Goal: Task Accomplishment & Management: Use online tool/utility

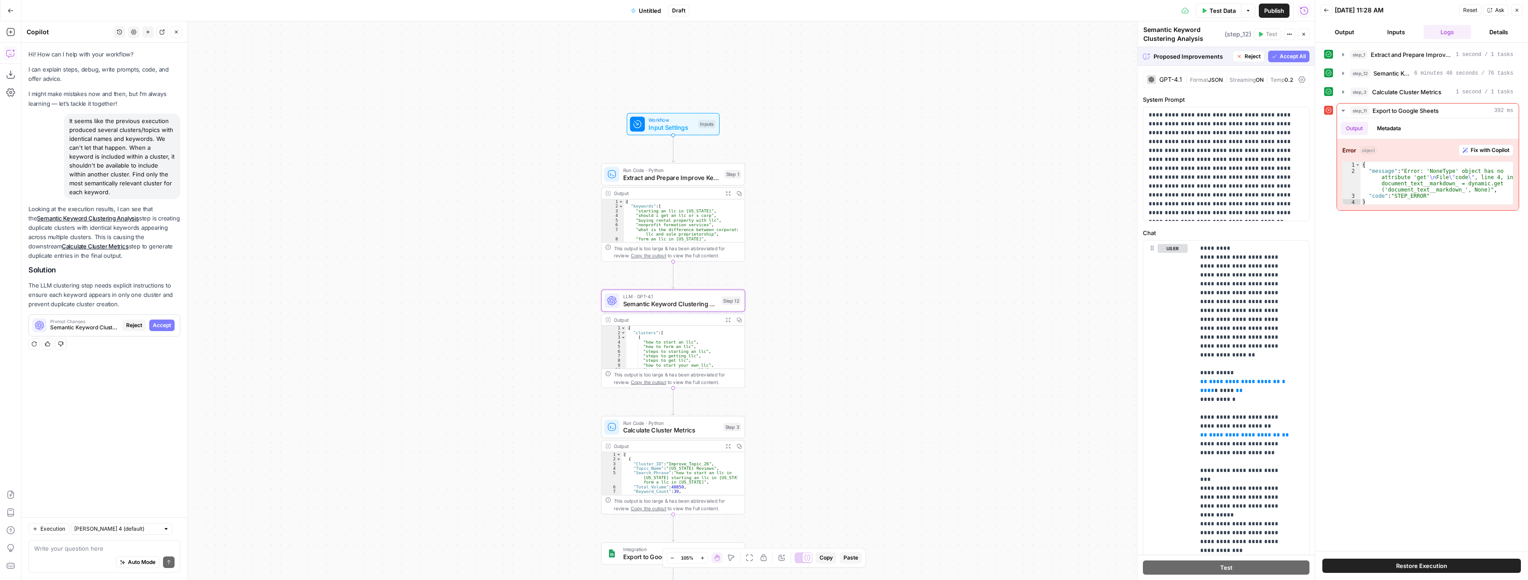
click at [167, 322] on span "Accept" at bounding box center [162, 325] width 18 height 8
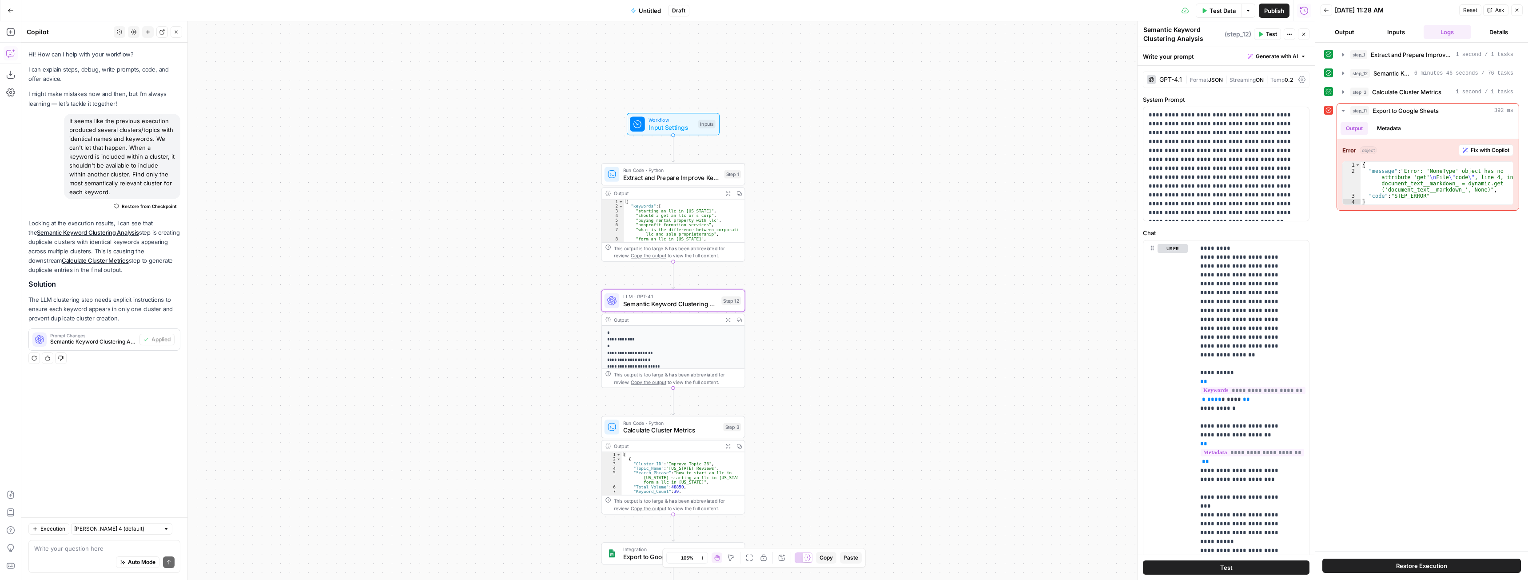
click at [1220, 14] on span "Test Data" at bounding box center [1223, 10] width 26 height 9
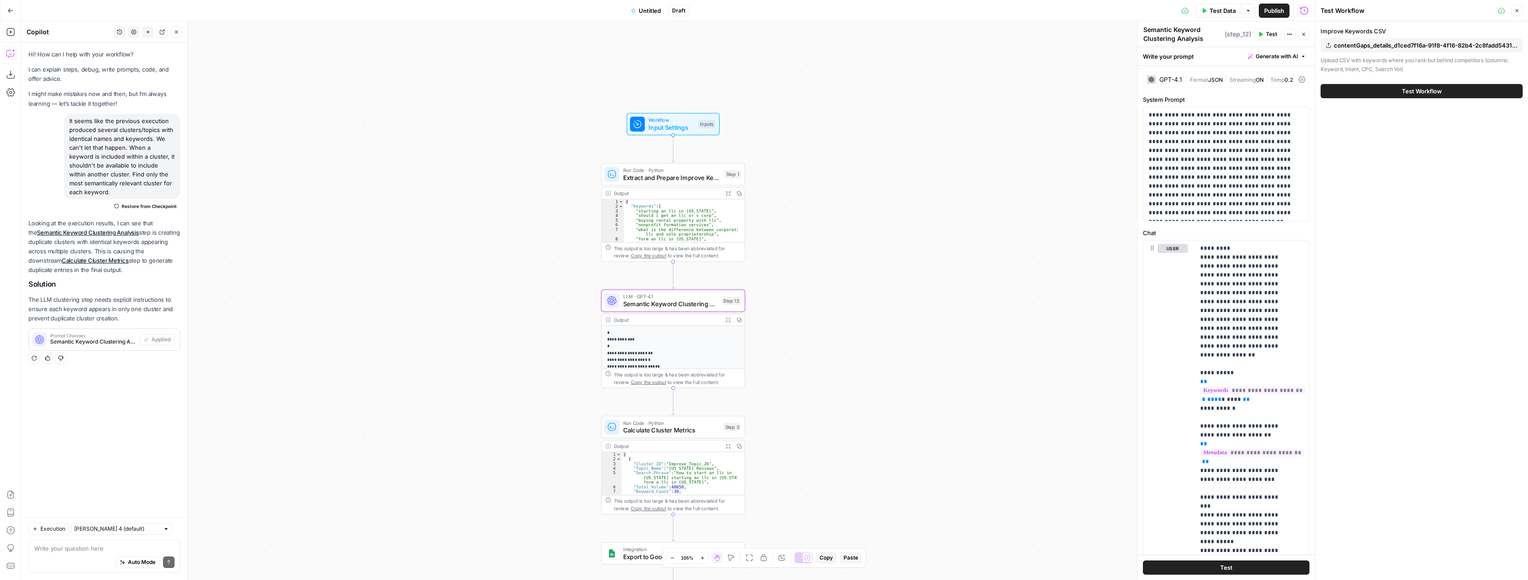
click at [1414, 96] on button "Test Workflow" at bounding box center [1422, 91] width 202 height 14
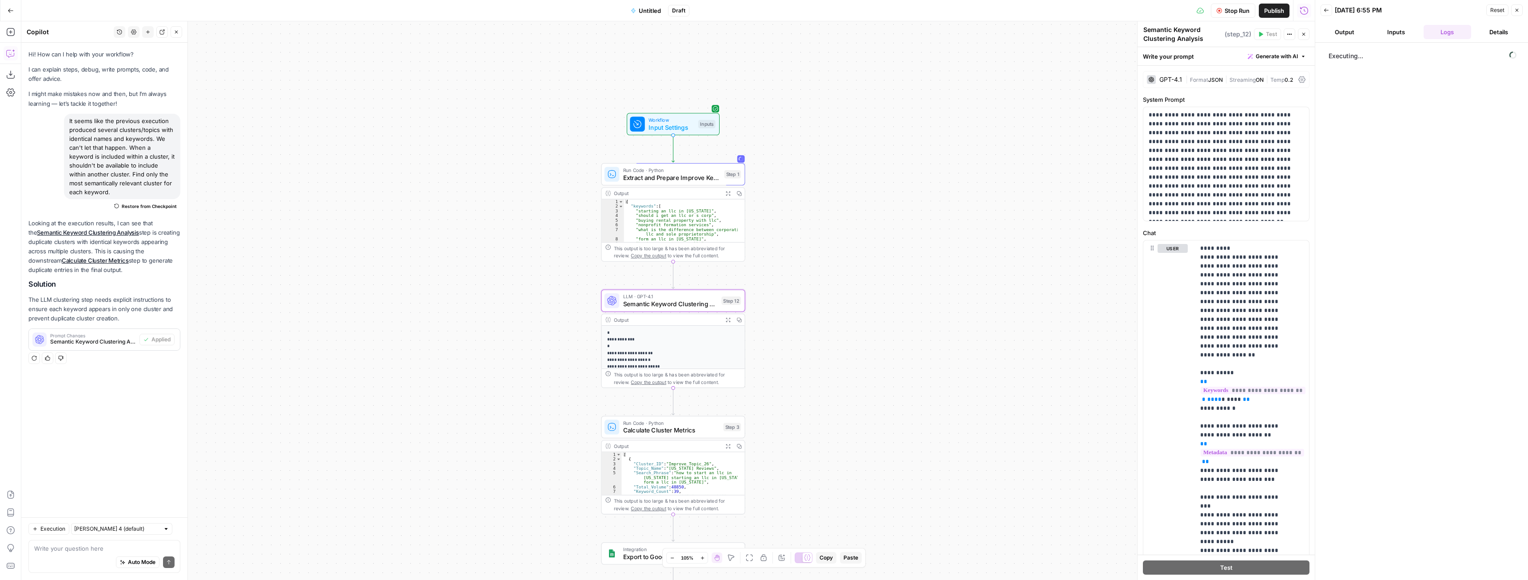
click at [728, 192] on icon "button" at bounding box center [727, 193] width 5 height 5
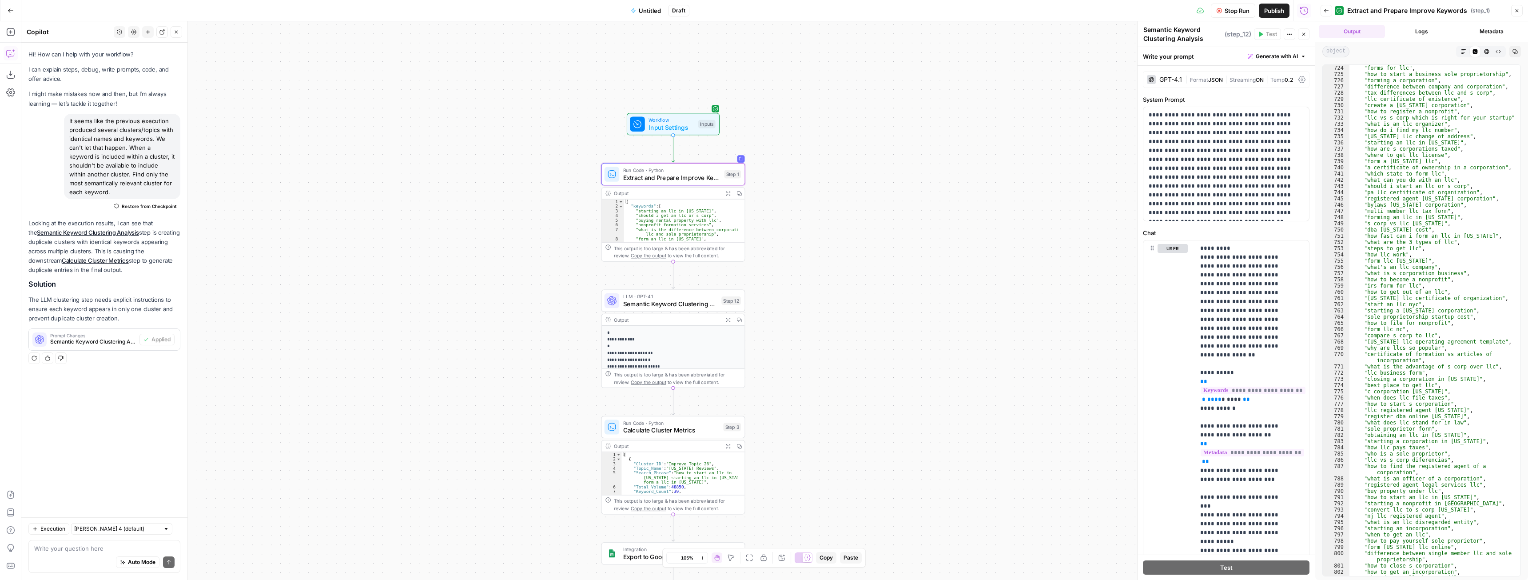
scroll to position [1188, 0]
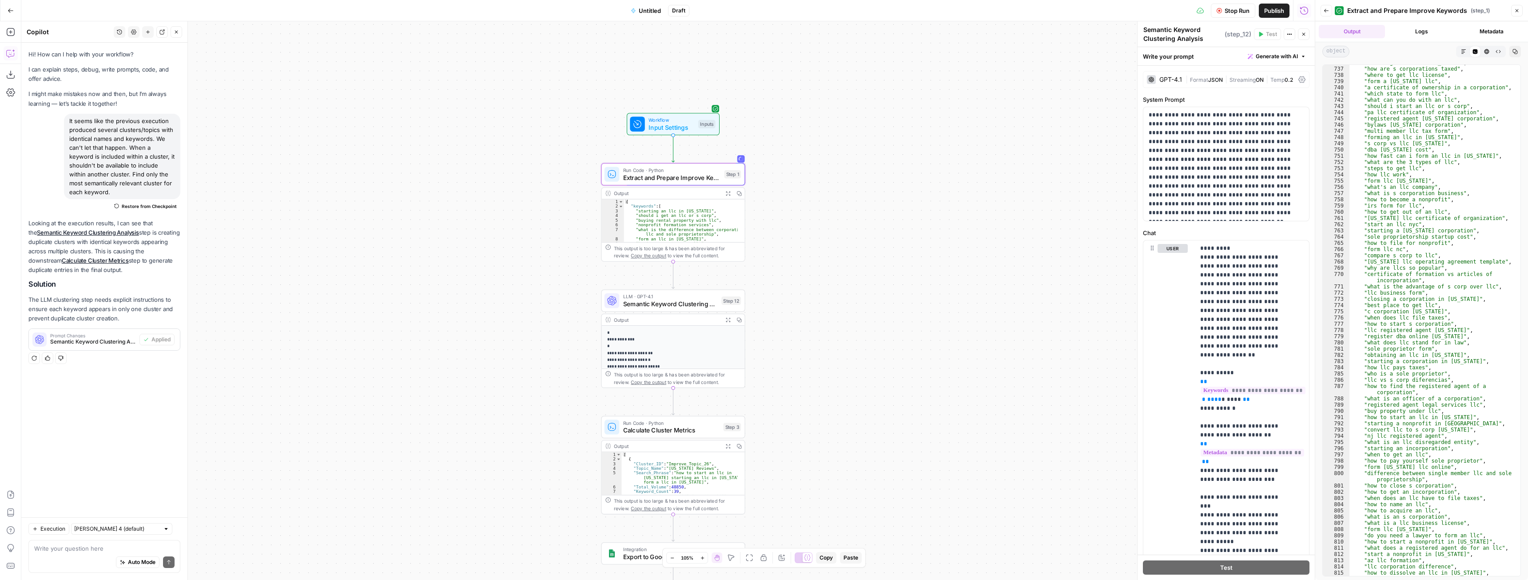
click at [1328, 12] on icon "button" at bounding box center [1326, 10] width 5 height 5
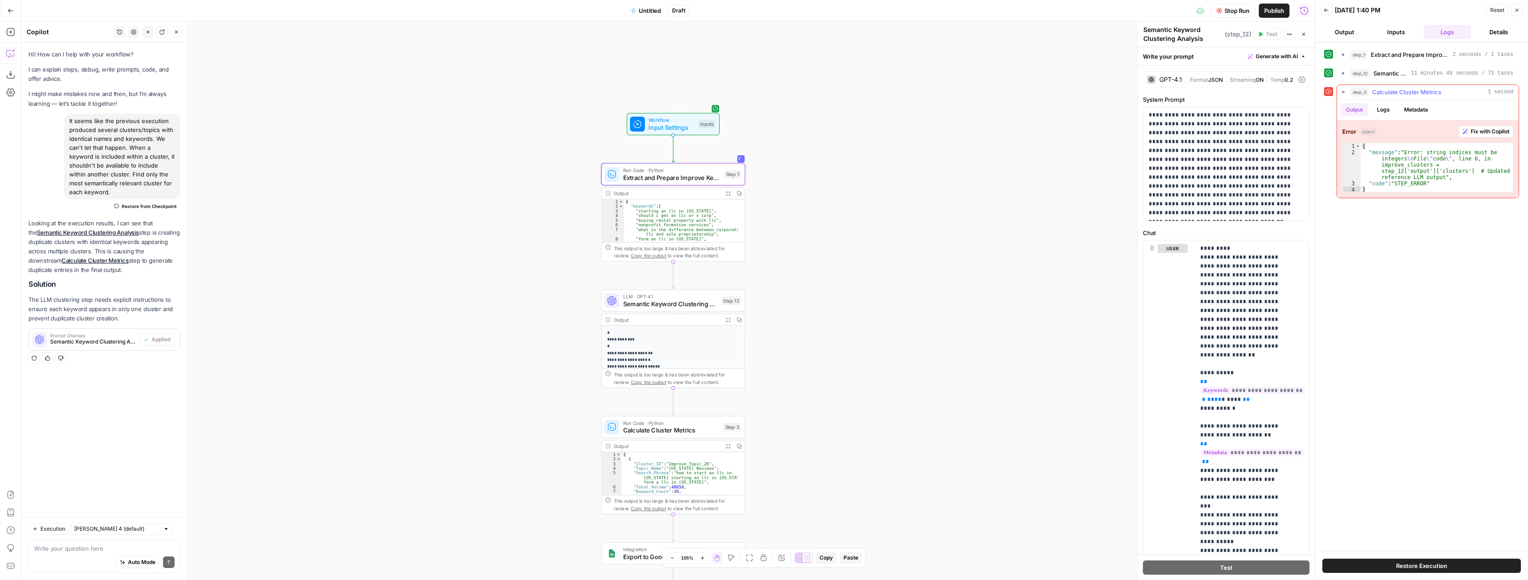
click at [1492, 130] on span "Fix with Copilot" at bounding box center [1490, 131] width 39 height 8
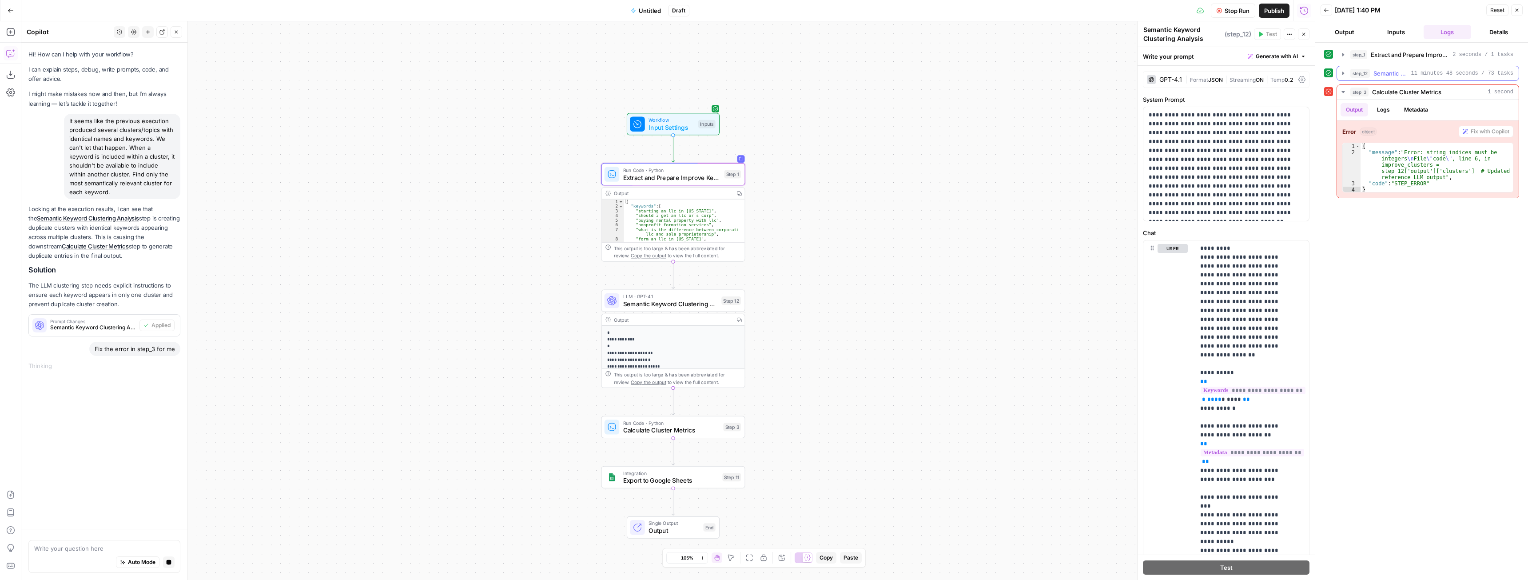
click at [1344, 73] on icon "button" at bounding box center [1343, 73] width 7 height 7
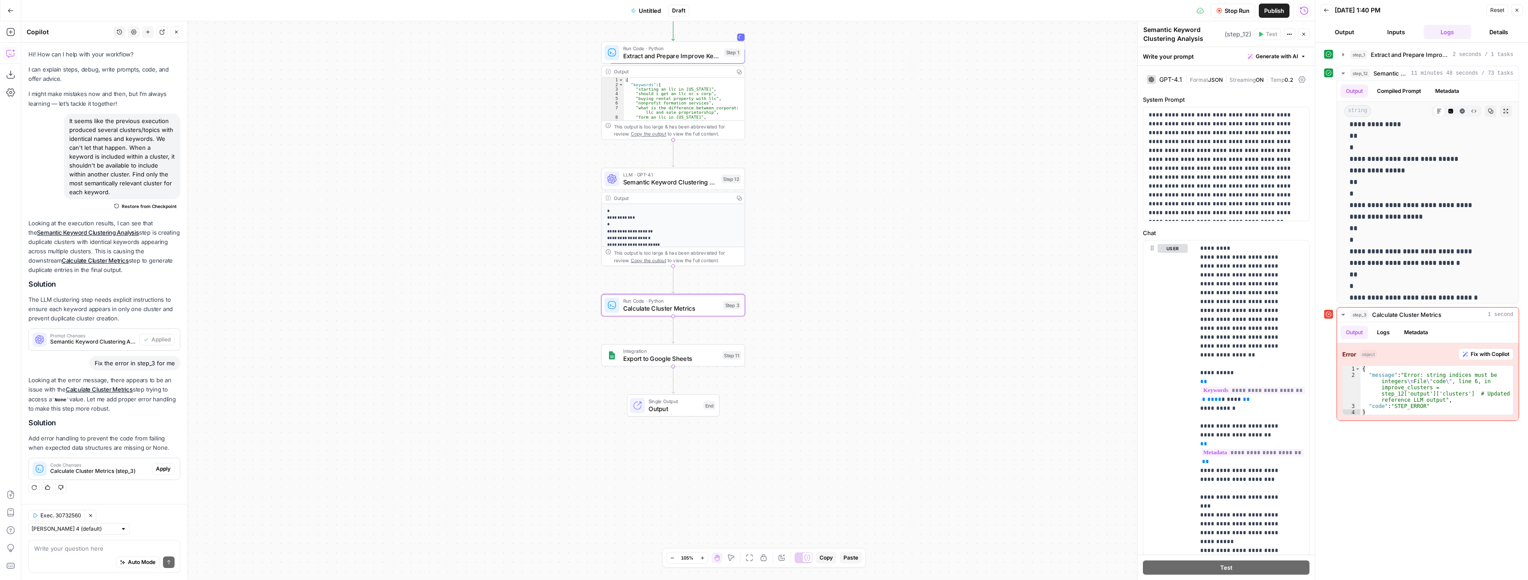
click at [161, 470] on span "Apply" at bounding box center [163, 469] width 15 height 8
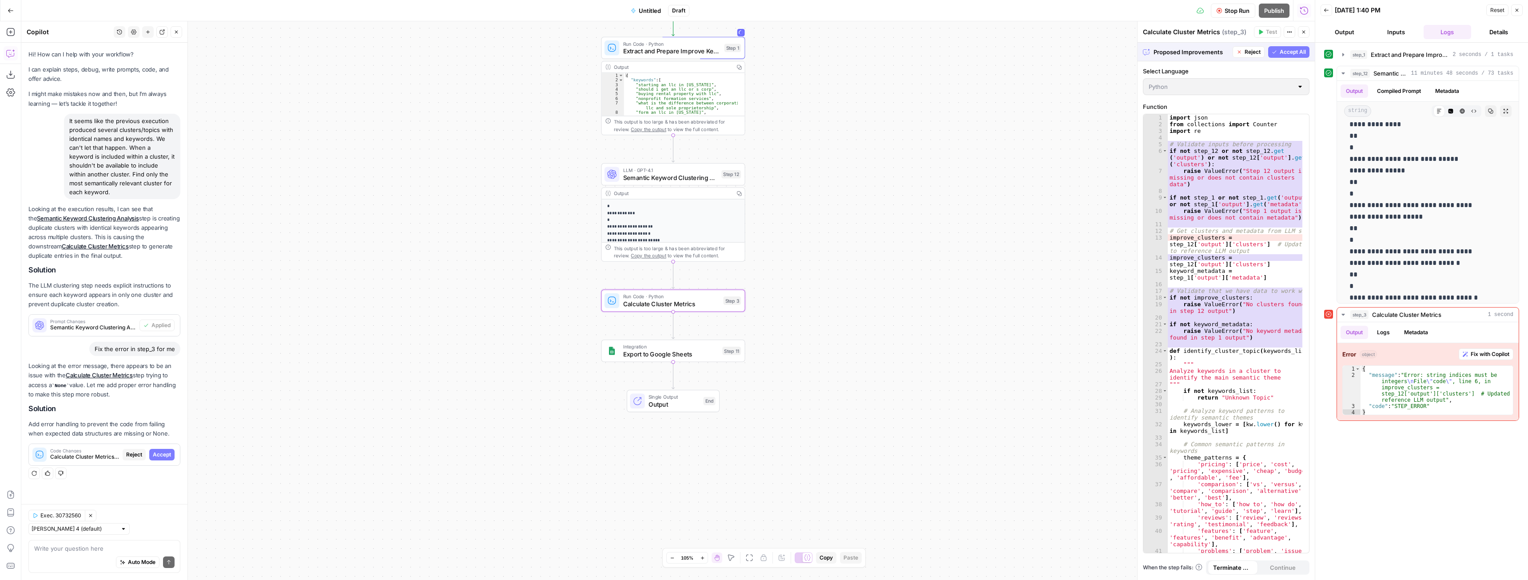
drag, startPoint x: 158, startPoint y: 456, endPoint x: 162, endPoint y: 462, distance: 6.4
click at [158, 456] on span "Accept" at bounding box center [162, 454] width 18 height 8
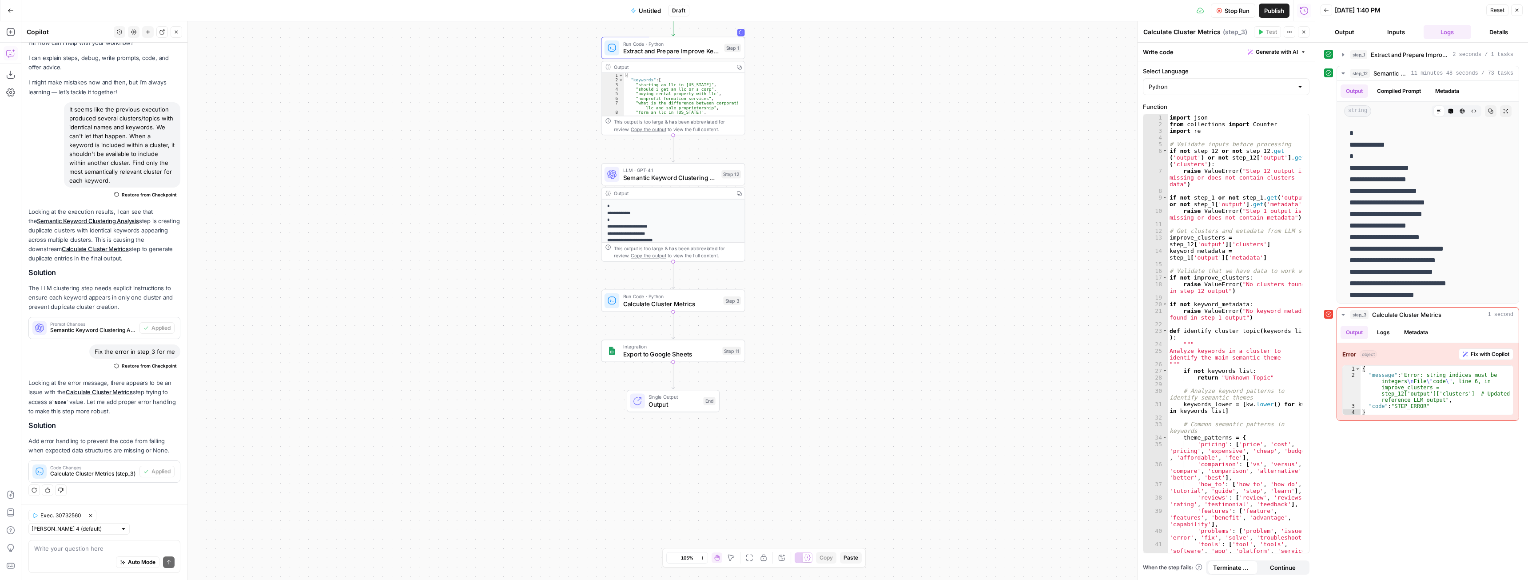
click at [1242, 10] on span "Stop Run" at bounding box center [1237, 10] width 25 height 9
click at [652, 8] on span "Untitled" at bounding box center [650, 10] width 22 height 9
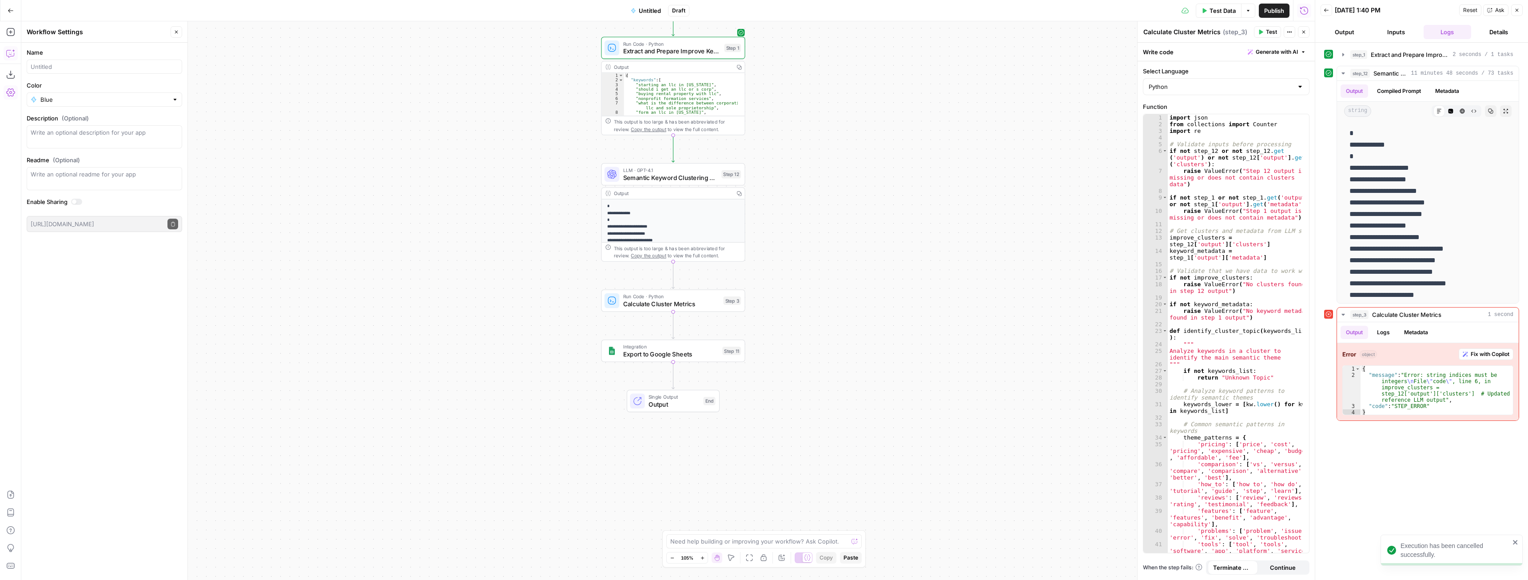
click at [108, 72] on div at bounding box center [104, 67] width 155 height 14
type input "Project Cluster"
drag, startPoint x: 331, startPoint y: 145, endPoint x: 152, endPoint y: 148, distance: 179.5
click at [152, 148] on body "LegalZoom New Home Browse Insights Opportunities Your Data Recent Grids Well Ac…" at bounding box center [764, 290] width 1528 height 580
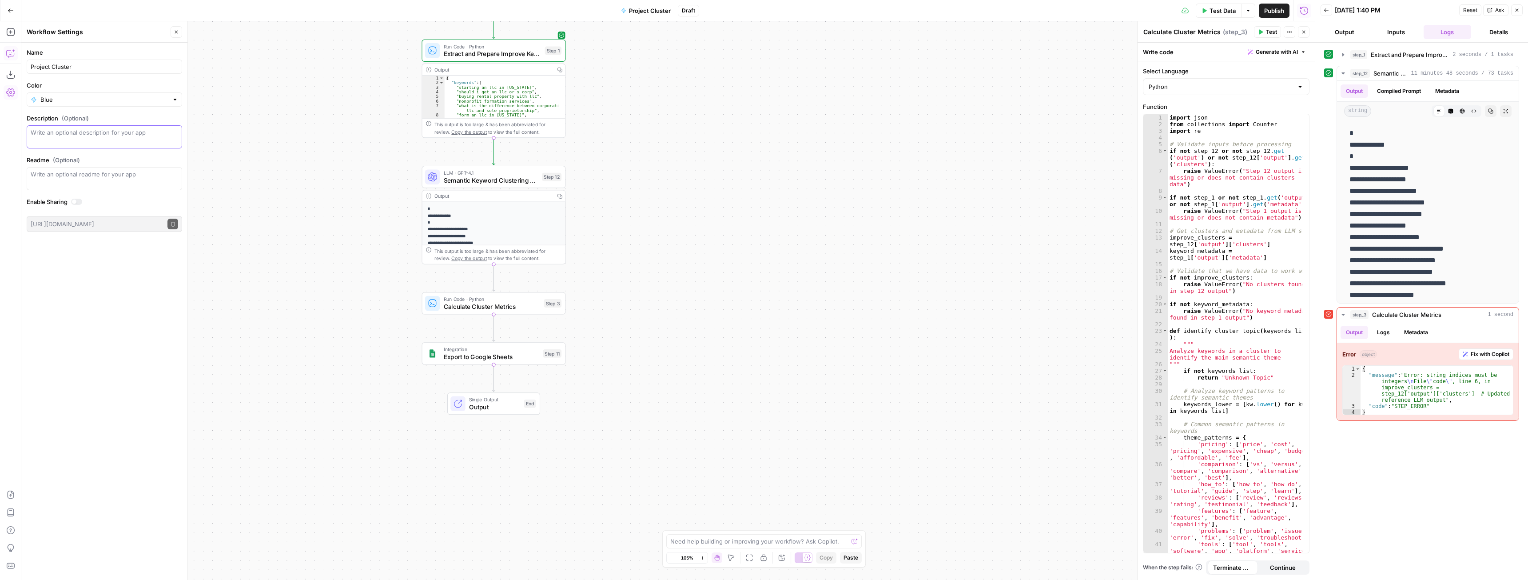
click at [138, 144] on textarea "Description (Optional)" at bounding box center [104, 137] width 147 height 18
type textarea "Clusters keywords into semantic groupings."
click at [284, 196] on div "Workflow Input Settings Inputs Run Code · Python Extract and Prepare Improve Ke…" at bounding box center [668, 300] width 1294 height 558
click at [179, 33] on icon "button" at bounding box center [176, 31] width 5 height 5
click at [1214, 12] on span "Test Data" at bounding box center [1223, 10] width 26 height 9
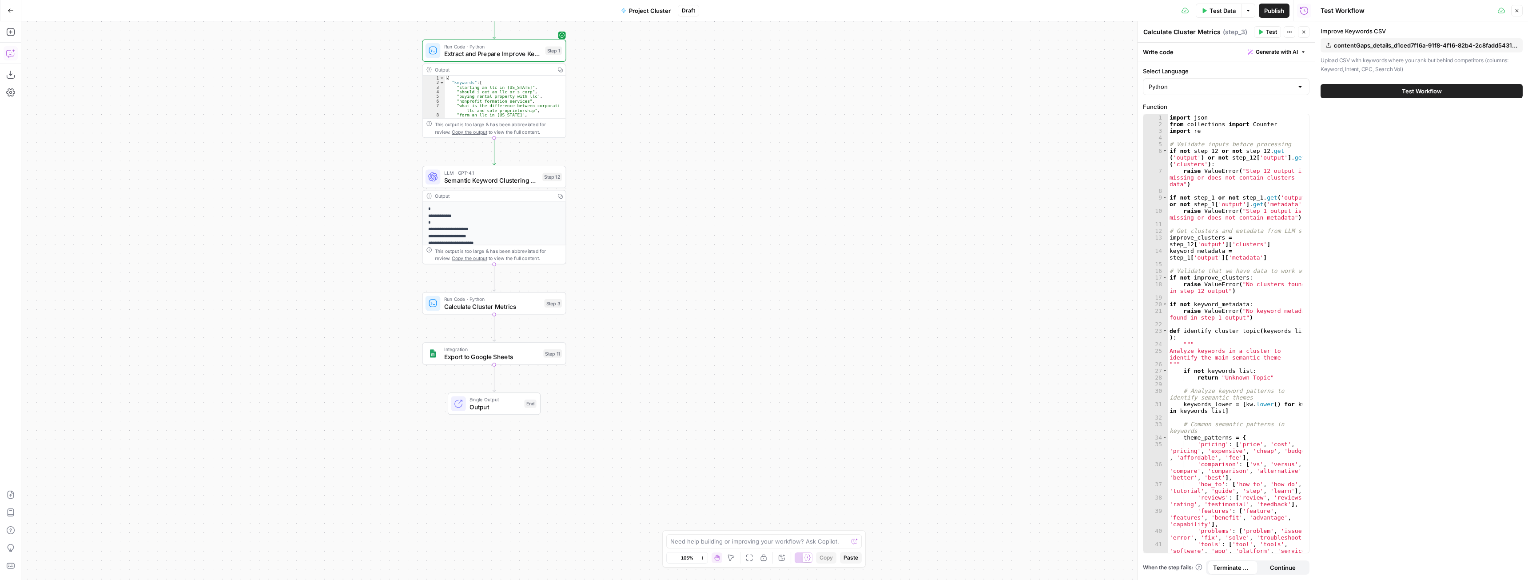
click at [1390, 88] on button "Test Workflow" at bounding box center [1422, 91] width 202 height 14
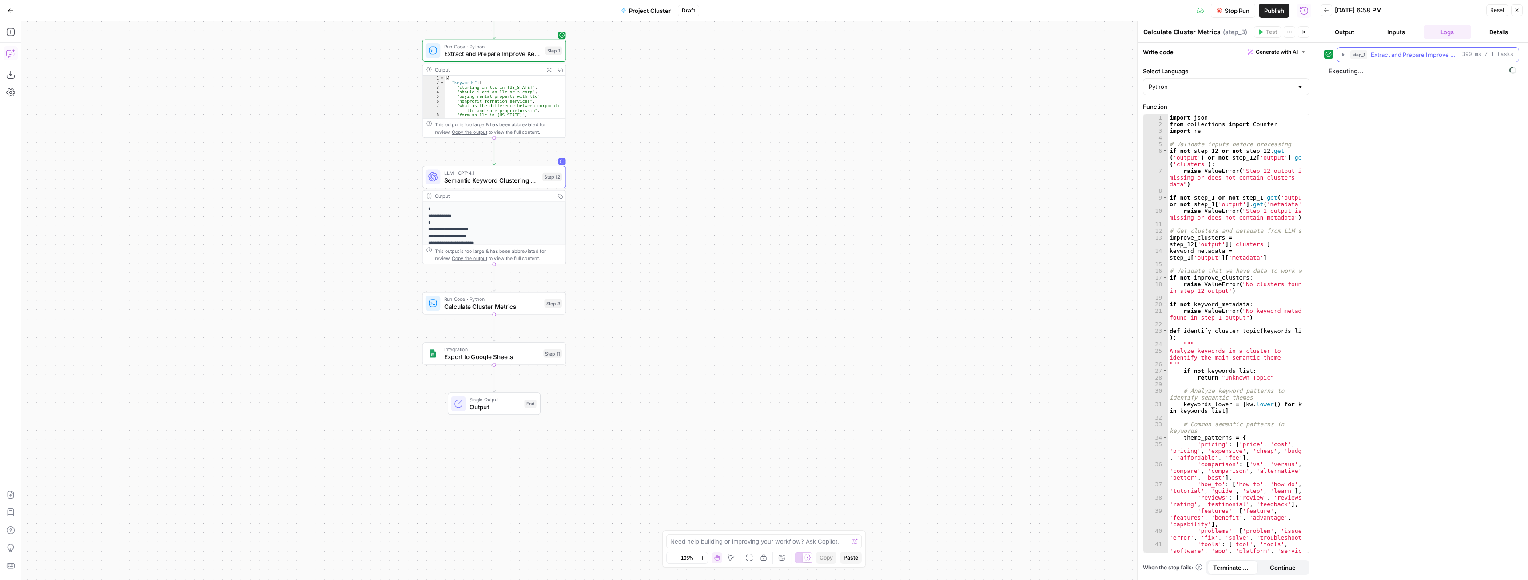
click at [1343, 52] on icon "button" at bounding box center [1343, 54] width 7 height 7
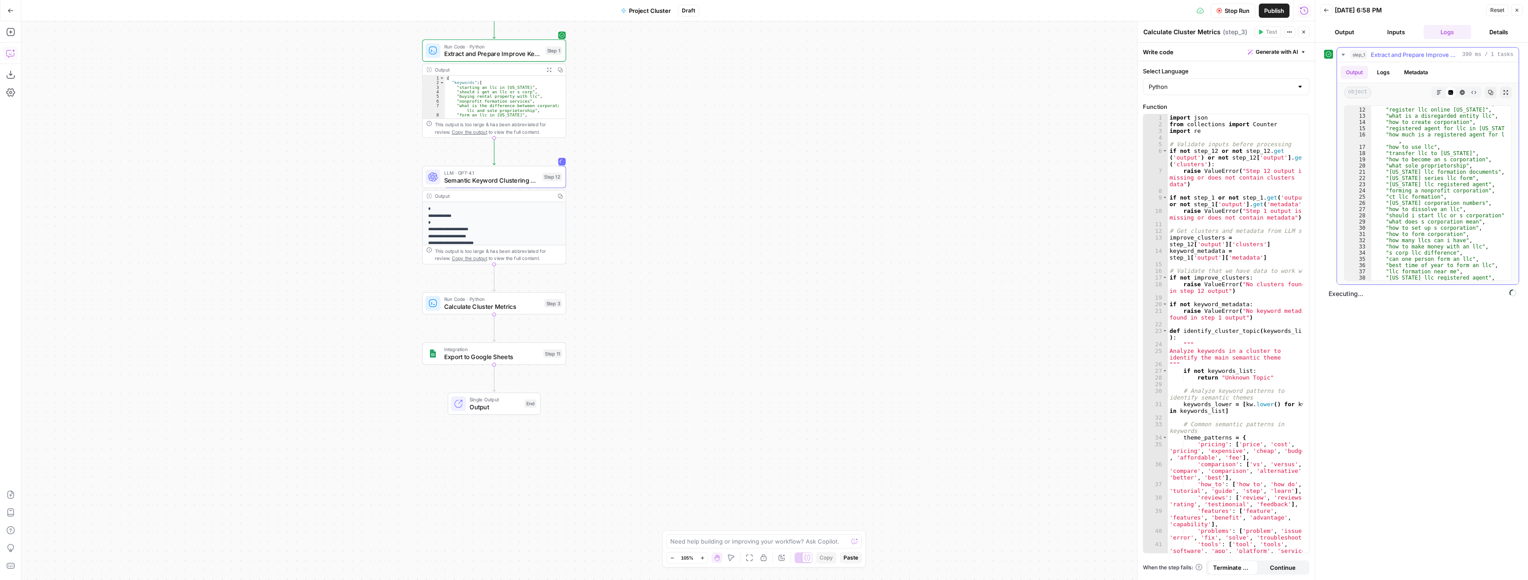
scroll to position [69, 0]
click at [1342, 52] on icon "button" at bounding box center [1343, 54] width 7 height 7
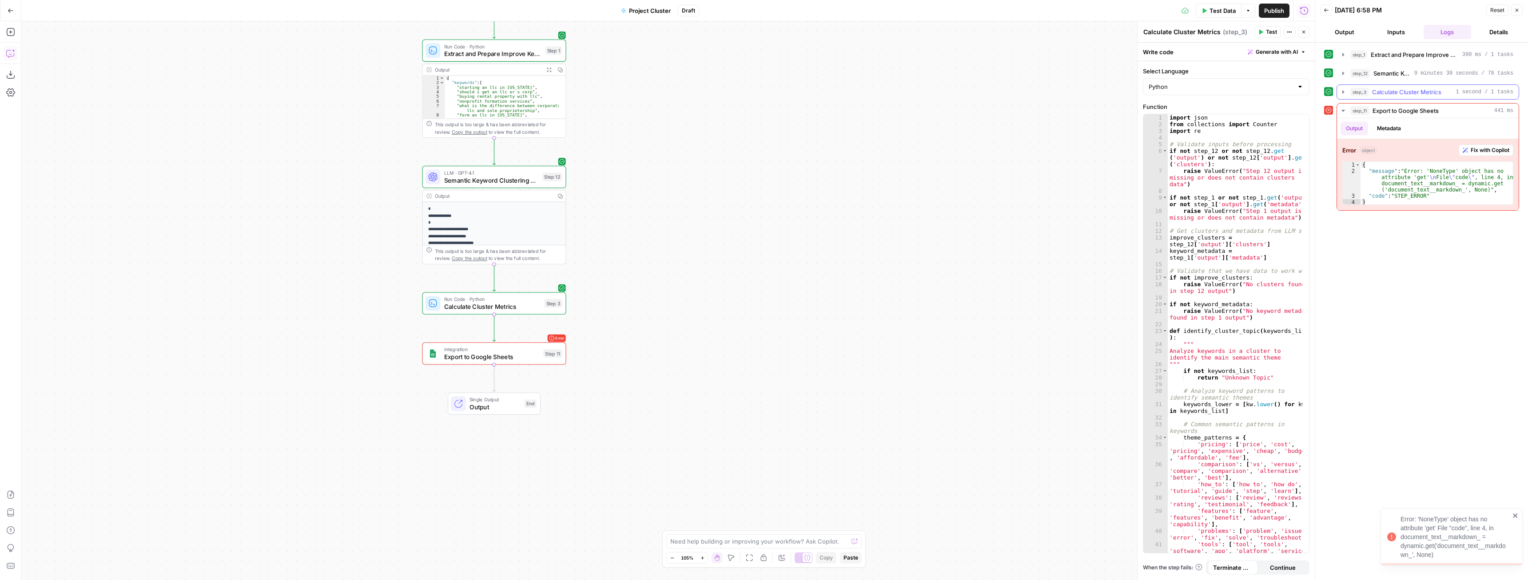
click at [1341, 88] on button "step_3 Calculate Cluster Metrics 1 second / 1 tasks" at bounding box center [1428, 92] width 182 height 14
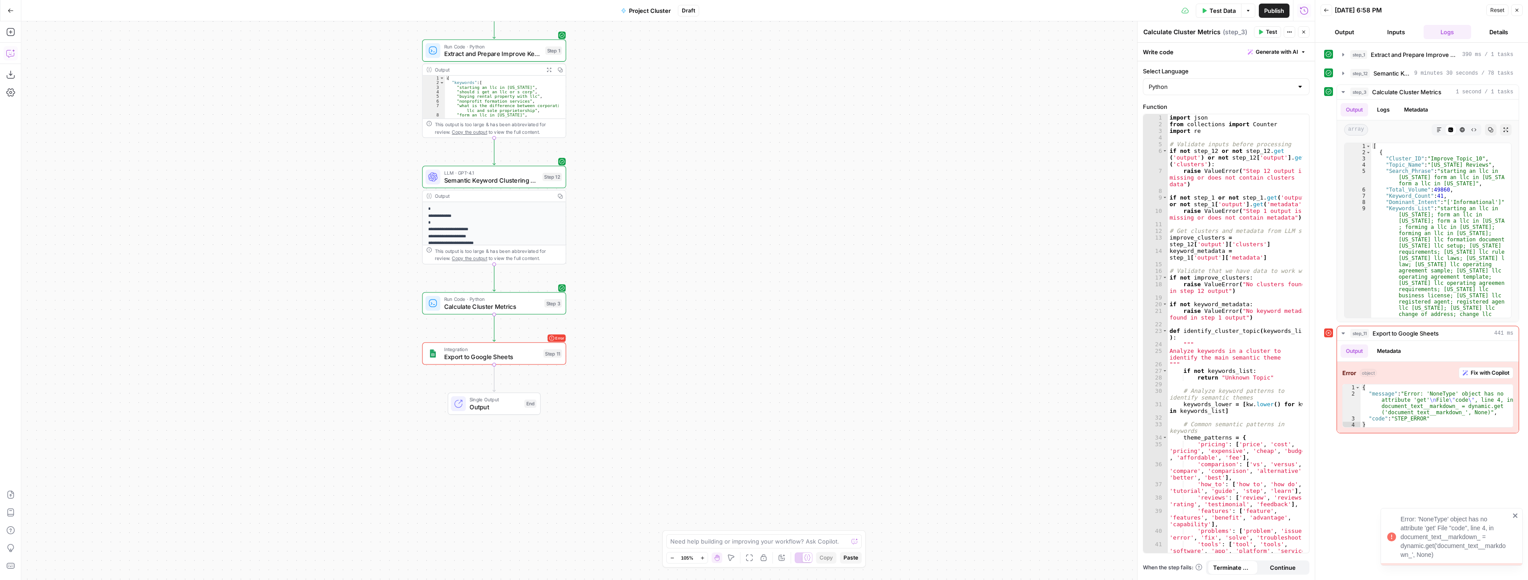
click at [11, 56] on icon "button" at bounding box center [10, 53] width 9 height 9
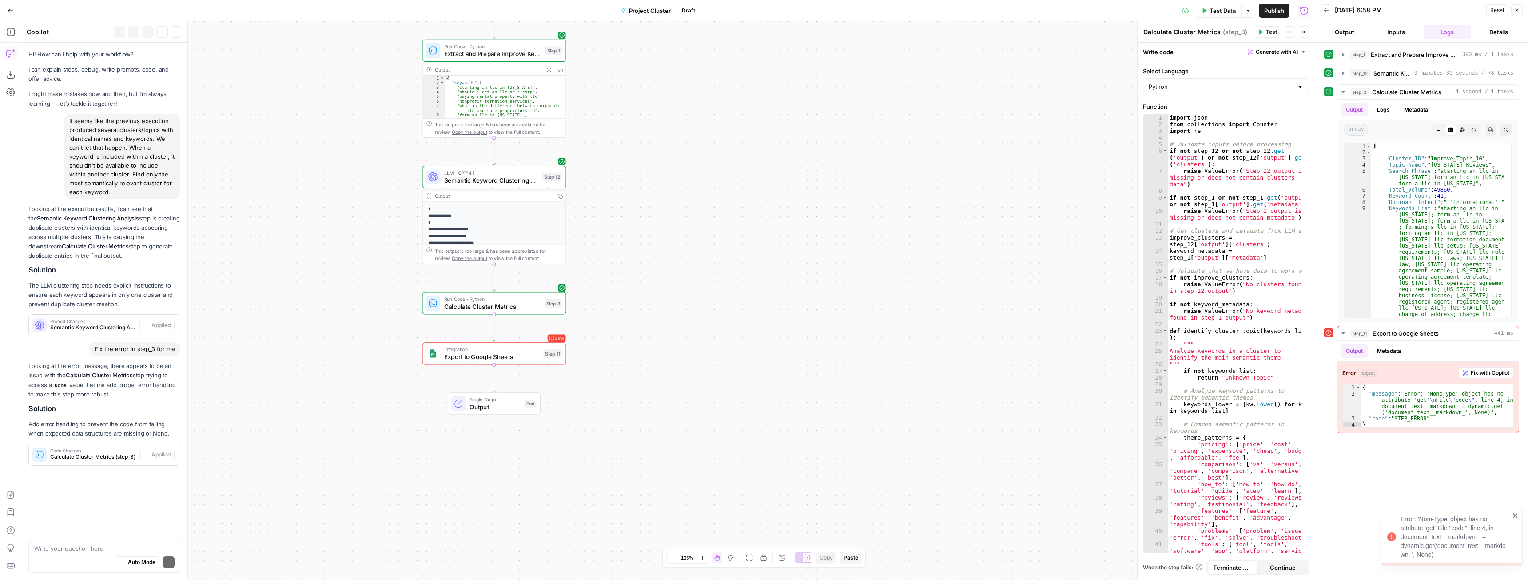
scroll to position [12, 0]
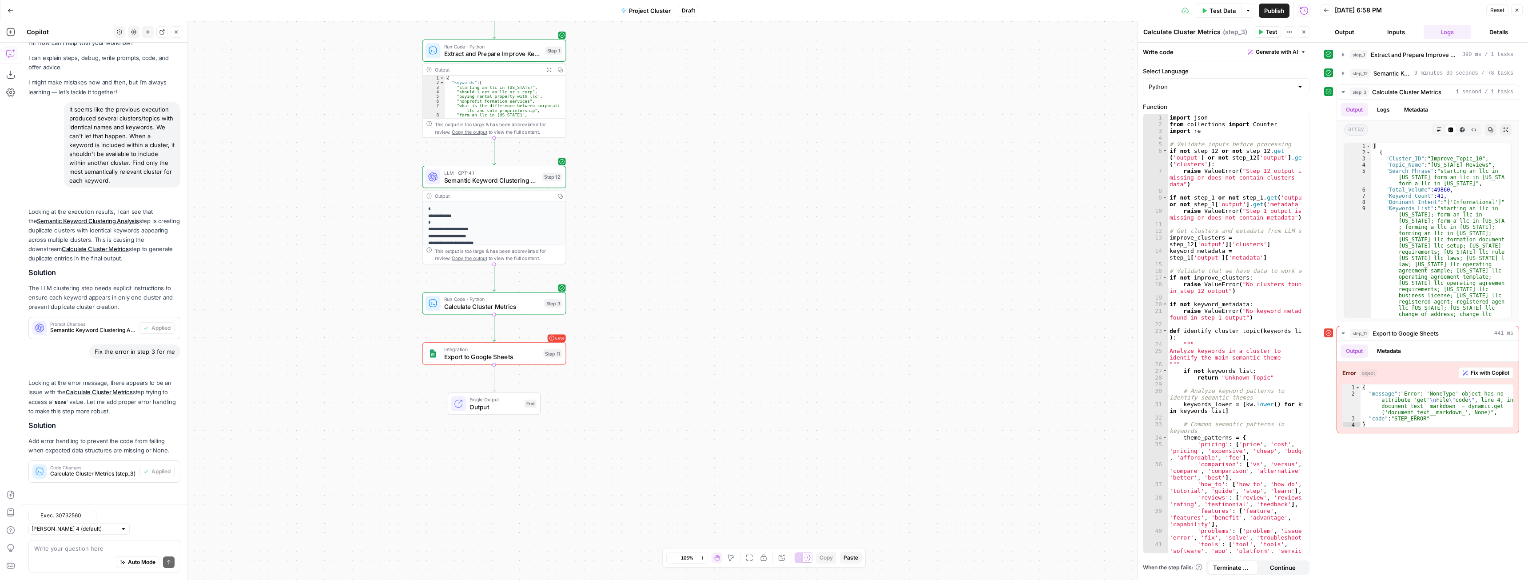
click at [81, 550] on textarea at bounding box center [104, 548] width 140 height 9
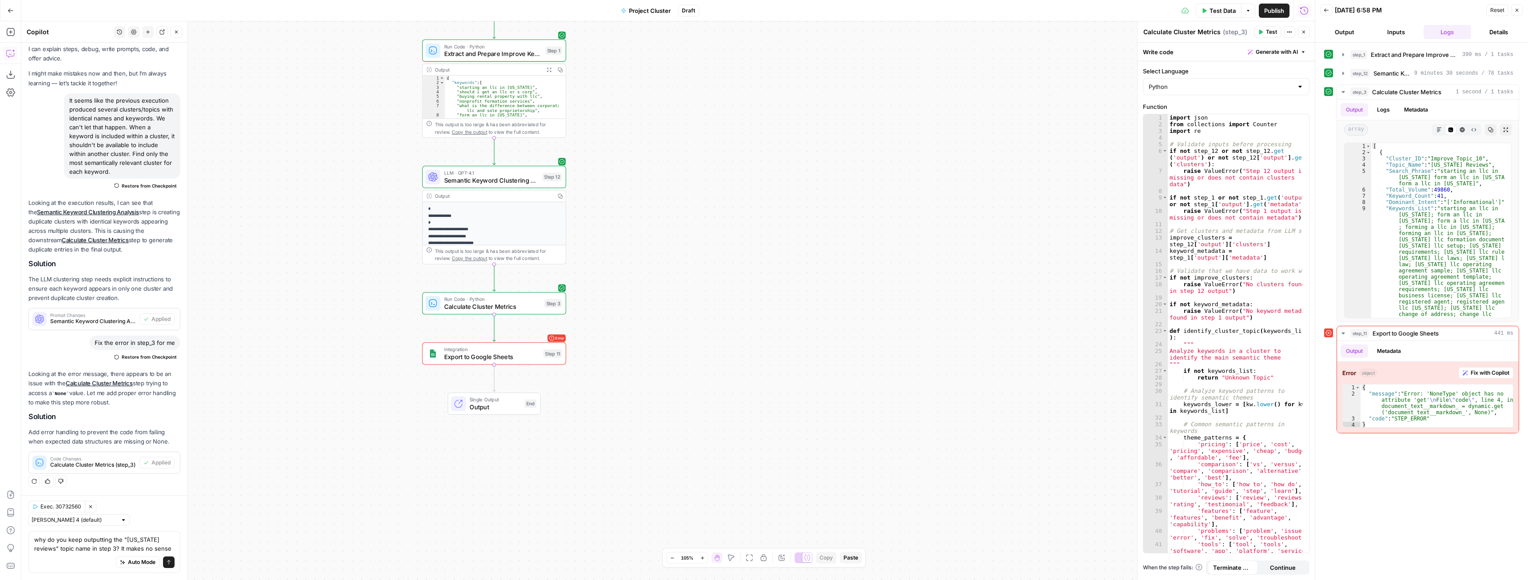
scroll to position [29, 0]
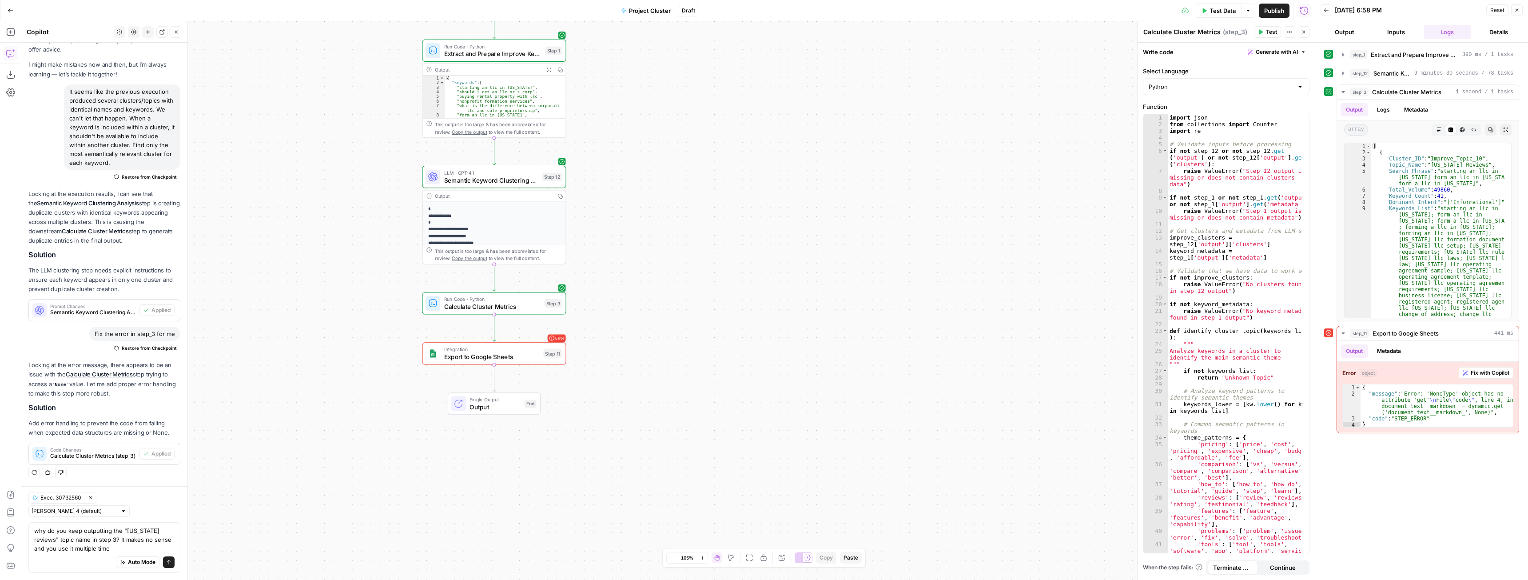
type textarea "why do you keep outputting the "california reviews" topic name in step 3? It ma…"
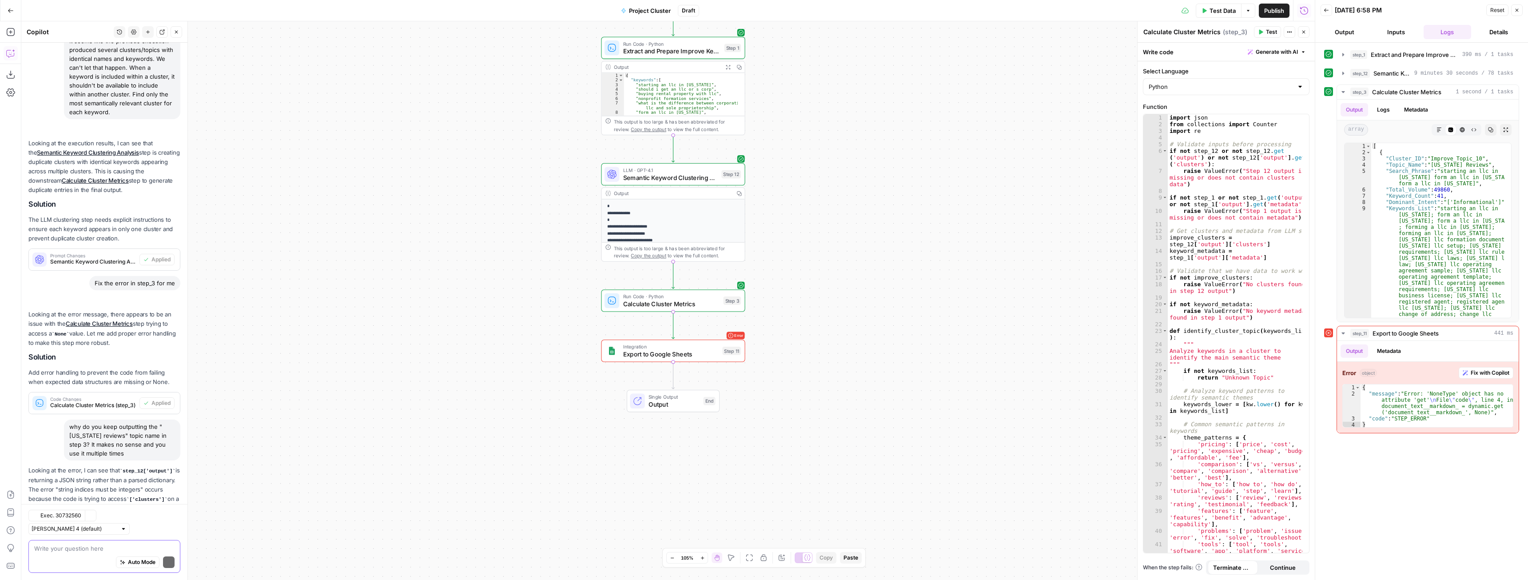
scroll to position [147, 0]
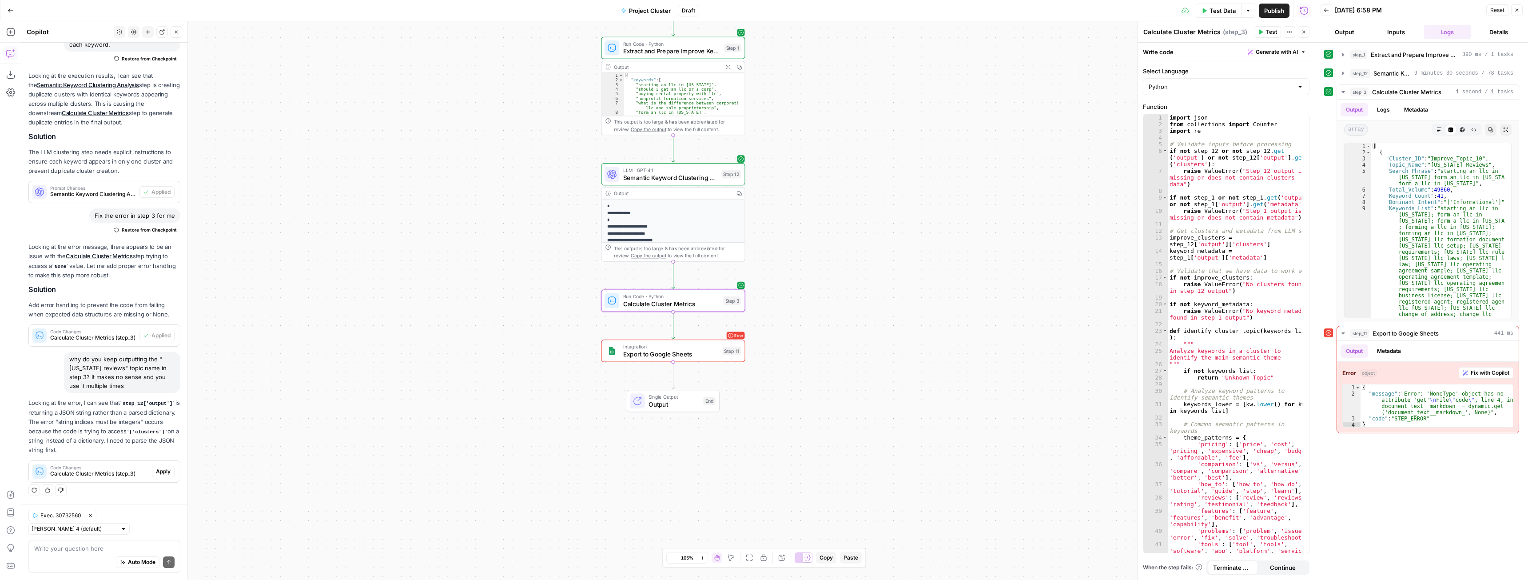
drag, startPoint x: 154, startPoint y: 467, endPoint x: 112, endPoint y: 554, distance: 96.2
click at [156, 467] on span "Apply" at bounding box center [163, 471] width 15 height 8
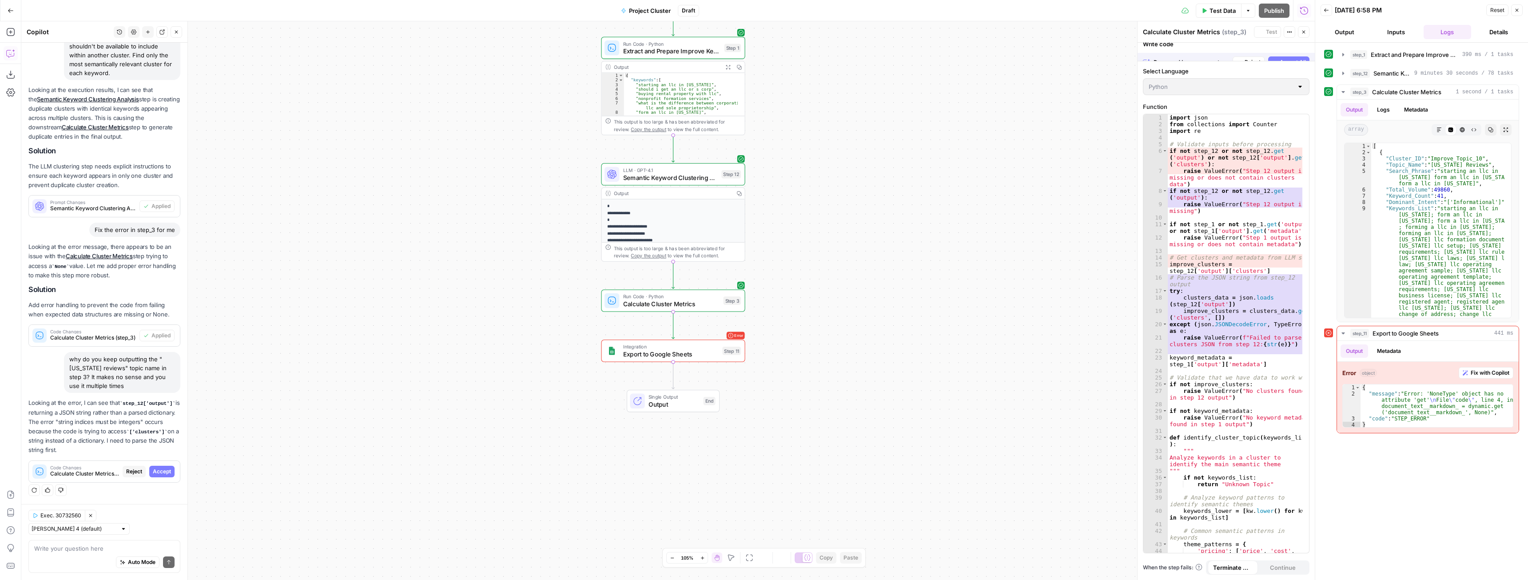
scroll to position [119, 0]
click at [162, 467] on span "Accept" at bounding box center [162, 471] width 18 height 8
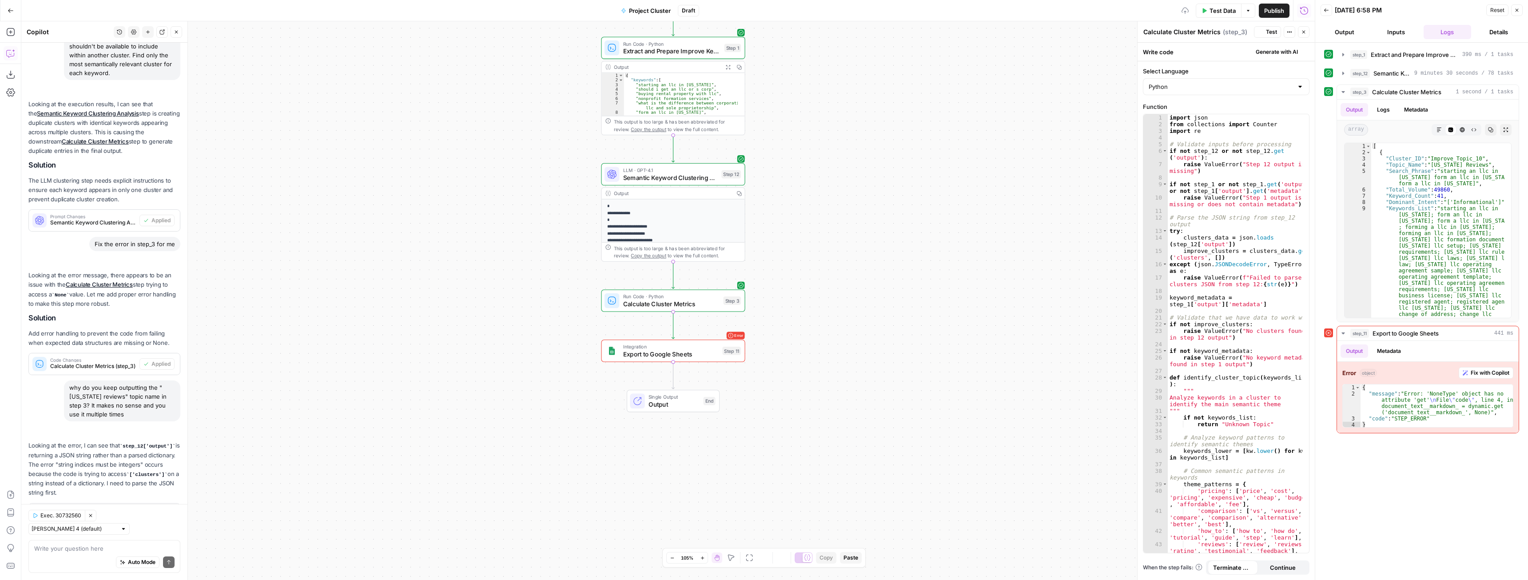
scroll to position [162, 0]
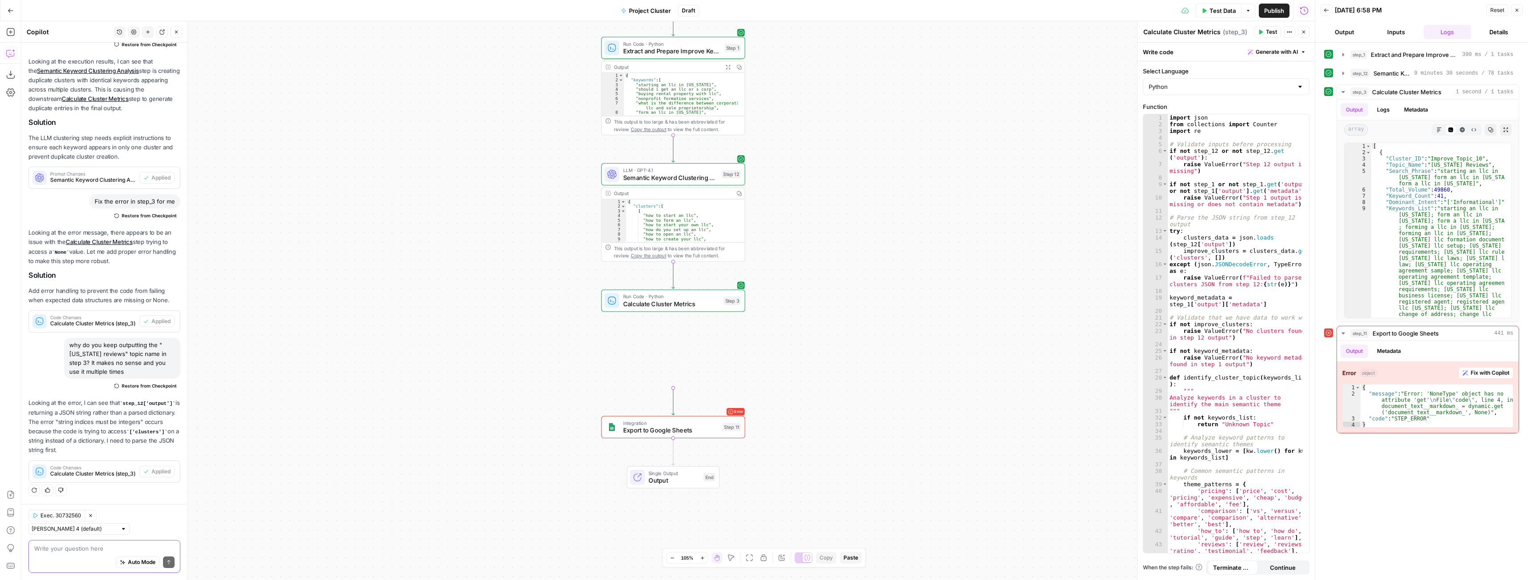
click at [87, 550] on textarea at bounding box center [104, 548] width 140 height 9
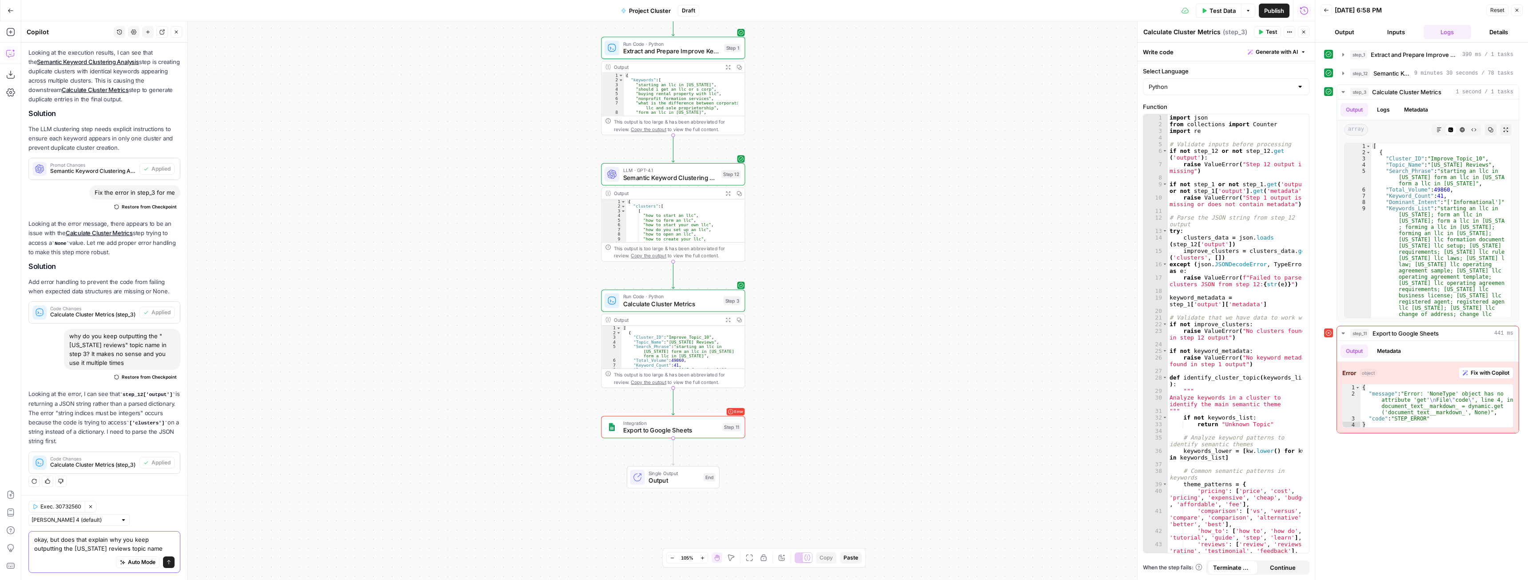
type textarea "okay, but does that explain why you keep outputting the california reviews topi…"
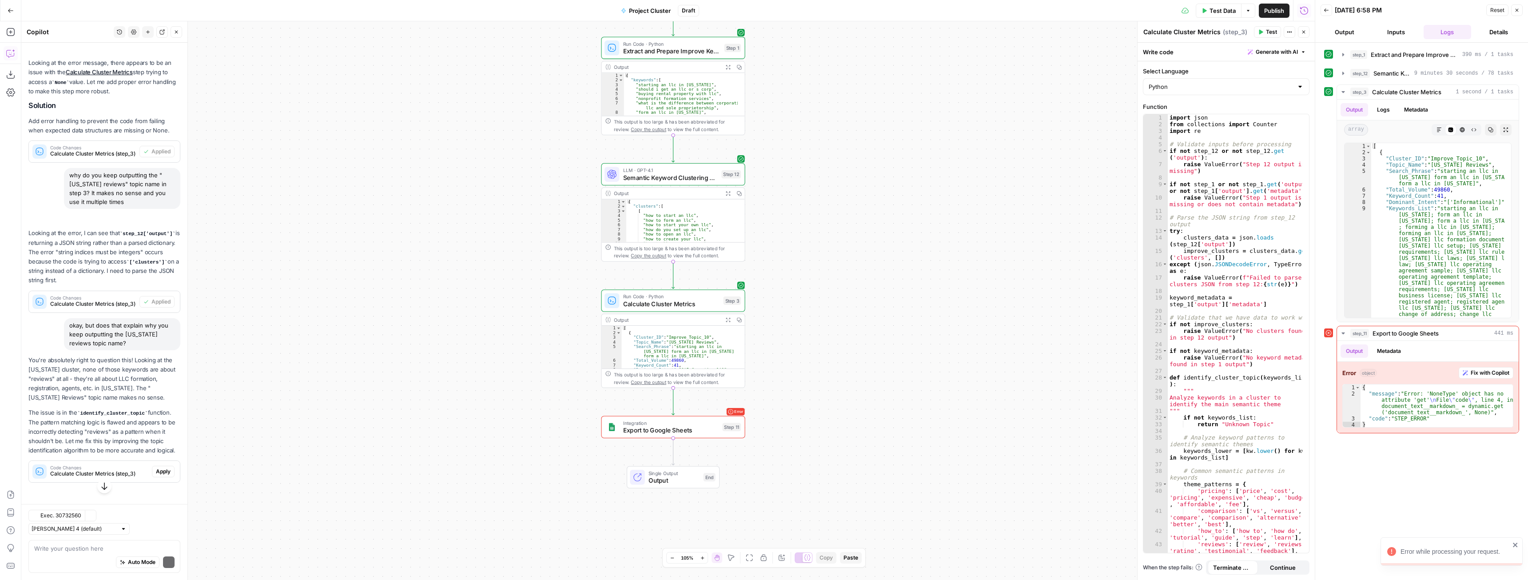
scroll to position [341, 0]
click at [156, 473] on span "Apply" at bounding box center [163, 471] width 15 height 8
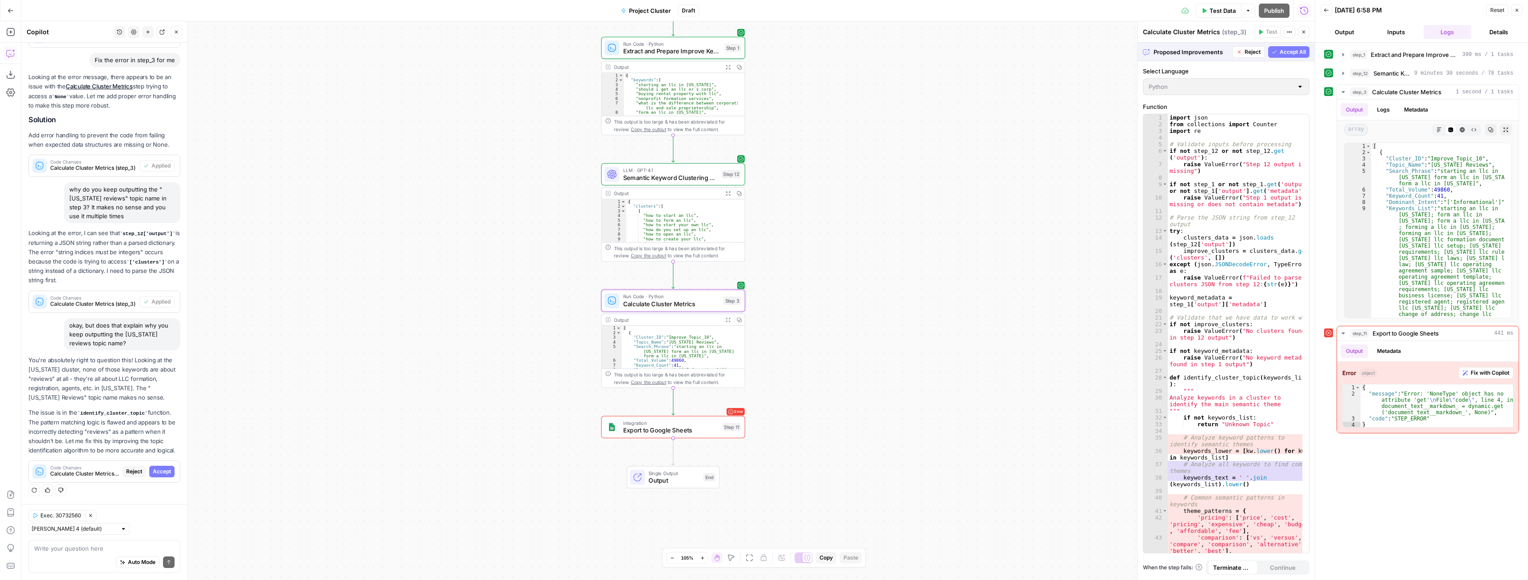
click at [153, 470] on span "Accept" at bounding box center [162, 471] width 18 height 8
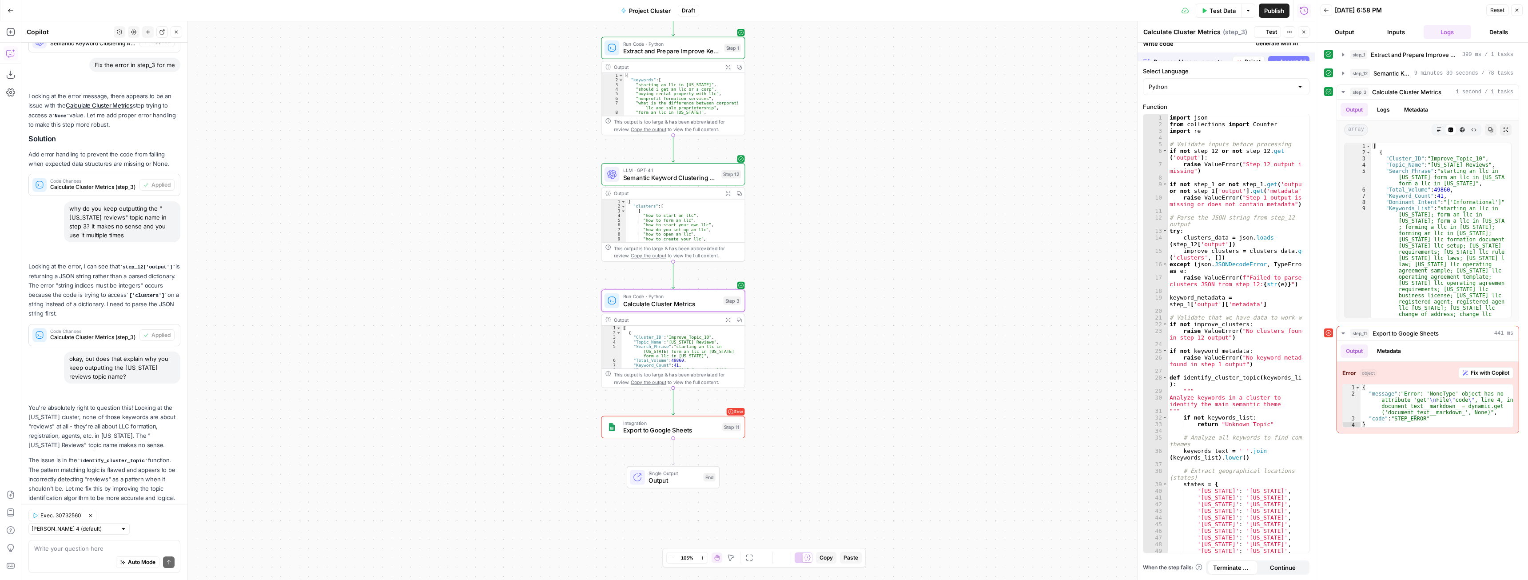
scroll to position [355, 0]
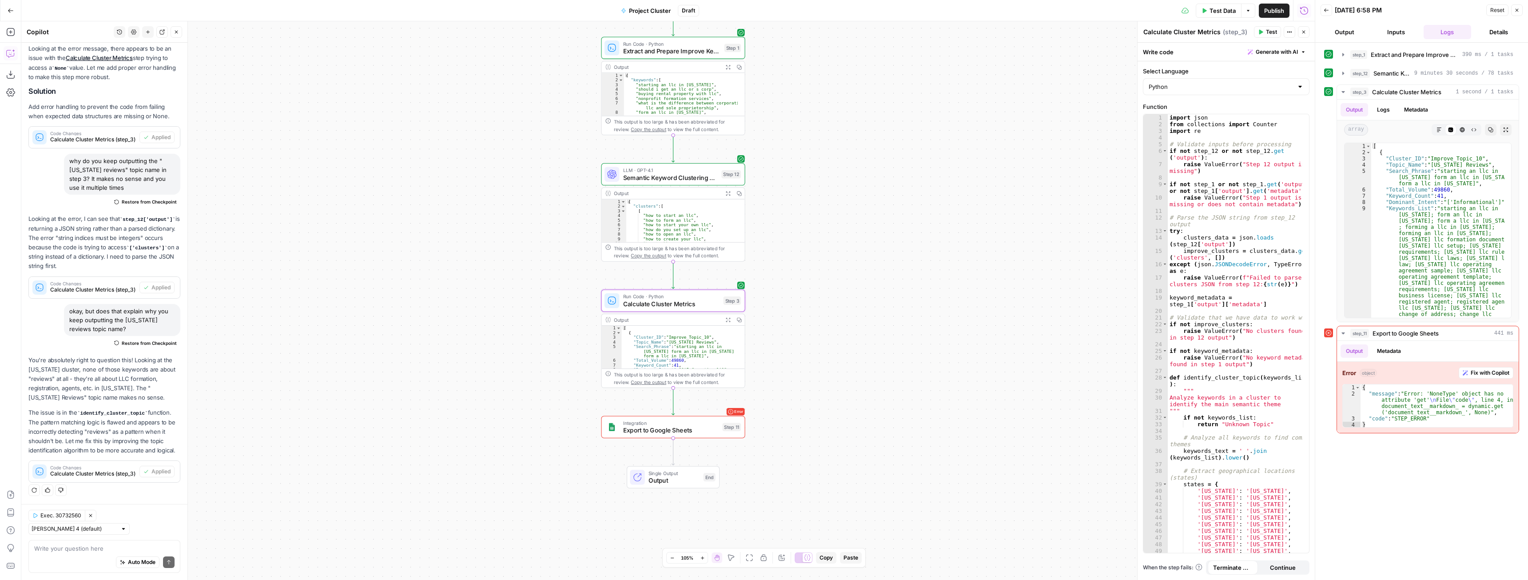
click at [1226, 11] on span "Test Data" at bounding box center [1223, 10] width 26 height 9
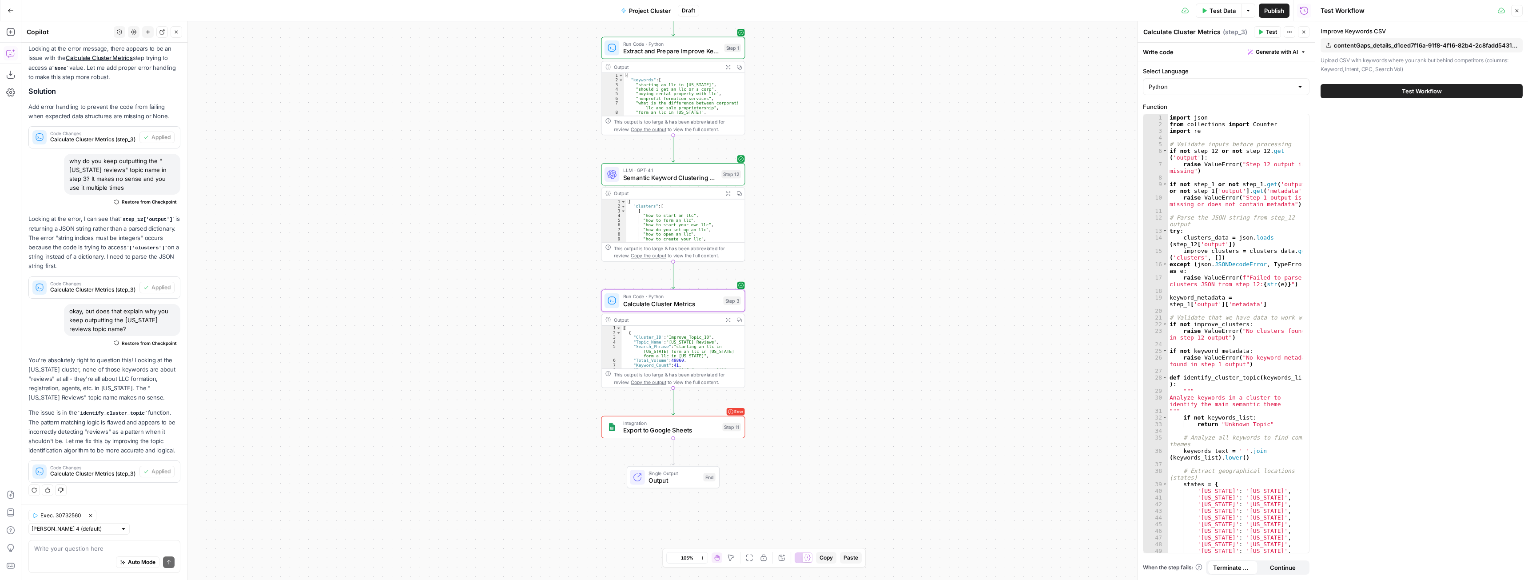
click at [1418, 91] on span "Test Workflow" at bounding box center [1422, 91] width 40 height 9
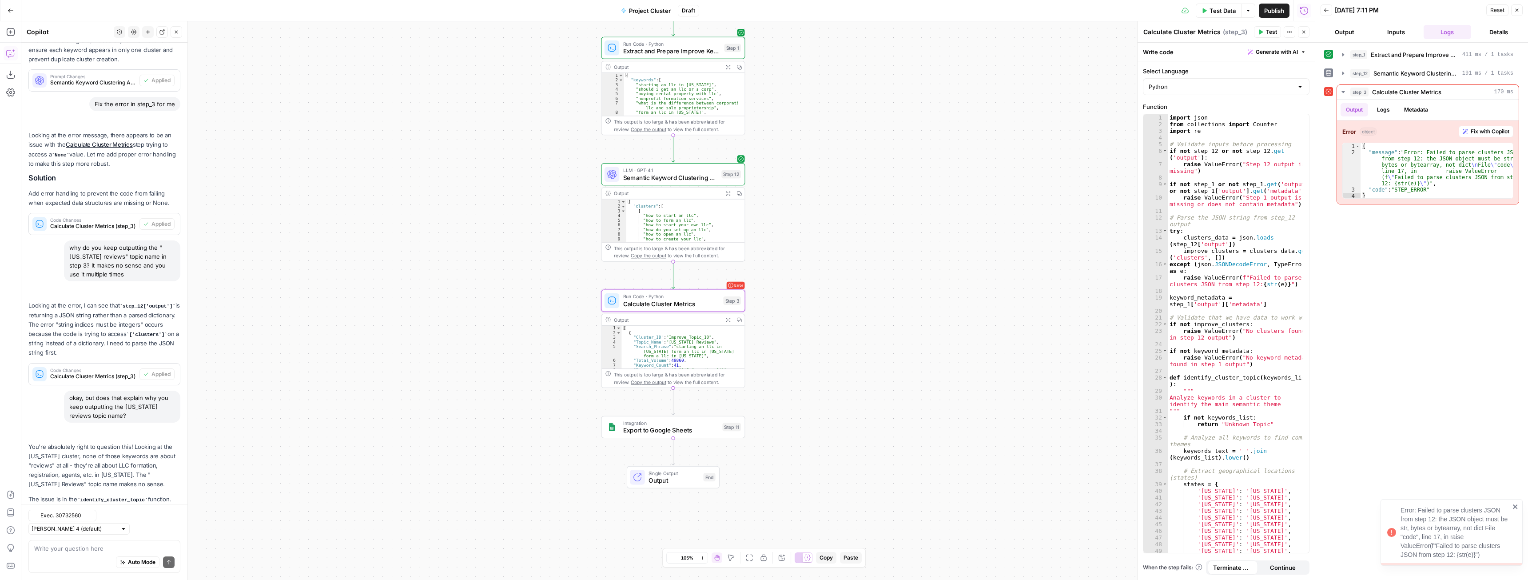
scroll to position [355, 0]
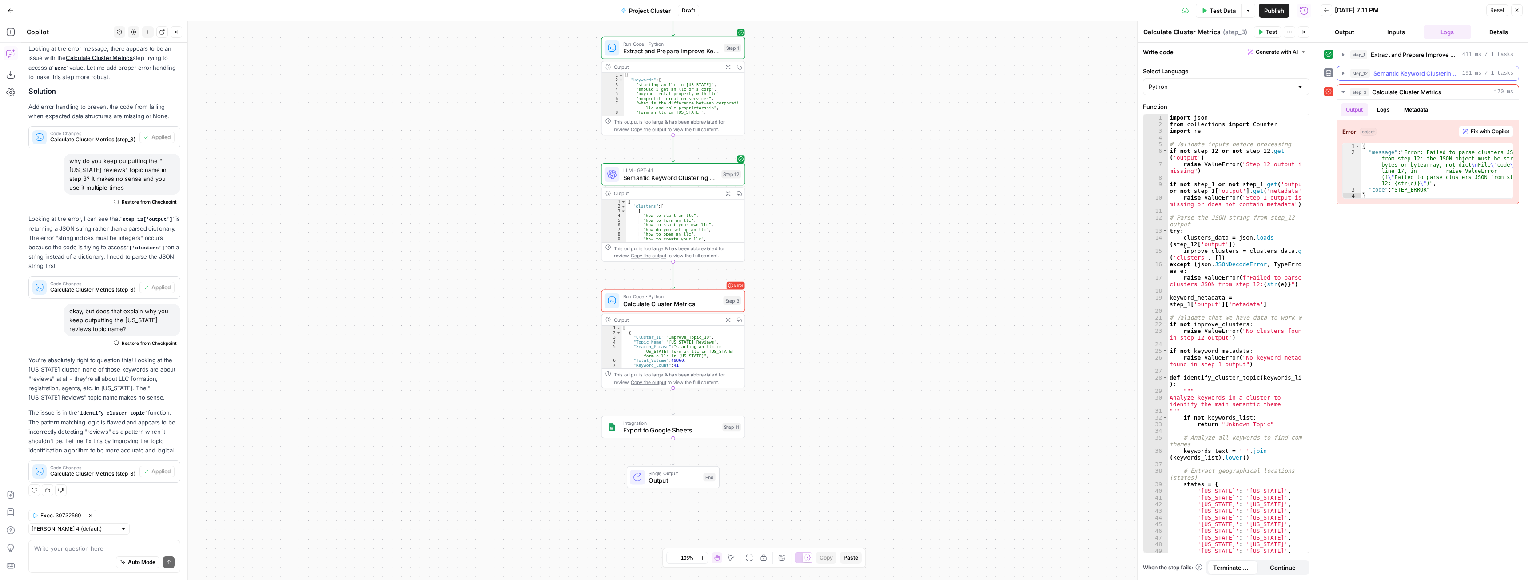
click at [1346, 70] on icon "button" at bounding box center [1343, 73] width 7 height 7
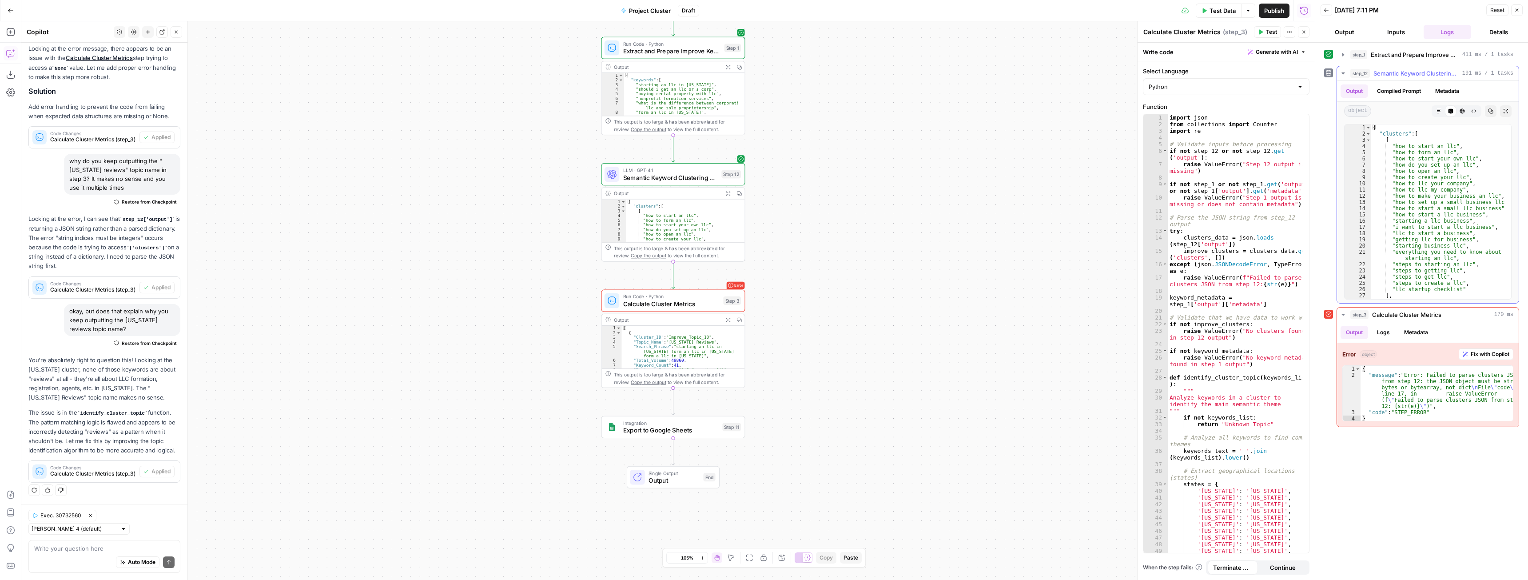
click at [1344, 72] on icon "button" at bounding box center [1343, 73] width 7 height 7
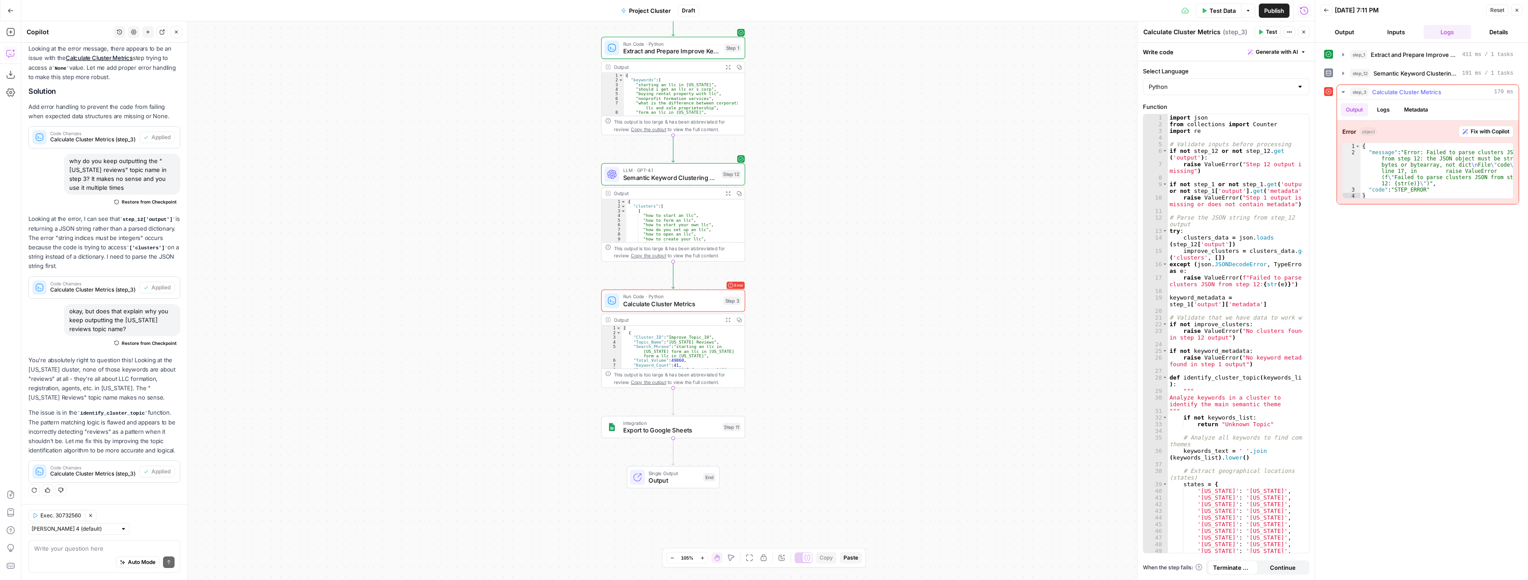
click at [1494, 134] on span "Fix with Copilot" at bounding box center [1490, 131] width 39 height 8
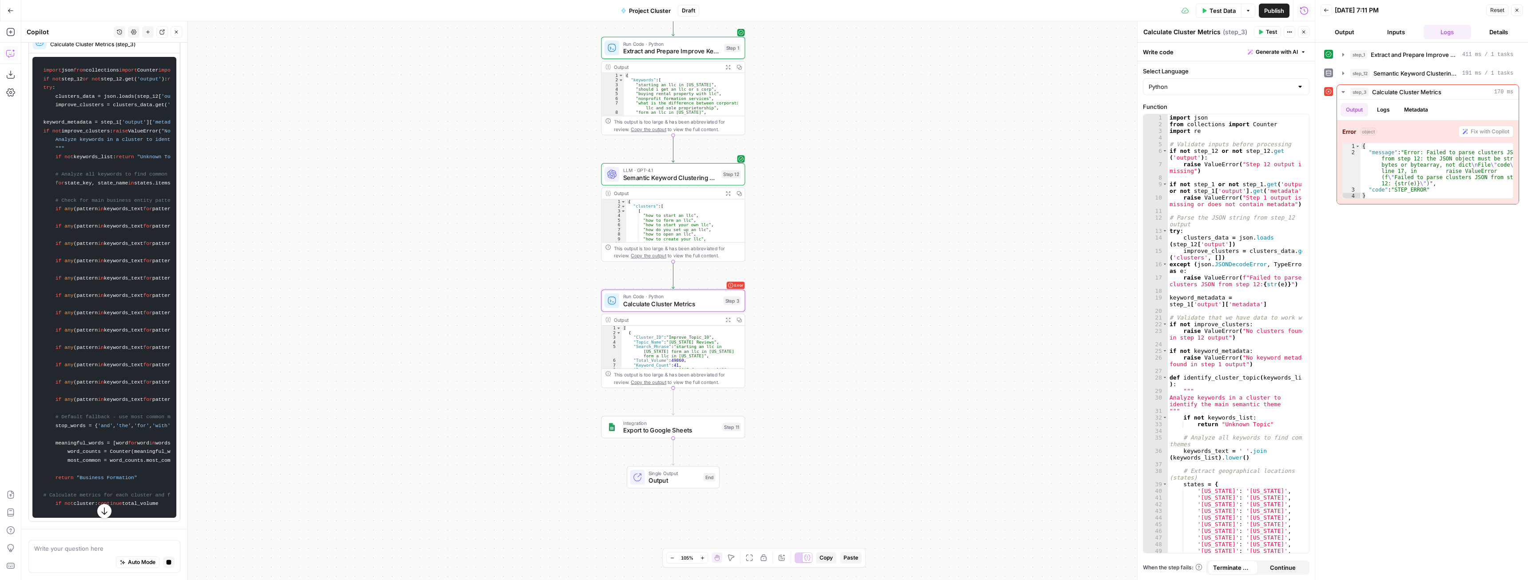
scroll to position [1550, 0]
click at [1273, 8] on span "Publish" at bounding box center [1274, 10] width 20 height 9
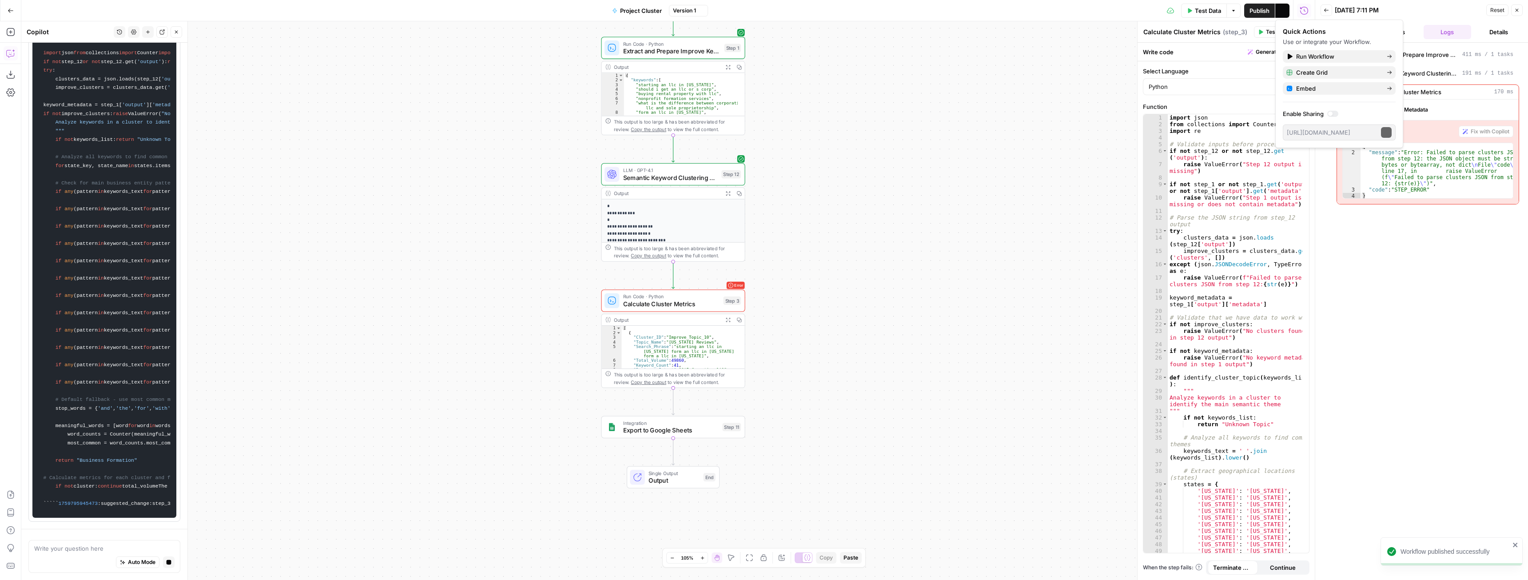
scroll to position [1568, 0]
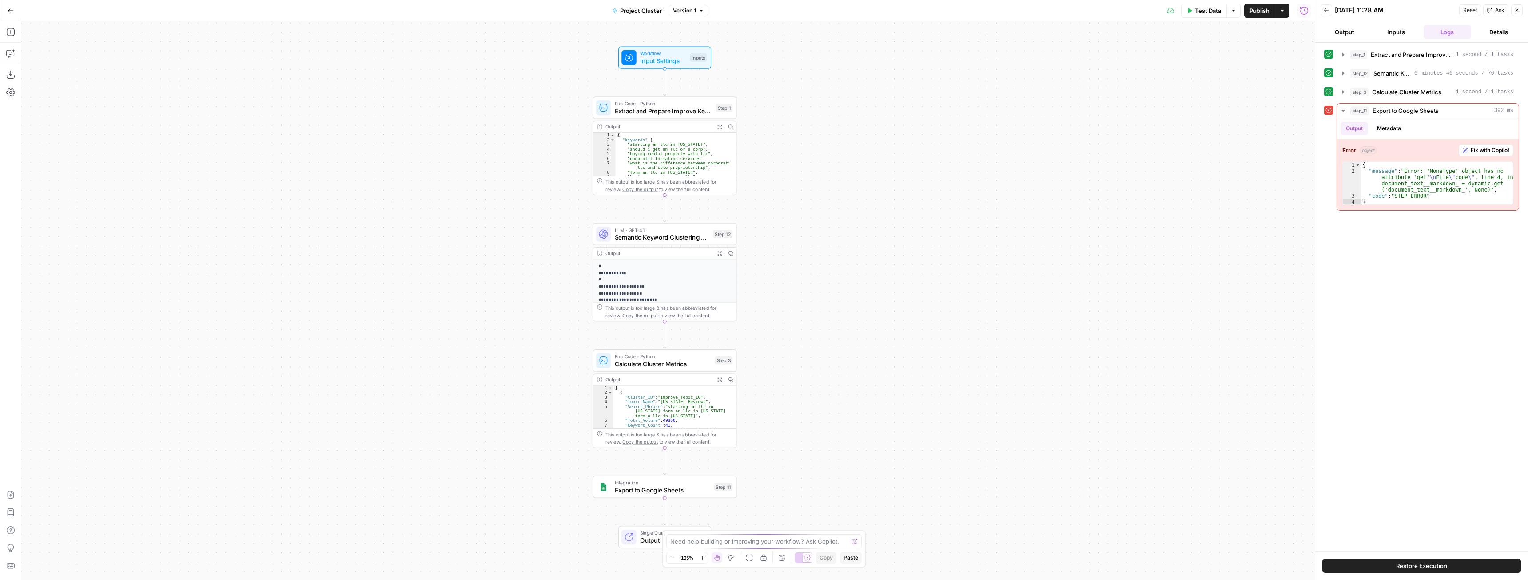
click at [1207, 9] on span "Test Data" at bounding box center [1208, 10] width 26 height 9
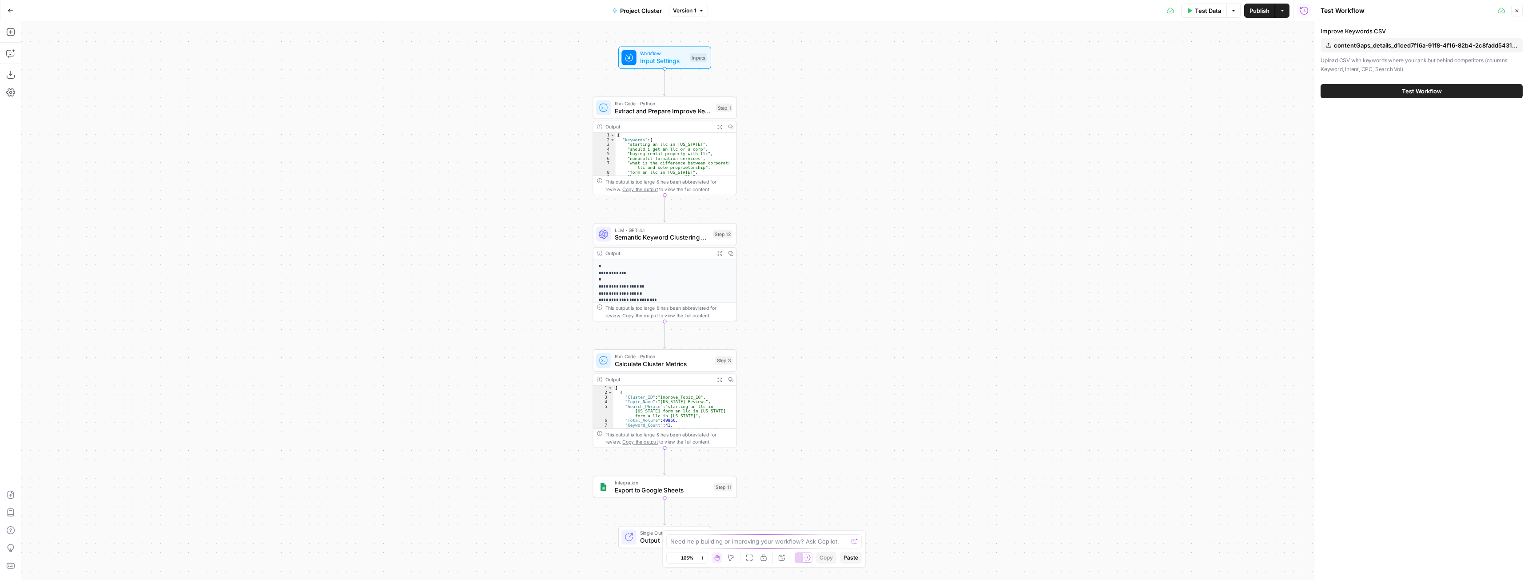
click at [1414, 85] on button "Test Workflow" at bounding box center [1422, 91] width 202 height 14
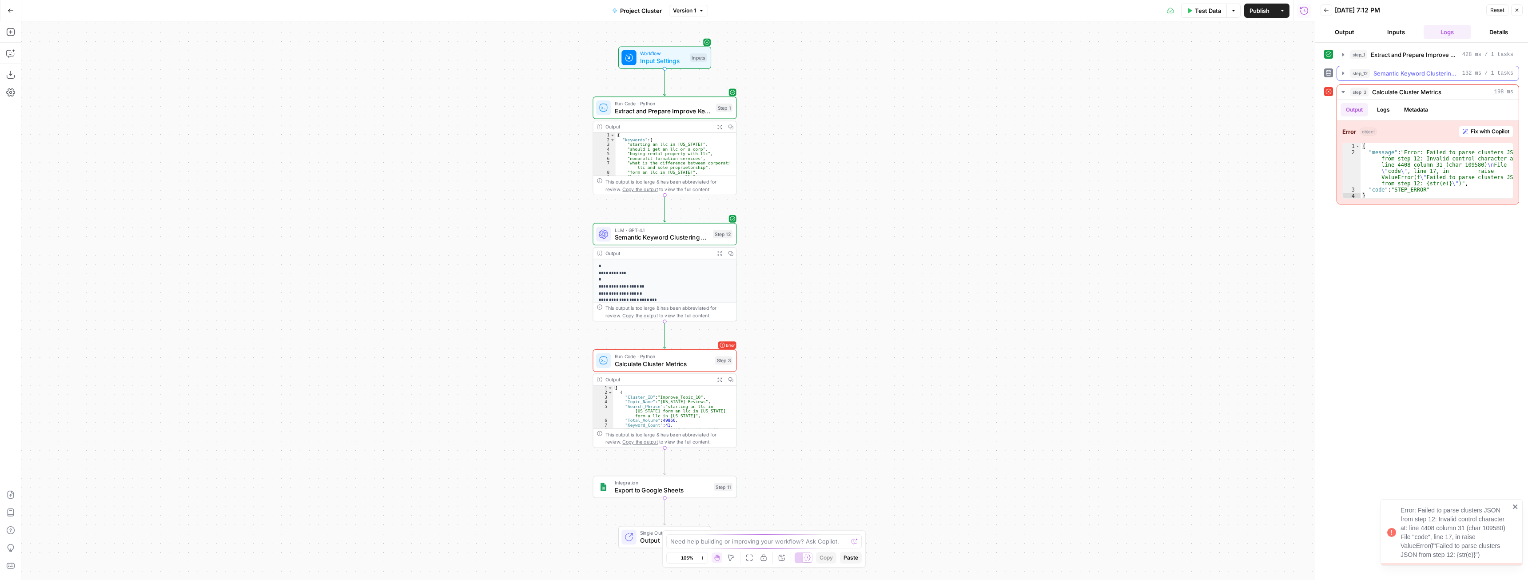
click at [1341, 72] on icon "button" at bounding box center [1343, 73] width 7 height 7
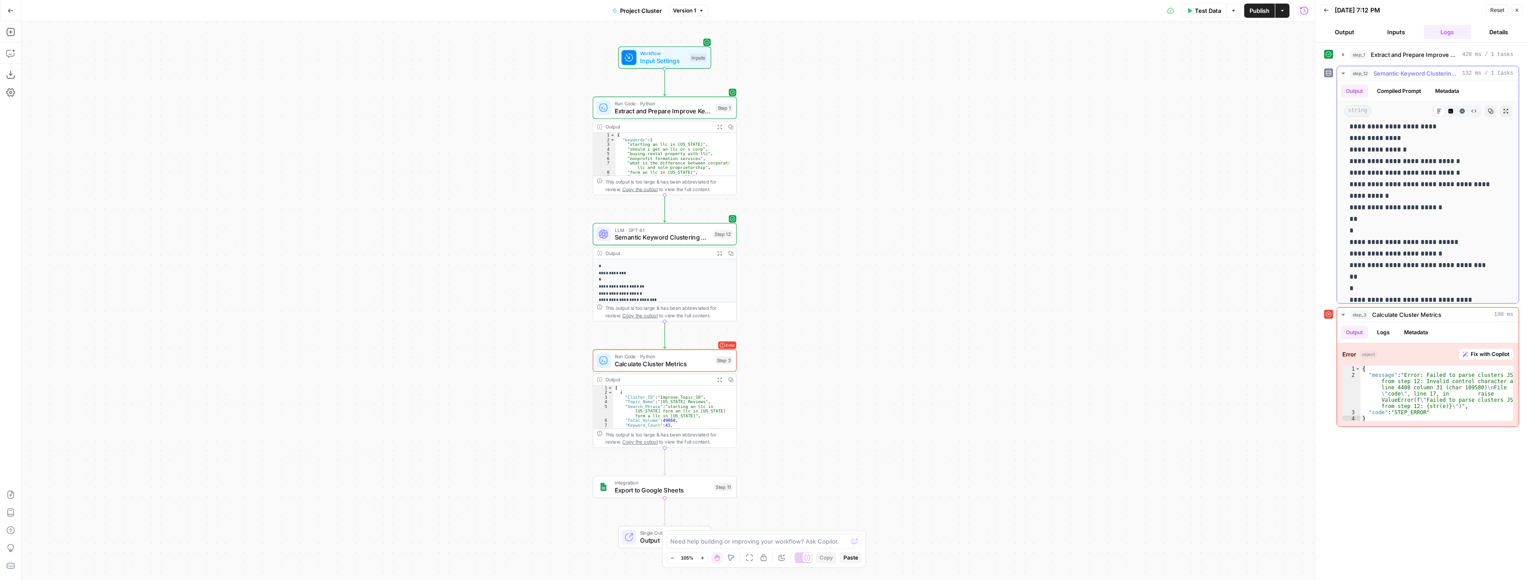
scroll to position [533, 0]
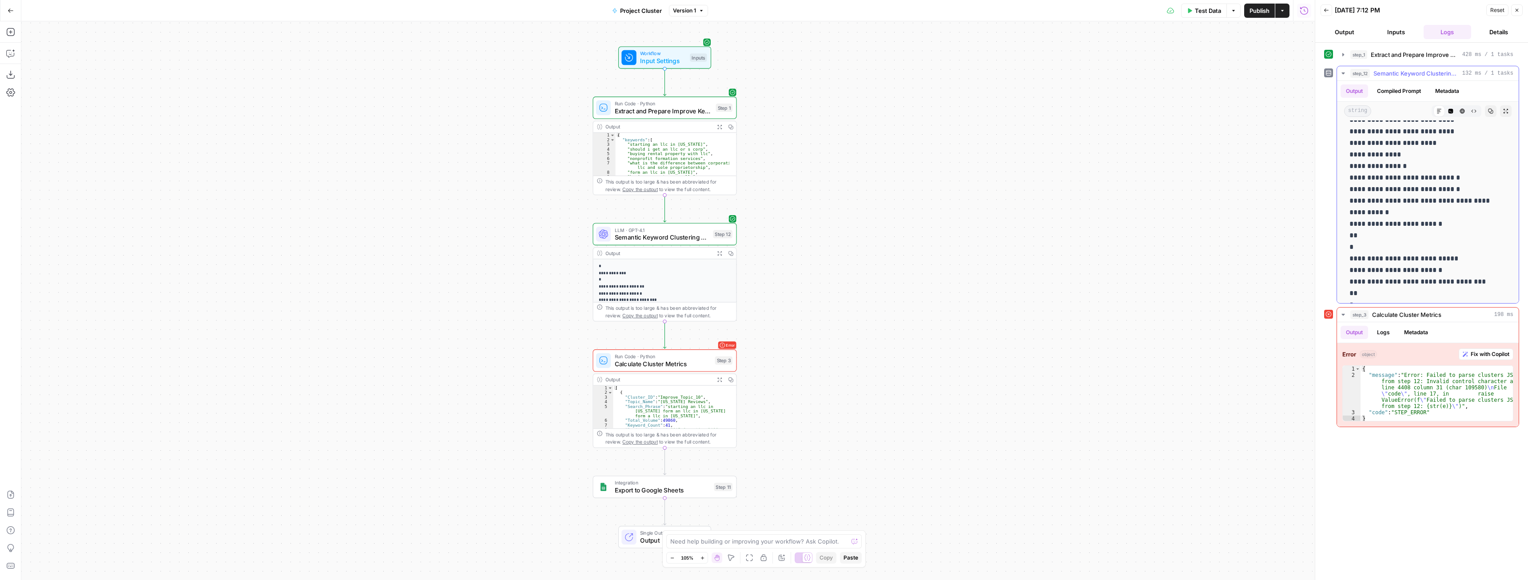
click at [1346, 72] on icon "button" at bounding box center [1343, 73] width 7 height 7
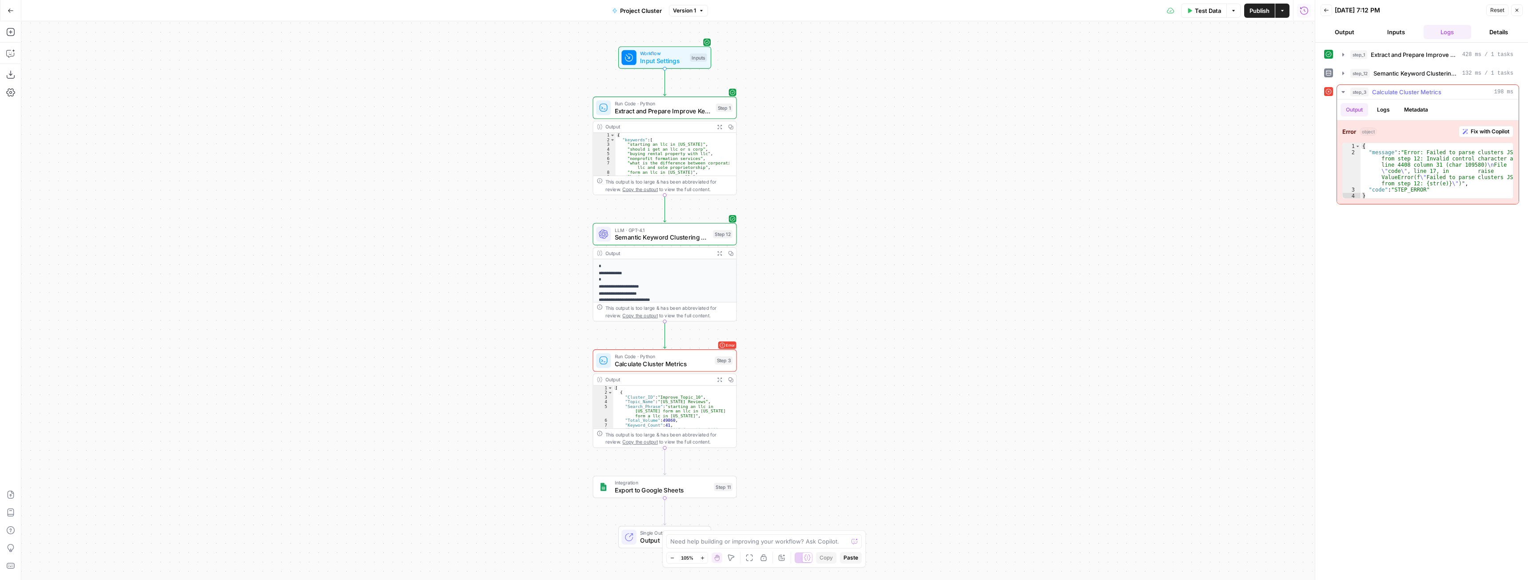
click at [1483, 131] on span "Fix with Copilot" at bounding box center [1490, 131] width 39 height 8
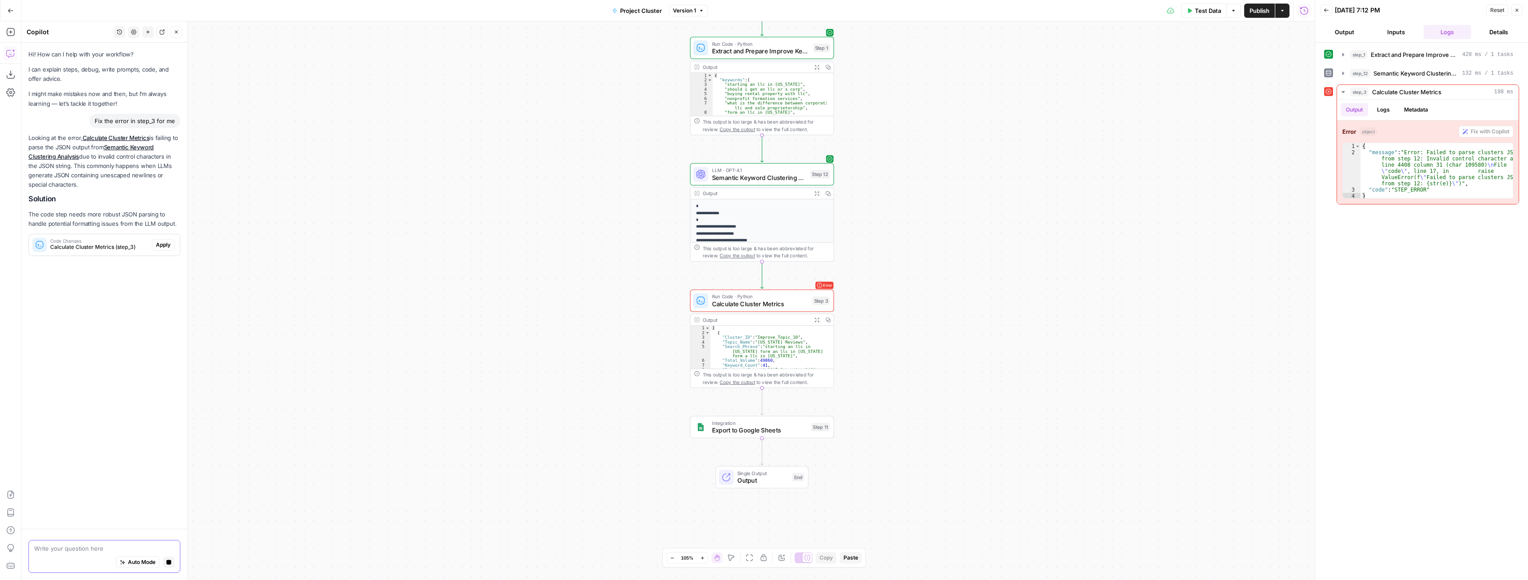
scroll to position [0, 0]
click at [159, 243] on span "Apply" at bounding box center [163, 245] width 15 height 8
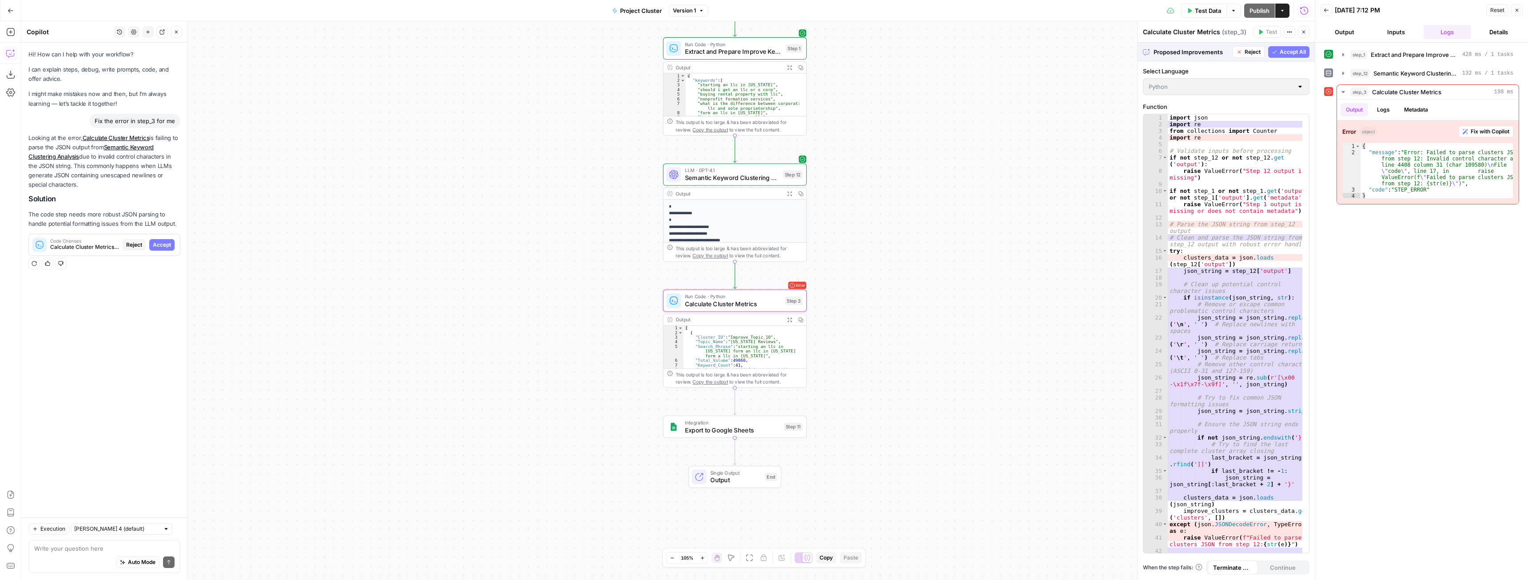
click at [159, 244] on span "Accept" at bounding box center [162, 245] width 18 height 8
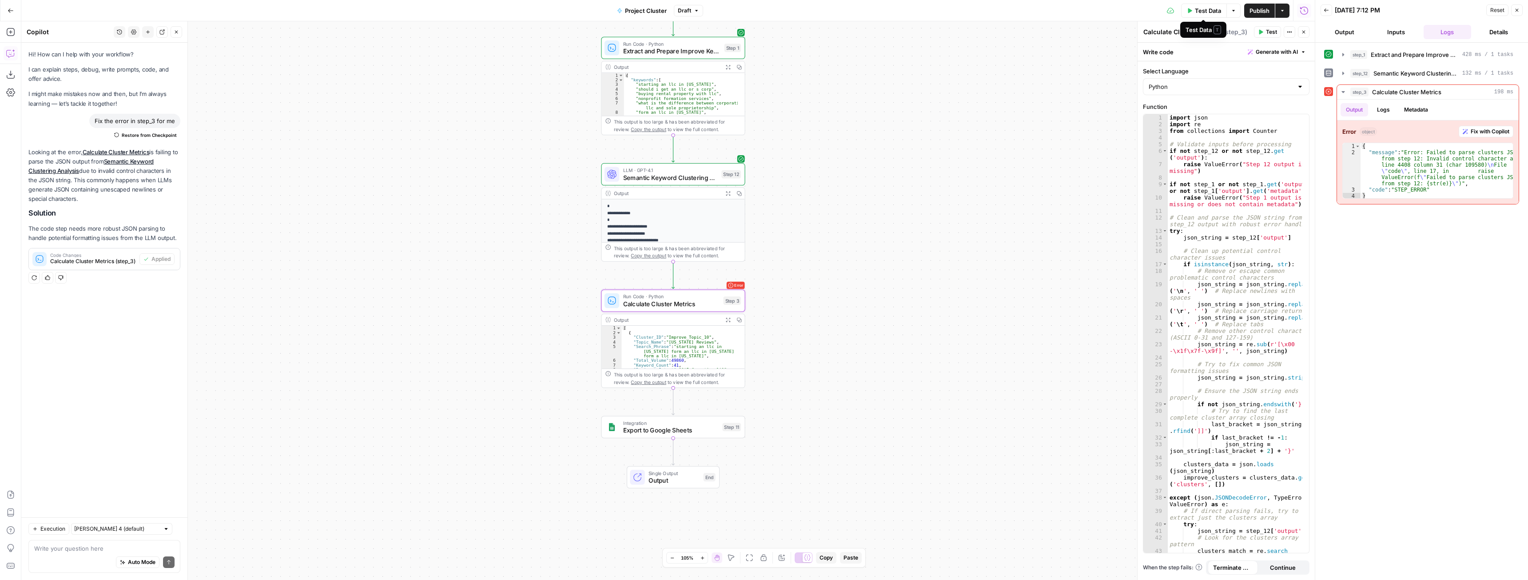
click at [1207, 15] on button "Test Data" at bounding box center [1204, 11] width 46 height 14
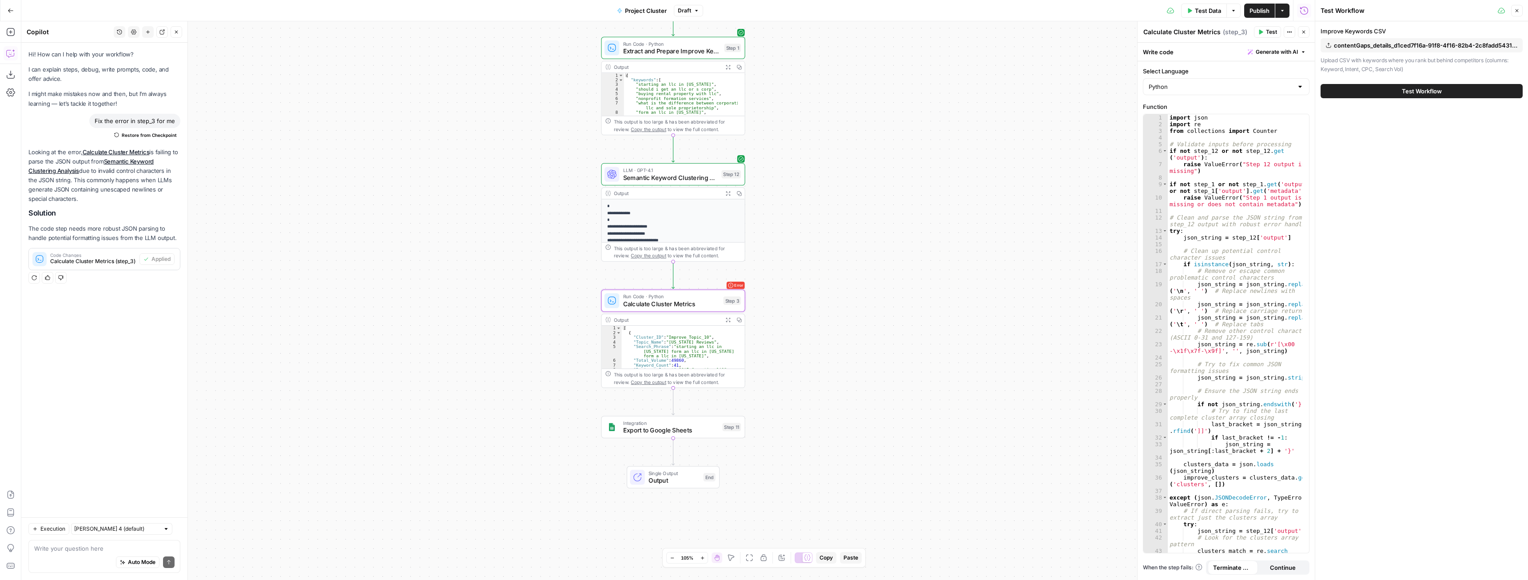
click at [1402, 89] on span "Test Workflow" at bounding box center [1422, 91] width 40 height 9
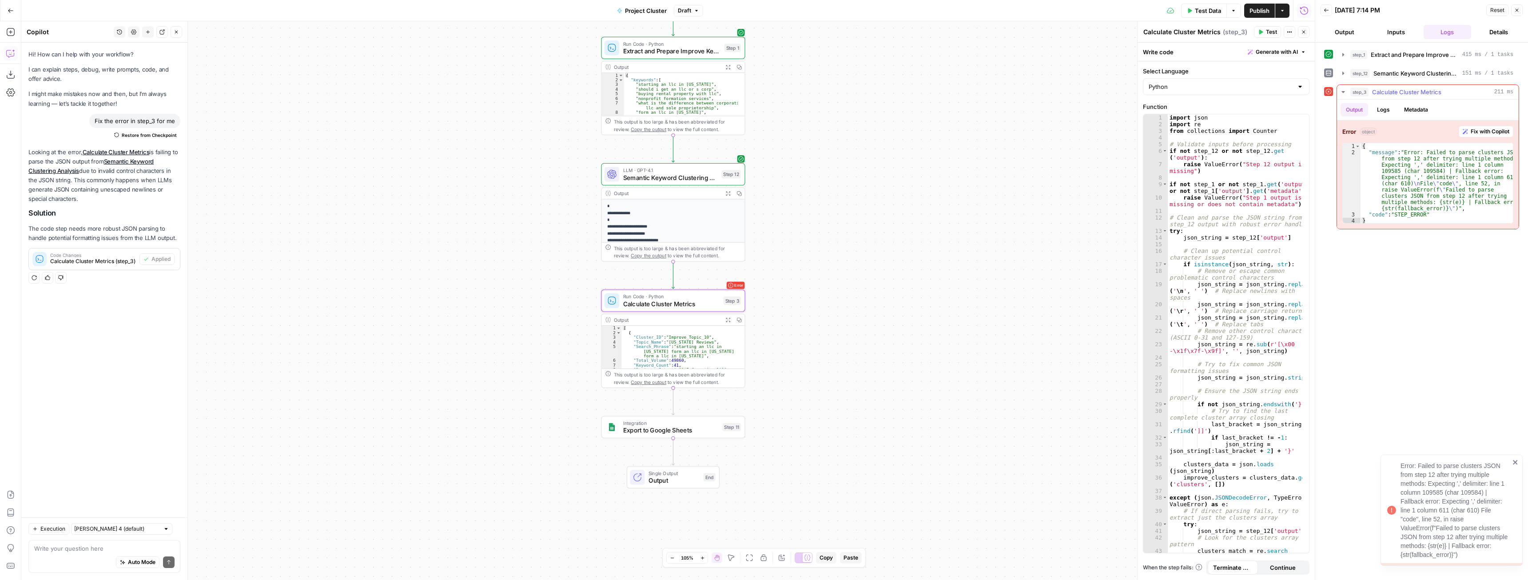
click at [1483, 129] on span "Fix with Copilot" at bounding box center [1490, 131] width 39 height 8
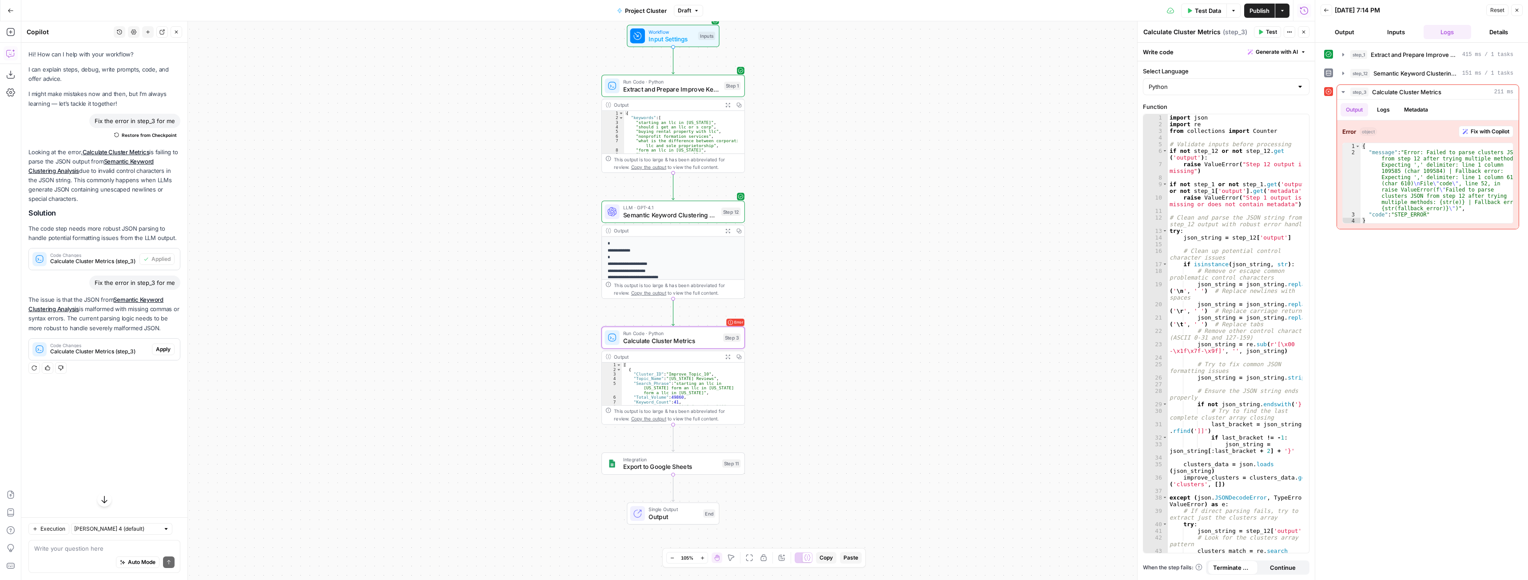
click at [161, 350] on span "Apply" at bounding box center [163, 349] width 15 height 8
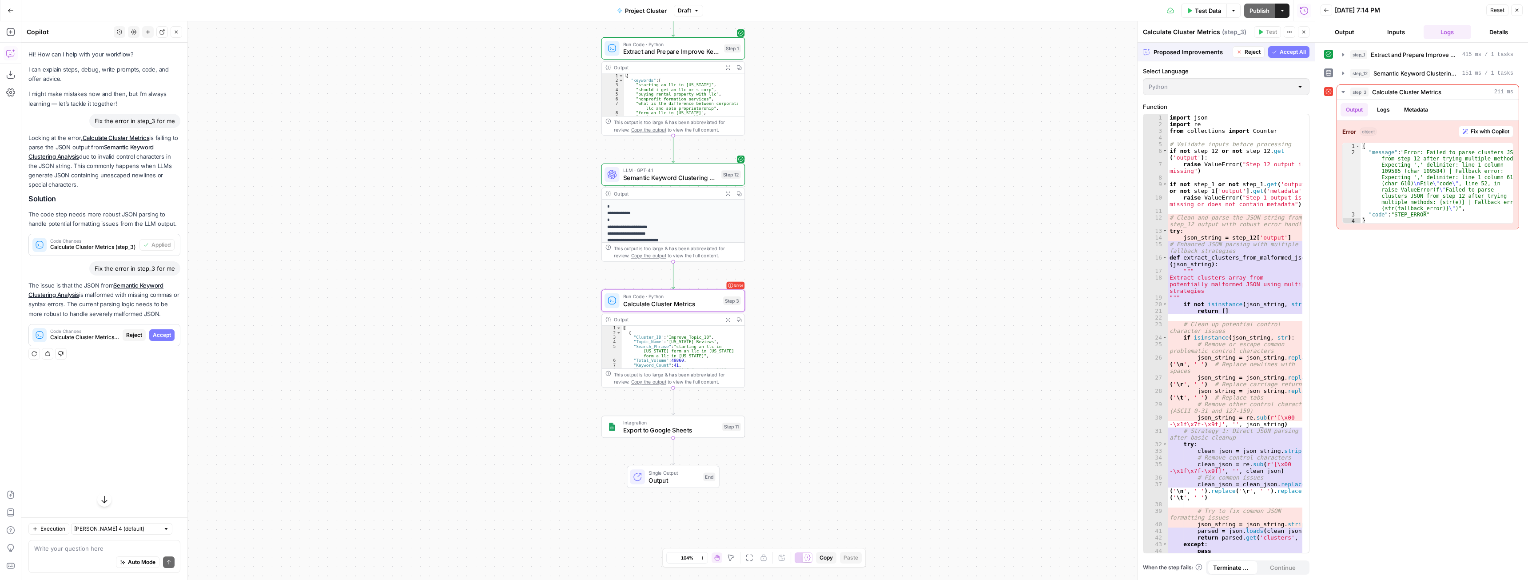
click at [164, 333] on span "Accept" at bounding box center [162, 335] width 18 height 8
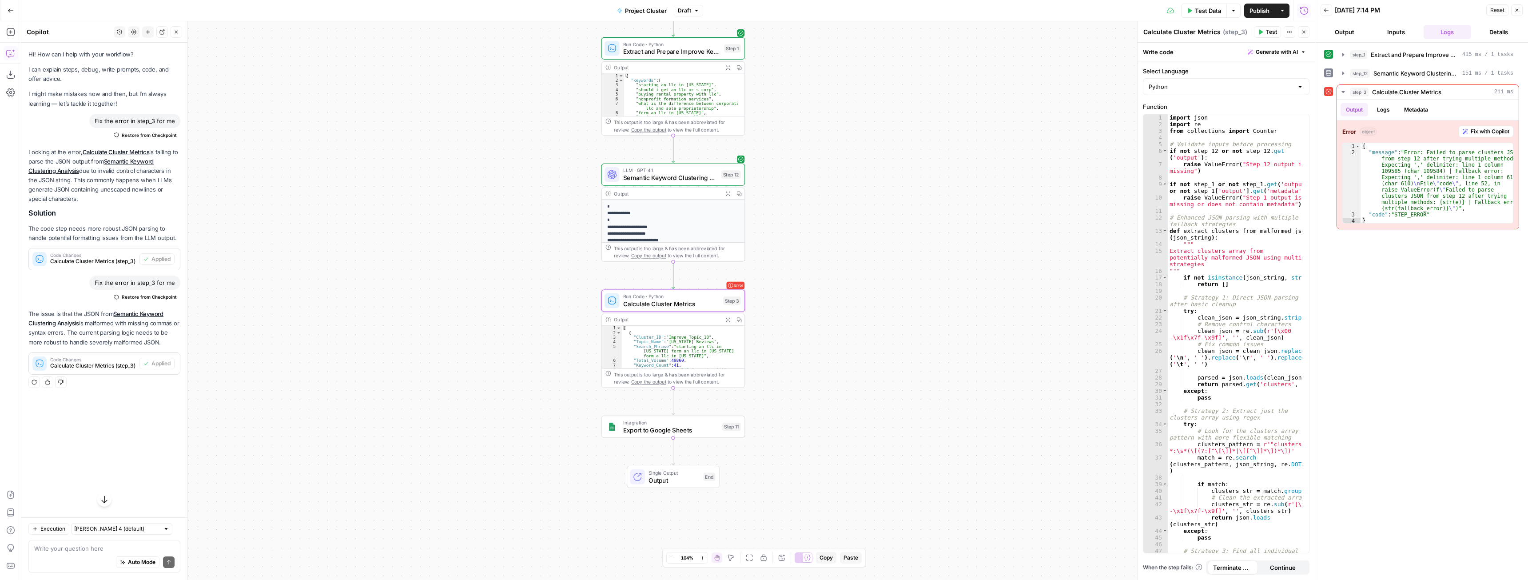
click at [1211, 11] on span "Test Data" at bounding box center [1208, 10] width 26 height 9
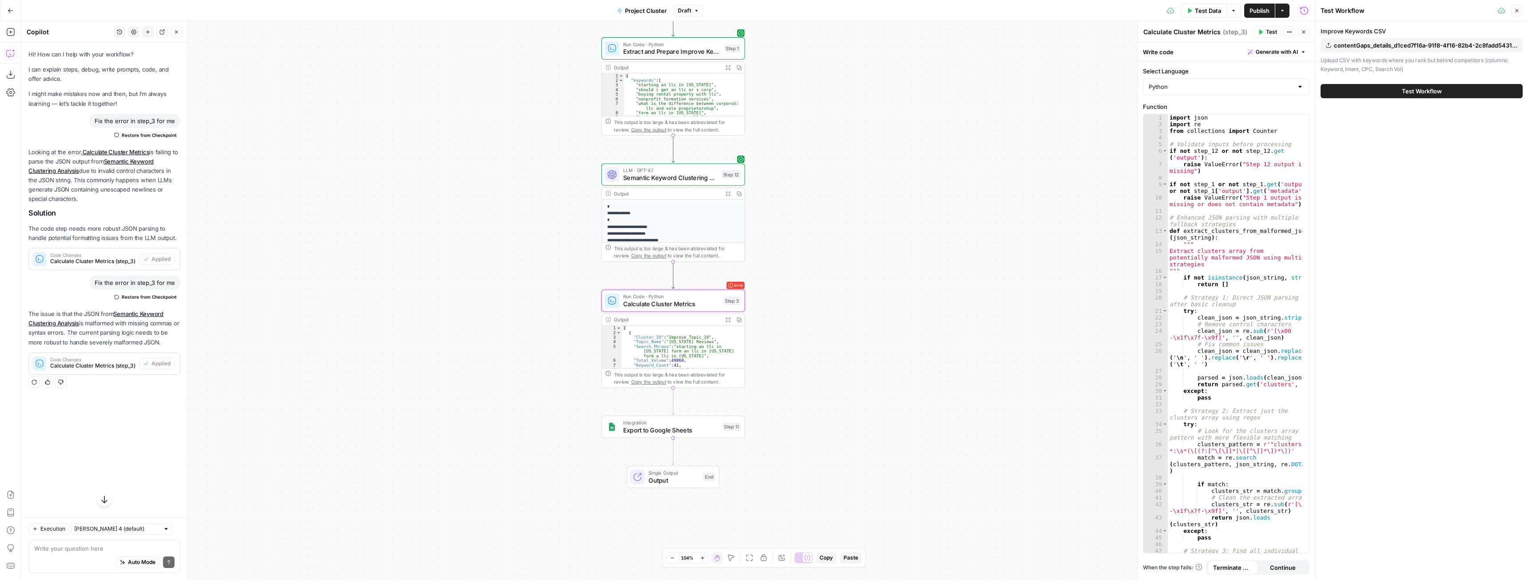
click at [1427, 87] on span "Test Workflow" at bounding box center [1422, 91] width 40 height 9
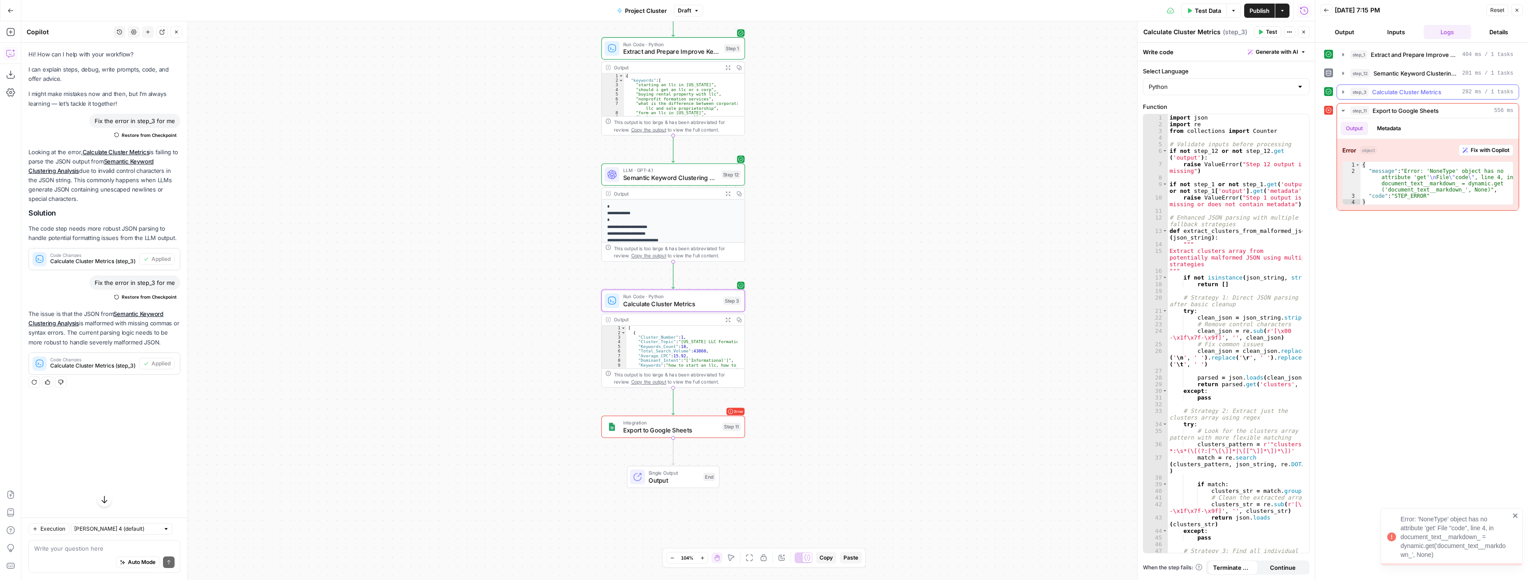
click at [1343, 92] on icon "button" at bounding box center [1343, 91] width 2 height 3
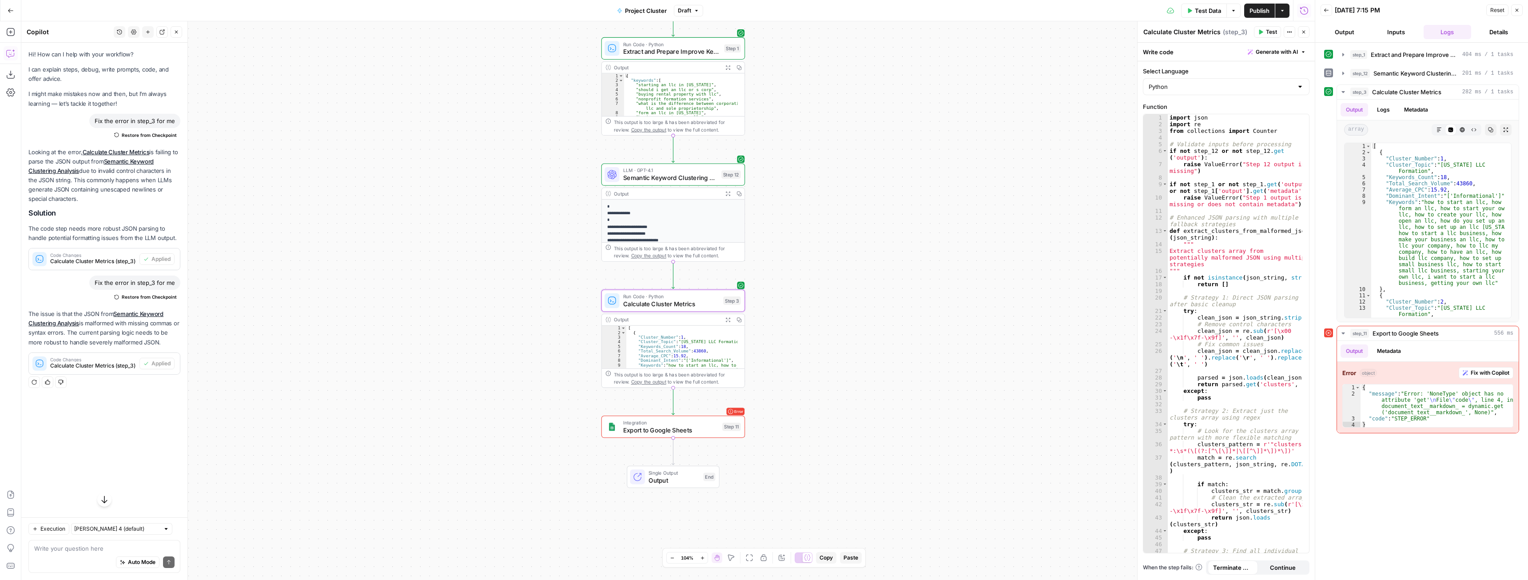
drag, startPoint x: 88, startPoint y: 555, endPoint x: 83, endPoint y: 549, distance: 7.6
click at [88, 555] on div "Auto Mode Send" at bounding box center [104, 563] width 140 height 20
type textarea "You just identified a cluster topic as "[US_STATE] LLC Formation" but included …"
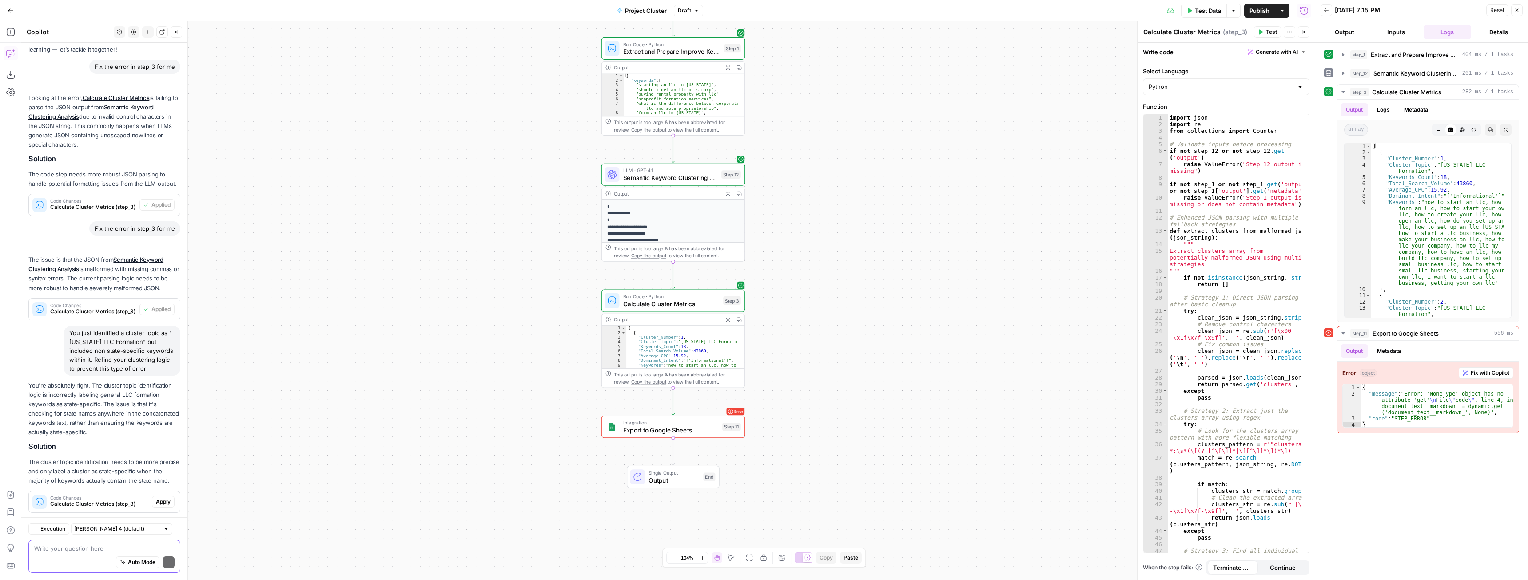
scroll to position [108, 0]
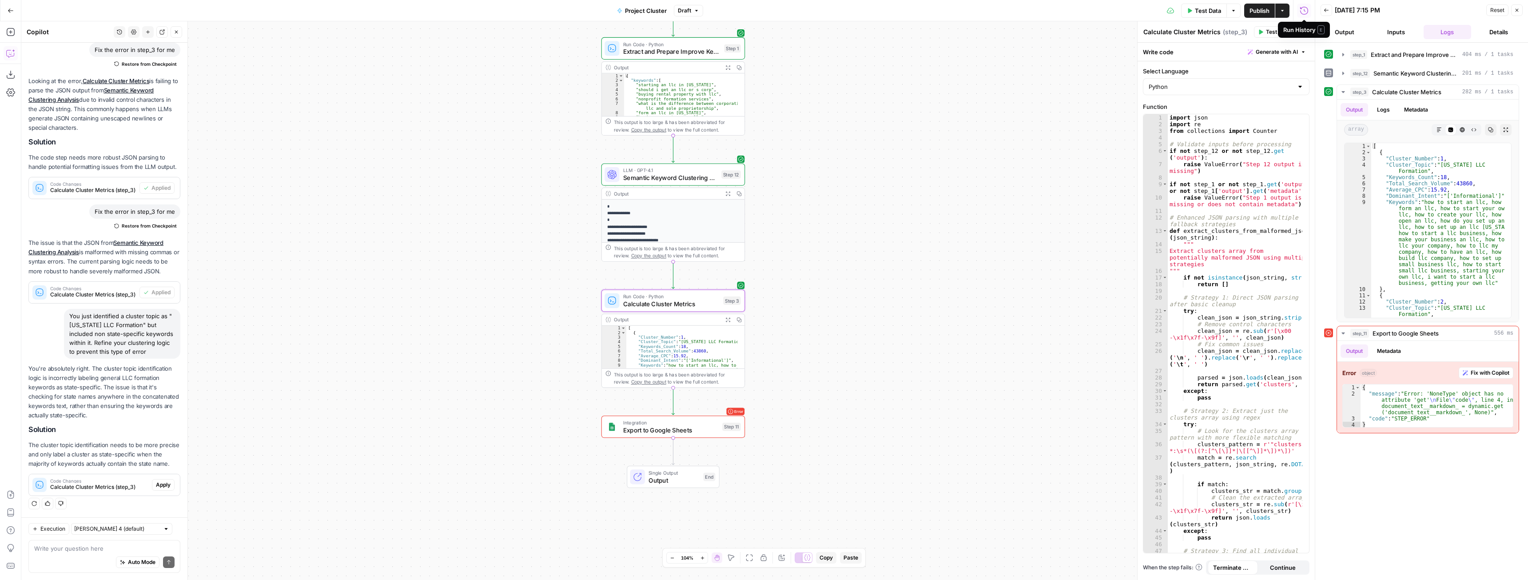
click at [165, 483] on button "Apply" at bounding box center [163, 485] width 23 height 12
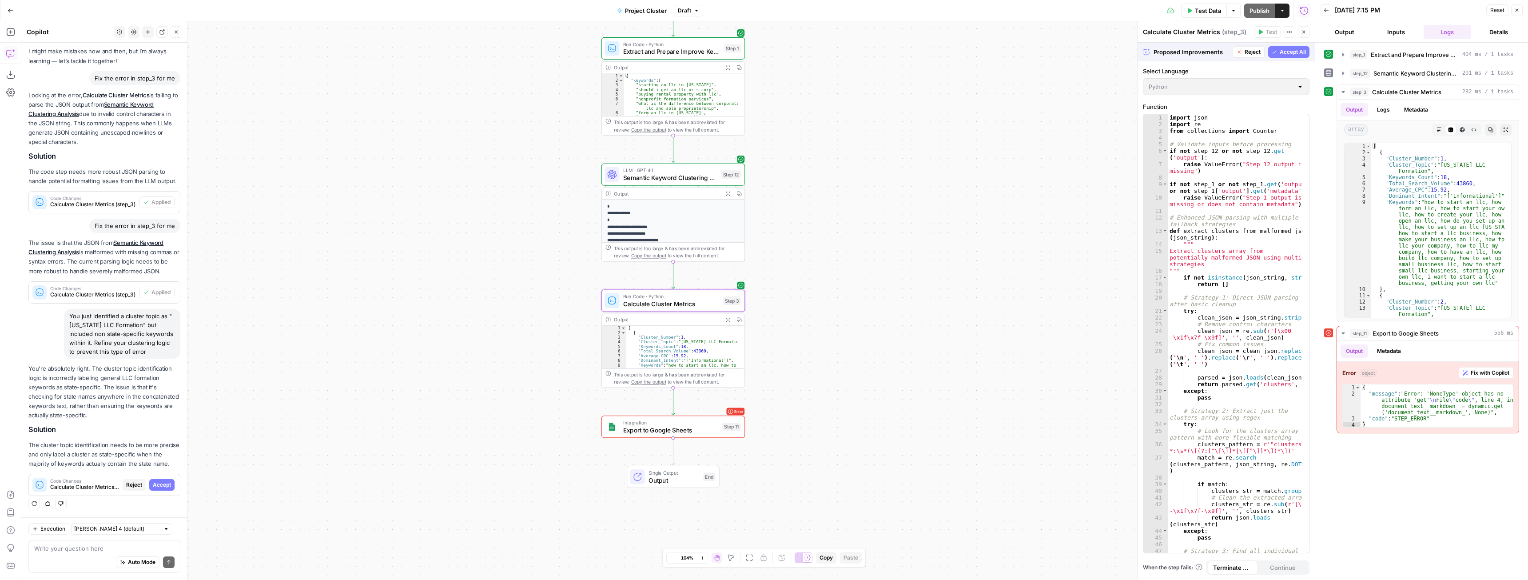
click at [165, 483] on button "Accept" at bounding box center [161, 485] width 25 height 12
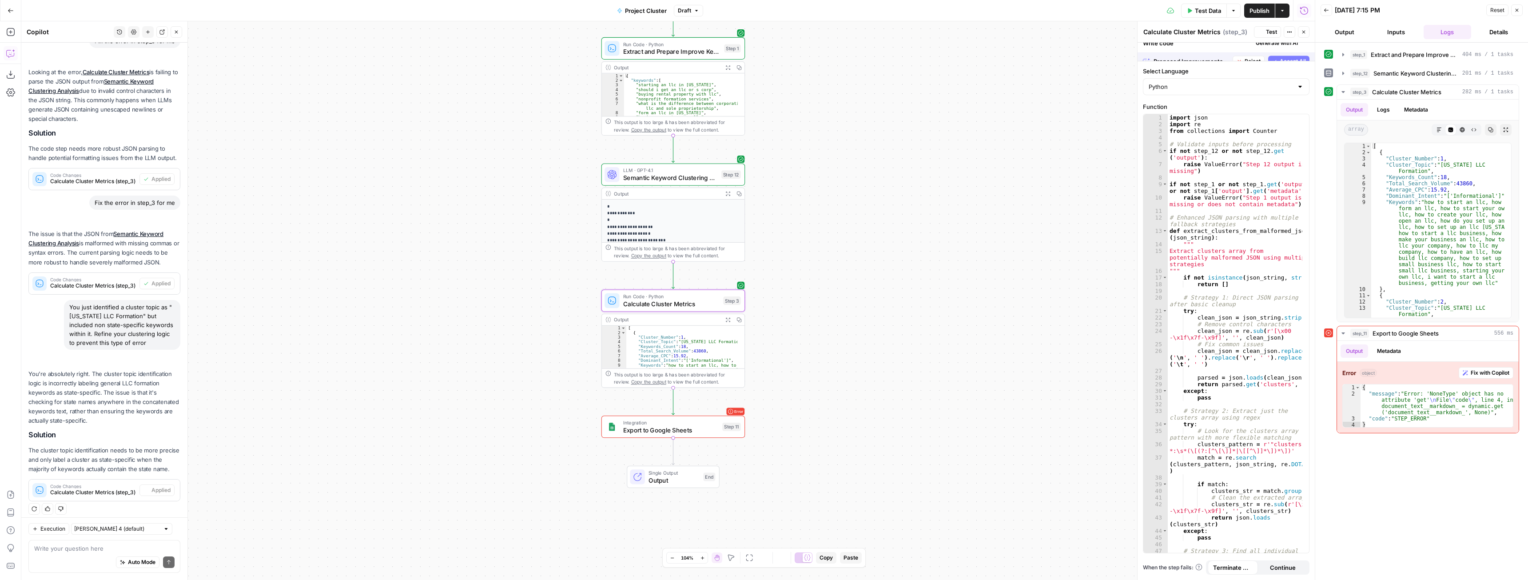
scroll to position [123, 0]
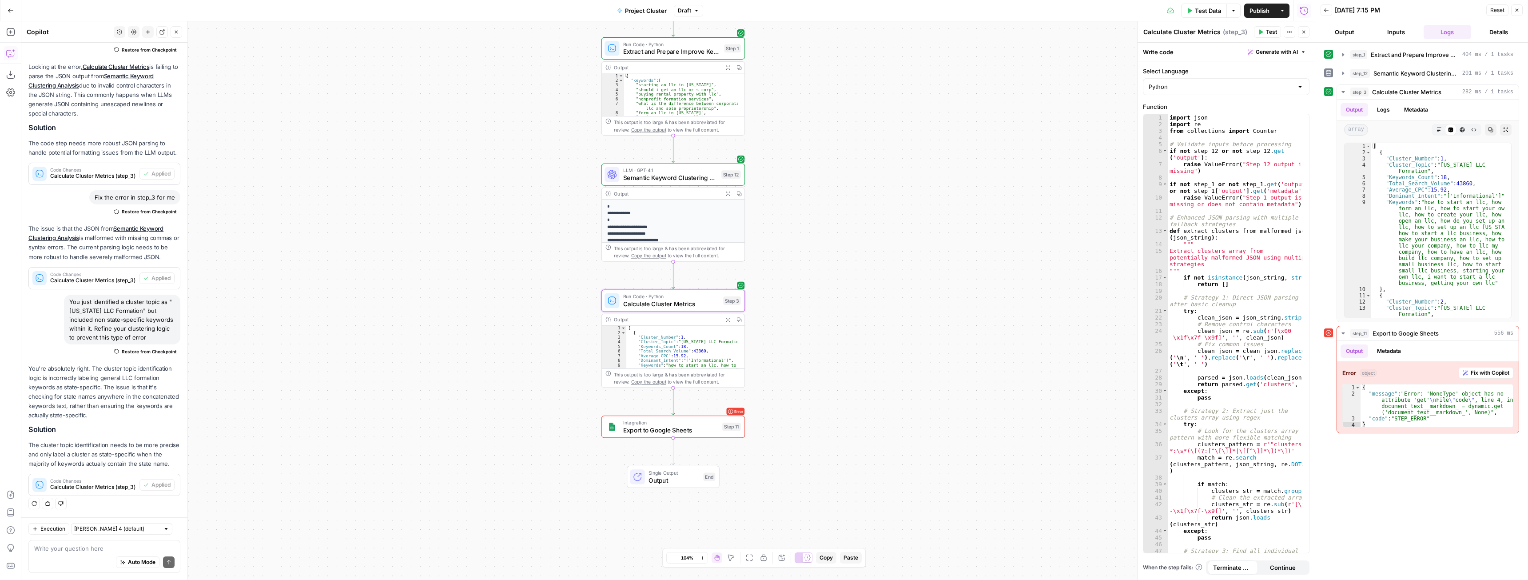
click at [1210, 11] on span "Test Data" at bounding box center [1208, 10] width 26 height 9
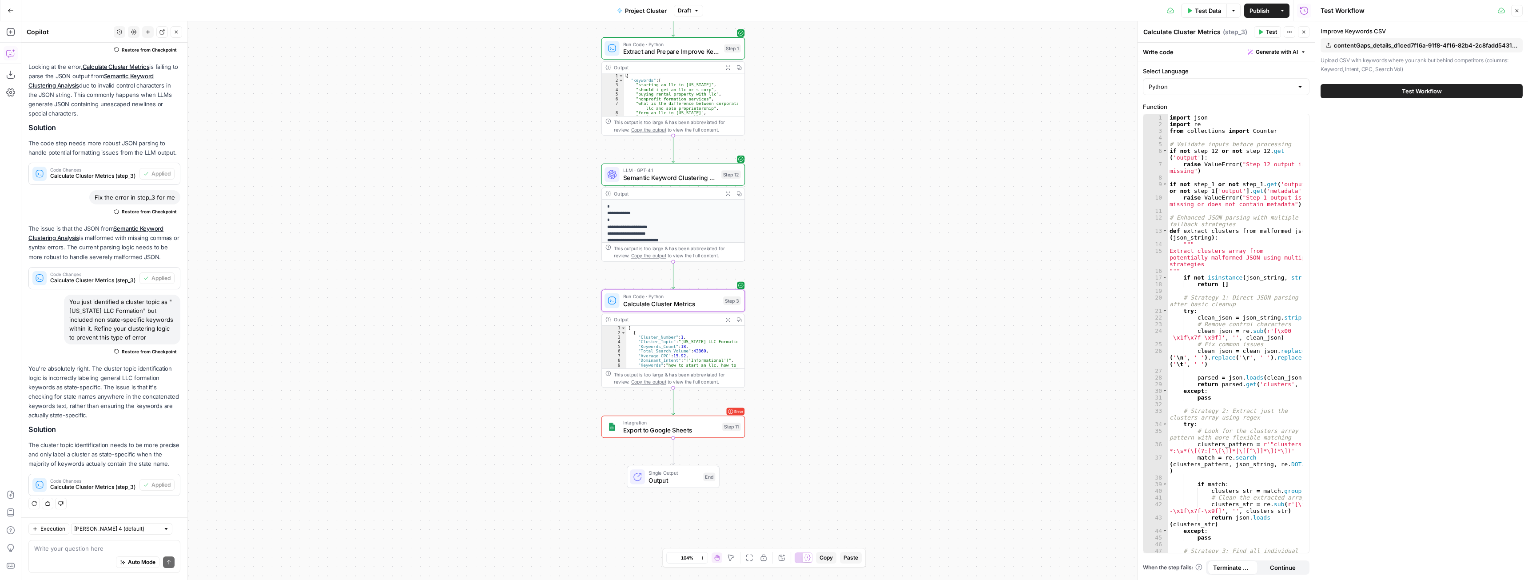
click at [1435, 95] on span "Test Workflow" at bounding box center [1422, 91] width 40 height 9
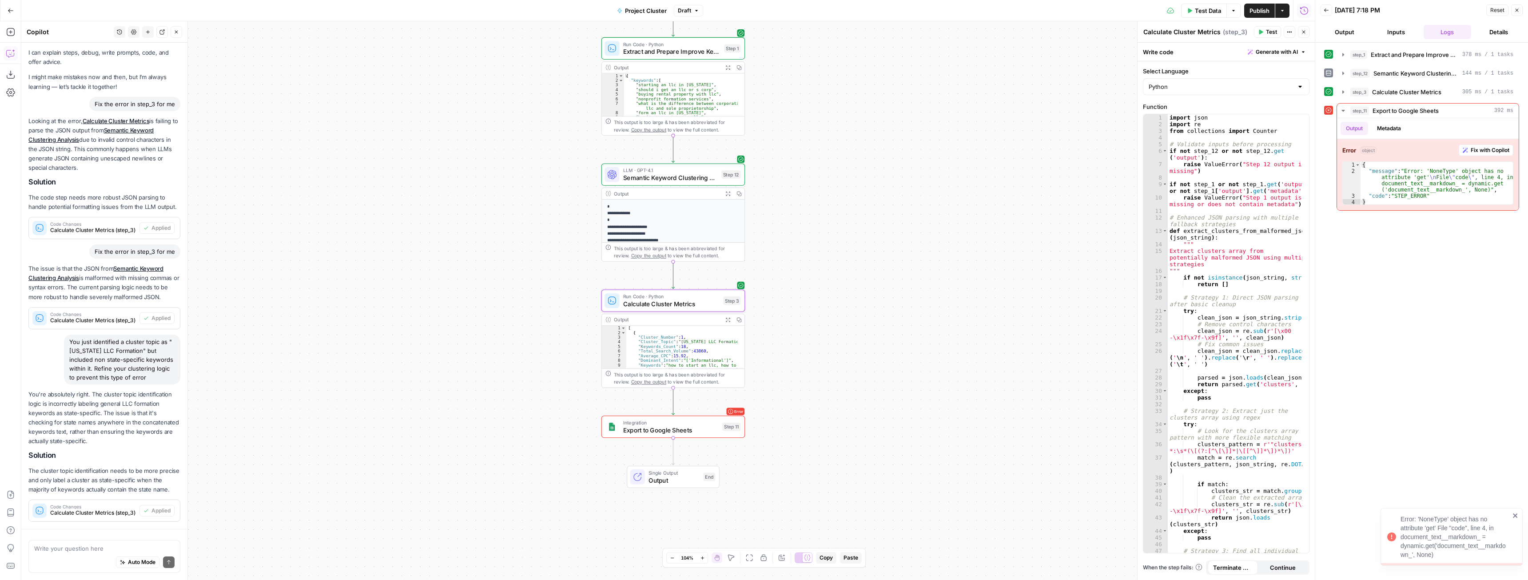
scroll to position [123, 0]
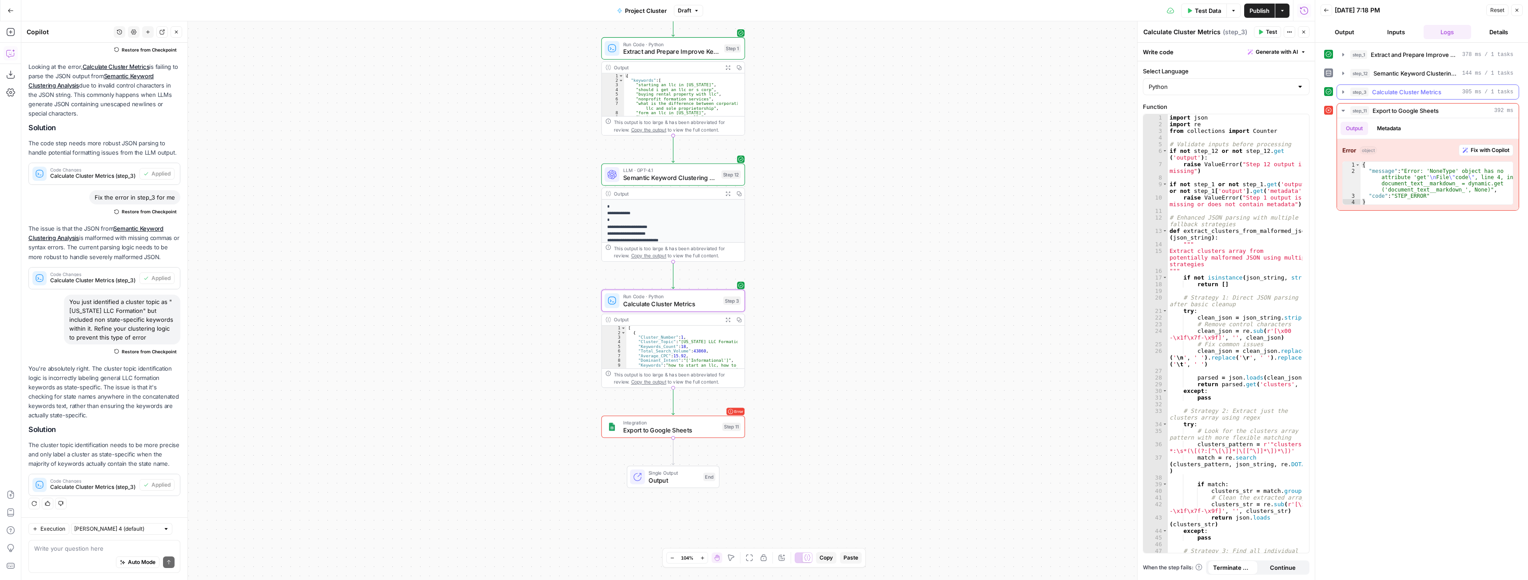
click at [1346, 90] on icon "button" at bounding box center [1343, 91] width 7 height 7
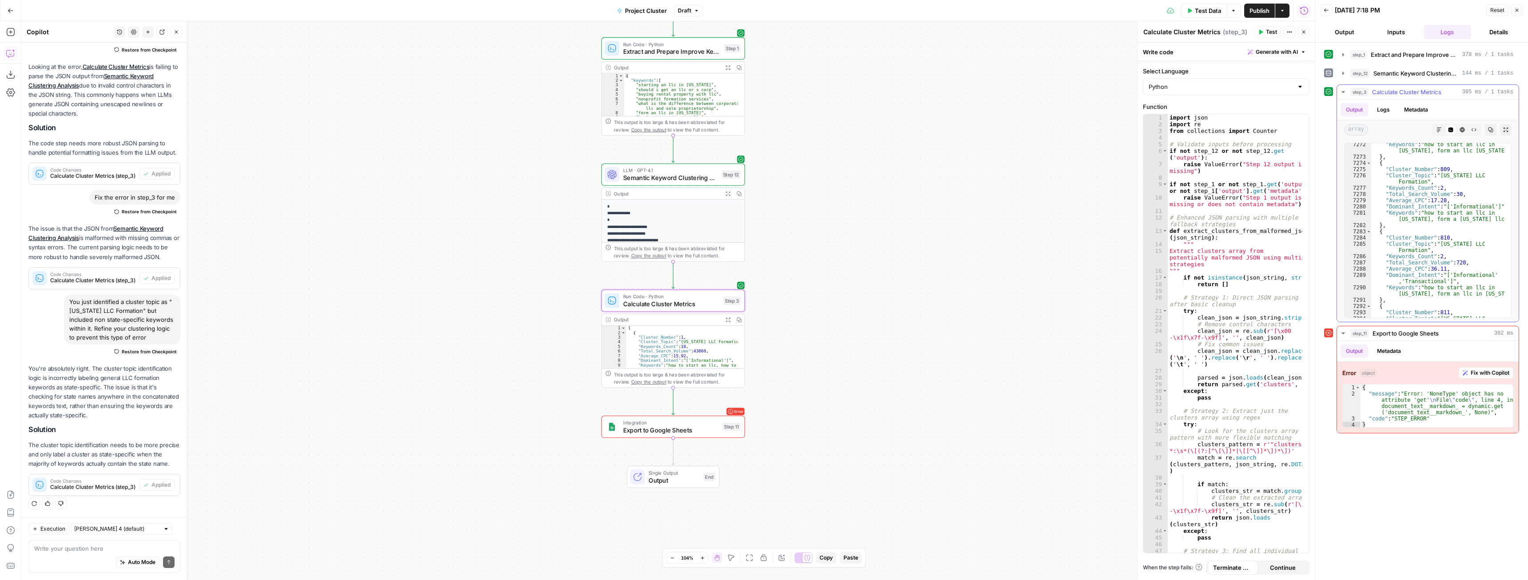
scroll to position [14382, 0]
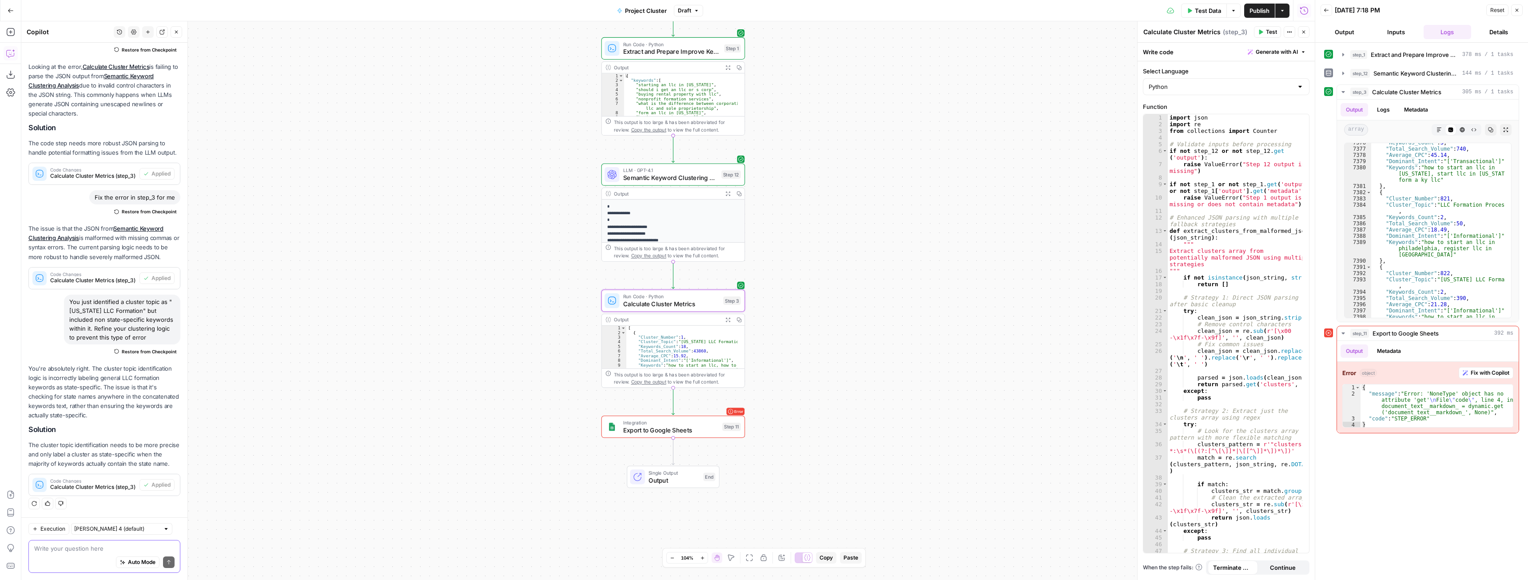
click at [56, 550] on textarea at bounding box center [104, 548] width 140 height 9
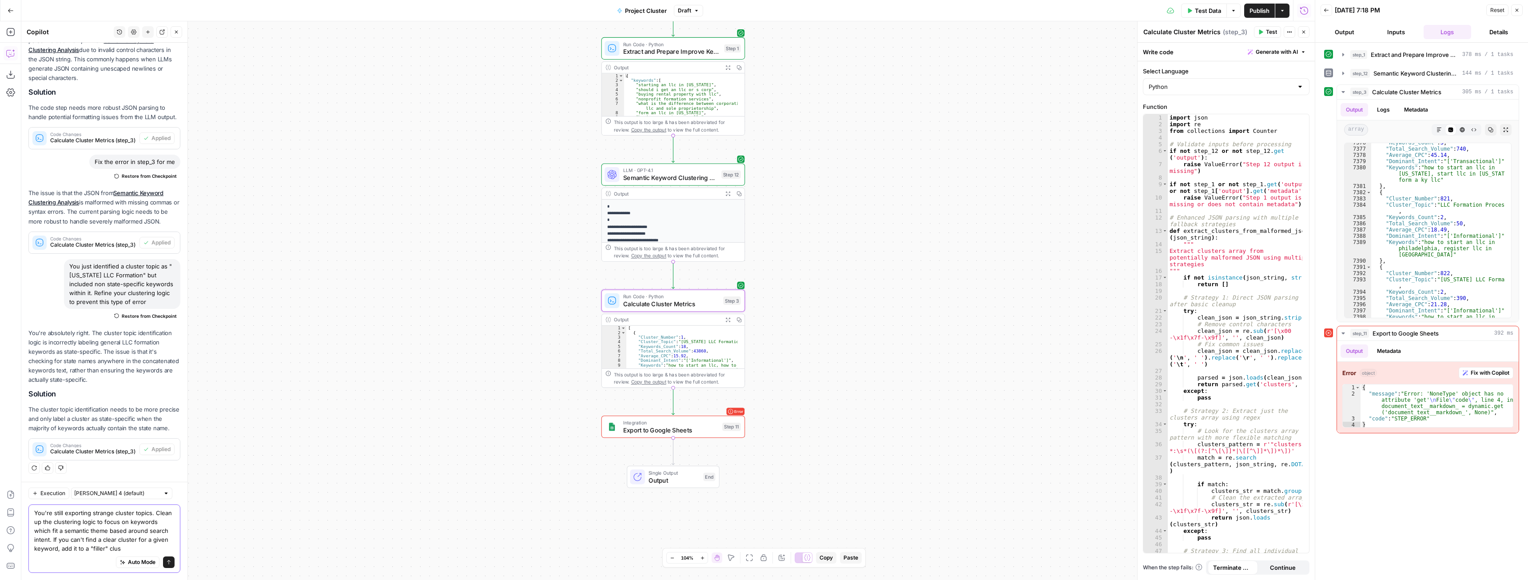
scroll to position [167, 0]
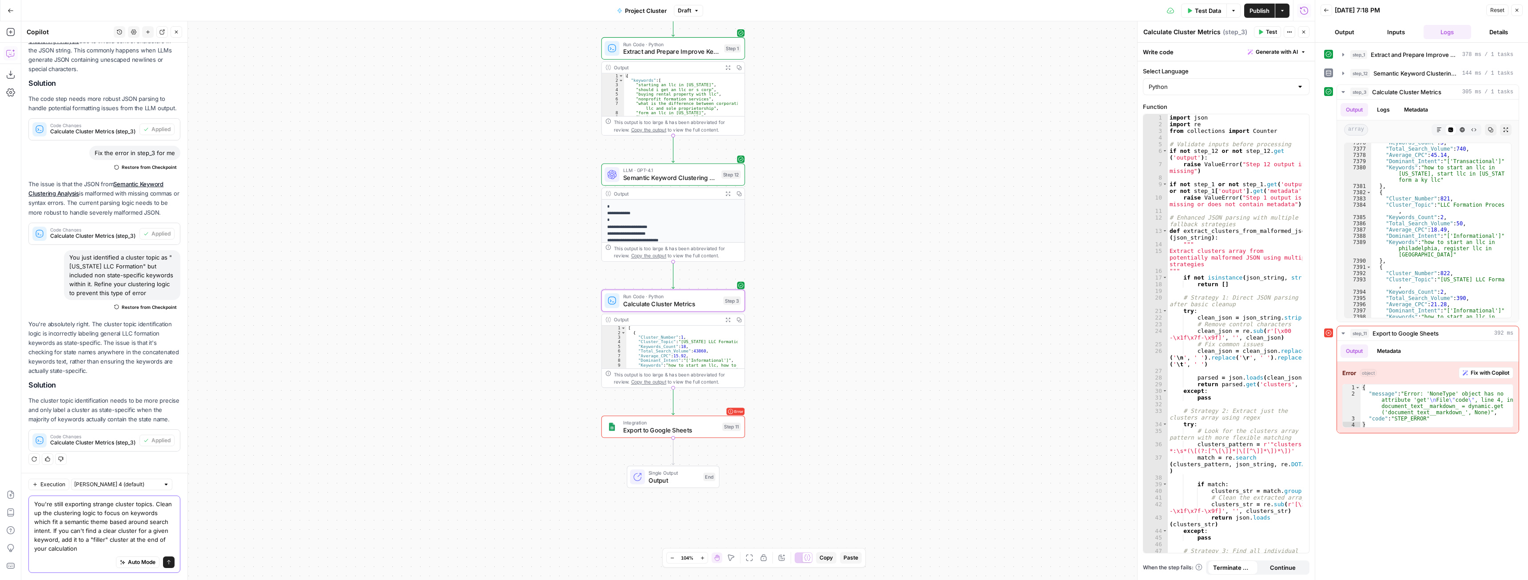
type textarea "You're still exporting strange cluster topics. Clean up the clustering logic to…"
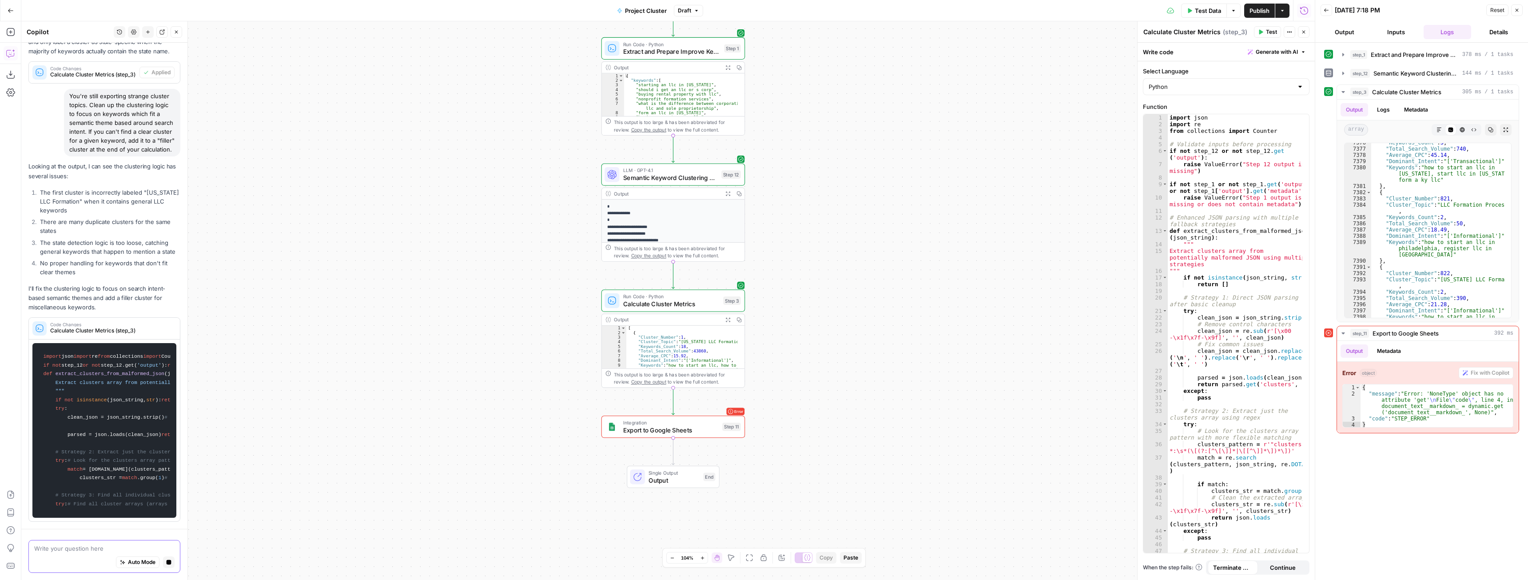
scroll to position [430, 0]
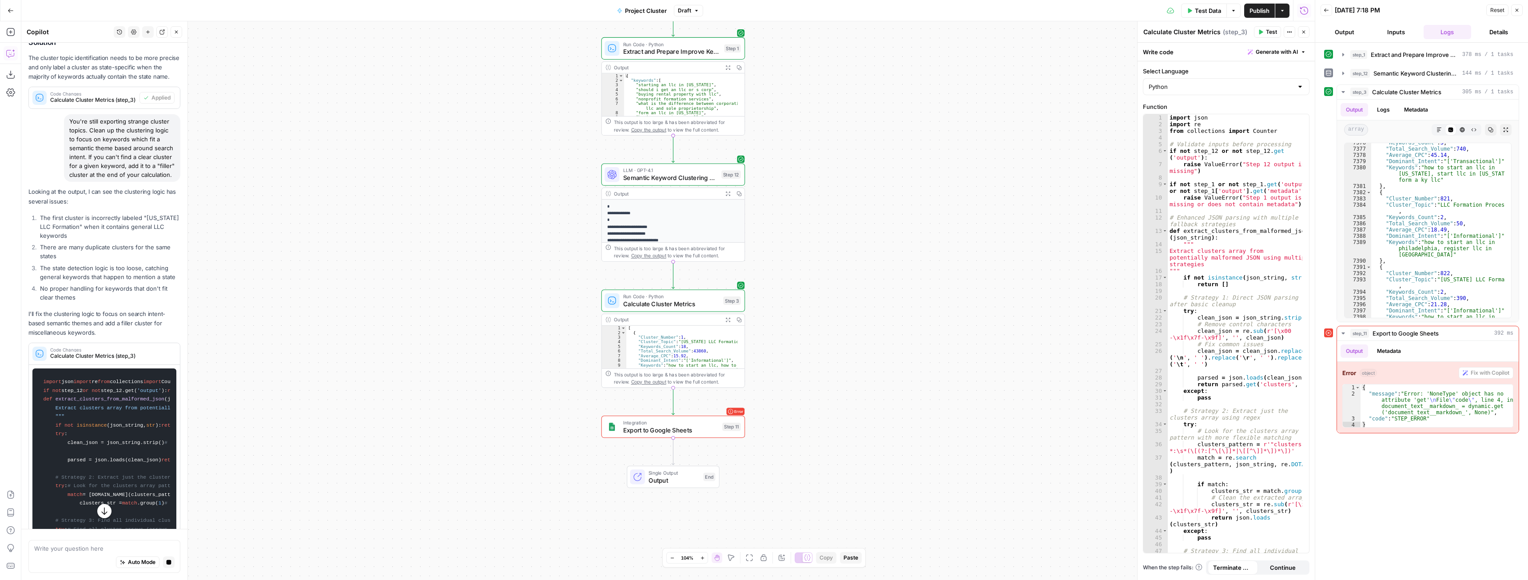
click at [897, 113] on div "**********" at bounding box center [668, 300] width 1294 height 558
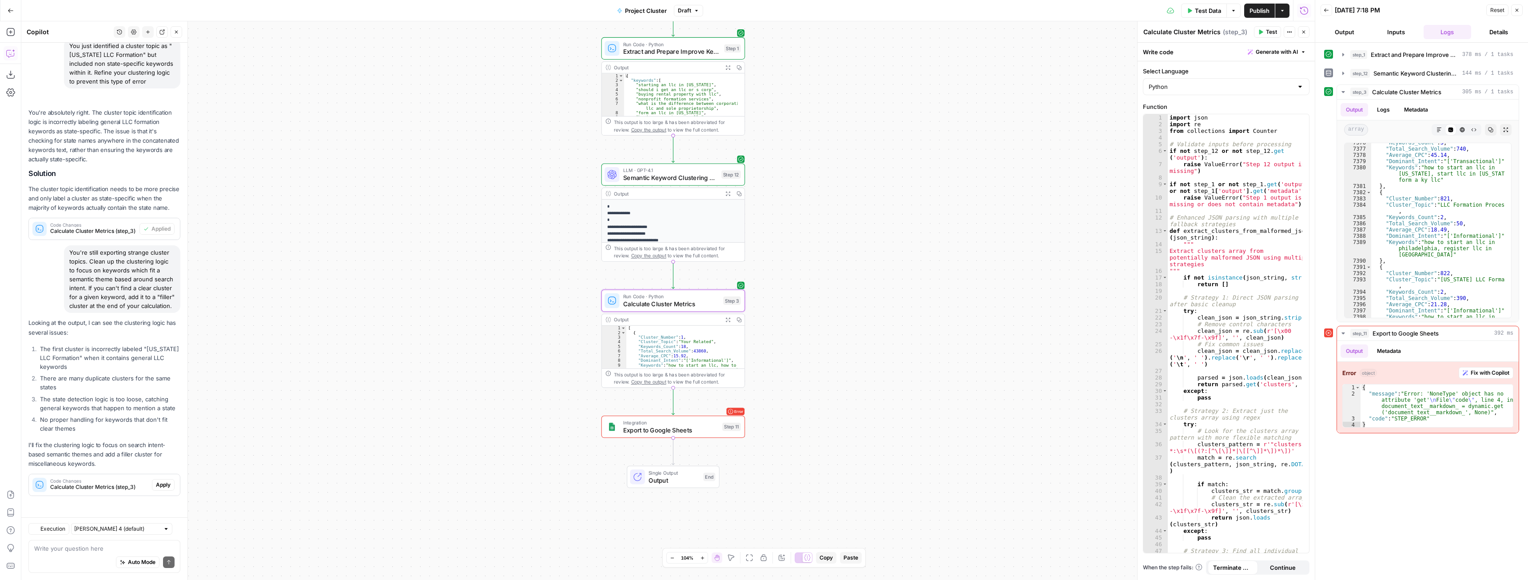
scroll to position [387, 0]
click at [156, 488] on span "Apply" at bounding box center [163, 485] width 15 height 8
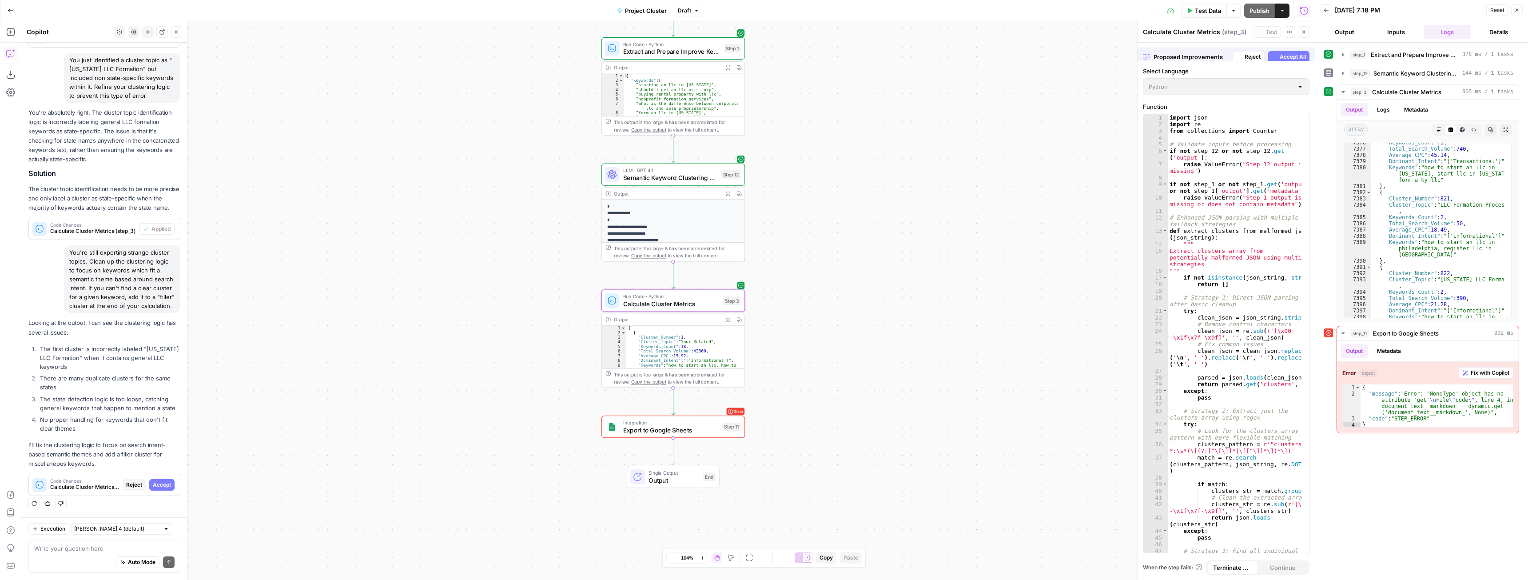
scroll to position [344, 0]
click at [158, 489] on span "Accept" at bounding box center [162, 485] width 18 height 8
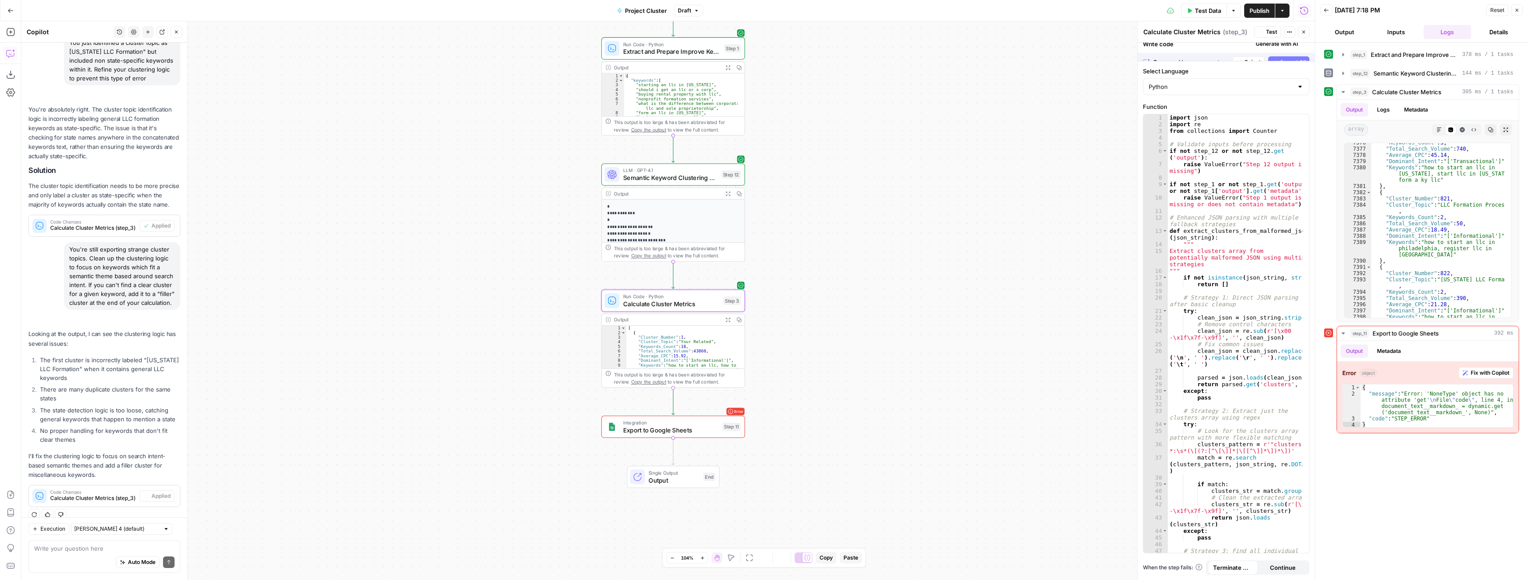
scroll to position [401, 0]
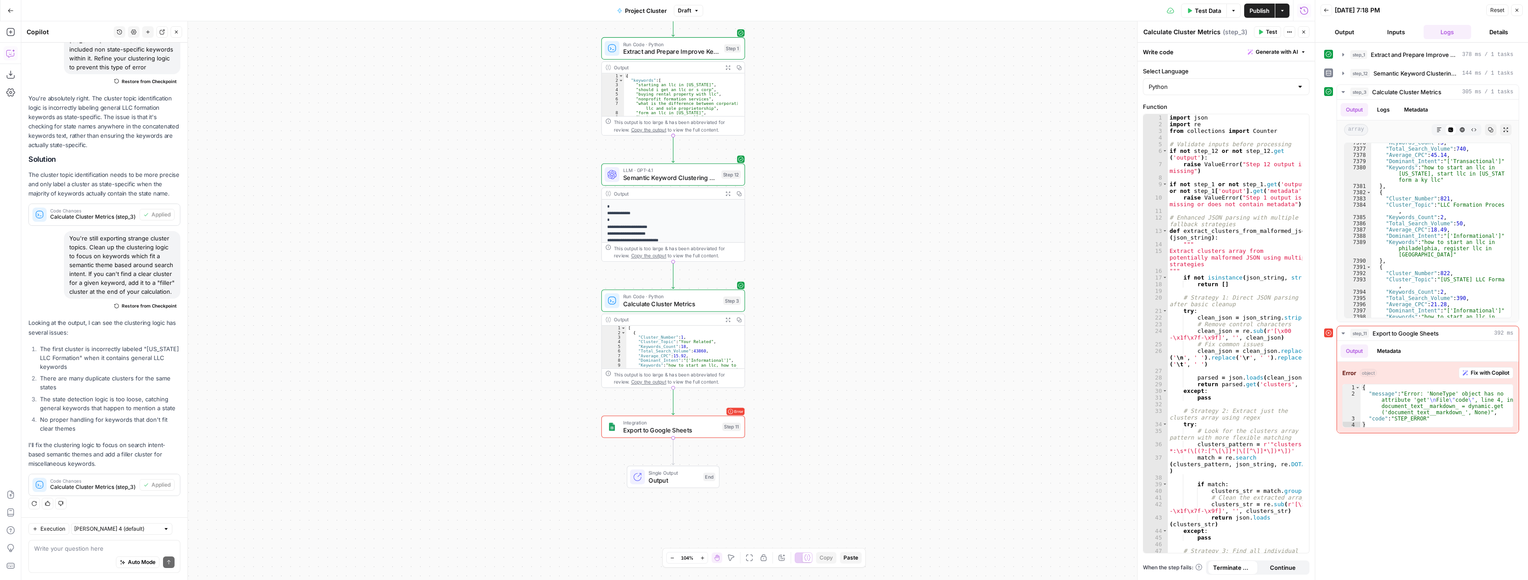
click at [1209, 12] on span "Test Data" at bounding box center [1208, 10] width 26 height 9
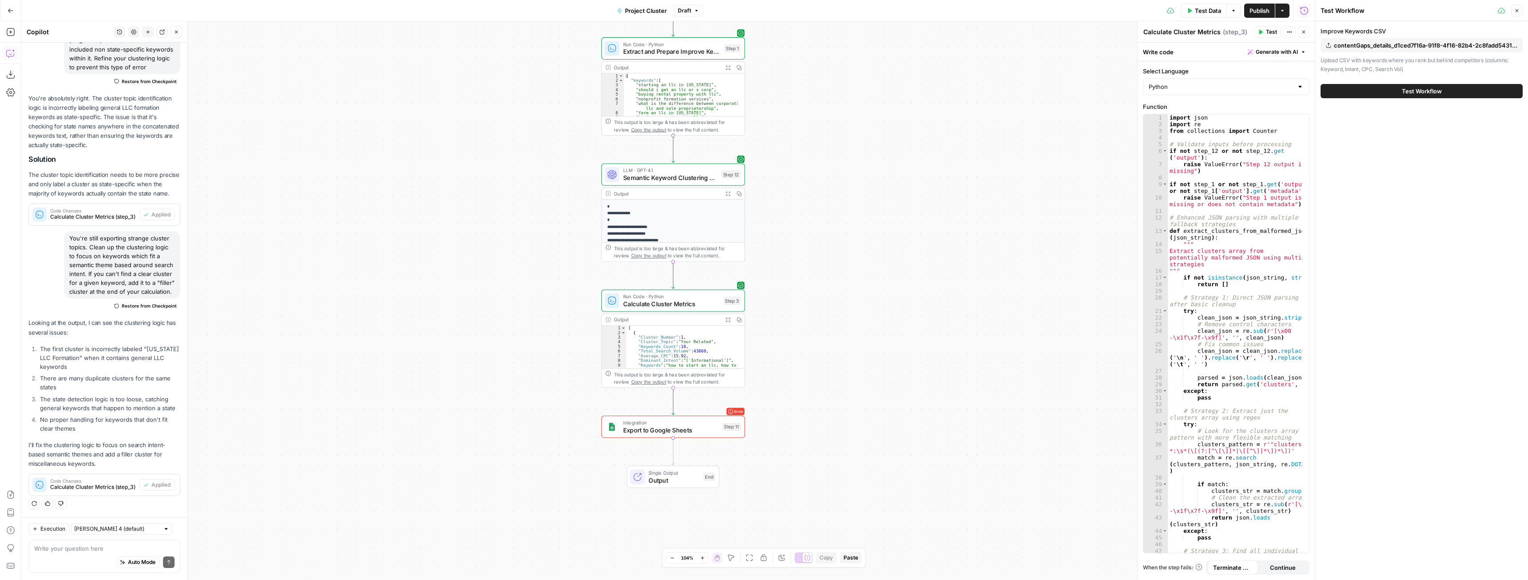
click at [1458, 89] on button "Test Workflow" at bounding box center [1422, 91] width 202 height 14
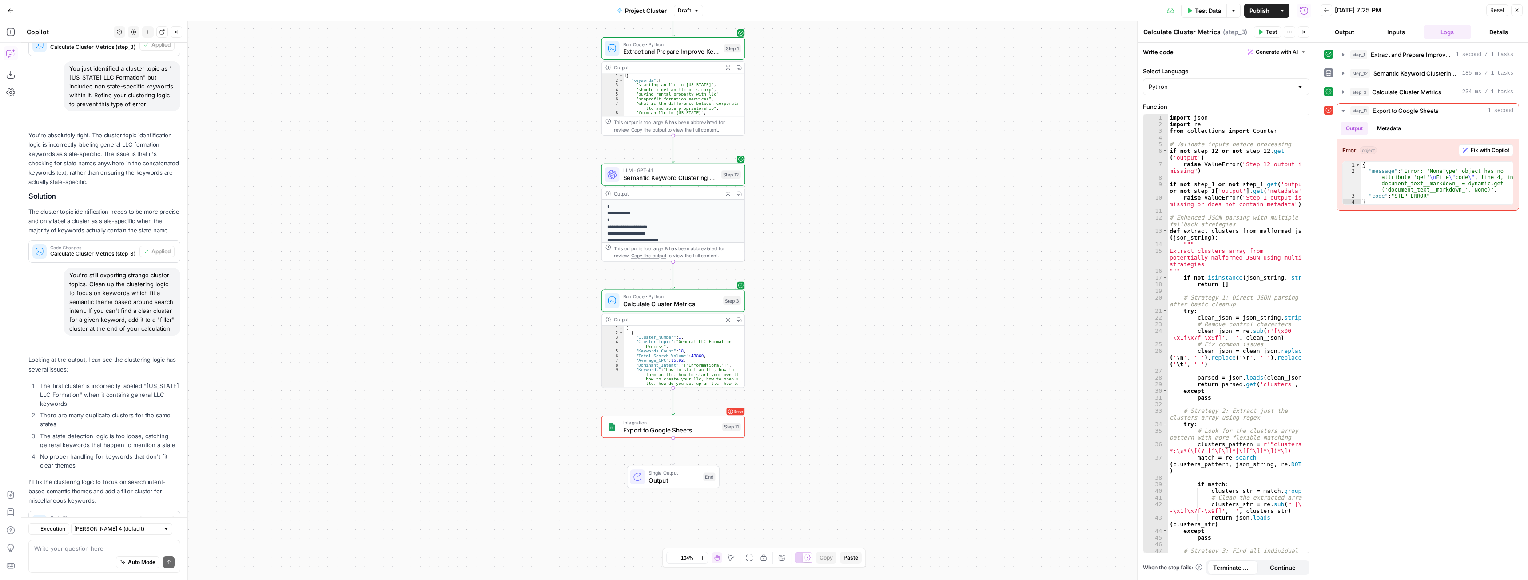
scroll to position [401, 0]
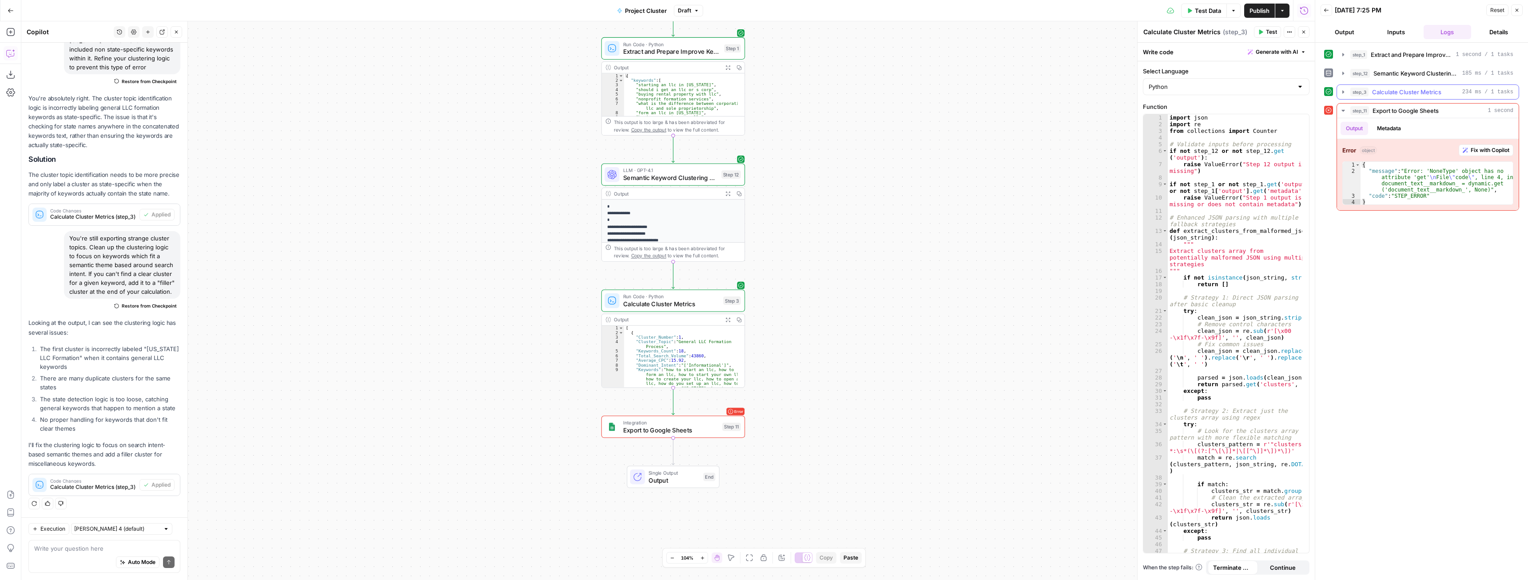
click at [1342, 94] on icon "button" at bounding box center [1343, 91] width 7 height 7
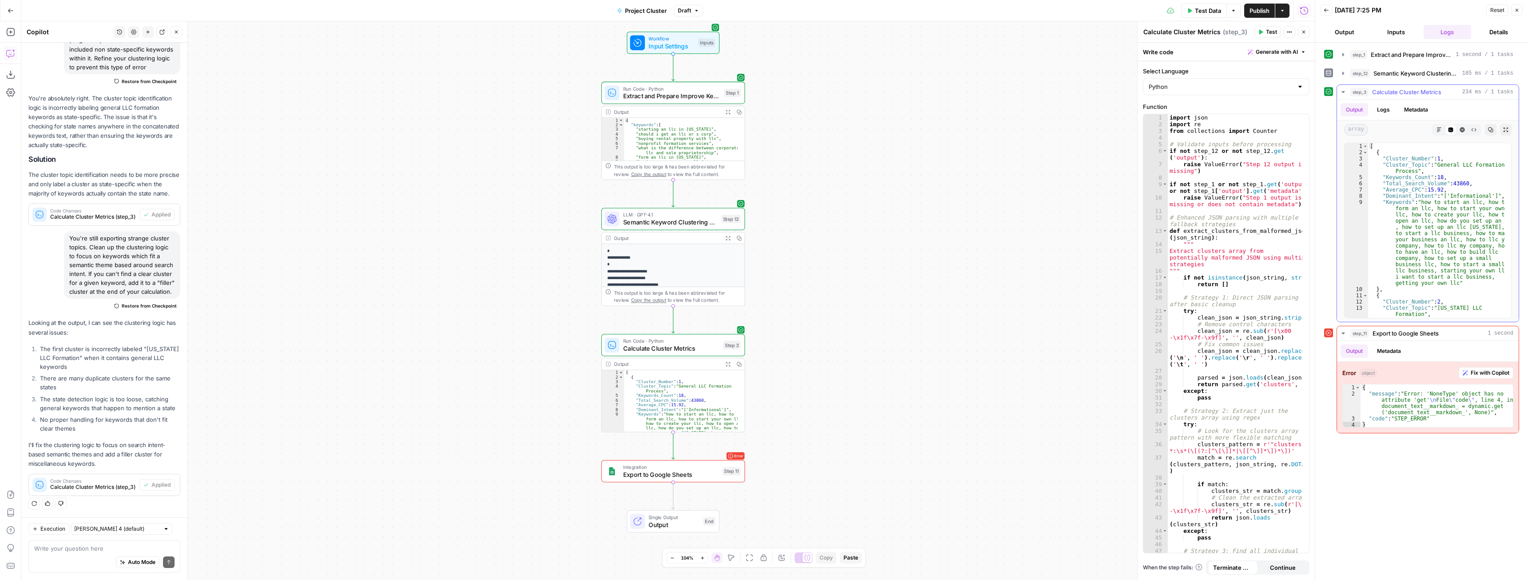
scroll to position [53, 0]
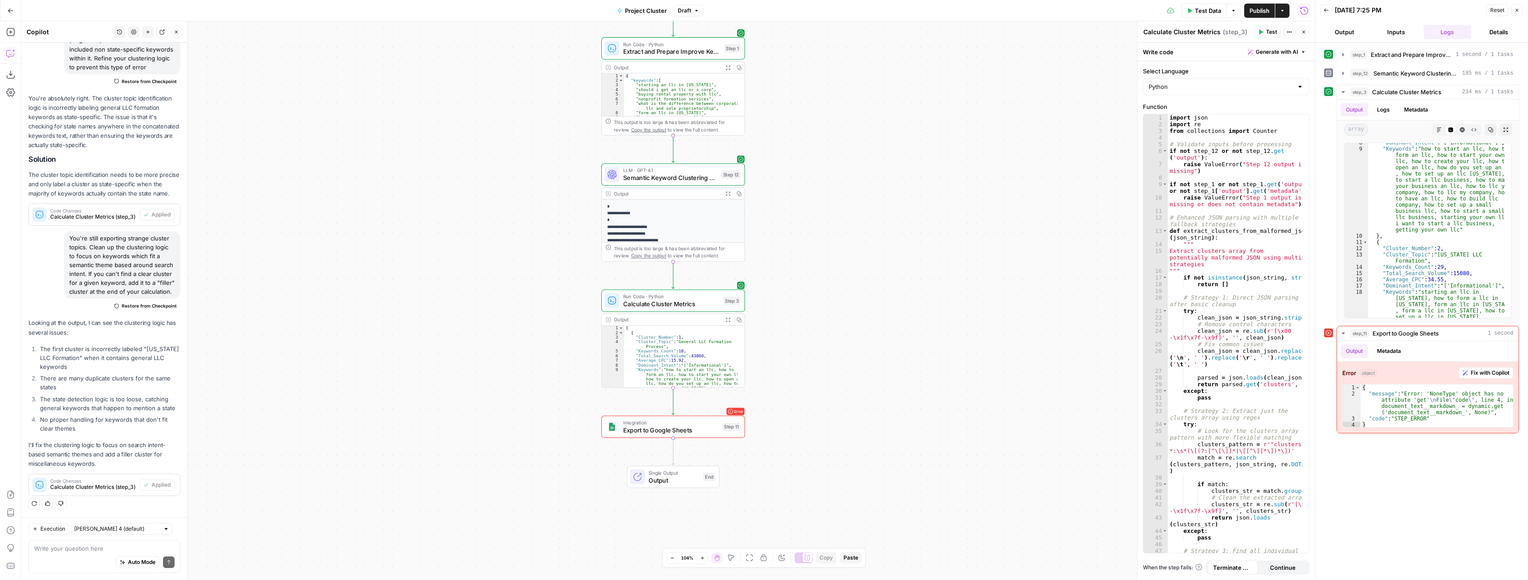
click at [72, 556] on div "Auto Mode Send" at bounding box center [104, 563] width 140 height 20
type textarea "you"
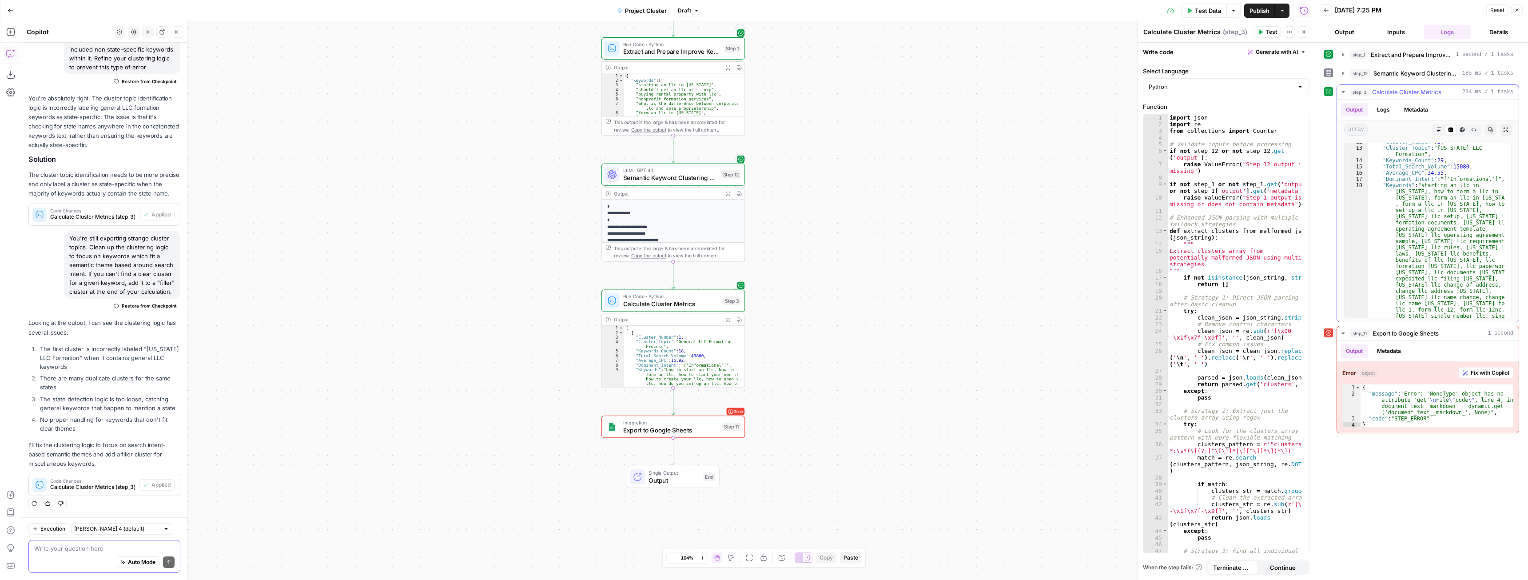
scroll to position [346, 0]
click at [131, 542] on div "Write your question here Auto Mode Send" at bounding box center [104, 556] width 152 height 33
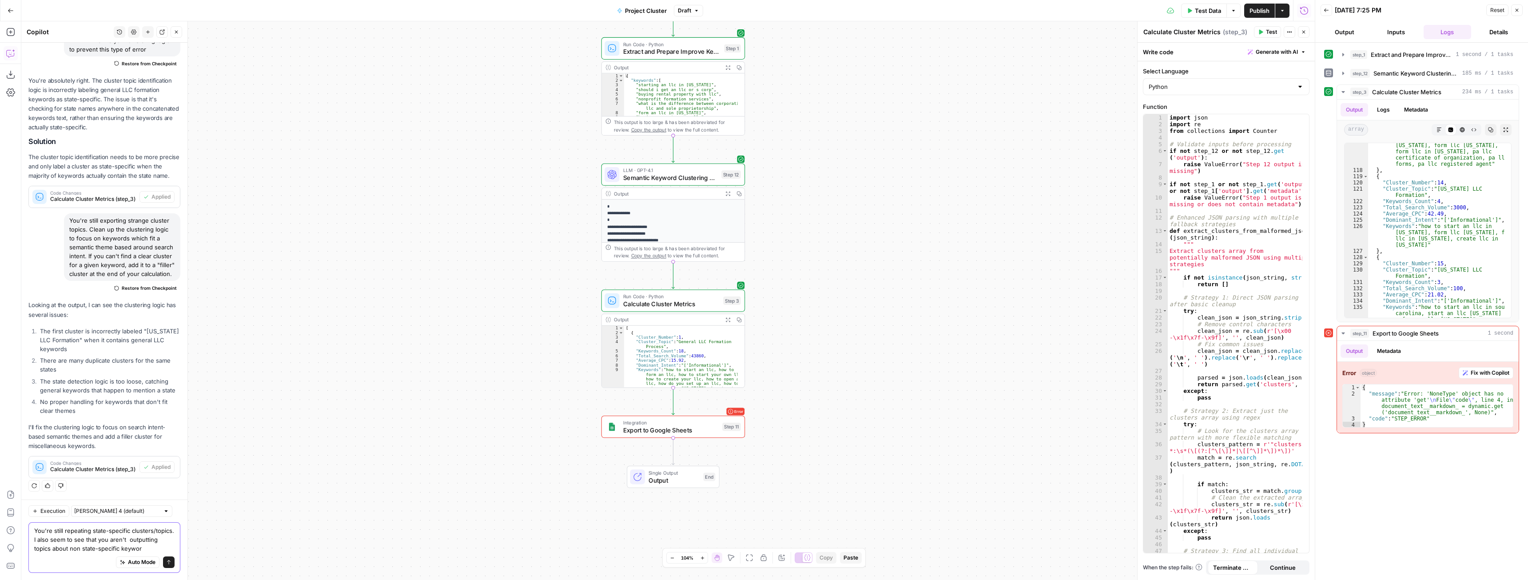
scroll to position [428, 0]
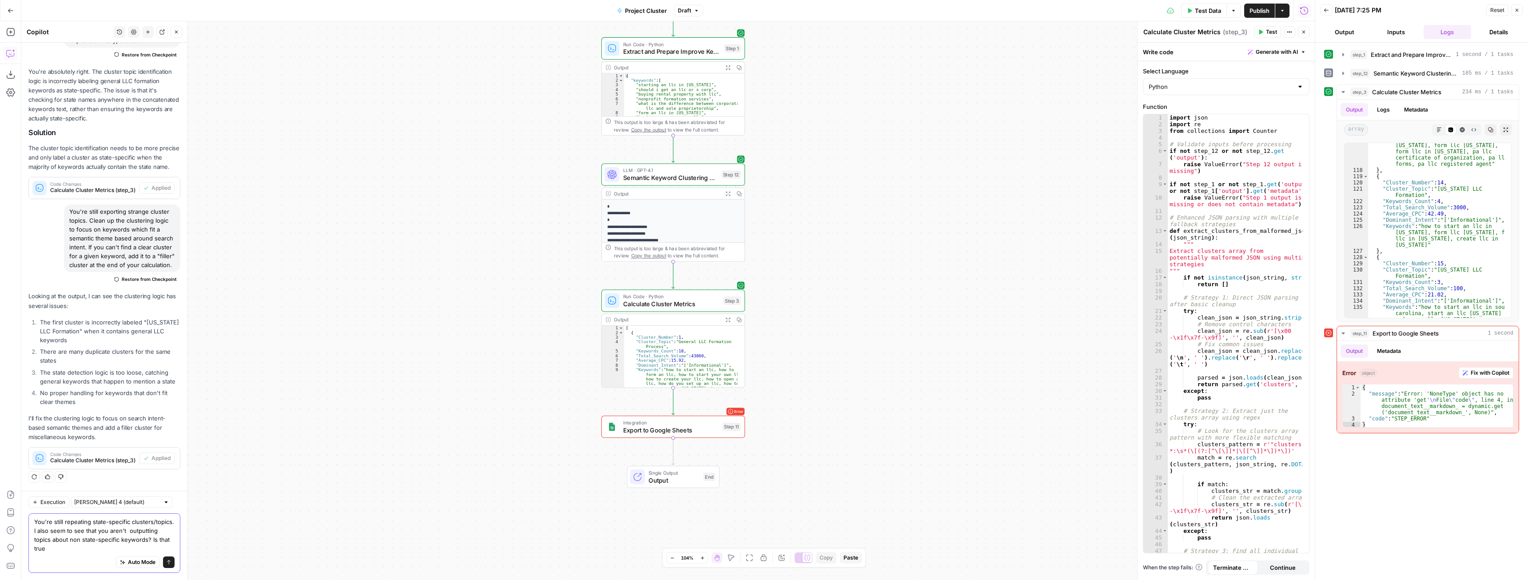
type textarea "You're still repeating state-specific clusters/topics. I also seem to see that …"
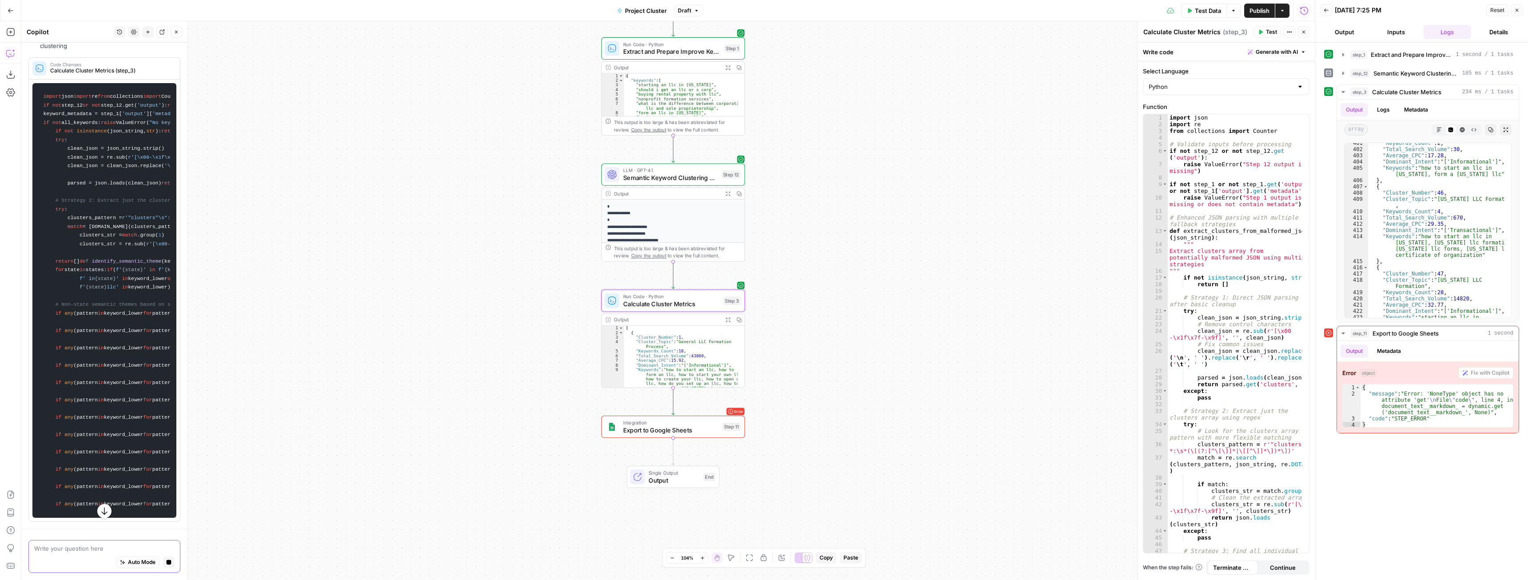
scroll to position [1510, 0]
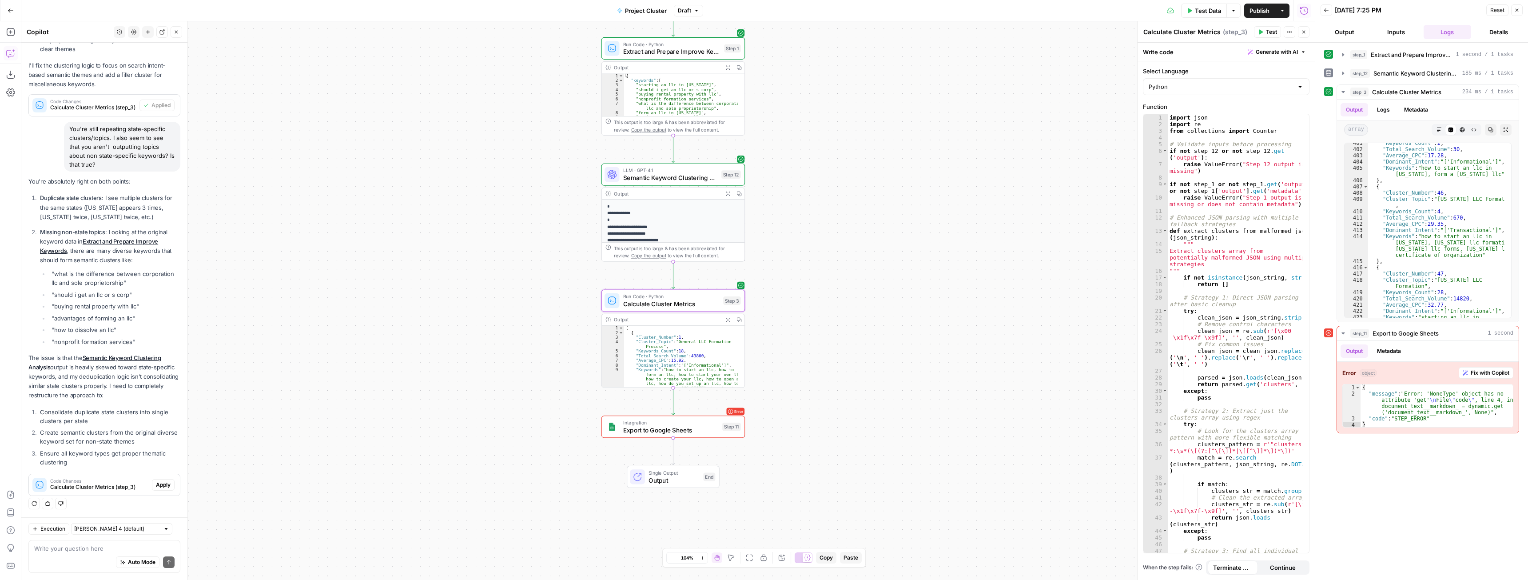
click at [160, 484] on span "Apply" at bounding box center [163, 485] width 15 height 8
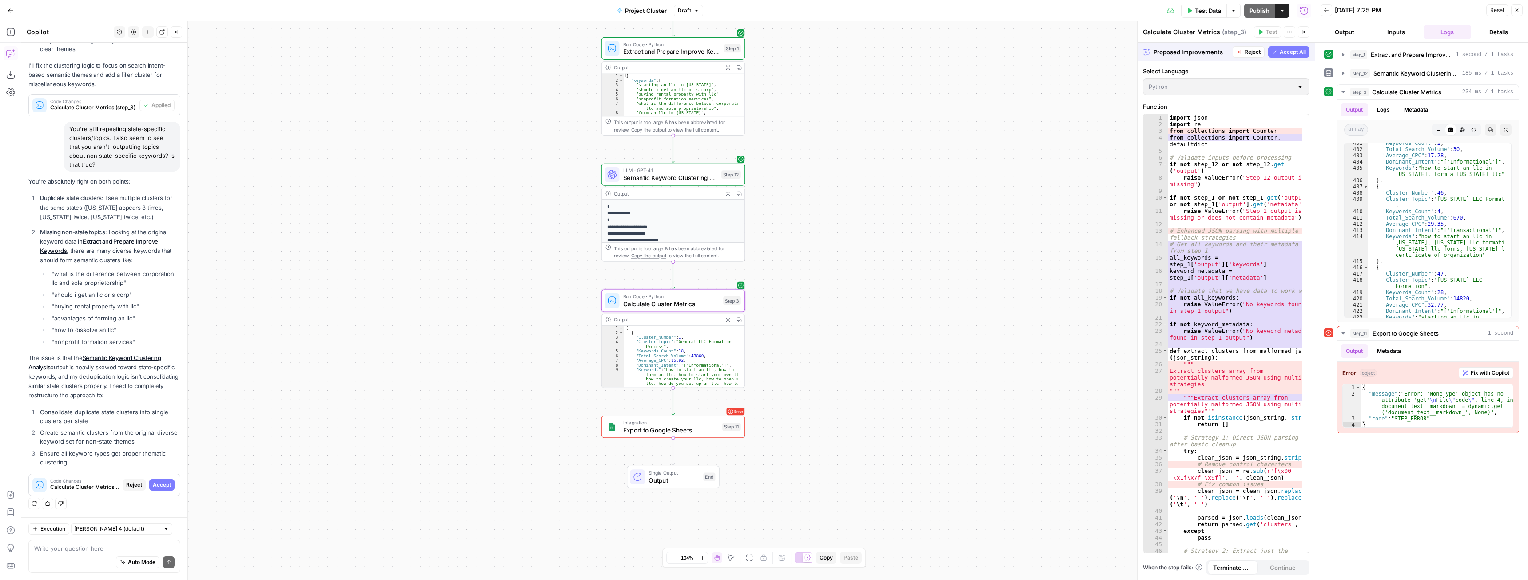
click at [160, 484] on span "Accept" at bounding box center [162, 485] width 18 height 8
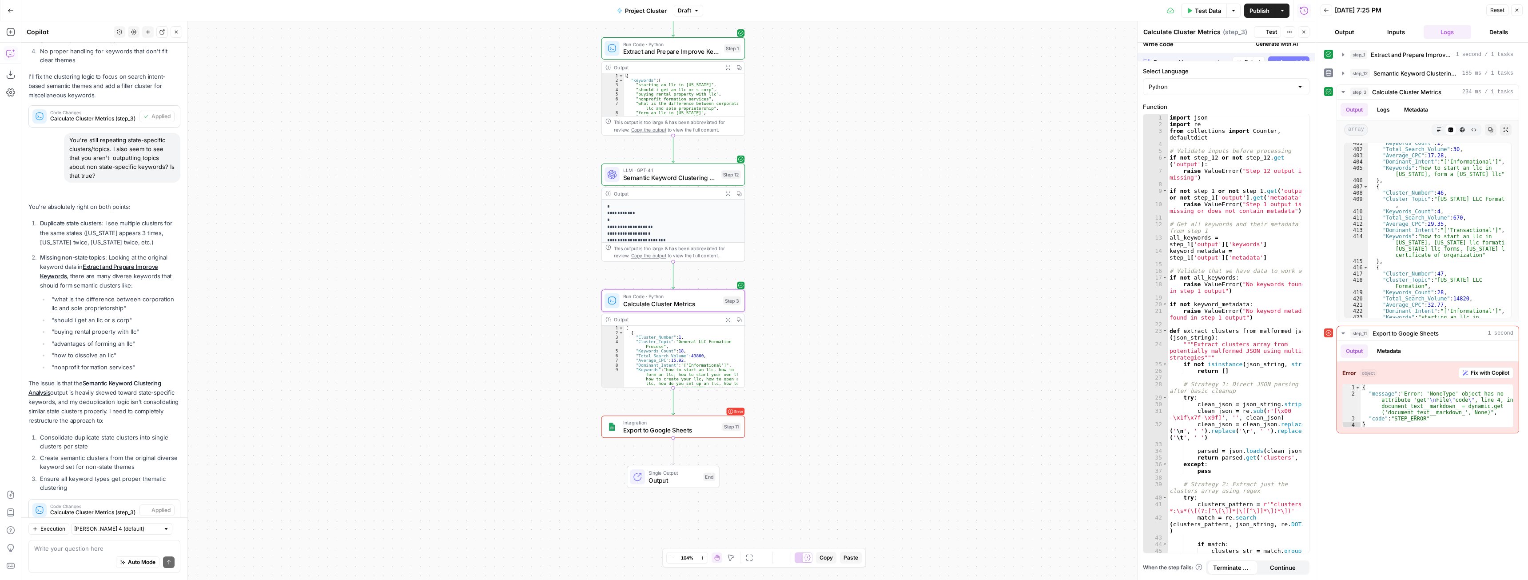
scroll to position [795, 0]
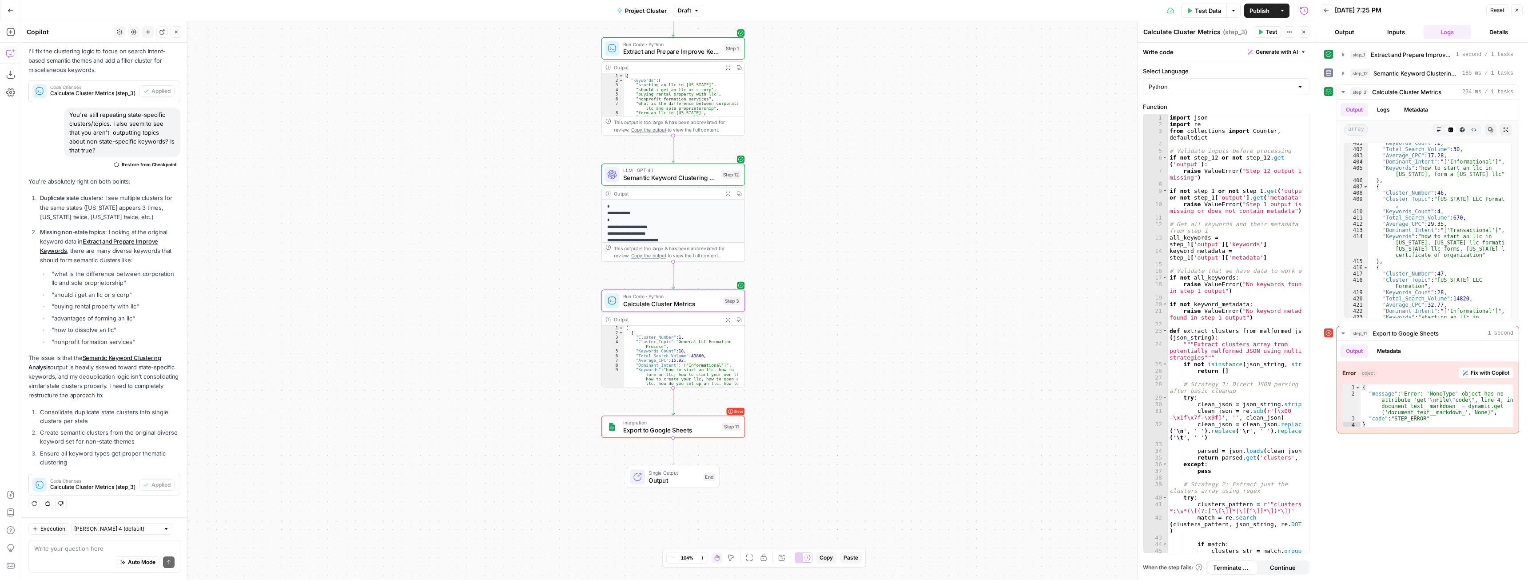
click at [1207, 10] on span "Test Data" at bounding box center [1208, 10] width 26 height 9
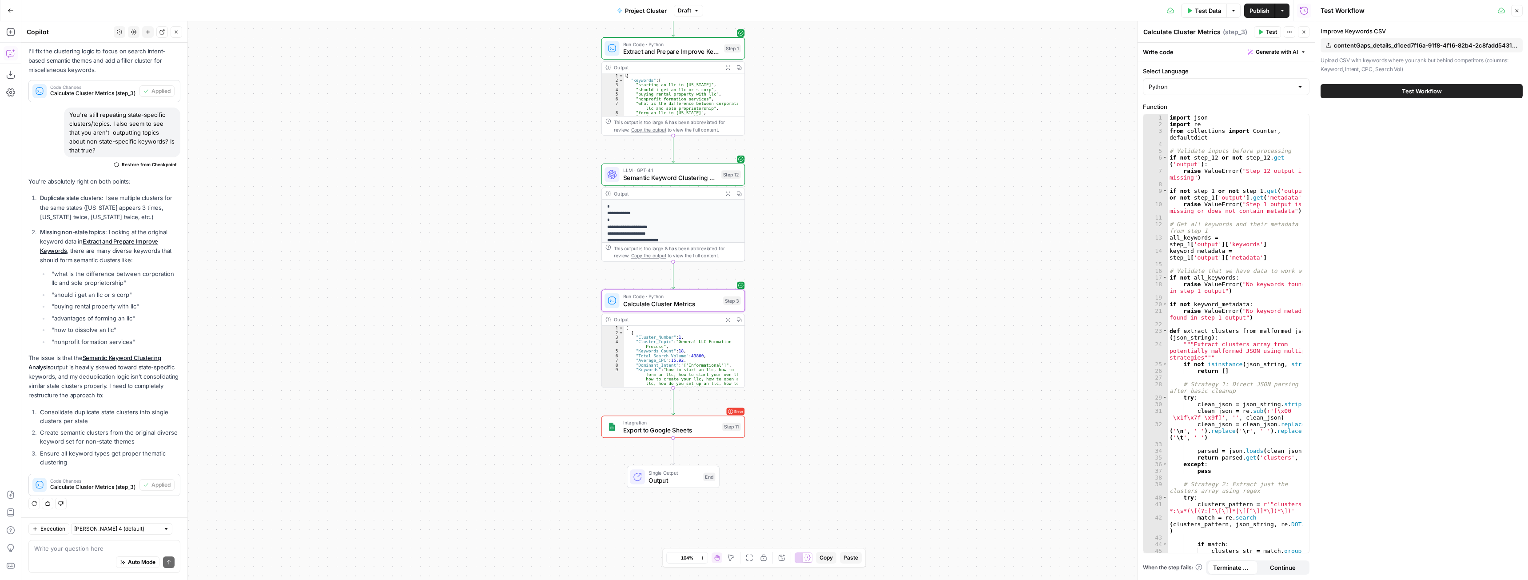
drag, startPoint x: 1386, startPoint y: 96, endPoint x: 1318, endPoint y: 107, distance: 68.9
click at [1386, 96] on button "Test Workflow" at bounding box center [1422, 91] width 202 height 14
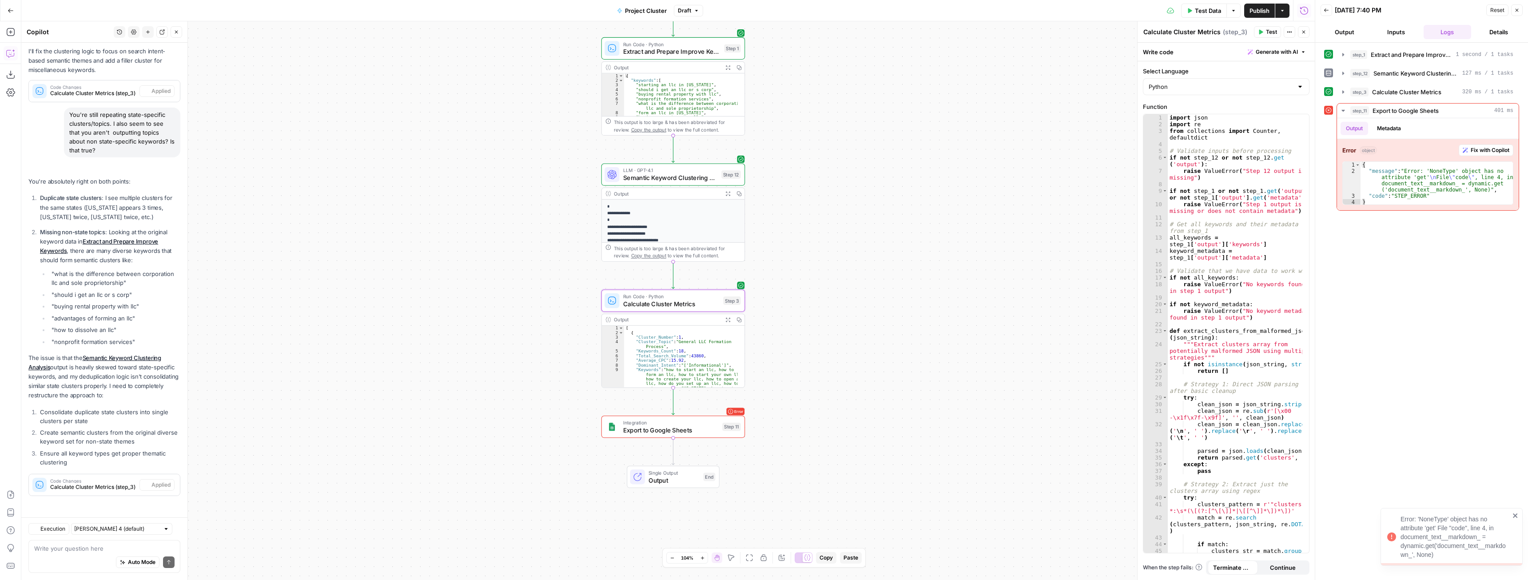
scroll to position [795, 0]
click at [1343, 92] on icon "button" at bounding box center [1343, 91] width 2 height 3
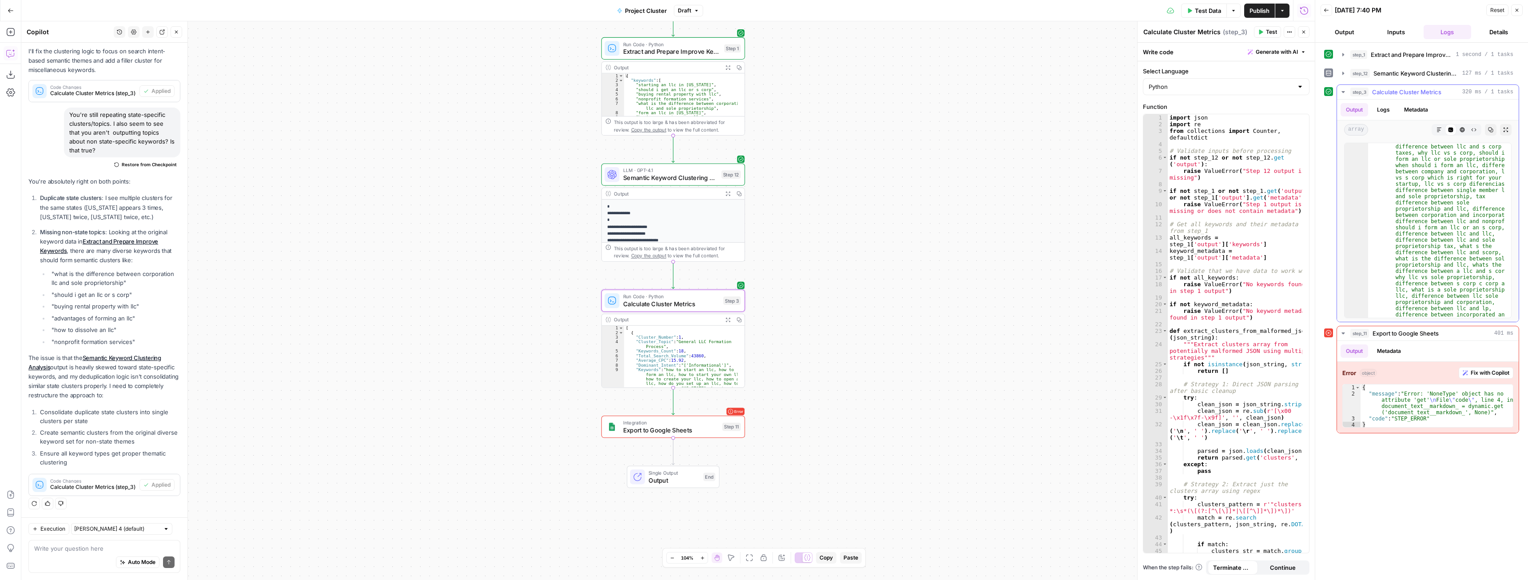
scroll to position [11169, 0]
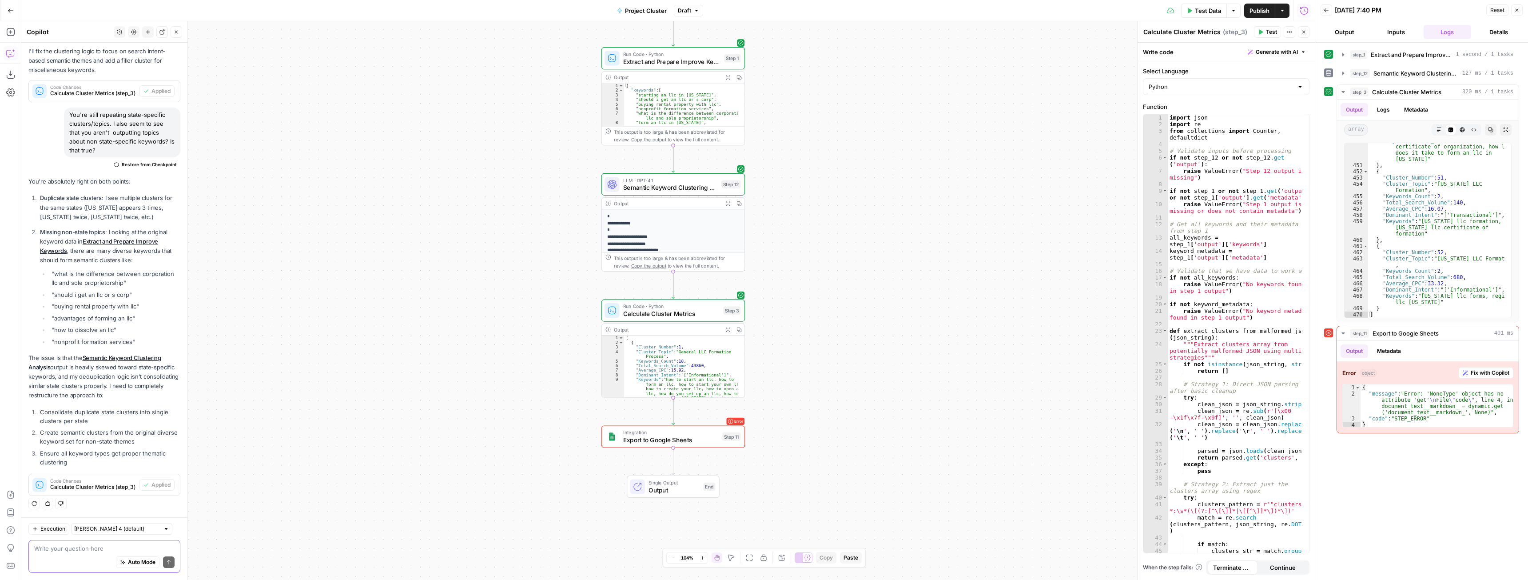
click at [59, 548] on textarea at bounding box center [104, 548] width 140 height 9
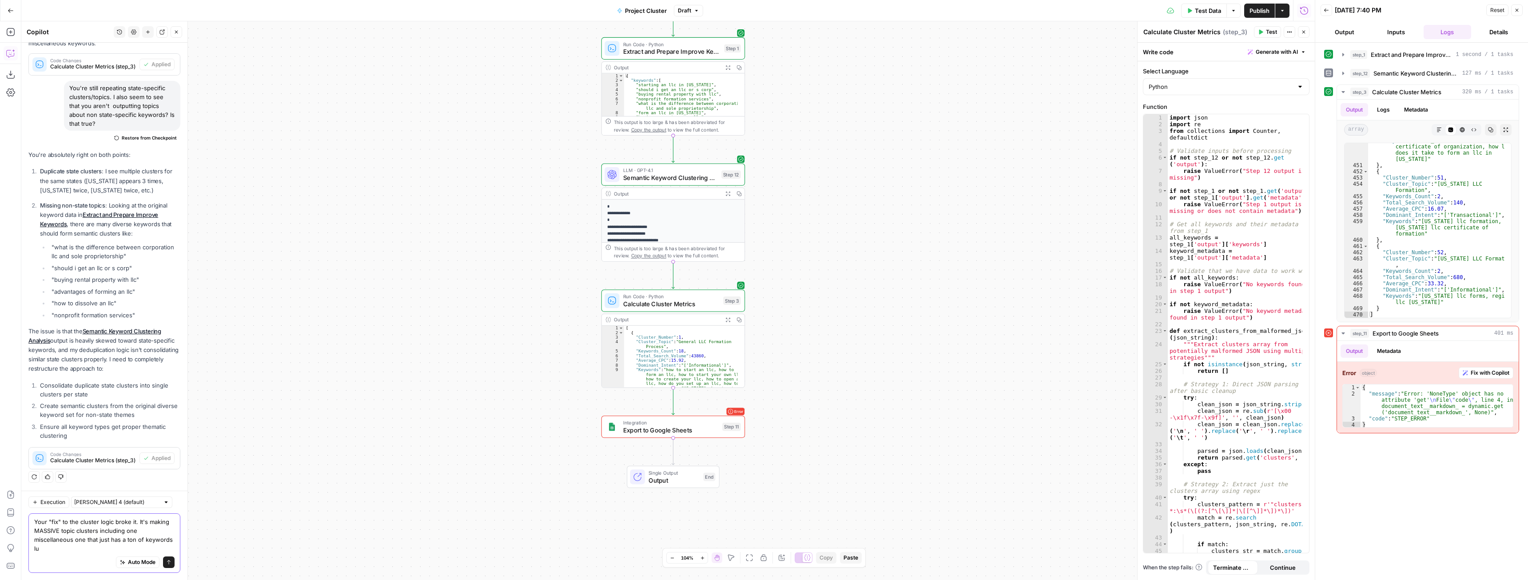
scroll to position [821, 0]
type textarea "Your "fix" to the cluster logic broke it. It's making MASSIVE topic clusters in…"
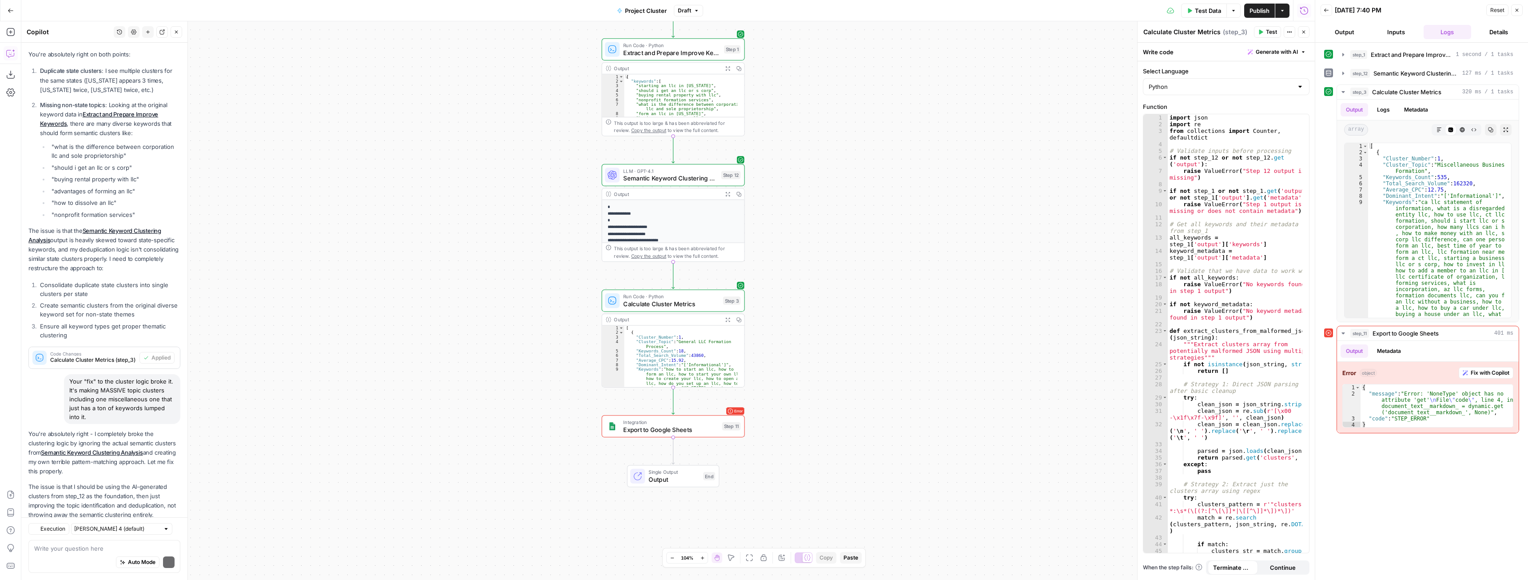
scroll to position [973, 0]
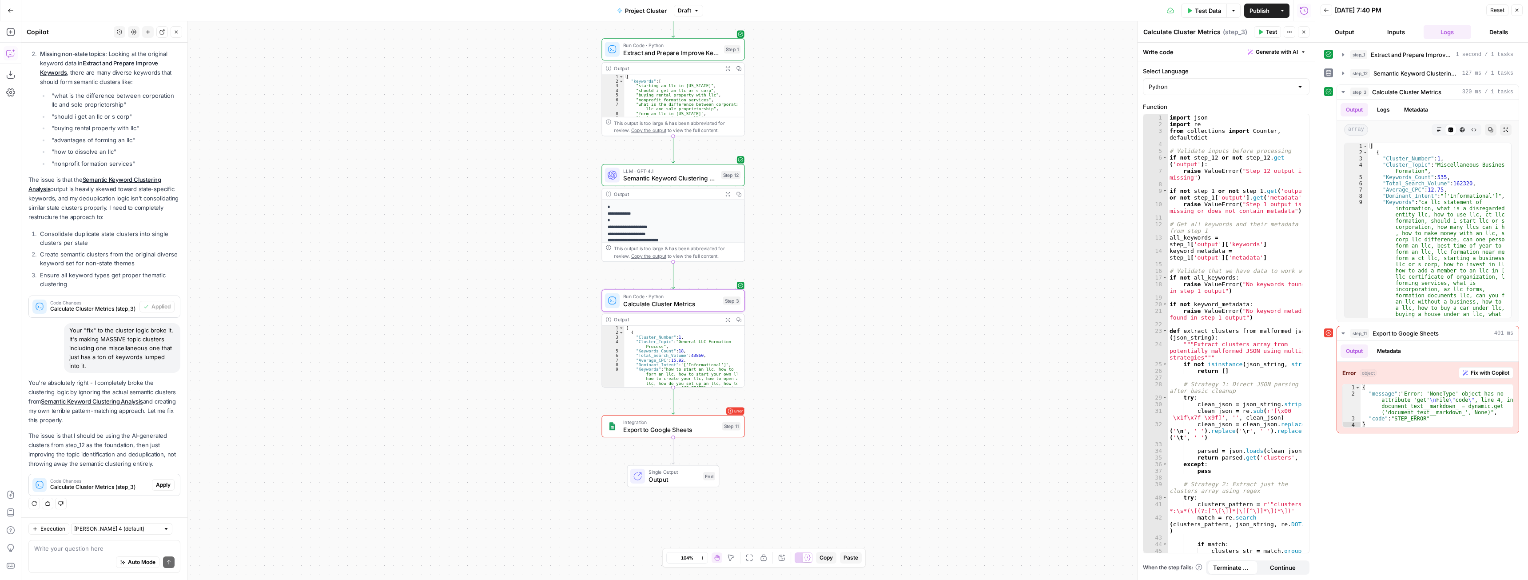
click at [168, 488] on div "Code Changes Calculate Cluster Metrics (step_3) Apply" at bounding box center [104, 485] width 151 height 14
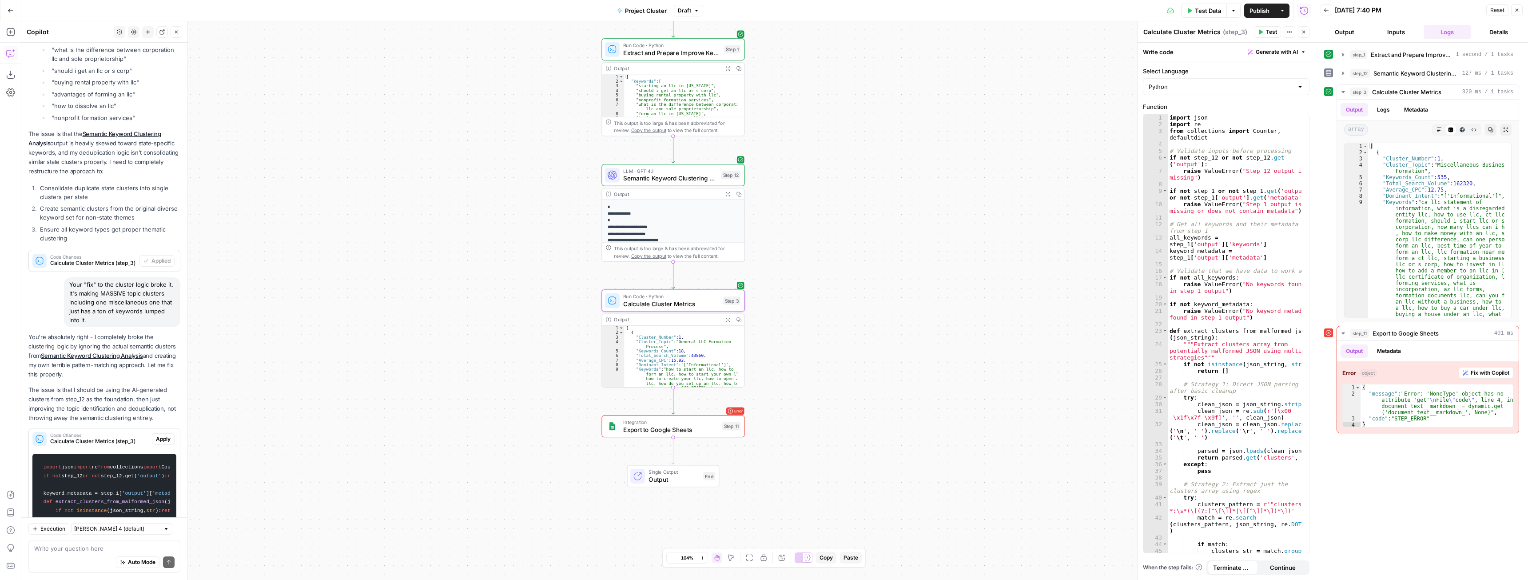
click at [159, 443] on span "Apply" at bounding box center [163, 439] width 15 height 8
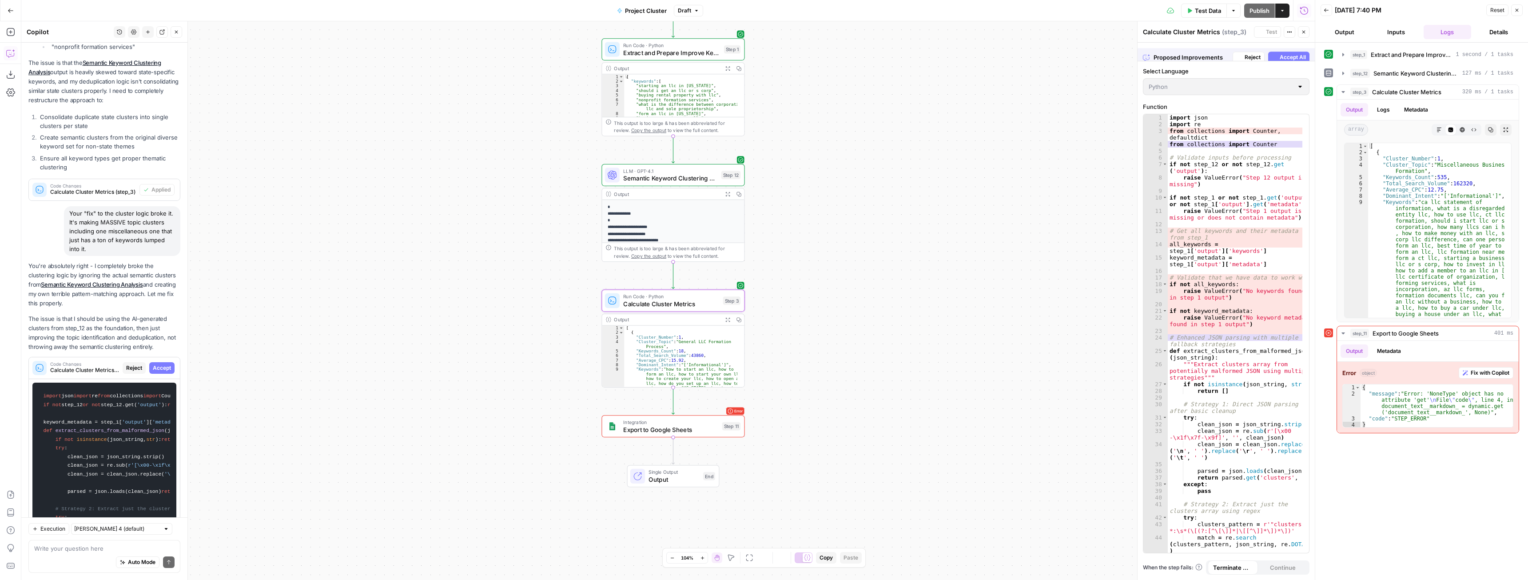
scroll to position [3759, 0]
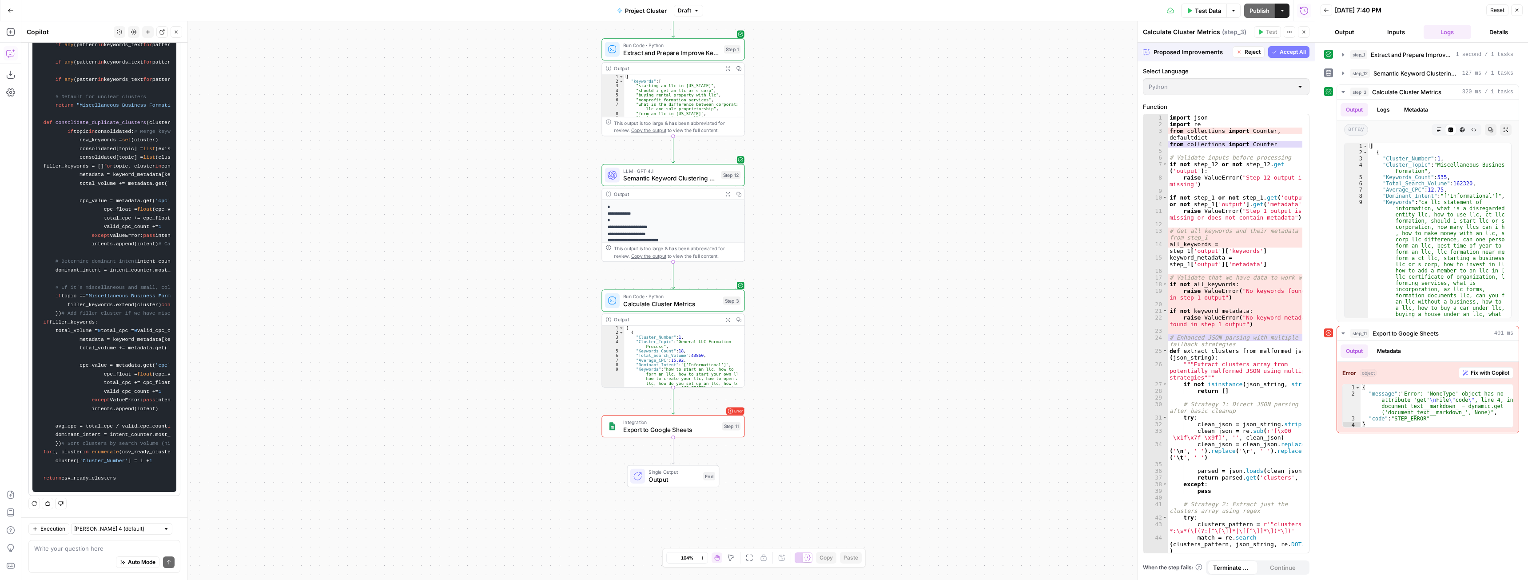
click at [1292, 55] on span "Accept All" at bounding box center [1293, 52] width 26 height 8
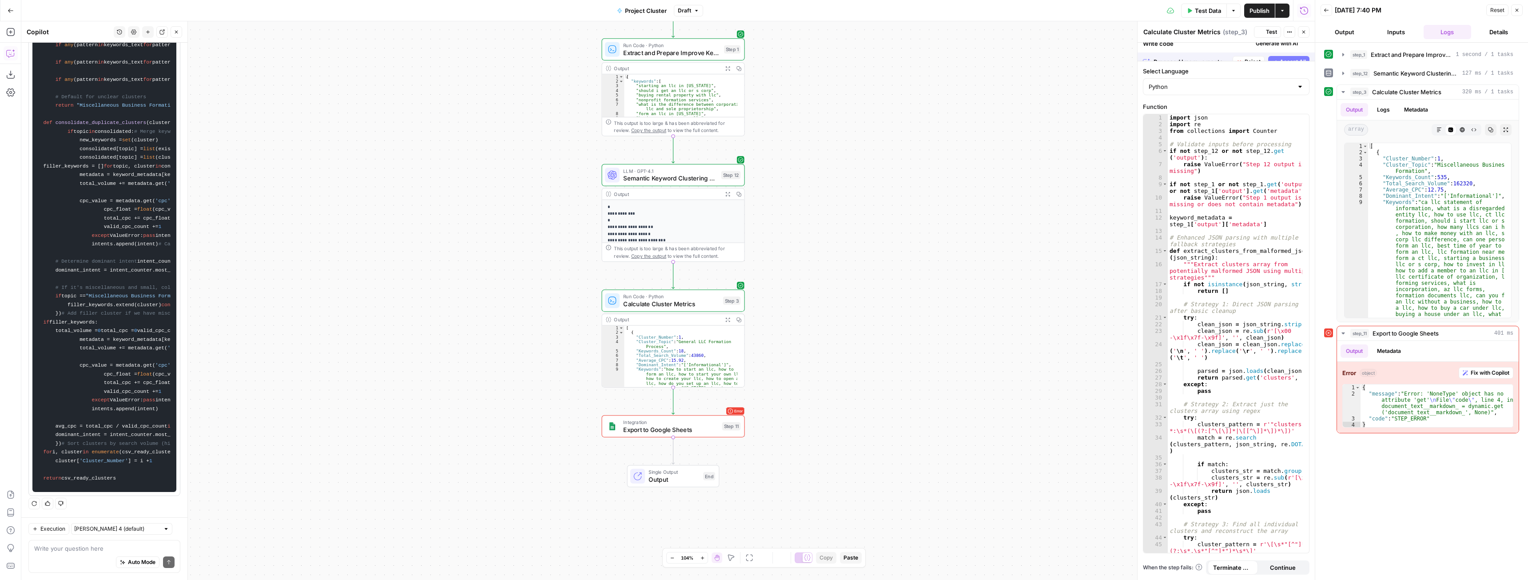
scroll to position [3844, 0]
click at [1203, 11] on span "Test Data" at bounding box center [1208, 10] width 26 height 9
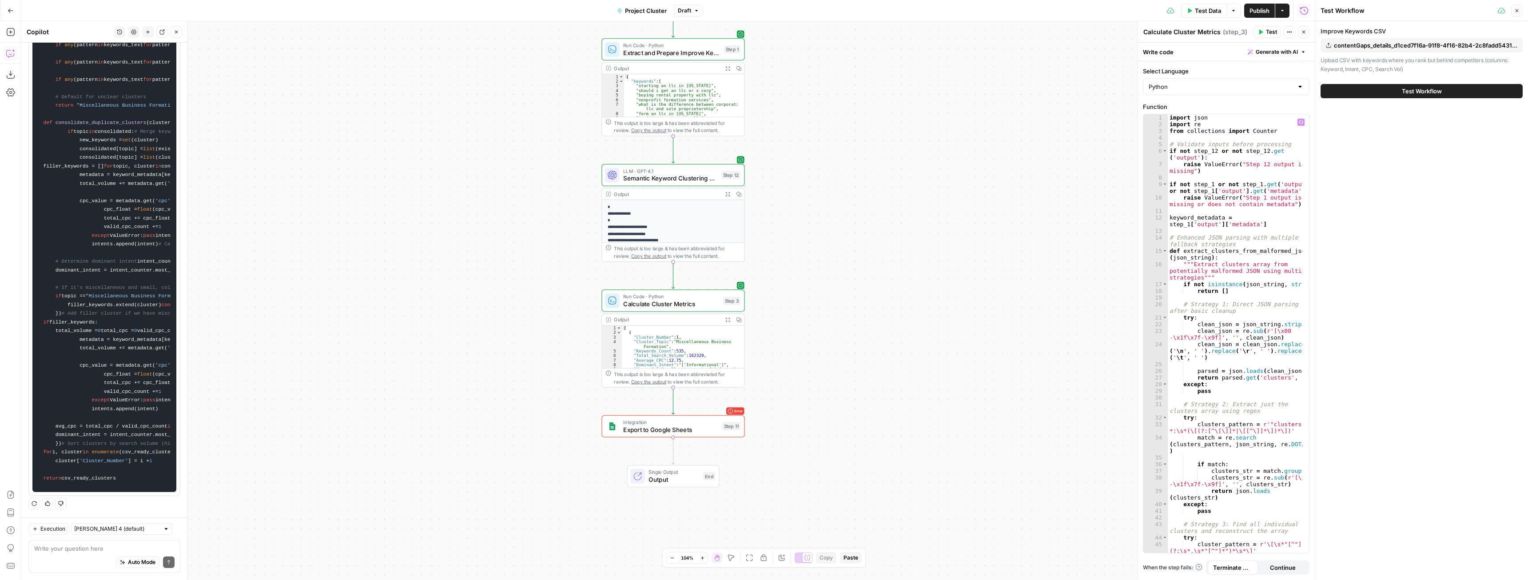
click at [1408, 88] on span "Test Workflow" at bounding box center [1422, 91] width 40 height 9
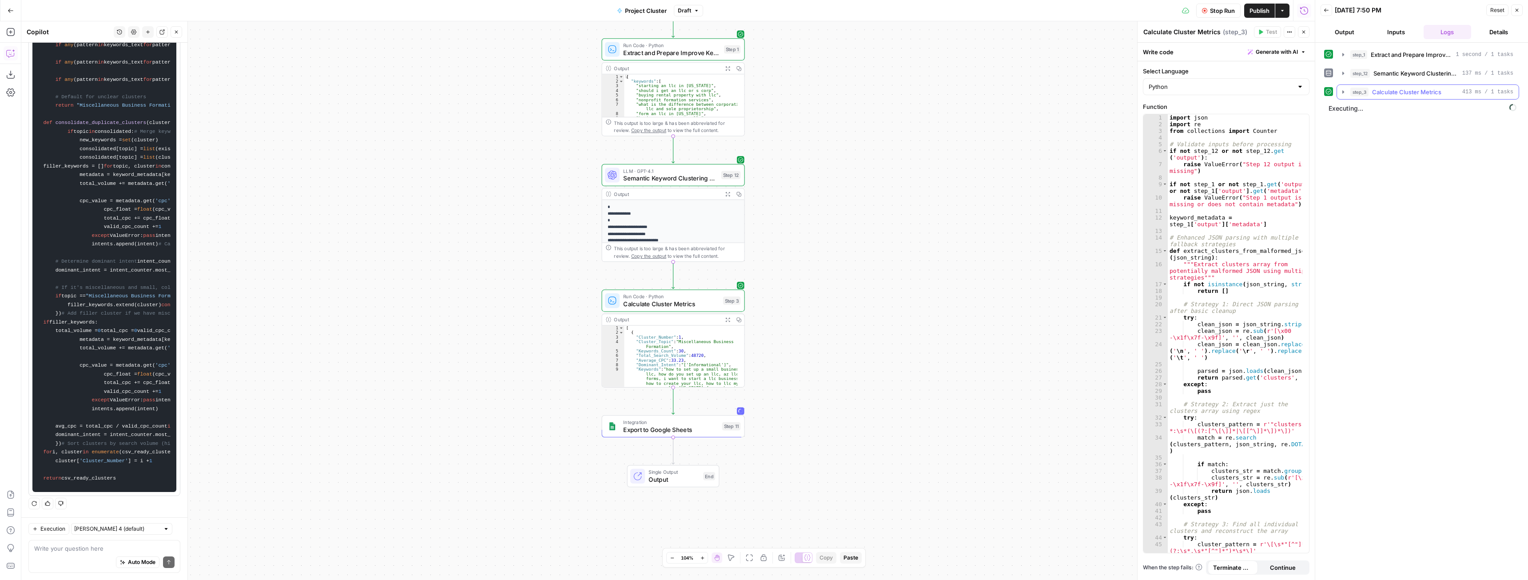
click at [1344, 94] on icon "button" at bounding box center [1343, 91] width 7 height 7
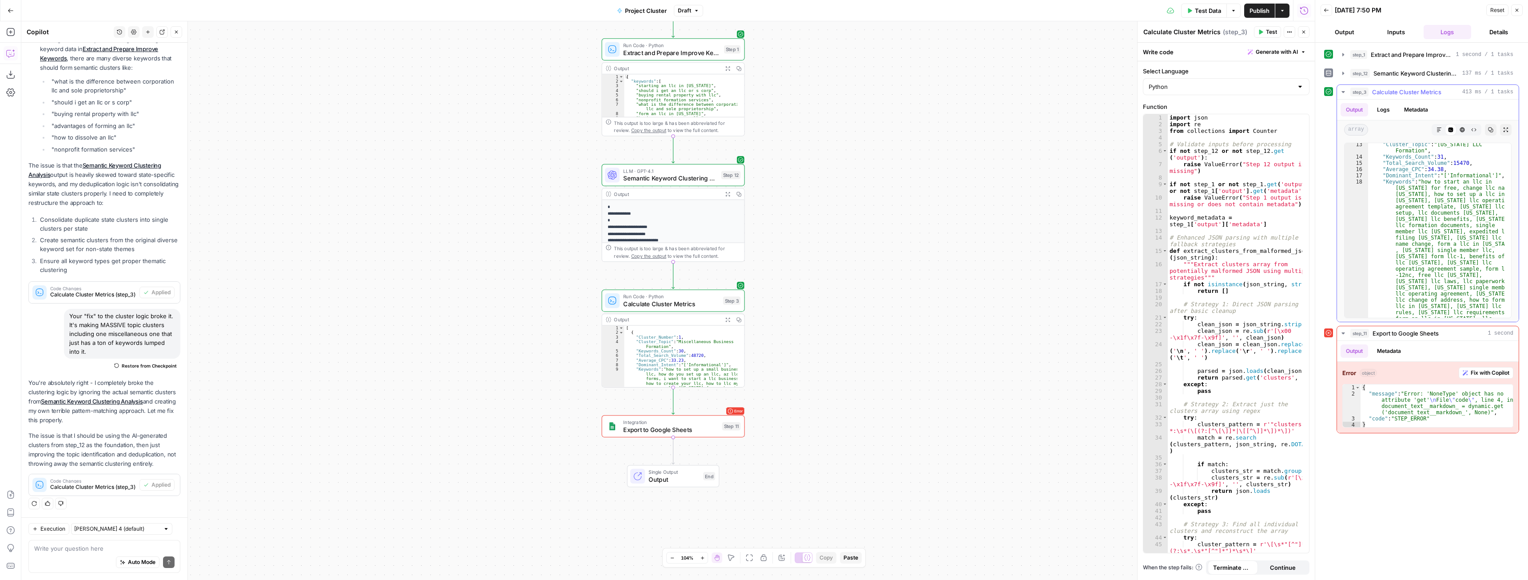
scroll to position [53, 0]
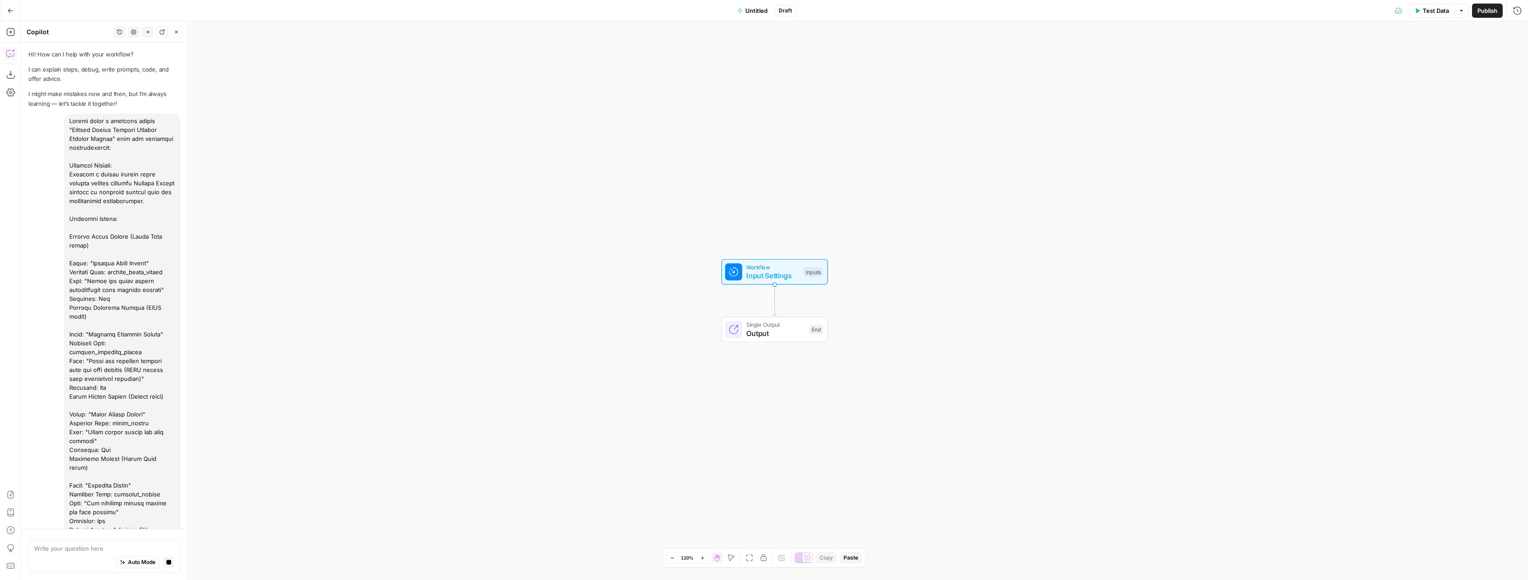
scroll to position [1378, 0]
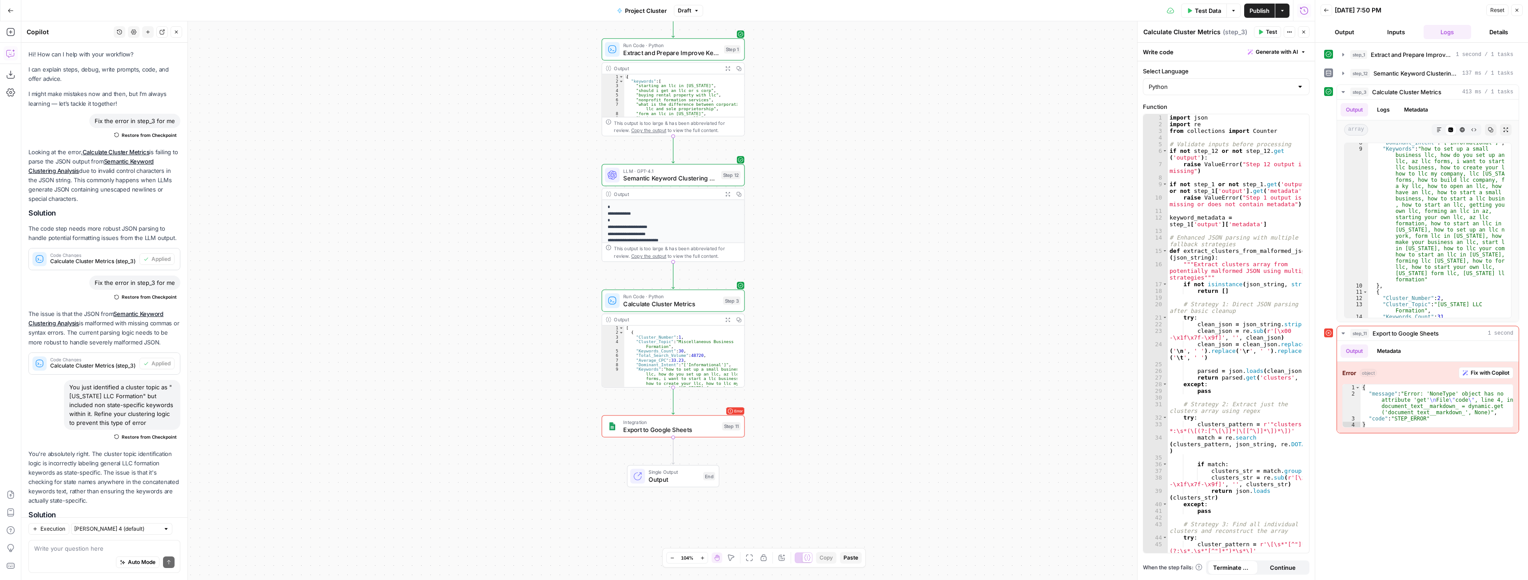
scroll to position [987, 0]
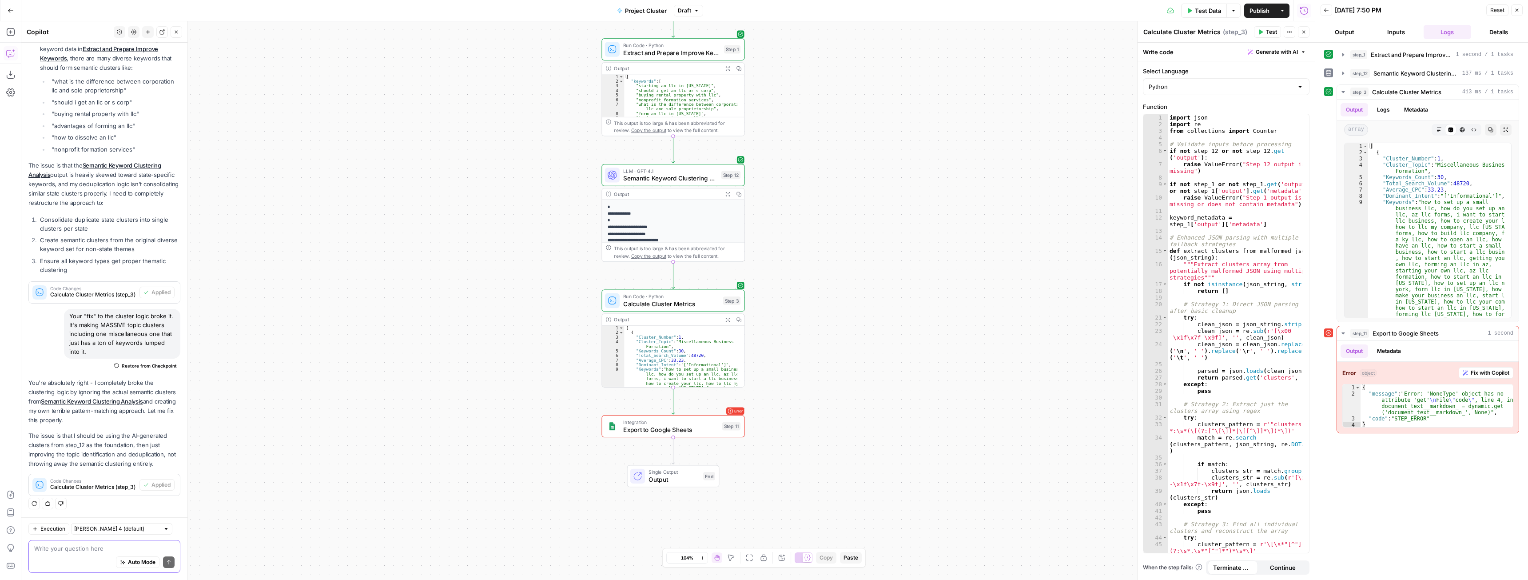
click at [96, 550] on textarea at bounding box center [104, 548] width 140 height 9
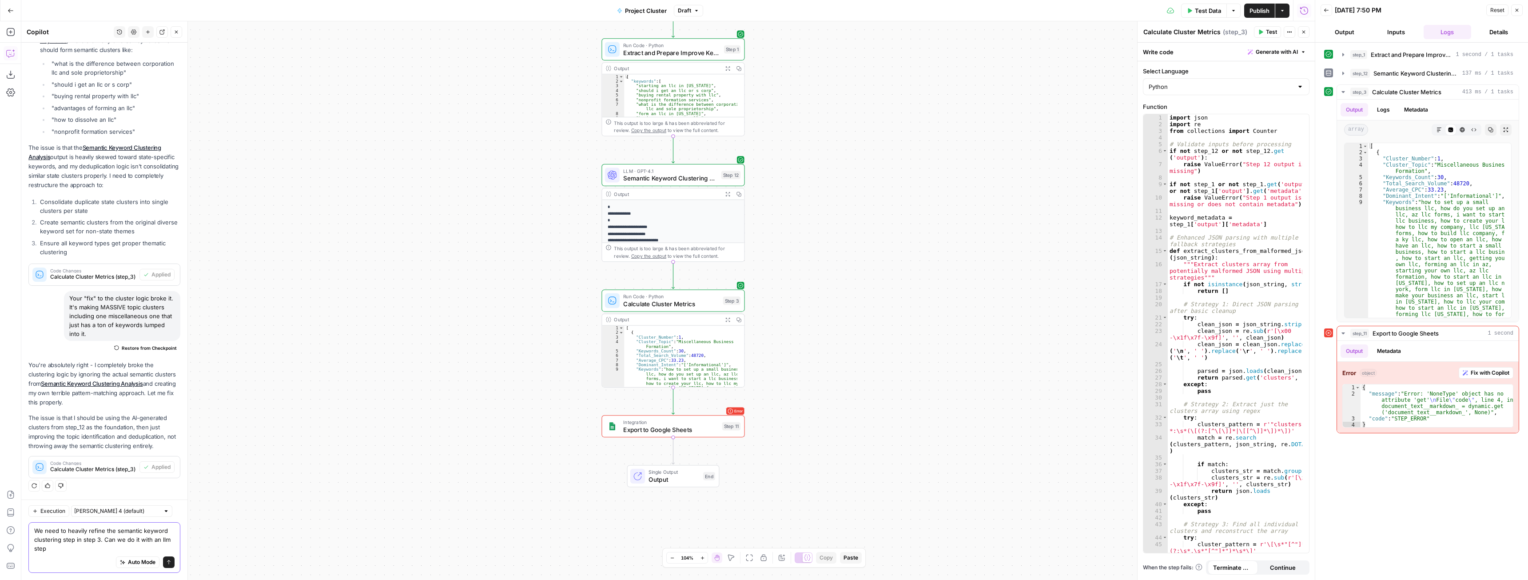
scroll to position [1005, 0]
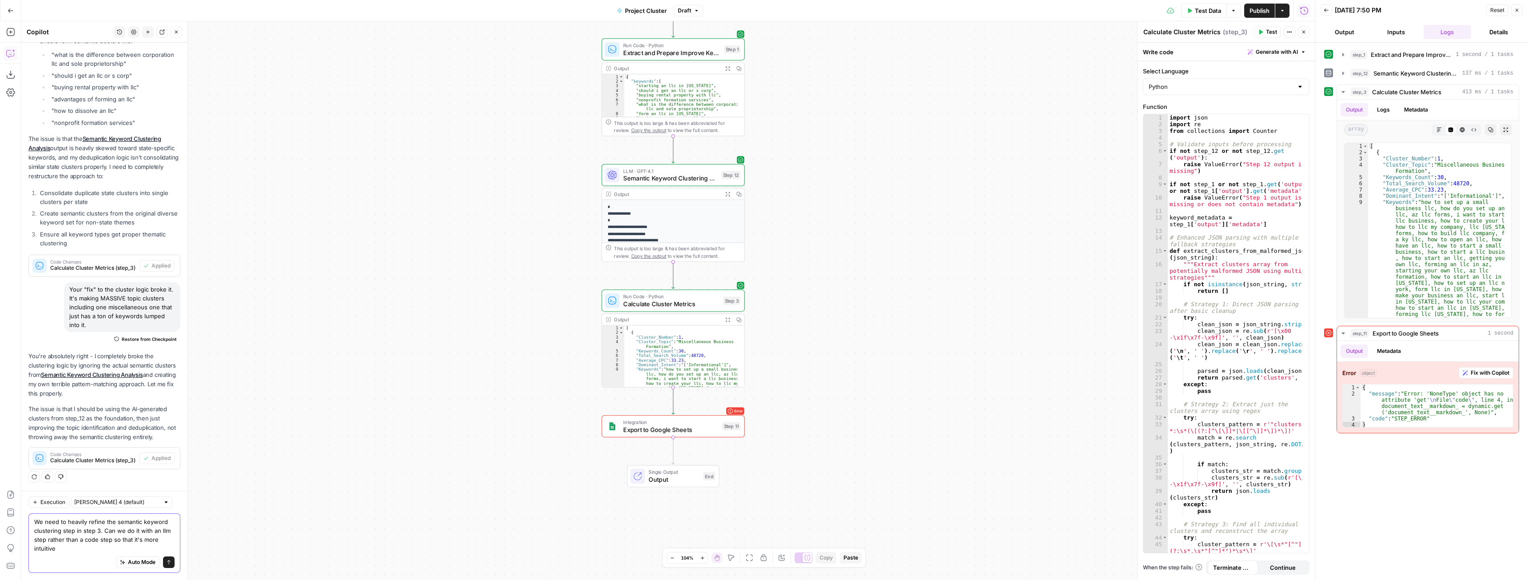
type textarea "We need to heavily refine the semantic keyword clustering step in step 3. Can w…"
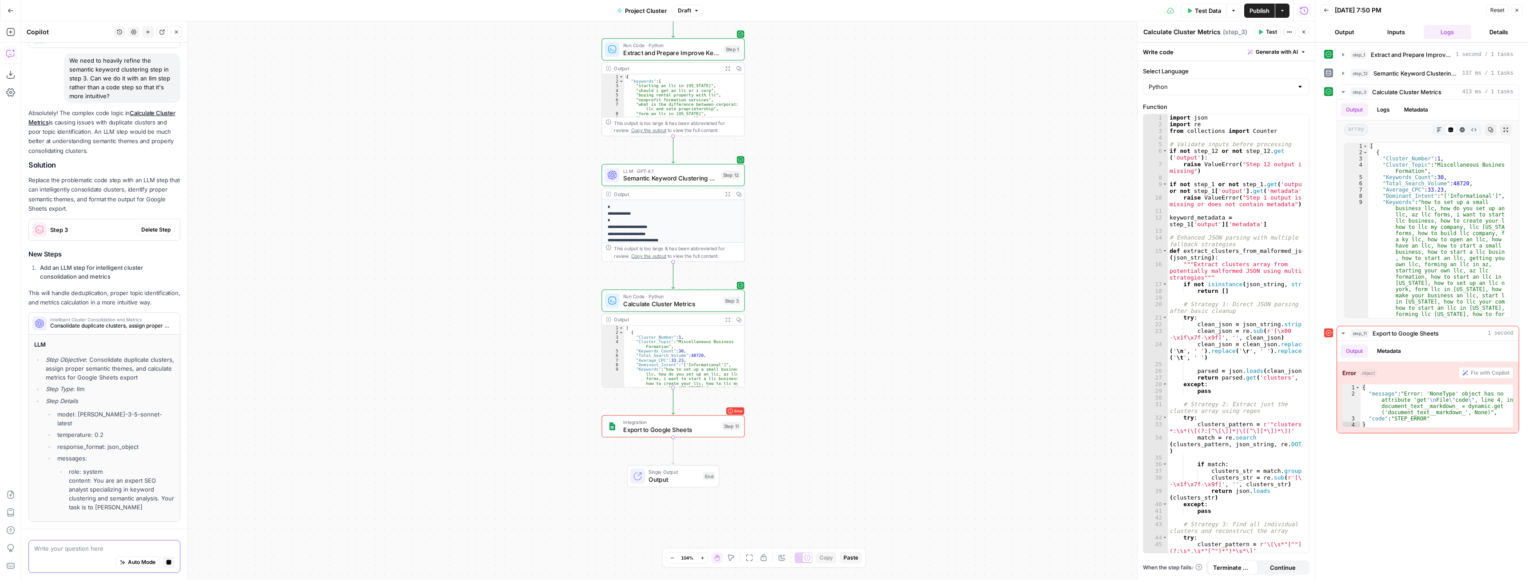
scroll to position [1288, 0]
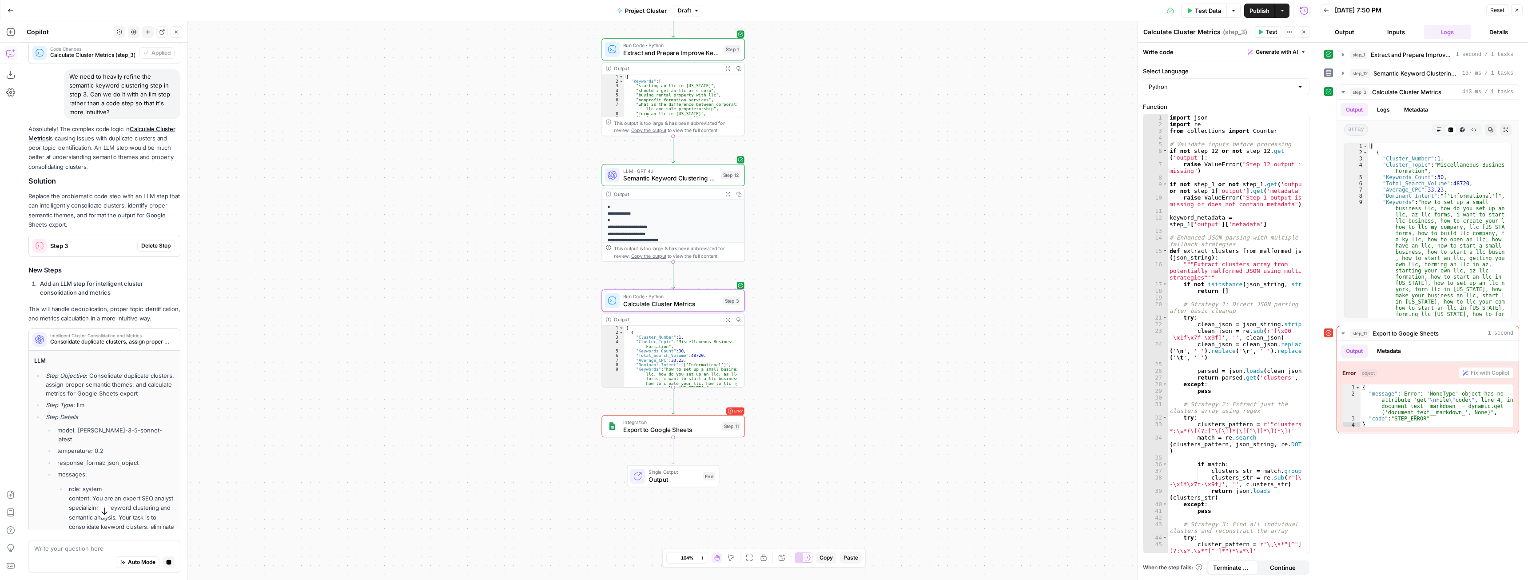
click at [151, 250] on span "Delete Step" at bounding box center [155, 246] width 29 height 8
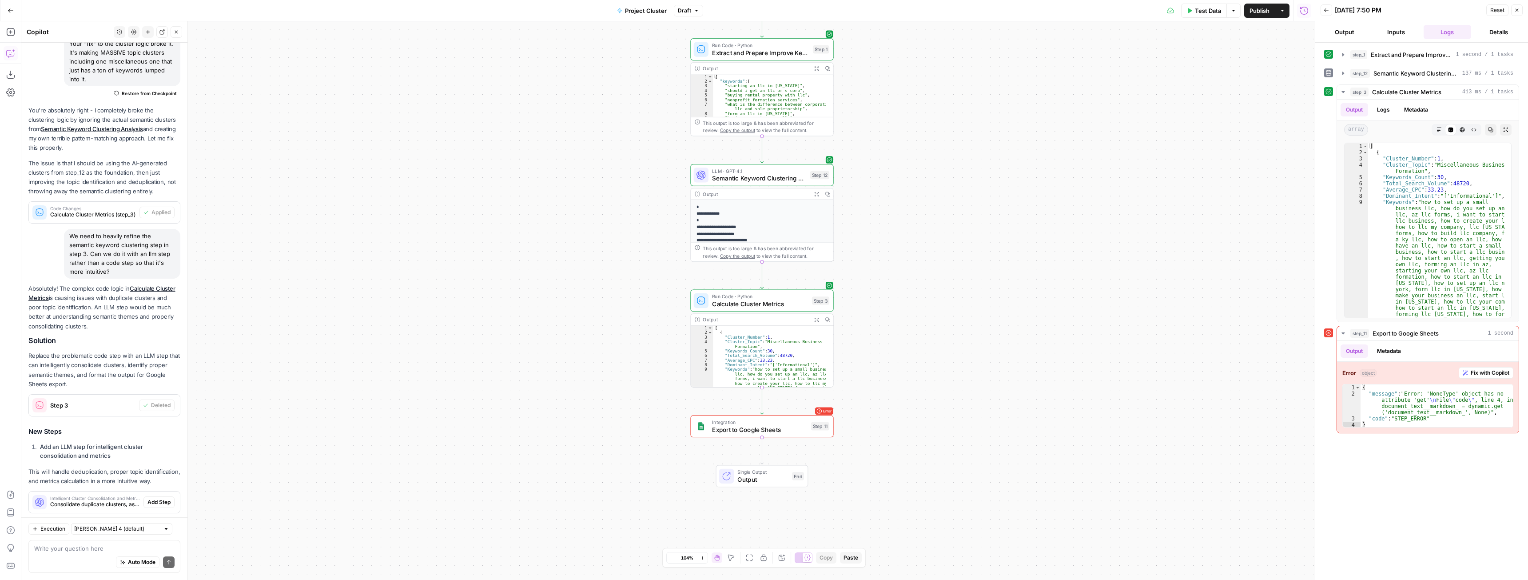
scroll to position [1328, 0]
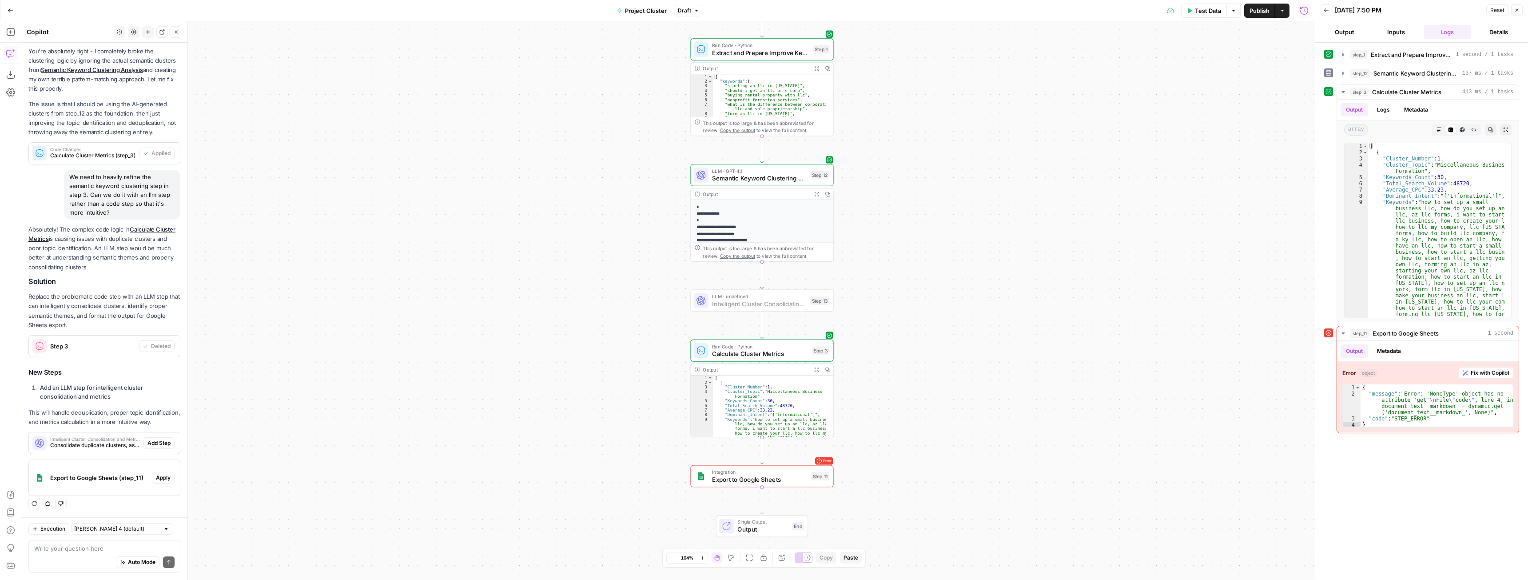
click at [155, 444] on span "Add Step" at bounding box center [158, 443] width 23 height 8
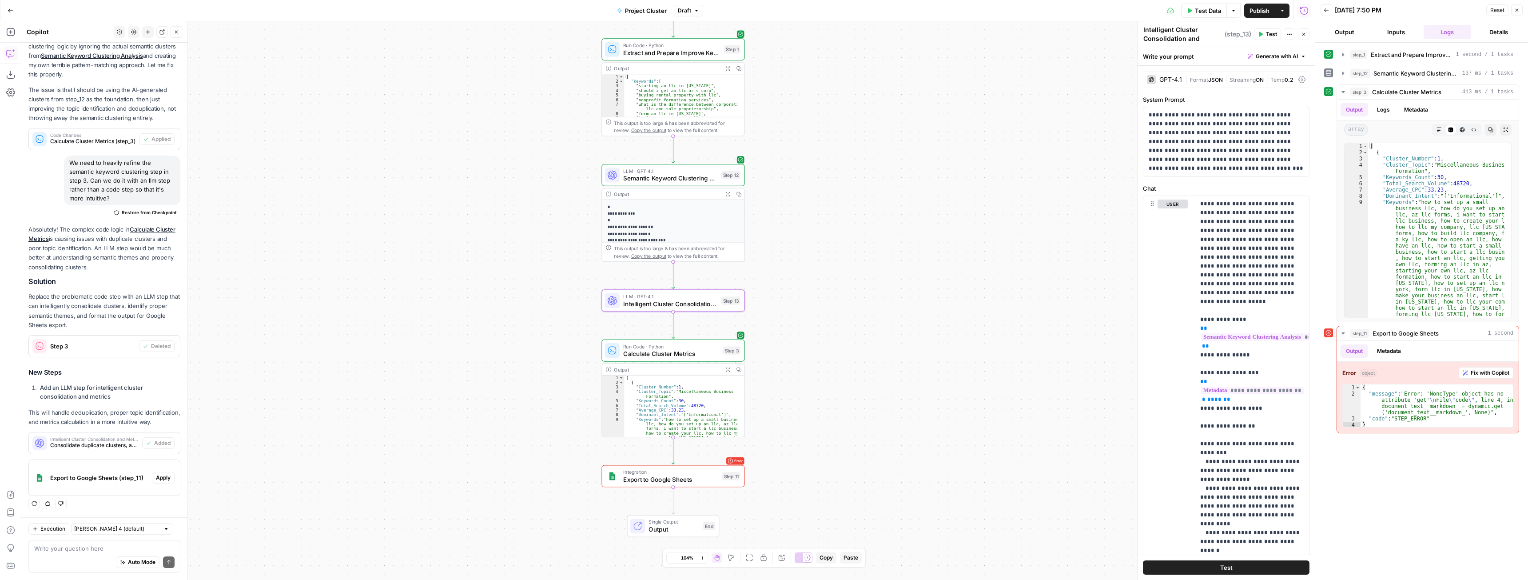
scroll to position [1342, 0]
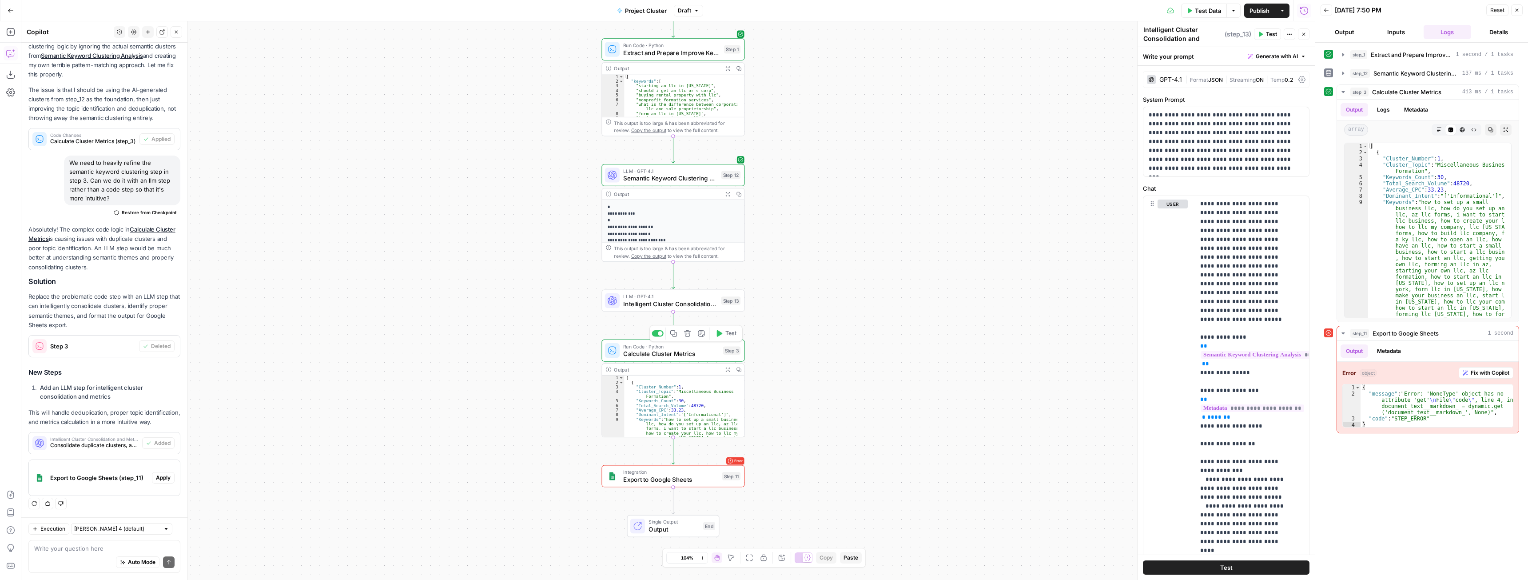
click at [692, 358] on span "Calculate Cluster Metrics" at bounding box center [671, 353] width 96 height 9
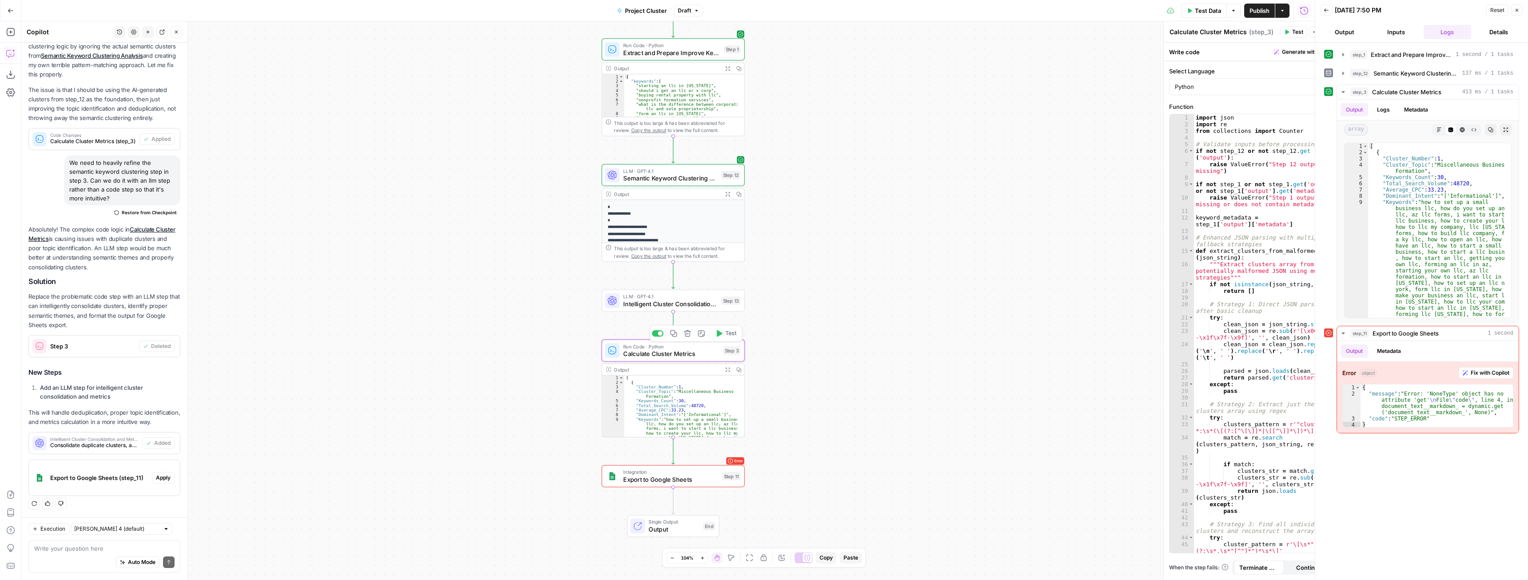
click at [688, 335] on icon "button" at bounding box center [688, 334] width 8 height 8
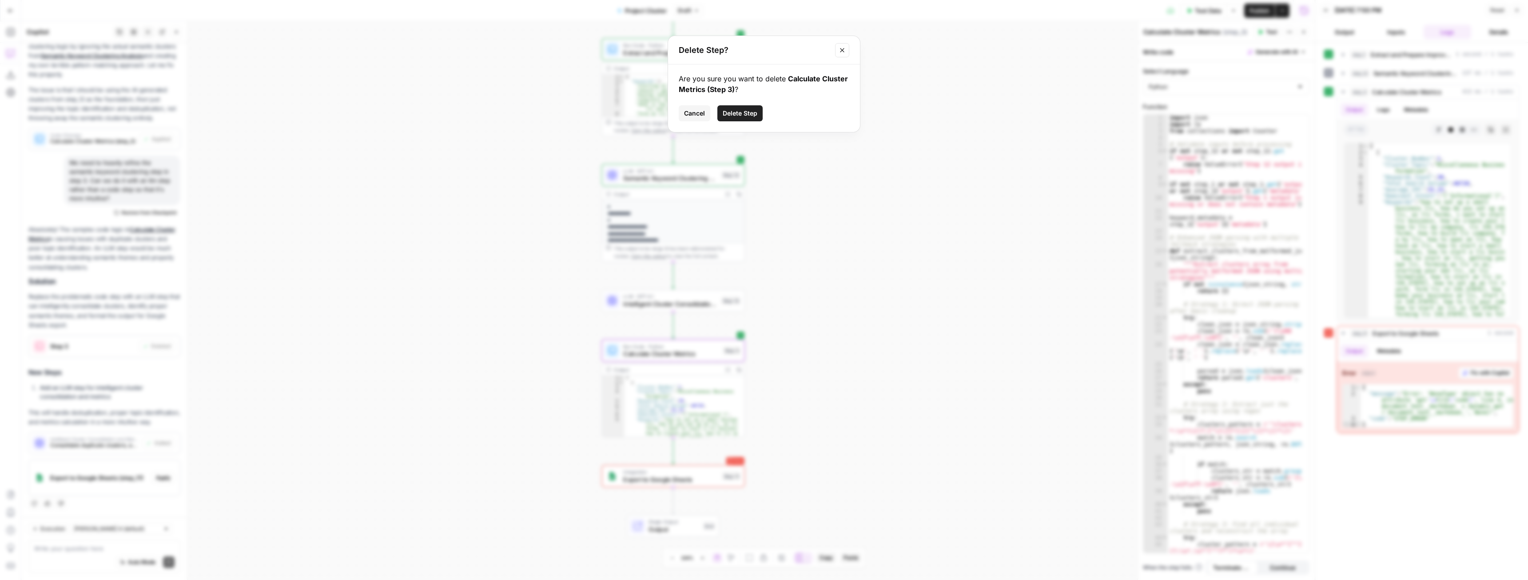
click at [746, 116] on span "Delete Step" at bounding box center [740, 113] width 35 height 9
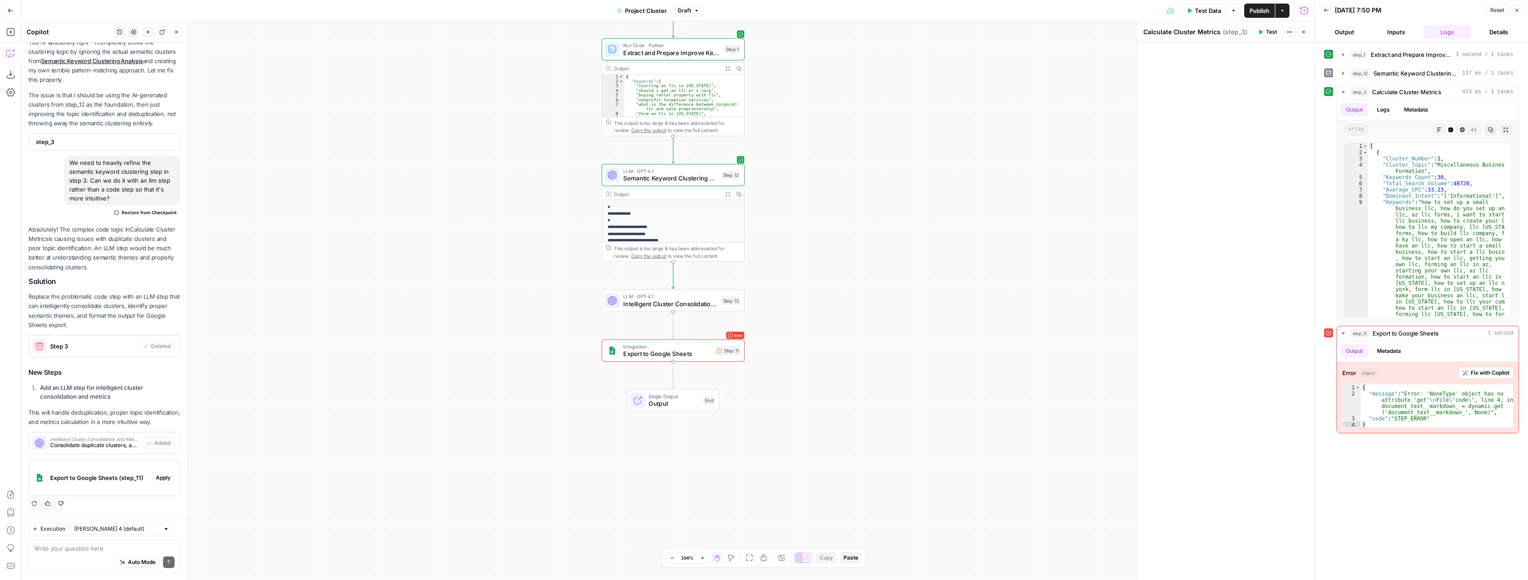
scroll to position [1310, 0]
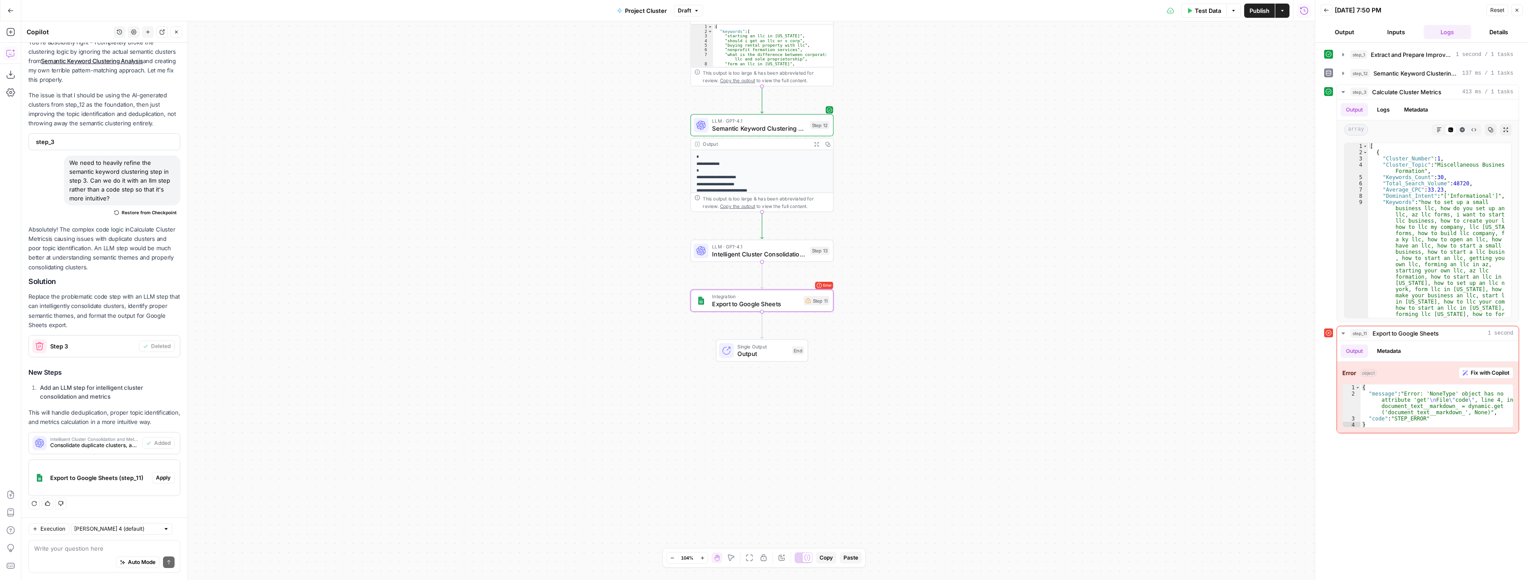
click at [156, 475] on span "Apply" at bounding box center [163, 478] width 15 height 8
click at [744, 108] on button "Apply anyway" at bounding box center [744, 113] width 54 height 16
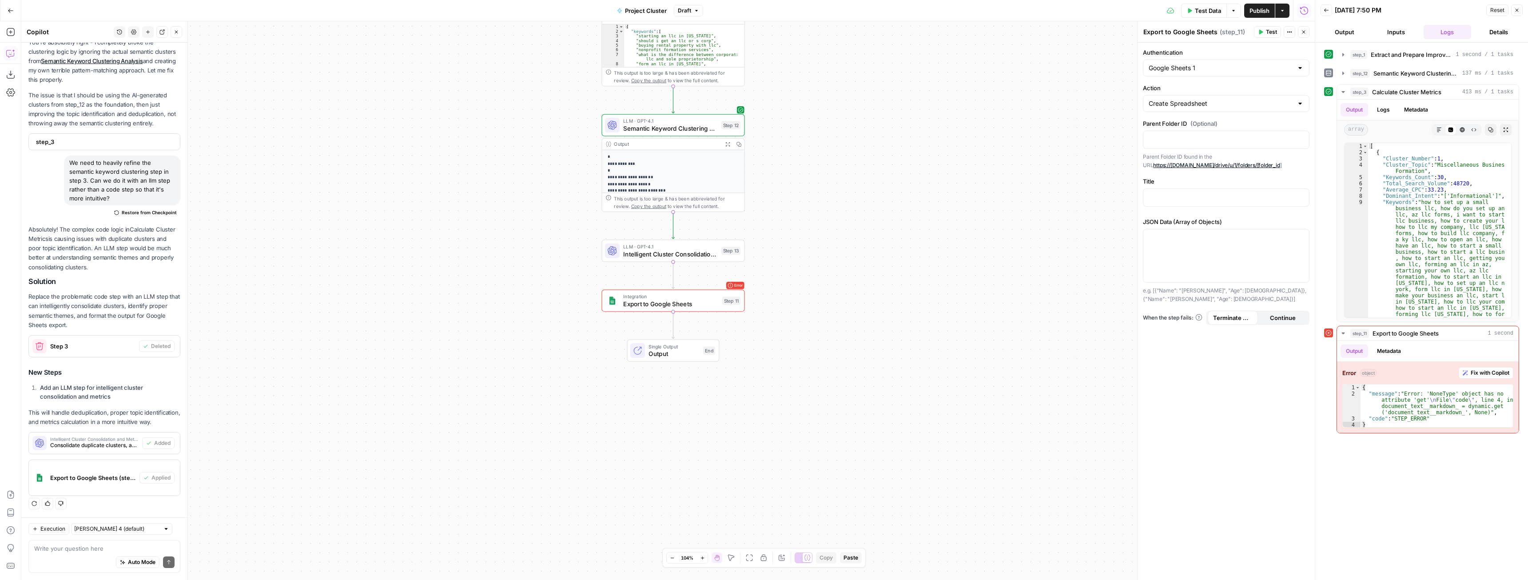
drag, startPoint x: 1214, startPoint y: 9, endPoint x: 1269, endPoint y: 100, distance: 106.0
click at [1212, 6] on span "Test Data" at bounding box center [1208, 10] width 26 height 9
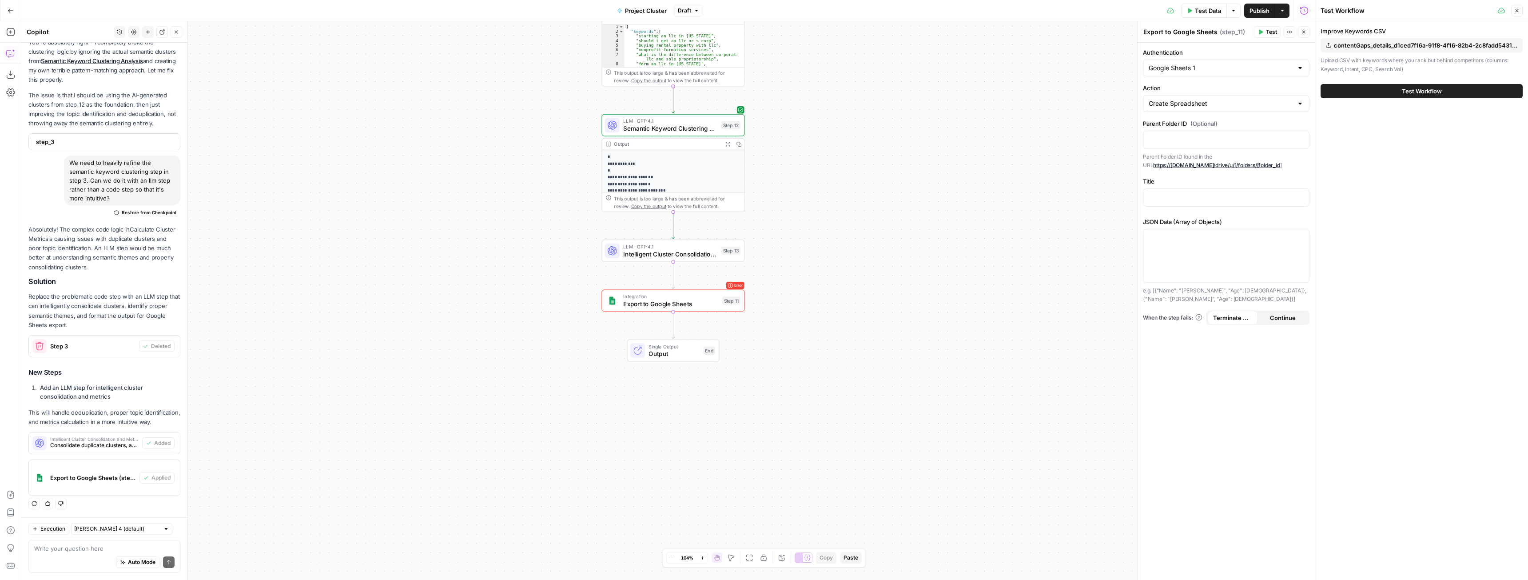
click at [1432, 86] on button "Test Workflow" at bounding box center [1422, 91] width 202 height 14
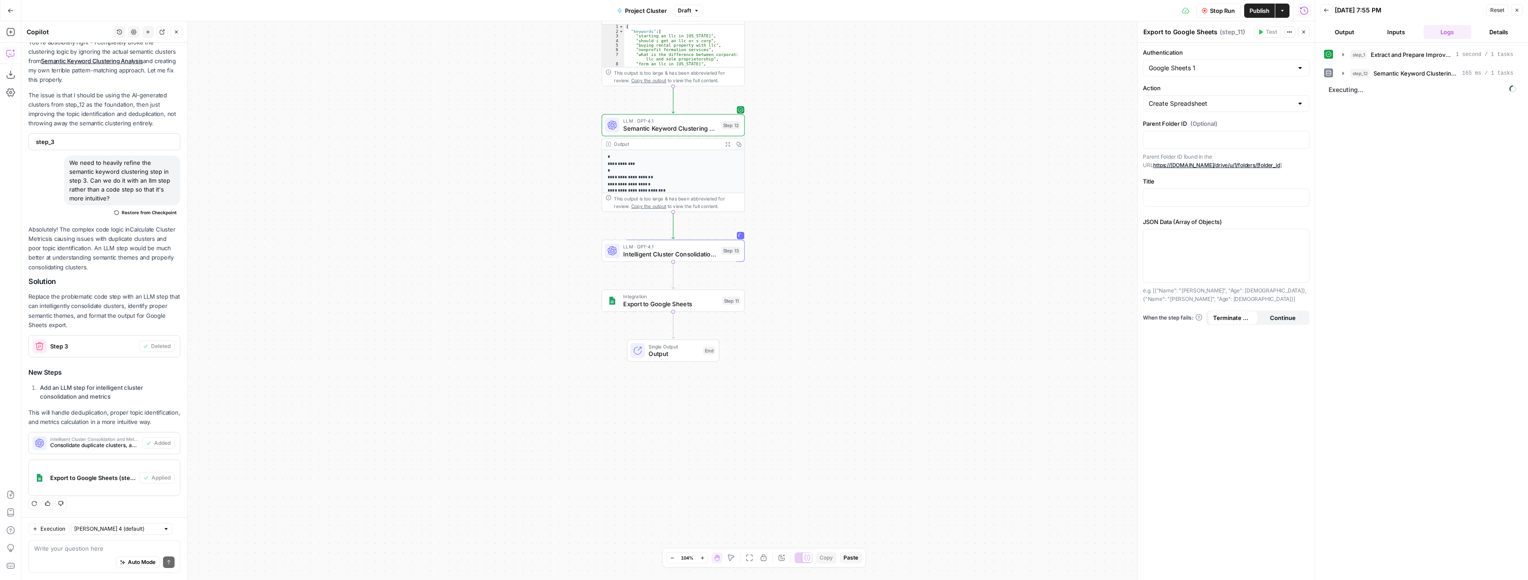
click at [1306, 34] on icon "button" at bounding box center [1303, 31] width 5 height 5
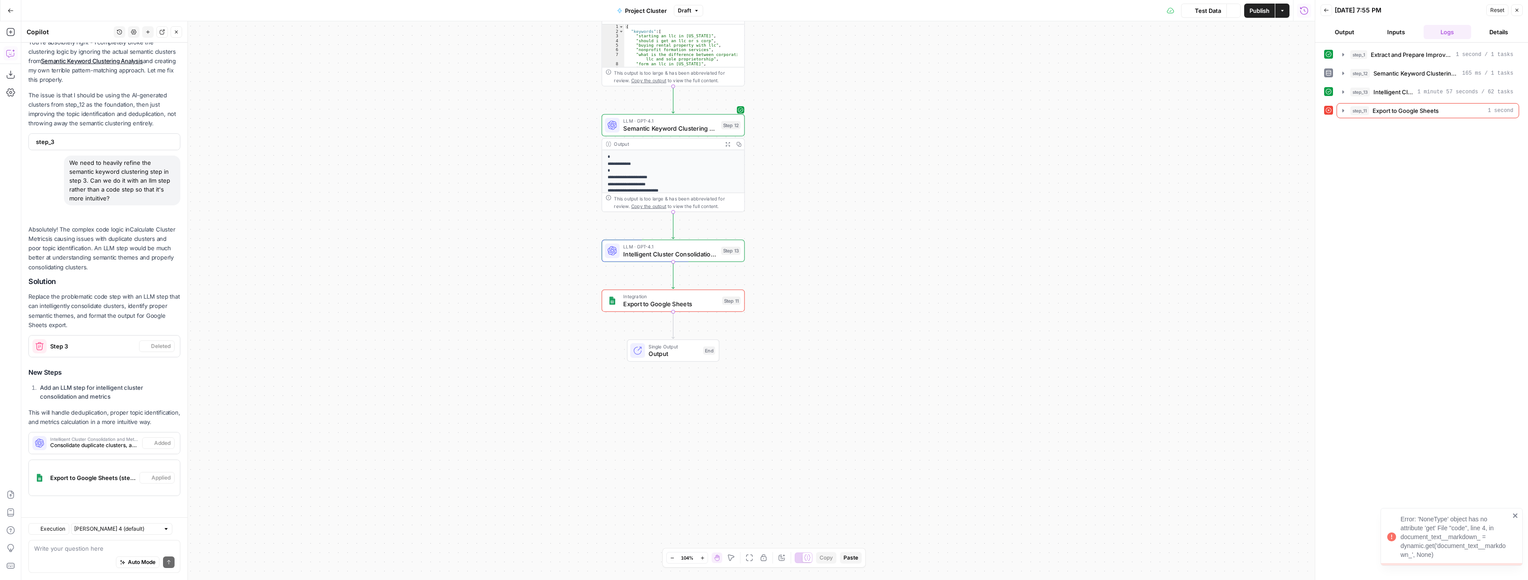
scroll to position [1310, 0]
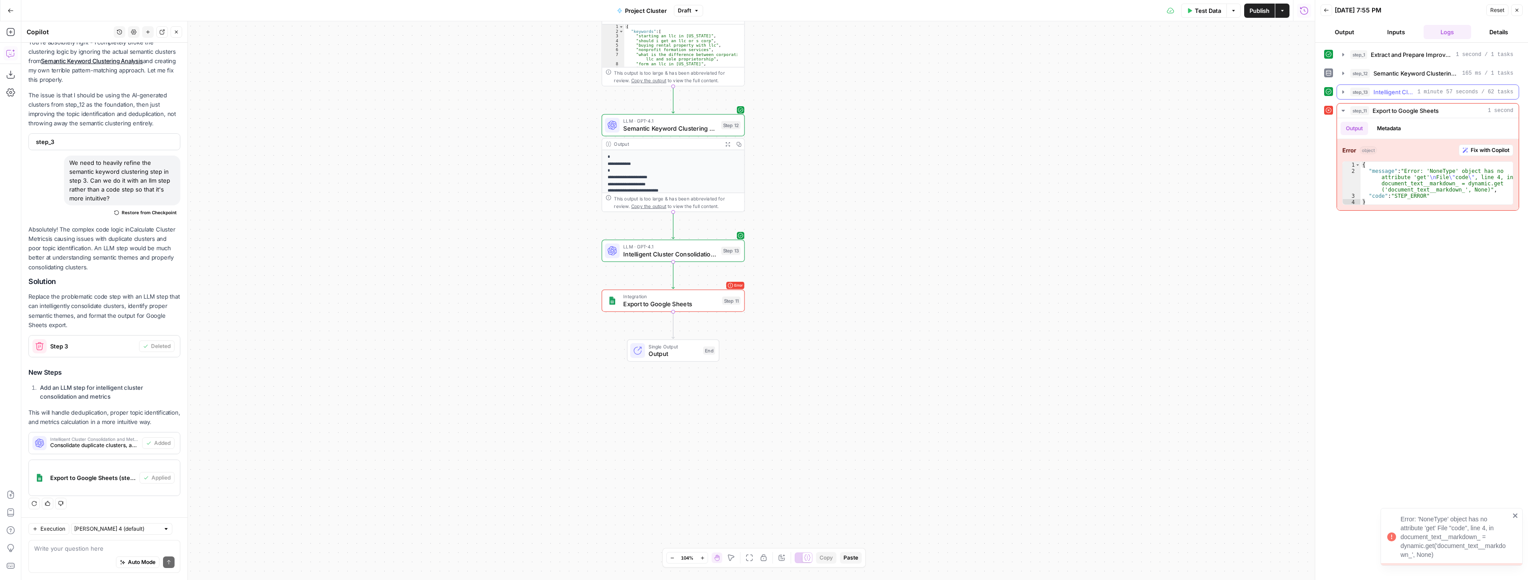
click at [1338, 91] on button "step_13 Intelligent Cluster Consolidation and Metrics 1 minute 57 seconds / 62 …" at bounding box center [1428, 92] width 182 height 14
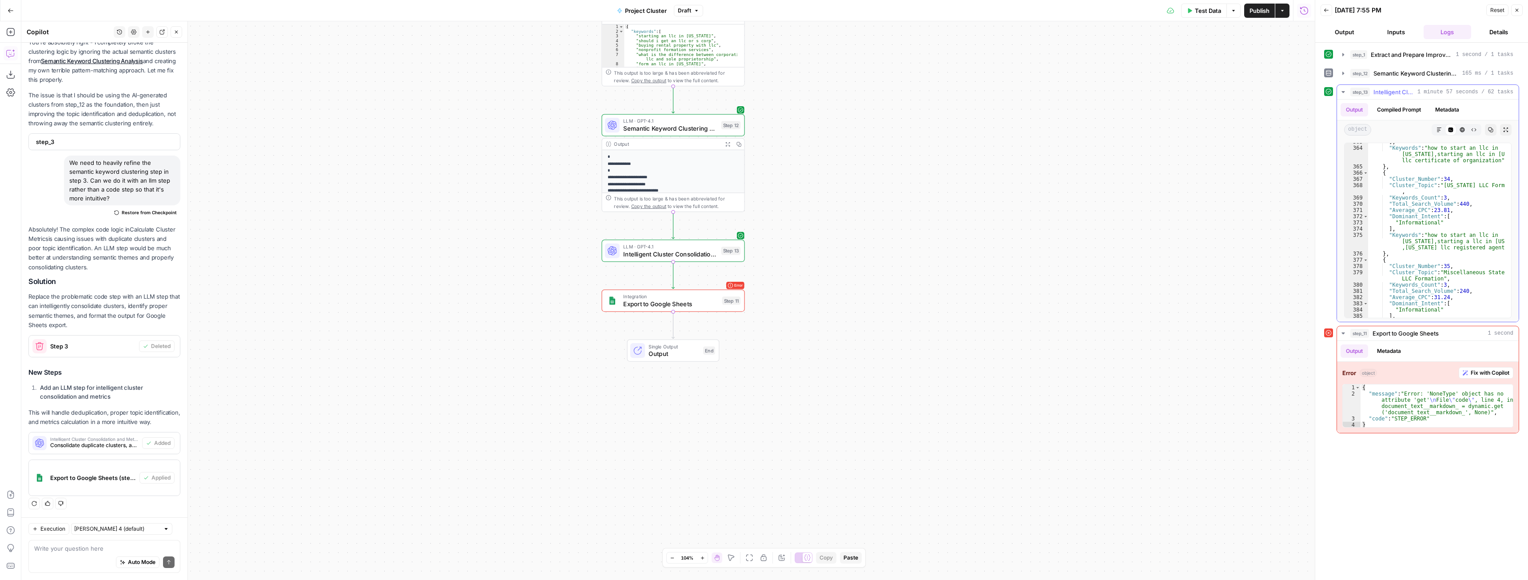
scroll to position [3370, 0]
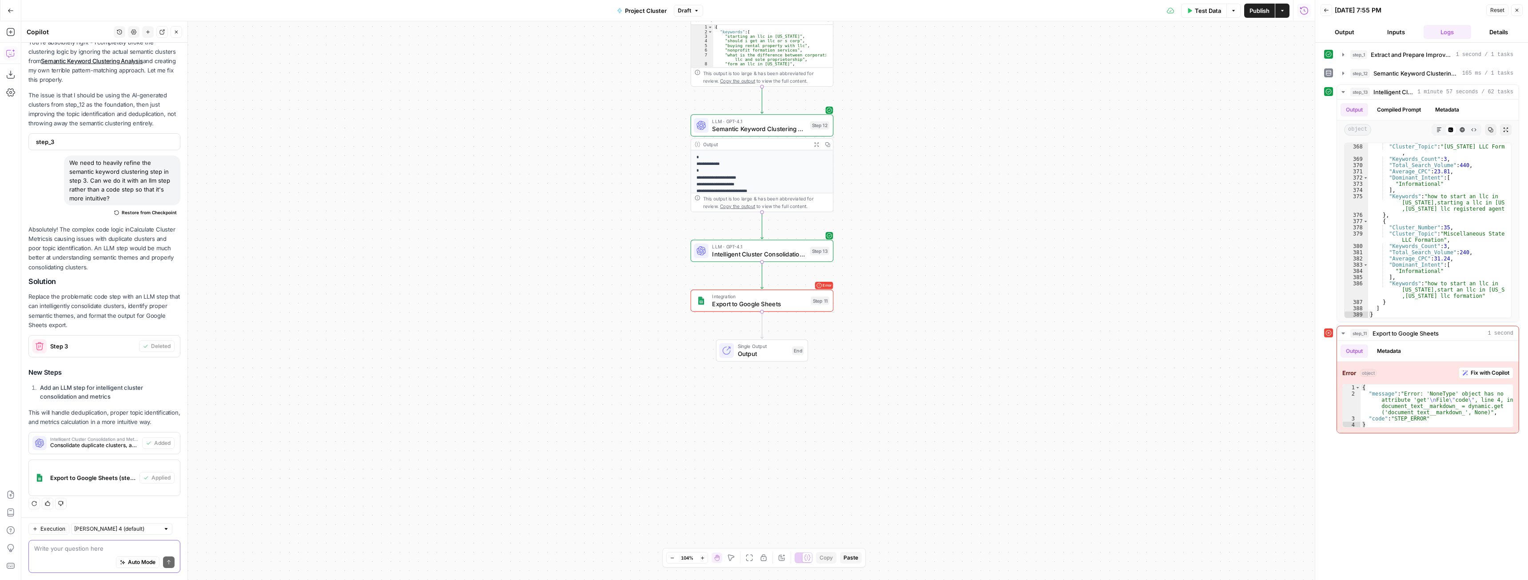
click at [78, 551] on textarea at bounding box center [104, 548] width 140 height 9
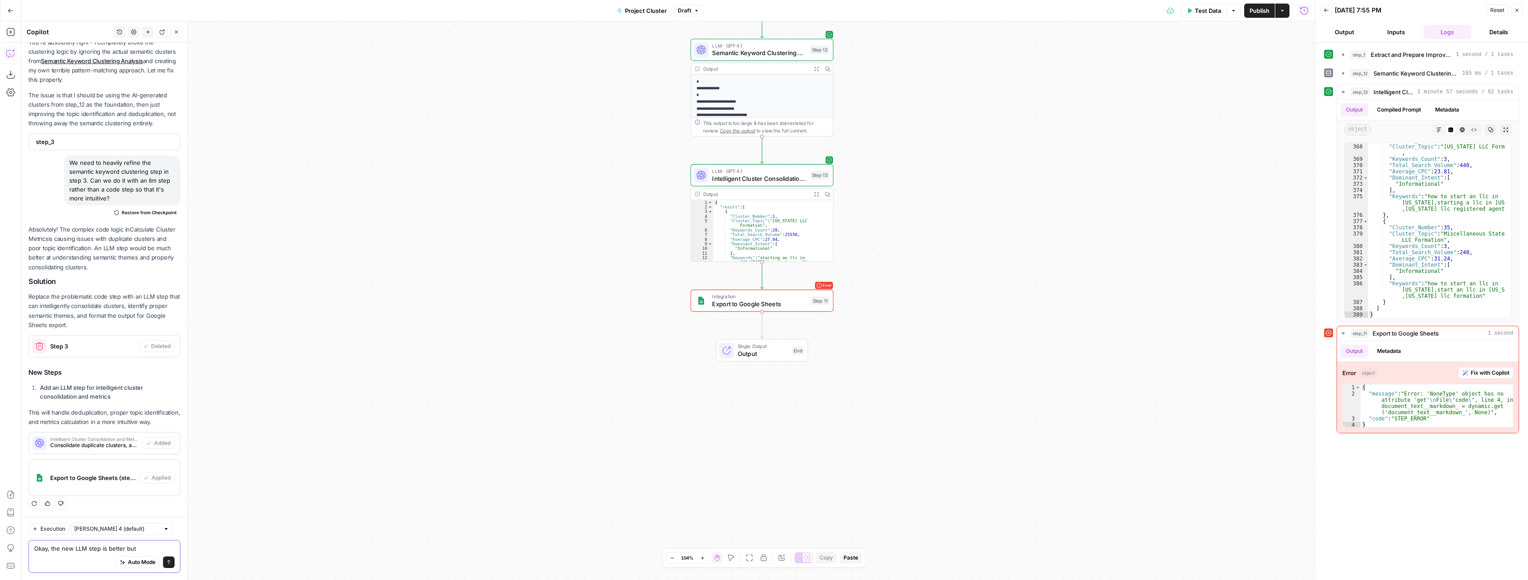
click at [138, 546] on textarea "Okay, the new LLM step is better but" at bounding box center [104, 548] width 140 height 9
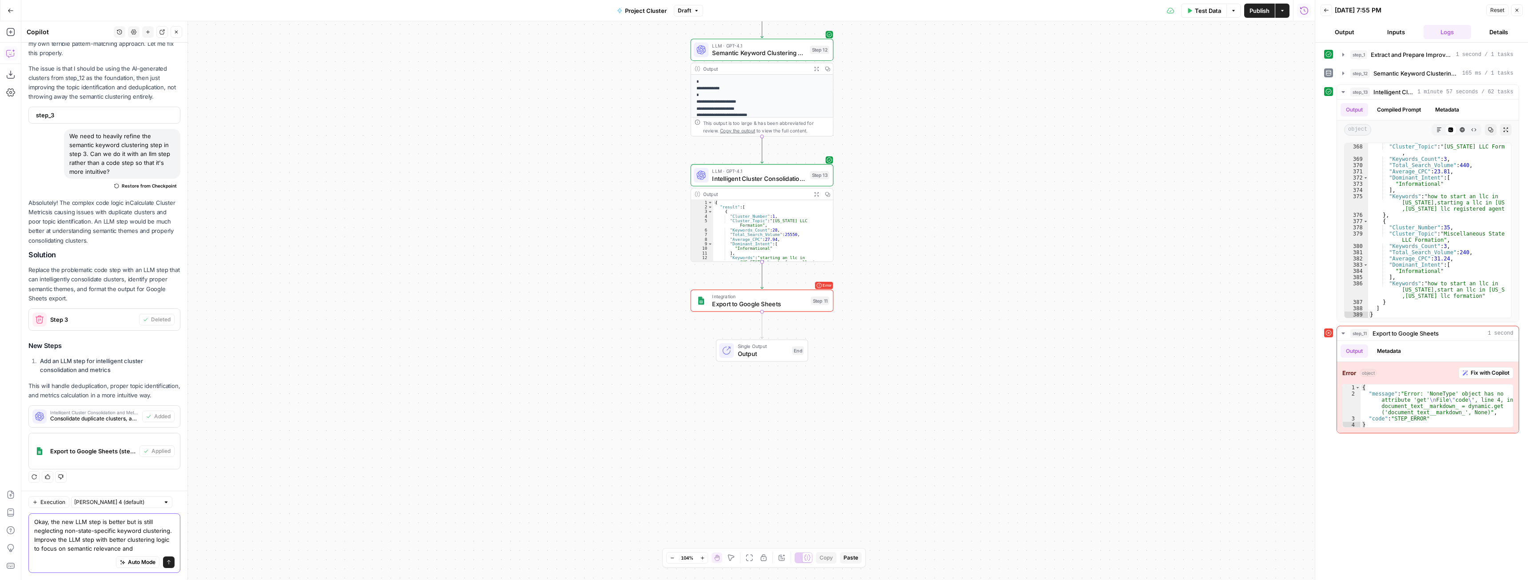
scroll to position [1346, 0]
type textarea "Okay, the new LLM step is better but is still neglecting non-state-specific key…"
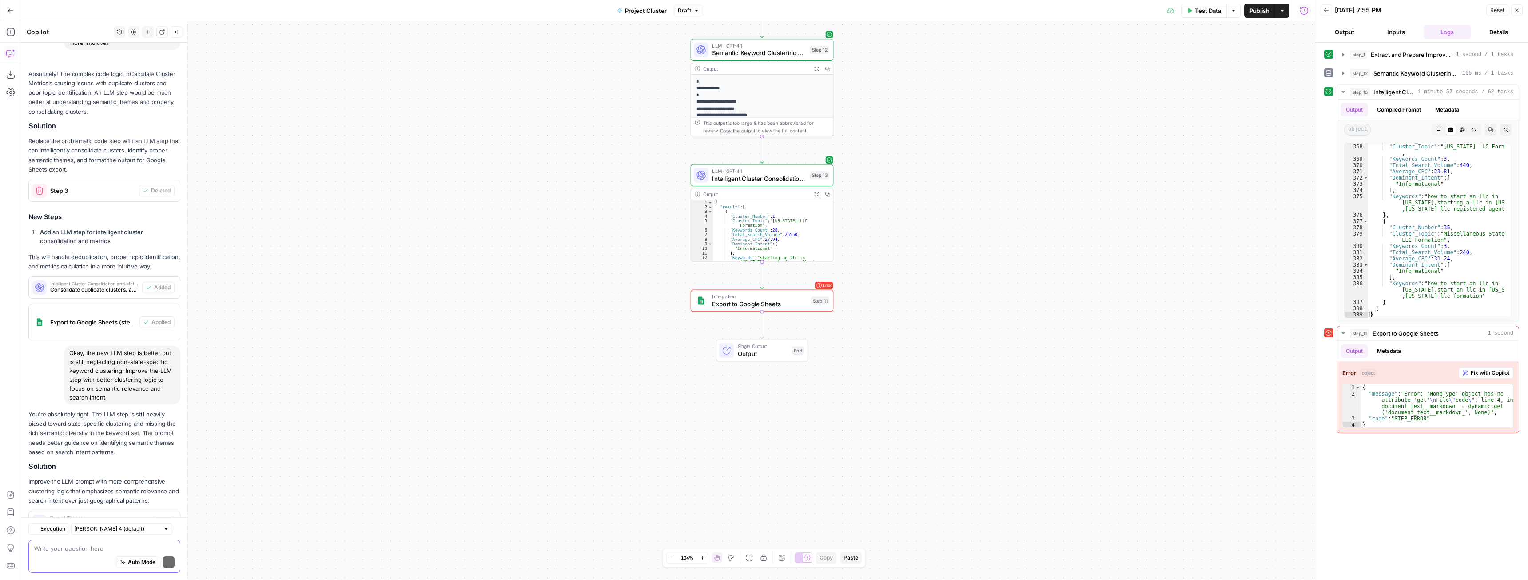
scroll to position [1539, 0]
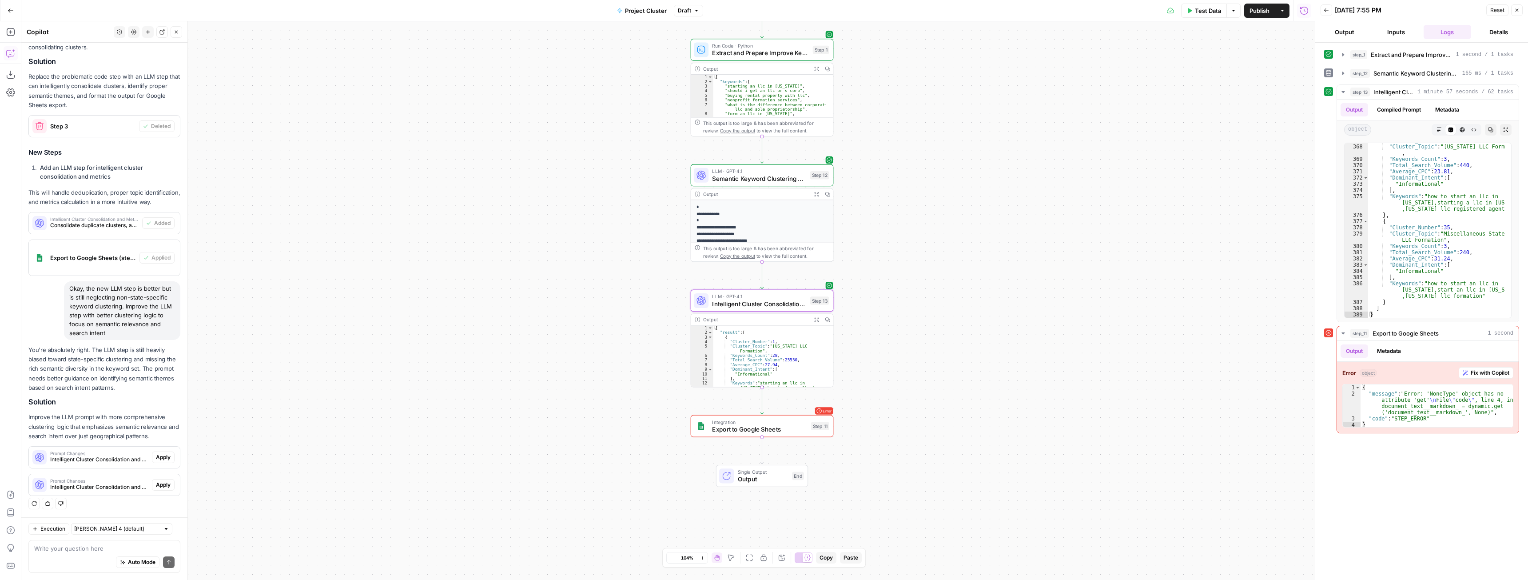
click at [156, 458] on span "Apply" at bounding box center [163, 457] width 15 height 8
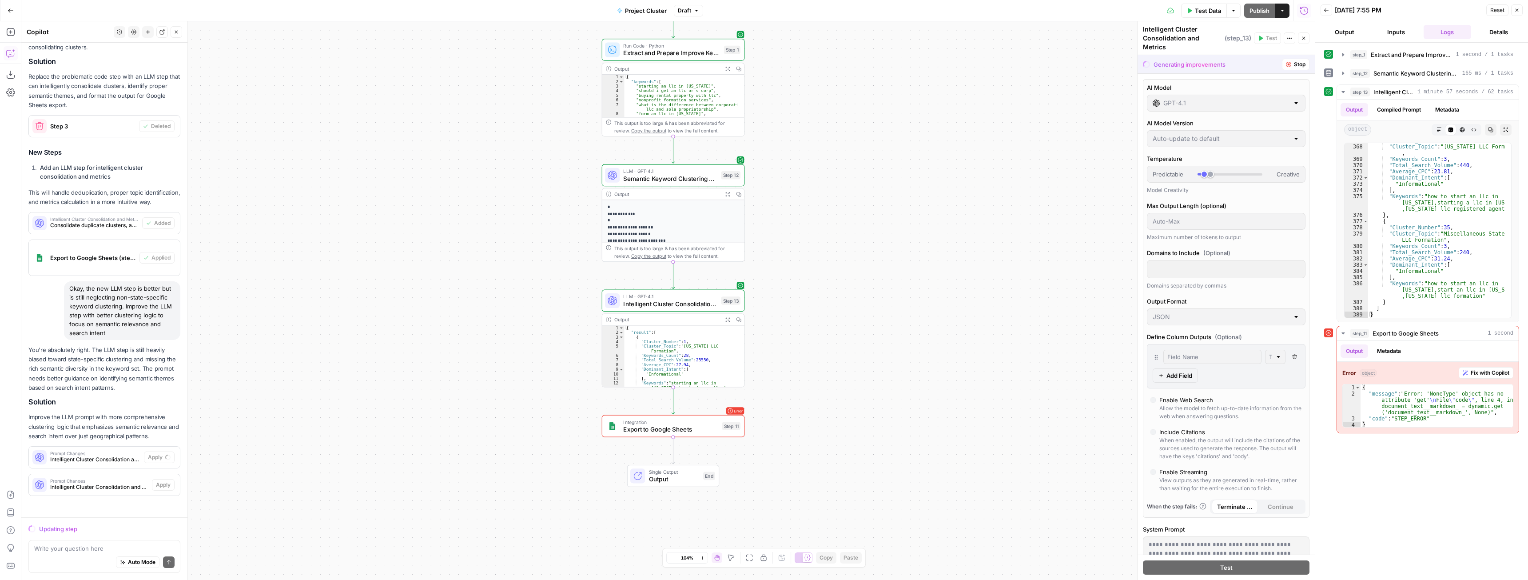
scroll to position [1439, 0]
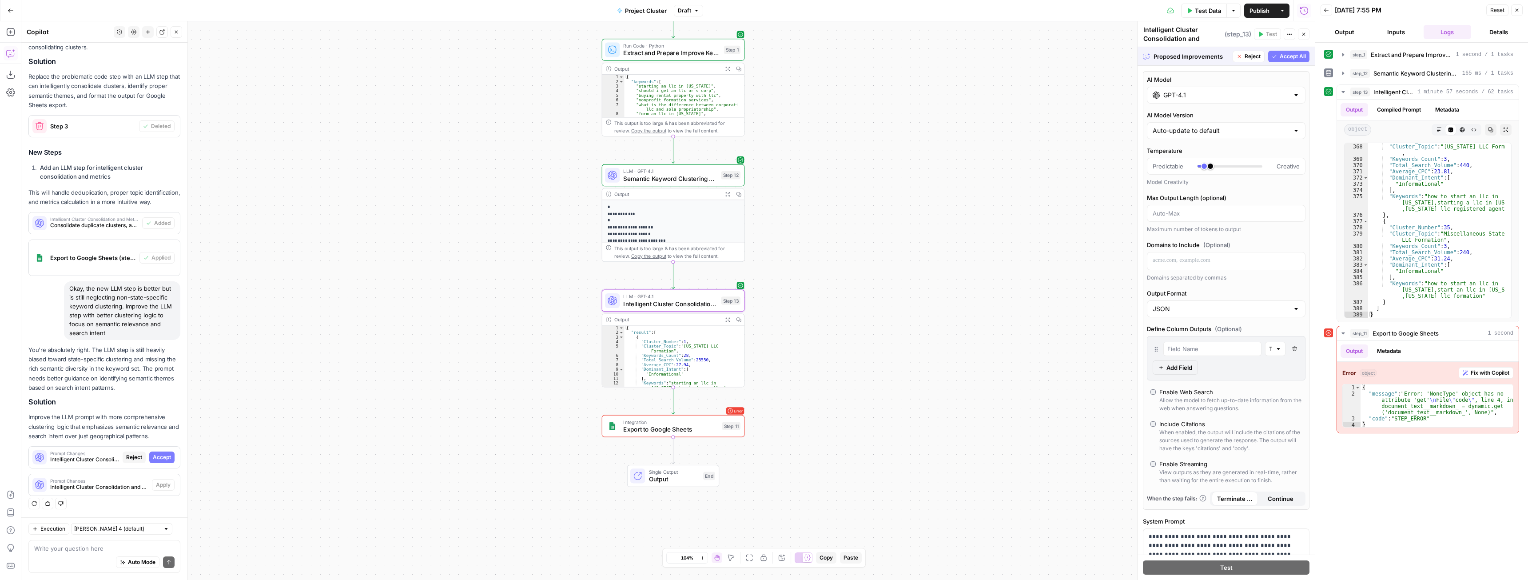
click at [154, 458] on span "Accept" at bounding box center [162, 457] width 18 height 8
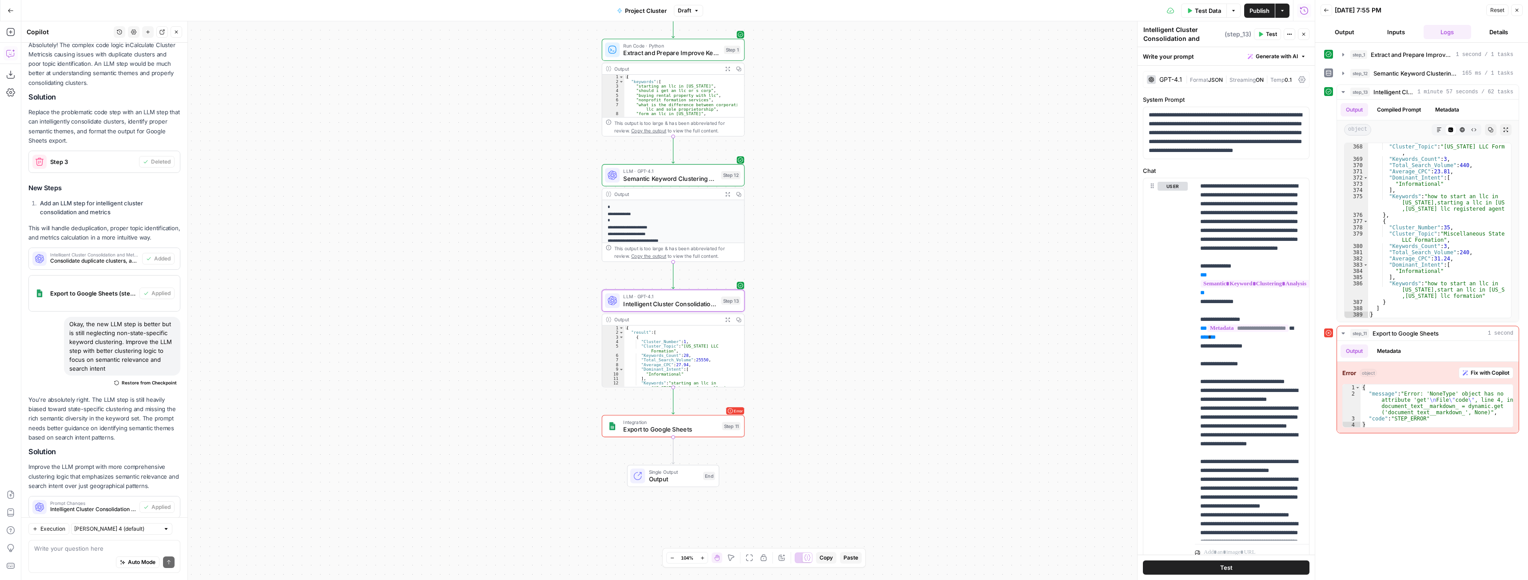
scroll to position [1553, 0]
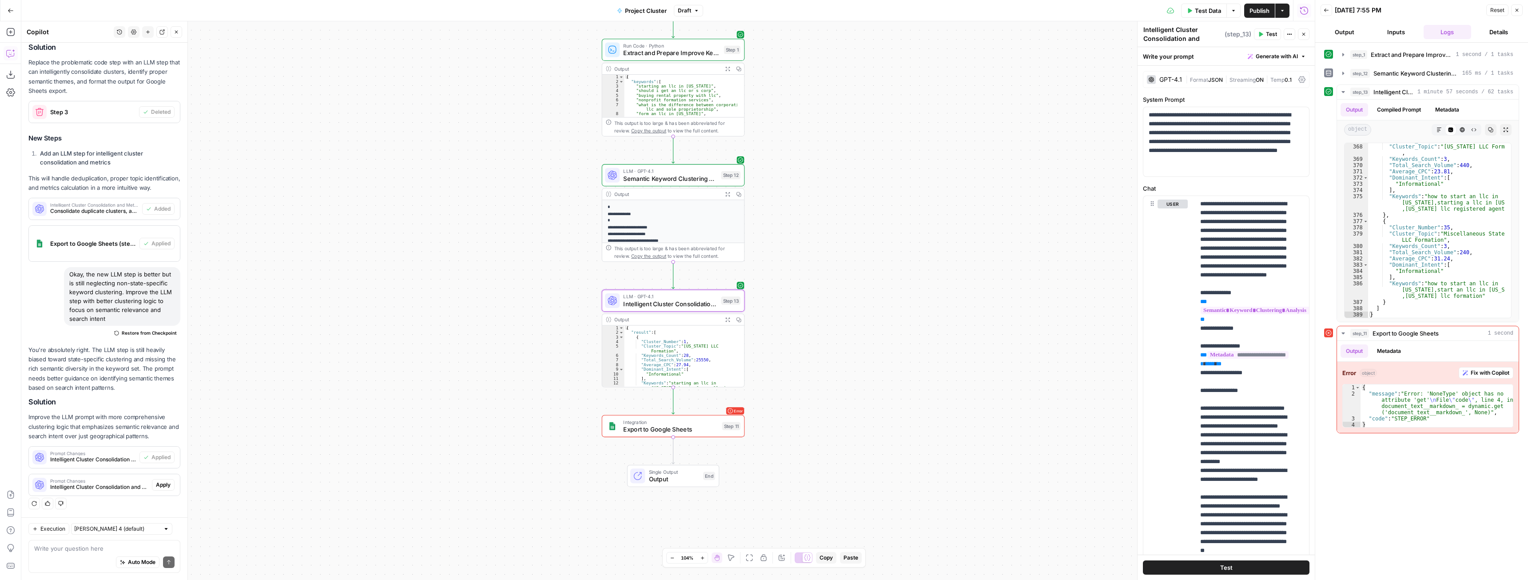
click at [158, 486] on span "Apply" at bounding box center [163, 485] width 15 height 8
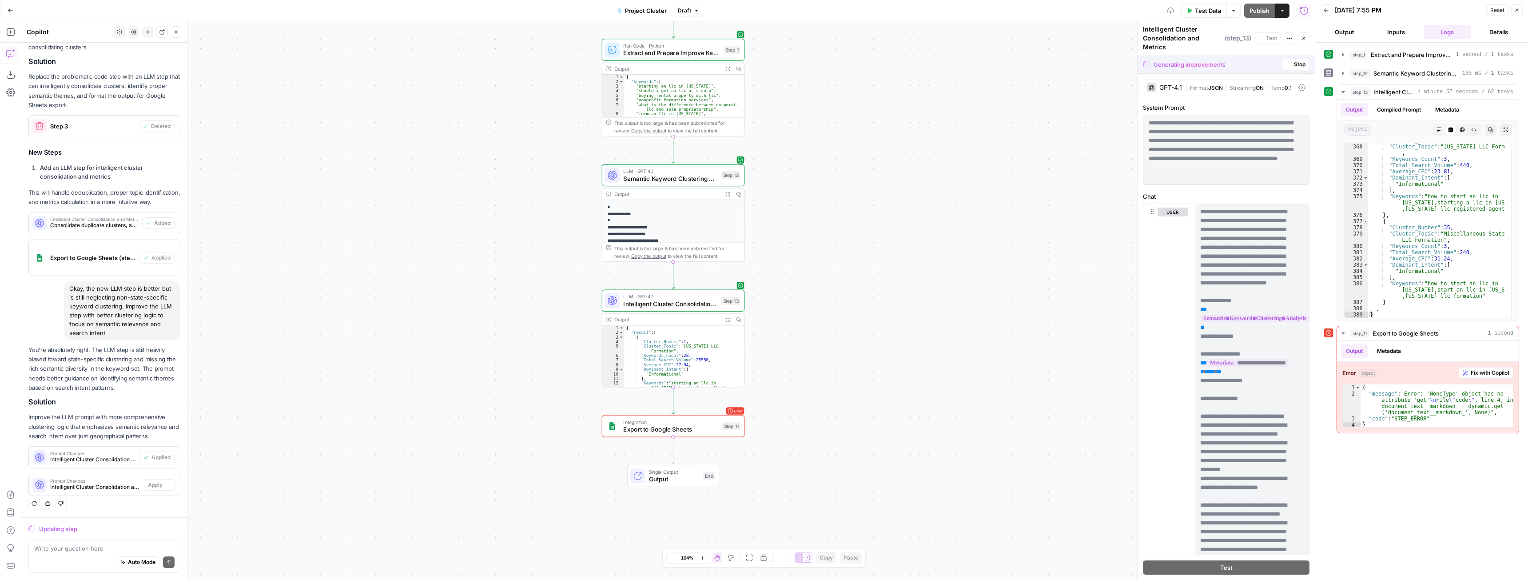
scroll to position [1439, 0]
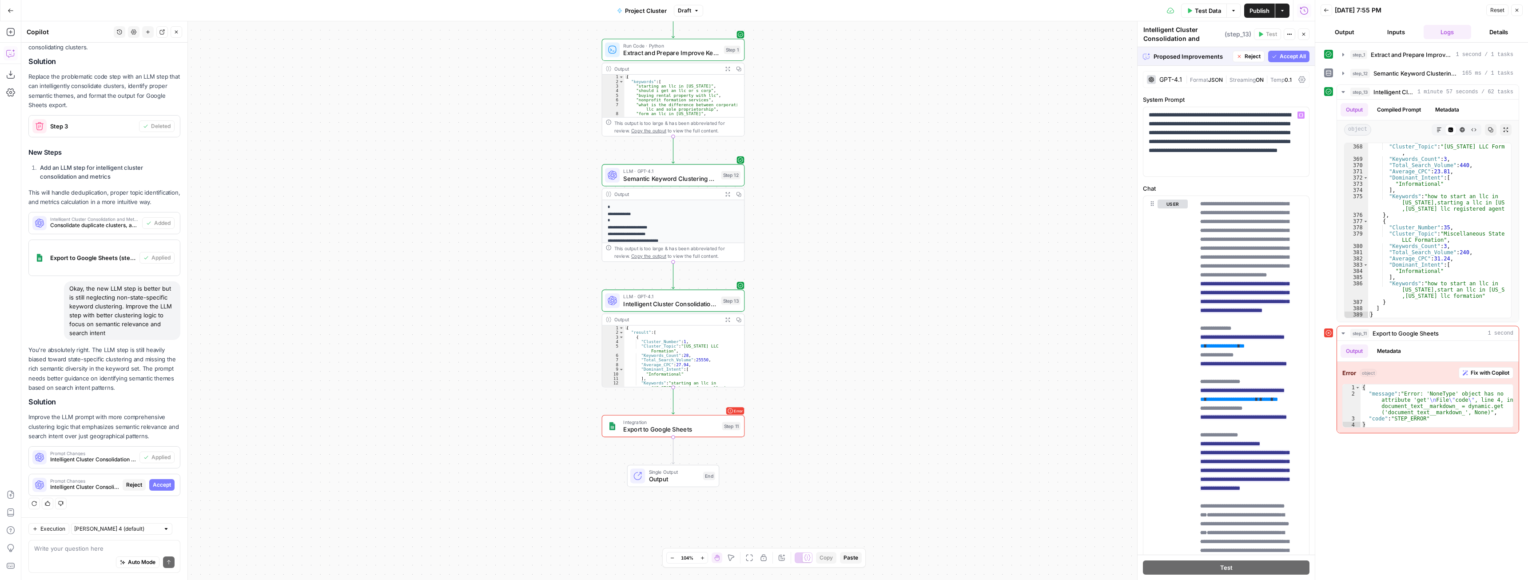
click at [1280, 57] on span "Accept All" at bounding box center [1293, 56] width 26 height 8
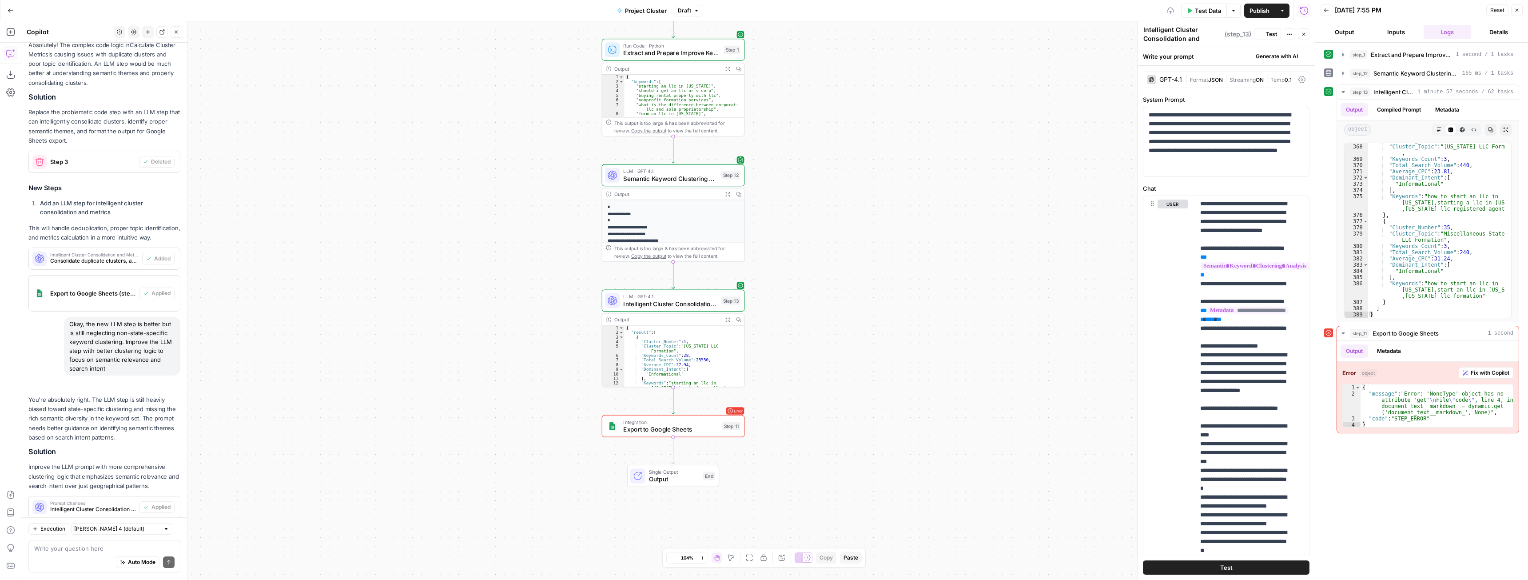
scroll to position [1553, 0]
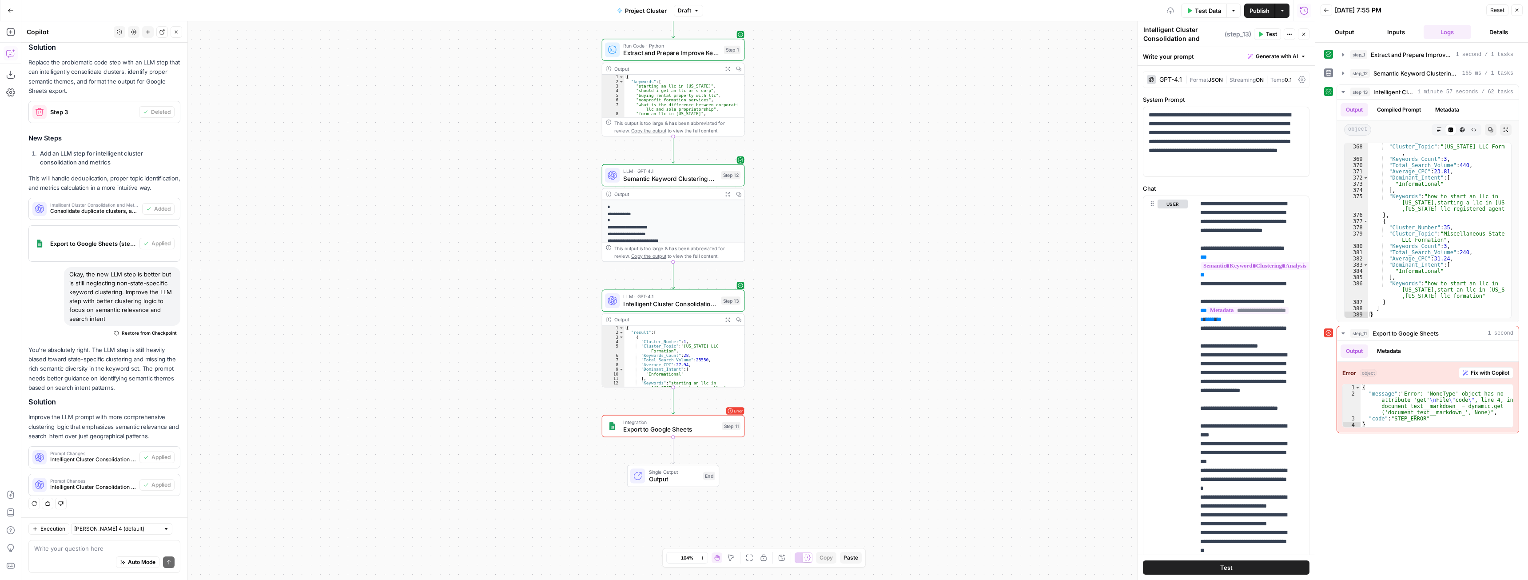
click at [1202, 10] on span "Test Data" at bounding box center [1208, 10] width 26 height 9
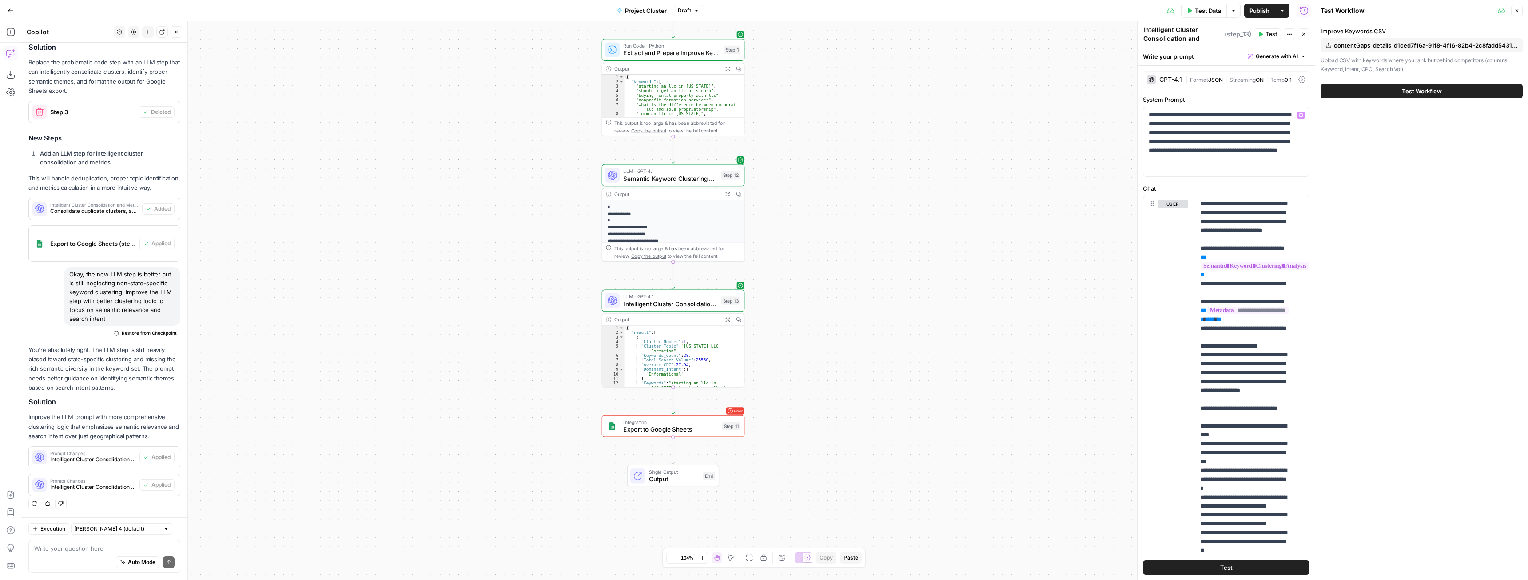
click at [1415, 95] on span "Test Workflow" at bounding box center [1422, 91] width 40 height 9
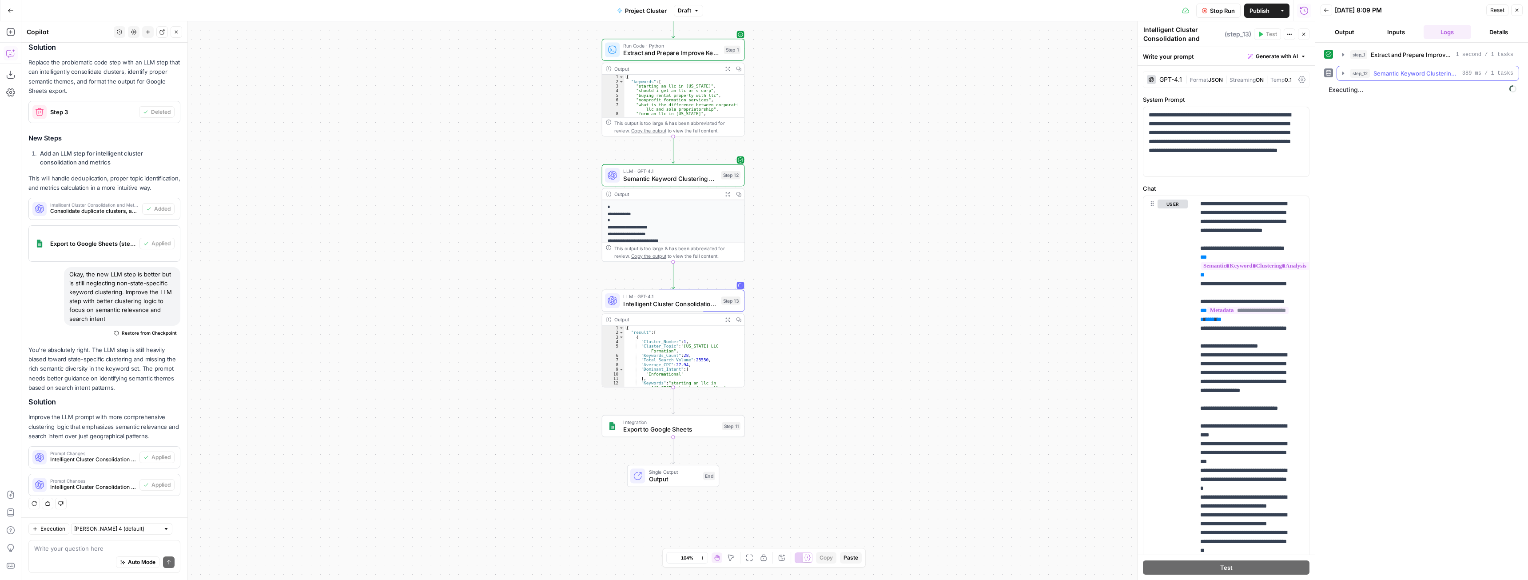
click at [1350, 75] on span "step_12" at bounding box center [1360, 73] width 20 height 9
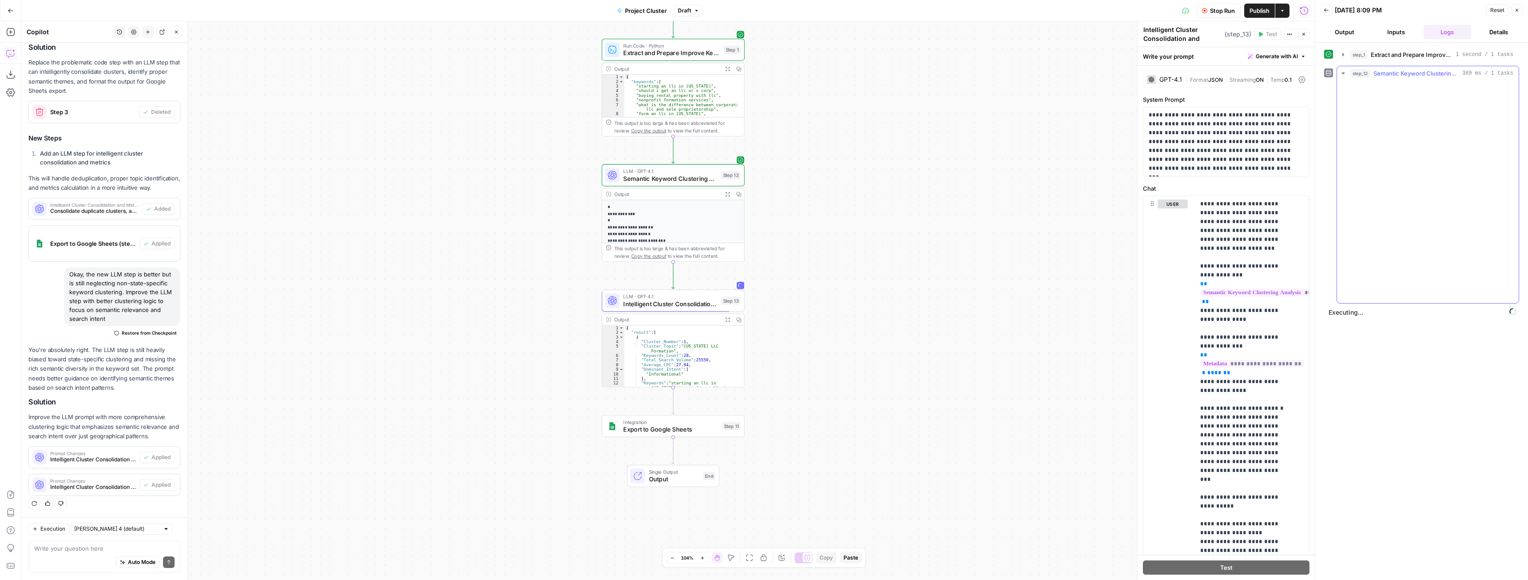
click at [1347, 73] on icon "button" at bounding box center [1343, 73] width 7 height 7
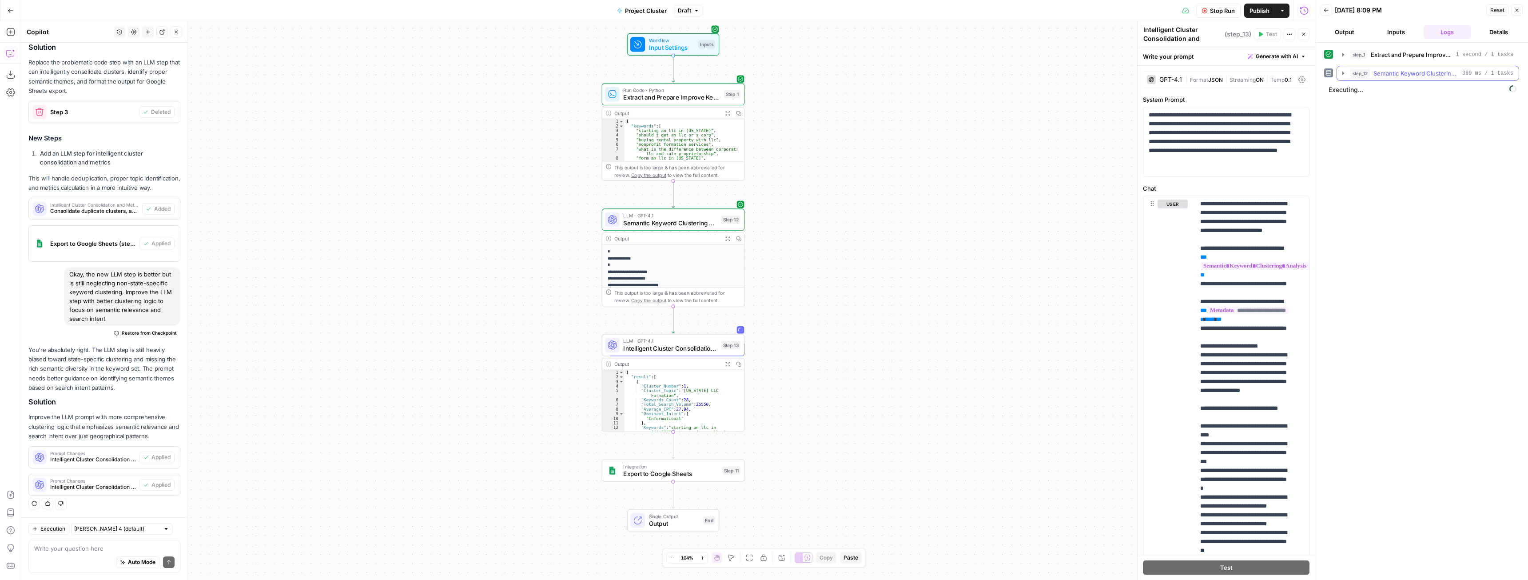
click at [1343, 75] on icon "button" at bounding box center [1343, 73] width 7 height 7
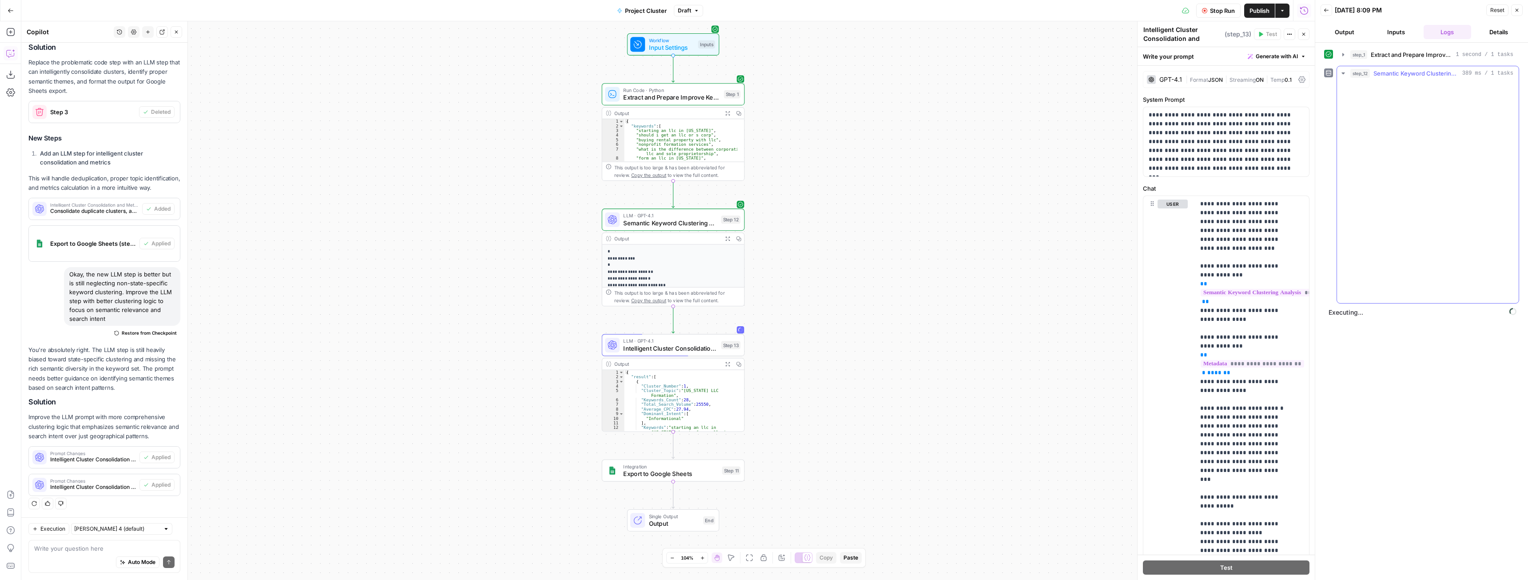
click at [1343, 75] on icon "button" at bounding box center [1343, 73] width 7 height 7
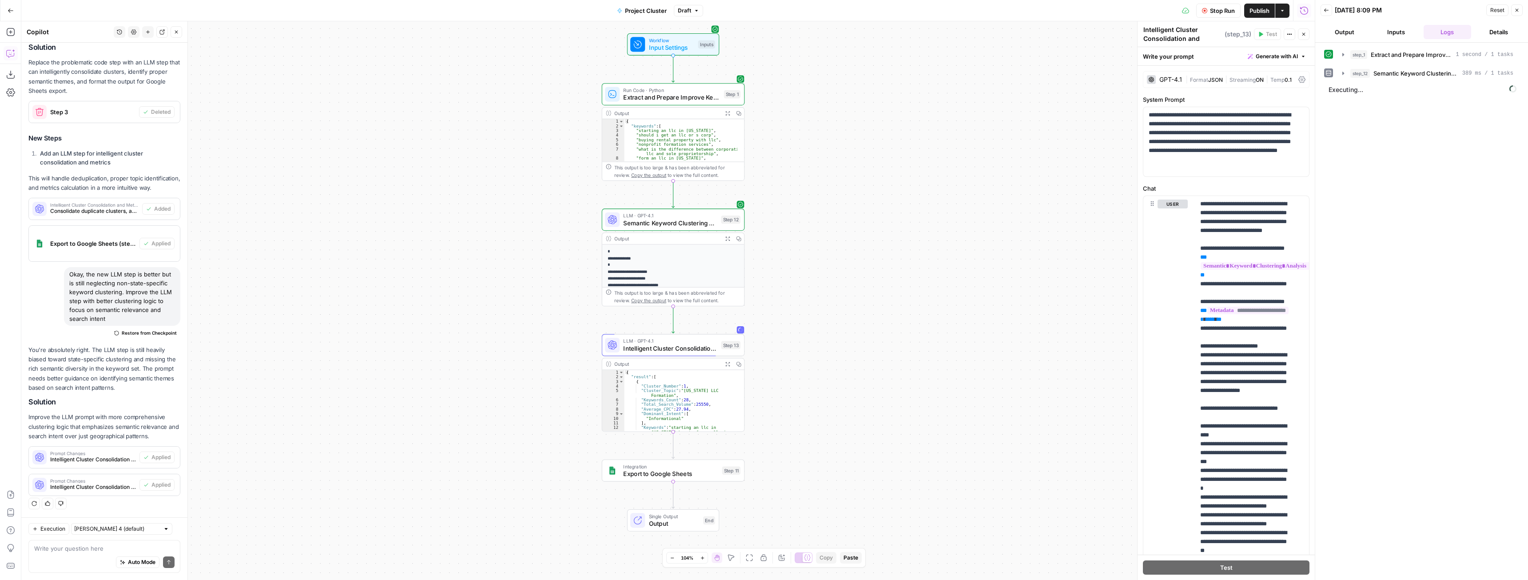
click at [725, 366] on icon "button" at bounding box center [727, 364] width 4 height 4
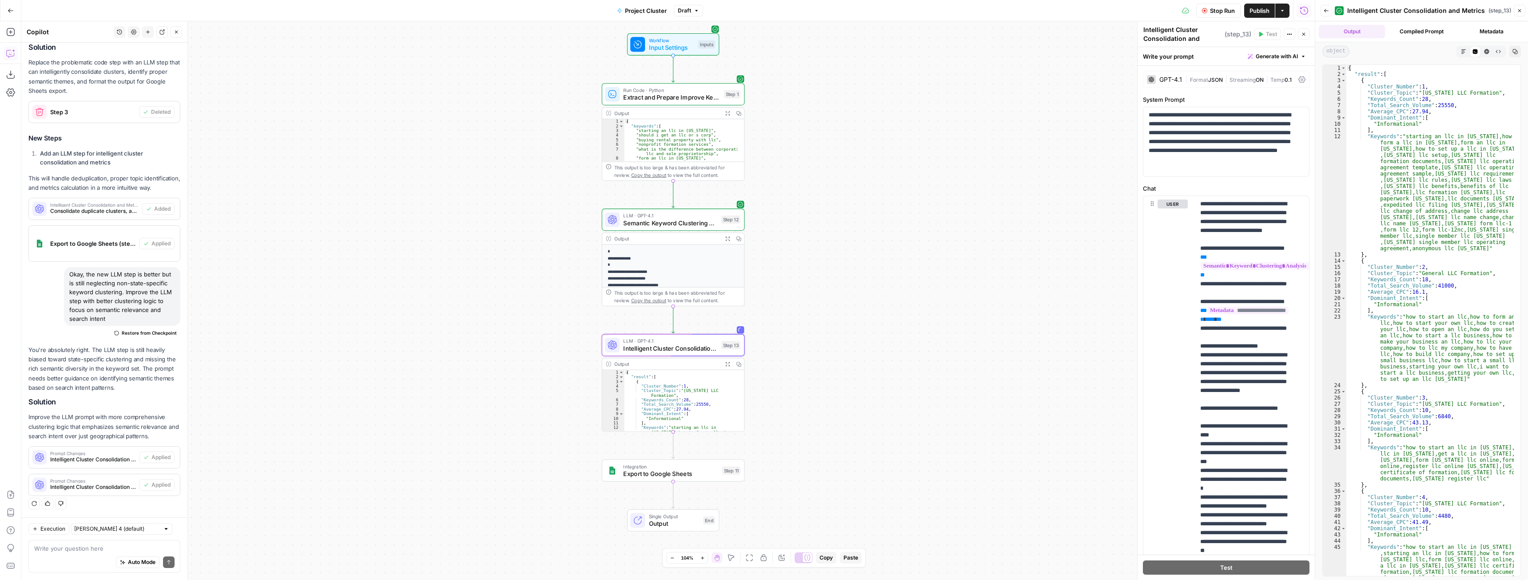
click at [1328, 11] on icon "button" at bounding box center [1326, 10] width 5 height 5
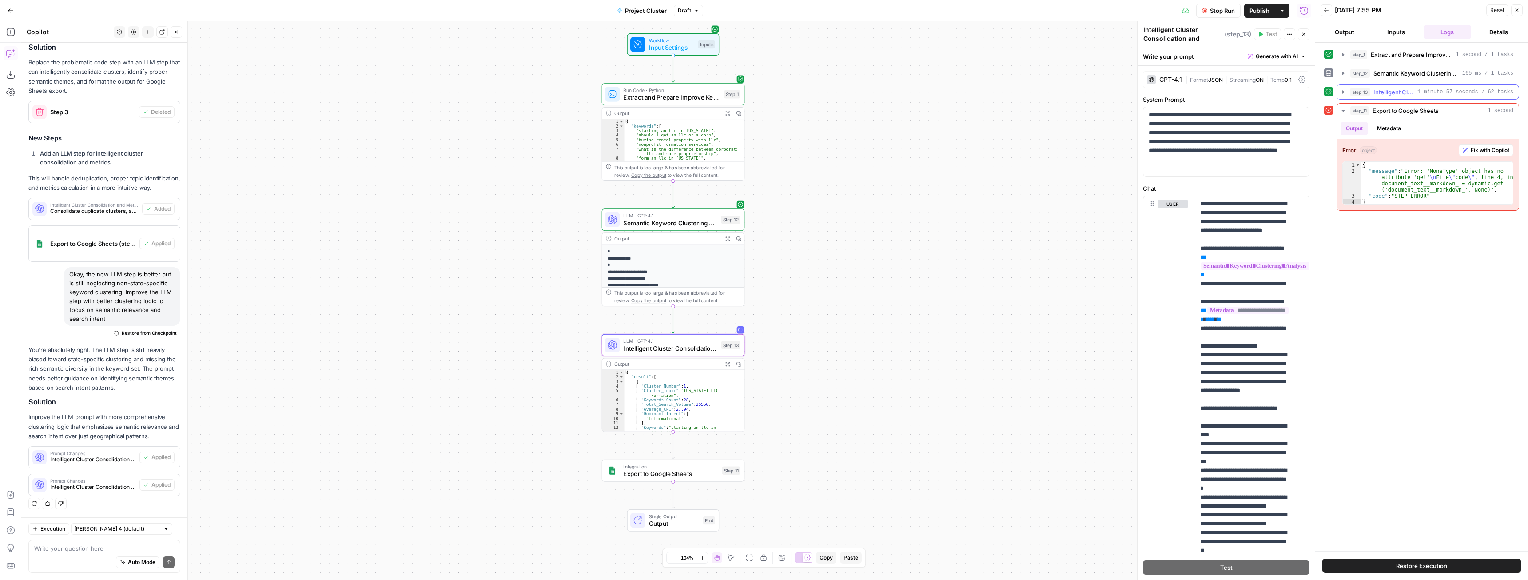
click at [1347, 90] on button "step_13 Intelligent Cluster Consolidation and Metrics 1 minute 57 seconds / 62 …" at bounding box center [1428, 92] width 182 height 14
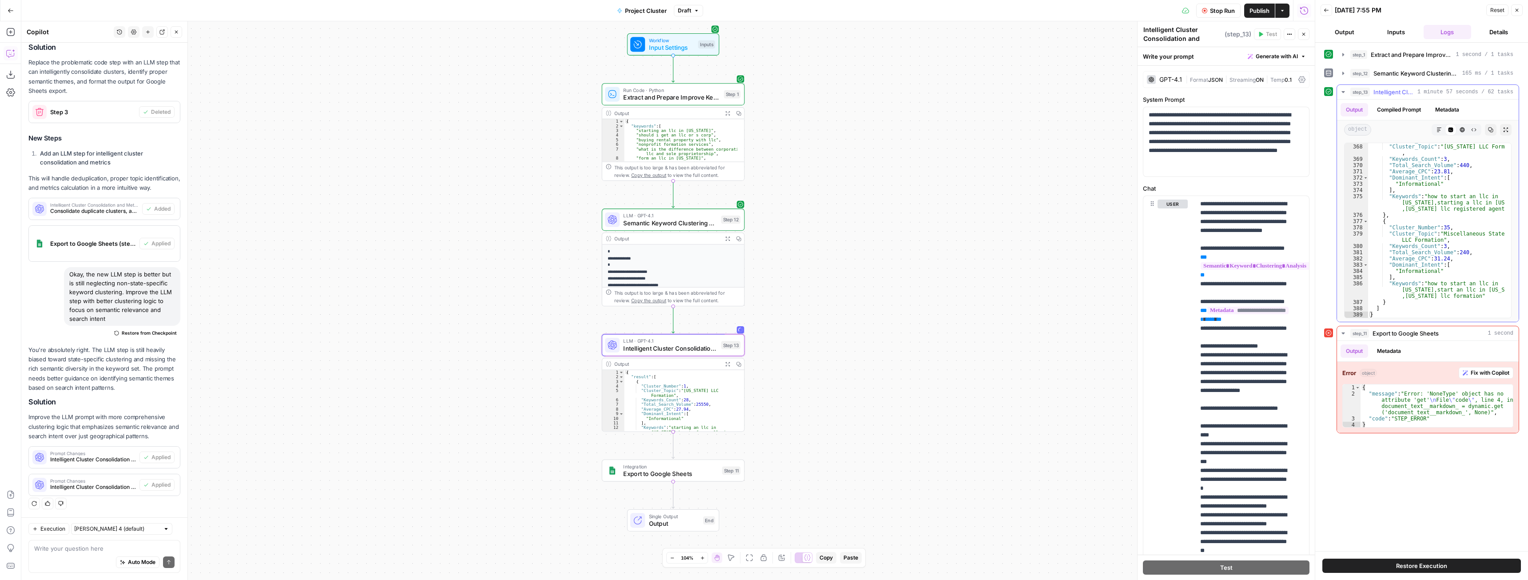
scroll to position [3370, 0]
click at [85, 553] on div "Auto Mode Send" at bounding box center [104, 563] width 140 height 20
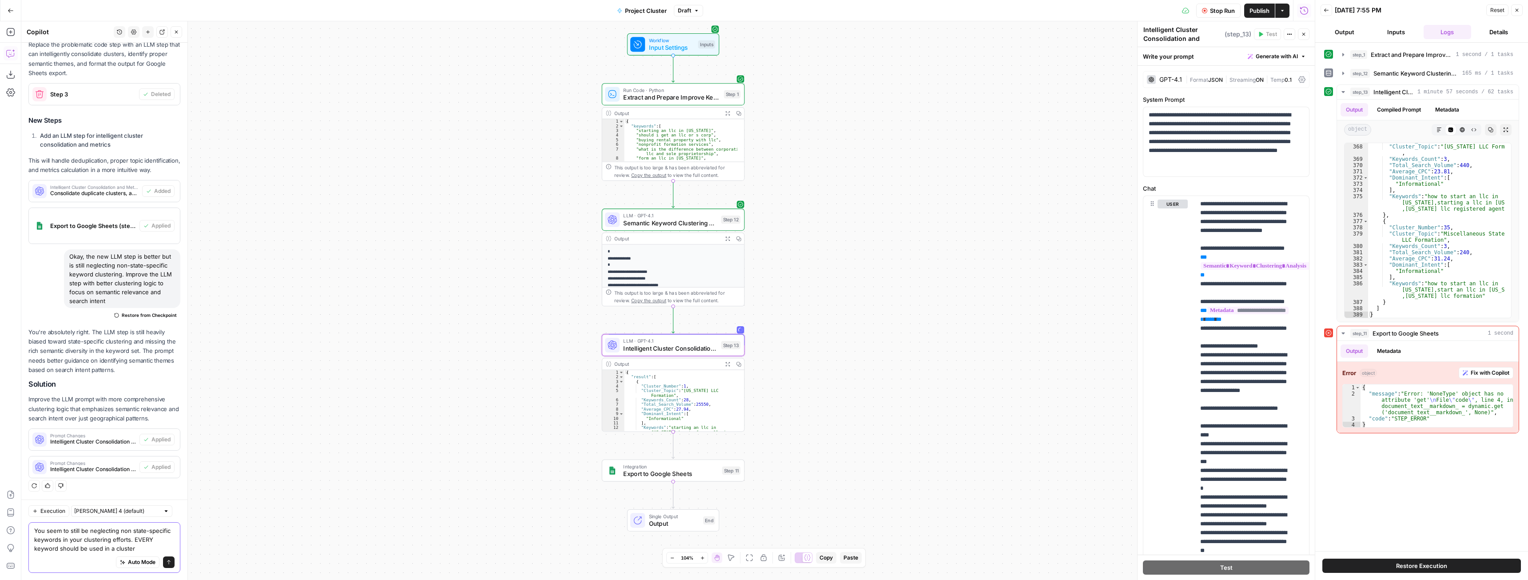
scroll to position [1571, 0]
type textarea "You seem to still be neglecting non state-specific keywords in your clustering …"
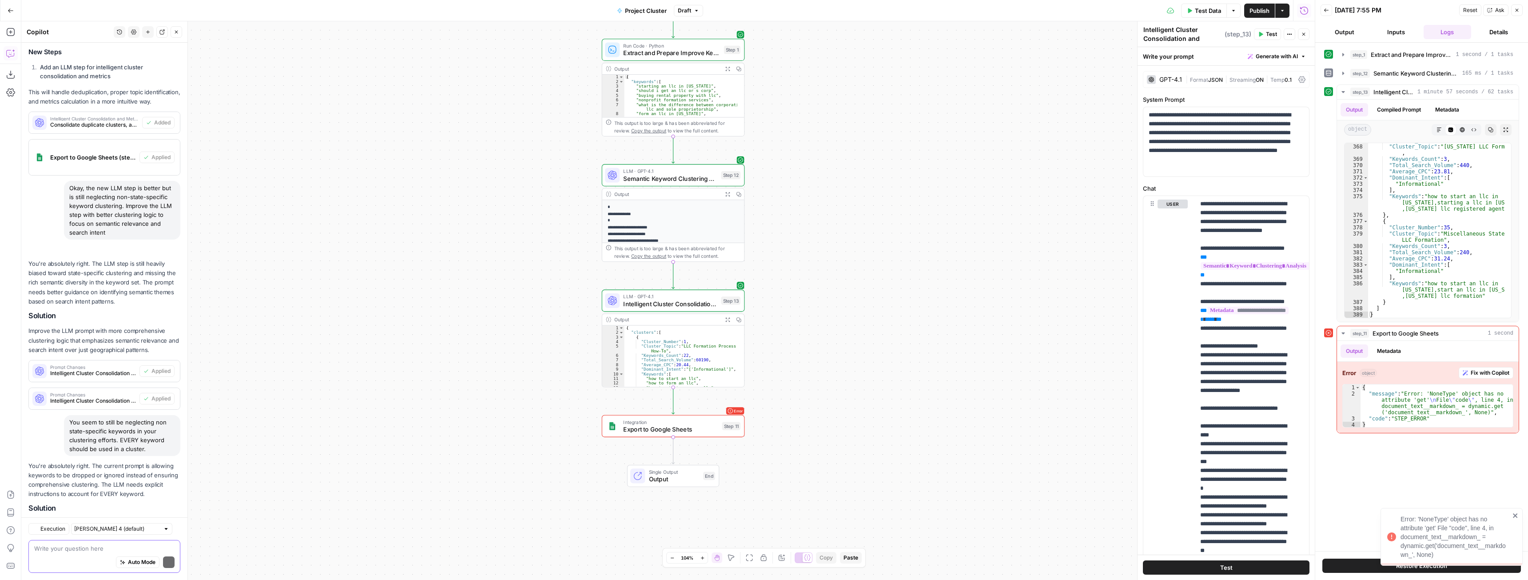
scroll to position [1718, 0]
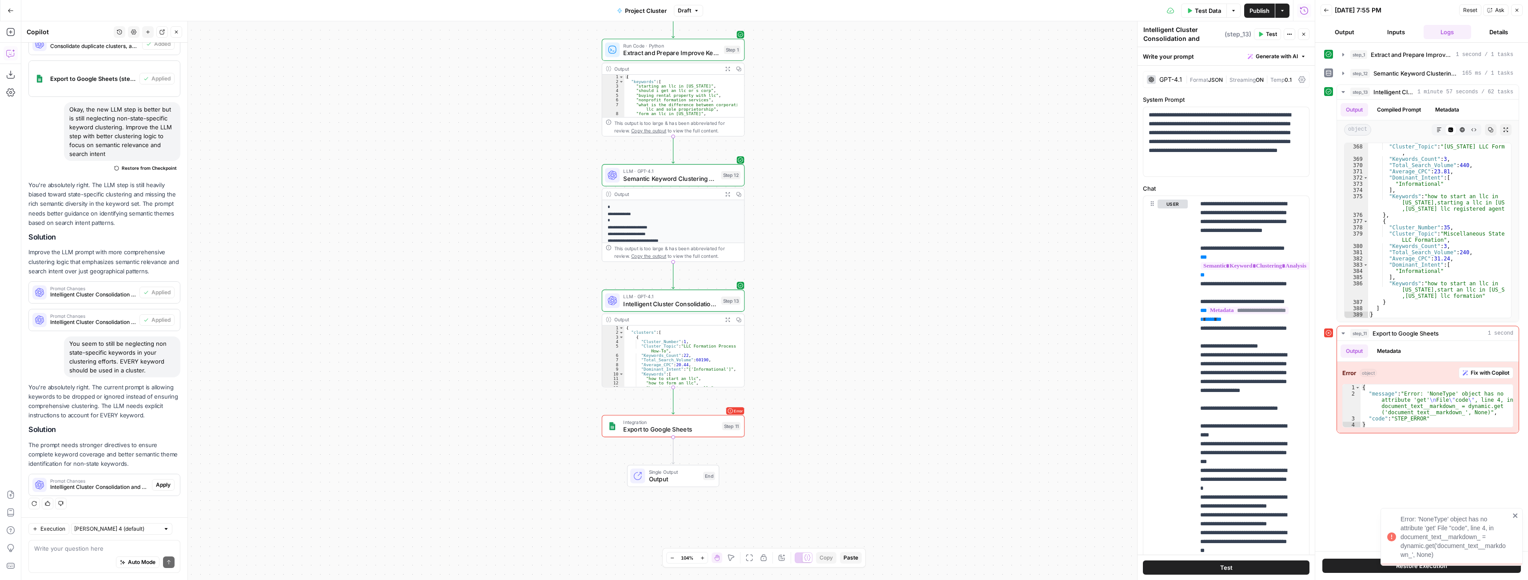
drag, startPoint x: 155, startPoint y: 510, endPoint x: 160, endPoint y: 495, distance: 15.6
click at [155, 509] on div "Regenerate Helpful Not helpful" at bounding box center [104, 504] width 152 height 12
click at [161, 491] on div "Prompt Changes Intelligent Cluster Consolidation and Metrics (step_13) Apply" at bounding box center [104, 485] width 151 height 14
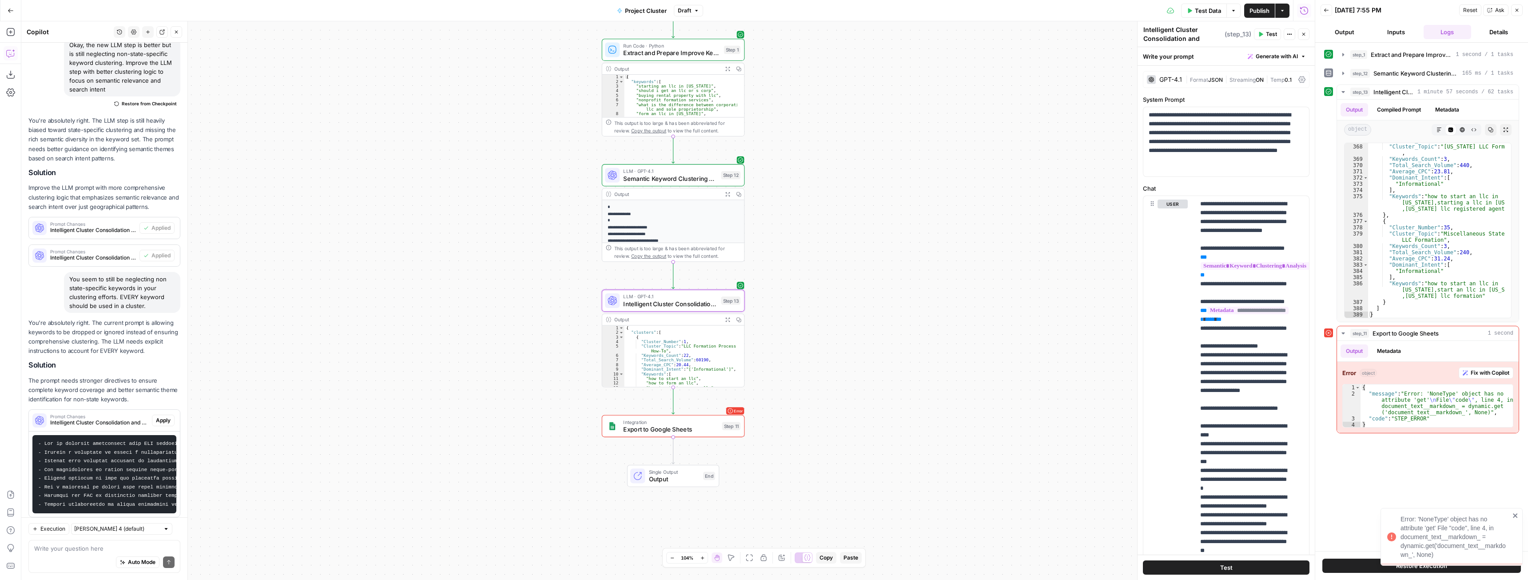
click at [157, 424] on span "Apply" at bounding box center [163, 420] width 15 height 8
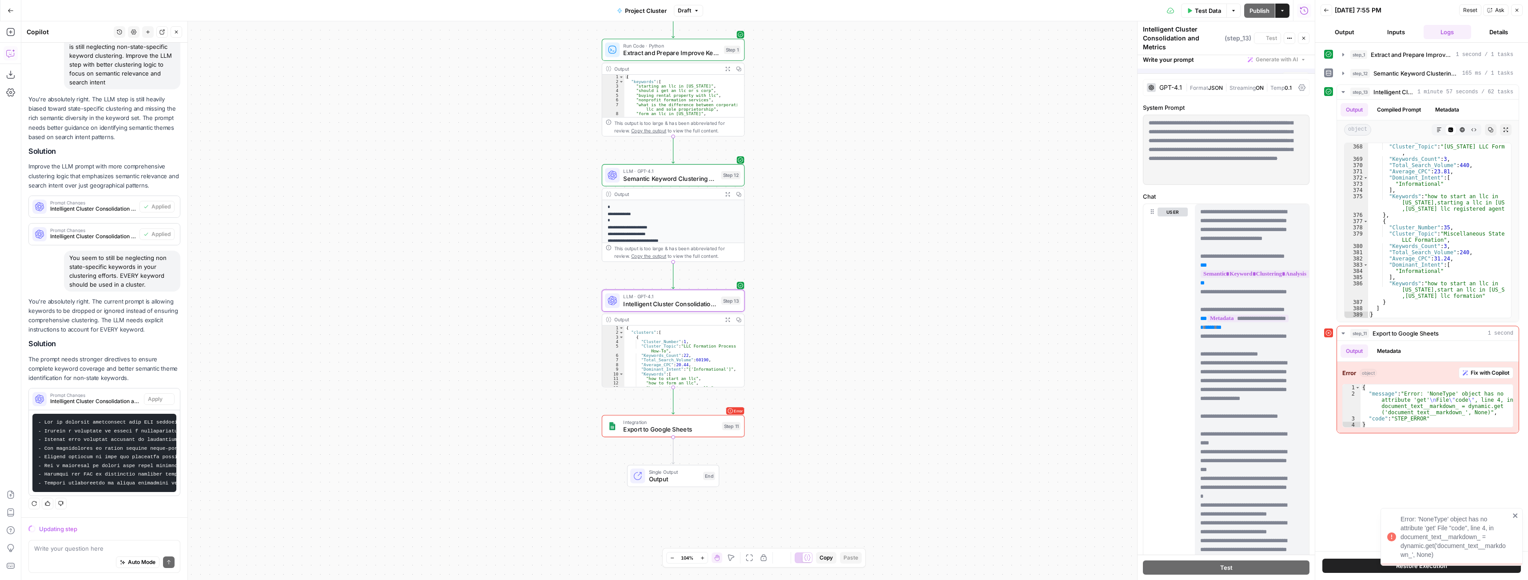
scroll to position [1696, 0]
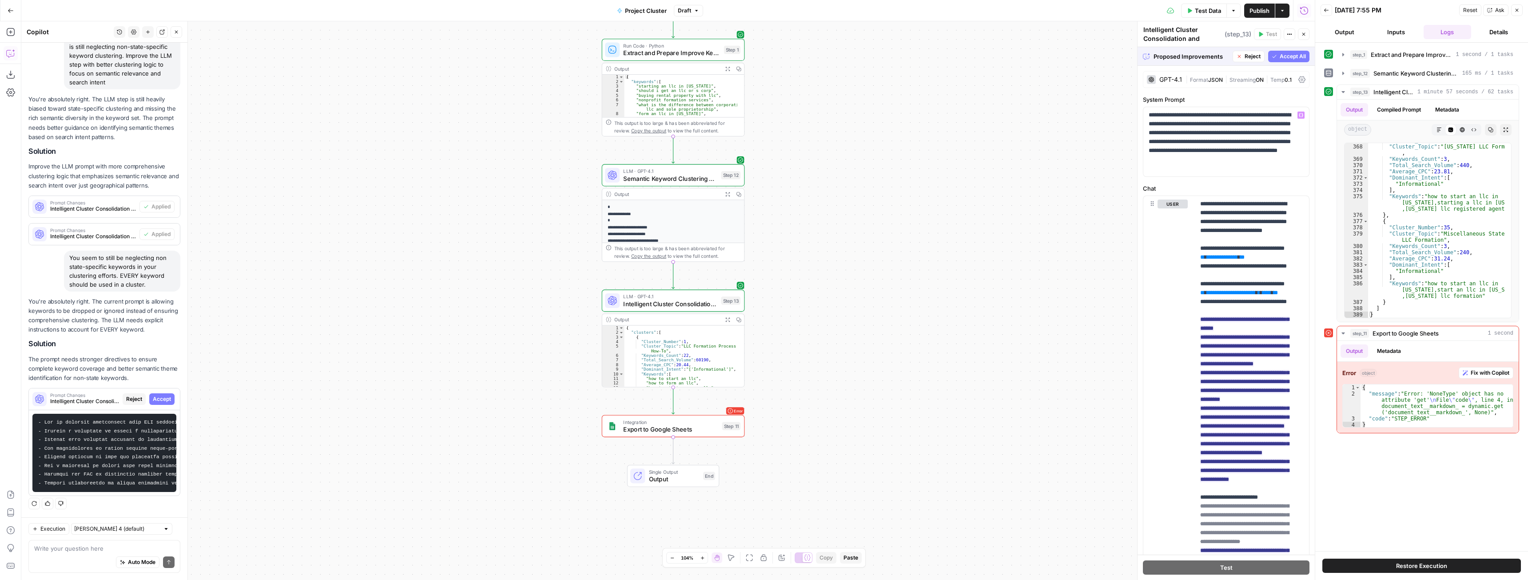
click at [1275, 52] on button "Accept All" at bounding box center [1288, 57] width 41 height 12
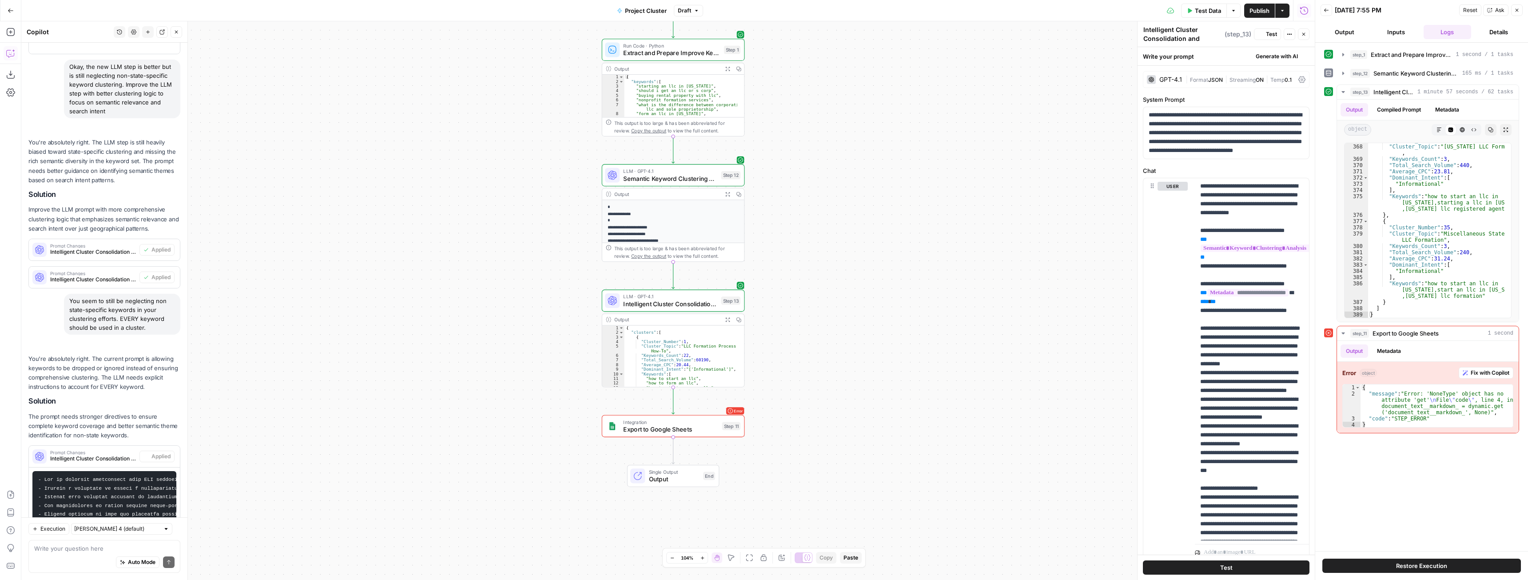
scroll to position [1824, 0]
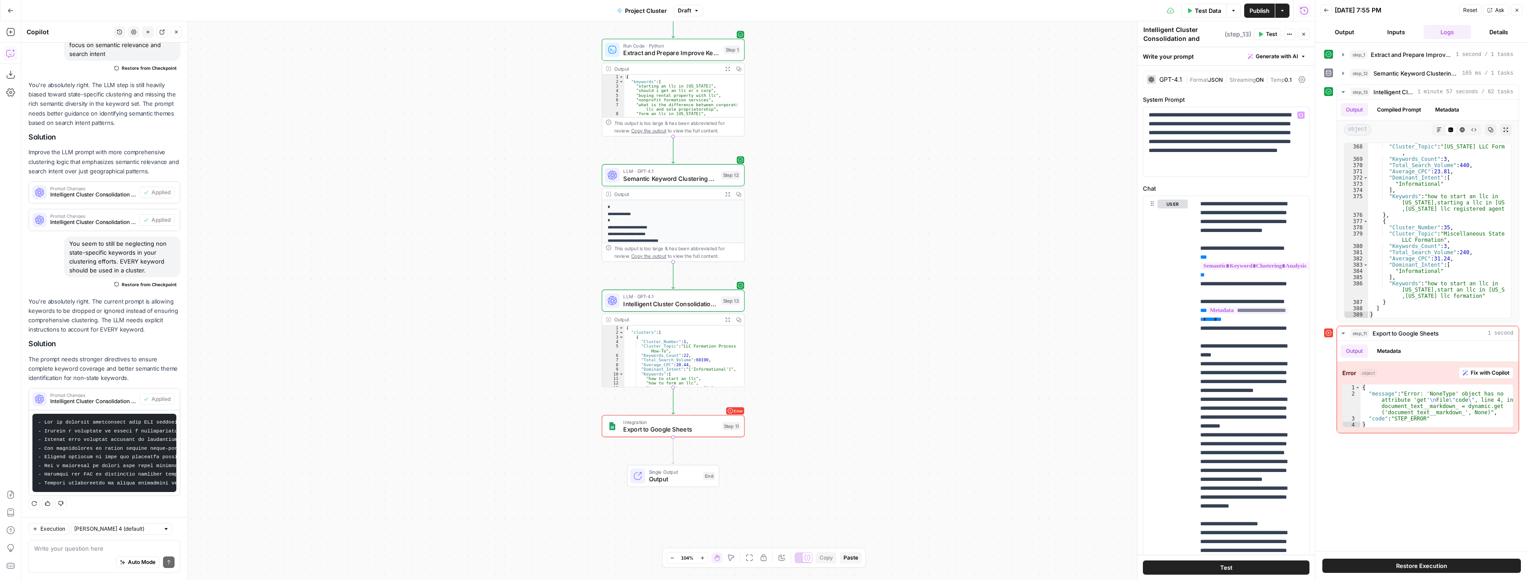
click at [1207, 7] on span "Test Data" at bounding box center [1208, 10] width 26 height 9
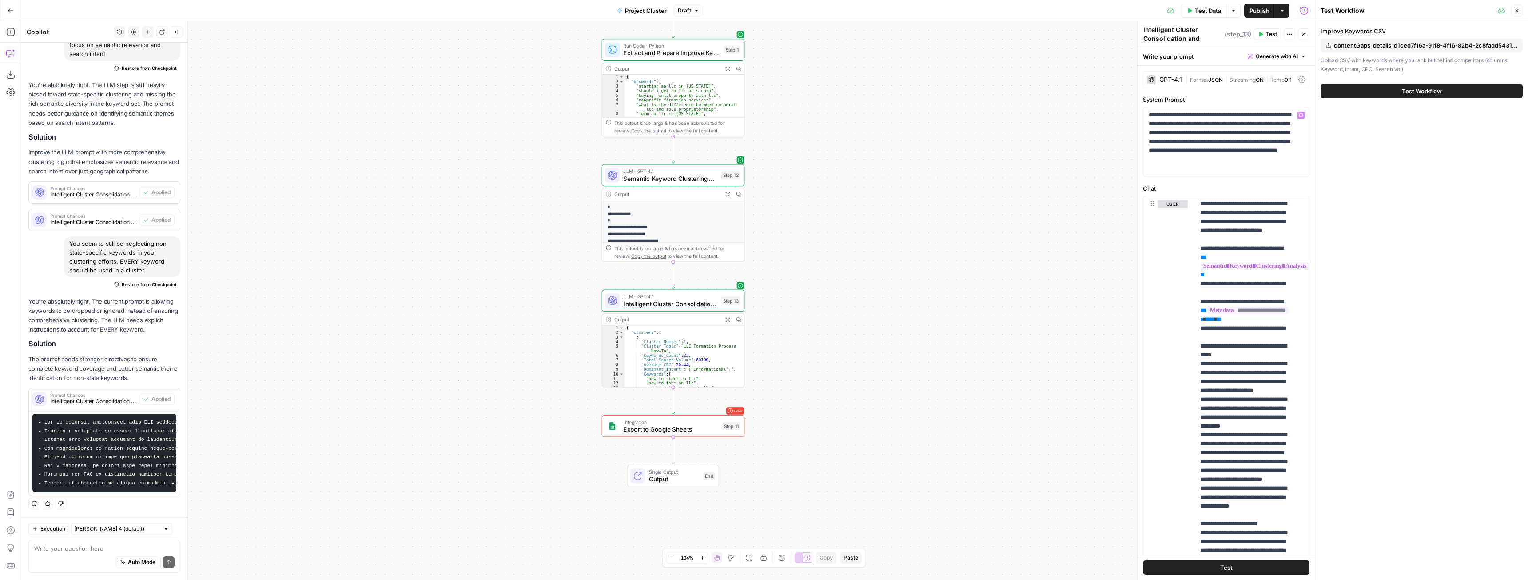
click at [1415, 97] on button "Test Workflow" at bounding box center [1422, 91] width 202 height 14
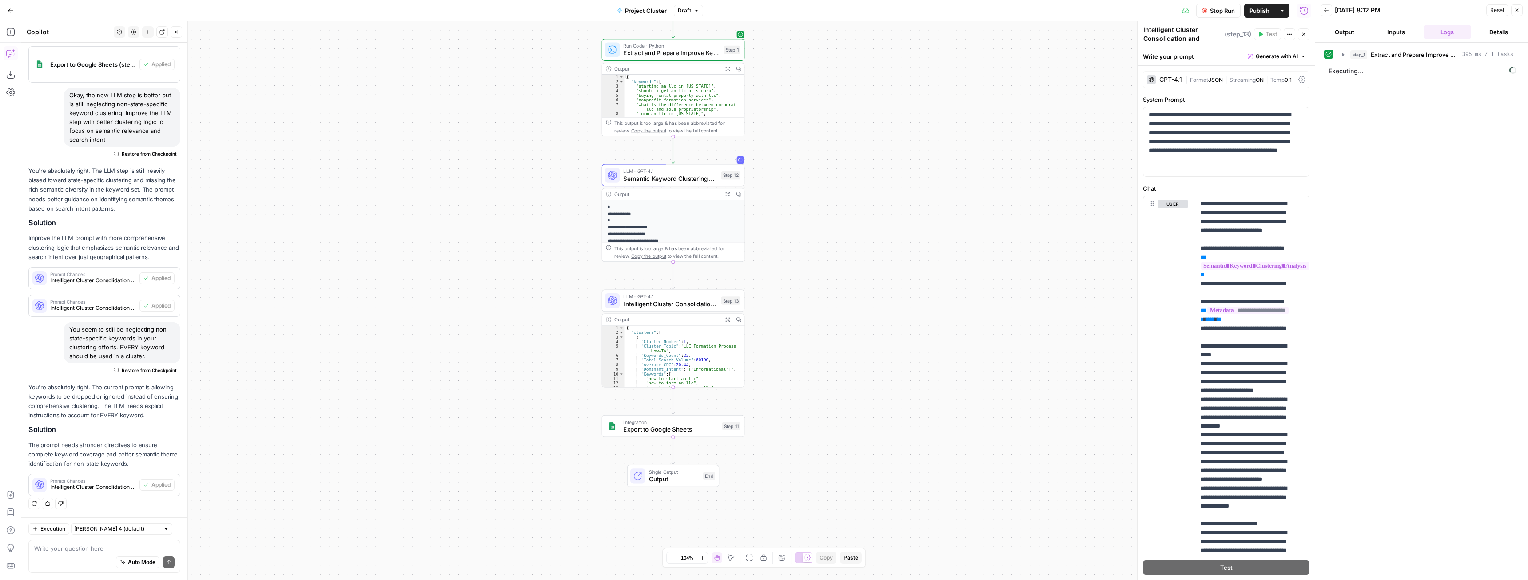
scroll to position [1732, 0]
click at [726, 194] on icon "button" at bounding box center [727, 193] width 5 height 5
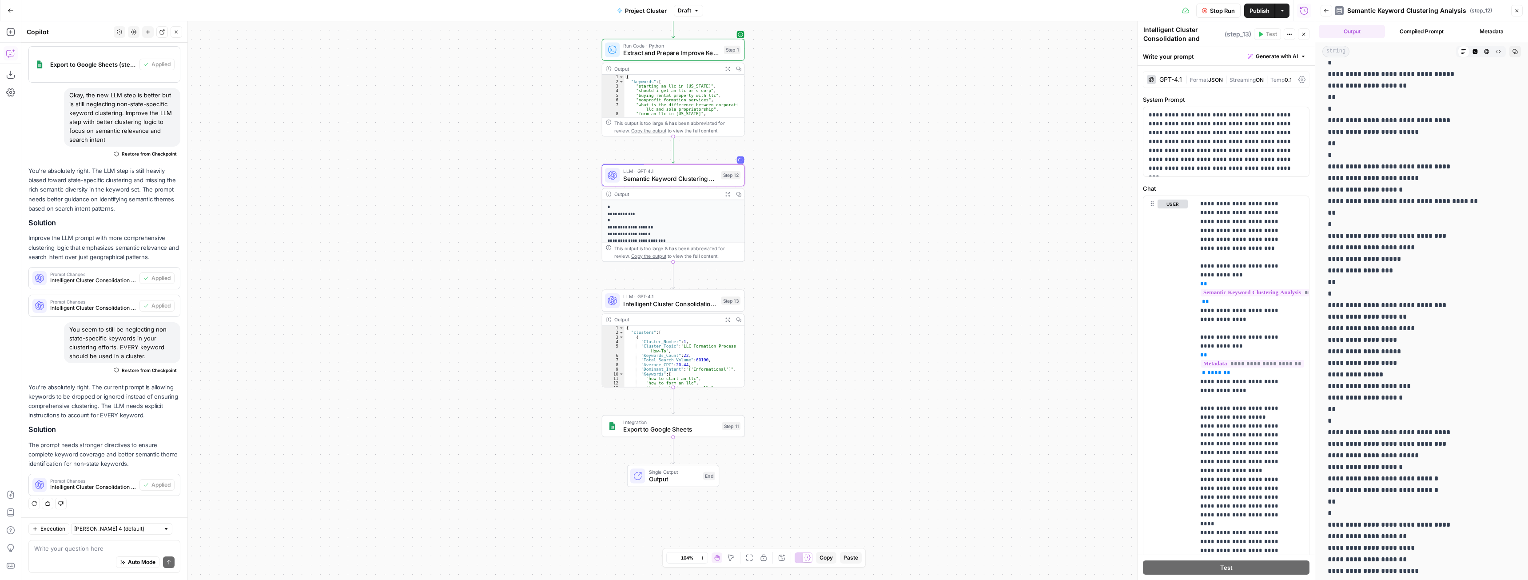
scroll to position [45989, 0]
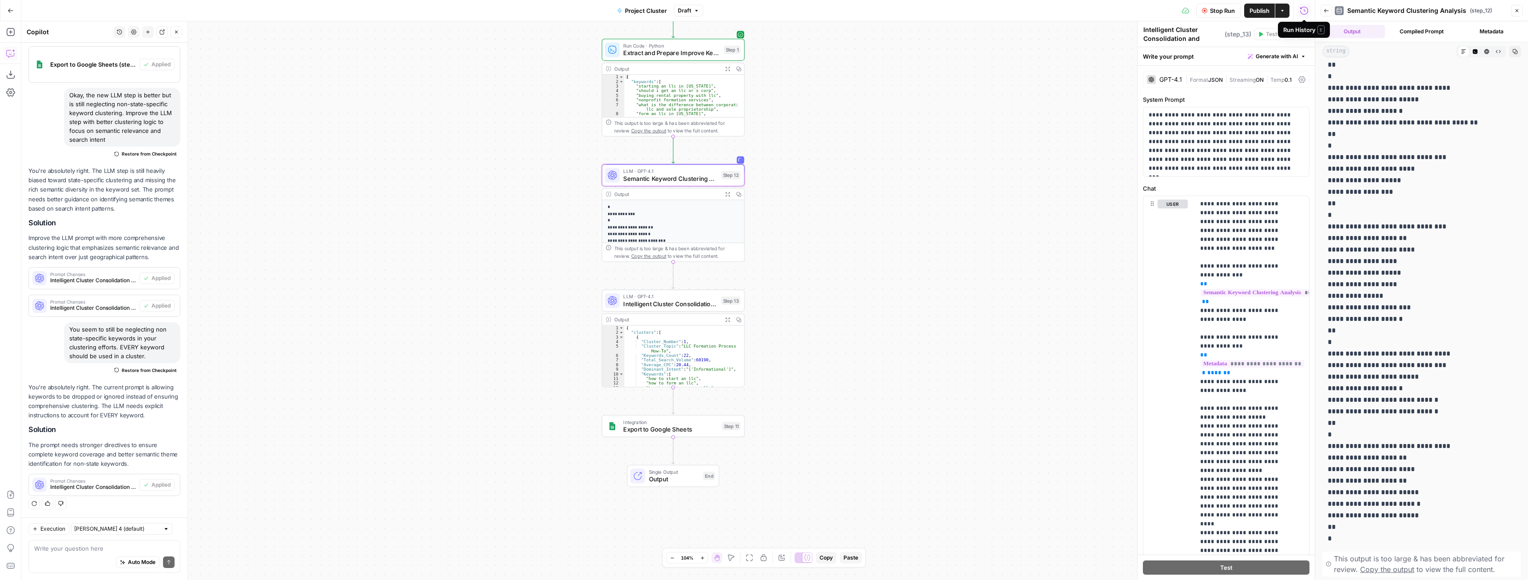
click at [1326, 11] on icon "button" at bounding box center [1326, 11] width 4 height 4
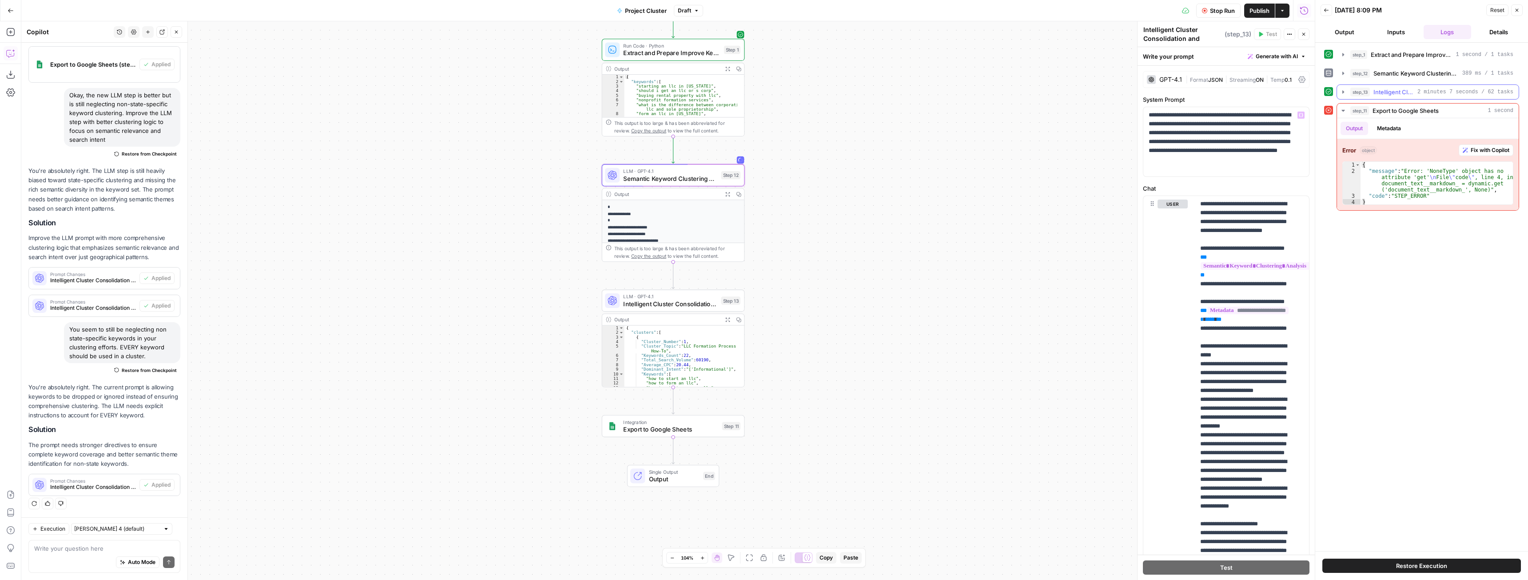
click at [1345, 92] on icon "button" at bounding box center [1343, 91] width 7 height 7
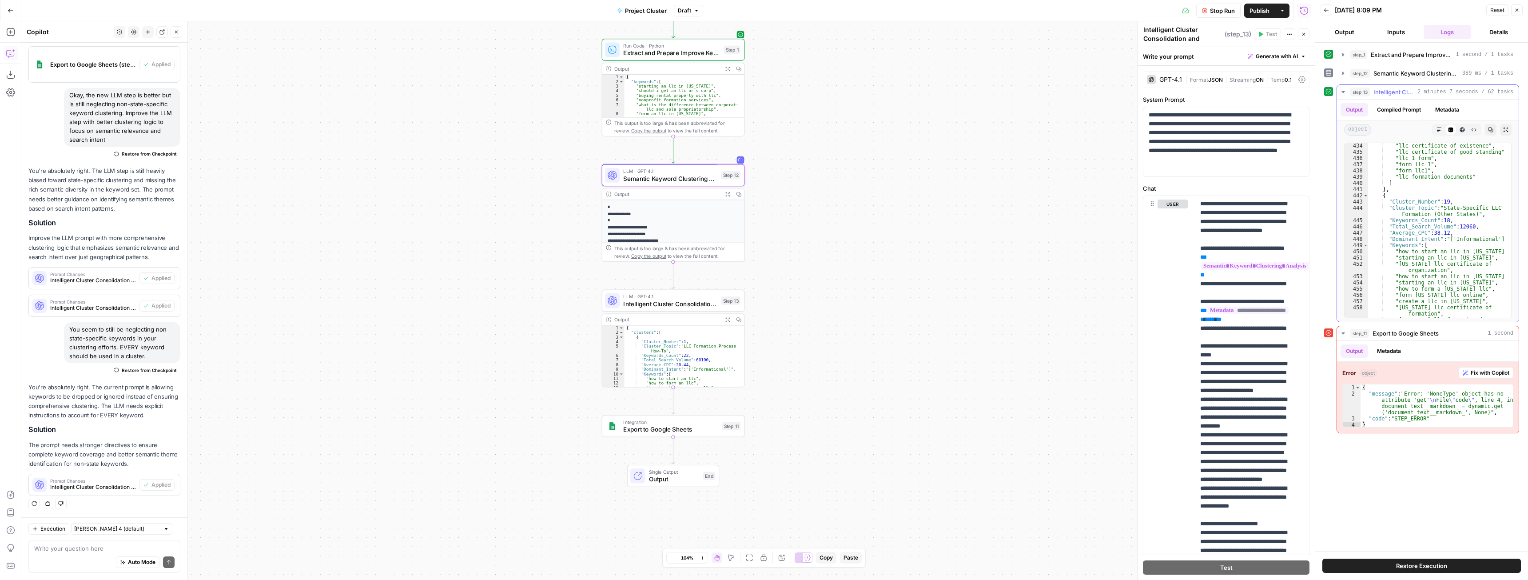
scroll to position [3203, 0]
click at [105, 544] on textarea at bounding box center [104, 548] width 140 height 9
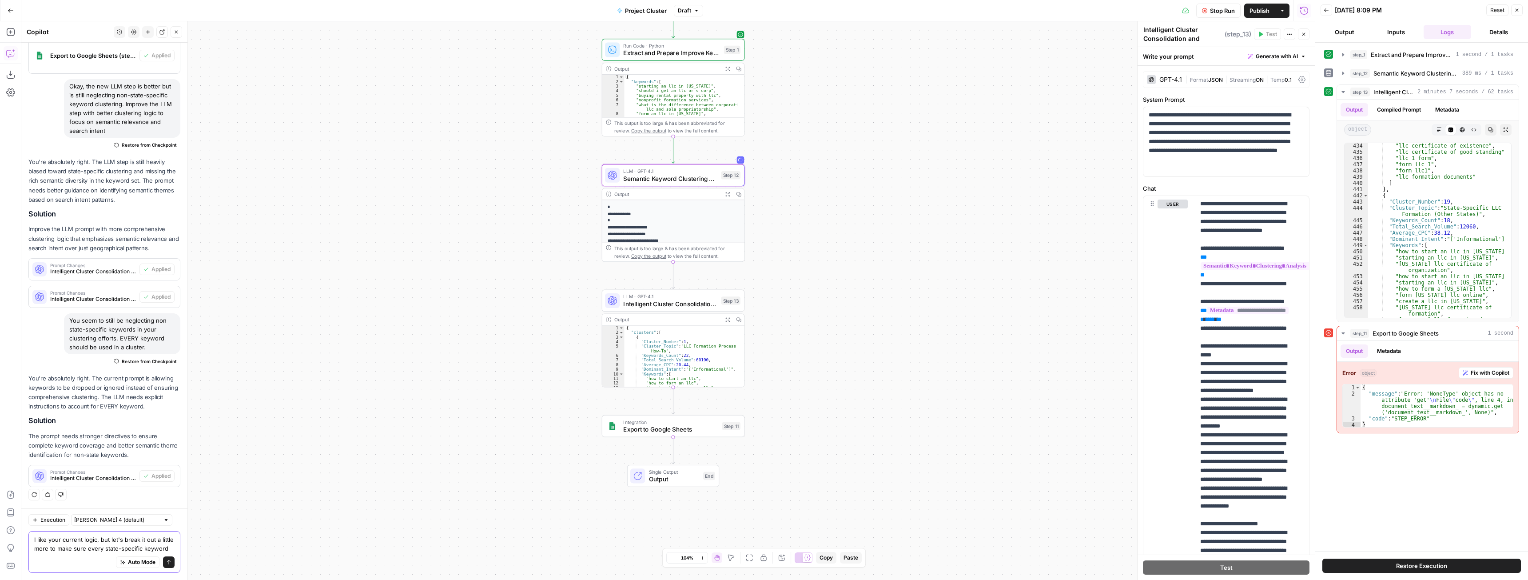
scroll to position [1750, 0]
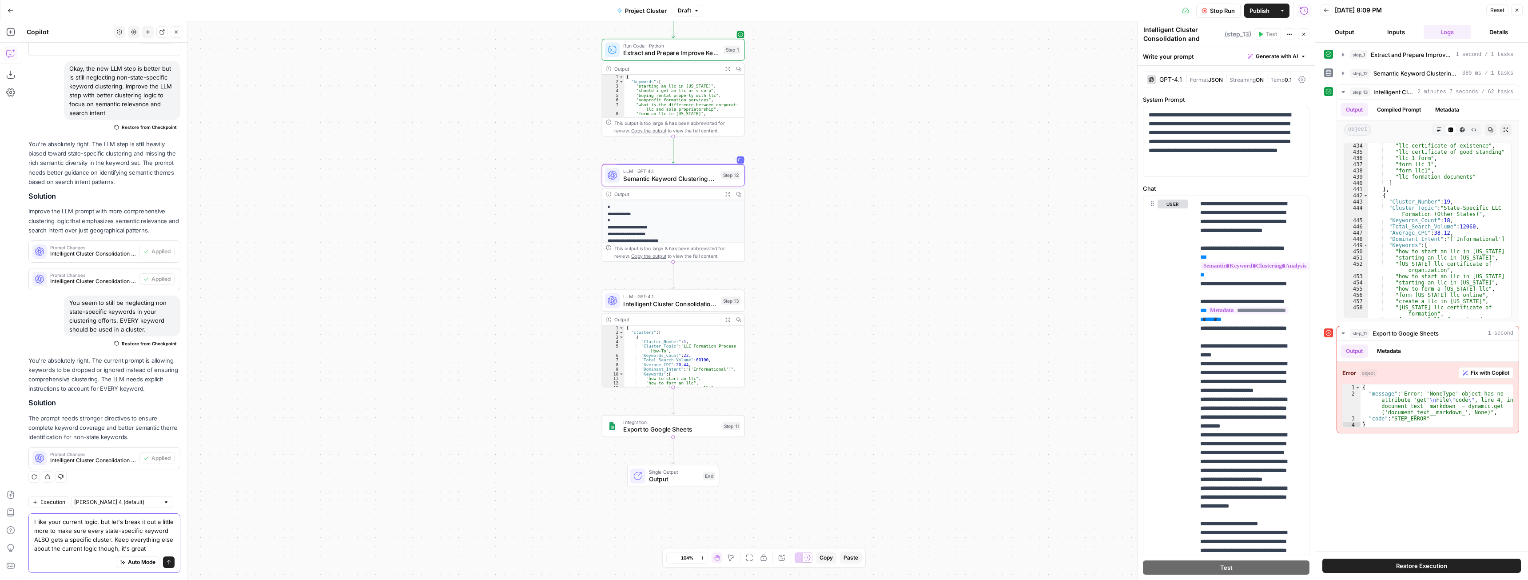
type textarea "I like your current logic, but let's break it out a little more to make sure ev…"
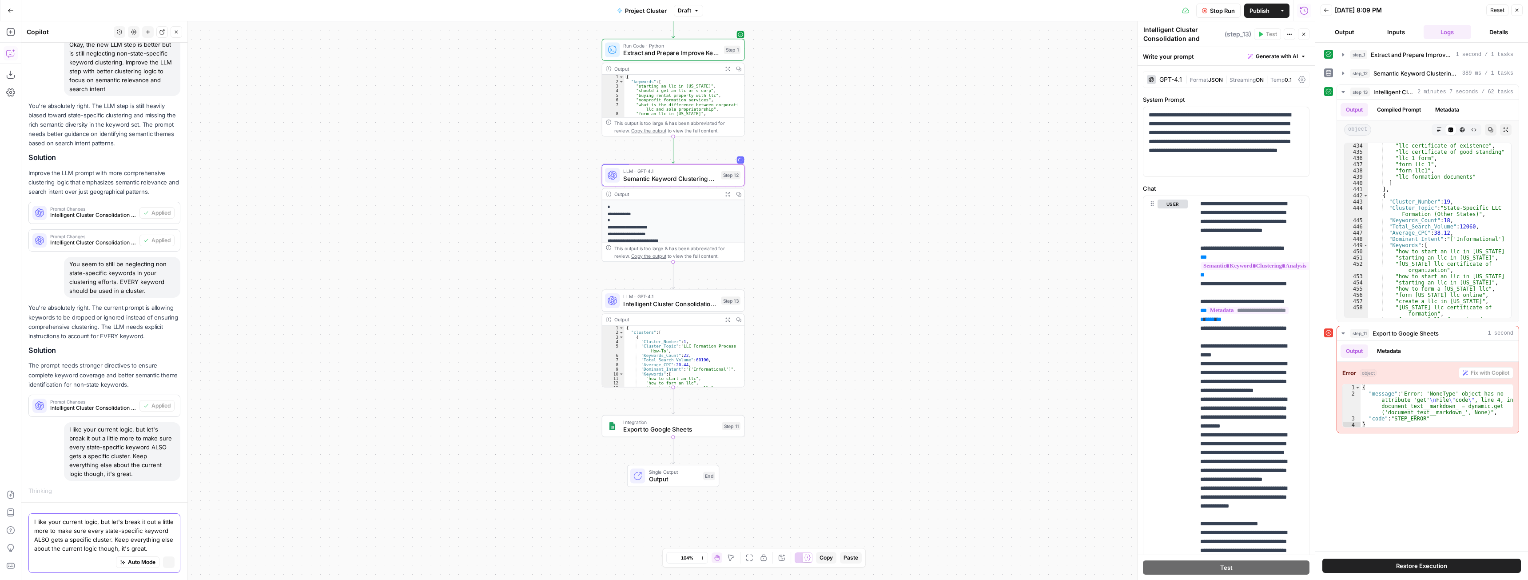
scroll to position [1689, 0]
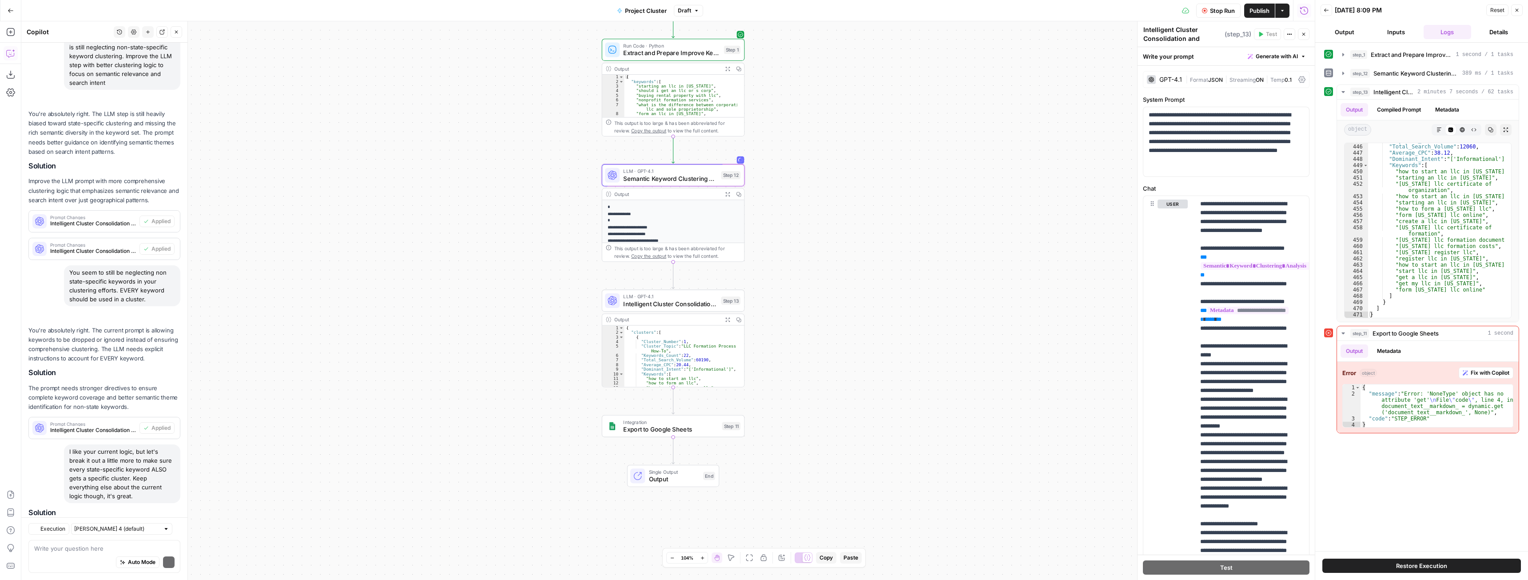
scroll to position [1882, 0]
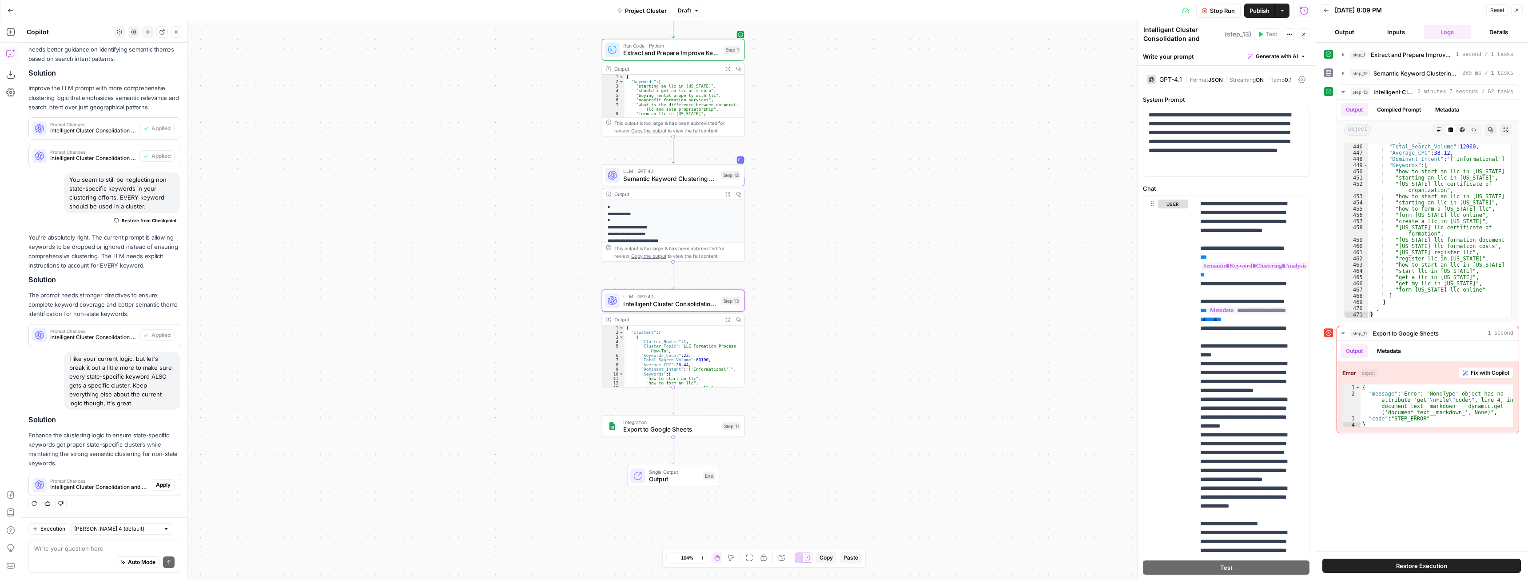
click at [156, 483] on span "Apply" at bounding box center [163, 485] width 15 height 8
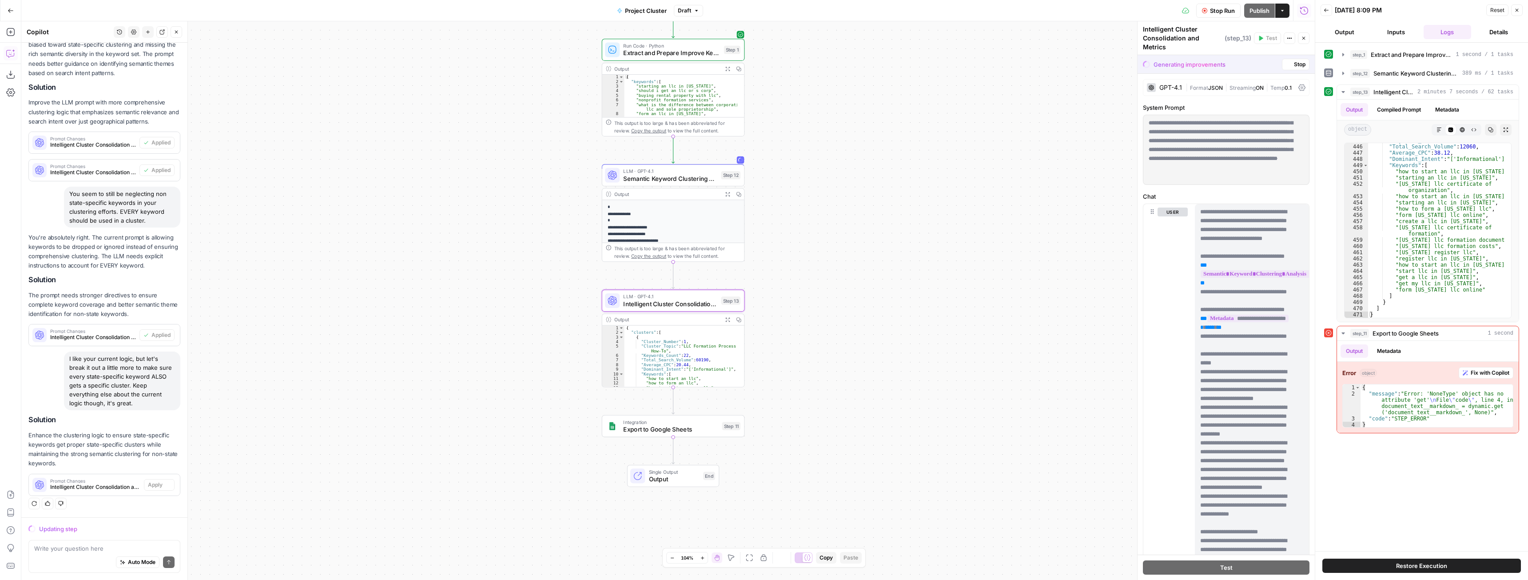
scroll to position [1754, 0]
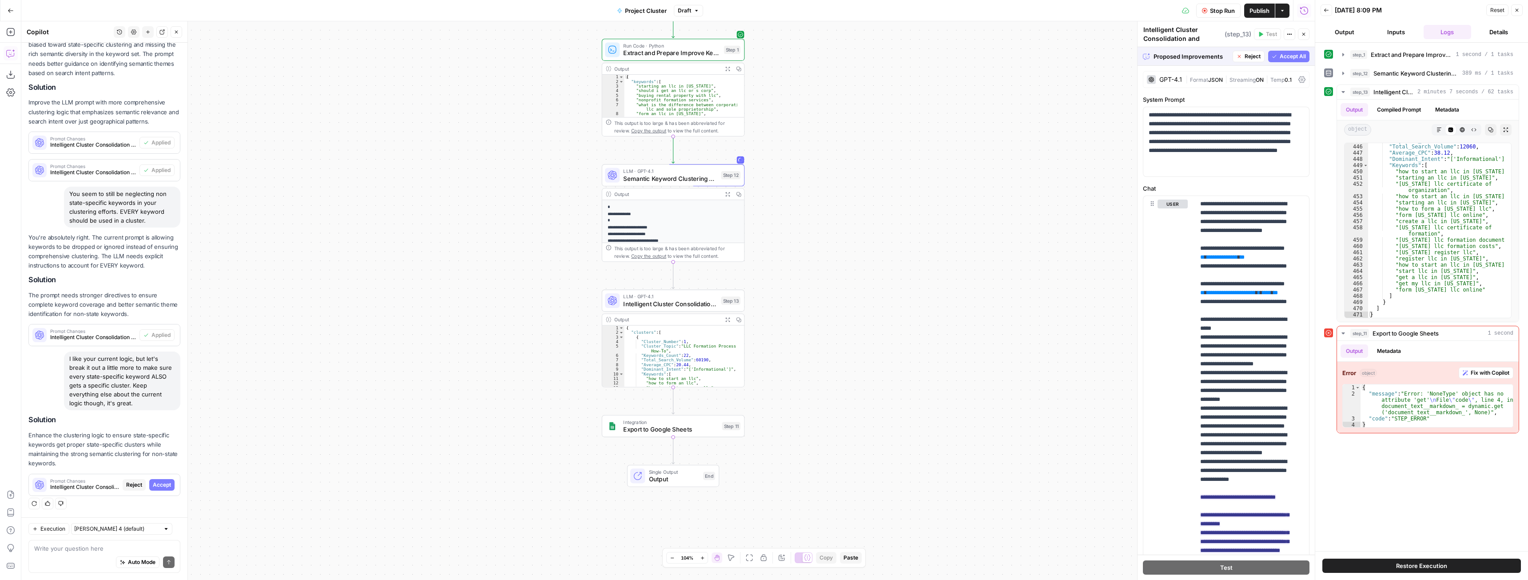
click at [1285, 51] on button "Accept All" at bounding box center [1288, 57] width 41 height 12
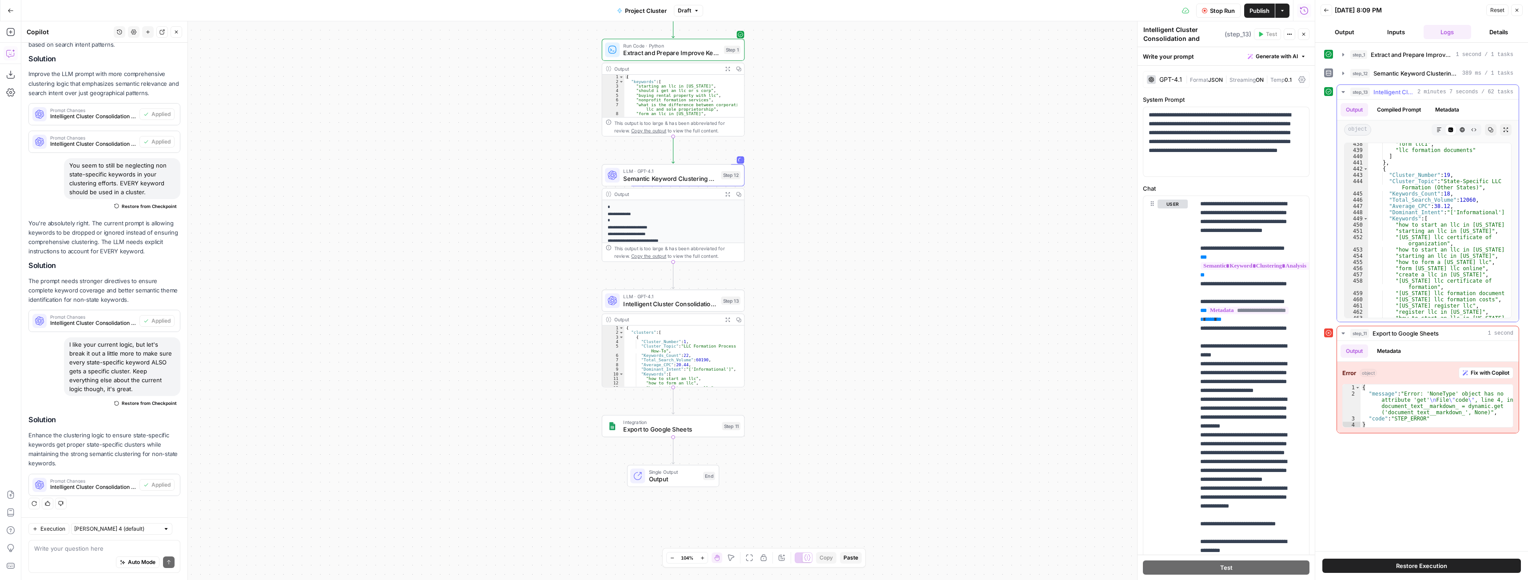
scroll to position [3230, 0]
click at [1227, 9] on span "Stop Run" at bounding box center [1222, 10] width 25 height 9
click at [1211, 10] on span "Test Data" at bounding box center [1208, 10] width 26 height 9
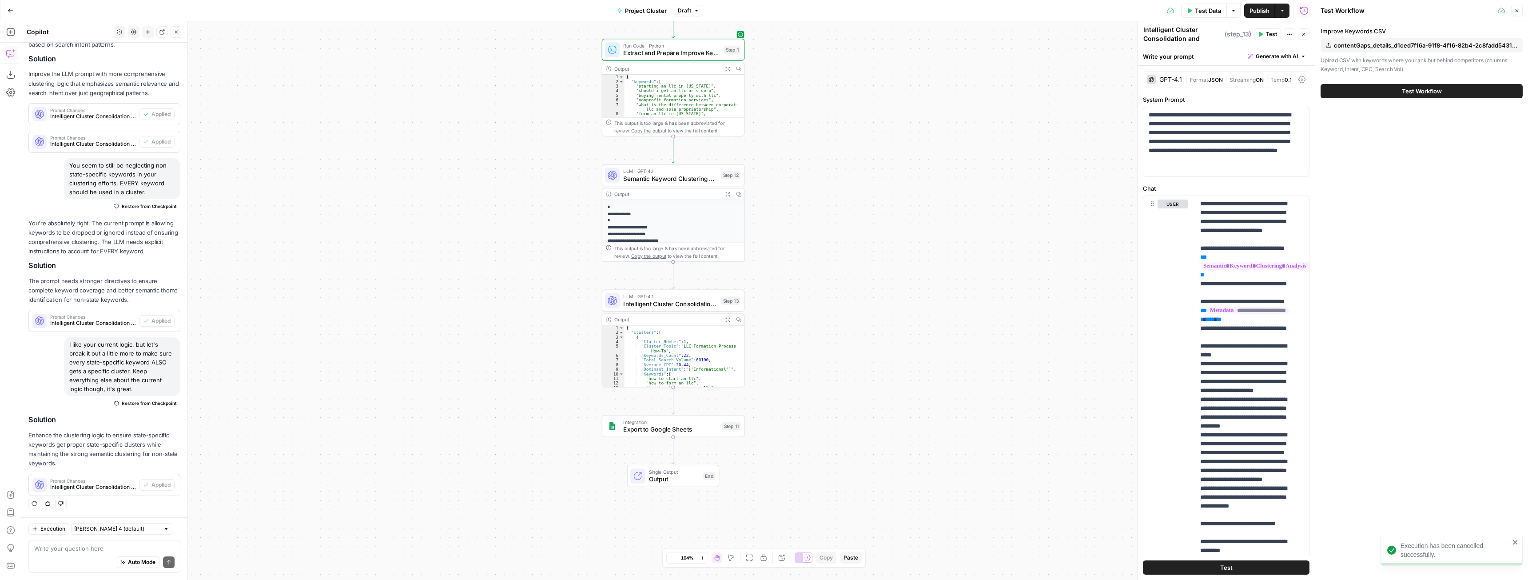
click at [1392, 90] on button "Test Workflow" at bounding box center [1422, 91] width 202 height 14
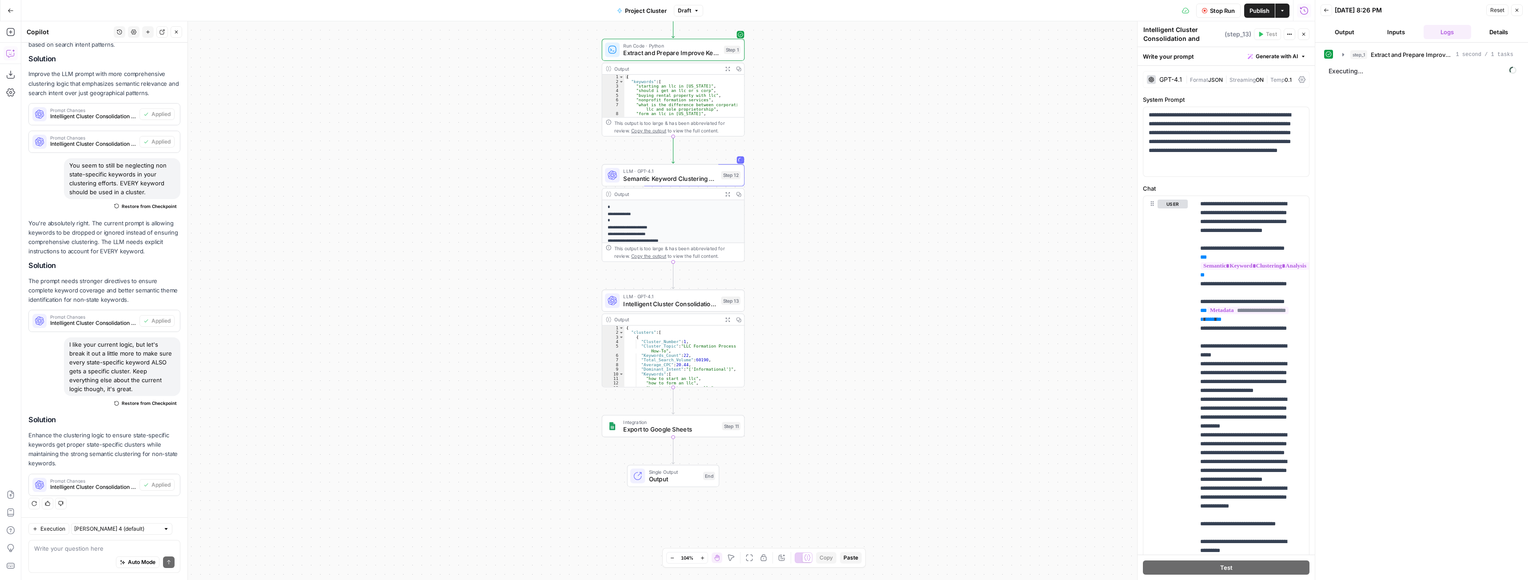
click at [729, 195] on icon "button" at bounding box center [727, 194] width 4 height 4
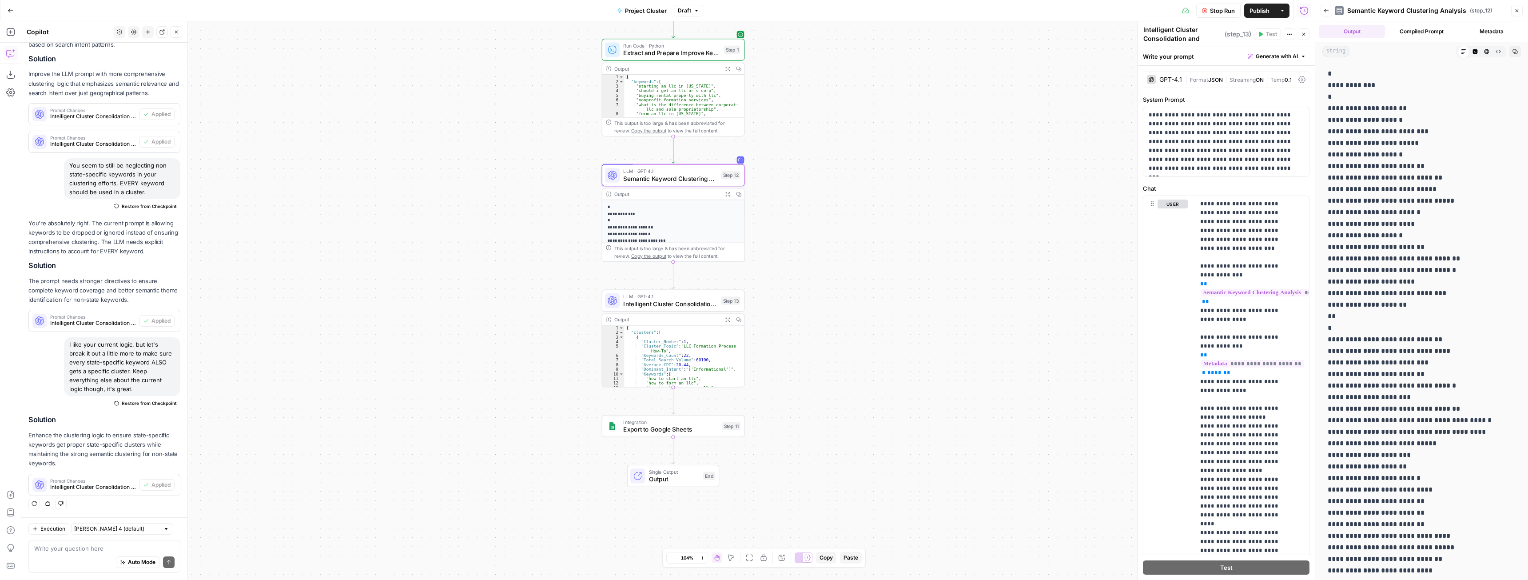
click at [1328, 9] on icon "button" at bounding box center [1326, 10] width 5 height 5
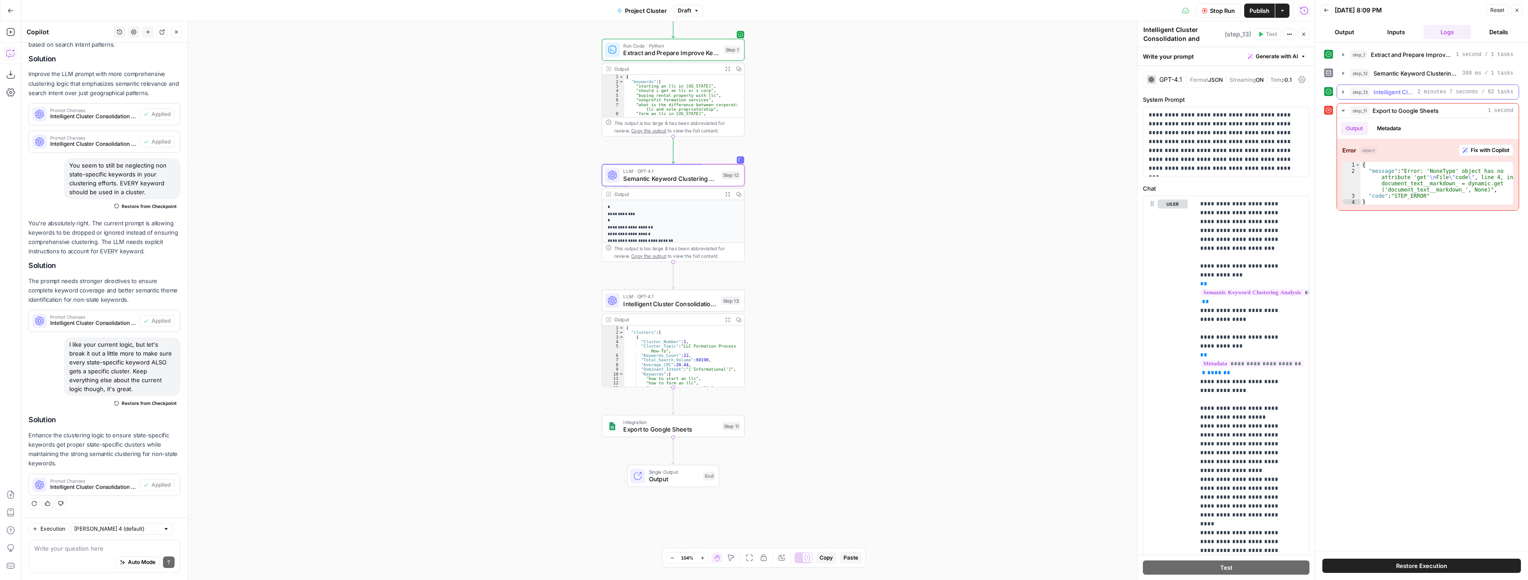
click at [1342, 88] on icon "button" at bounding box center [1343, 91] width 7 height 7
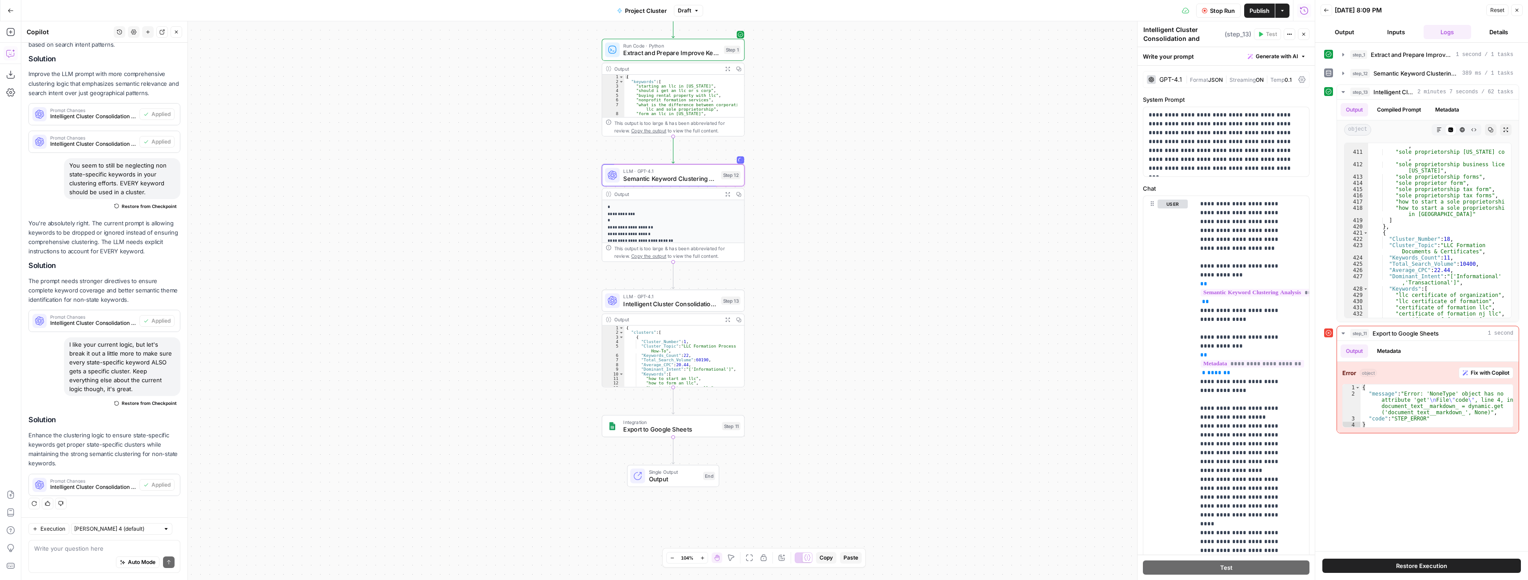
scroll to position [3017, 0]
click at [111, 546] on textarea at bounding box center [104, 548] width 140 height 9
type textarea "A"
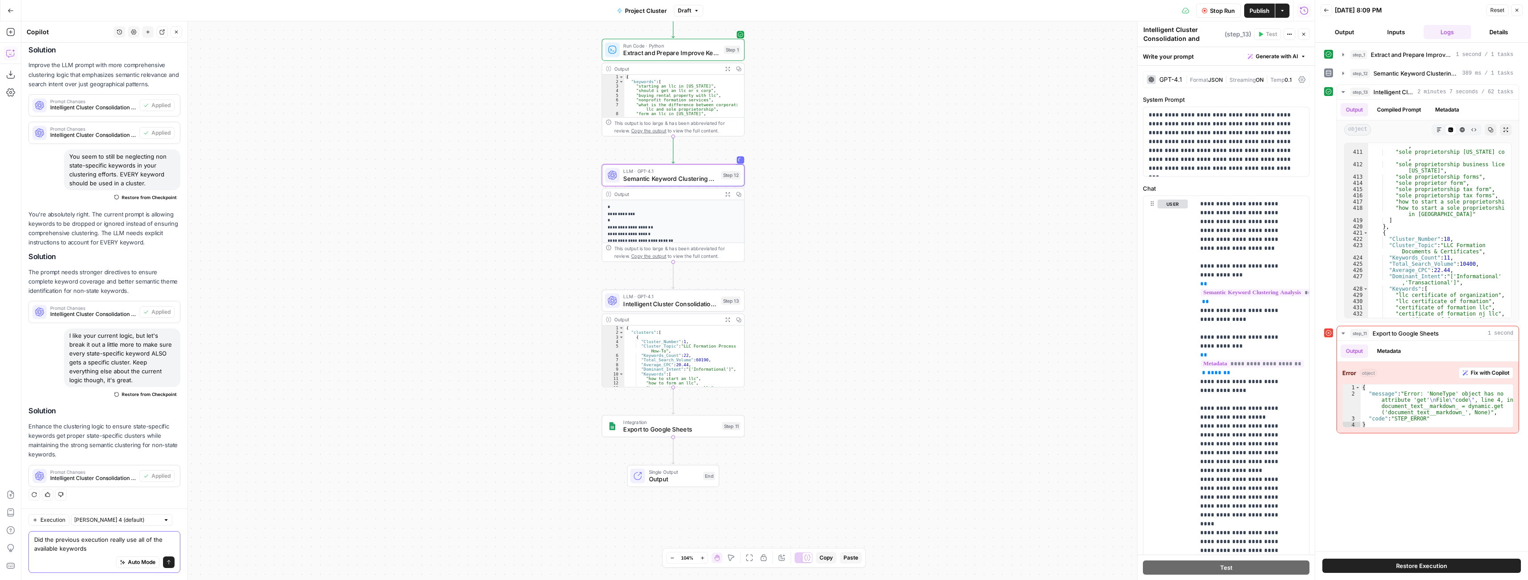
type textarea "Did the previous execution really use all of the available keywords?"
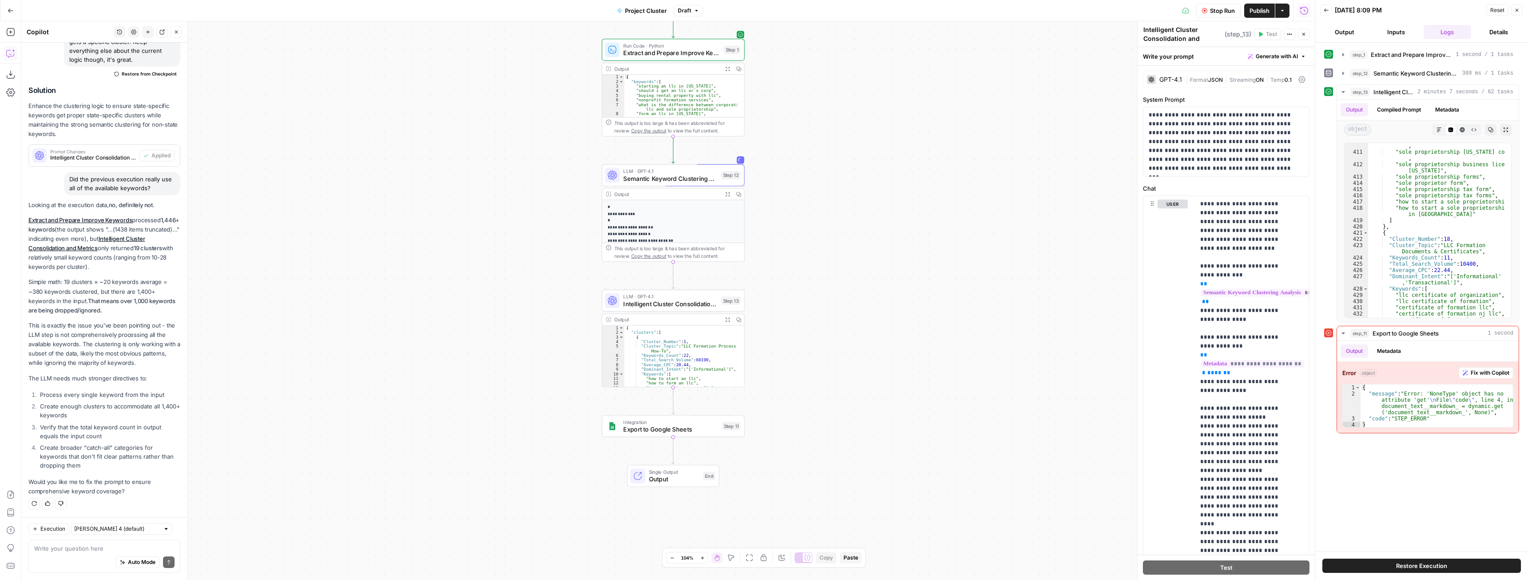
scroll to position [2225, 0]
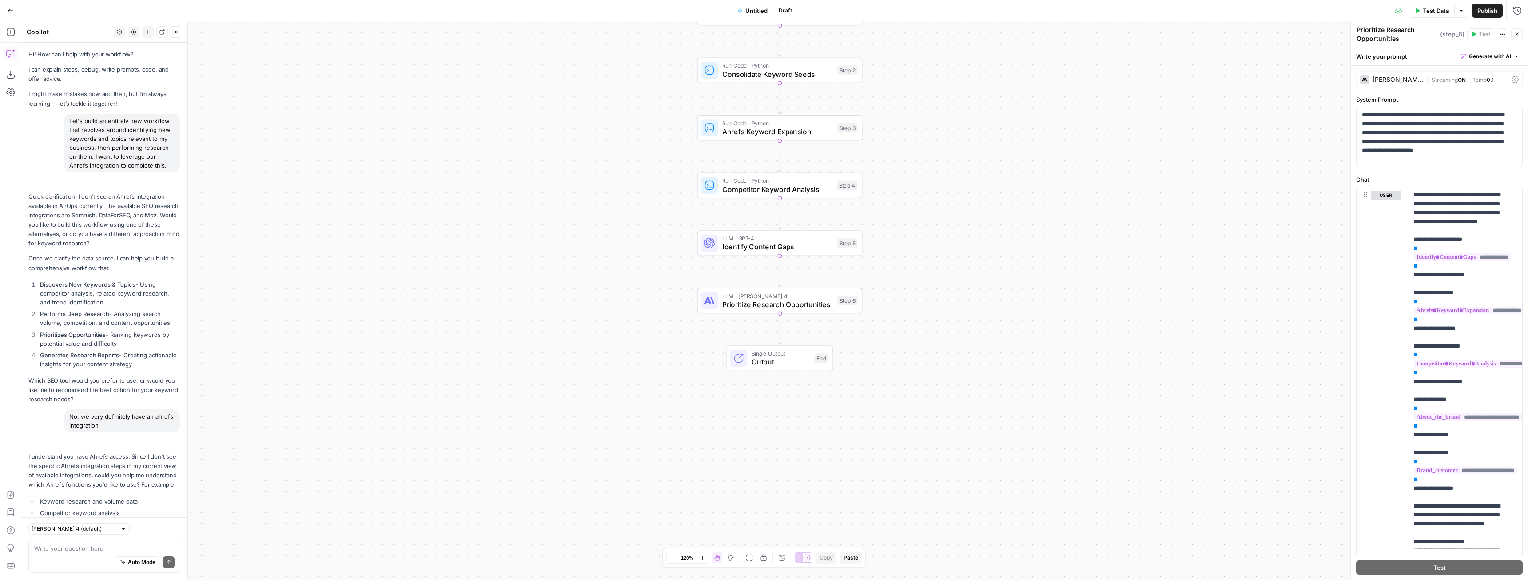
scroll to position [1354, 0]
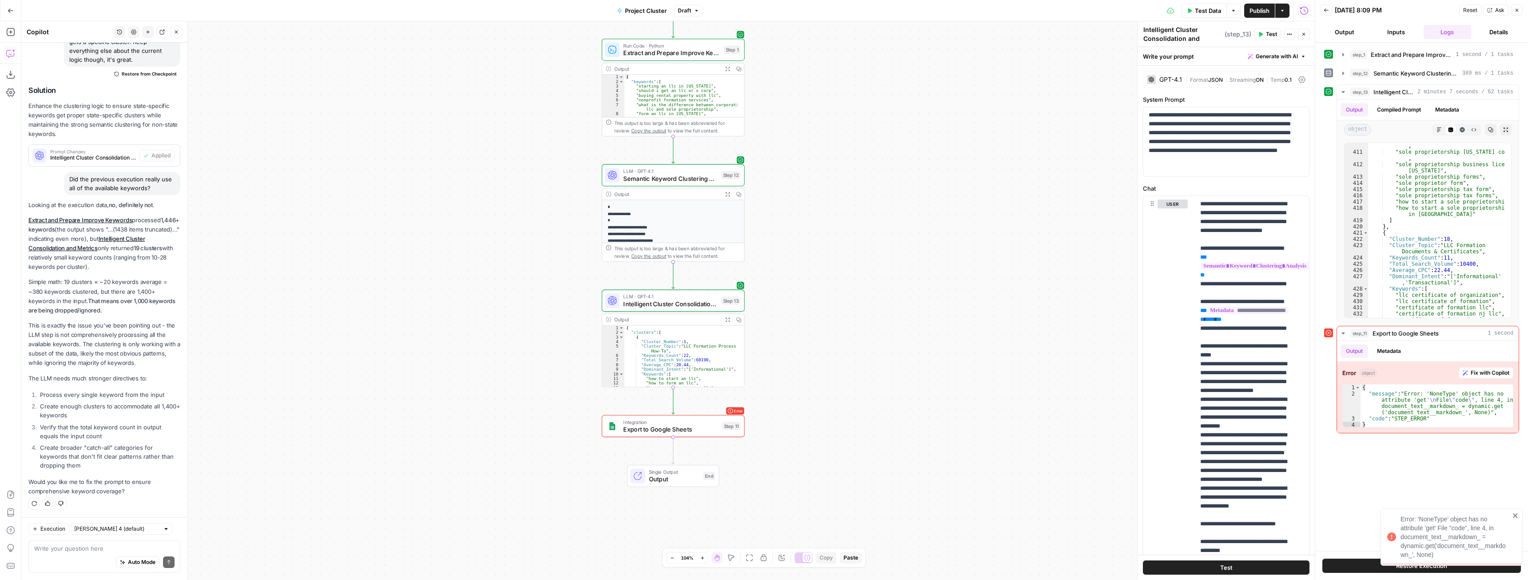
scroll to position [2225, 0]
click at [90, 545] on textarea at bounding box center [104, 548] width 140 height 9
type textarea "fix the prompt please"
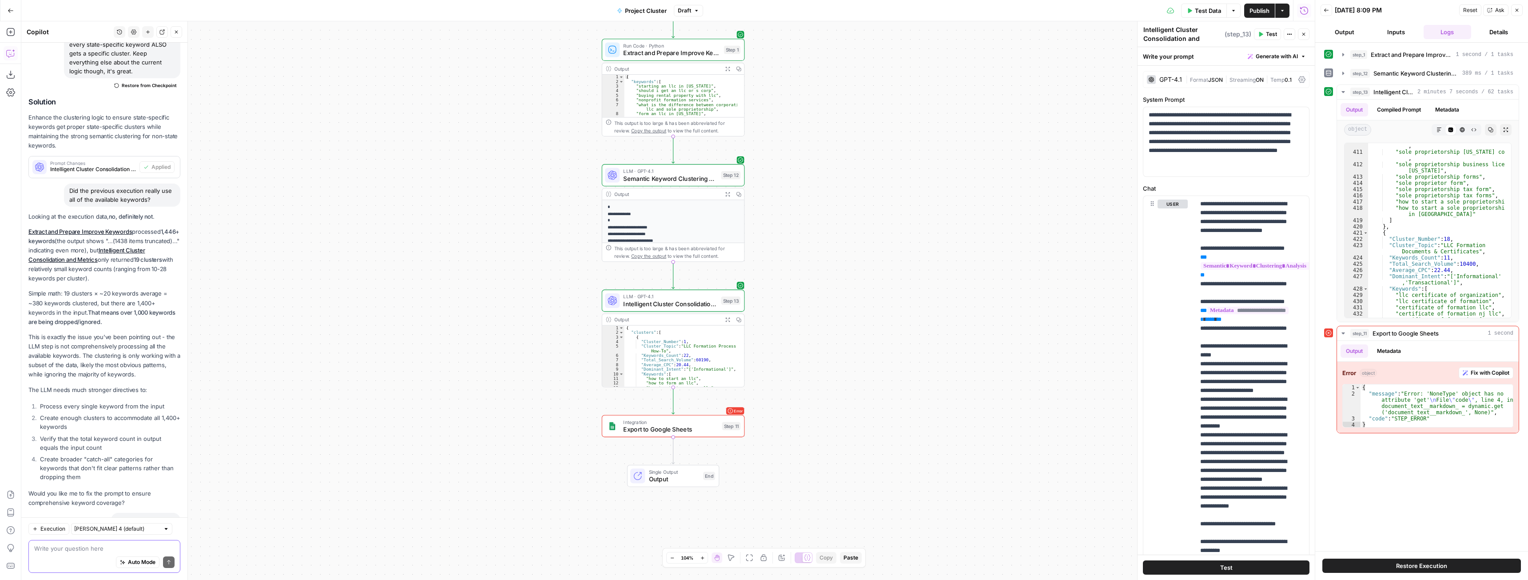
scroll to position [2321, 0]
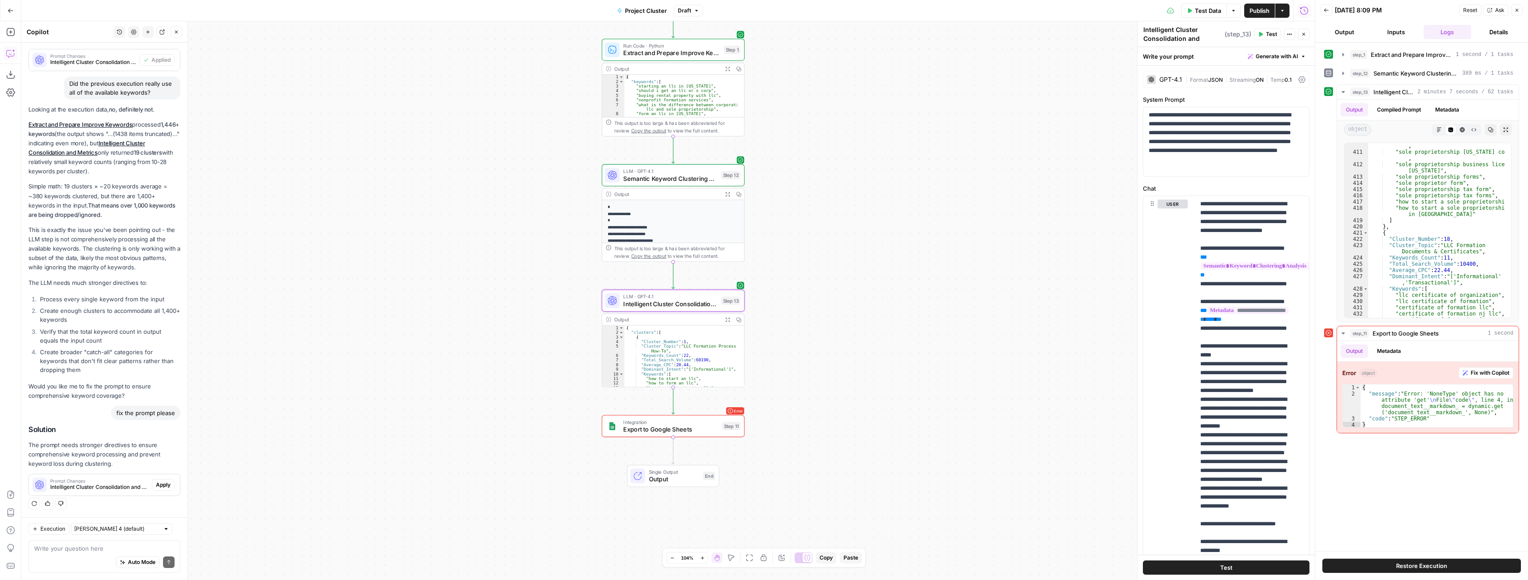
click at [156, 487] on span "Apply" at bounding box center [163, 485] width 15 height 8
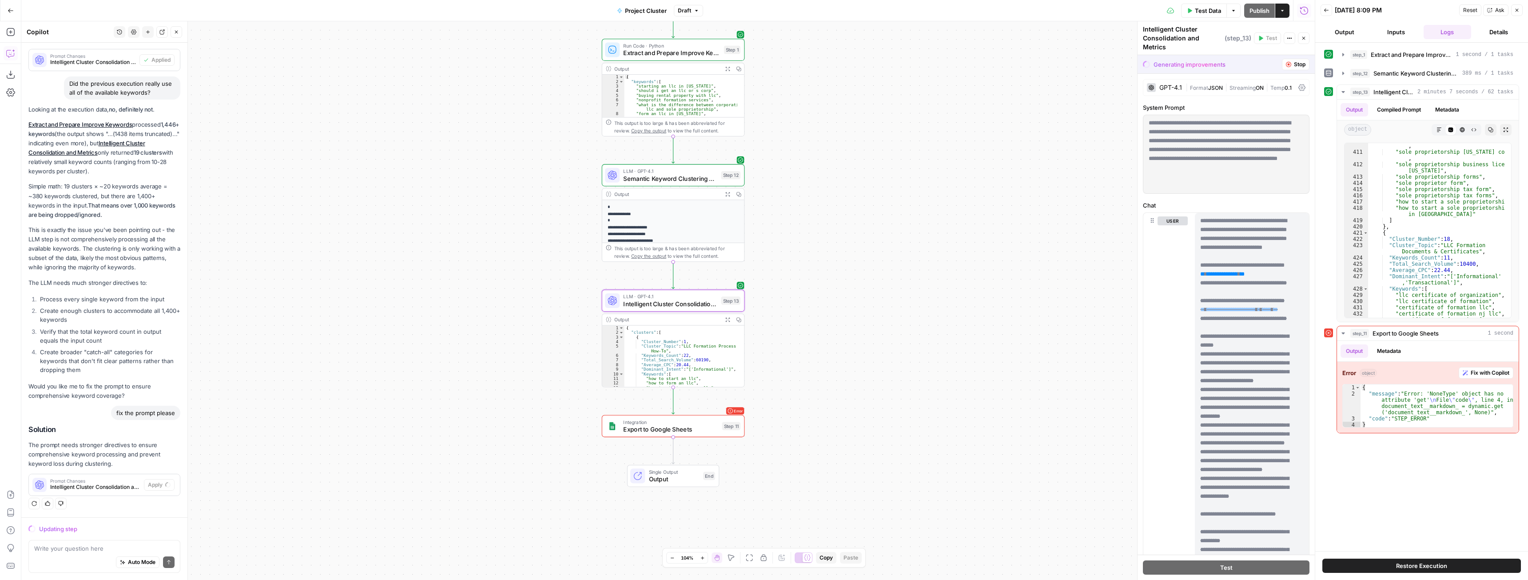
scroll to position [2179, 0]
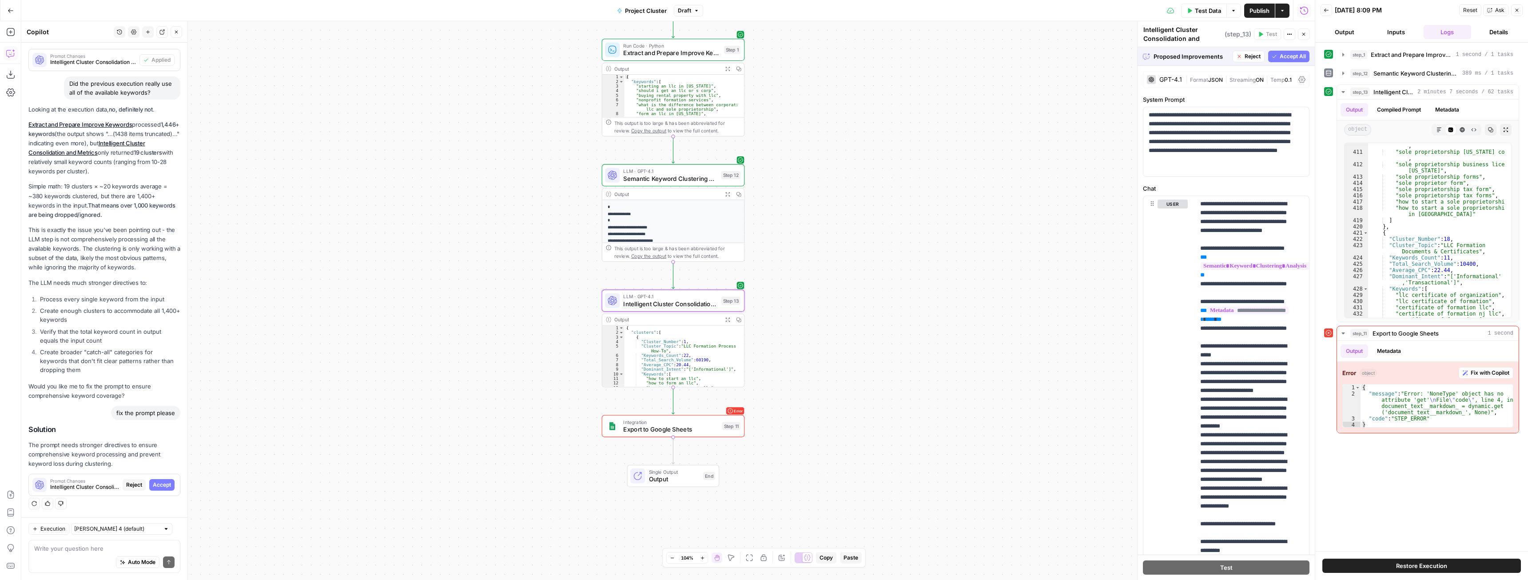
click at [155, 484] on span "Accept" at bounding box center [162, 485] width 18 height 8
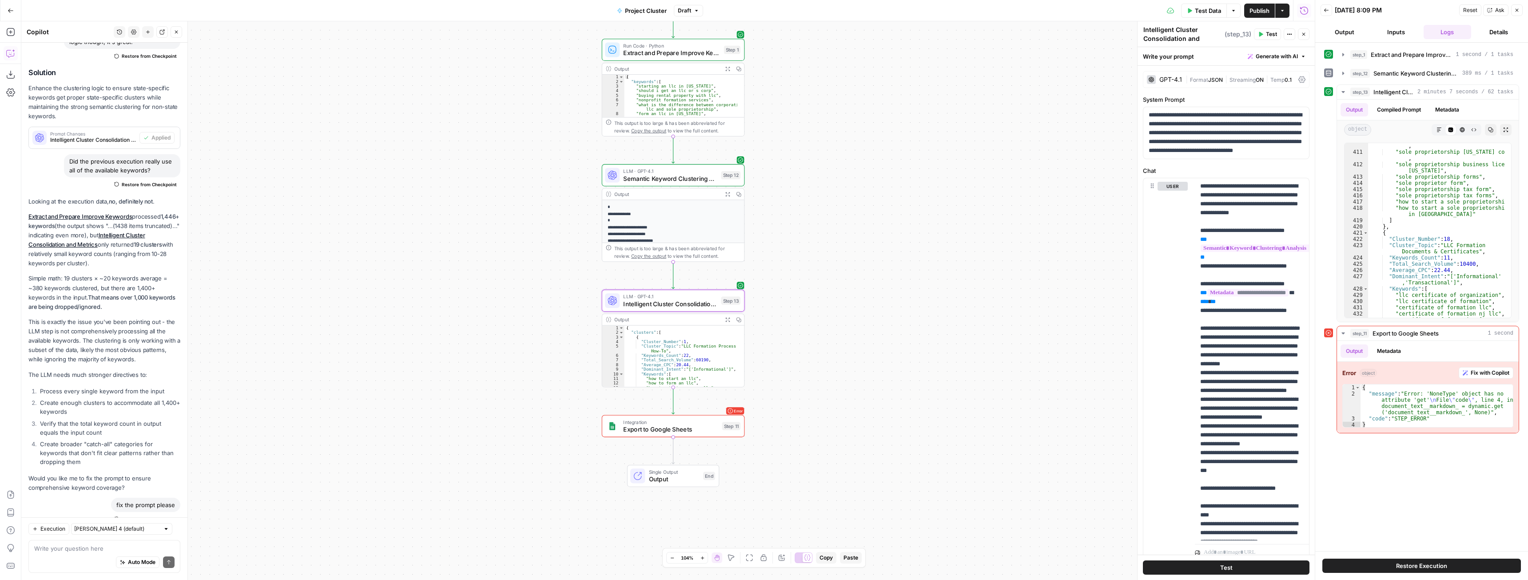
scroll to position [2349, 0]
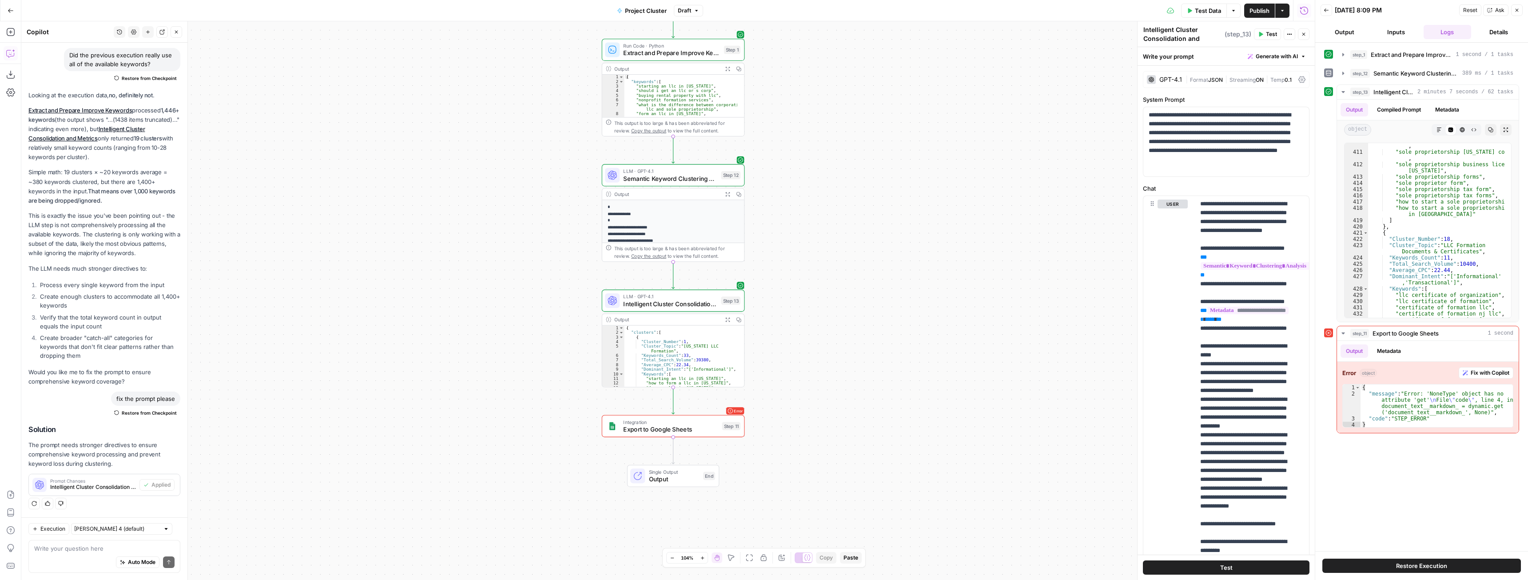
click at [1206, 14] on span "Test Data" at bounding box center [1208, 10] width 26 height 9
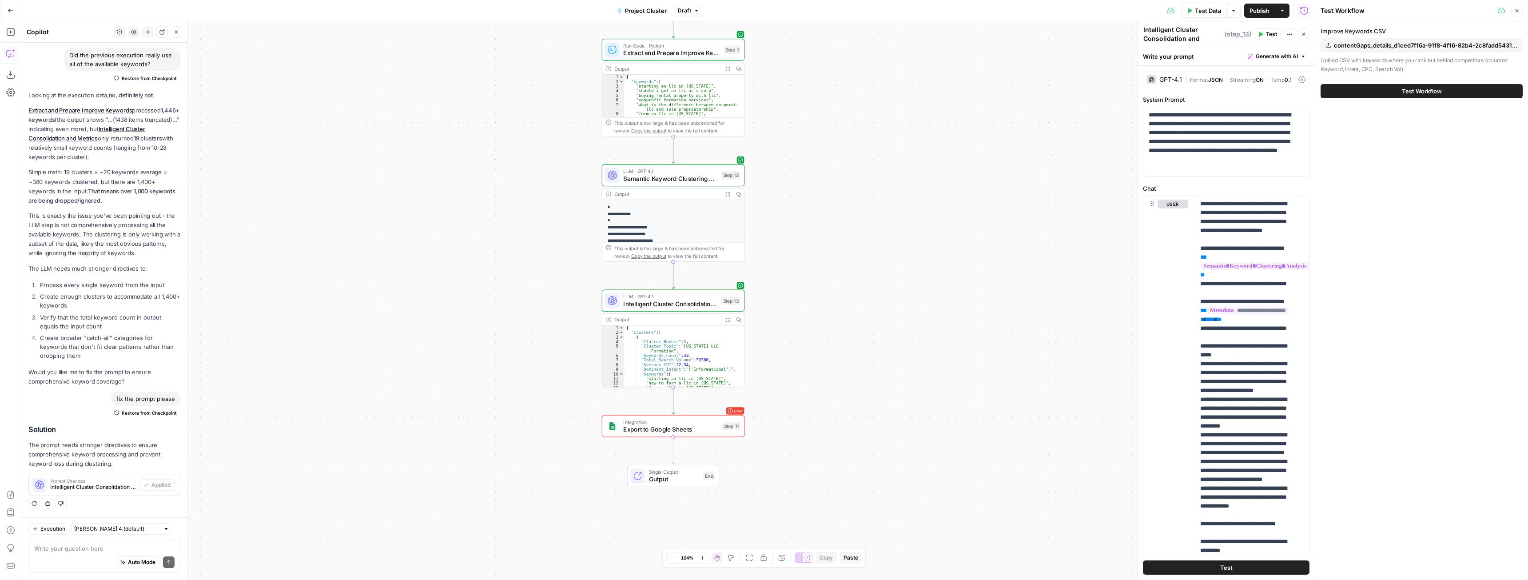
click at [1406, 88] on span "Test Workflow" at bounding box center [1422, 91] width 40 height 9
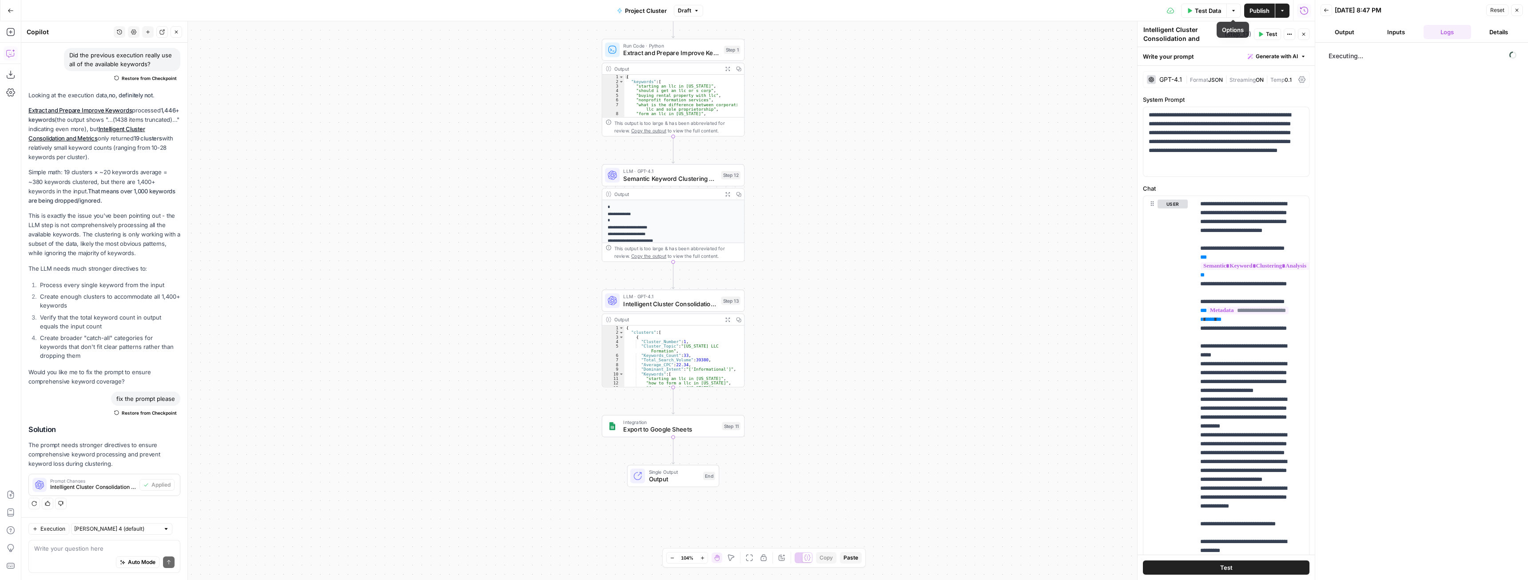
click at [1206, 10] on span "Test Data" at bounding box center [1208, 10] width 26 height 9
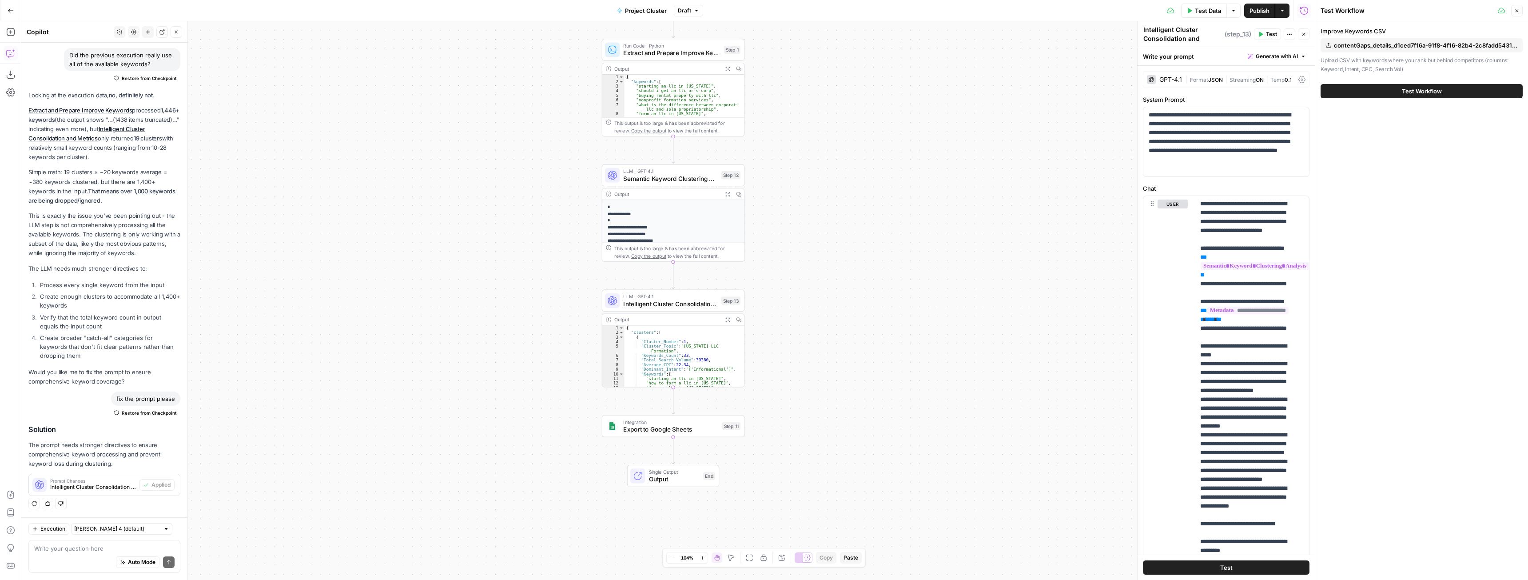
click at [1432, 90] on span "Test Workflow" at bounding box center [1422, 91] width 40 height 9
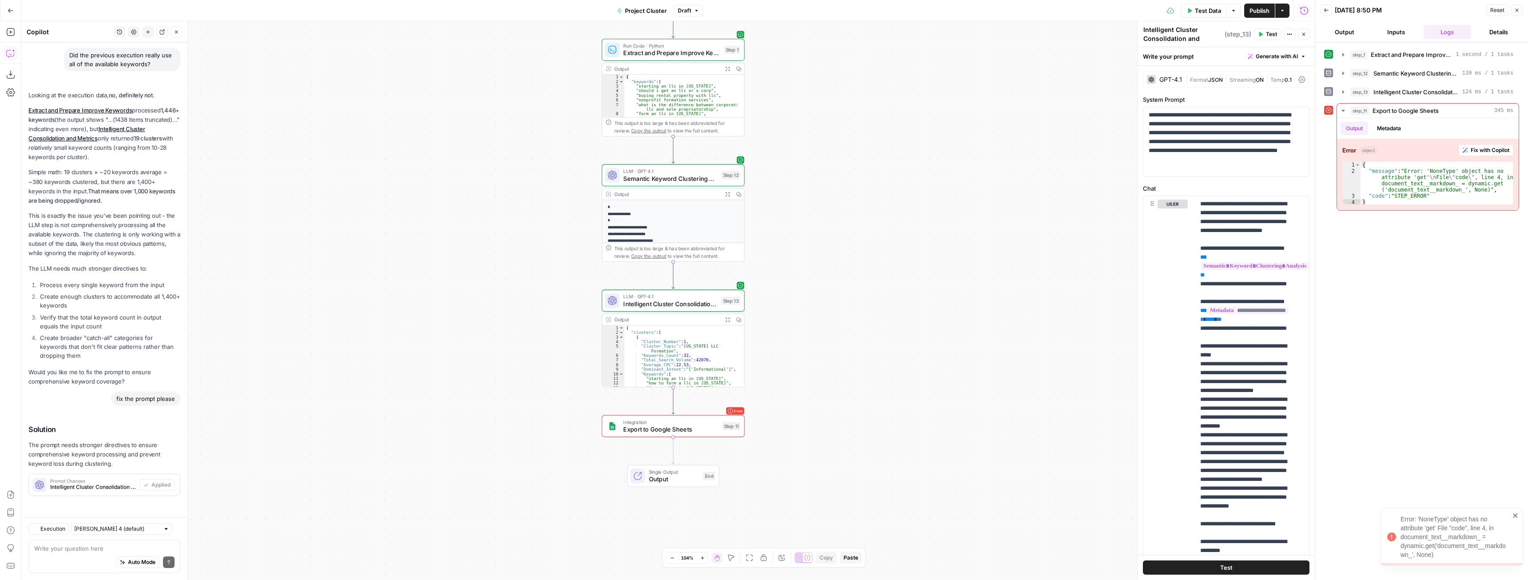
scroll to position [2349, 0]
click at [1342, 88] on button "step_13 Intelligent Cluster Consolidation and Metrics 124 ms / 1 tasks" at bounding box center [1428, 92] width 182 height 14
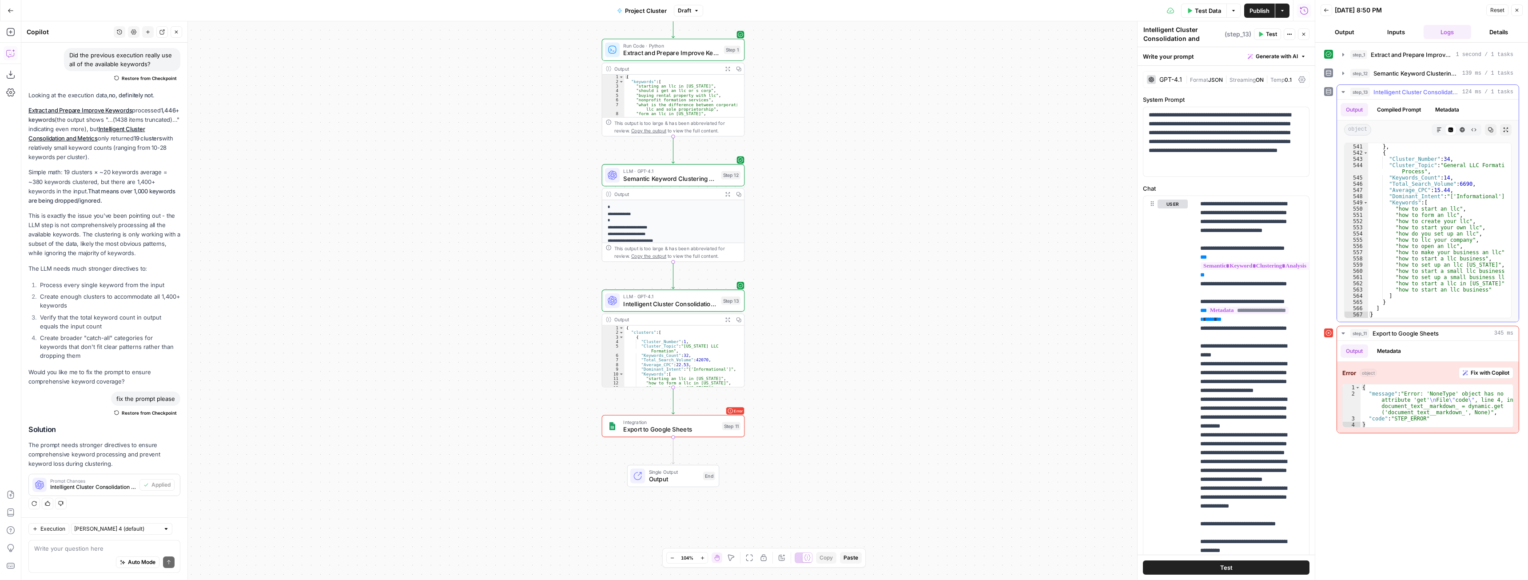
scroll to position [3482, 0]
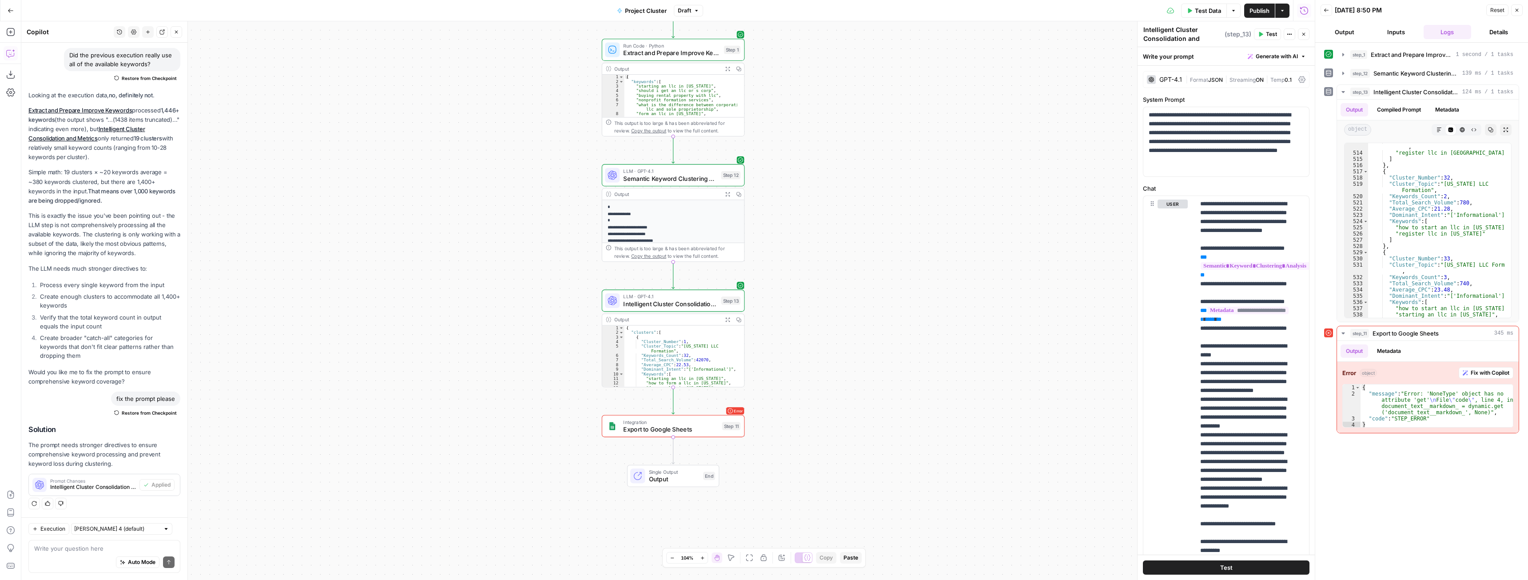
click at [70, 558] on div "Auto Mode Send" at bounding box center [104, 563] width 140 height 20
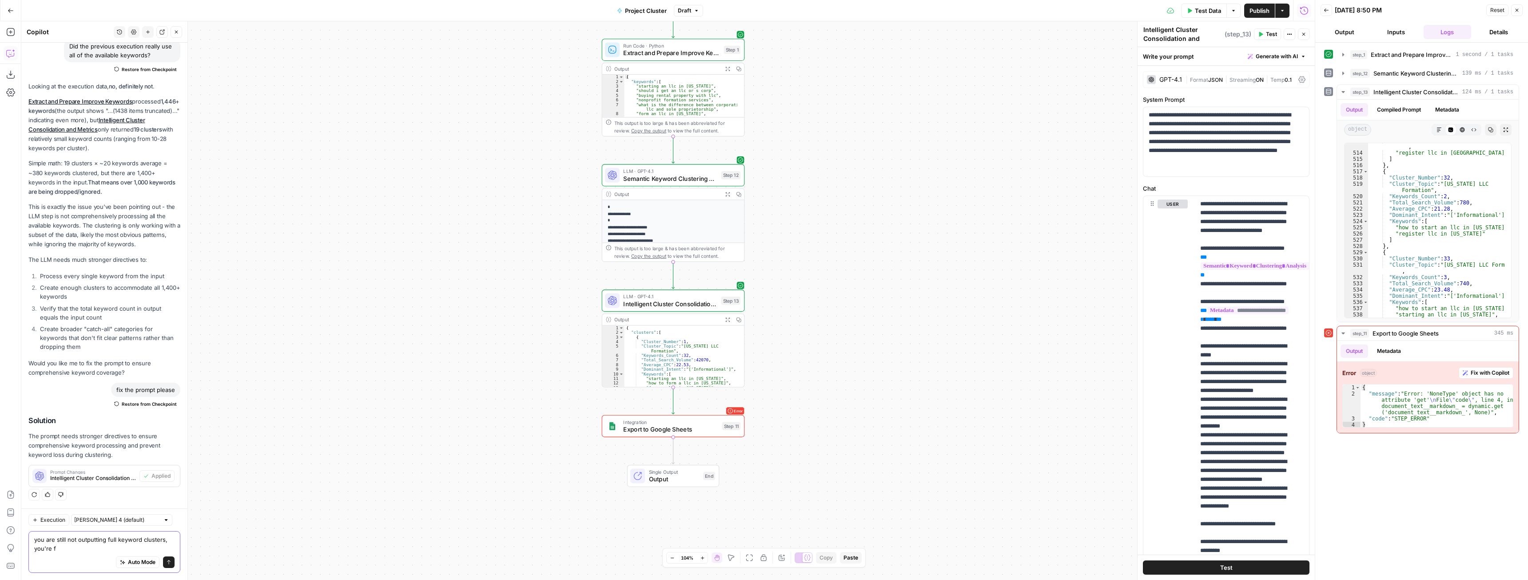
scroll to position [2358, 0]
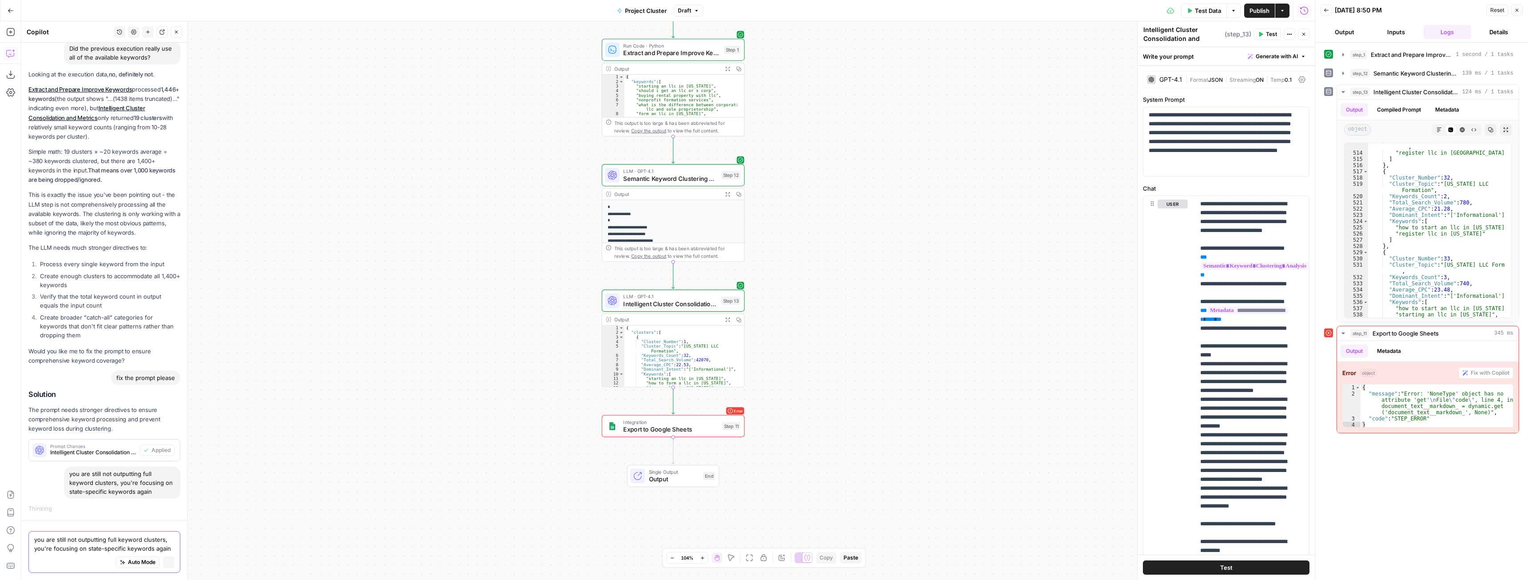
type textarea "you are still not outputting full keyword clusters, you're focusing on state-sp…"
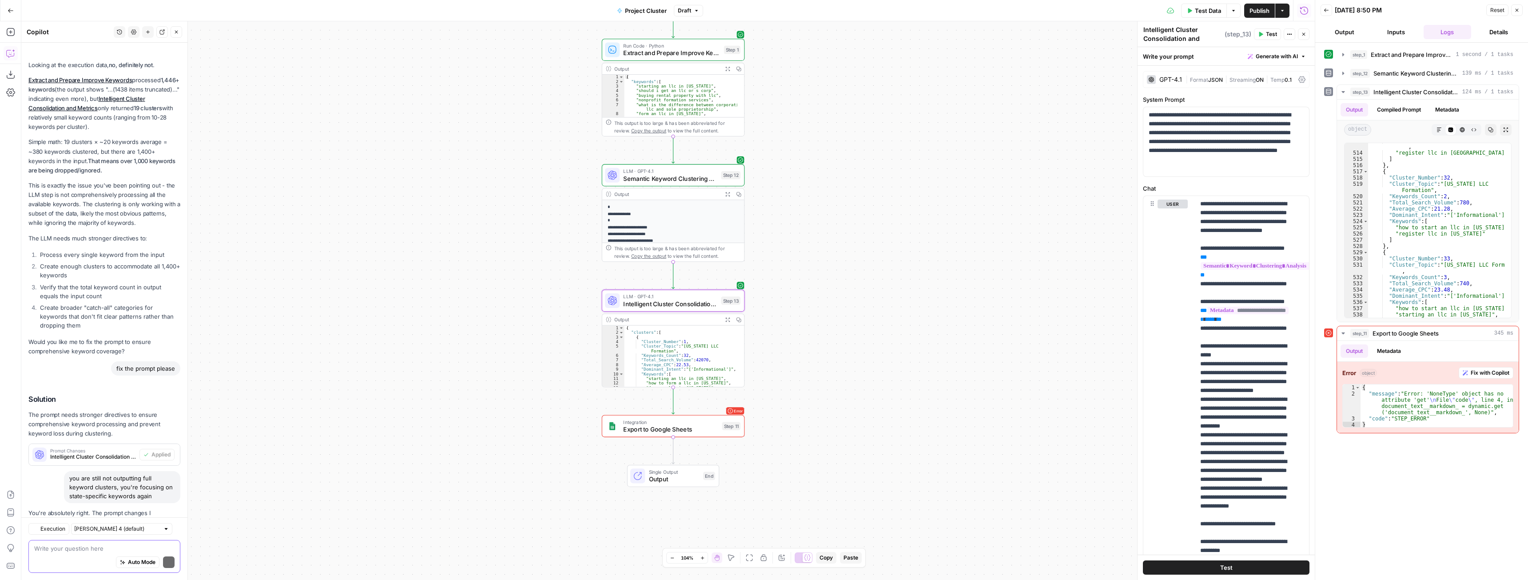
scroll to position [2515, 0]
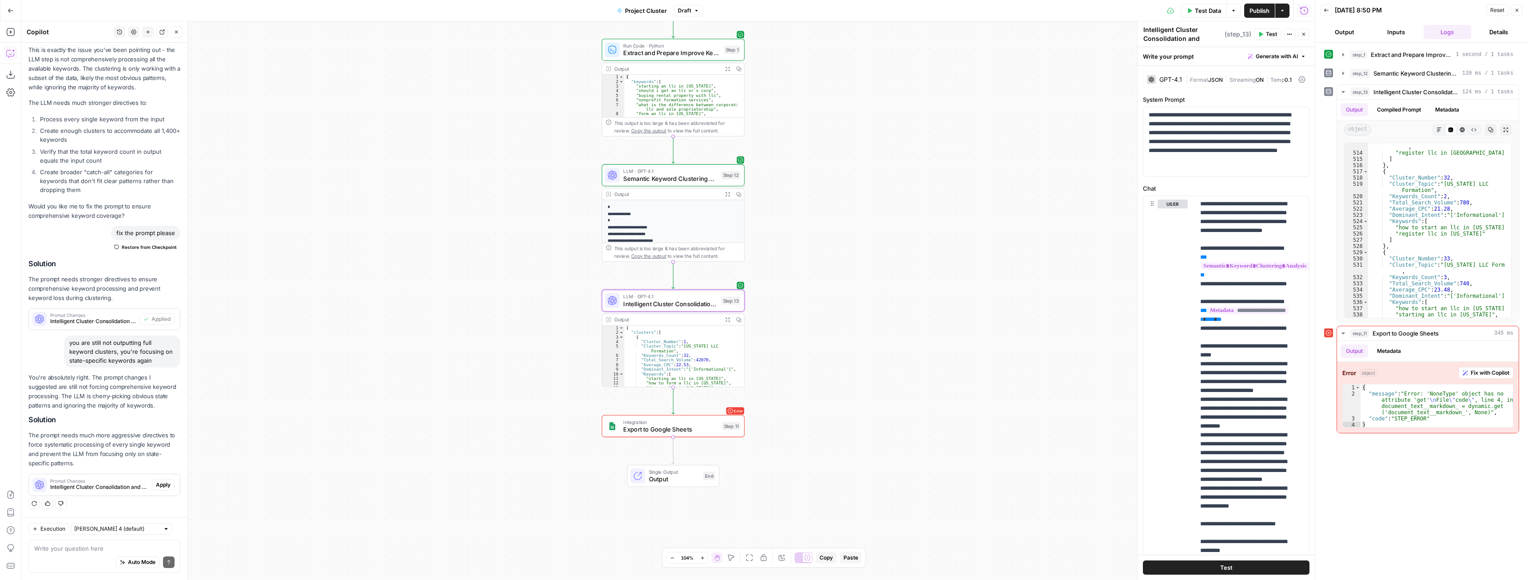
click at [156, 485] on span "Apply" at bounding box center [163, 485] width 15 height 8
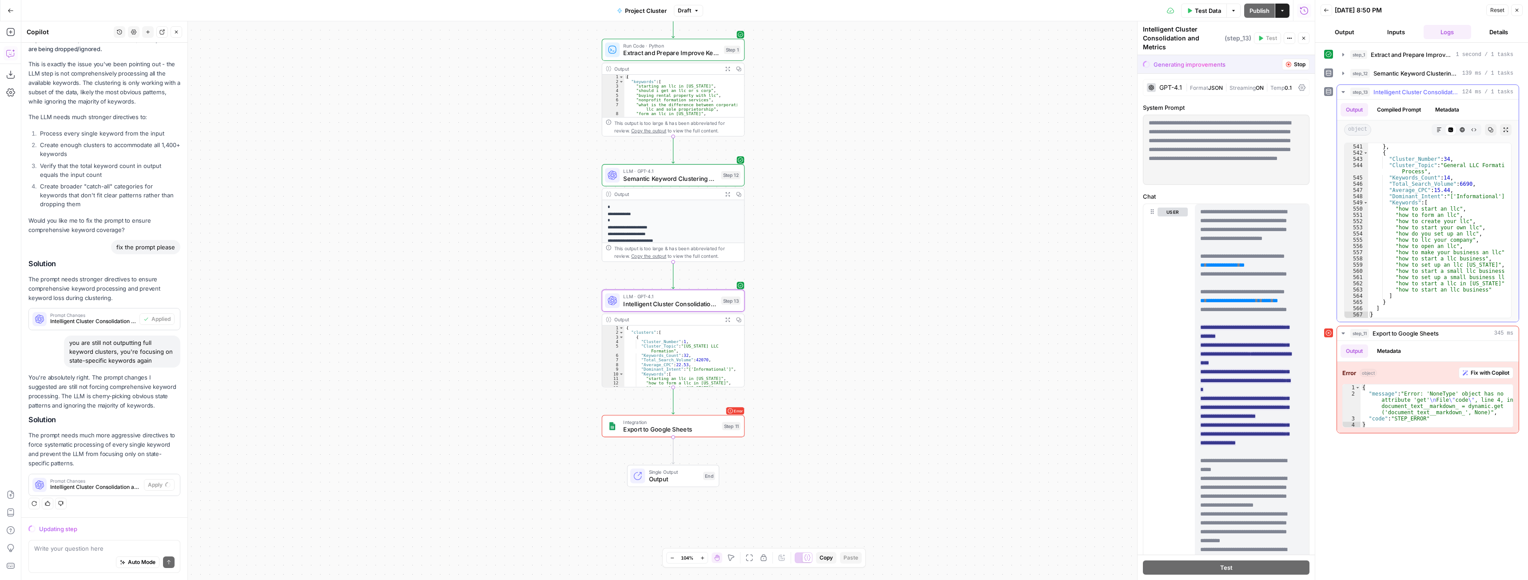
scroll to position [3669, 0]
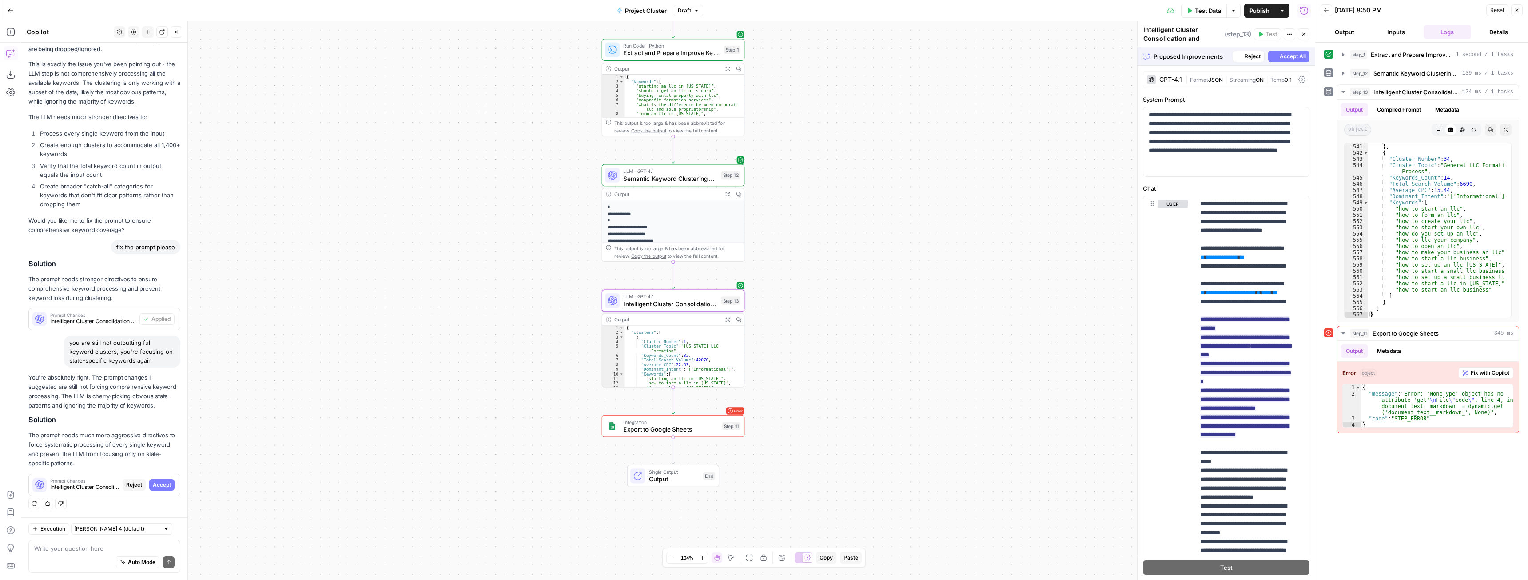
click at [1282, 56] on span "Accept All" at bounding box center [1293, 56] width 26 height 8
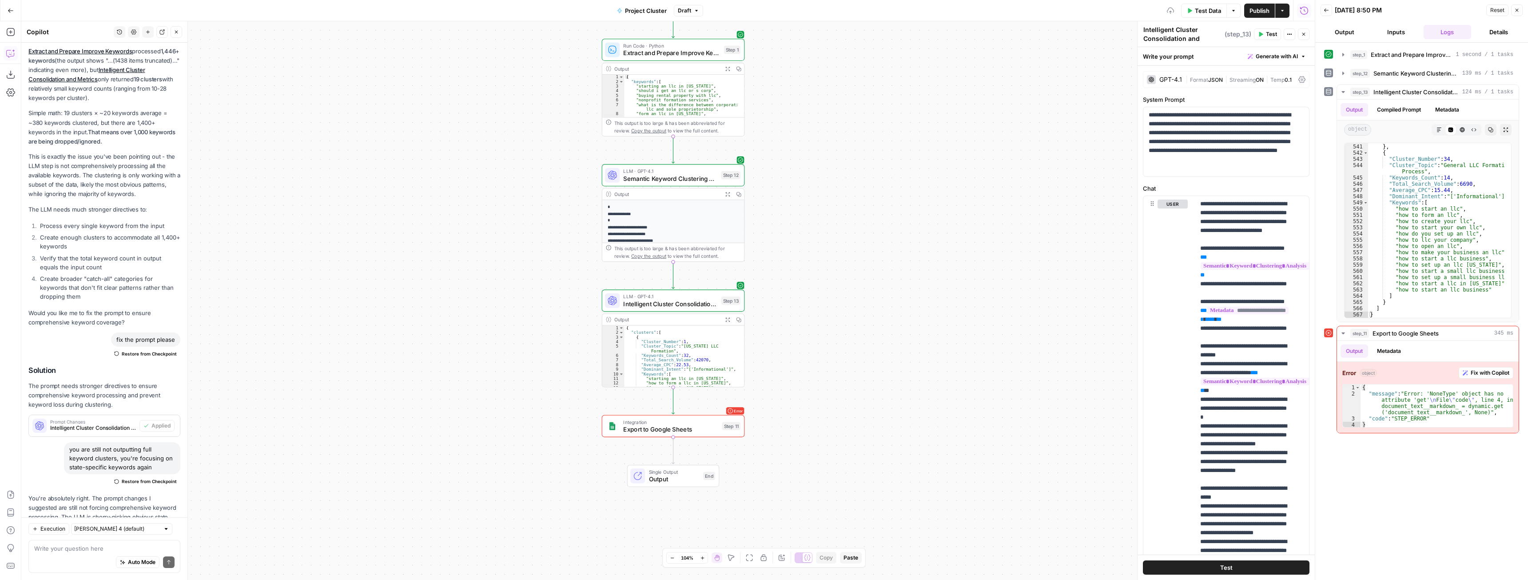
scroll to position [2529, 0]
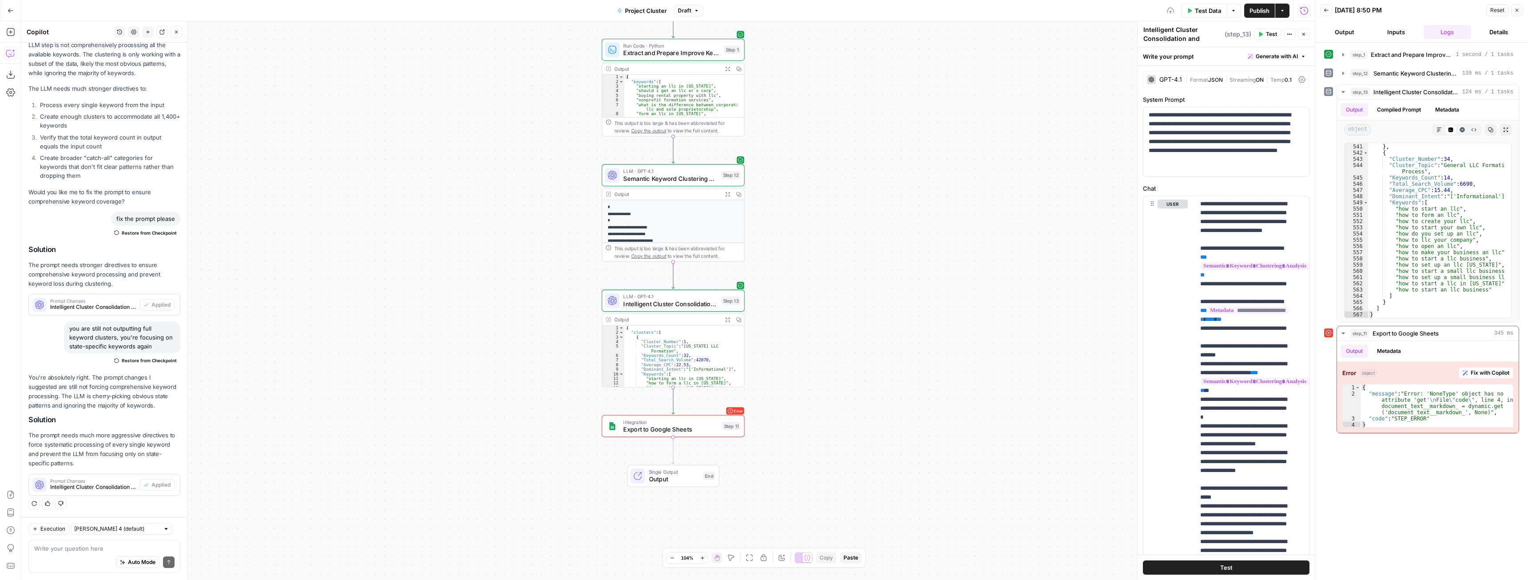
click at [1210, 9] on span "Test Data" at bounding box center [1208, 10] width 26 height 9
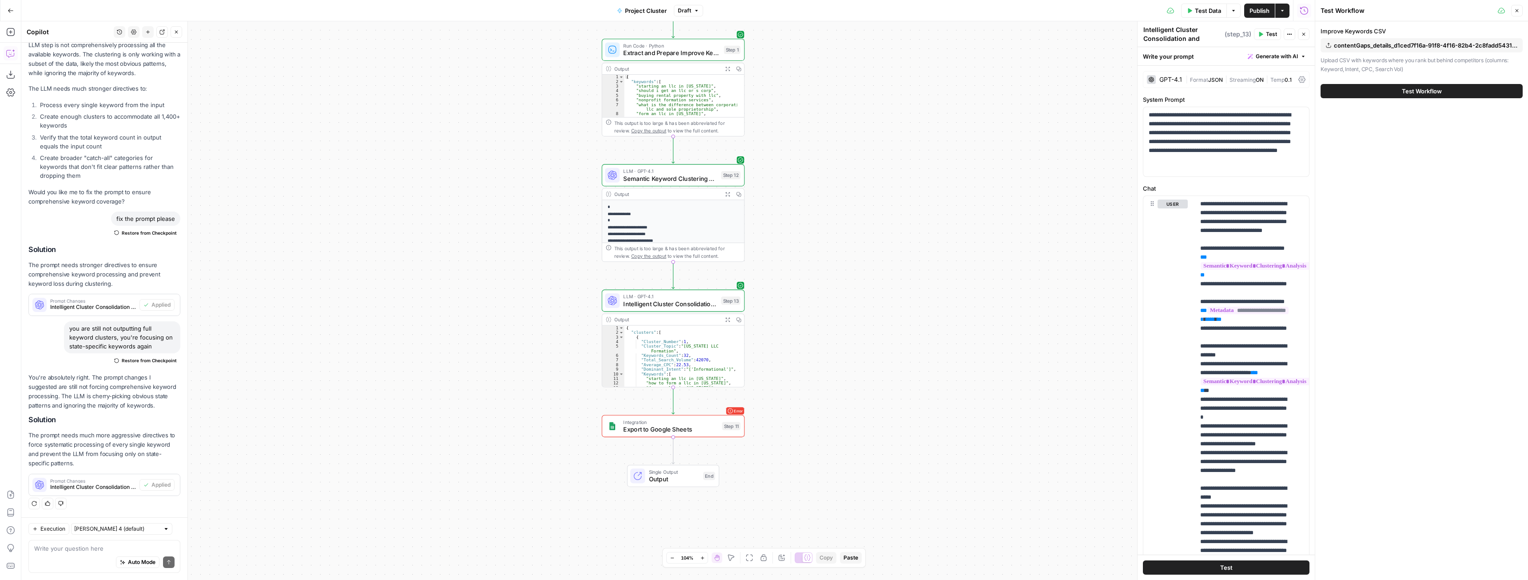
click at [1394, 83] on div "Test Workflow" at bounding box center [1422, 91] width 202 height 25
click at [1396, 91] on button "Test Workflow" at bounding box center [1422, 91] width 202 height 14
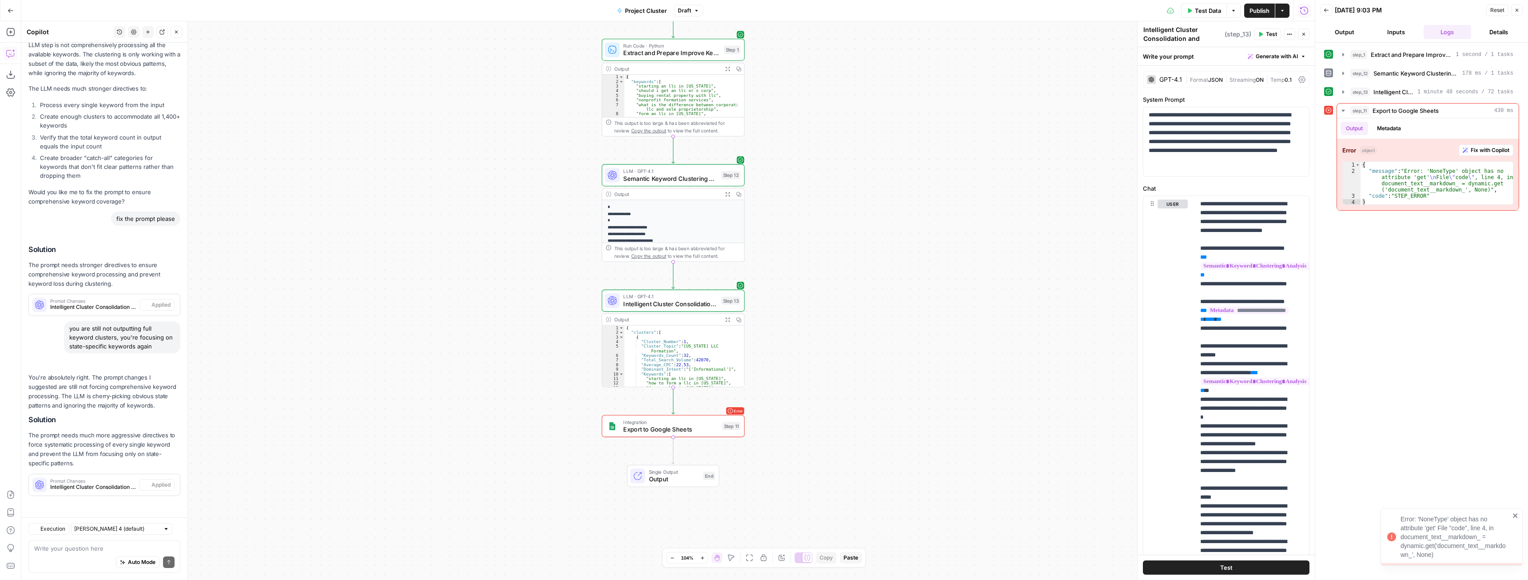
scroll to position [2529, 0]
click at [1209, 13] on span "Test Data" at bounding box center [1208, 10] width 26 height 9
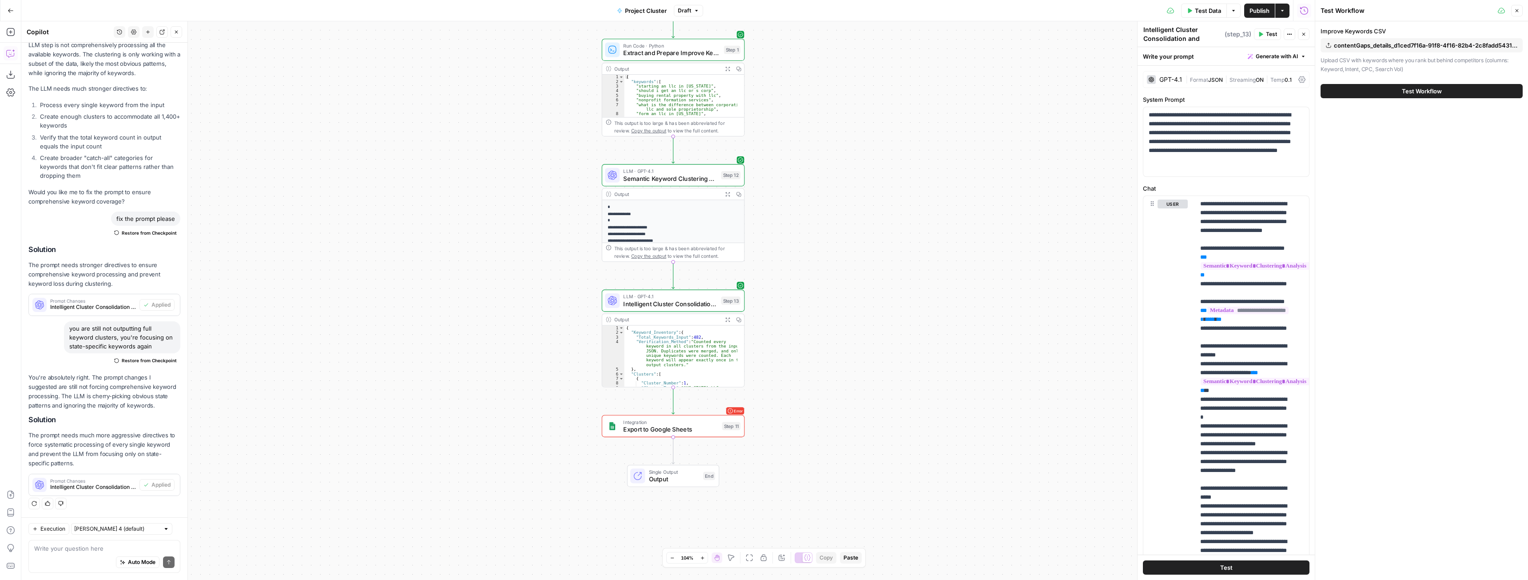
click at [1465, 86] on button "Test Workflow" at bounding box center [1422, 91] width 202 height 14
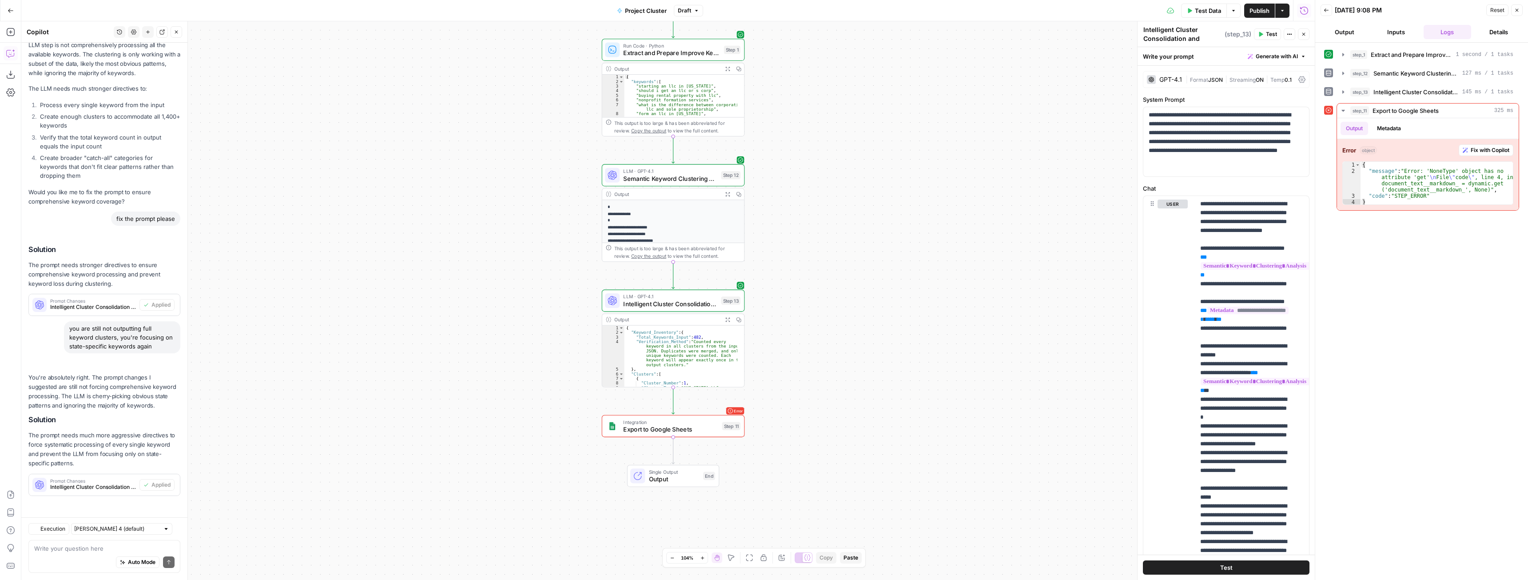
scroll to position [2529, 0]
click at [1342, 91] on icon "button" at bounding box center [1343, 91] width 7 height 7
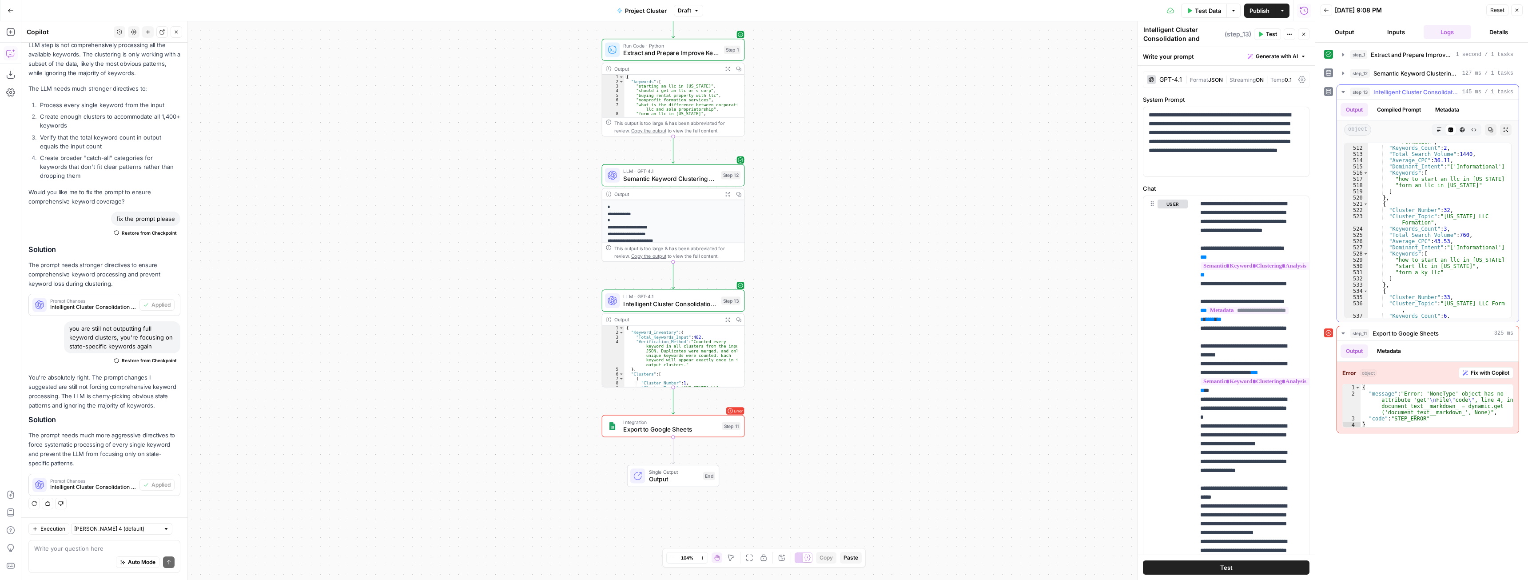
scroll to position [3812, 0]
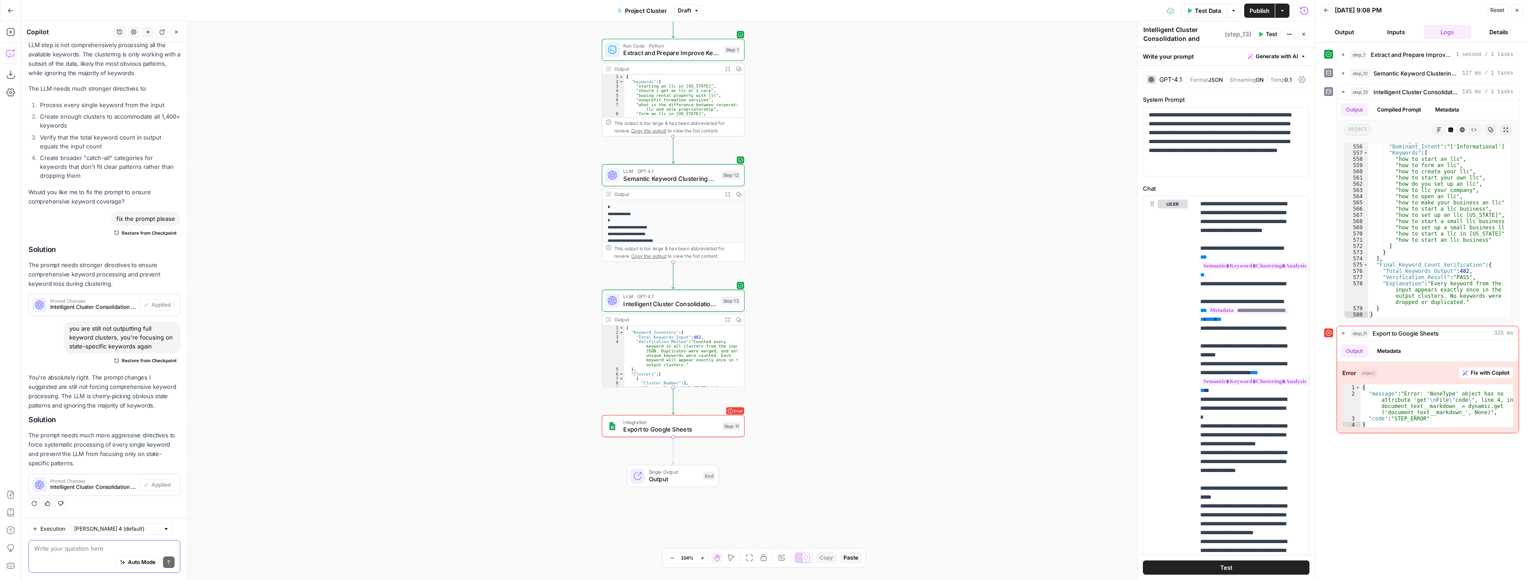
click at [52, 552] on textarea at bounding box center [104, 548] width 140 height 9
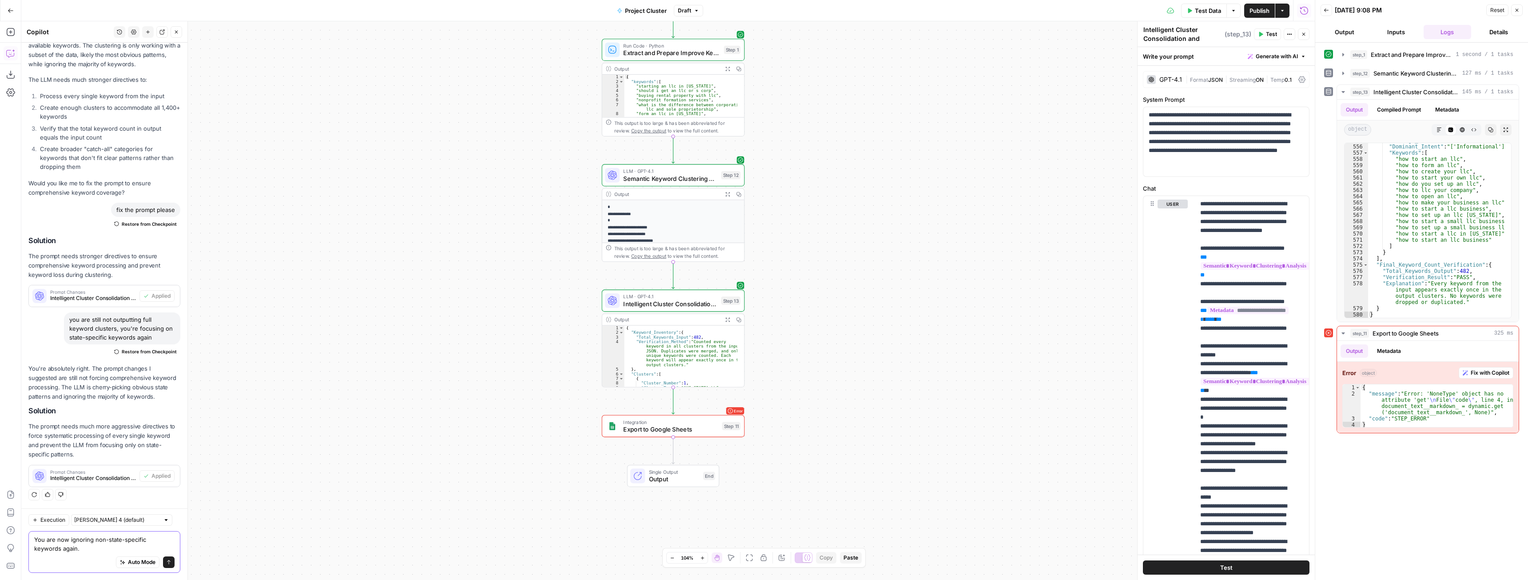
scroll to position [2538, 0]
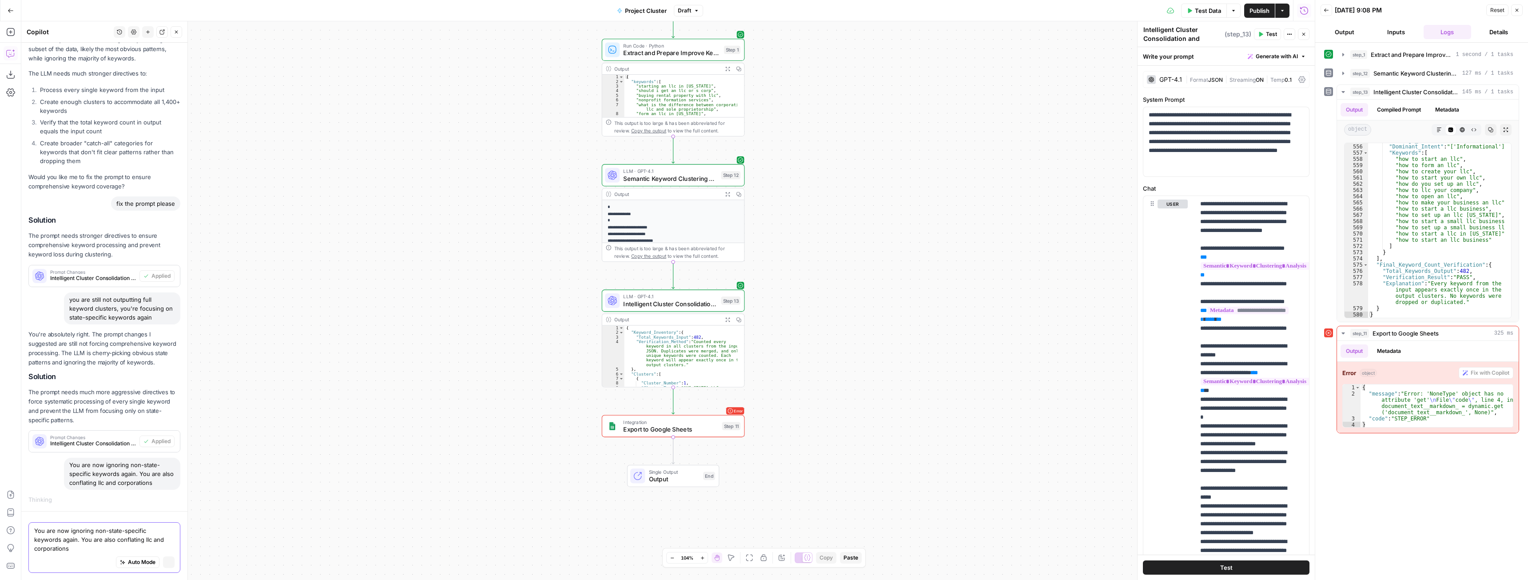
type textarea "You are now ignoring non-state-specific keywords again. You are also conflating…"
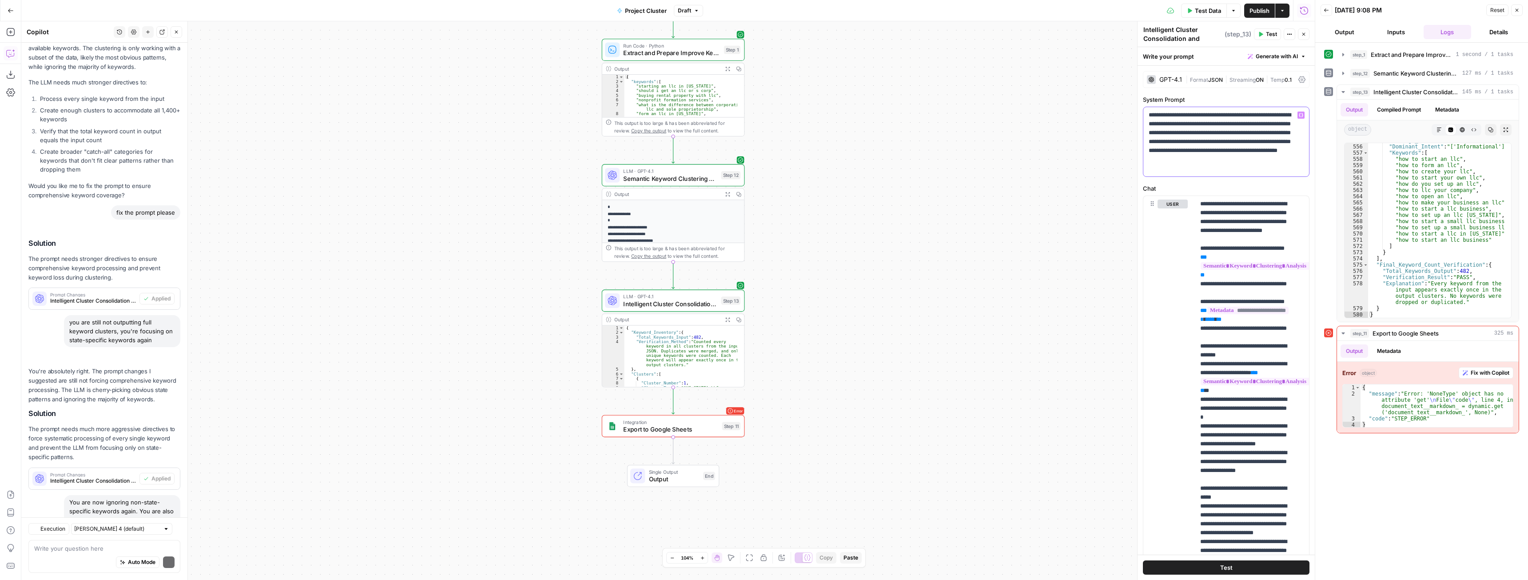
scroll to position [2685, 0]
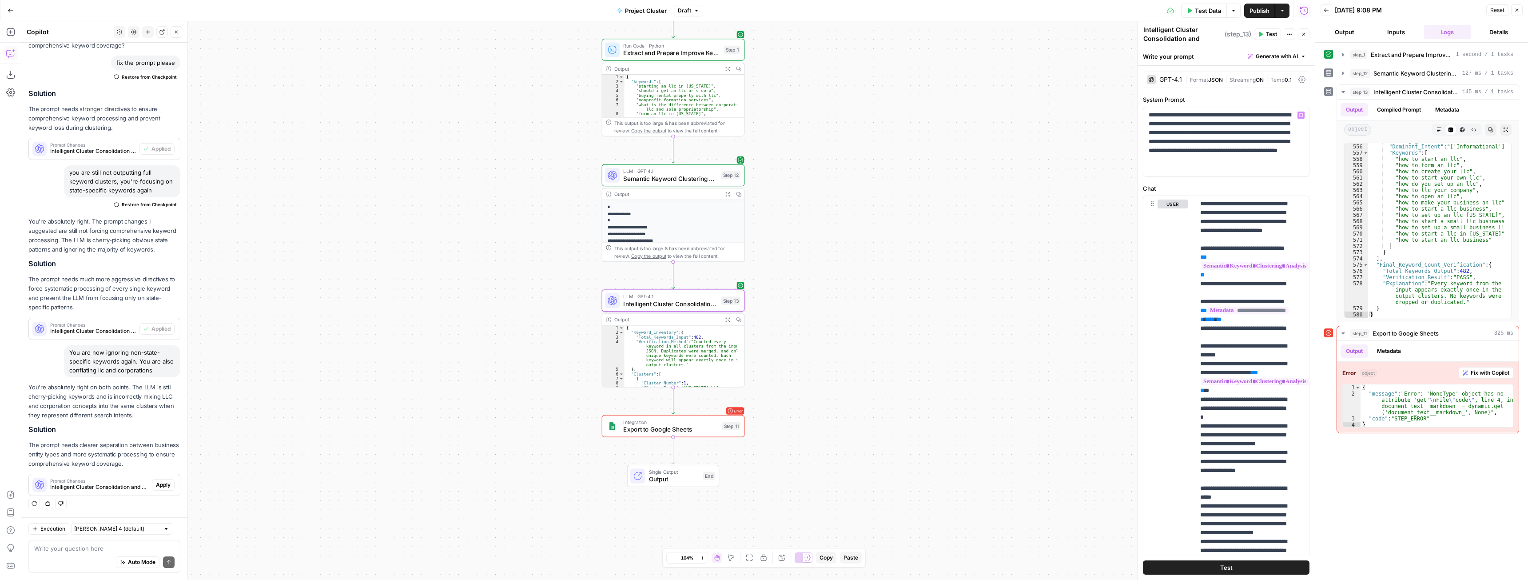
click at [156, 482] on span "Apply" at bounding box center [163, 485] width 15 height 8
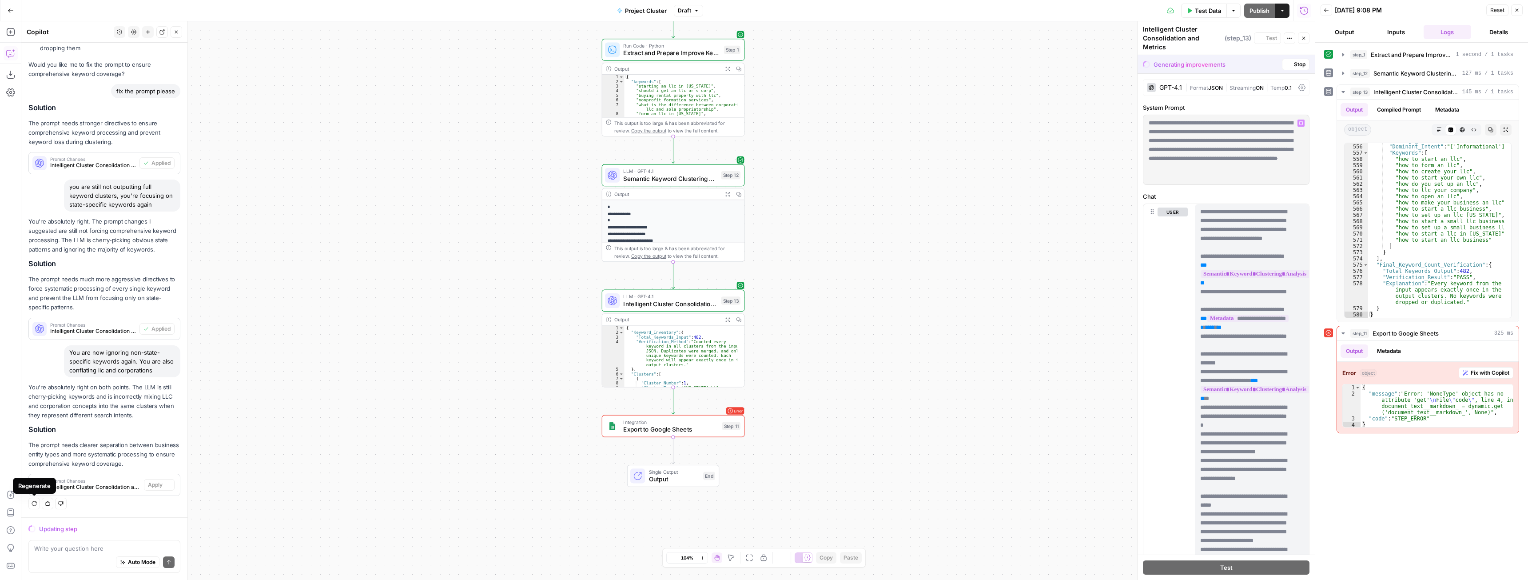
scroll to position [0, 13]
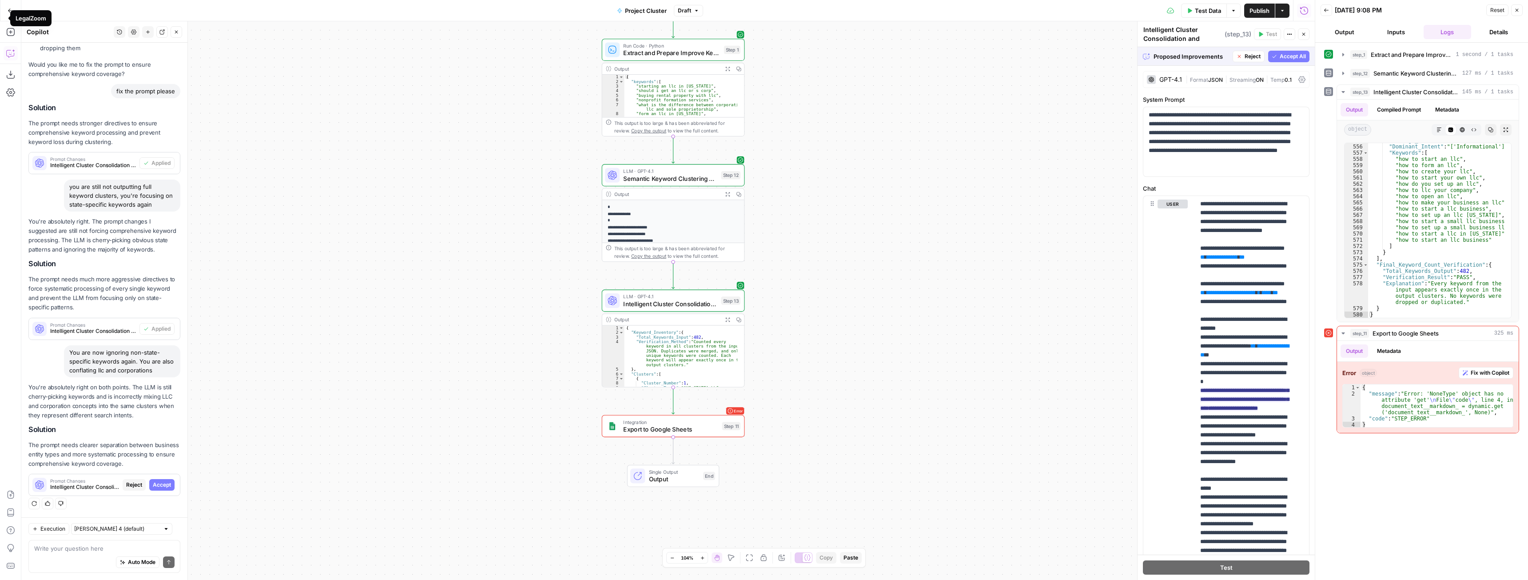
click at [1285, 60] on span "Accept All" at bounding box center [1293, 56] width 26 height 8
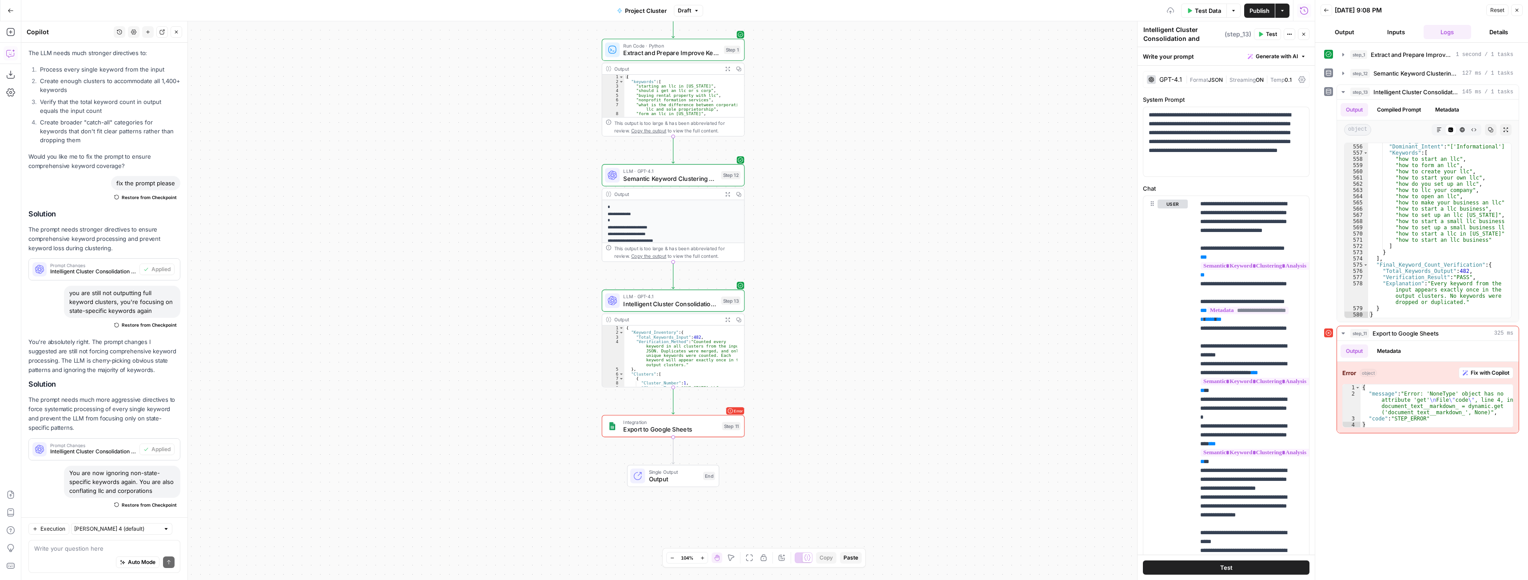
scroll to position [2700, 0]
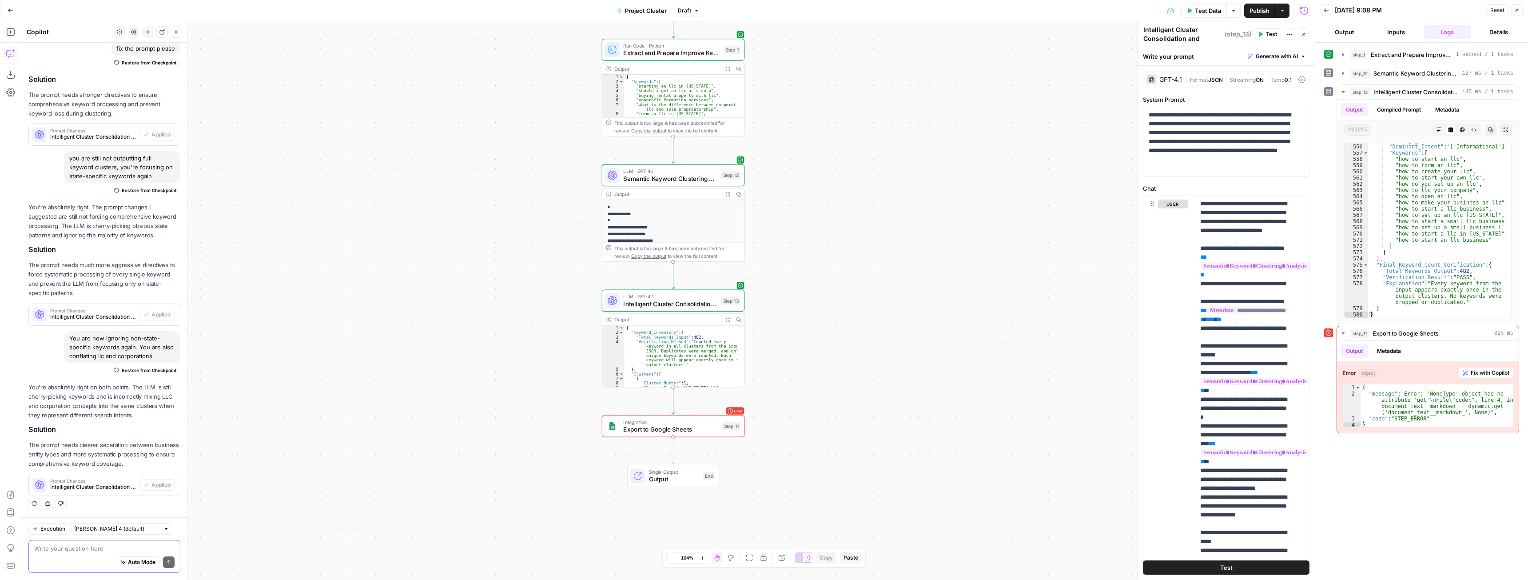
click at [86, 550] on textarea at bounding box center [104, 548] width 140 height 9
type textarea "is there a better model to use for step 12 and 13?"
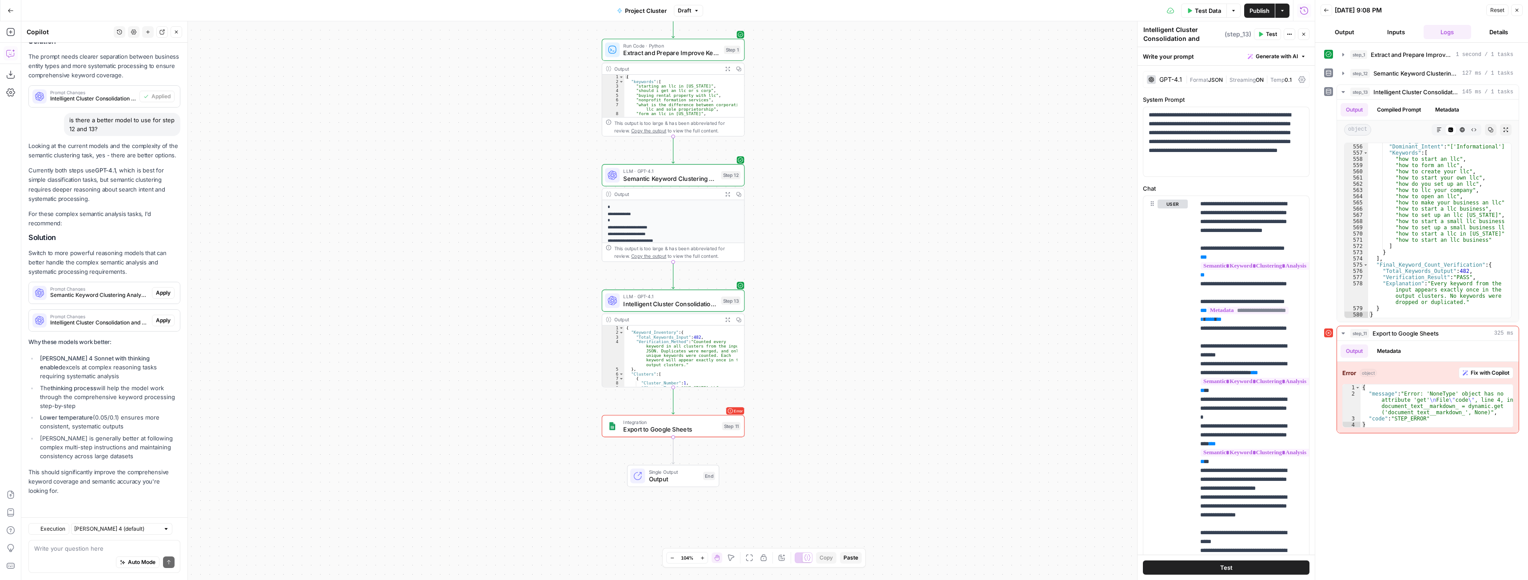
scroll to position [3097, 0]
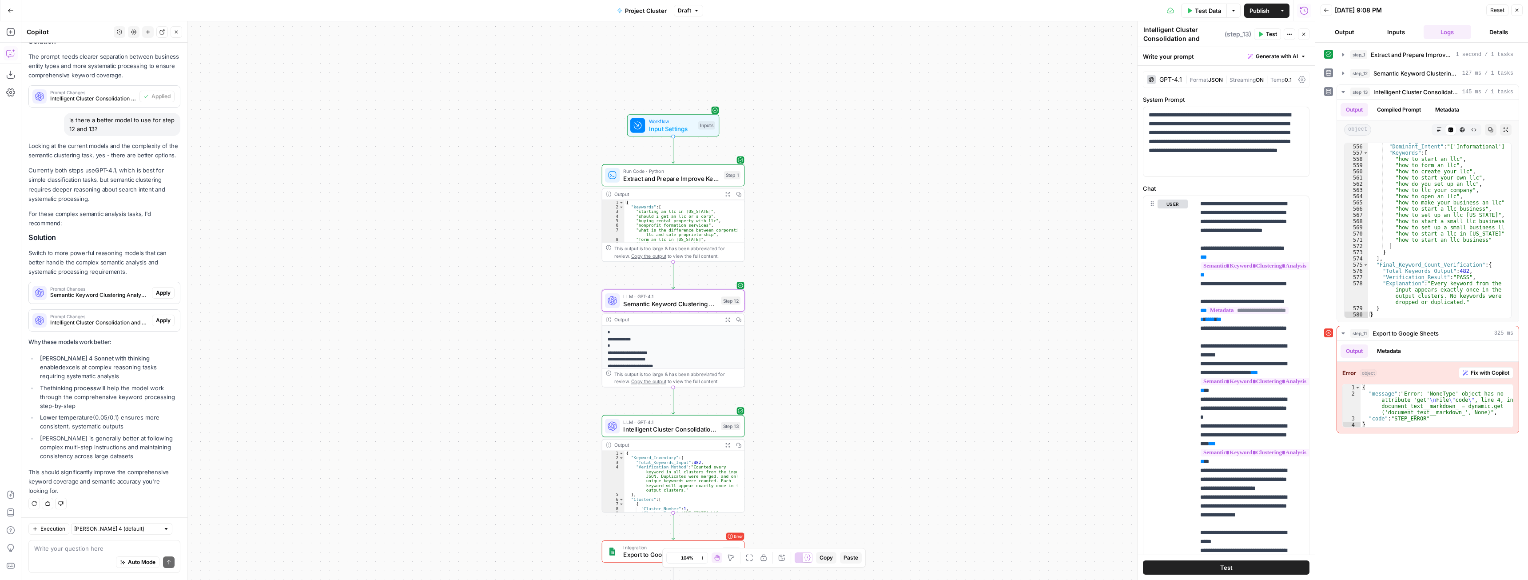
click at [156, 291] on span "Apply" at bounding box center [163, 293] width 15 height 8
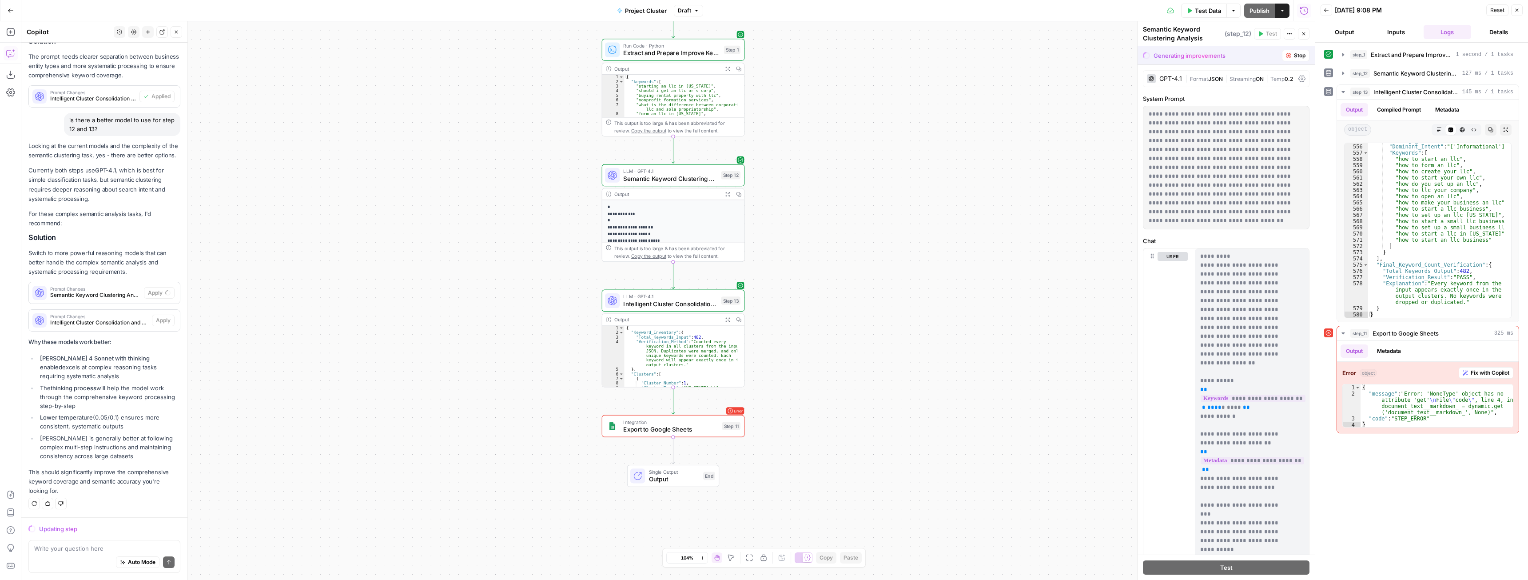
scroll to position [2898, 0]
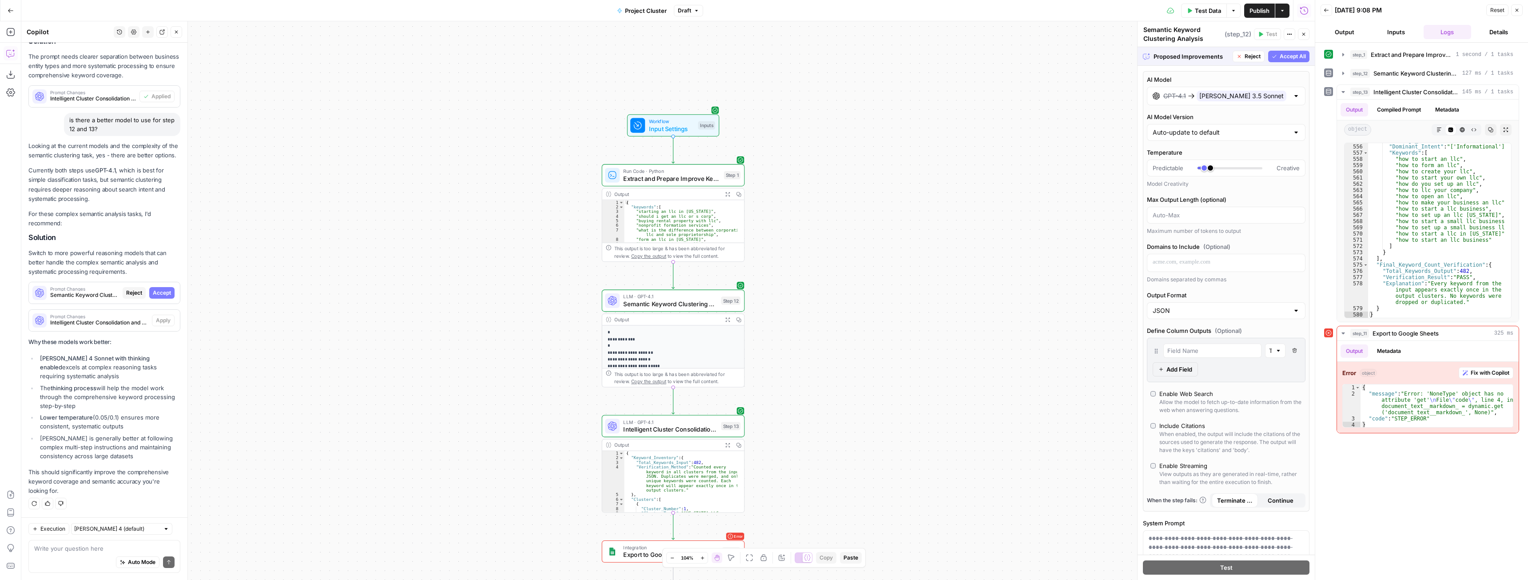
click at [1285, 63] on div "Proposed Improvements Reject Accept All" at bounding box center [1226, 56] width 177 height 18
click at [1287, 59] on span "Accept All" at bounding box center [1293, 56] width 26 height 8
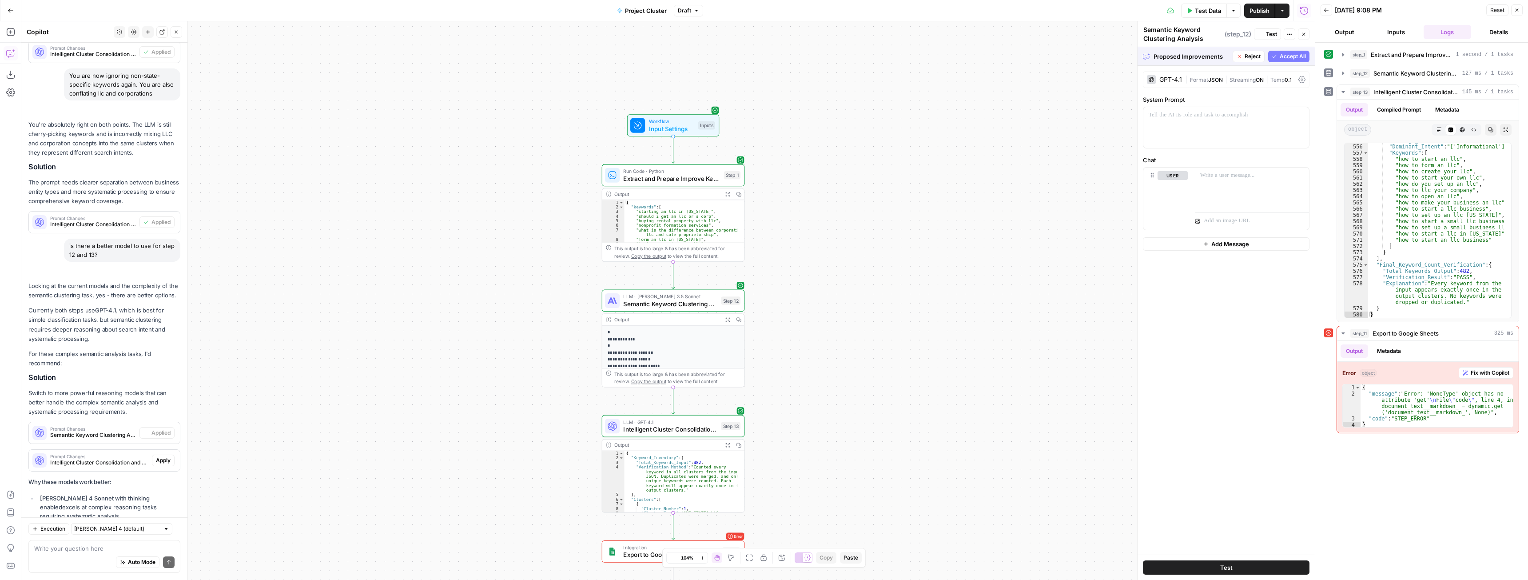
click at [1286, 55] on div "Proposed Improvements Reject Accept All Write your prompt Generate with AI" at bounding box center [1226, 56] width 177 height 19
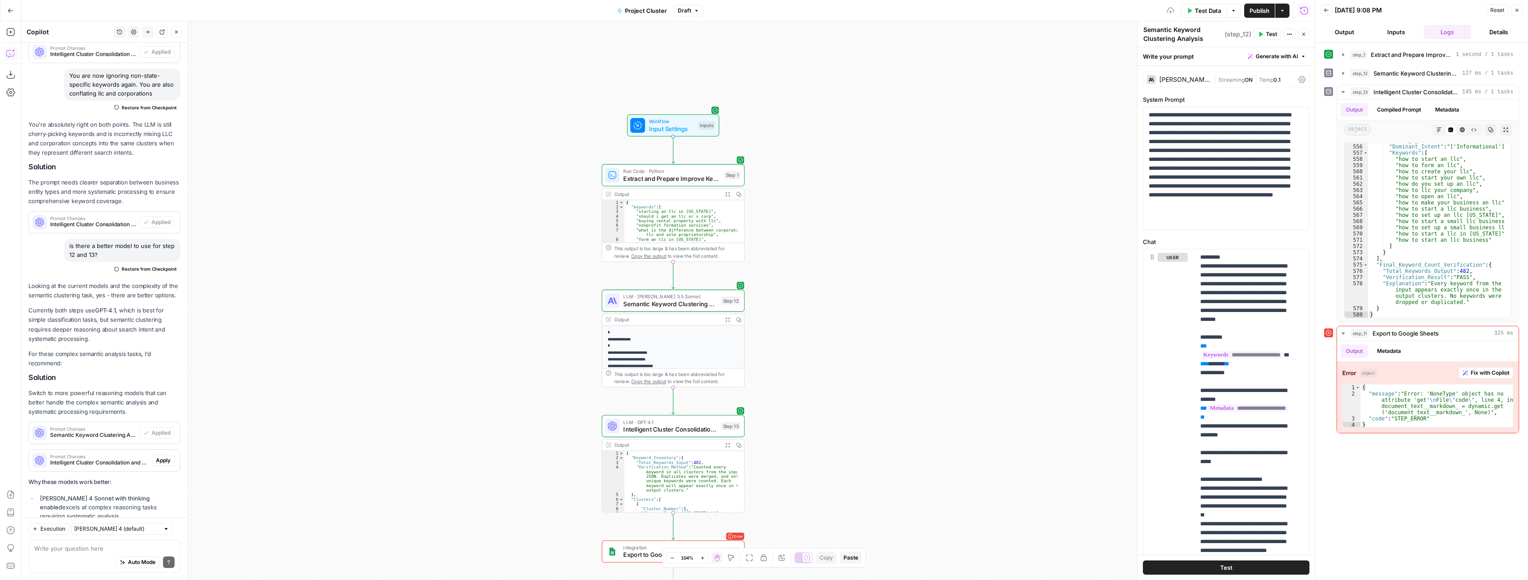
scroll to position [3111, 0]
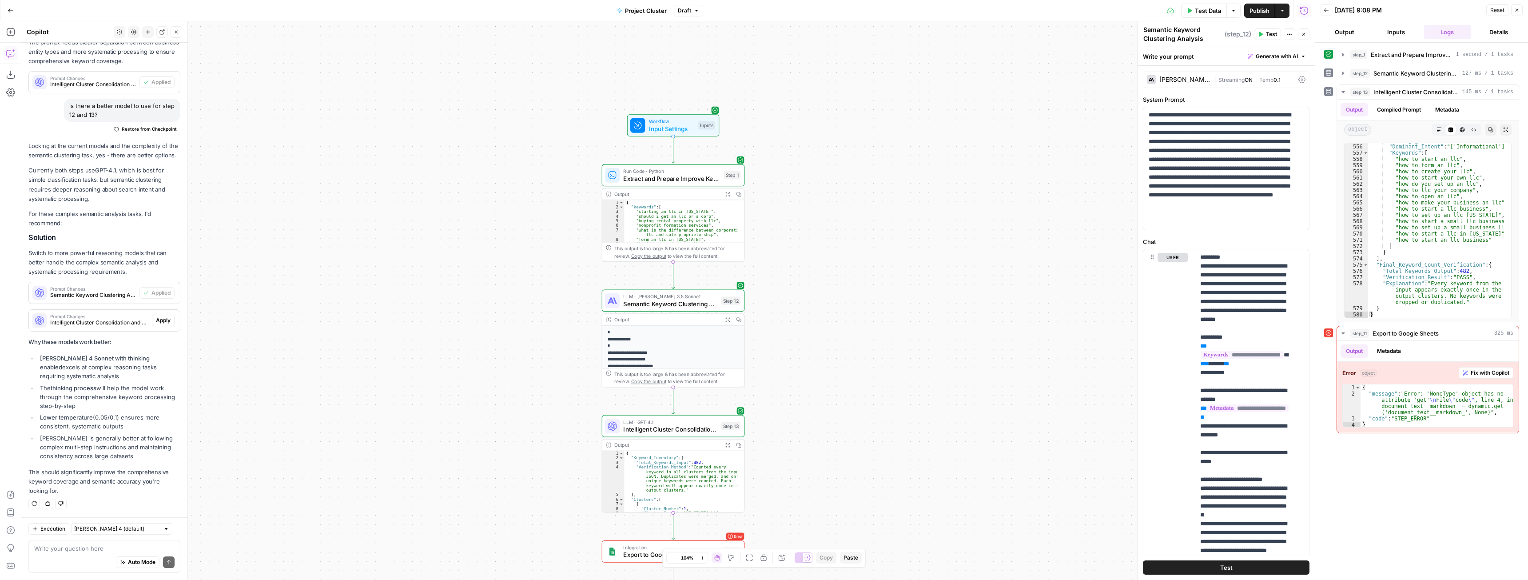
click at [156, 320] on span "Apply" at bounding box center [163, 320] width 15 height 8
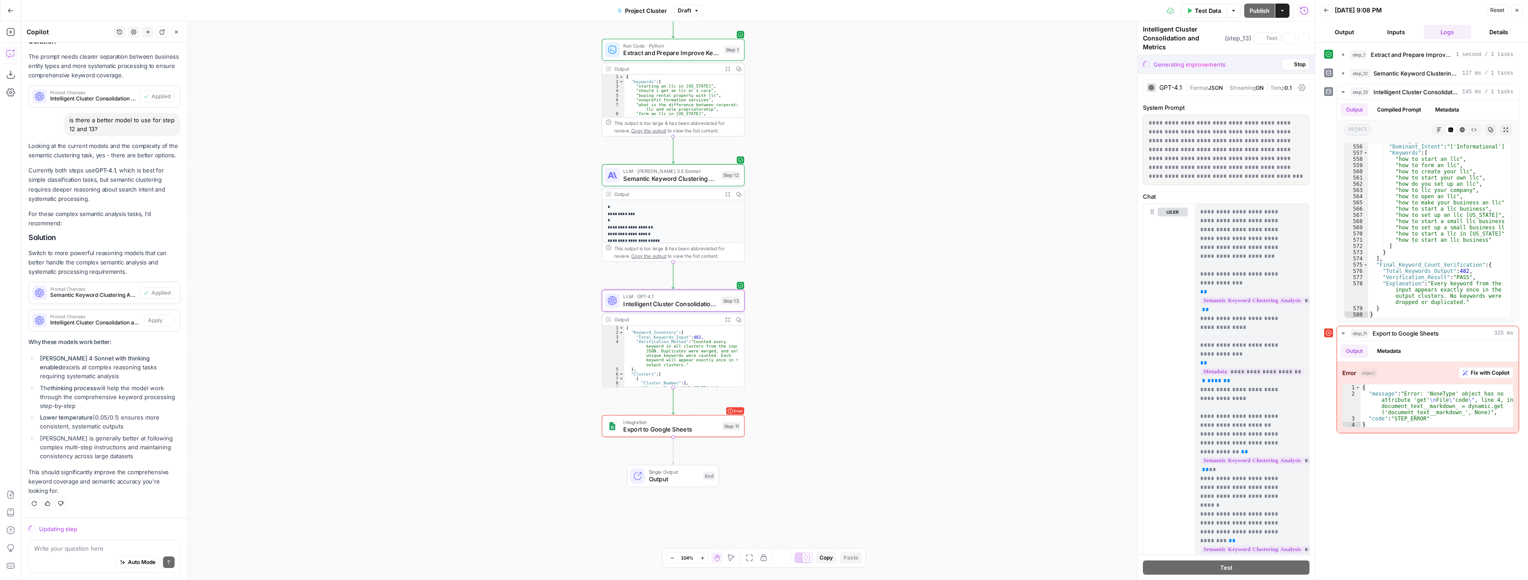
scroll to position [2898, 0]
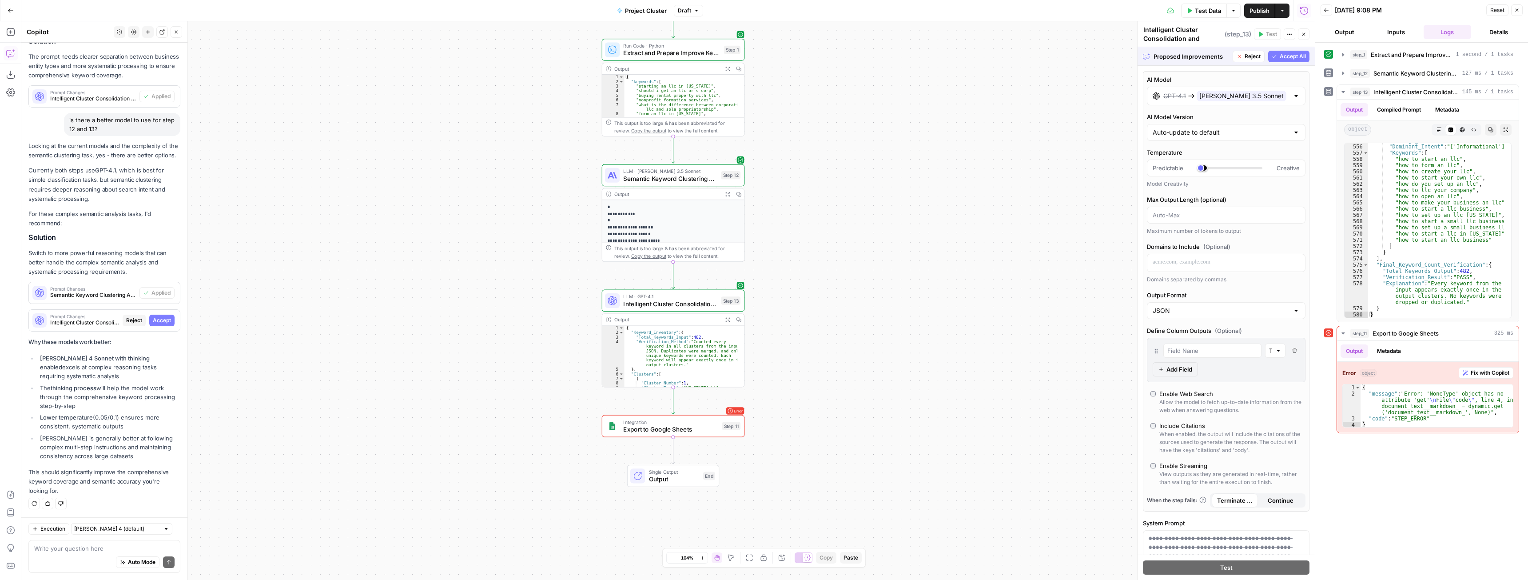
click at [1280, 58] on span "Accept All" at bounding box center [1293, 56] width 26 height 8
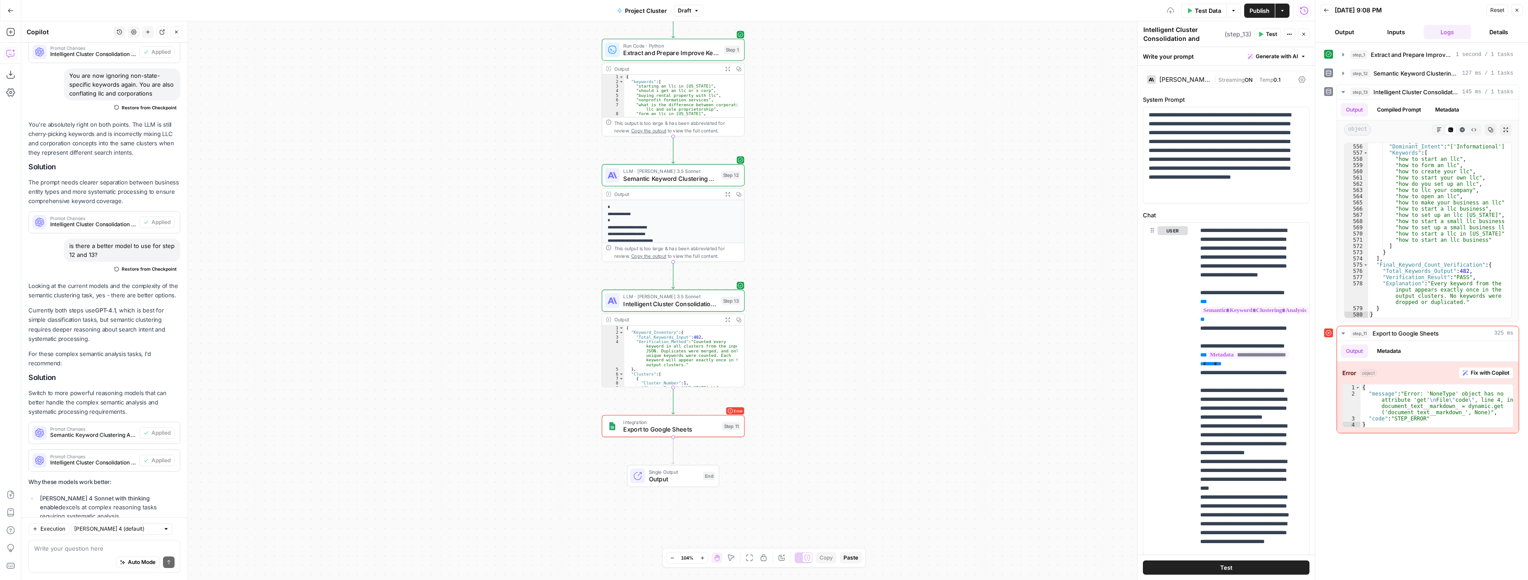
scroll to position [3111, 0]
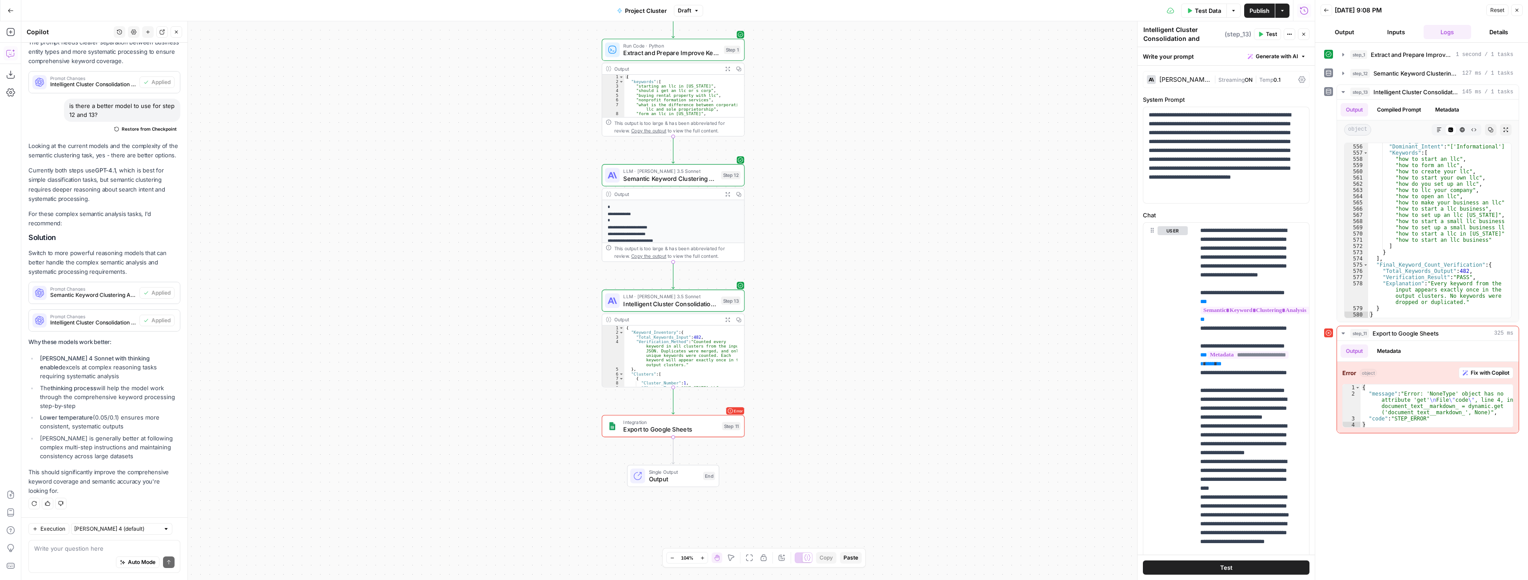
click at [676, 306] on span "Intelligent Cluster Consolidation and Metrics" at bounding box center [670, 303] width 94 height 9
click at [1187, 80] on div "Claude 3.5 Sonnet" at bounding box center [1184, 79] width 51 height 6
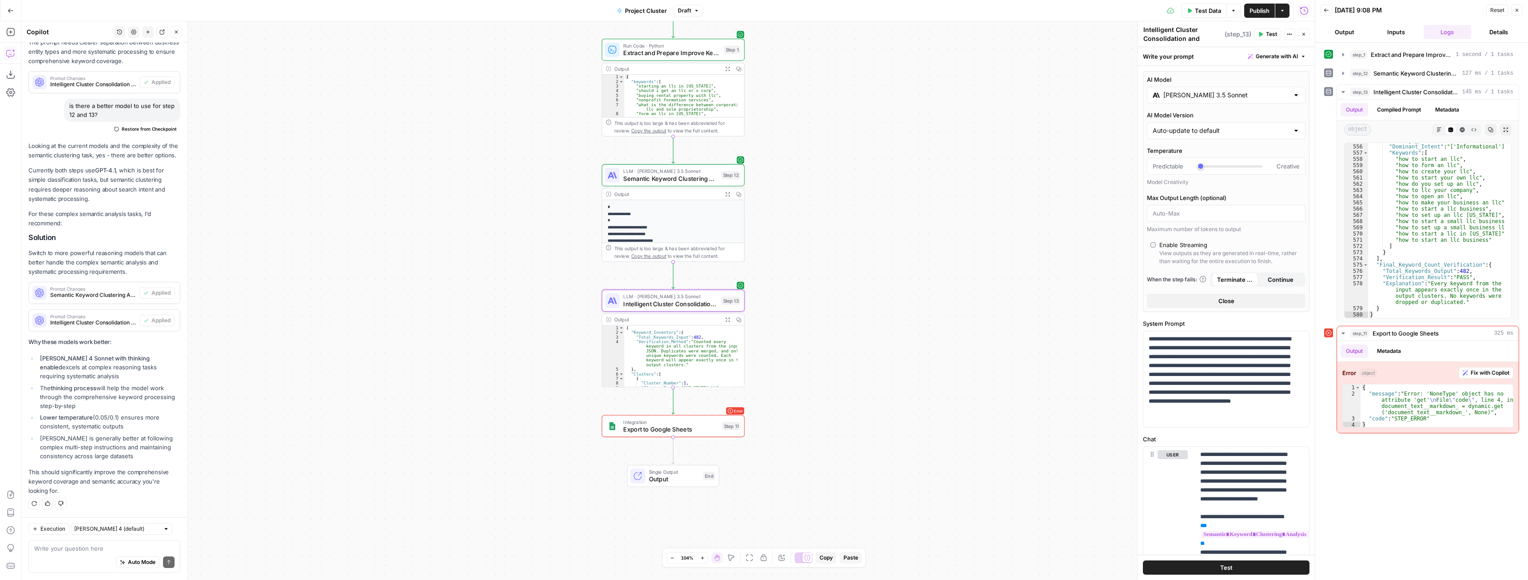
type input "***"
click at [1211, 96] on input "Claude 3.5 Sonnet" at bounding box center [1226, 95] width 126 height 9
click at [1204, 165] on div "Hybrid reasoning: fast answers or deep thinking" at bounding box center [1186, 165] width 59 height 24
type input "Claude Sonnet 4.5"
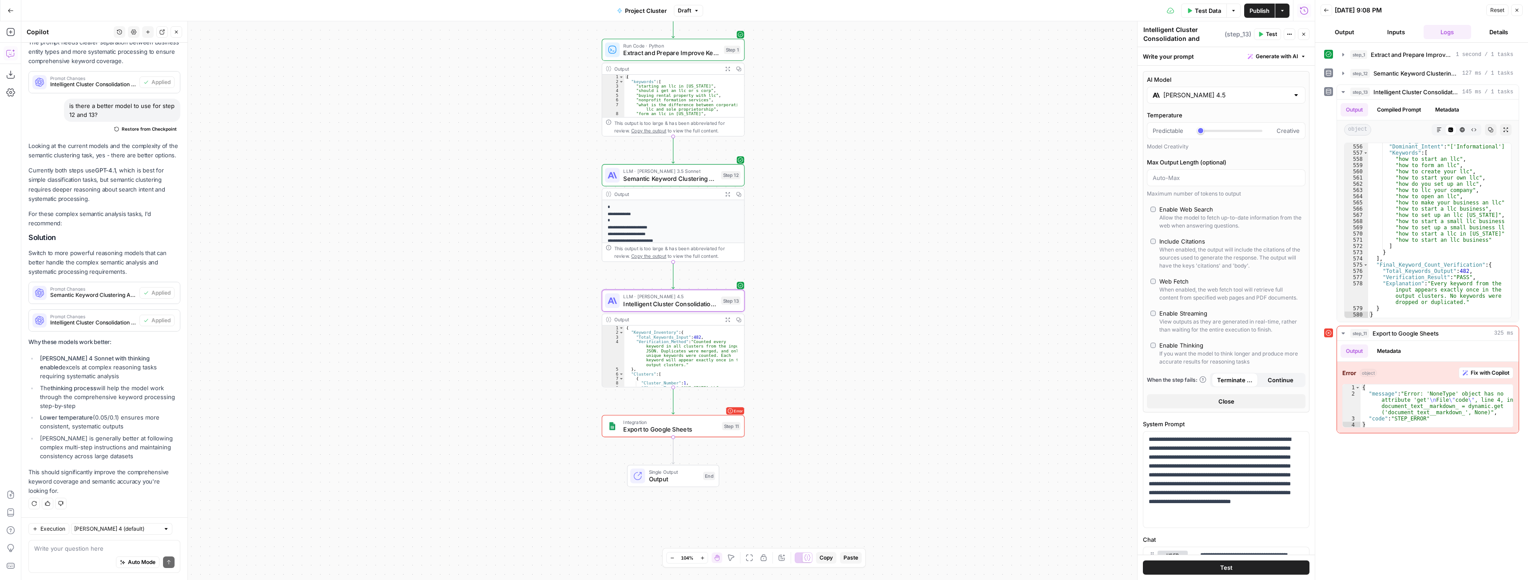
type input "***"
click at [686, 180] on span "Semantic Keyword Clustering Analysis" at bounding box center [670, 178] width 94 height 9
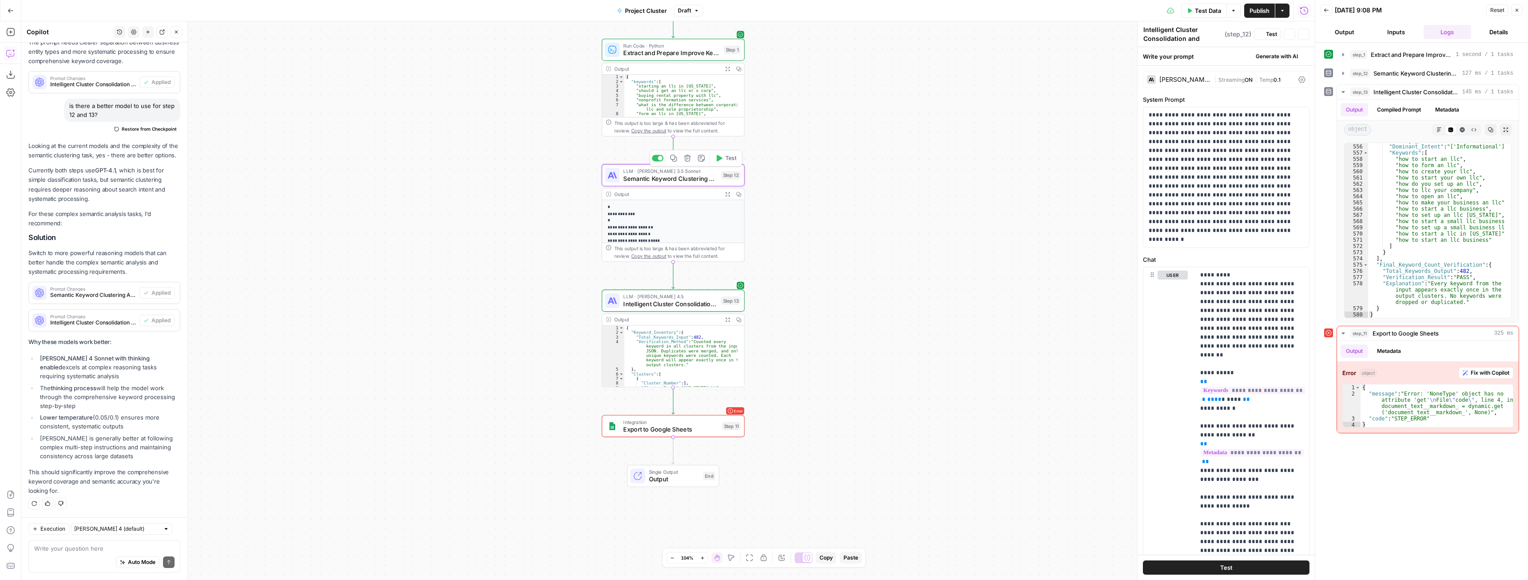
type textarea "Semantic Keyword Clustering Analysis"
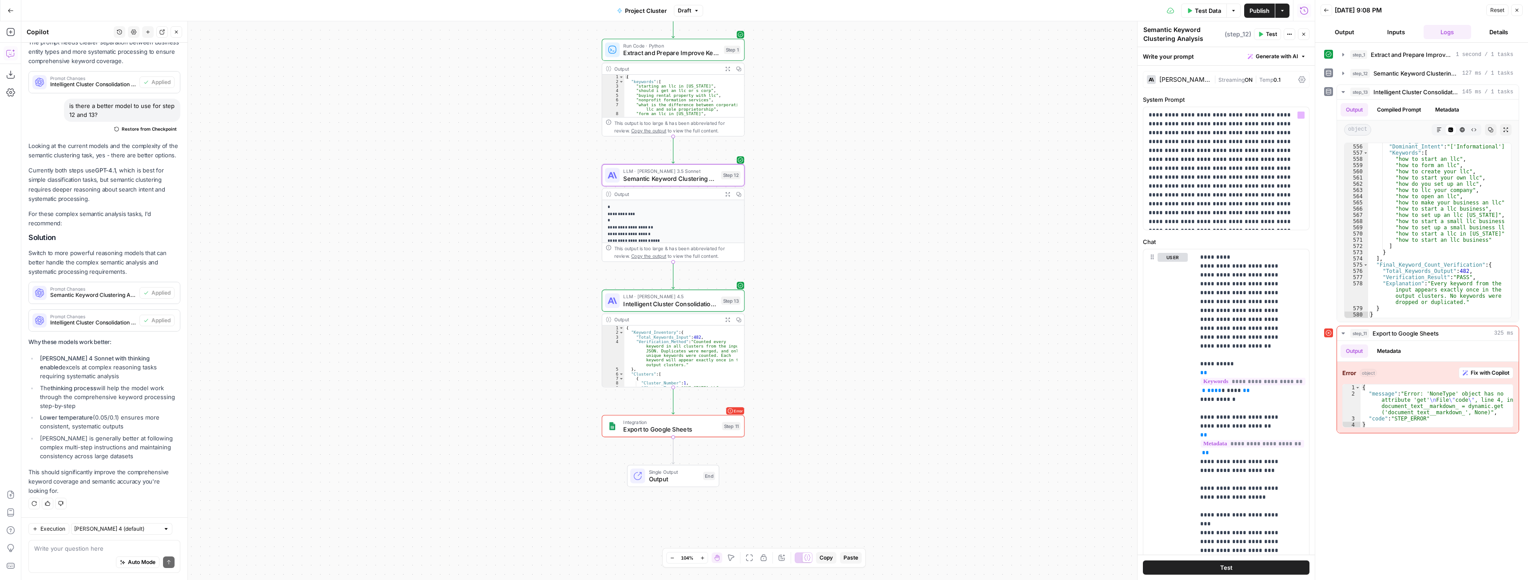
click at [956, 258] on div "**********" at bounding box center [668, 300] width 1294 height 558
drag, startPoint x: 681, startPoint y: 179, endPoint x: 1171, endPoint y: 88, distance: 498.1
click at [682, 180] on span "Semantic Keyword Clustering Analysis" at bounding box center [670, 178] width 94 height 9
click at [1171, 88] on div "Claude 3.5 Sonnet | Streaming ON | Temp 0.1" at bounding box center [1226, 79] width 167 height 17
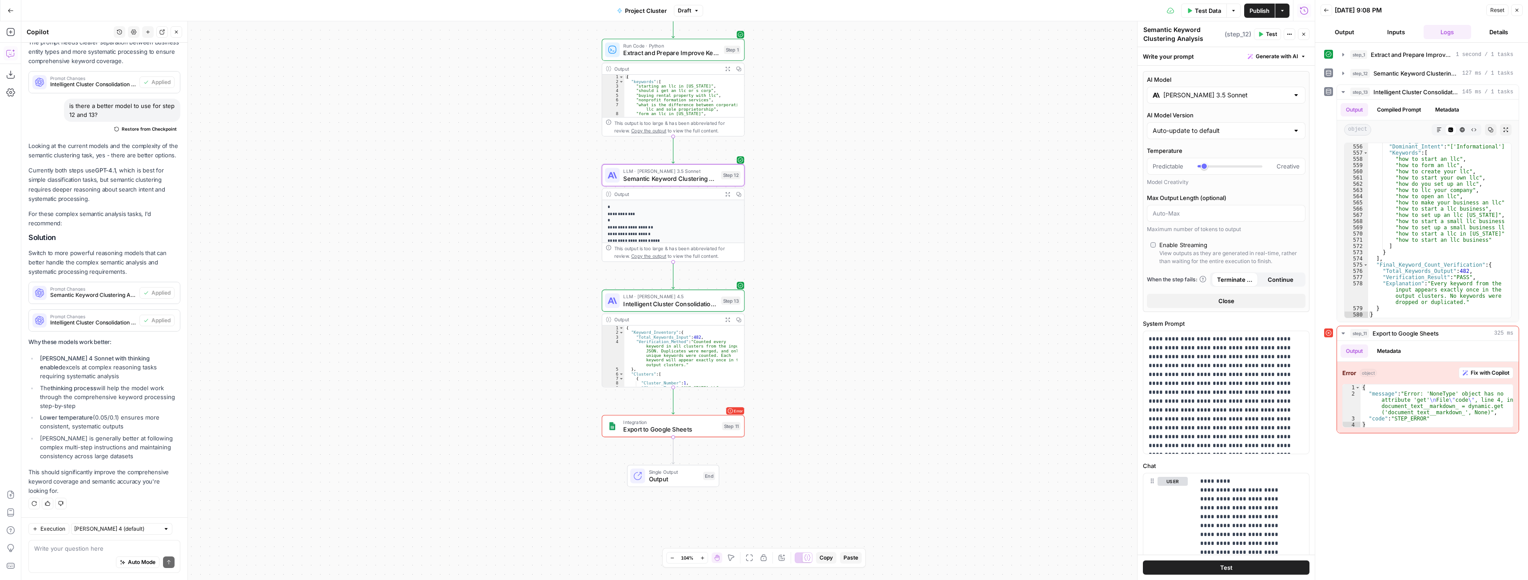
click at [1245, 92] on input "Claude 3.5 Sonnet" at bounding box center [1226, 95] width 126 height 9
click at [1187, 151] on label "Claude Sonnet 4.5 Hybrid reasoning: fast answers or deep thinking anthropic Vis…" at bounding box center [1186, 167] width 70 height 64
type input "Claude Sonnet 4.5"
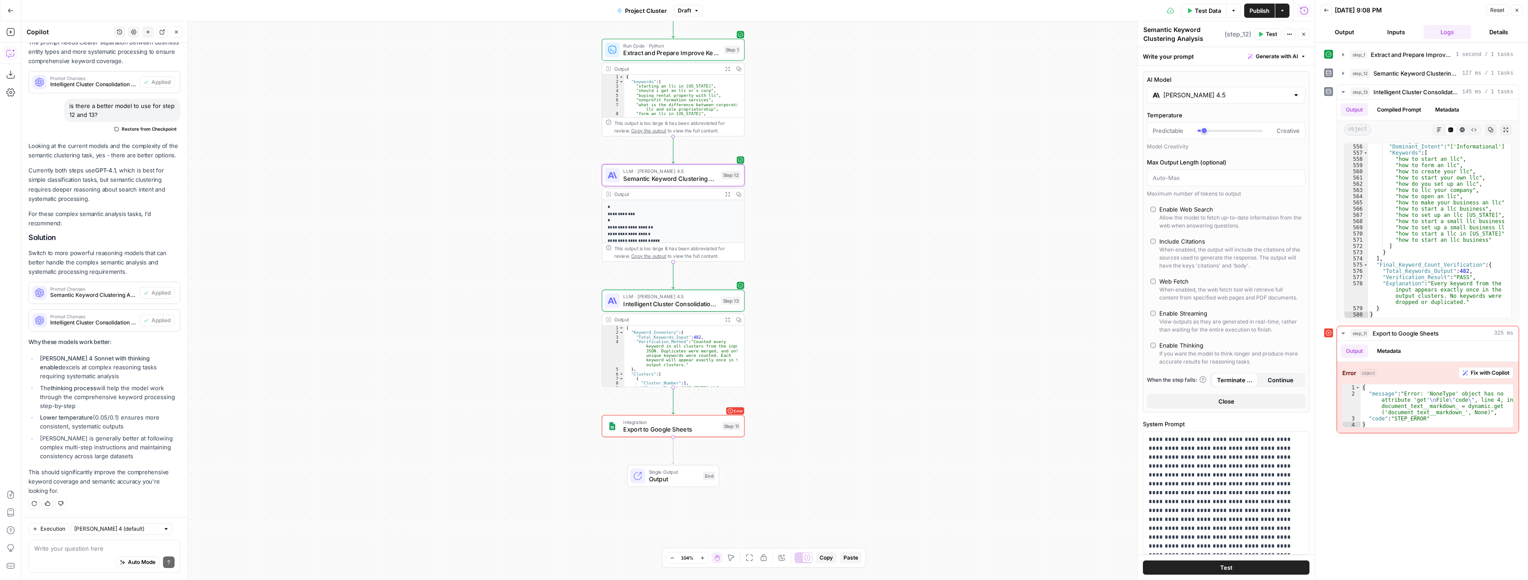
click at [1029, 235] on div "**********" at bounding box center [668, 300] width 1294 height 558
click at [1214, 15] on button "Test Data" at bounding box center [1204, 11] width 46 height 14
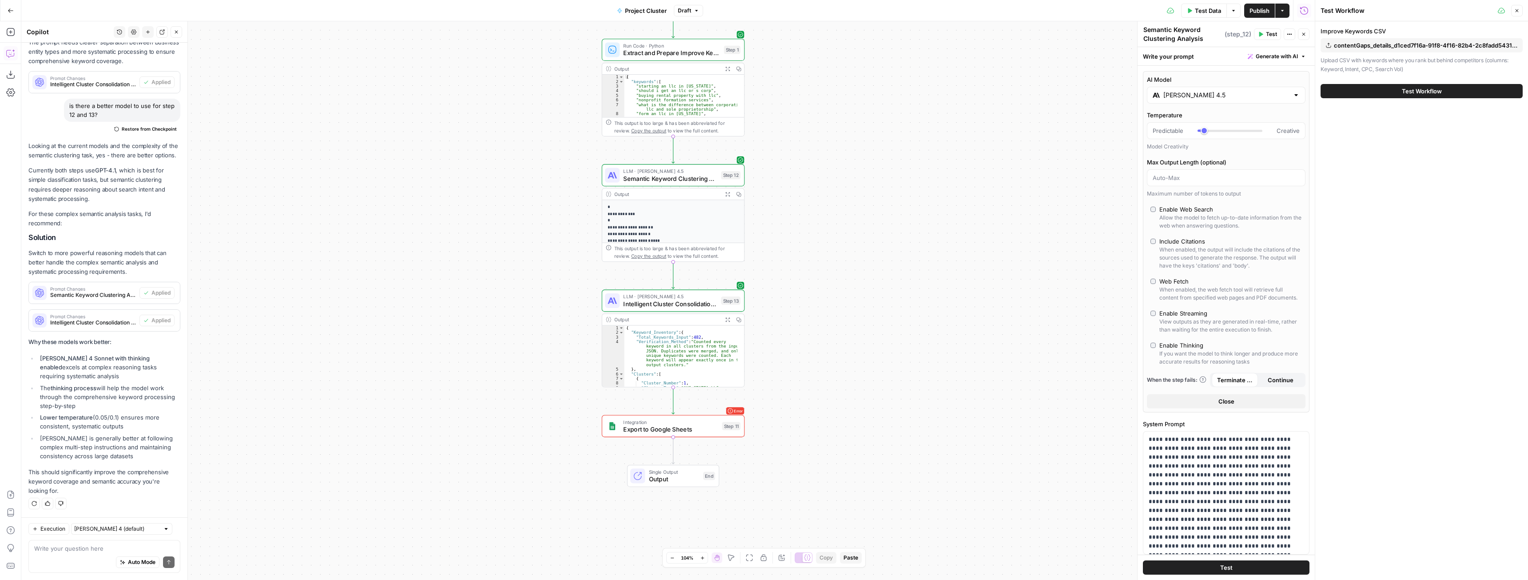
click at [1374, 99] on div "Test Workflow" at bounding box center [1422, 91] width 202 height 25
click at [1374, 95] on button "Test Workflow" at bounding box center [1422, 91] width 202 height 14
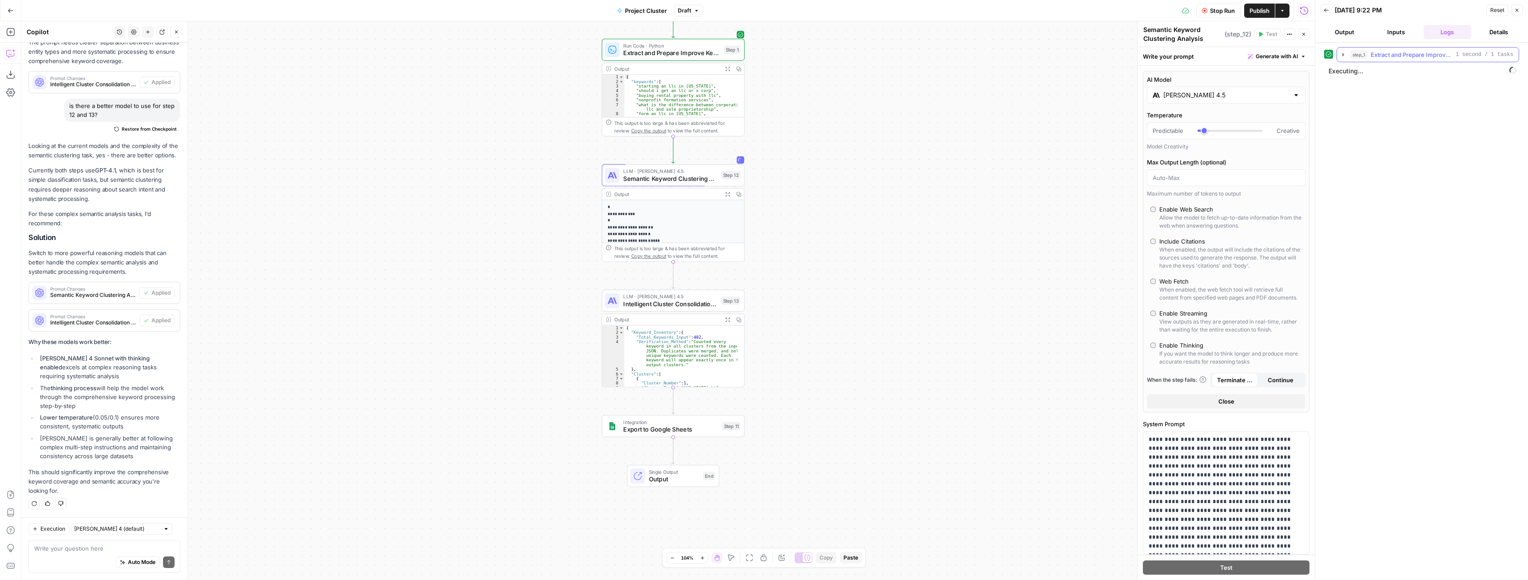
click at [1344, 55] on icon "button" at bounding box center [1343, 54] width 2 height 3
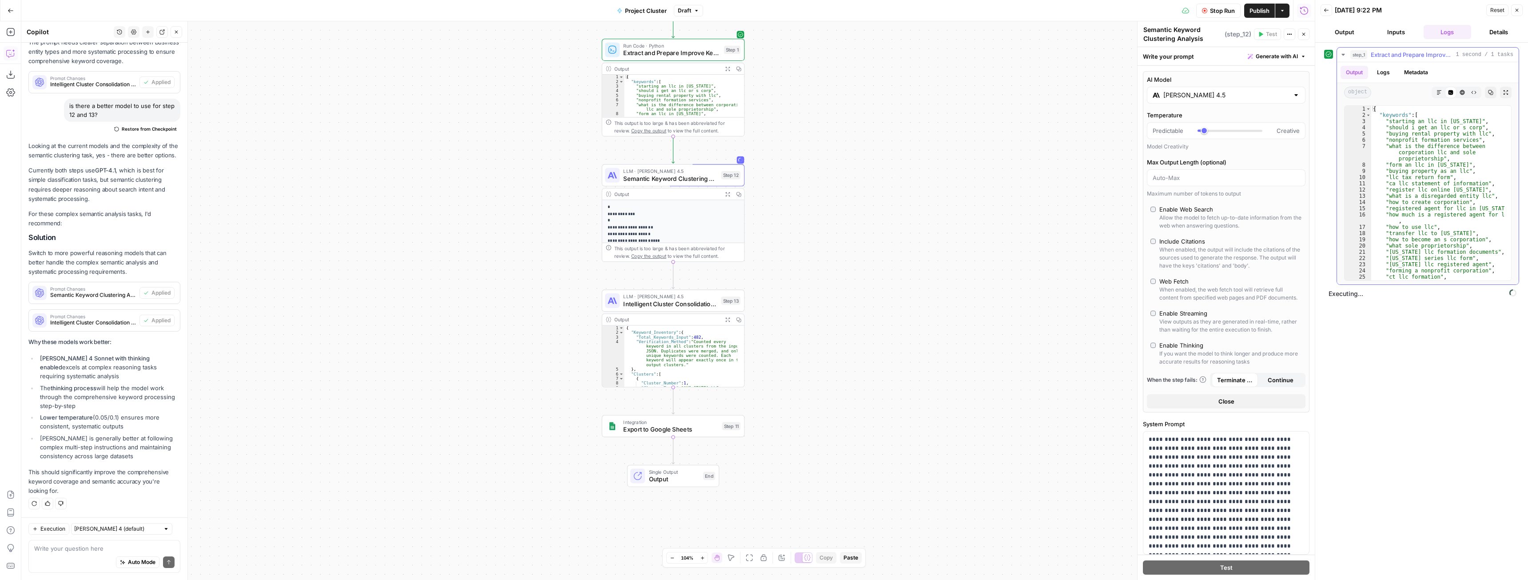
click at [1344, 55] on icon "button" at bounding box center [1343, 55] width 3 height 2
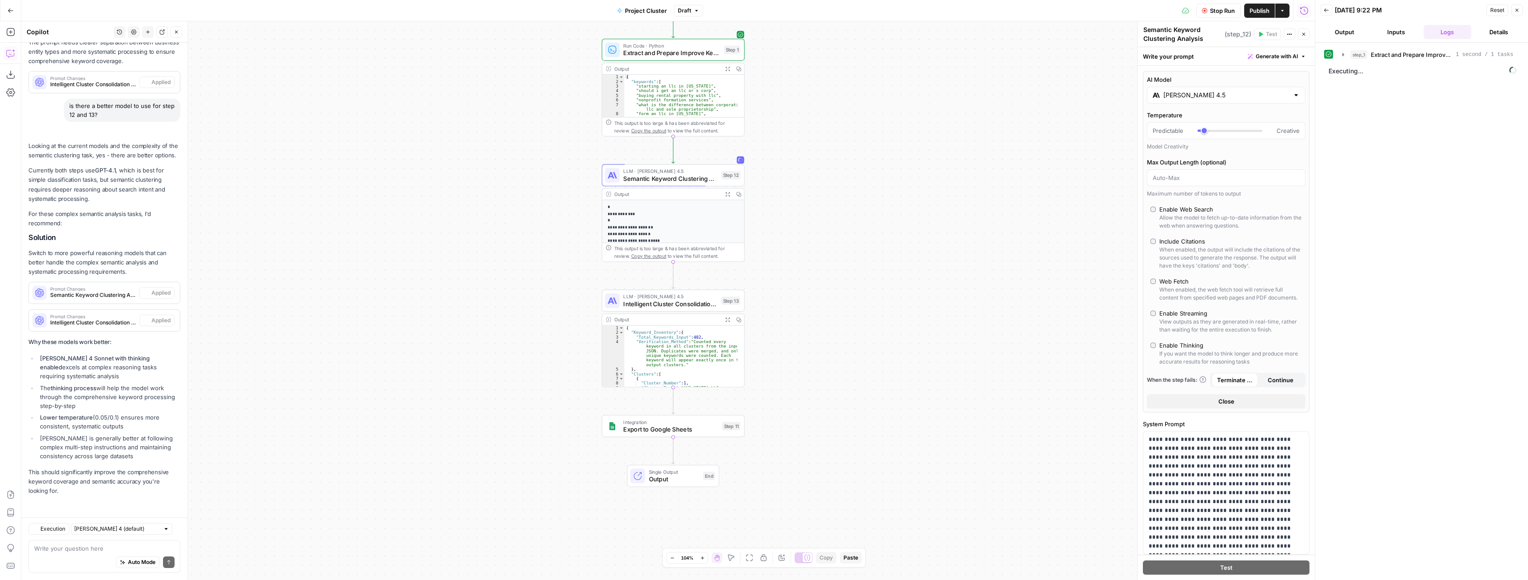
scroll to position [3111, 0]
type input "*"
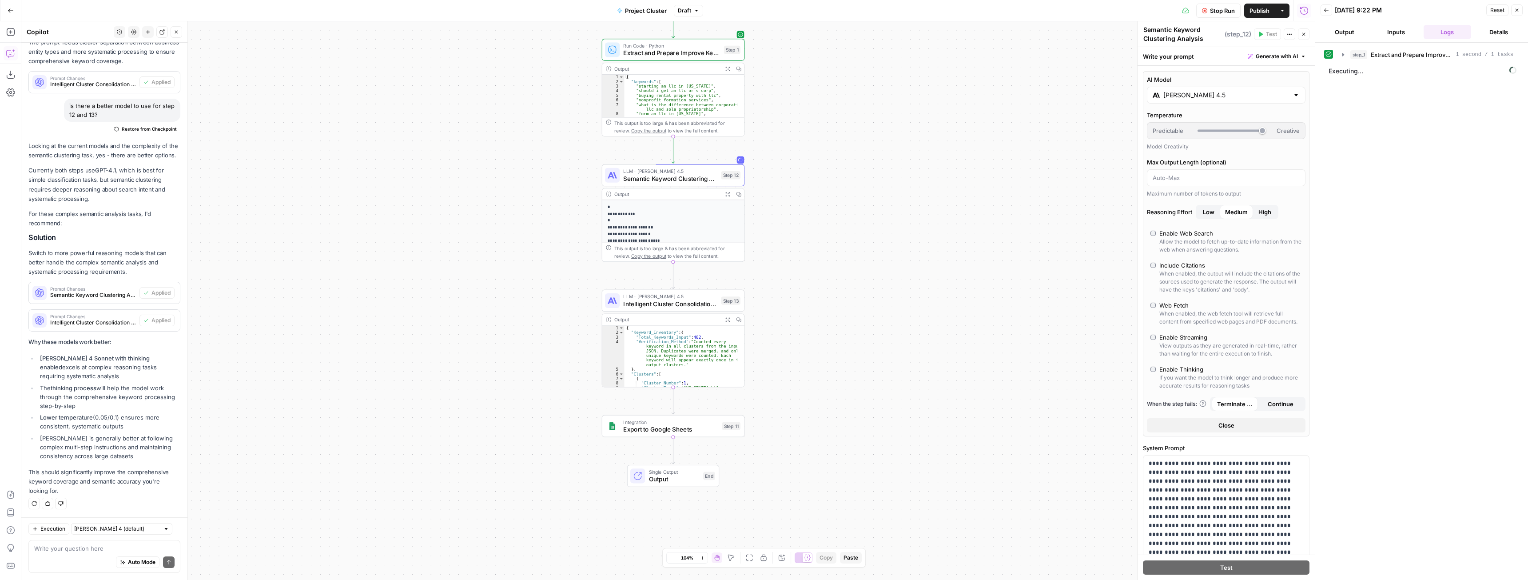
click at [1259, 216] on span "High" at bounding box center [1264, 211] width 13 height 9
click at [1342, 73] on icon "button" at bounding box center [1343, 73] width 7 height 7
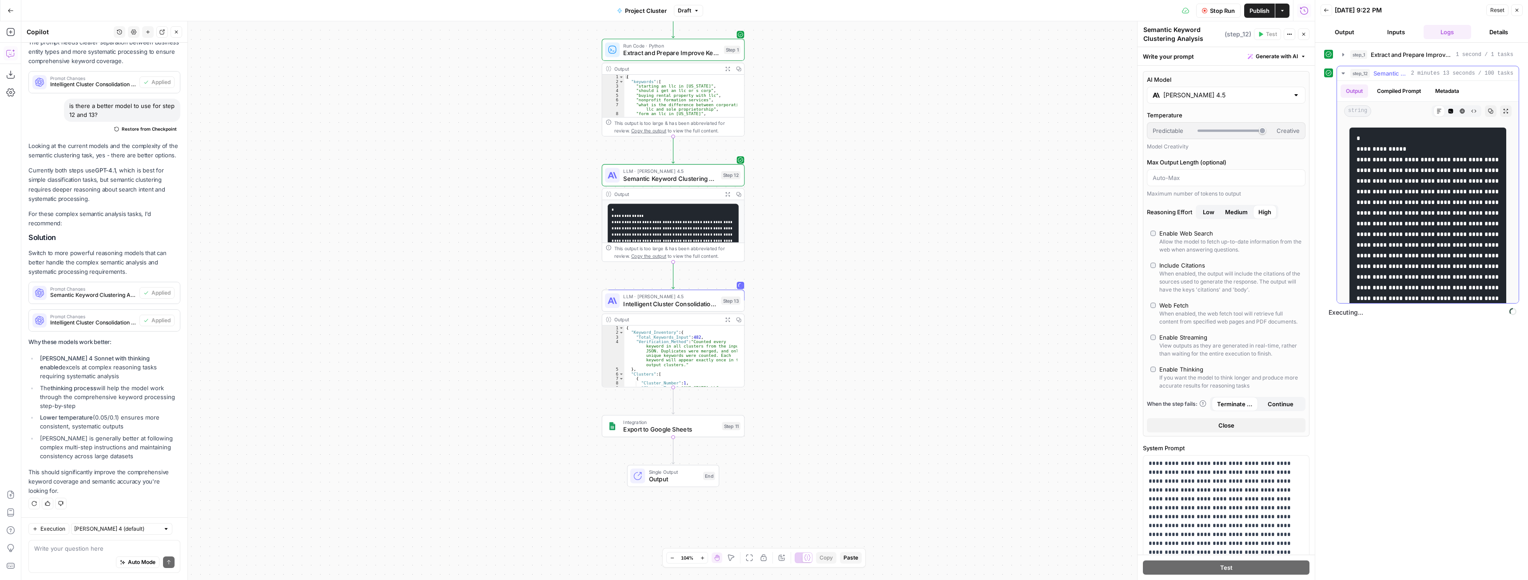
click at [1346, 74] on icon "button" at bounding box center [1343, 73] width 7 height 7
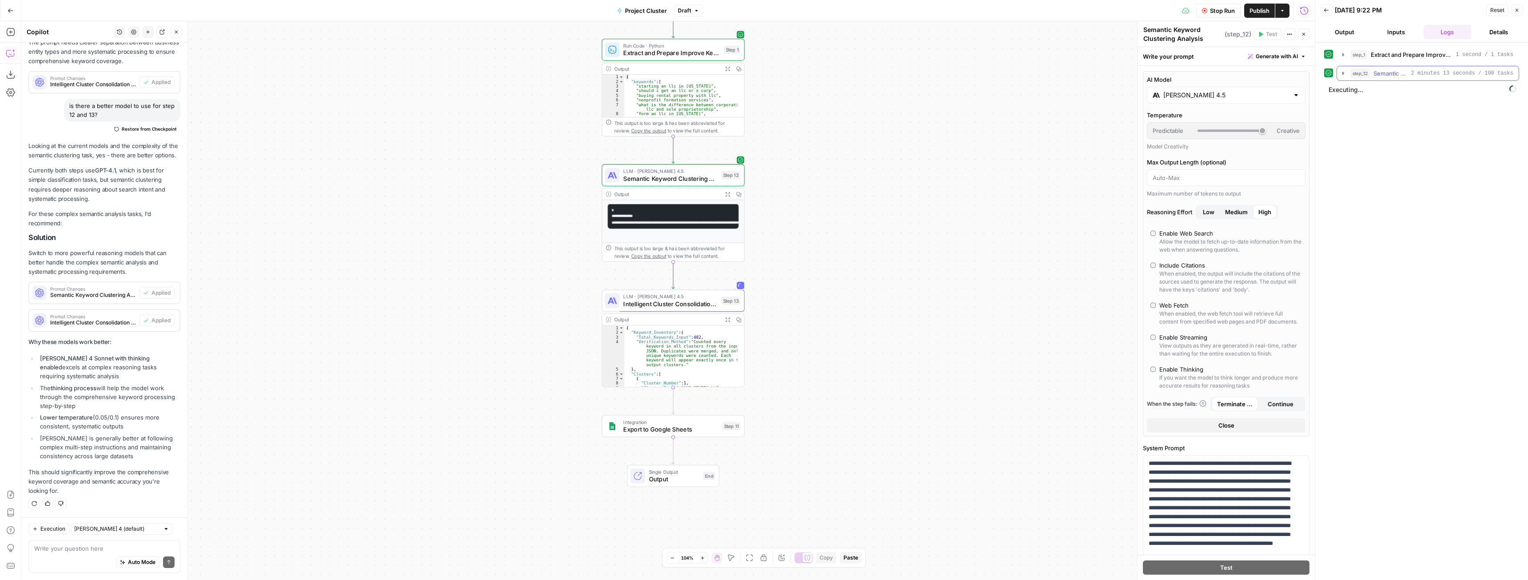
click at [1346, 74] on icon "button" at bounding box center [1343, 73] width 7 height 7
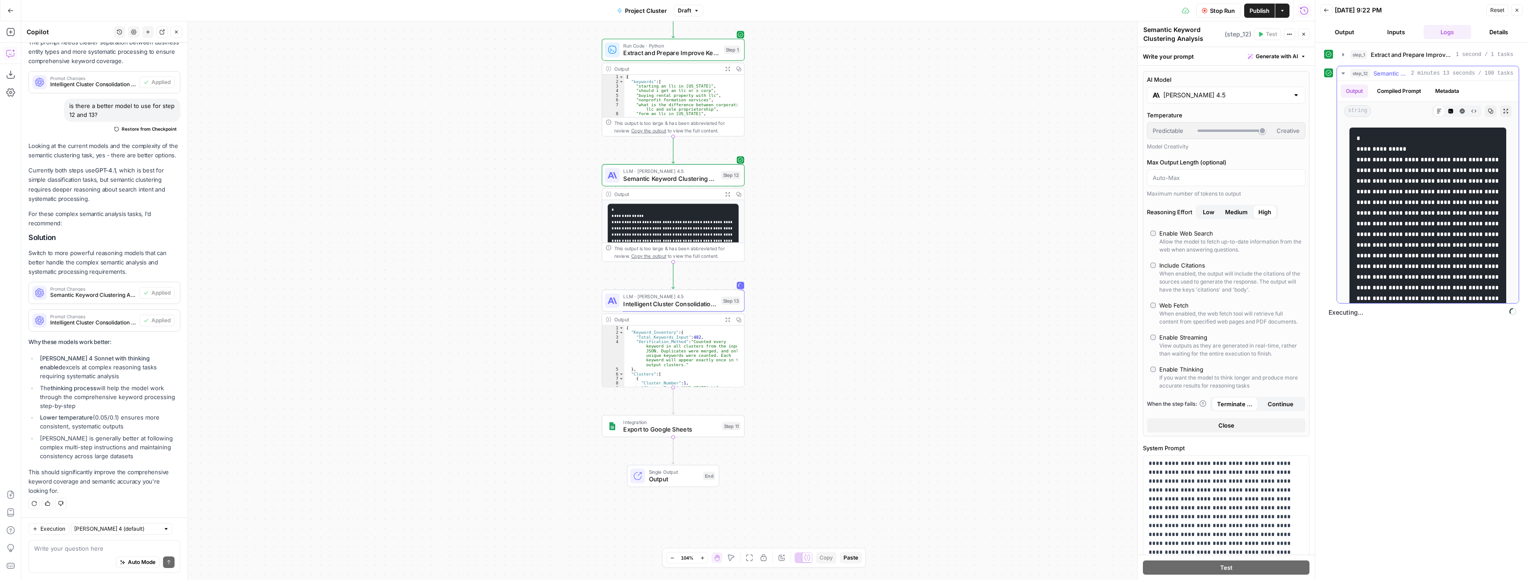
click at [1347, 73] on button "step_12 Semantic Keyword Clustering Analysis 2 minutes 13 seconds / 100 tasks" at bounding box center [1428, 73] width 182 height 14
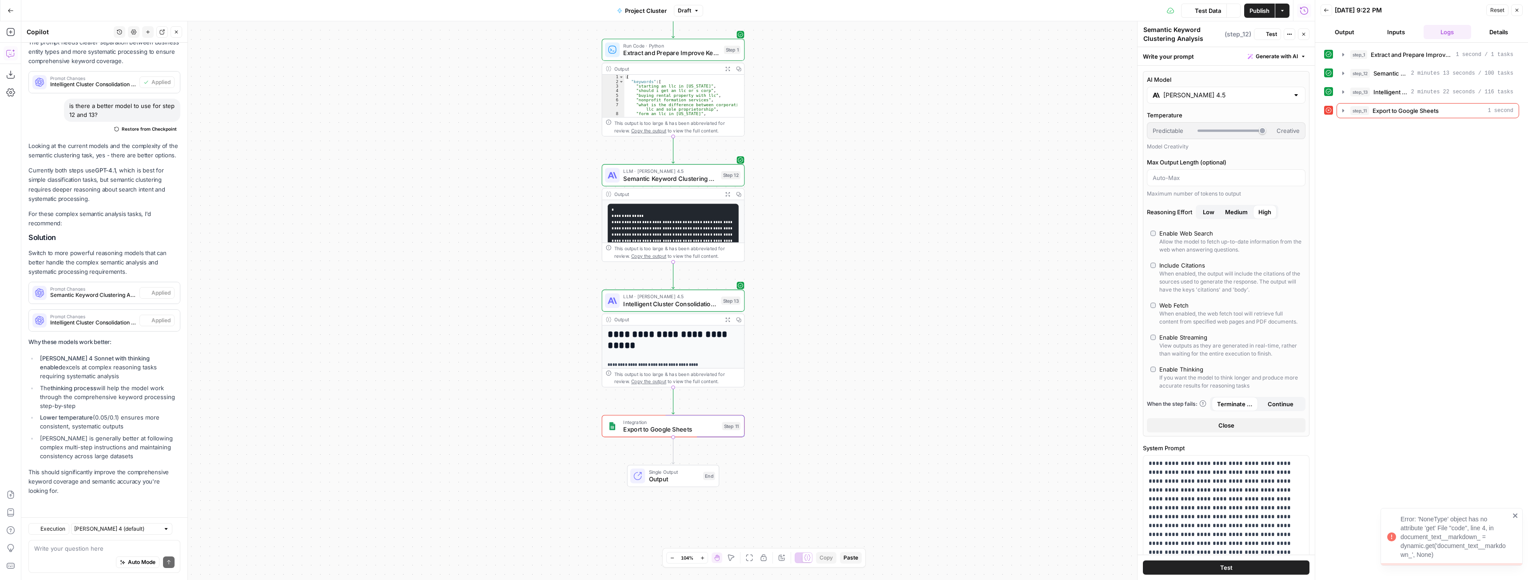
scroll to position [3111, 0]
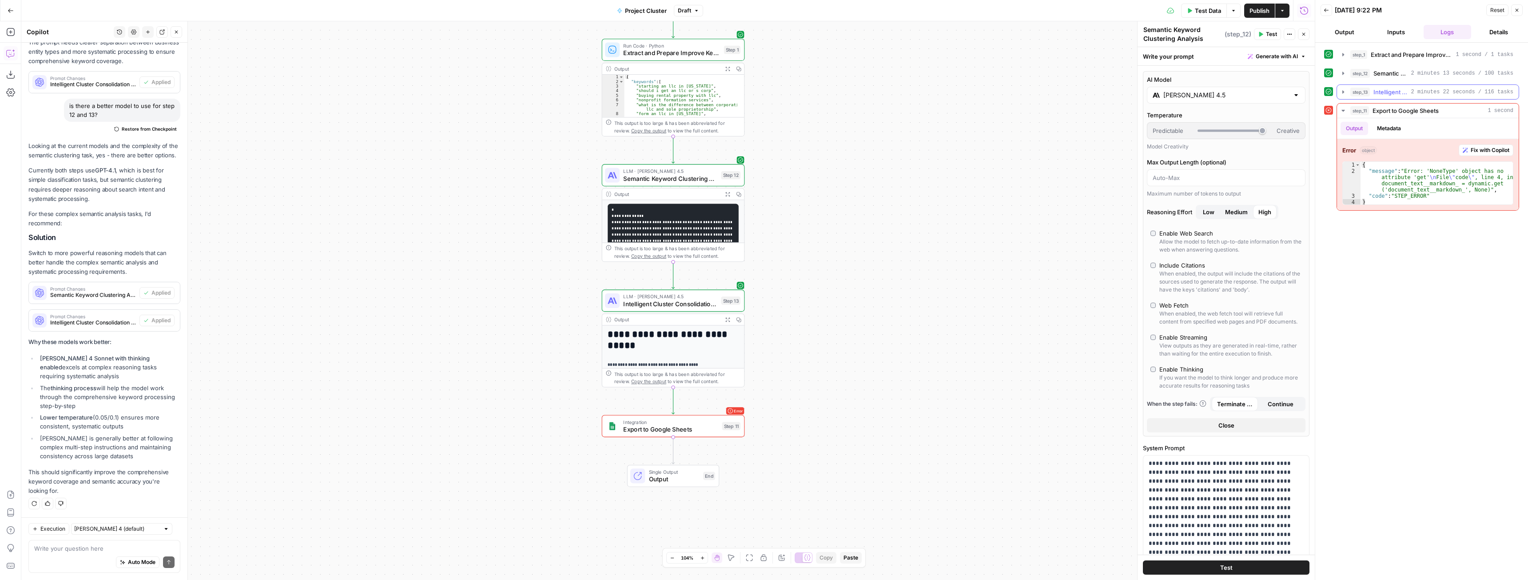
click at [1344, 94] on icon "button" at bounding box center [1343, 91] width 7 height 7
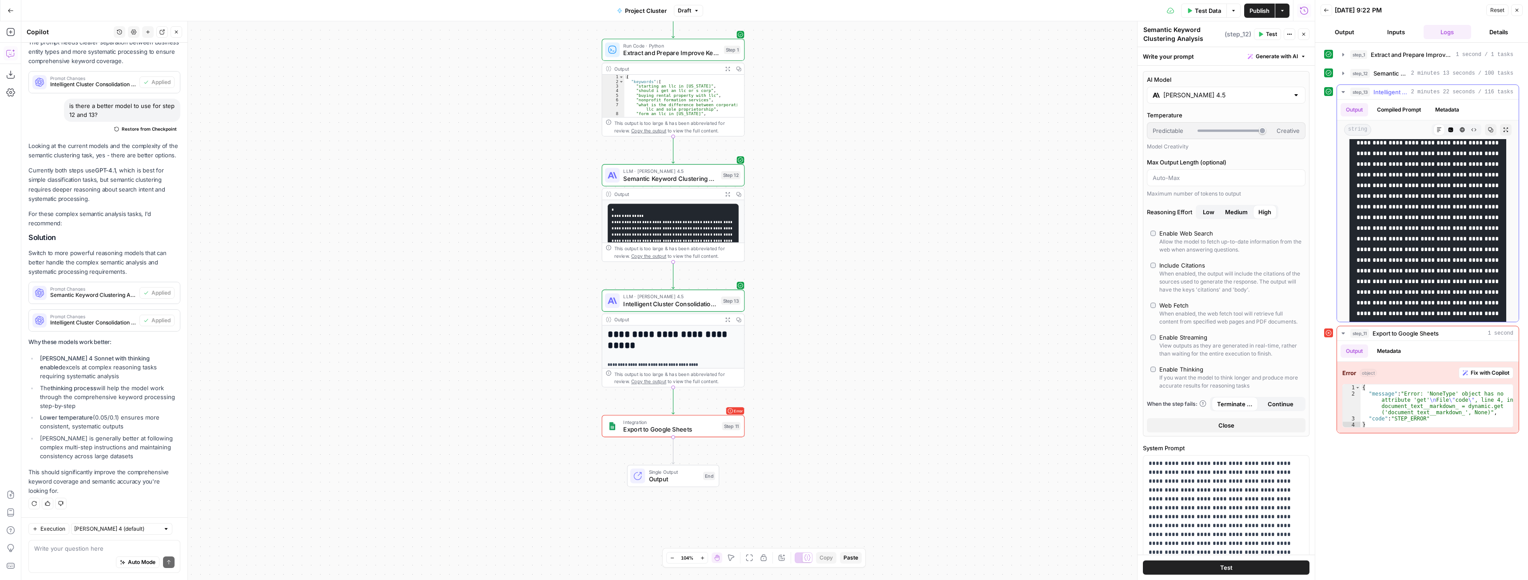
scroll to position [1955, 0]
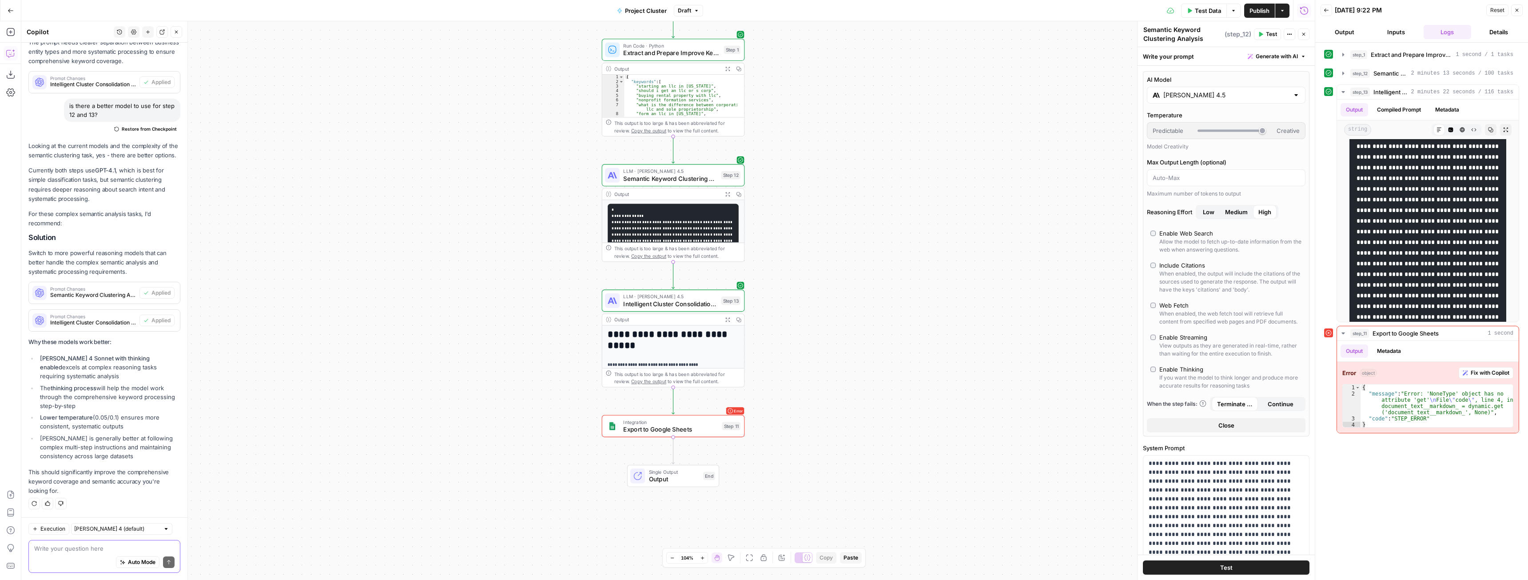
click at [83, 549] on textarea at bounding box center [104, 548] width 140 height 9
click at [108, 550] on textarea "your llm steps are still" at bounding box center [104, 548] width 140 height 9
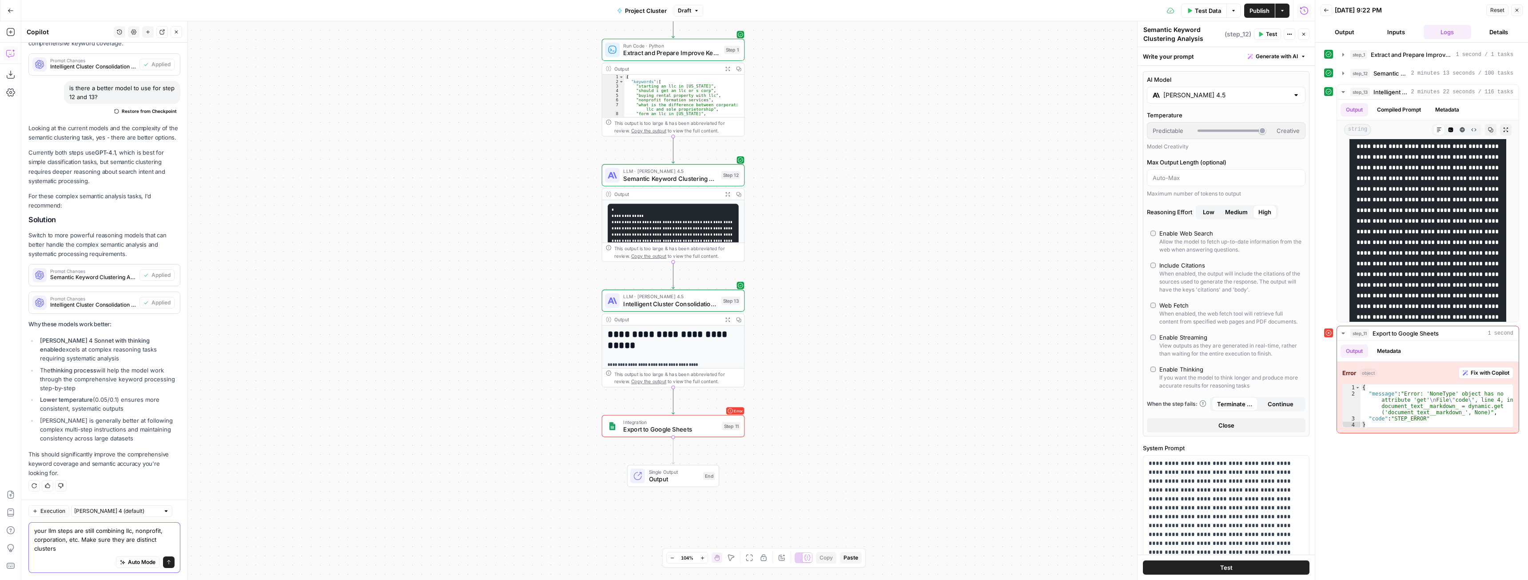
scroll to position [3129, 0]
type textarea "your llm steps are still combining llc, nonprofit, corporation, etc. Make sure …"
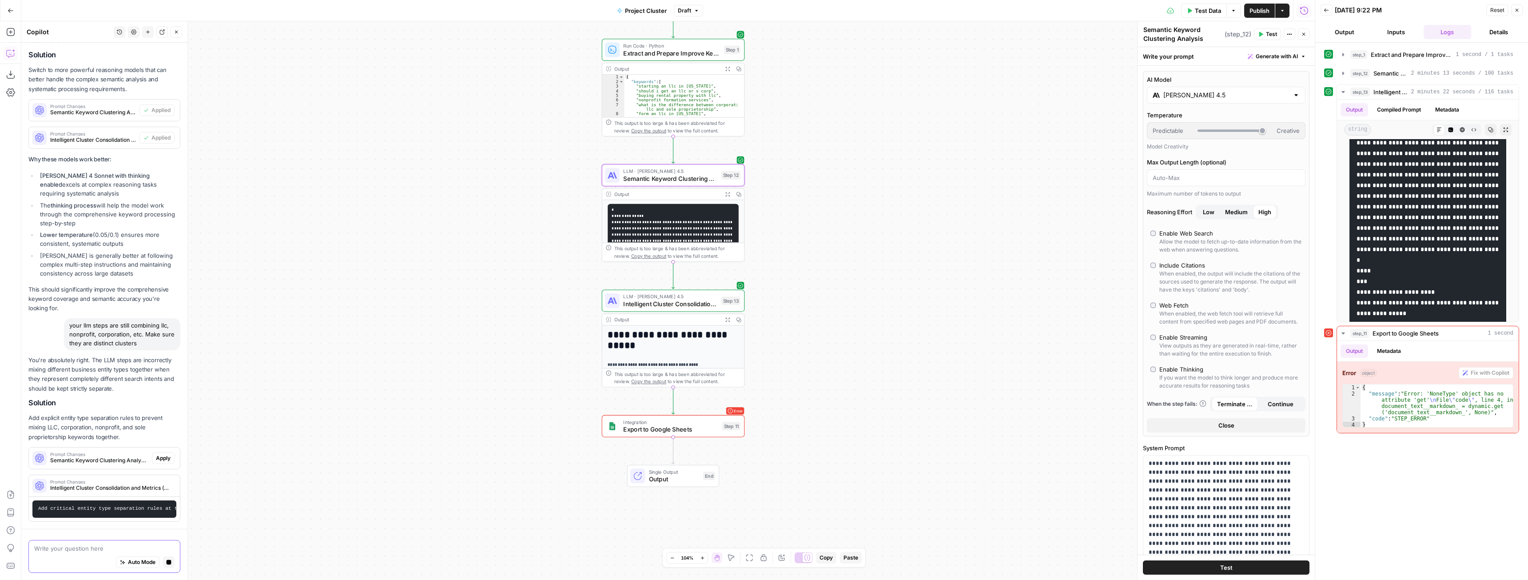
scroll to position [3084, 0]
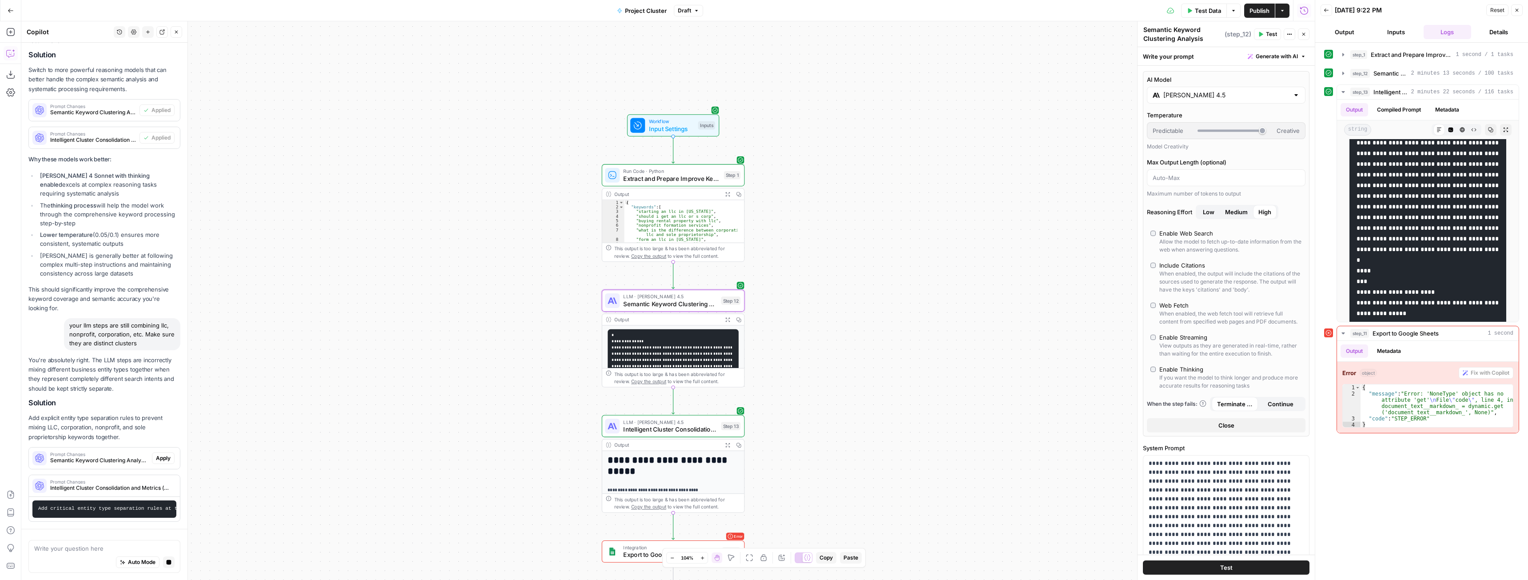
click at [156, 454] on span "Apply" at bounding box center [163, 458] width 15 height 8
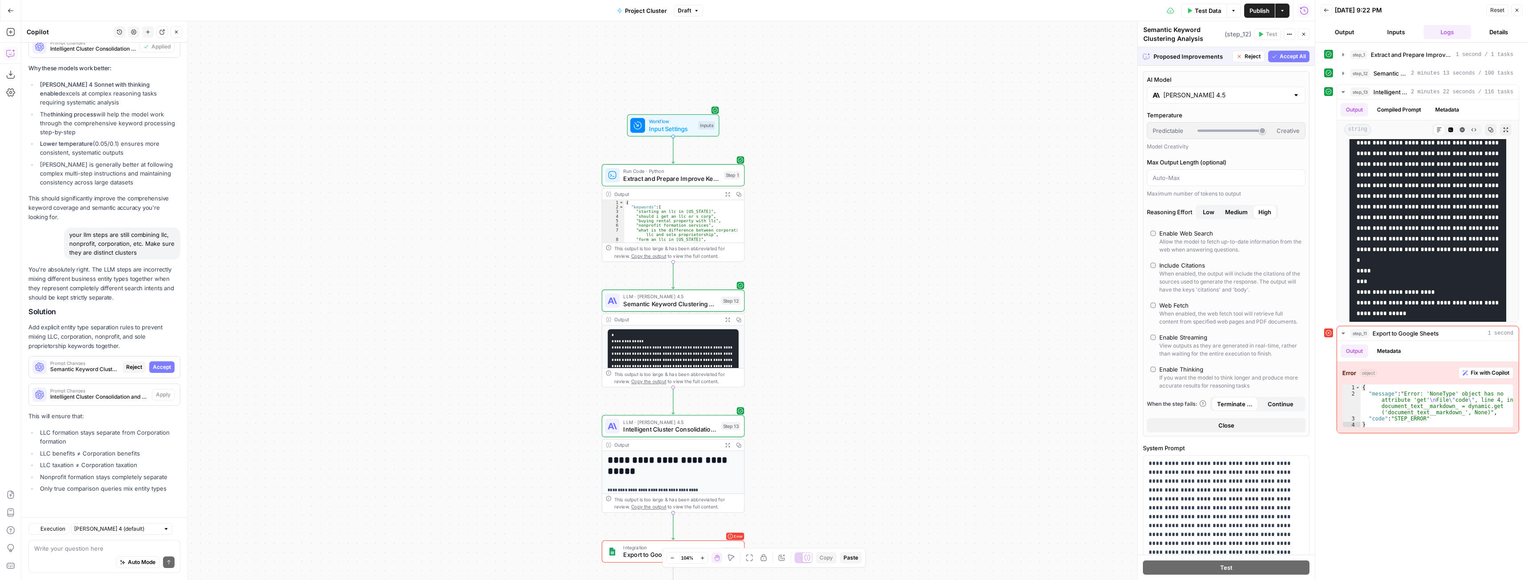
scroll to position [3172, 0]
click at [1294, 62] on div "Proposed Improvements Reject Accept All" at bounding box center [1226, 56] width 177 height 18
click at [1292, 58] on span "Accept All" at bounding box center [1293, 56] width 26 height 8
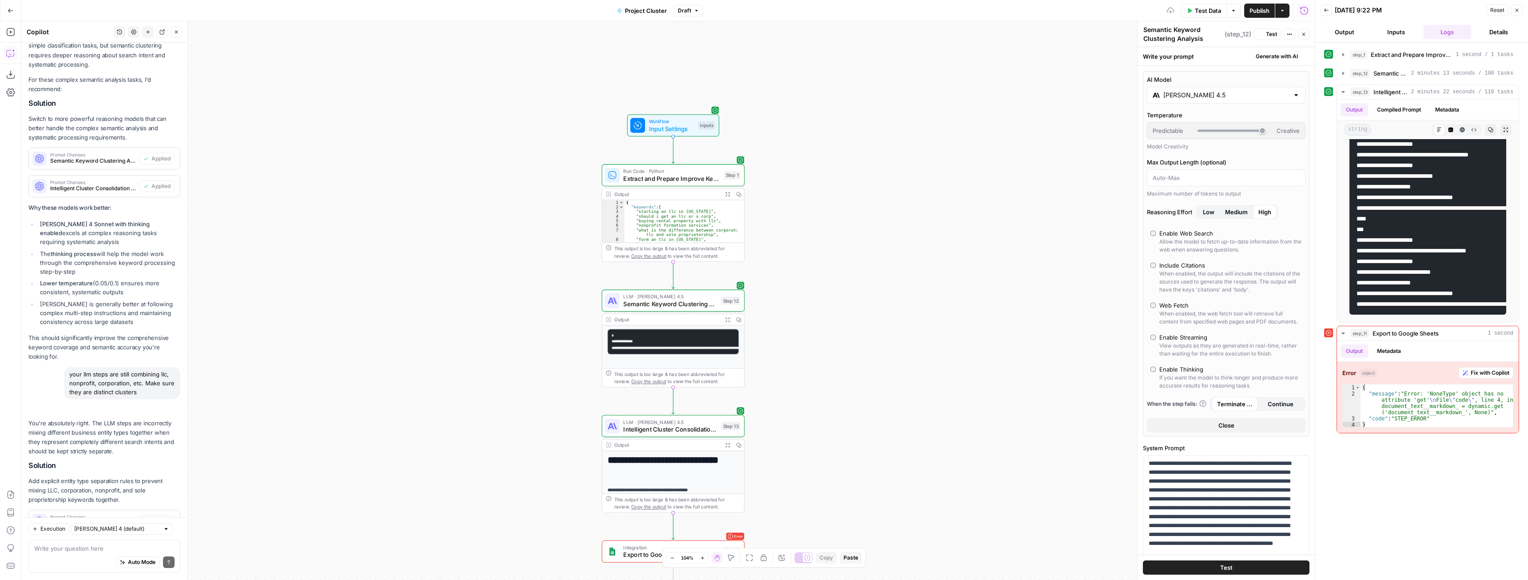
scroll to position [0, 0]
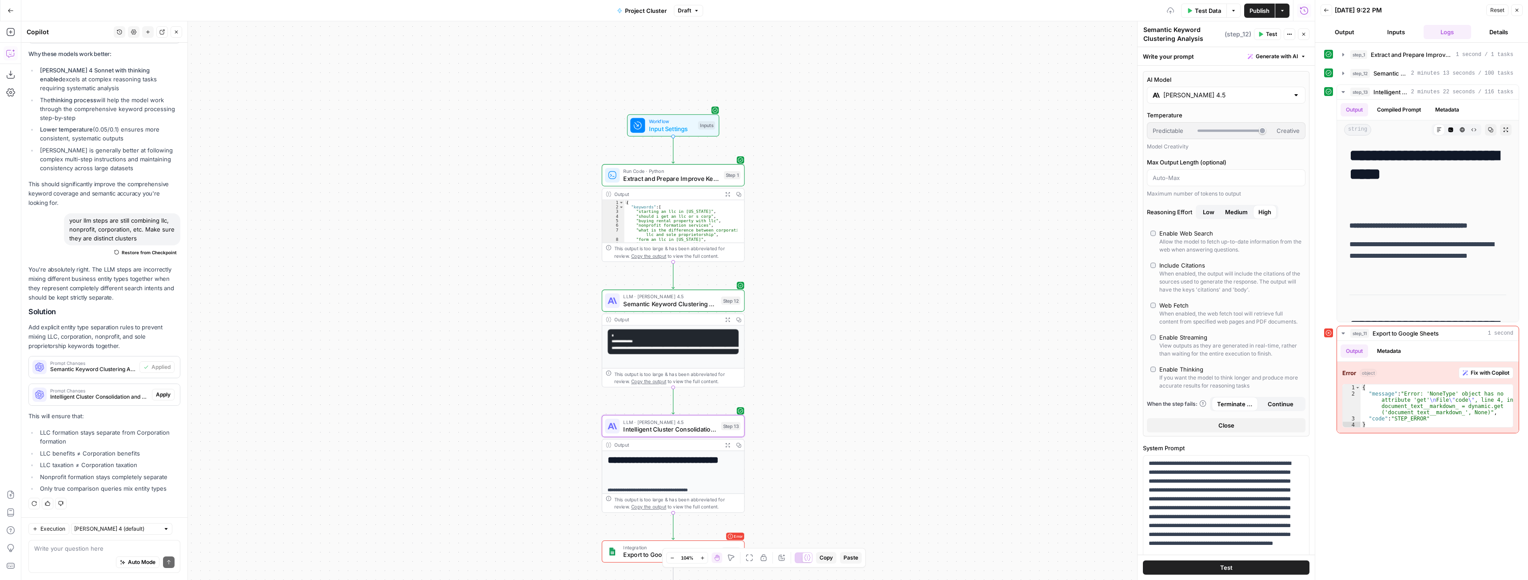
click at [159, 396] on span "Apply" at bounding box center [163, 394] width 15 height 8
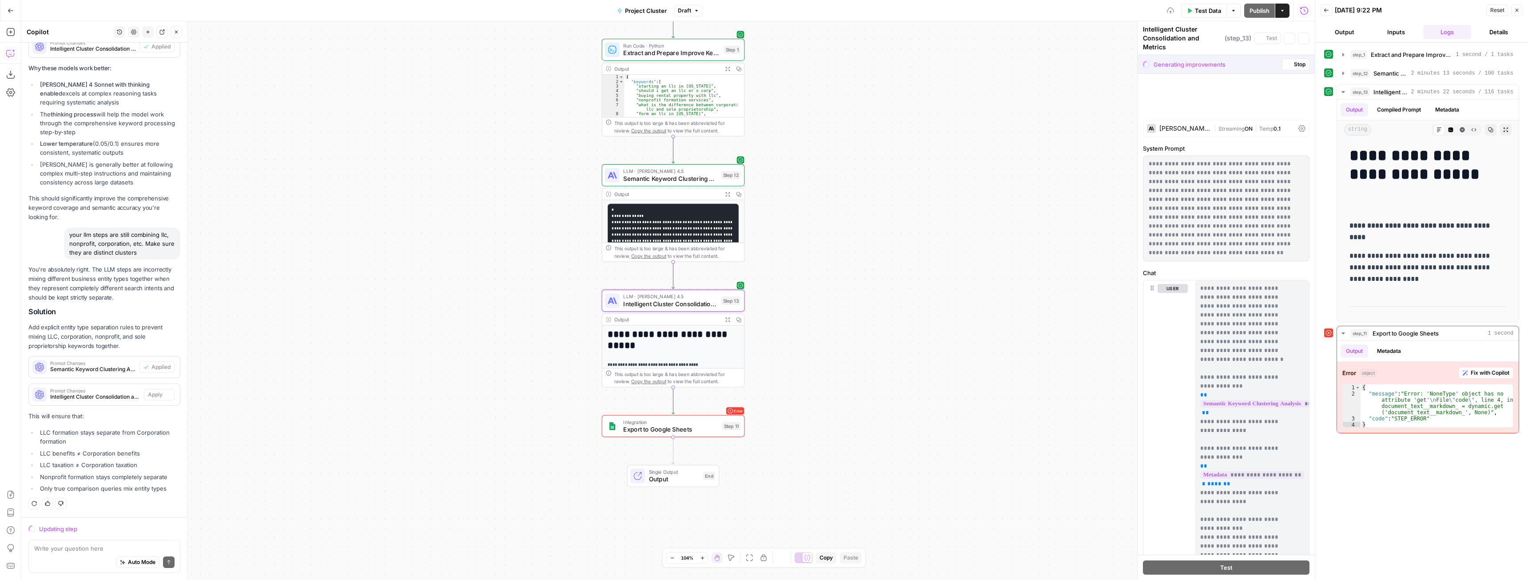
scroll to position [3172, 0]
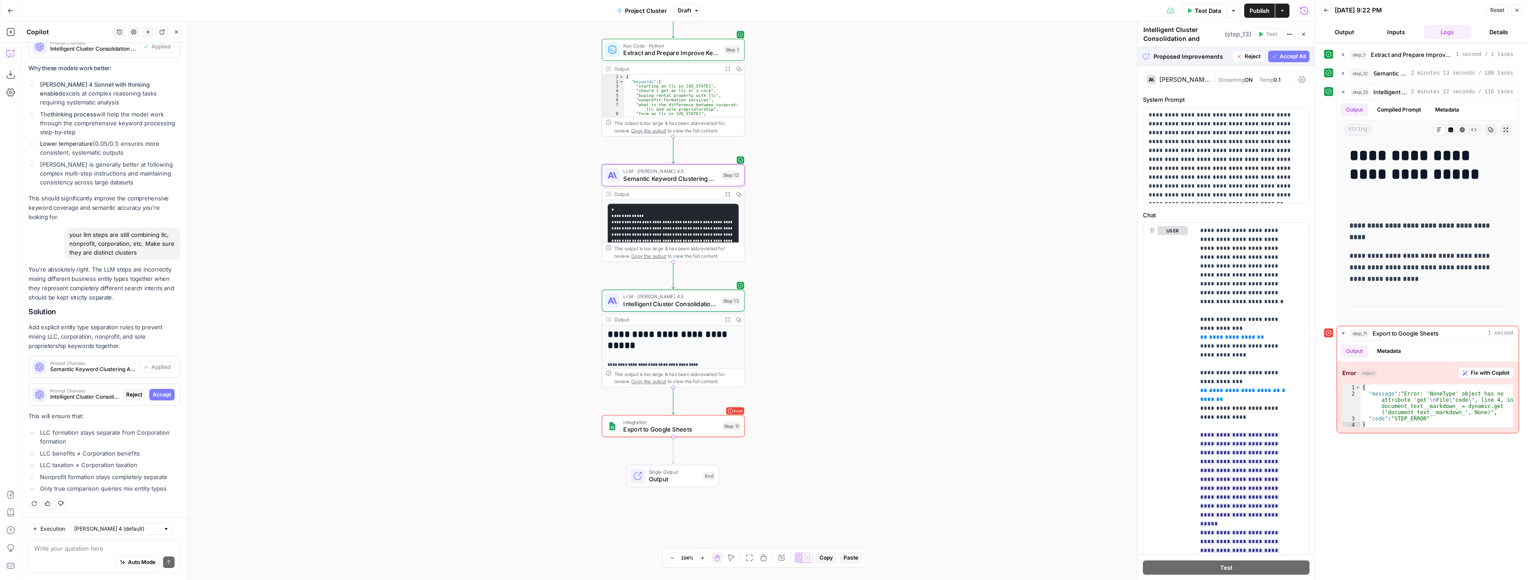
click at [157, 392] on span "Accept" at bounding box center [162, 394] width 18 height 8
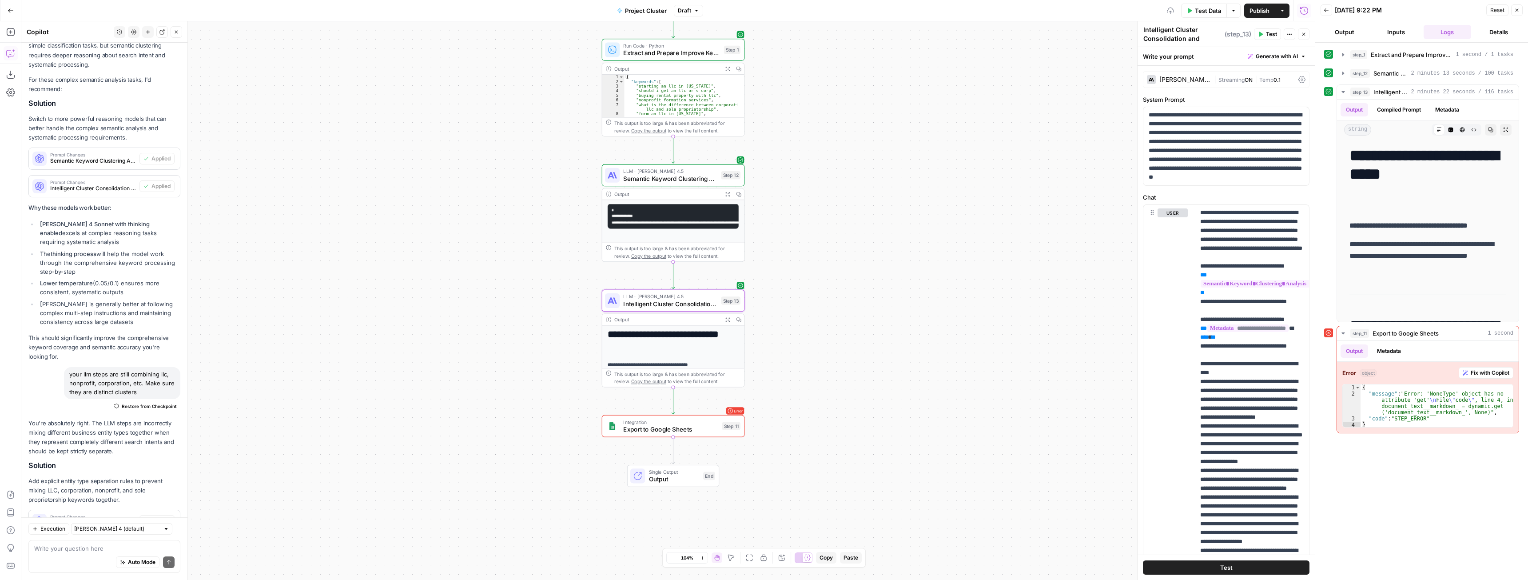
scroll to position [3399, 0]
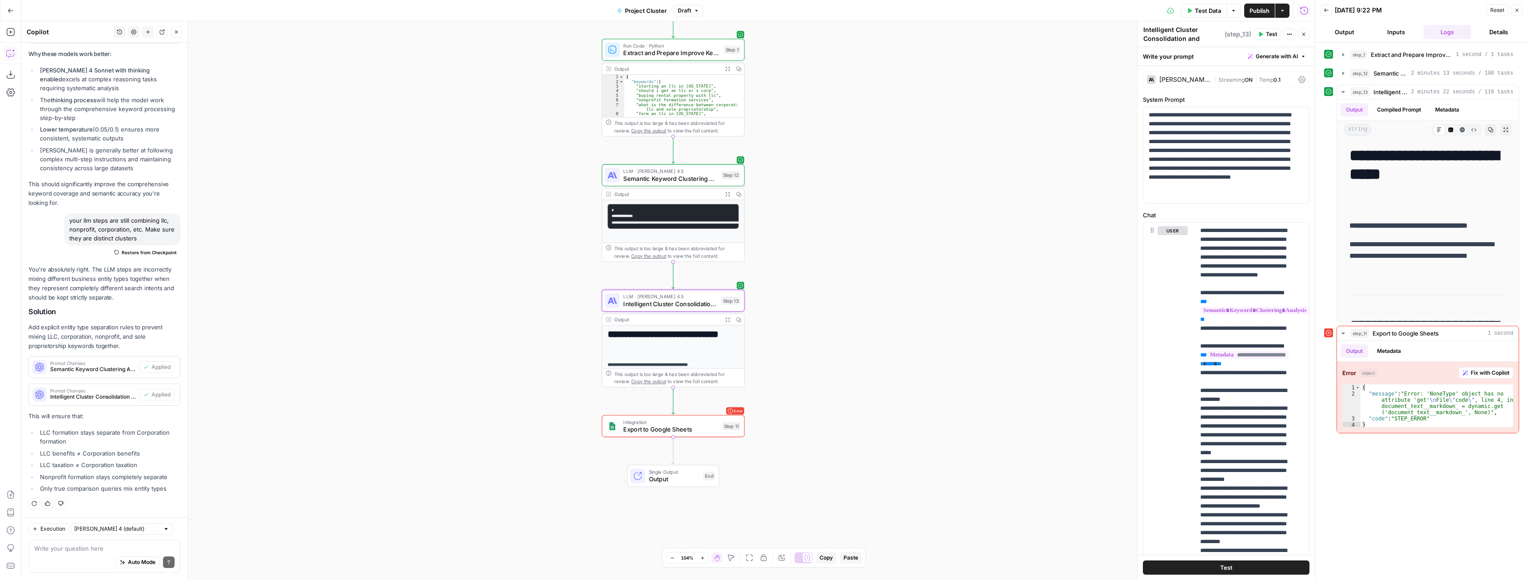
click at [1211, 18] on div "Test Data Options Publish Actions Run History" at bounding box center [1009, 10] width 612 height 21
click at [1214, 12] on span "Test Data" at bounding box center [1208, 10] width 26 height 9
click at [1213, 7] on span "Test Data" at bounding box center [1208, 10] width 26 height 9
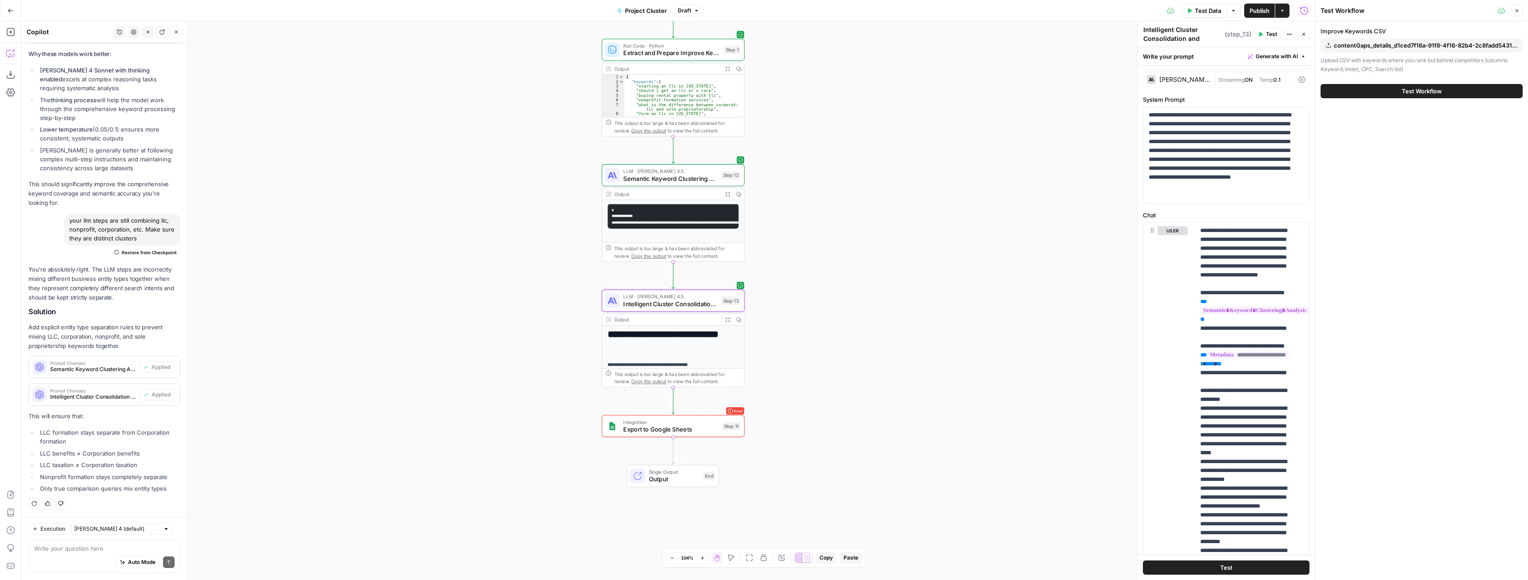
click at [1390, 93] on button "Test Workflow" at bounding box center [1422, 91] width 202 height 14
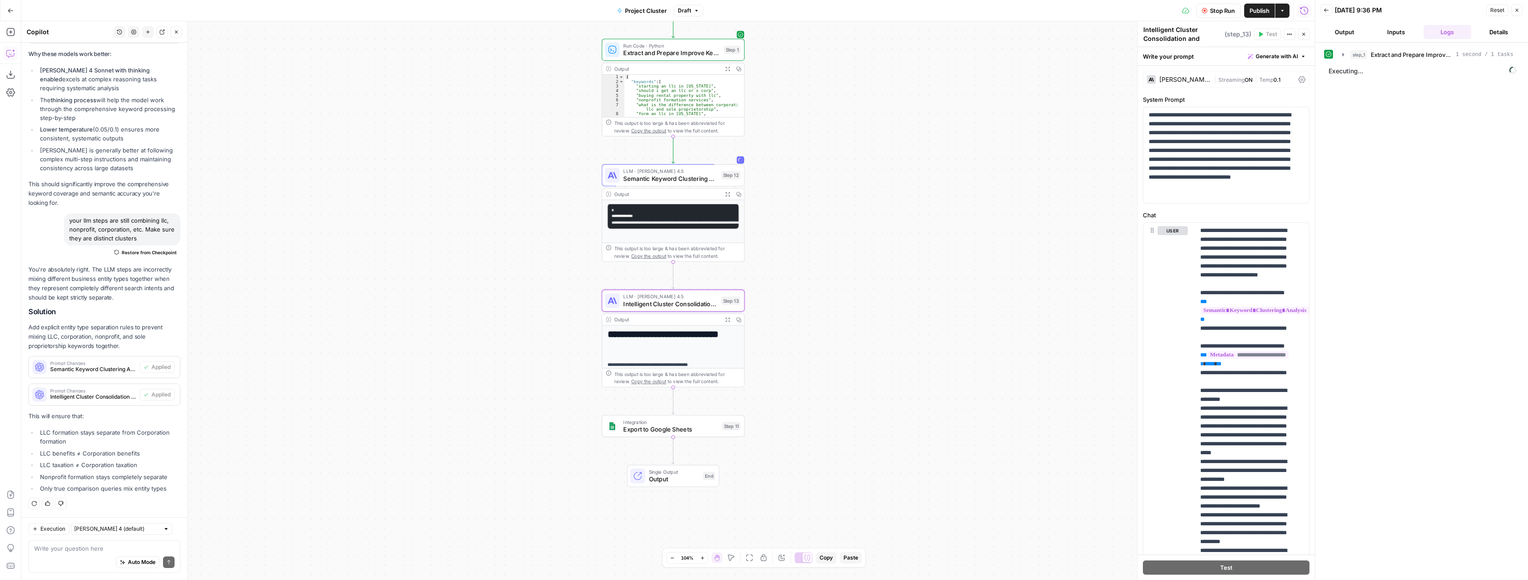
drag, startPoint x: 1219, startPoint y: 10, endPoint x: 1385, endPoint y: 117, distance: 197.4
click at [1385, 117] on body "LegalZoom New Home Browse Insights Opportunities Your Data Recent Grids Well Ac…" at bounding box center [764, 290] width 1528 height 580
click at [1346, 52] on icon "button" at bounding box center [1343, 54] width 7 height 7
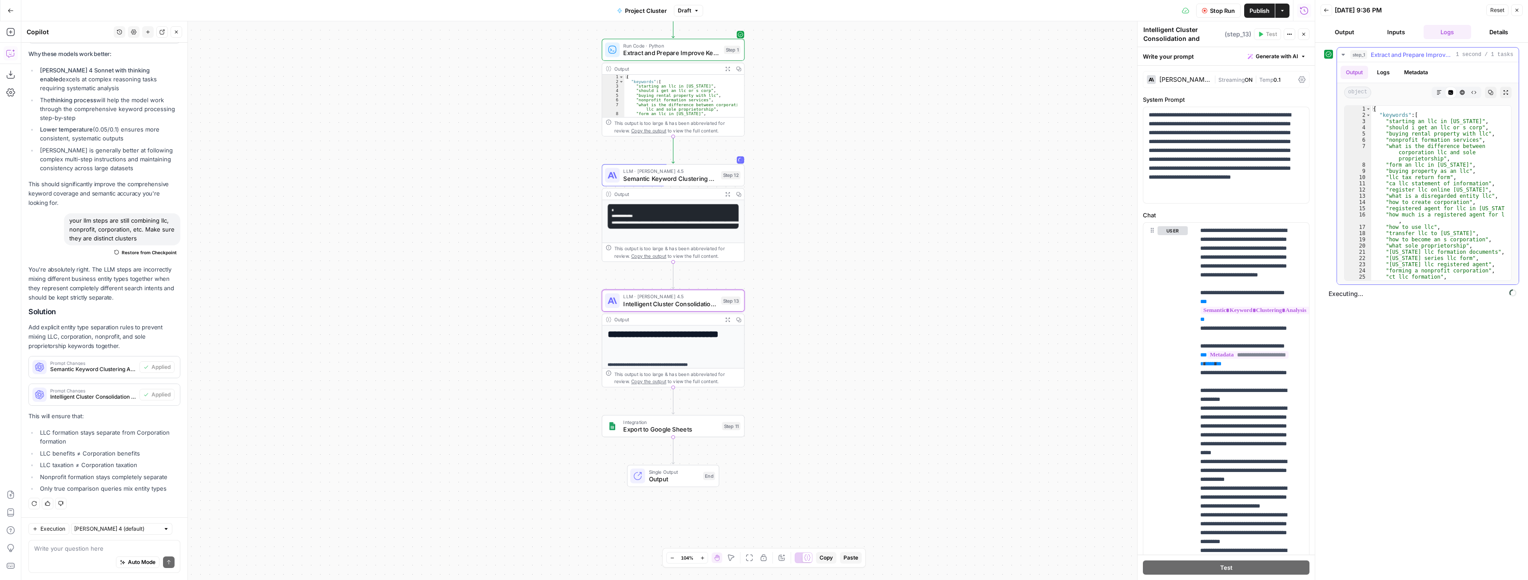
click at [1346, 52] on icon "button" at bounding box center [1343, 54] width 7 height 7
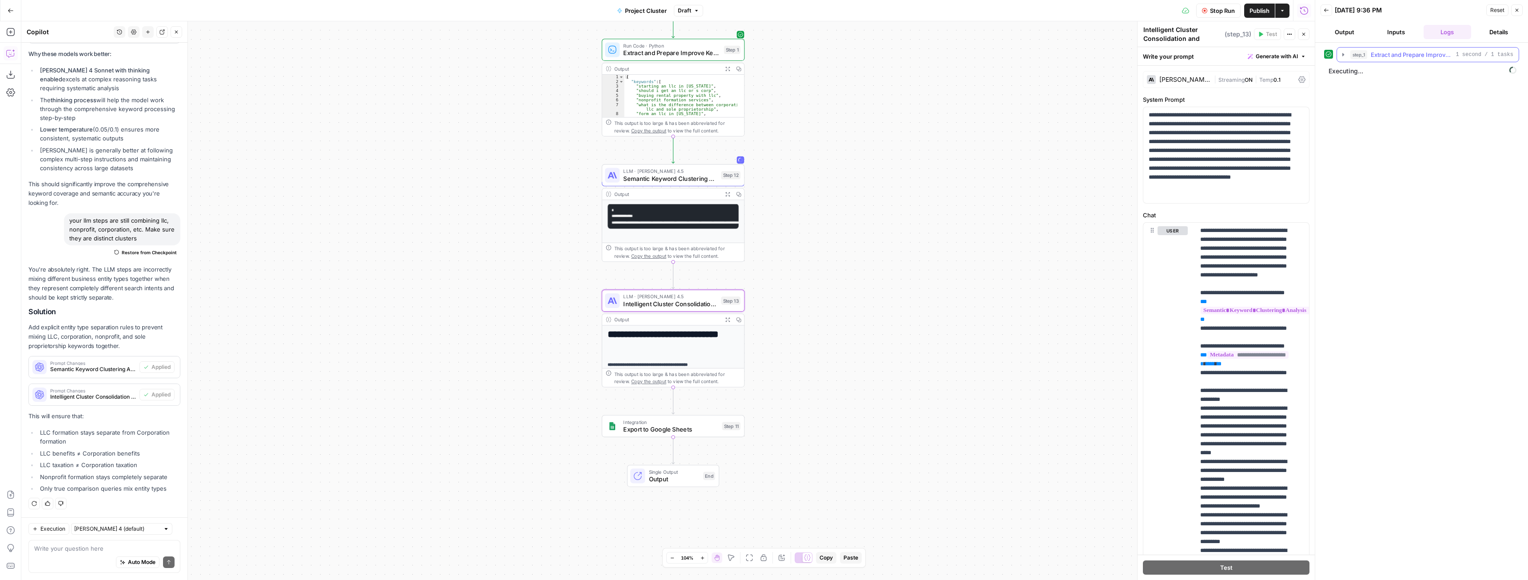
click at [1343, 51] on button "step_1 Extract and Prepare Improve Keywords 1 second / 1 tasks" at bounding box center [1428, 55] width 182 height 14
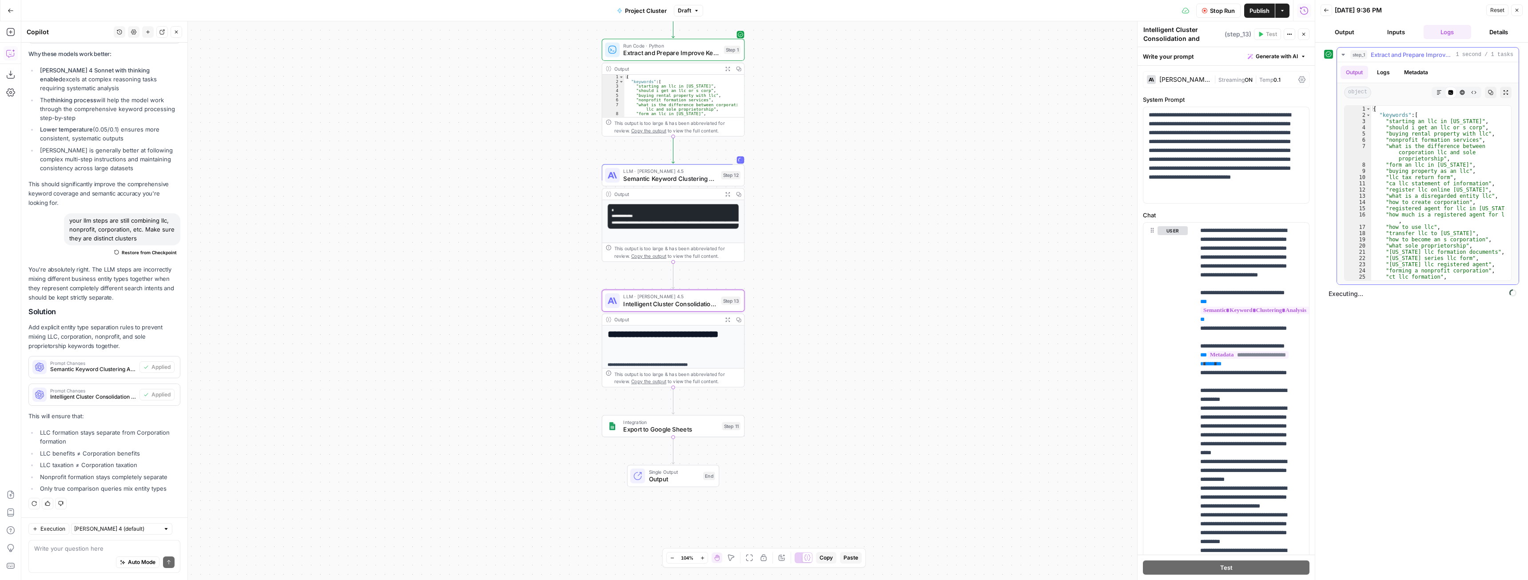
click at [1343, 51] on button "step_1 Extract and Prepare Improve Keywords 1 second / 1 tasks" at bounding box center [1428, 55] width 182 height 14
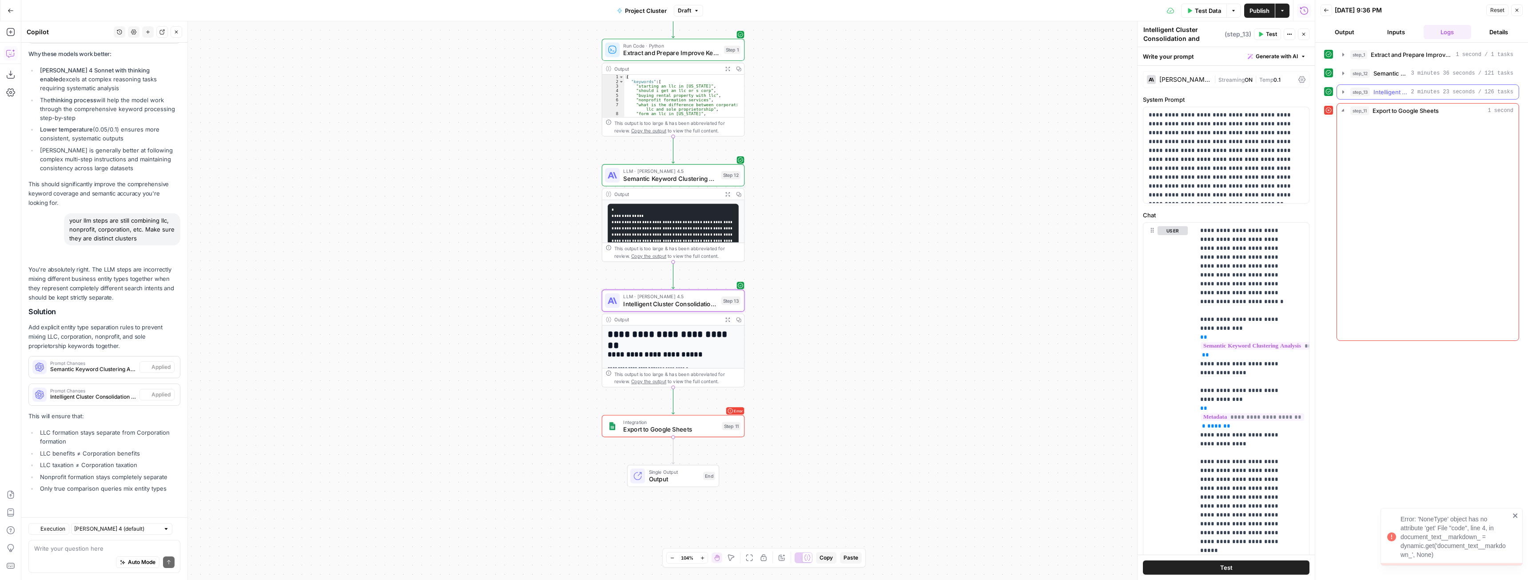
click at [1343, 91] on icon "button" at bounding box center [1343, 91] width 2 height 3
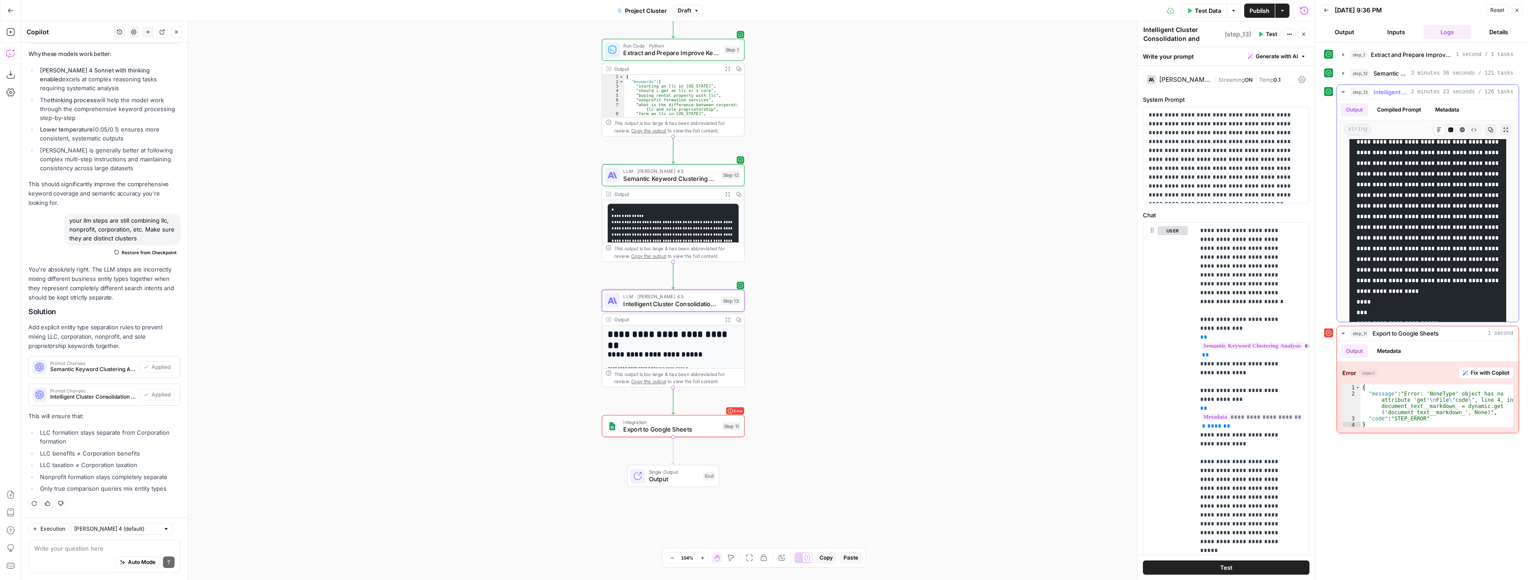
scroll to position [7415, 0]
click at [73, 544] on textarea at bounding box center [104, 548] width 140 height 9
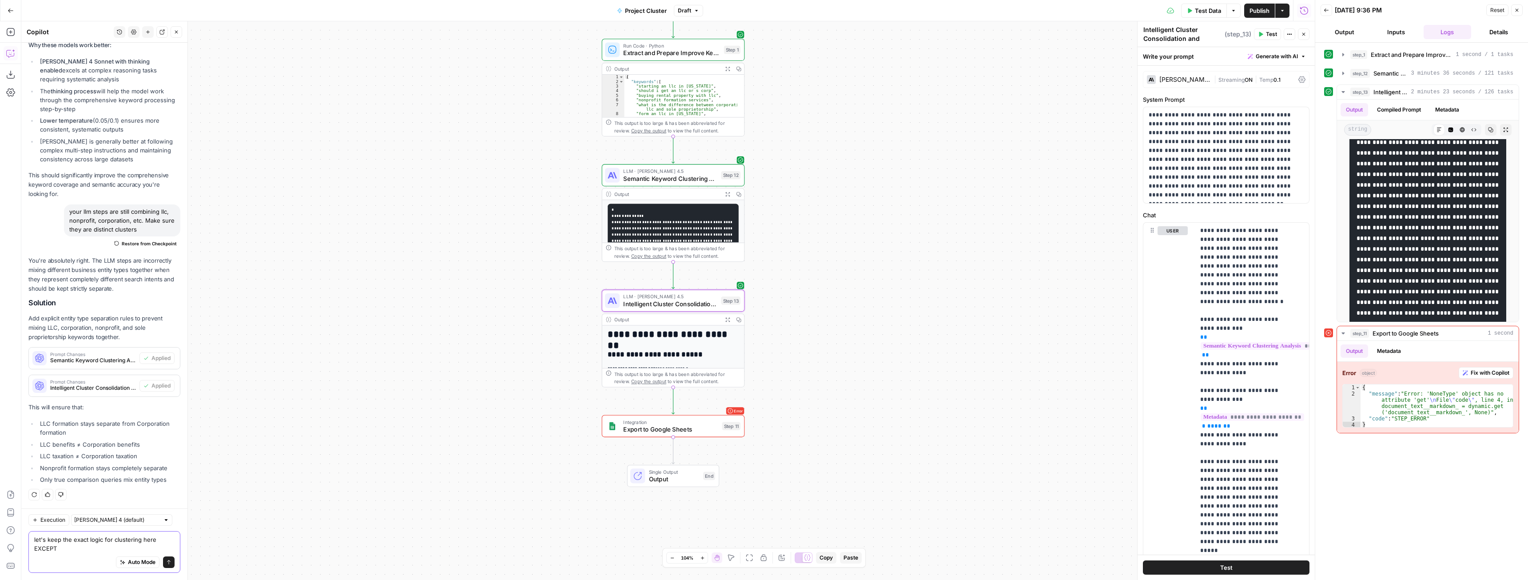
scroll to position [3408, 0]
drag, startPoint x: 80, startPoint y: 550, endPoint x: 84, endPoint y: 546, distance: 5.7
click at [80, 550] on textarea "let's keep the exact logic for clustering here EXCEPT we" at bounding box center [104, 544] width 140 height 18
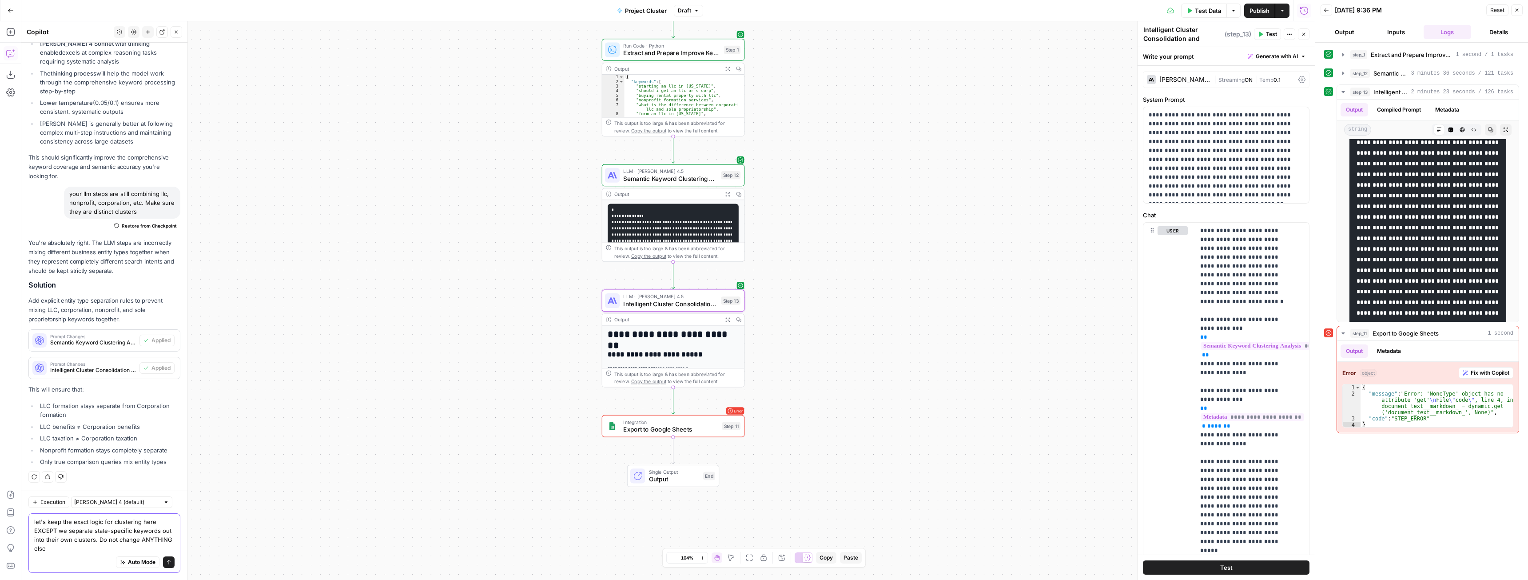
scroll to position [3426, 0]
type textarea "let's keep the exact logic for clustering here EXCEPT we separate state-specifi…"
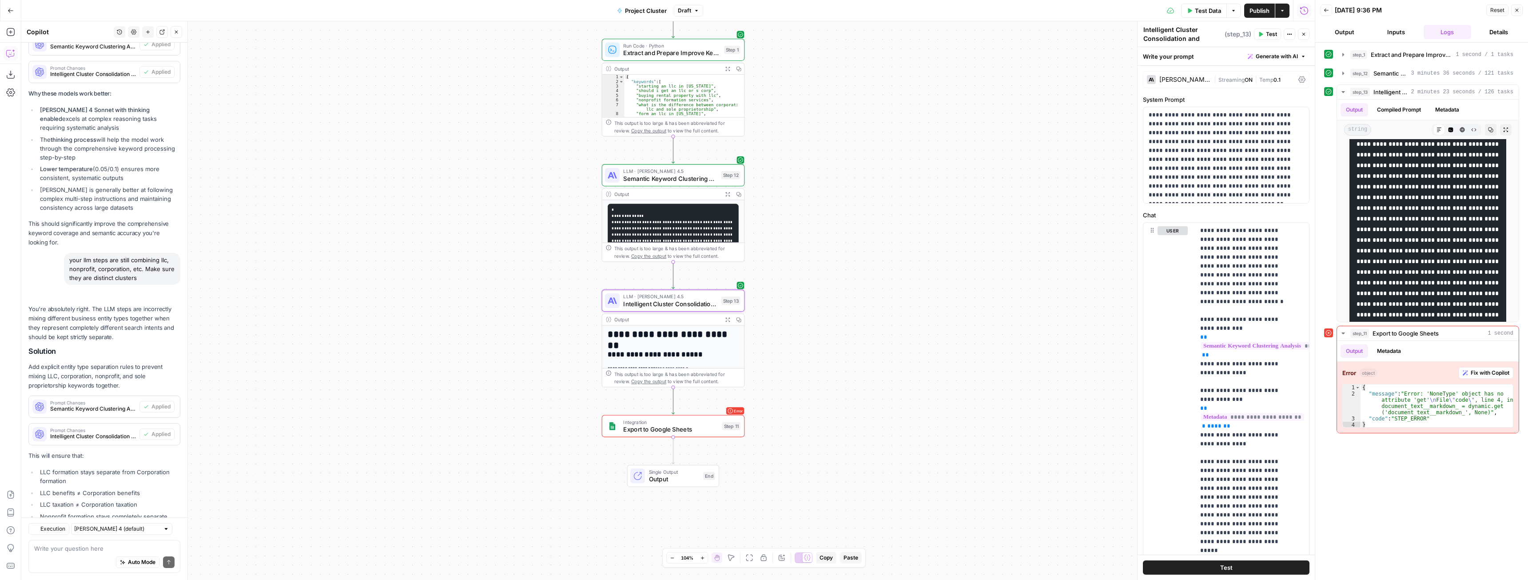
scroll to position [3539, 0]
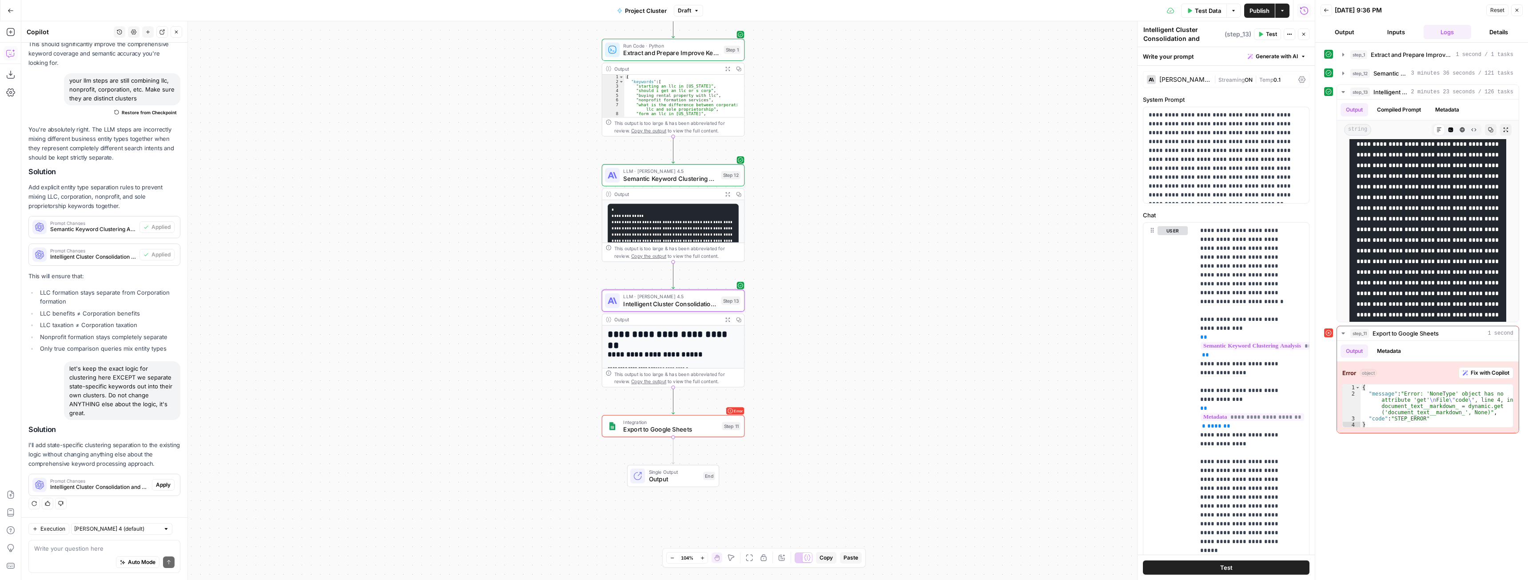
click at [163, 482] on span "Apply" at bounding box center [163, 485] width 15 height 8
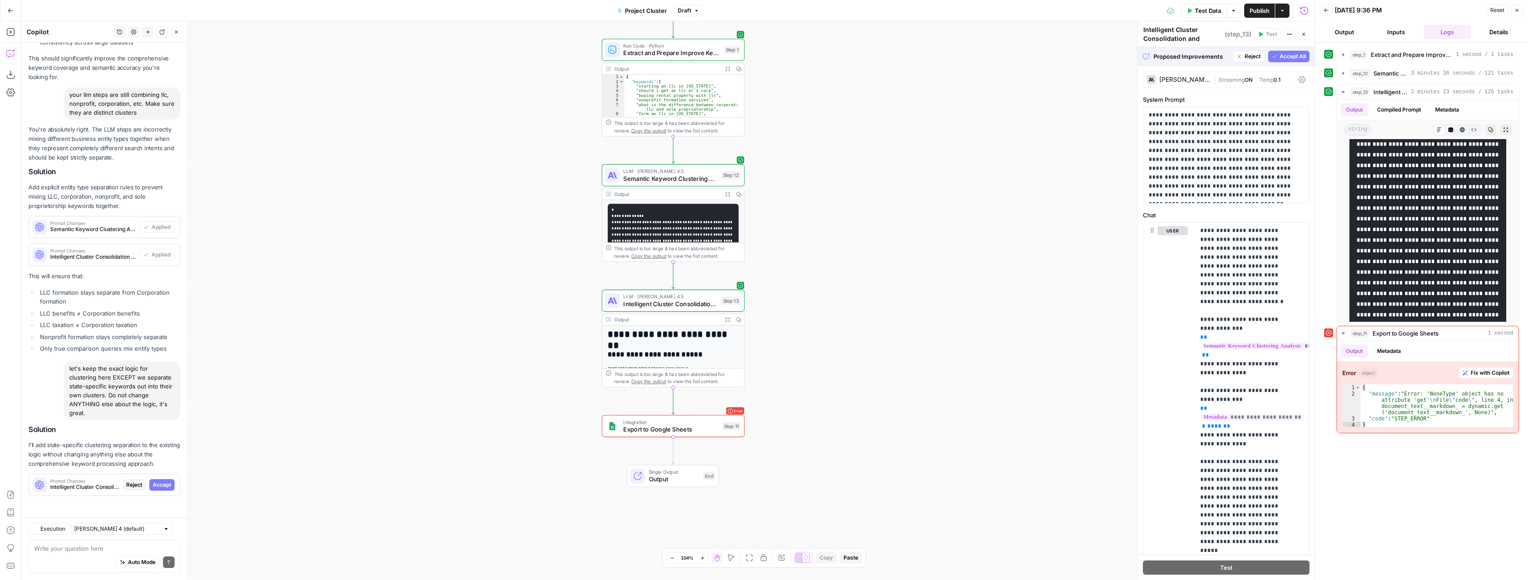
scroll to position [3312, 0]
drag, startPoint x: 1286, startPoint y: 57, endPoint x: 1292, endPoint y: 60, distance: 6.2
click at [1286, 57] on span "Accept All" at bounding box center [1293, 56] width 26 height 8
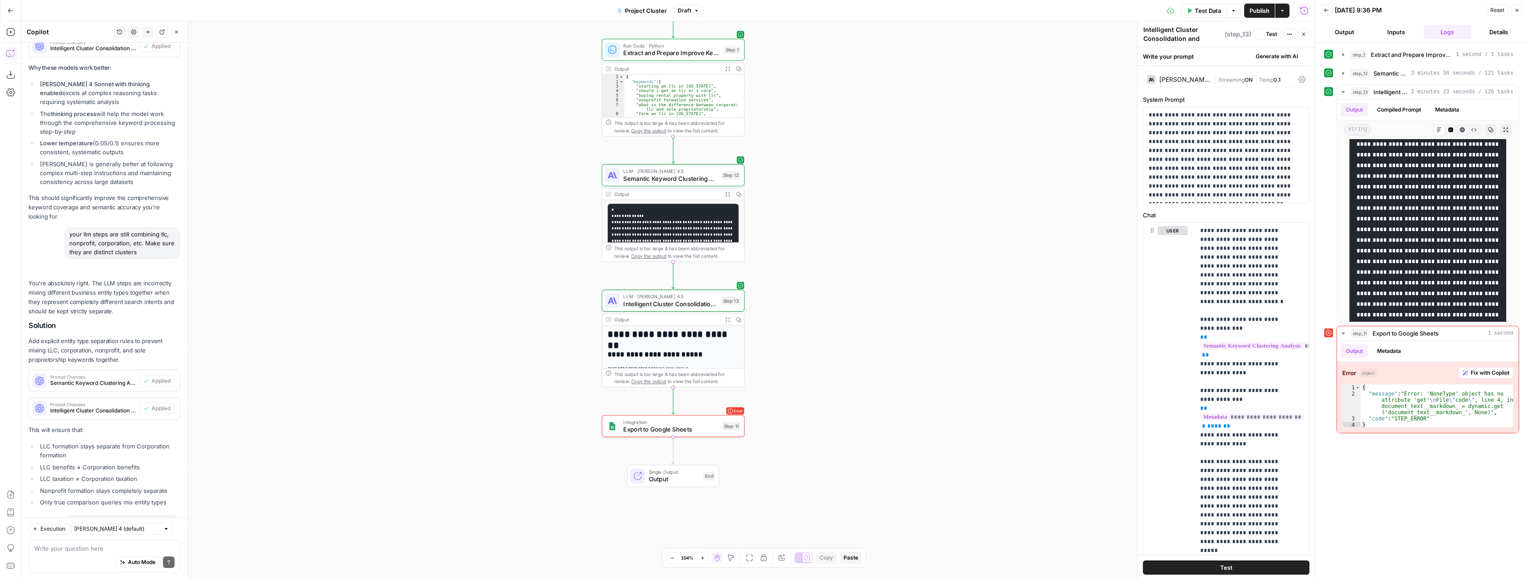
scroll to position [0, 0]
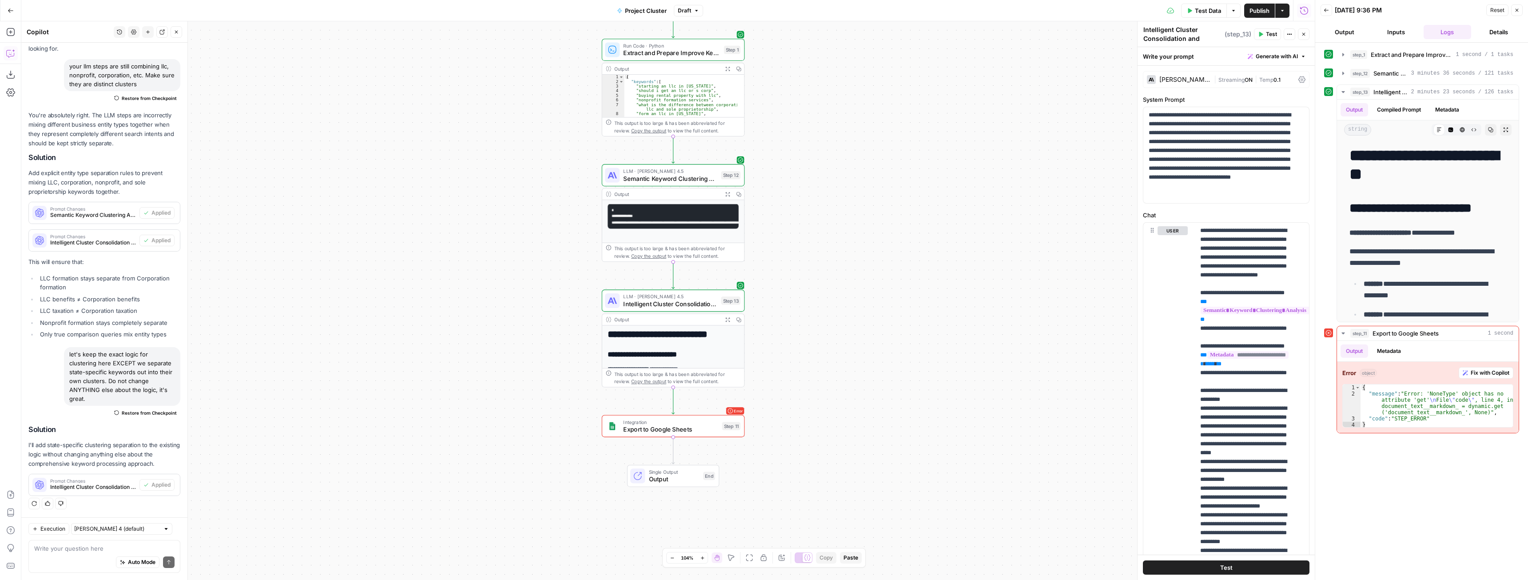
click at [1212, 16] on button "Test Data" at bounding box center [1204, 11] width 46 height 14
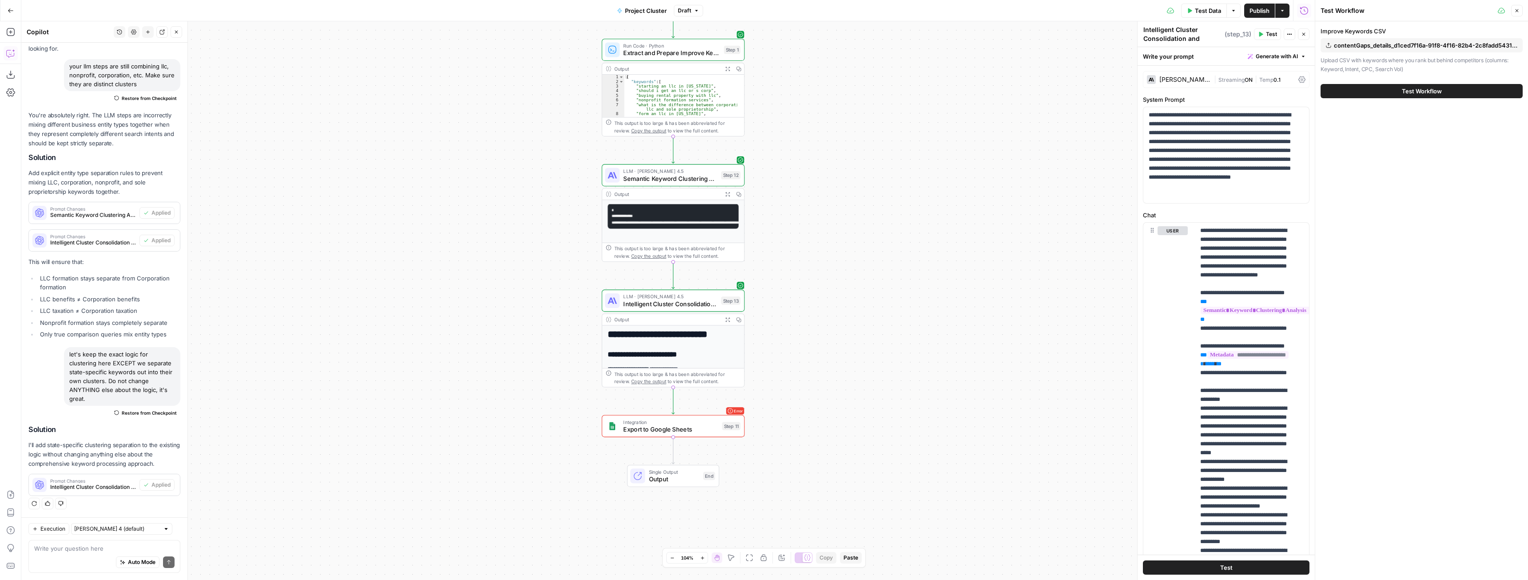
click at [1415, 96] on button "Test Workflow" at bounding box center [1422, 91] width 202 height 14
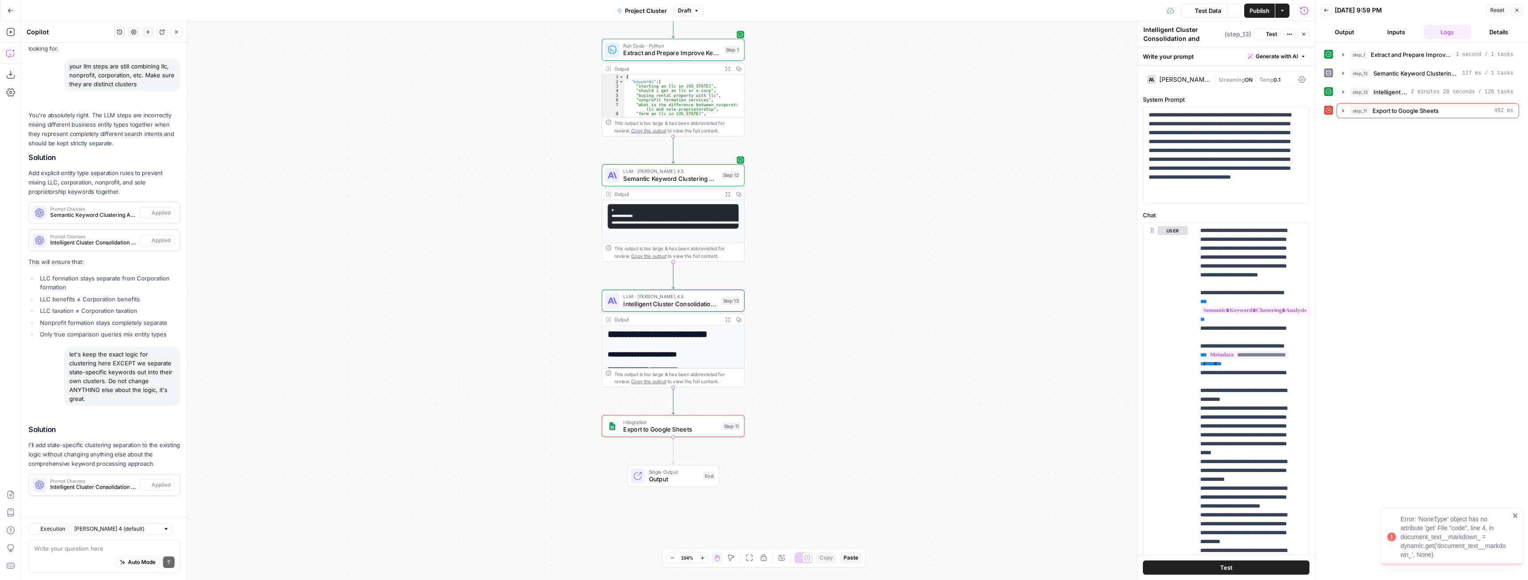
scroll to position [3553, 0]
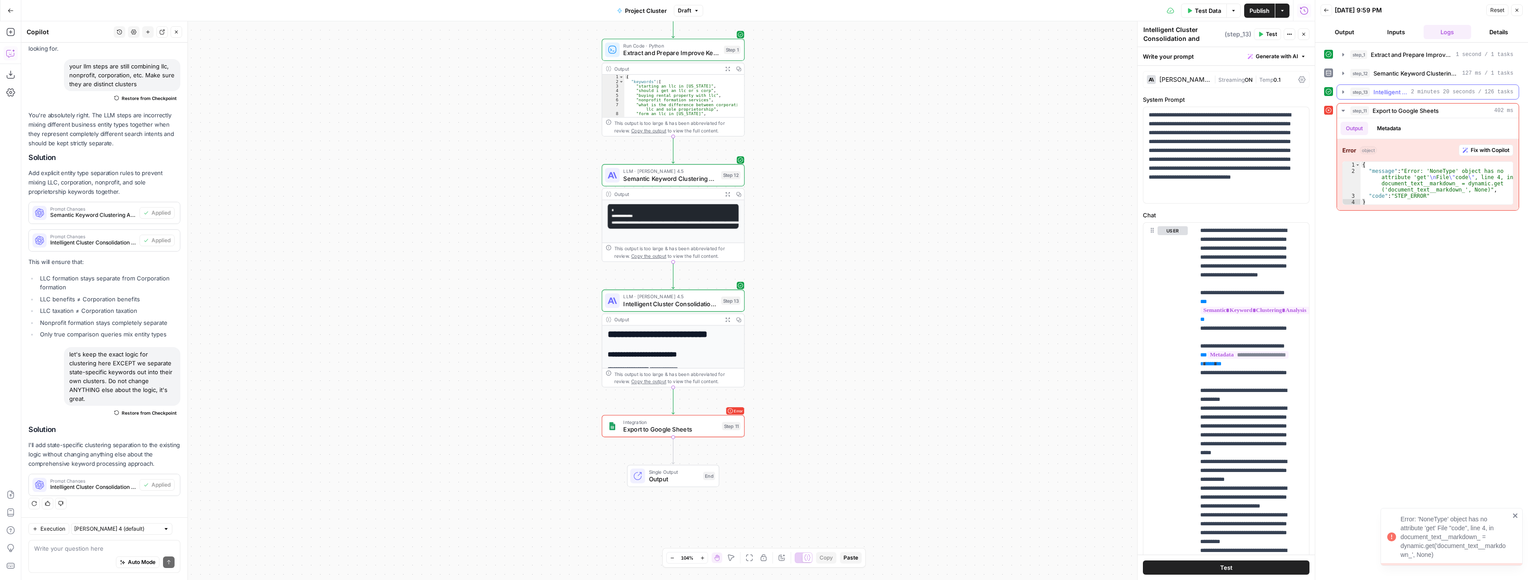
click at [1343, 92] on icon "button" at bounding box center [1343, 91] width 2 height 3
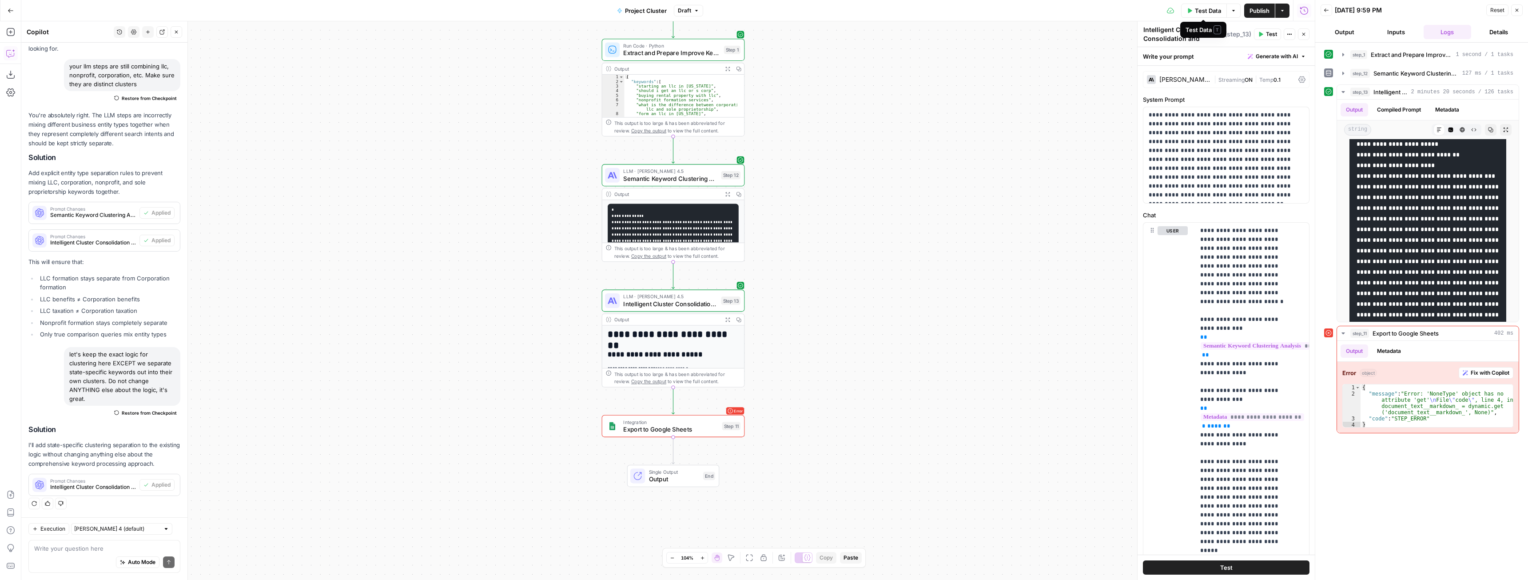
click at [1211, 5] on button "Test Data" at bounding box center [1204, 11] width 46 height 14
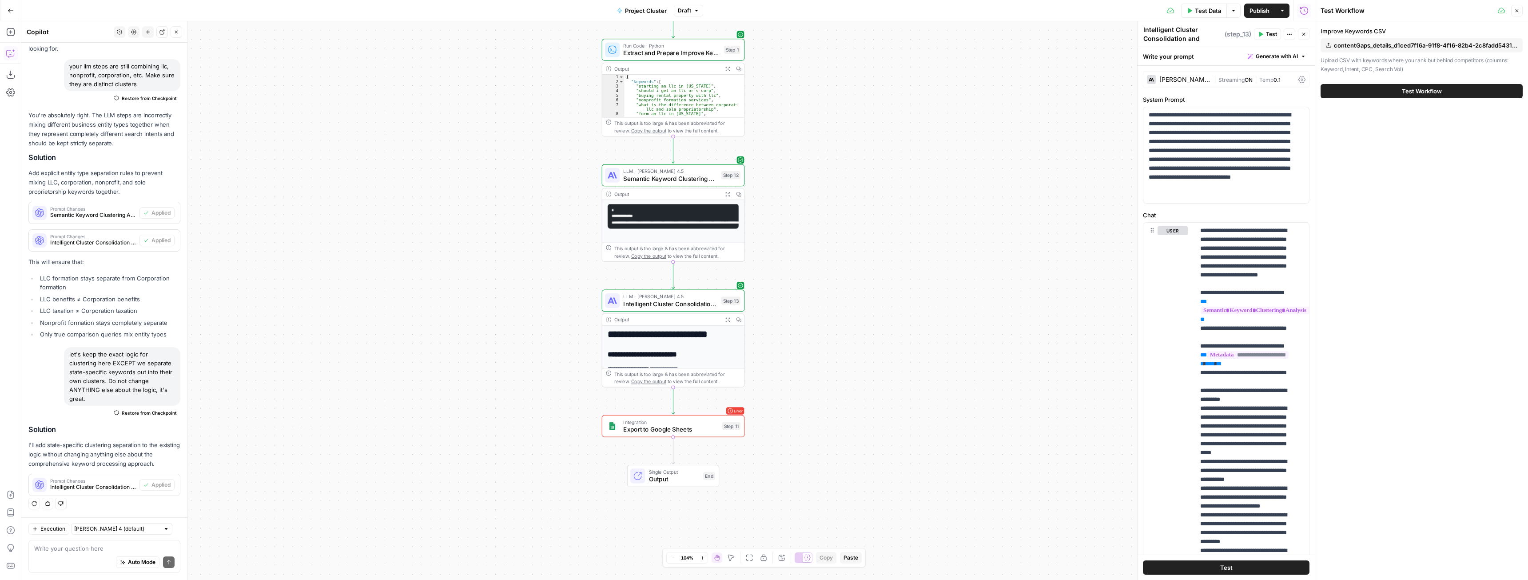
click at [1418, 88] on span "Test Workflow" at bounding box center [1422, 91] width 40 height 9
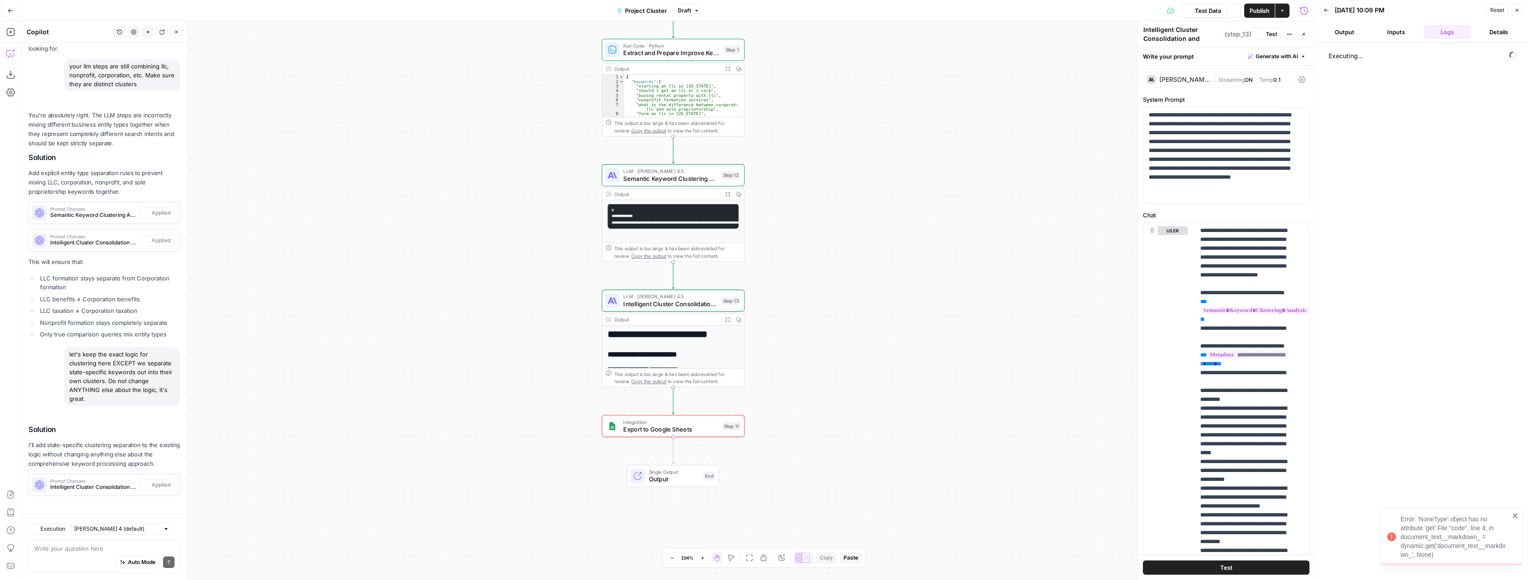
scroll to position [3553, 0]
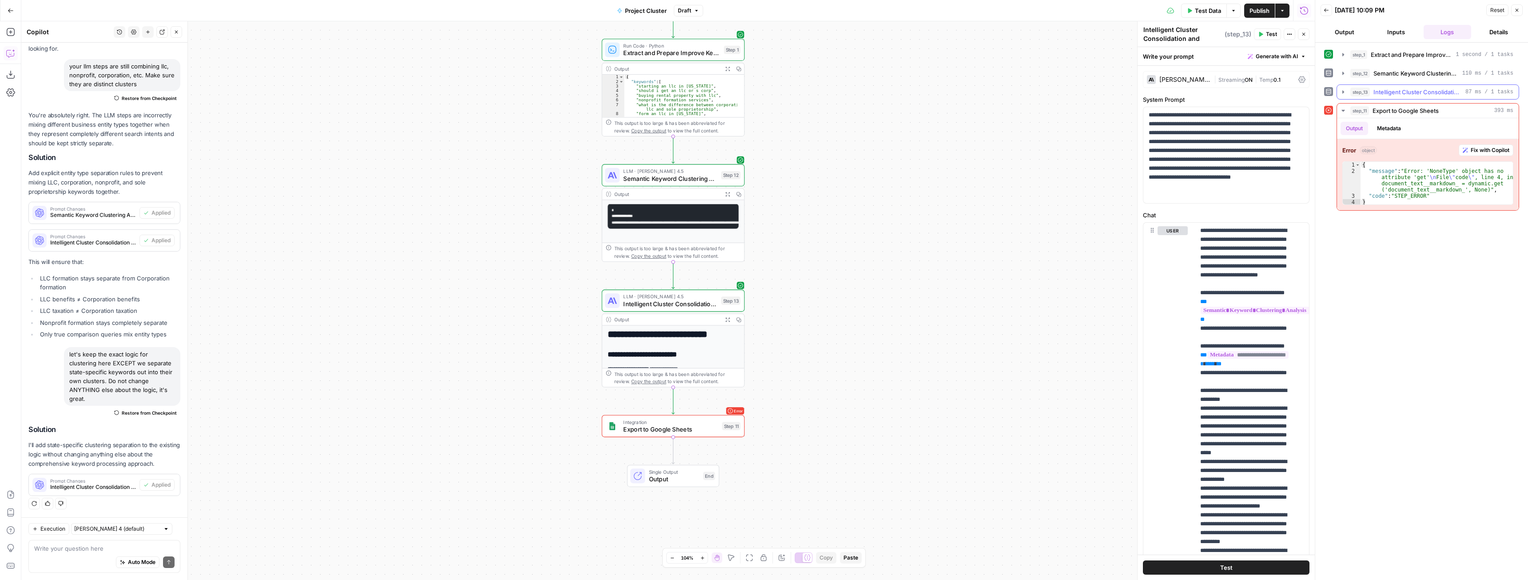
click at [1342, 92] on icon "button" at bounding box center [1343, 91] width 2 height 3
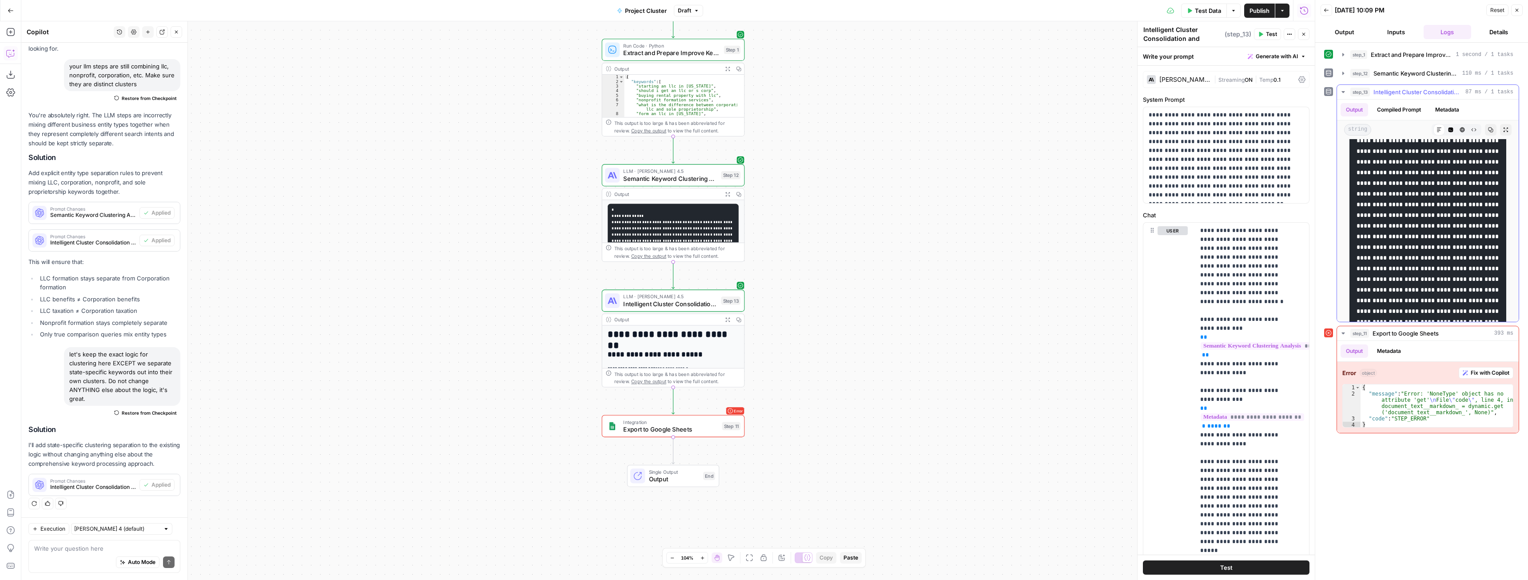
scroll to position [7735, 0]
click at [52, 543] on div "Write your question here Auto Mode Send" at bounding box center [104, 556] width 152 height 33
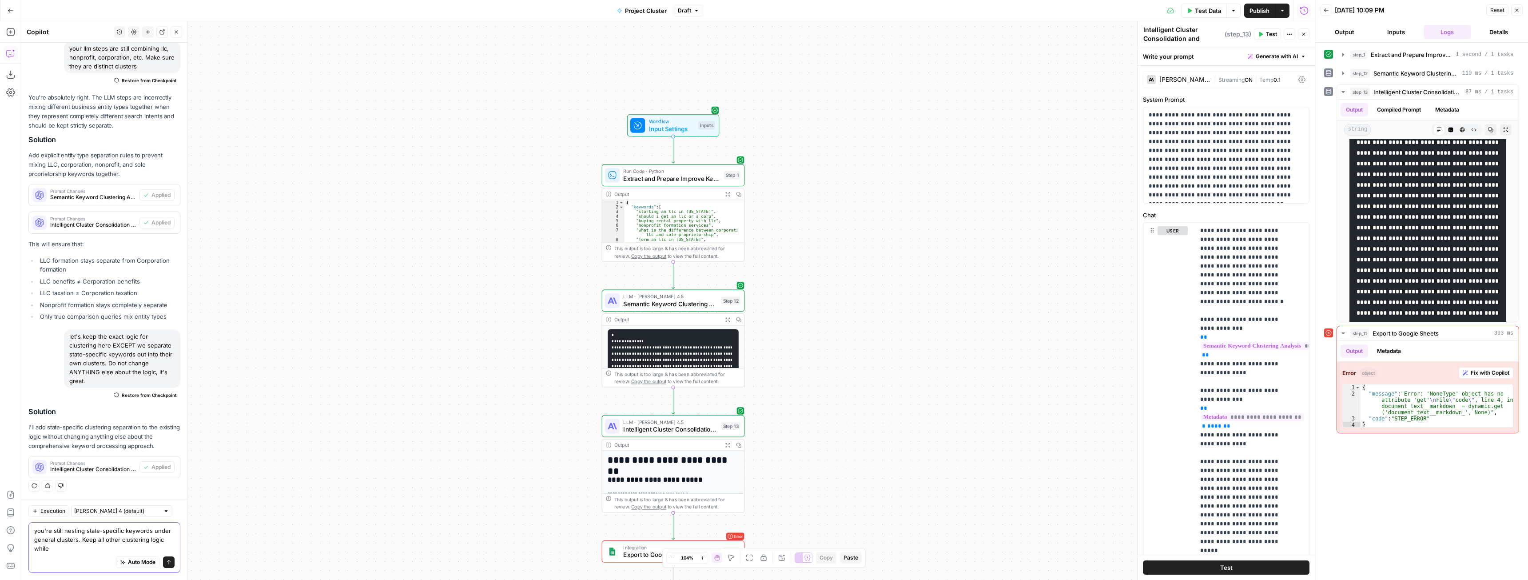
scroll to position [3571, 0]
type textarea "you're still nesting state-specific keywords under general clusters. Keep all o…"
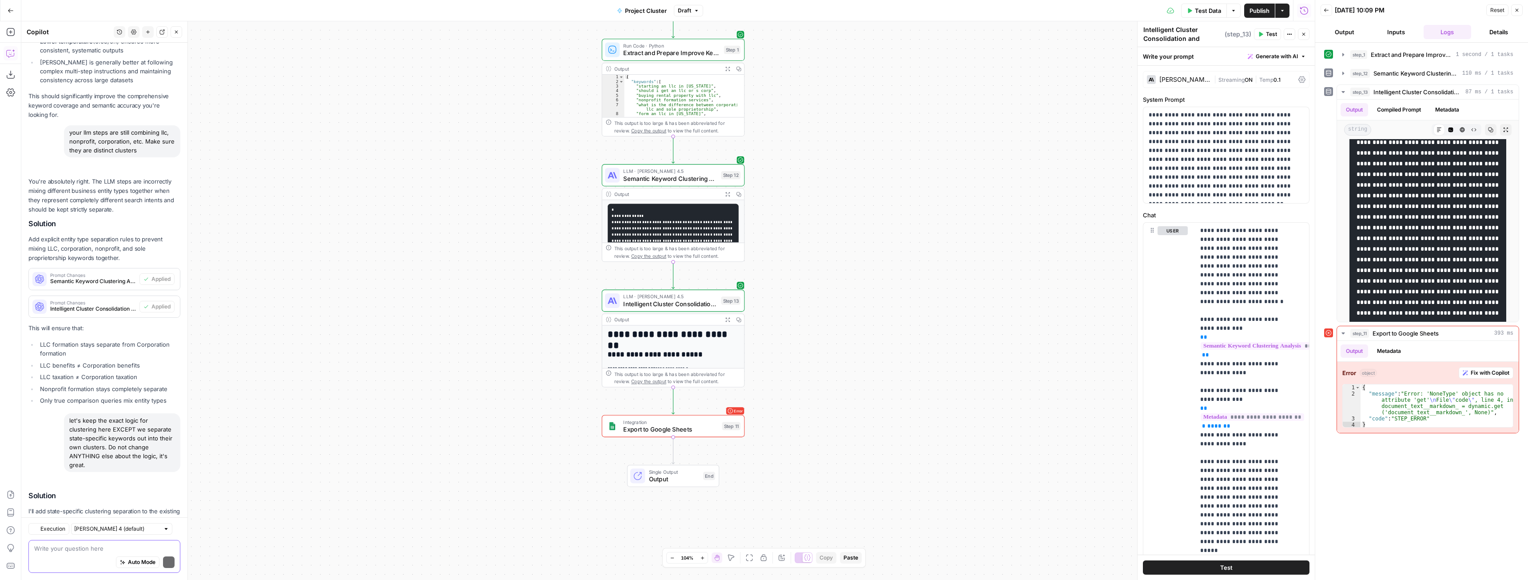
scroll to position [3684, 0]
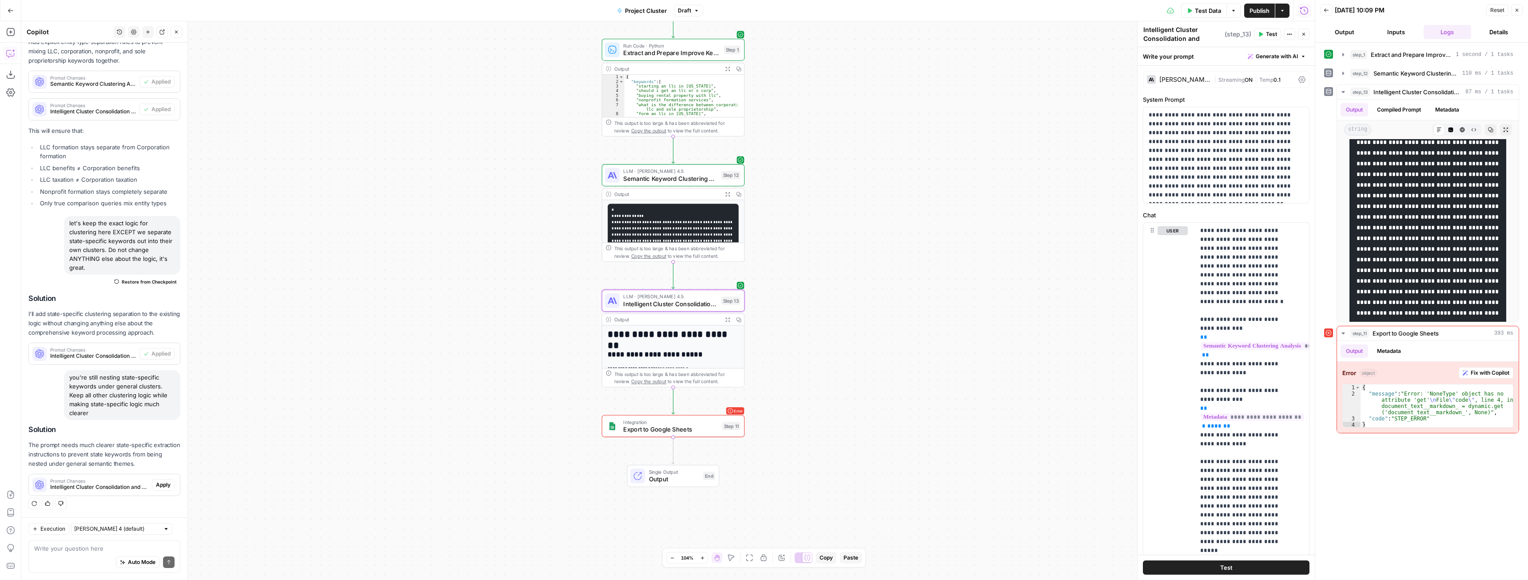
click at [156, 487] on span "Apply" at bounding box center [163, 485] width 15 height 8
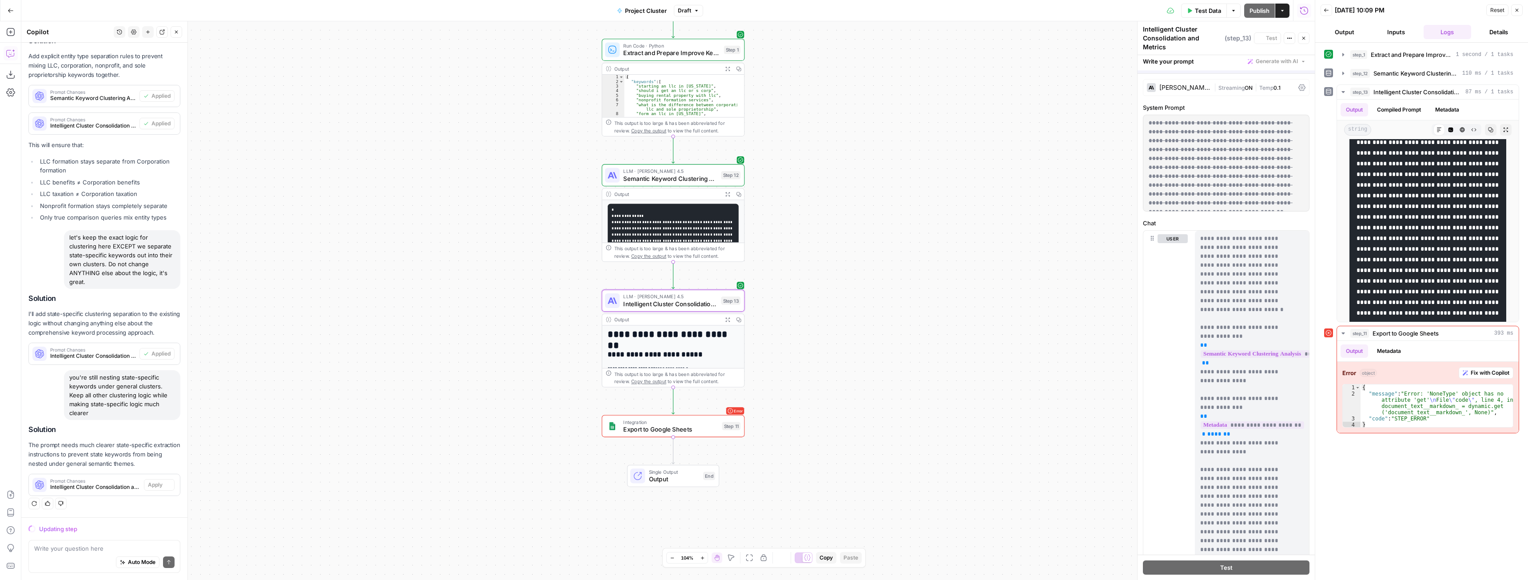
scroll to position [3443, 0]
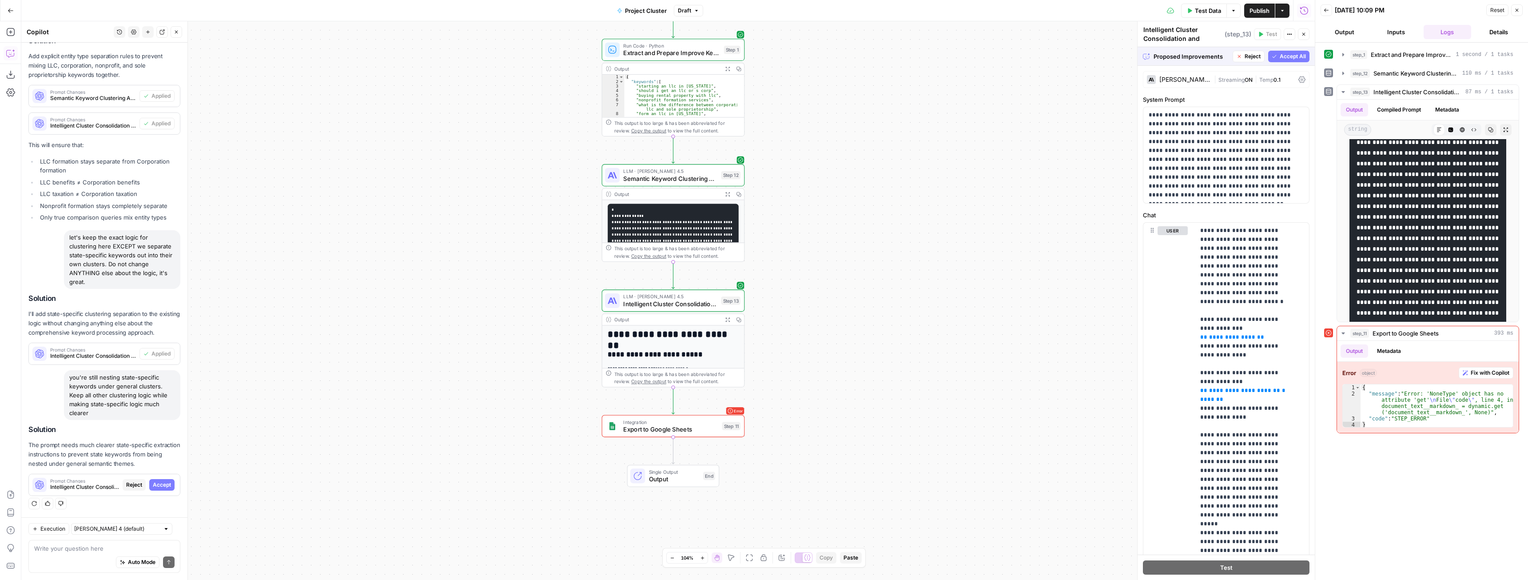
click at [1283, 54] on span "Accept All" at bounding box center [1293, 56] width 26 height 8
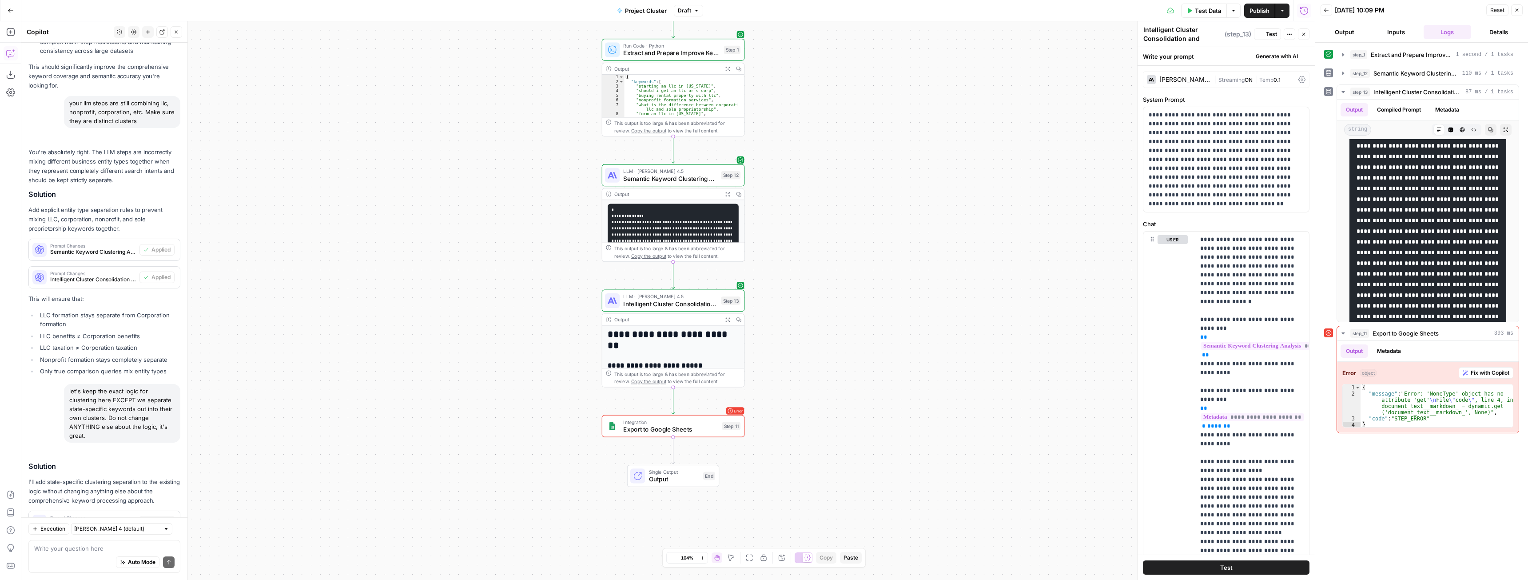
click at [1212, 7] on span "Test Data" at bounding box center [1208, 10] width 26 height 9
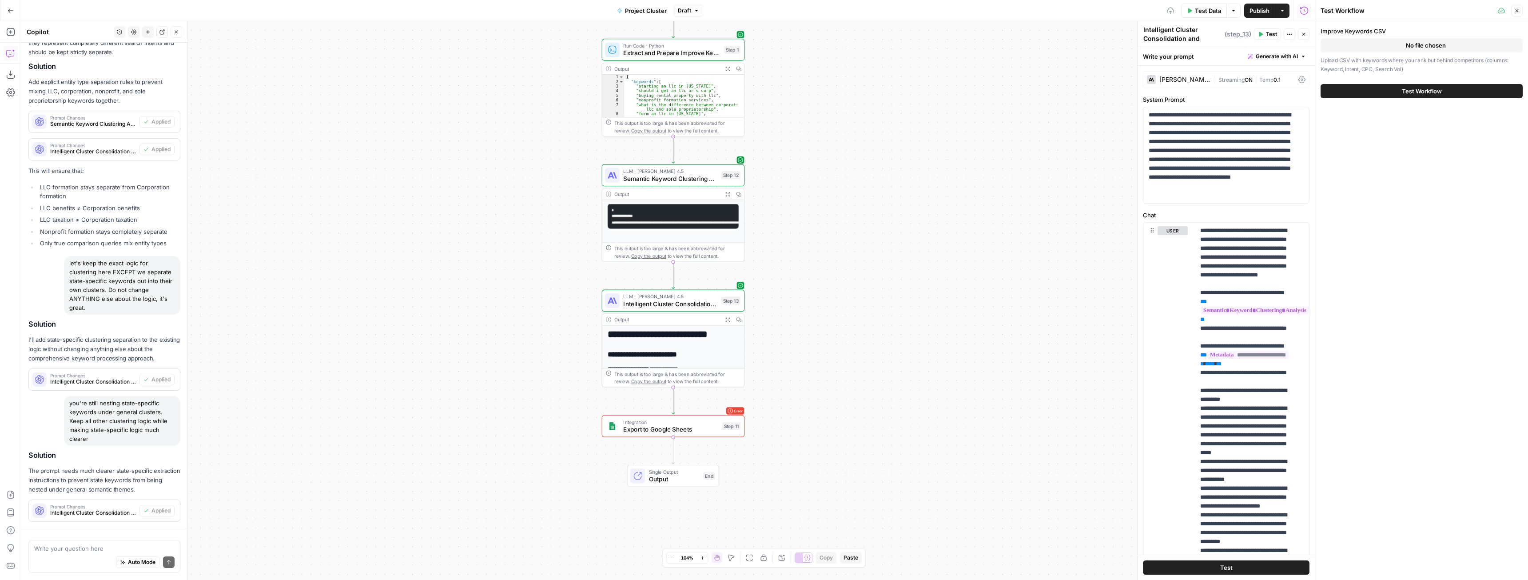
scroll to position [3699, 0]
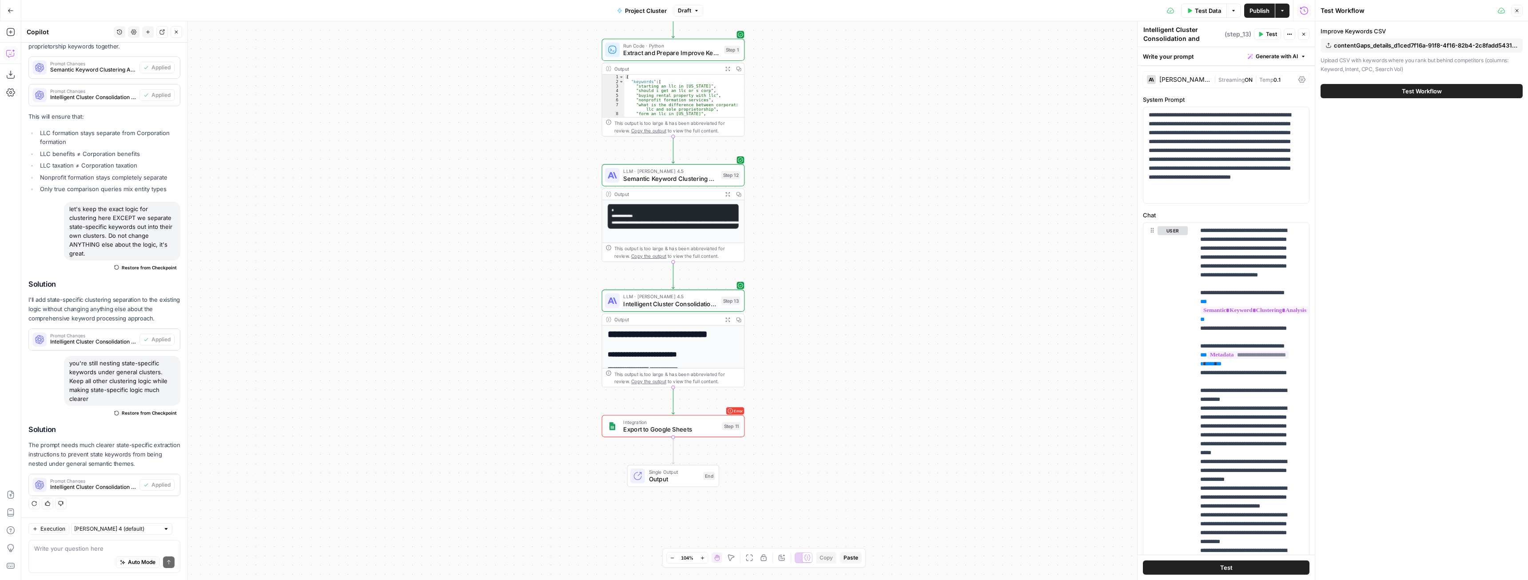
click at [1389, 90] on button "Test Workflow" at bounding box center [1422, 91] width 202 height 14
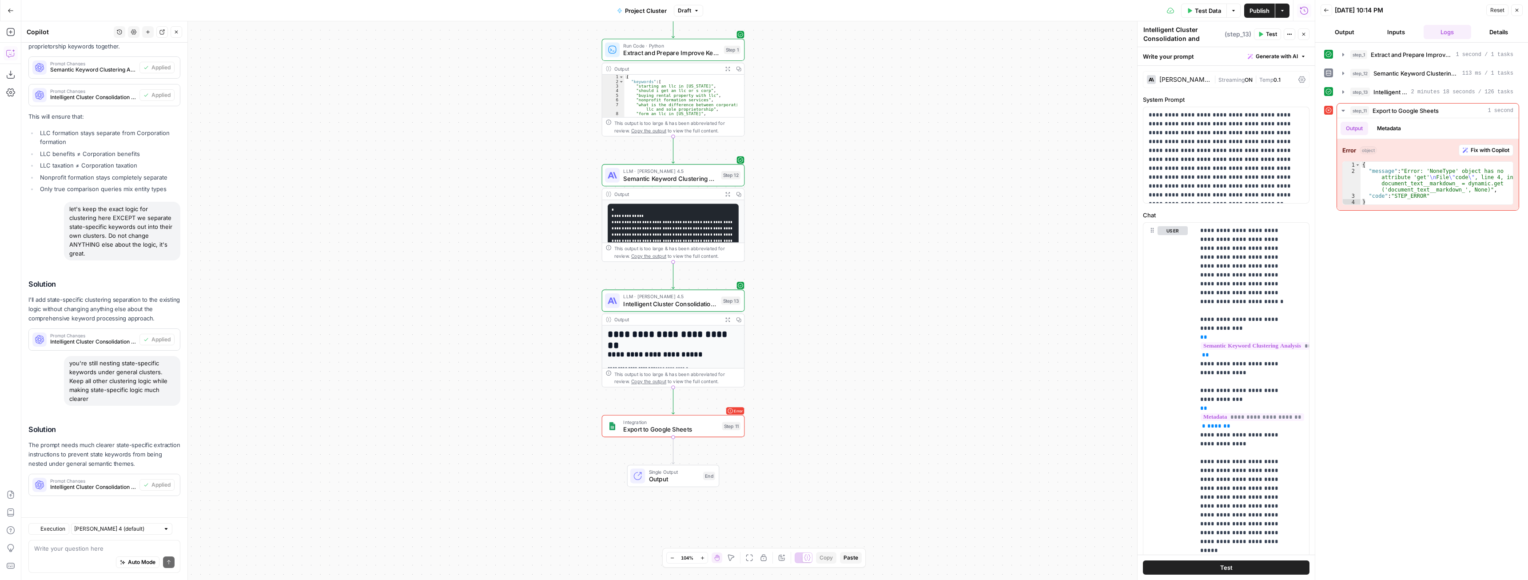
scroll to position [3699, 0]
click at [1346, 92] on icon "button" at bounding box center [1343, 91] width 7 height 7
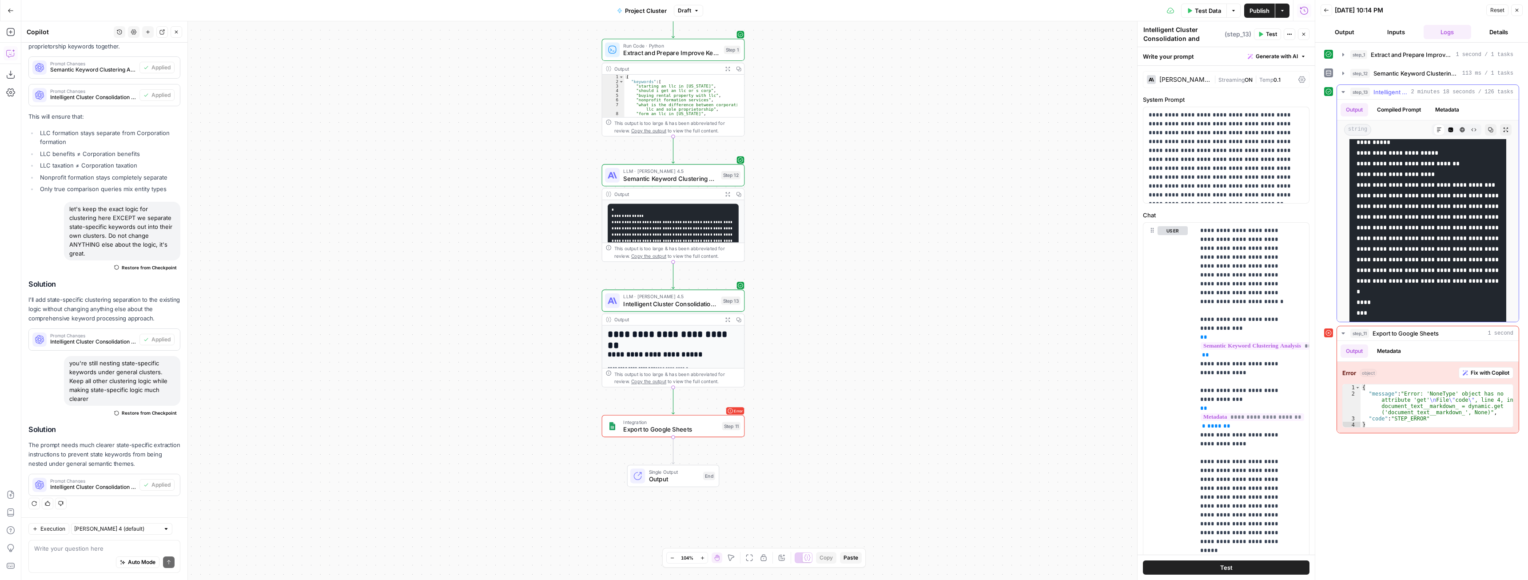
scroll to position [6489, 0]
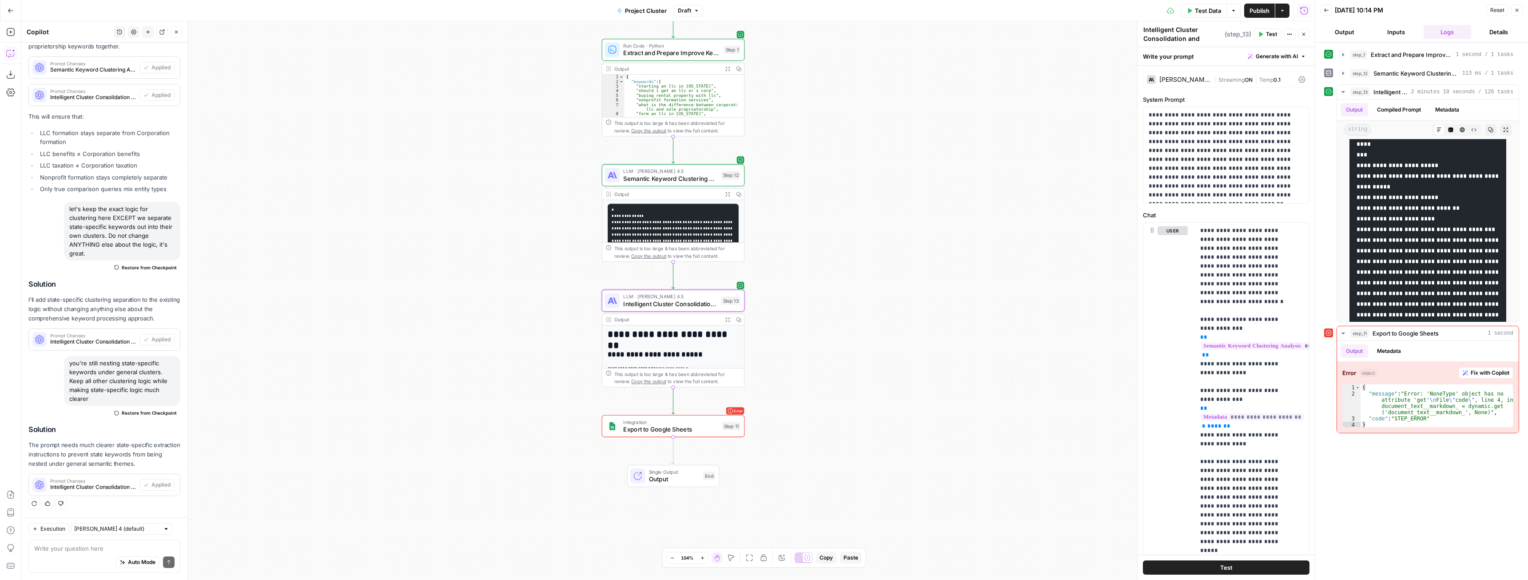
click at [109, 543] on div "Write your question here Auto Mode Send" at bounding box center [104, 556] width 152 height 33
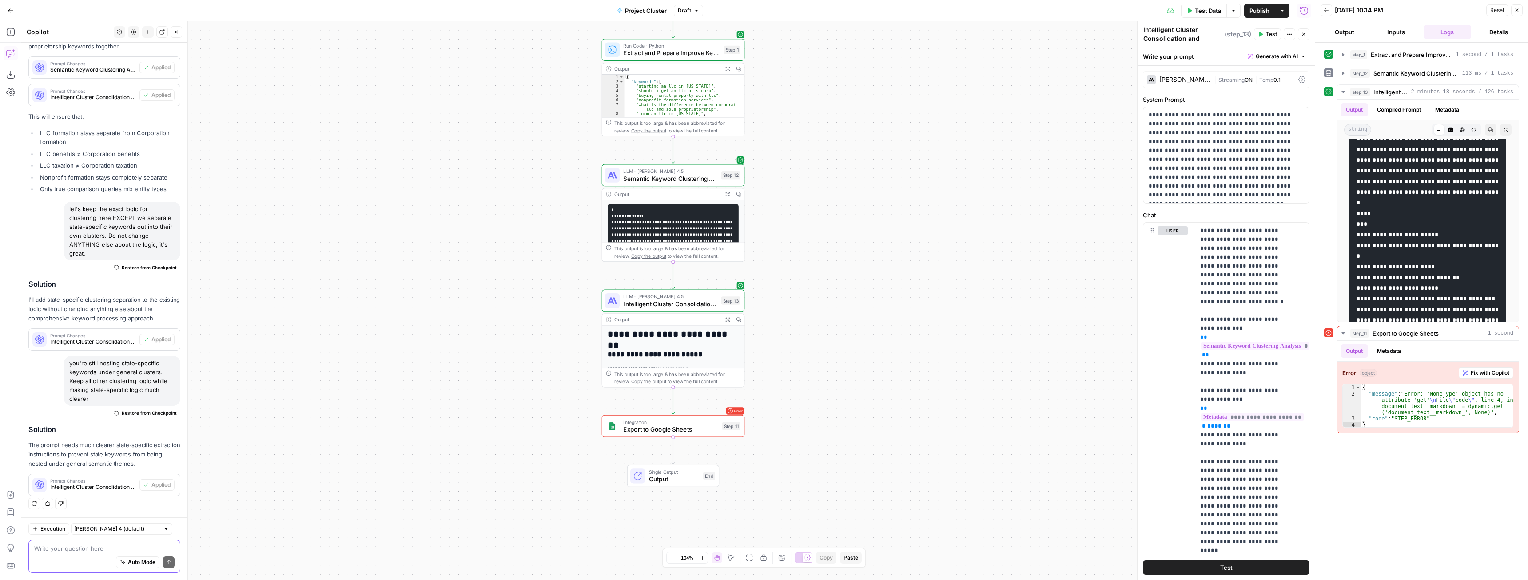
scroll to position [6400, 0]
click at [68, 554] on div "Auto Mode Send" at bounding box center [104, 563] width 140 height 20
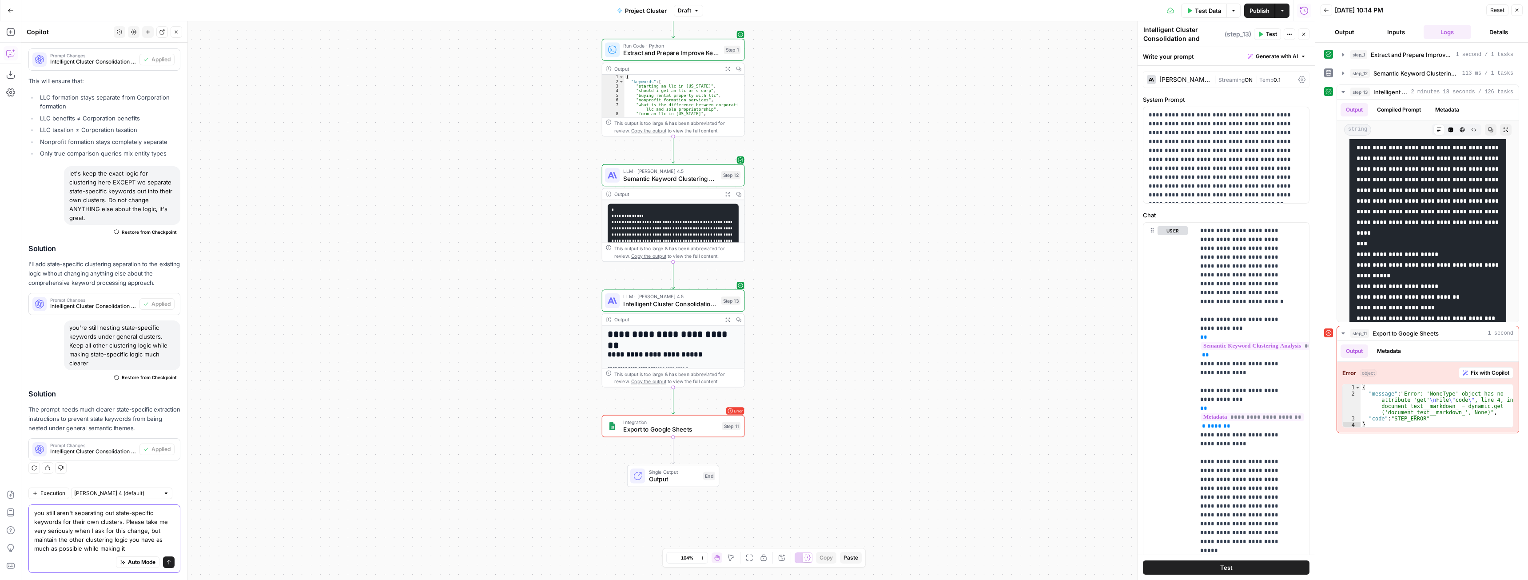
scroll to position [3734, 0]
type textarea "you still aren't separating out state-specific keywords for their own clusters.…"
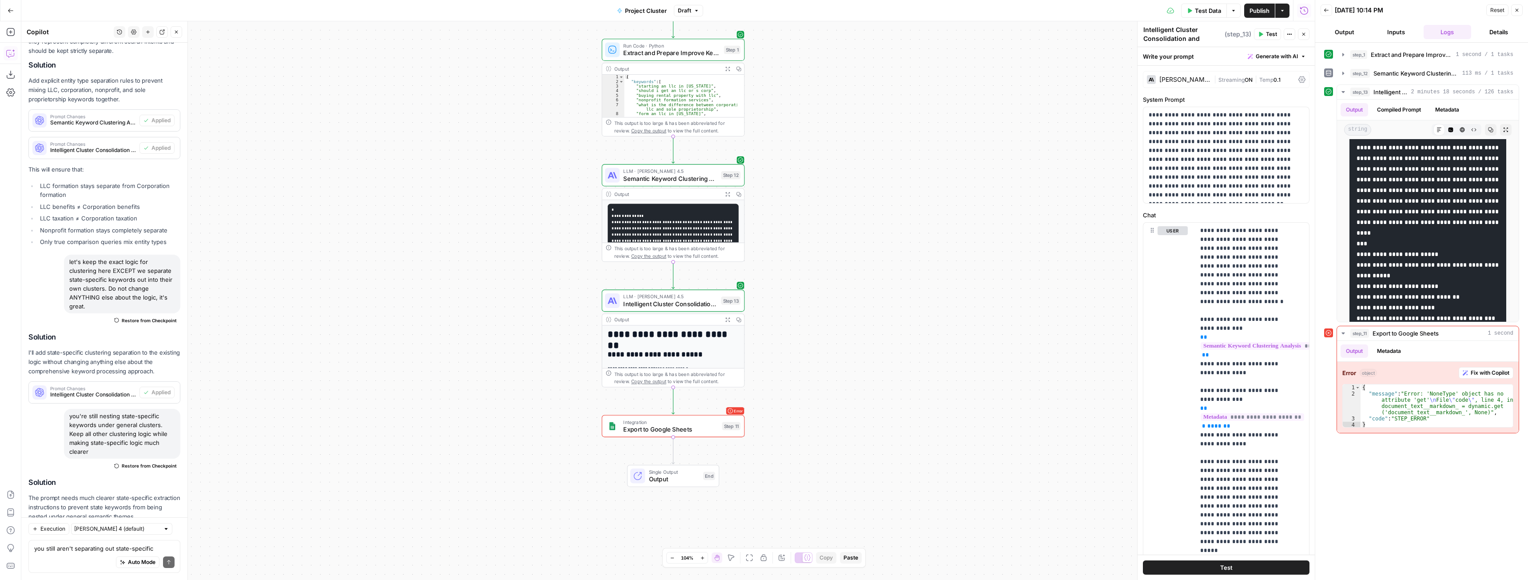
scroll to position [3857, 0]
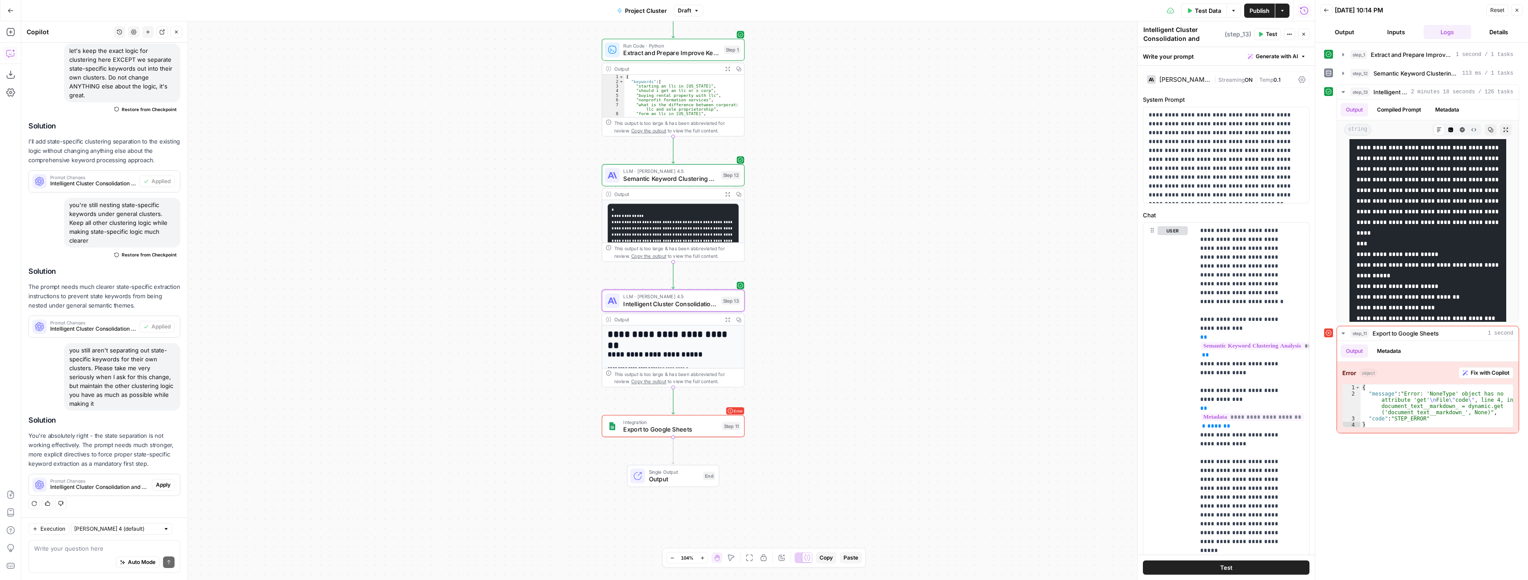
click at [157, 484] on span "Apply" at bounding box center [163, 485] width 15 height 8
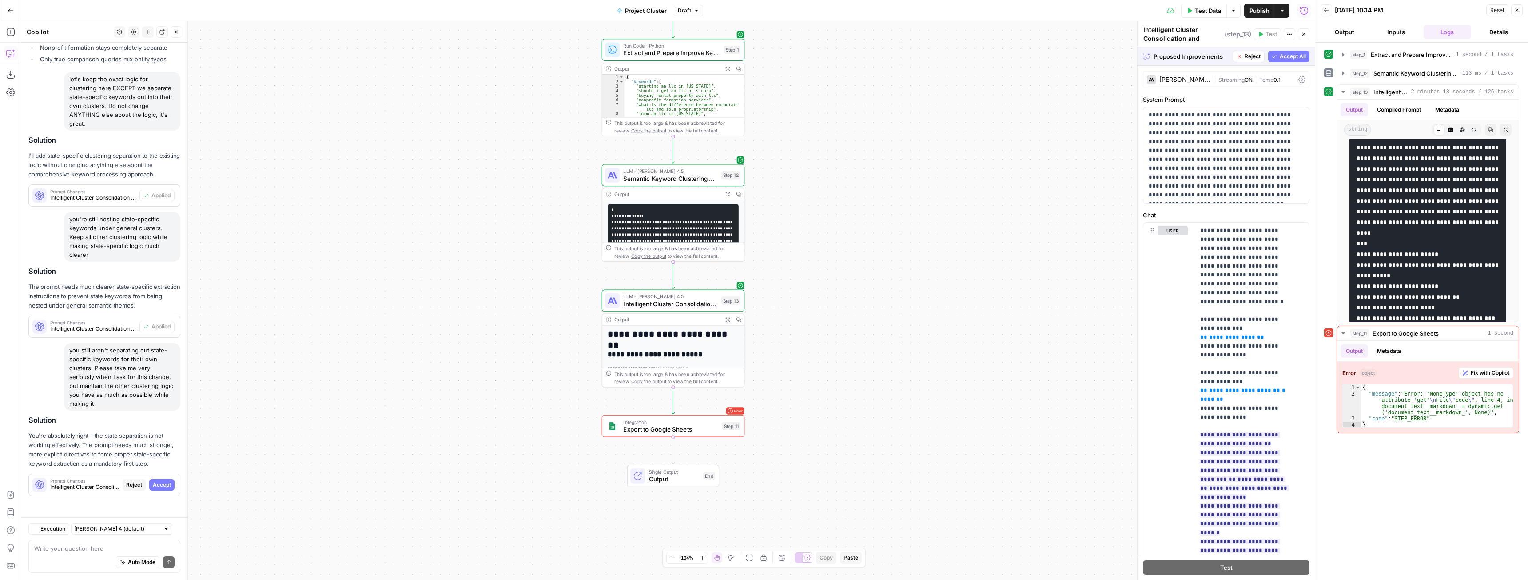
scroll to position [3601, 0]
click at [156, 486] on span "Accept" at bounding box center [162, 485] width 18 height 8
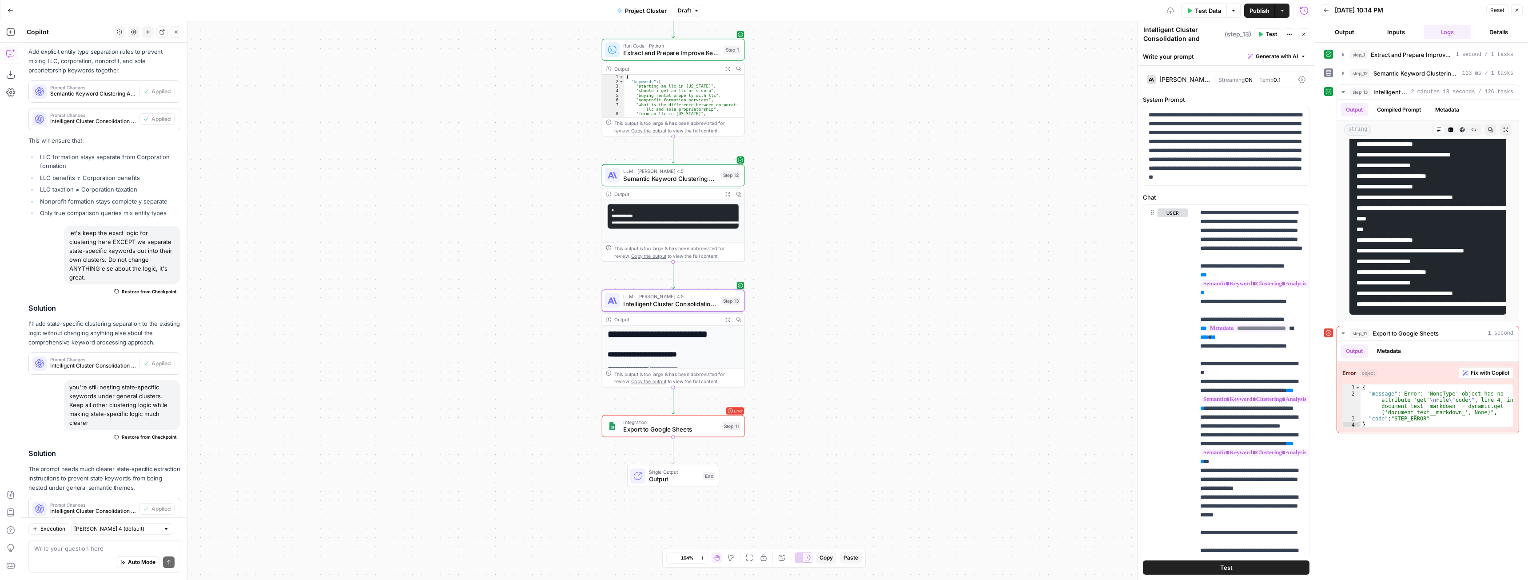
scroll to position [0, 0]
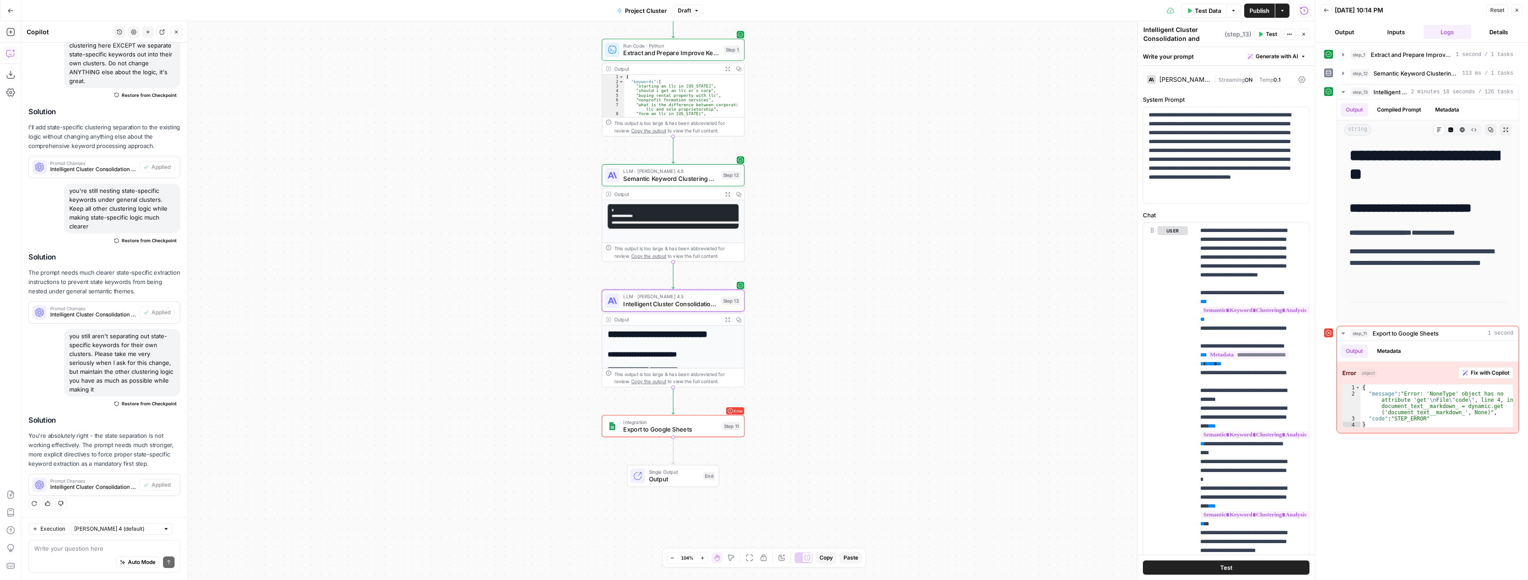
click at [1208, 7] on span "Test Data" at bounding box center [1208, 10] width 26 height 9
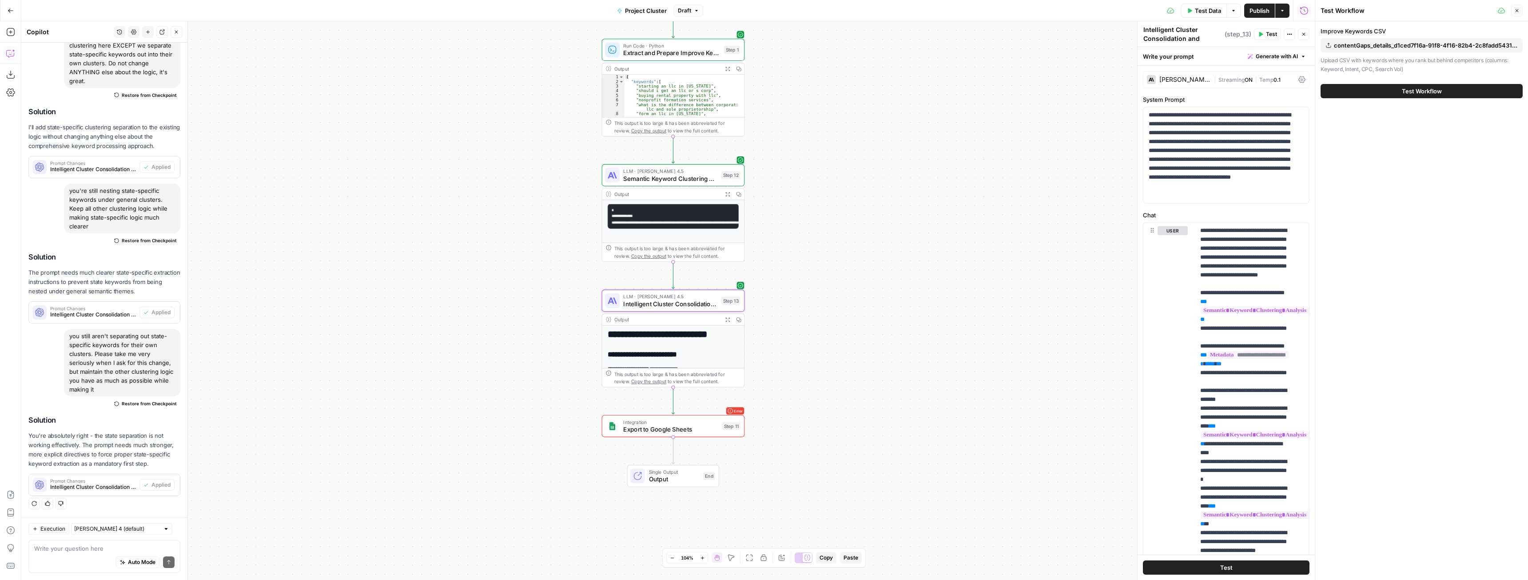
click at [1372, 88] on button "Test Workflow" at bounding box center [1422, 91] width 202 height 14
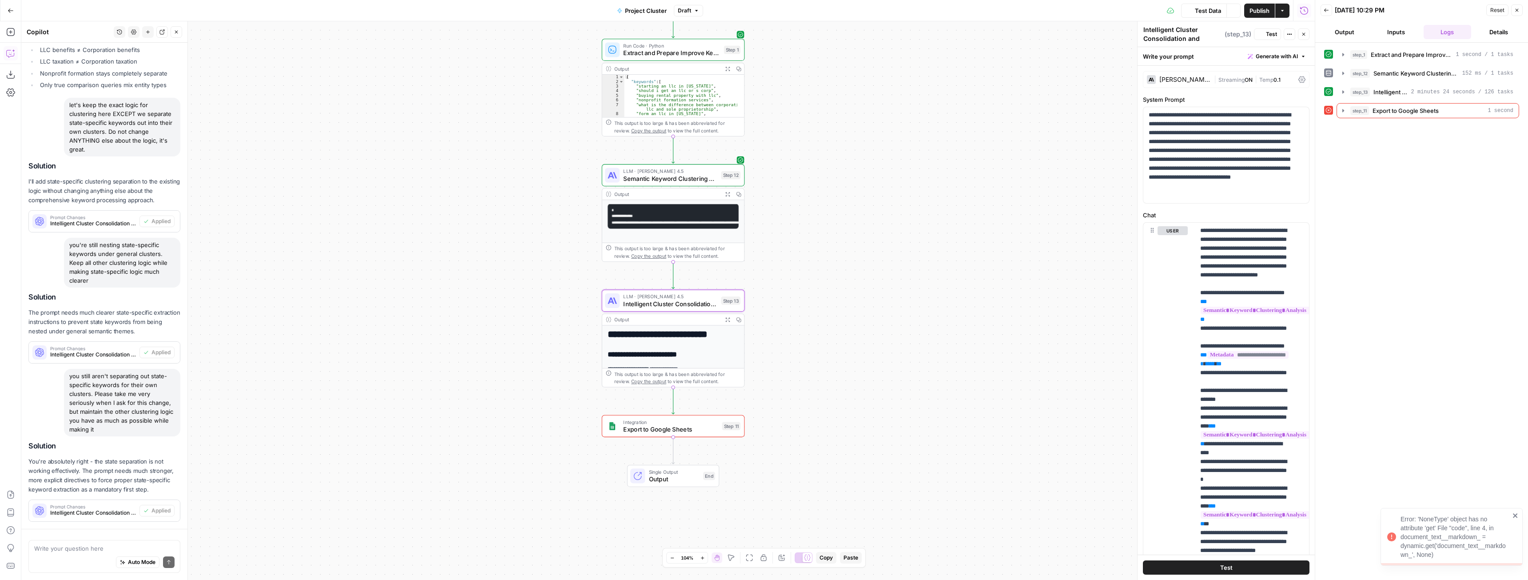
click at [1345, 90] on icon "button" at bounding box center [1343, 91] width 7 height 7
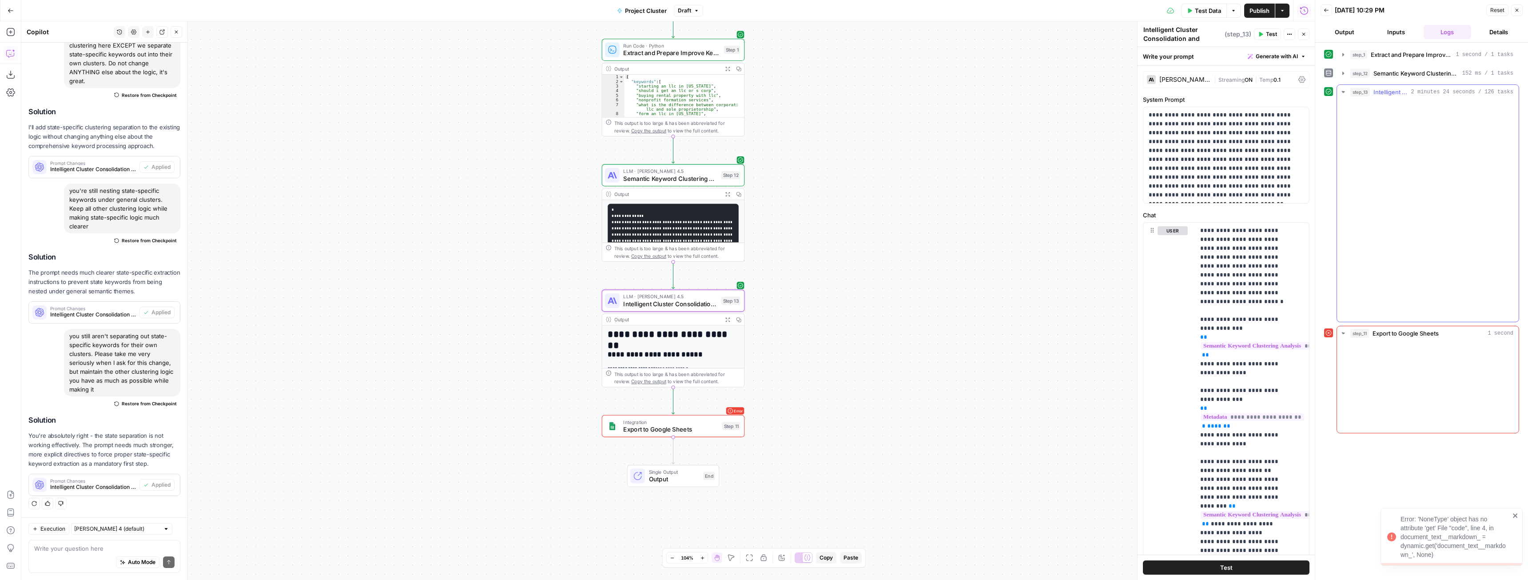
scroll to position [3871, 0]
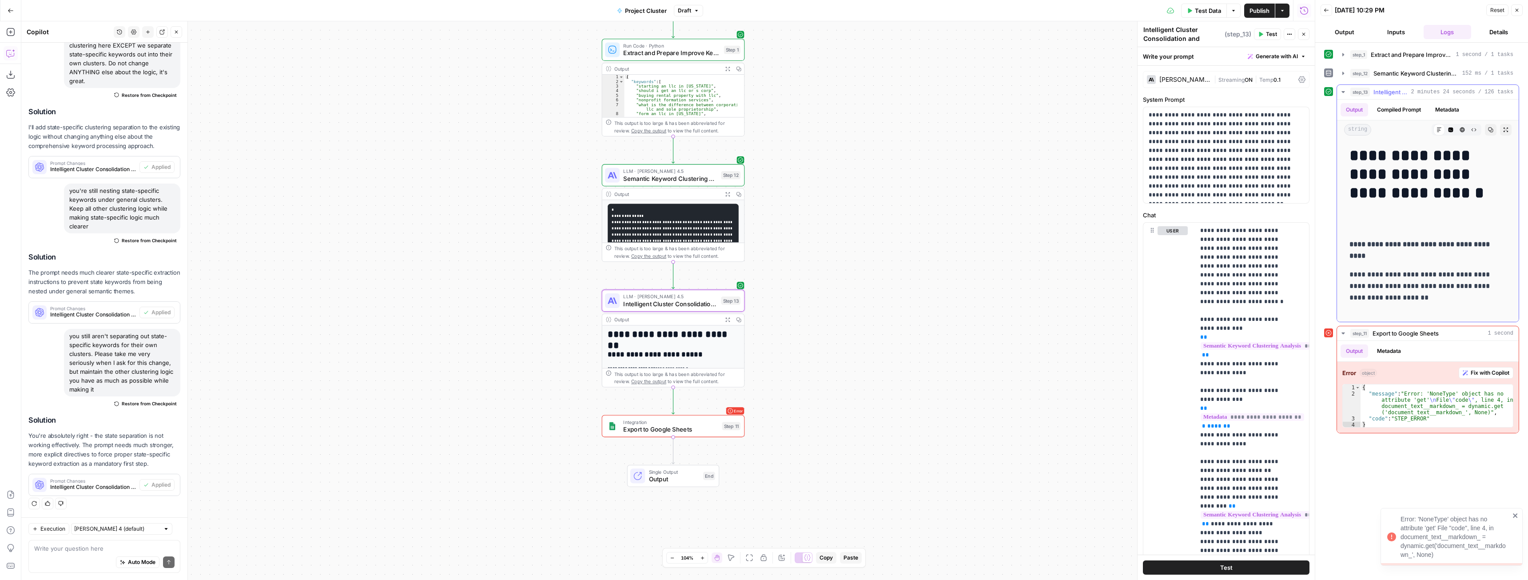
click at [1342, 94] on icon "button" at bounding box center [1343, 91] width 7 height 7
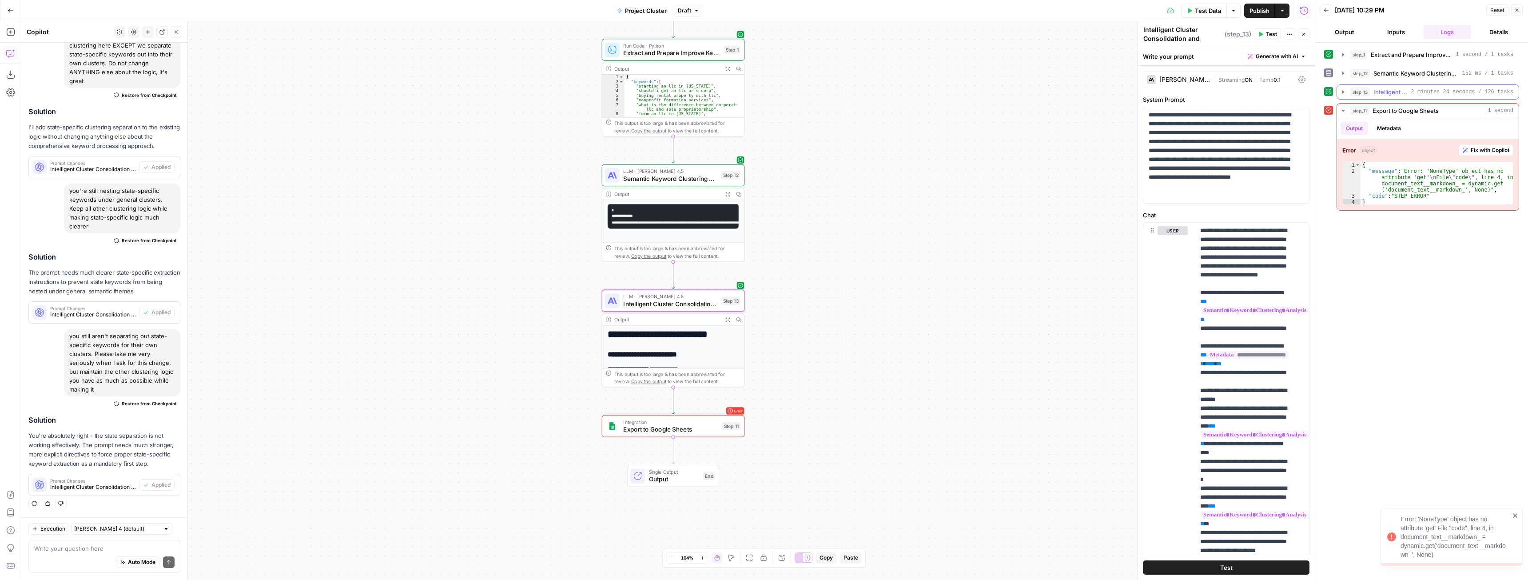
click at [1342, 94] on icon "button" at bounding box center [1343, 91] width 7 height 7
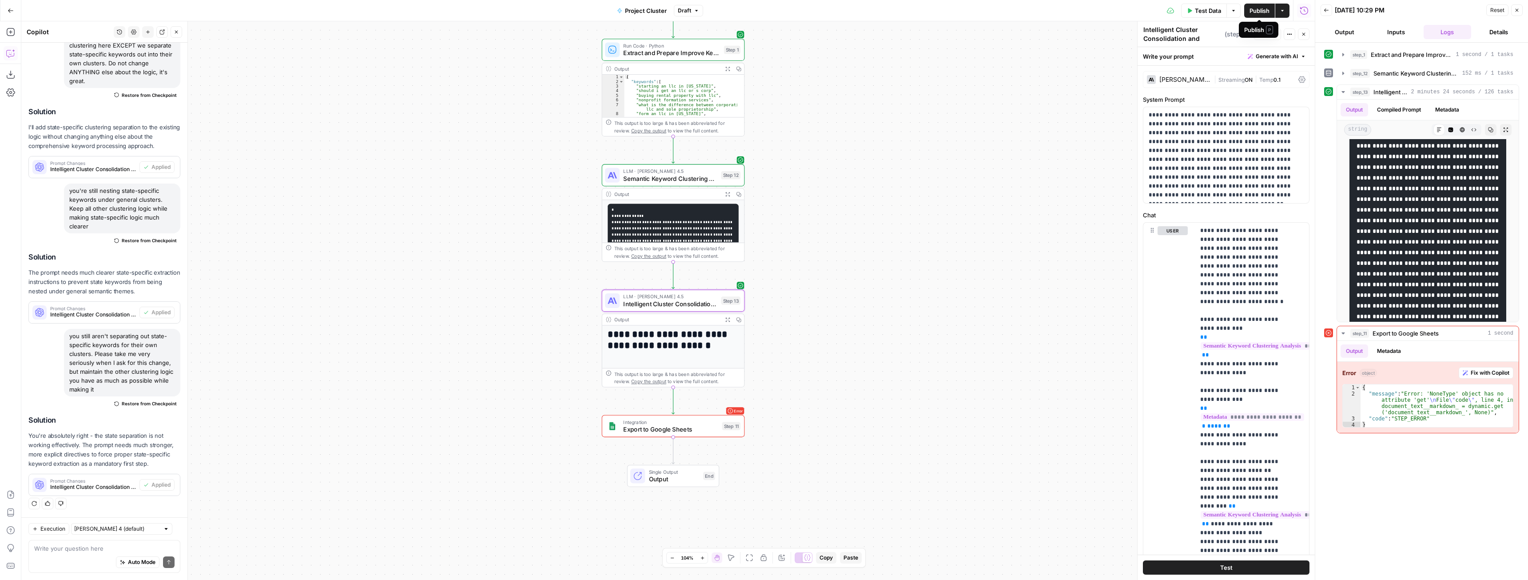
click at [1211, 11] on span "Test Data" at bounding box center [1208, 10] width 26 height 9
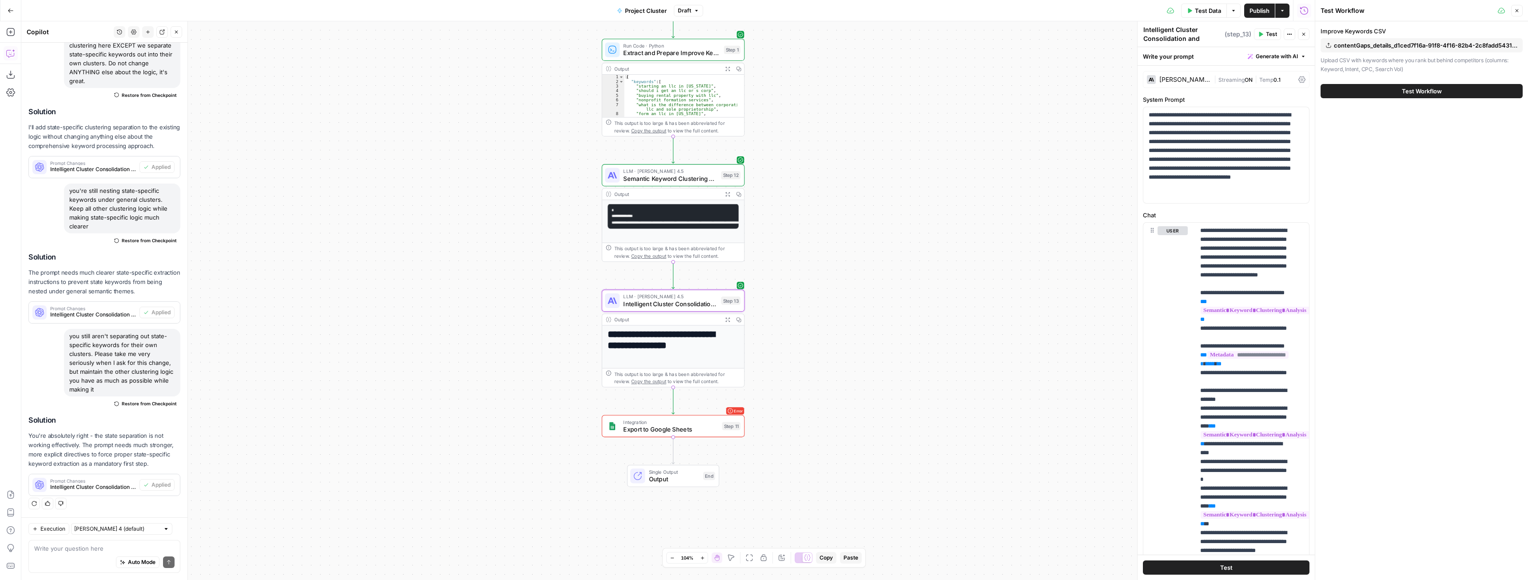
click at [1369, 98] on div "Test Workflow" at bounding box center [1422, 91] width 202 height 25
click at [1369, 93] on button "Test Workflow" at bounding box center [1422, 91] width 202 height 14
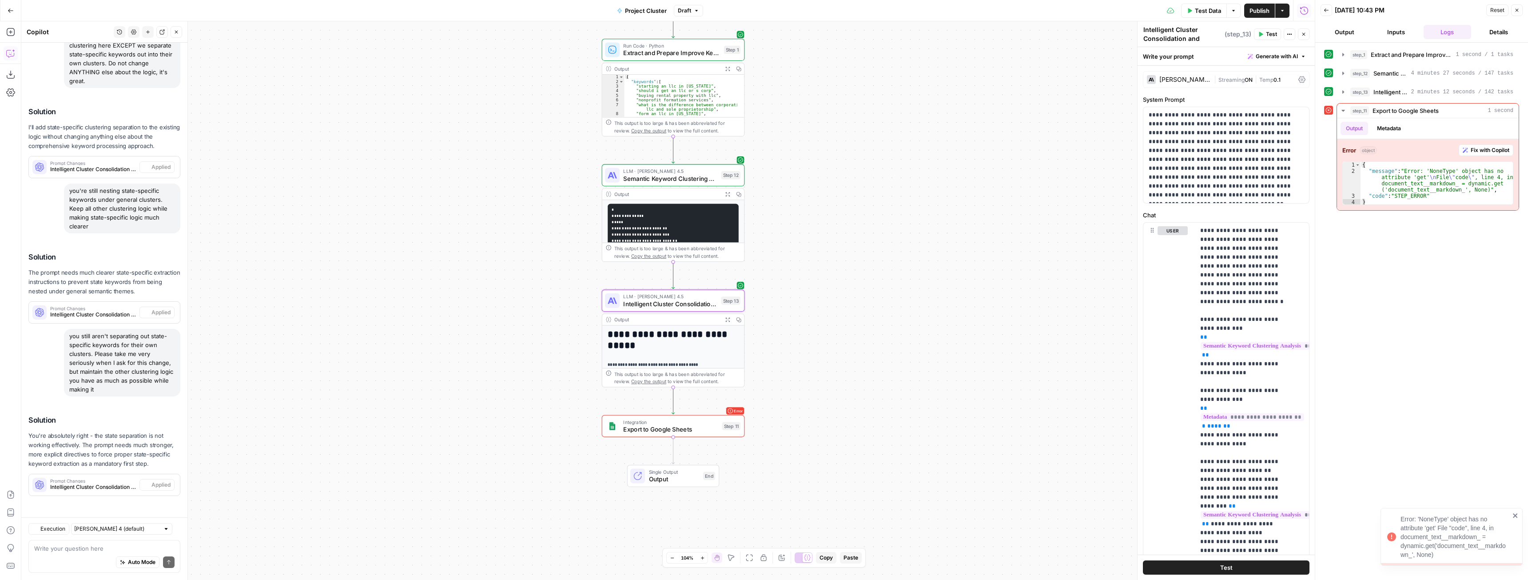
scroll to position [3871, 0]
click at [1346, 90] on icon "button" at bounding box center [1343, 91] width 7 height 7
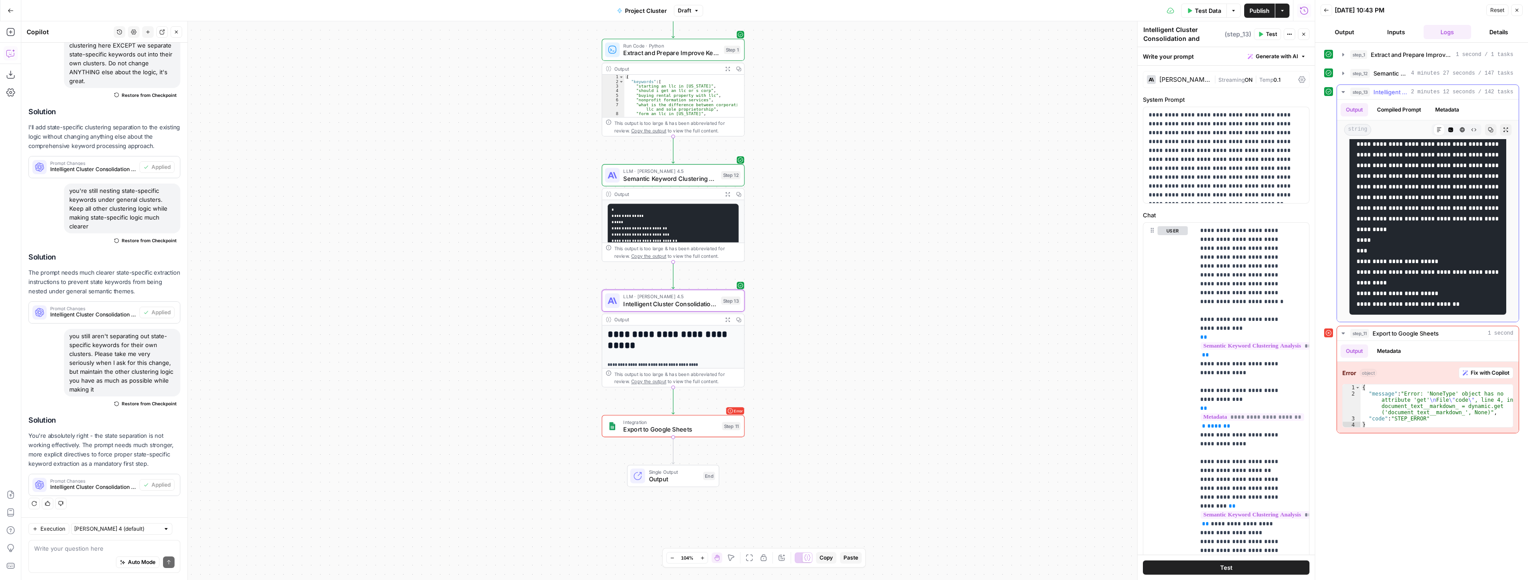
scroll to position [10415, 0]
click at [1460, 131] on icon "button" at bounding box center [1462, 129] width 5 height 5
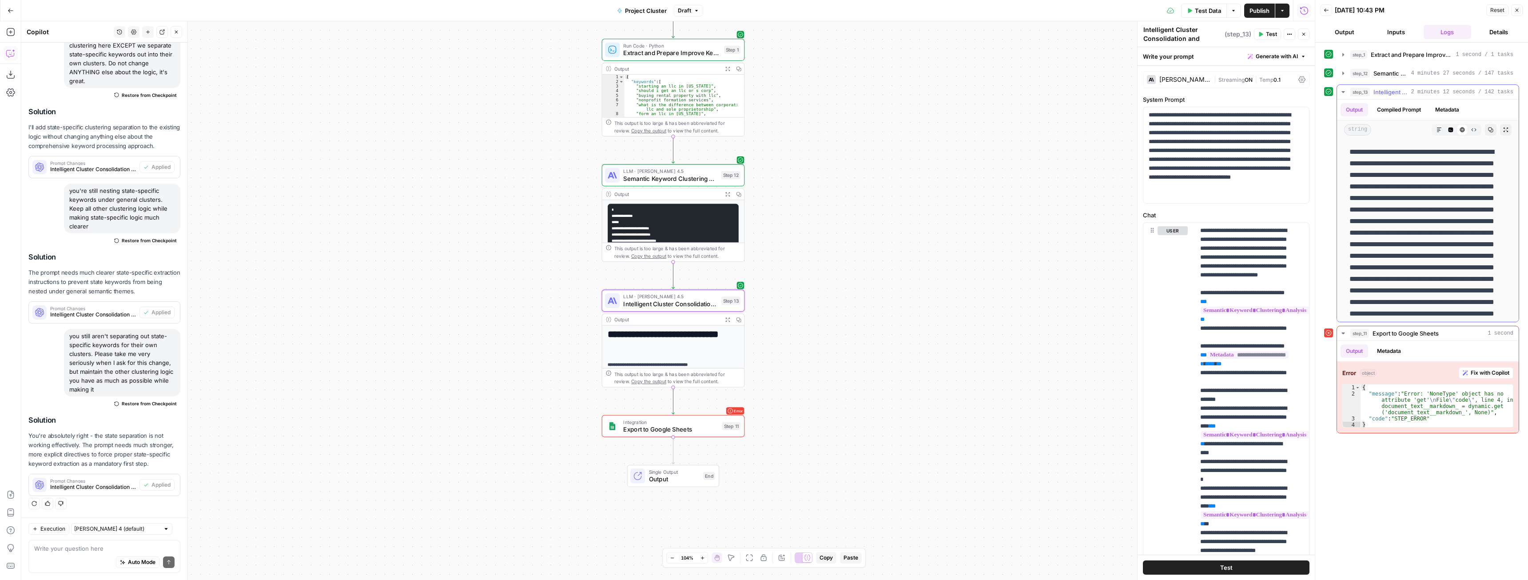
scroll to position [311, 0]
click at [1437, 131] on icon "button" at bounding box center [1439, 129] width 5 height 5
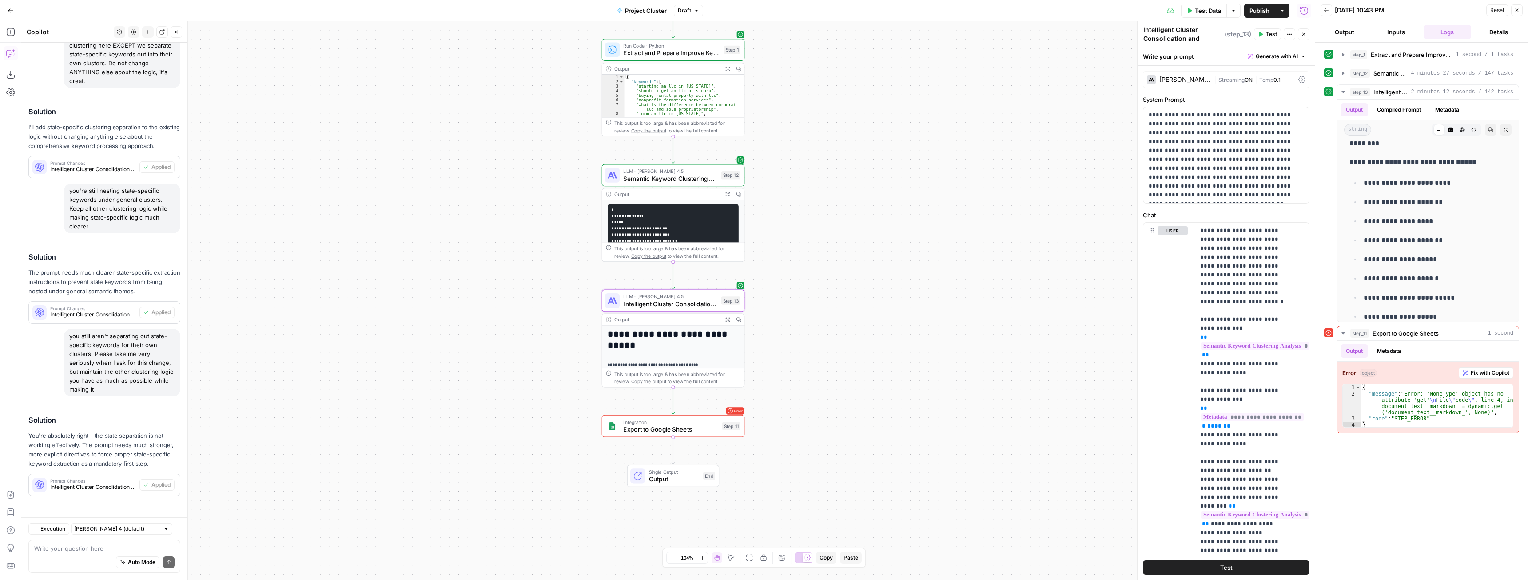
scroll to position [3871, 0]
click at [1503, 130] on icon "button" at bounding box center [1505, 129] width 5 height 5
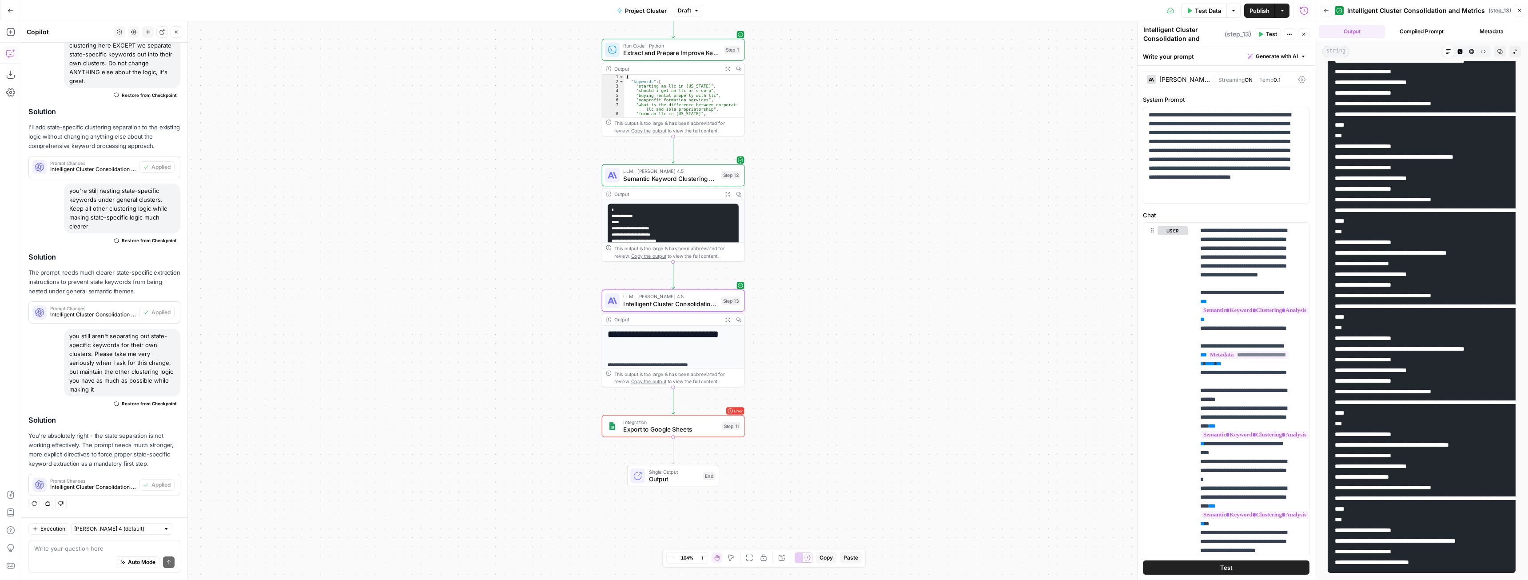
click at [718, 424] on span "Integration" at bounding box center [670, 422] width 95 height 8
click at [693, 437] on div "Error Integration Export to Google Sheets Step 11 Copy step Delete step Add Not…" at bounding box center [673, 426] width 143 height 22
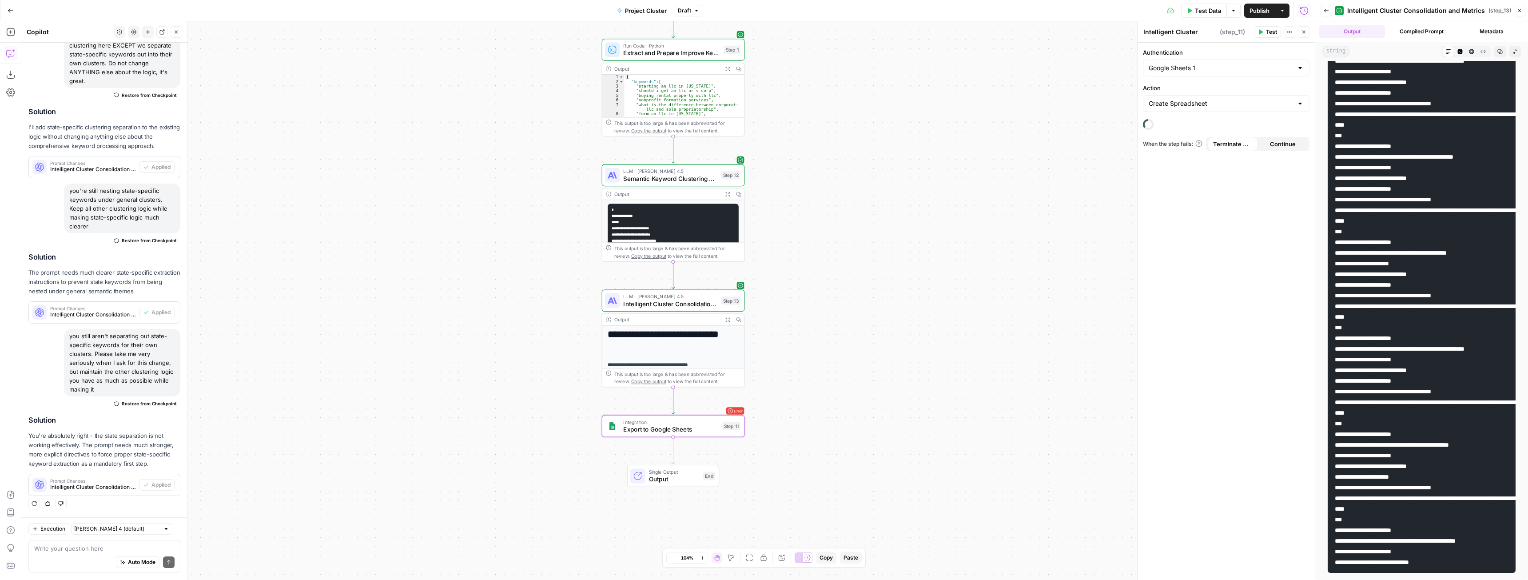
type textarea "Export to Google Sheets"
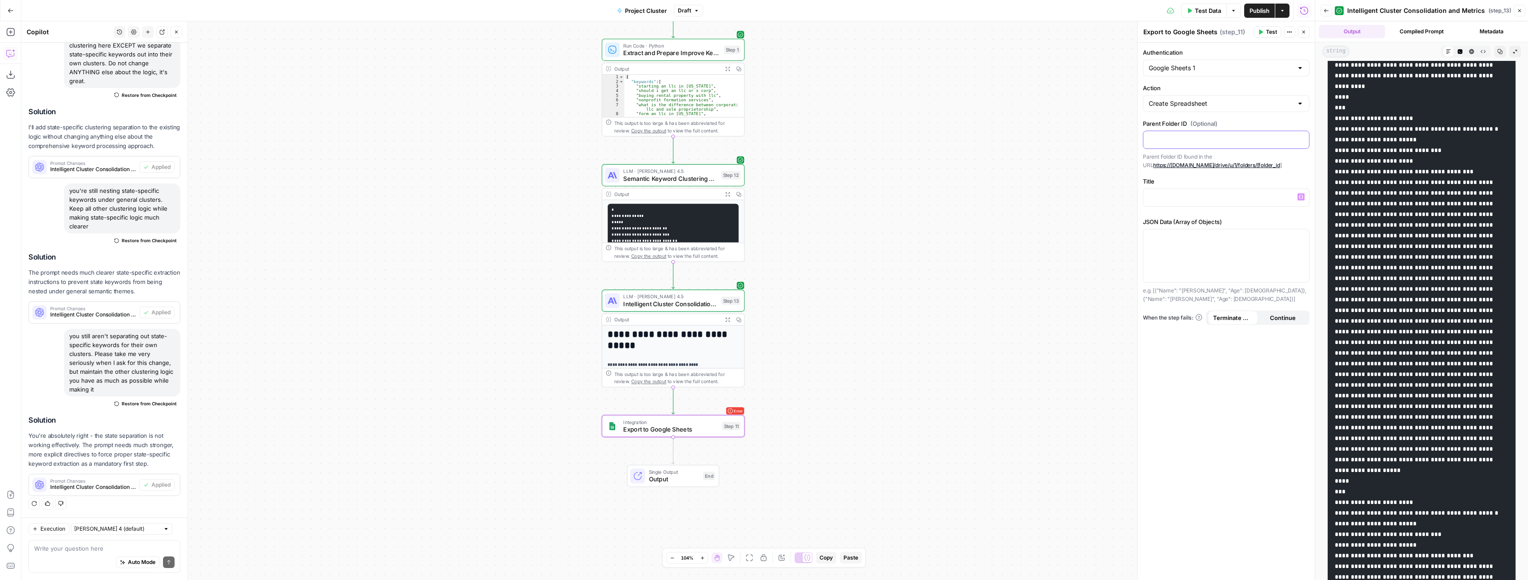
click at [1196, 142] on p at bounding box center [1226, 139] width 155 height 9
click at [1185, 195] on p at bounding box center [1226, 196] width 155 height 9
click at [78, 550] on textarea at bounding box center [104, 548] width 140 height 9
click at [1233, 201] on div at bounding box center [1226, 197] width 166 height 17
click at [1066, 288] on div "**********" at bounding box center [668, 300] width 1294 height 558
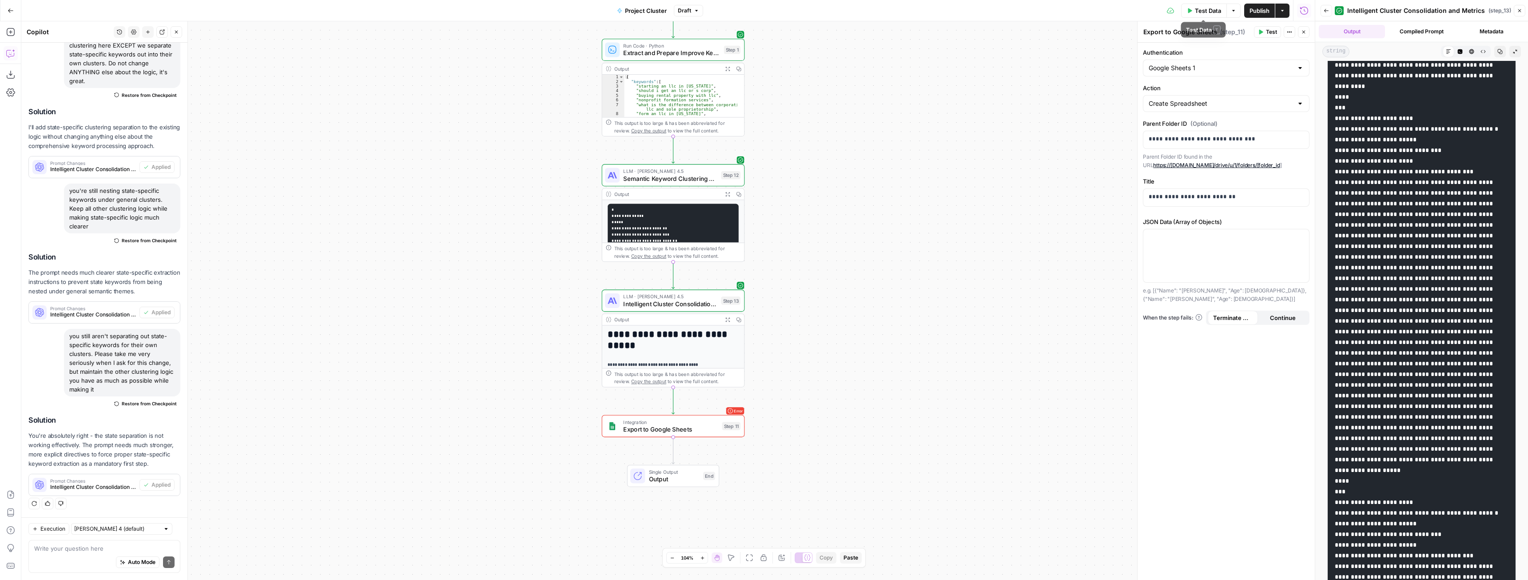
click at [1192, 8] on button "Test Data" at bounding box center [1204, 11] width 46 height 14
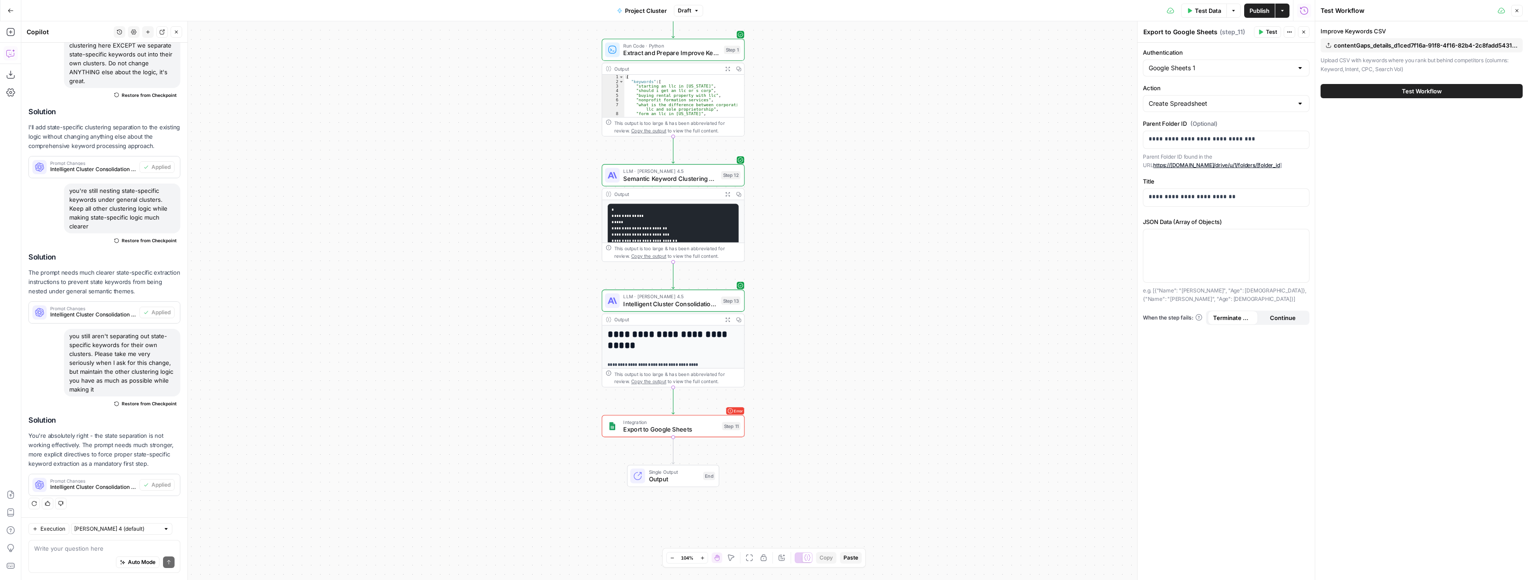
click at [1447, 88] on button "Test Workflow" at bounding box center [1422, 91] width 202 height 14
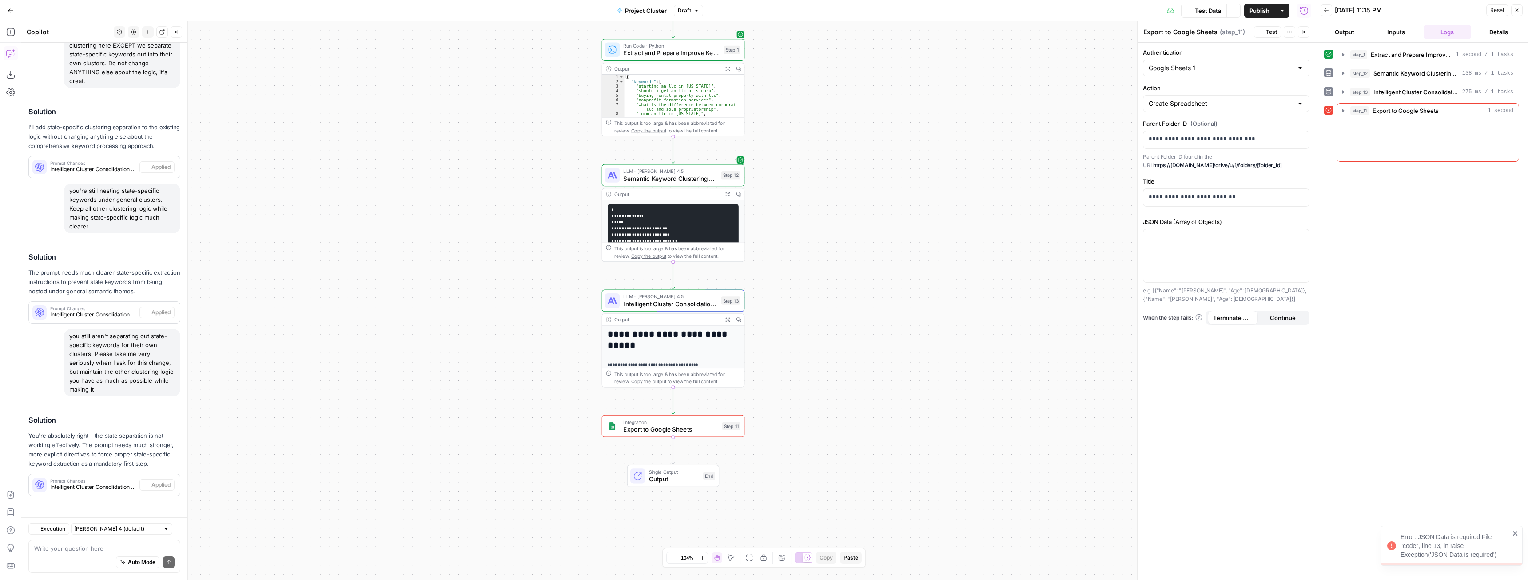
scroll to position [3871, 0]
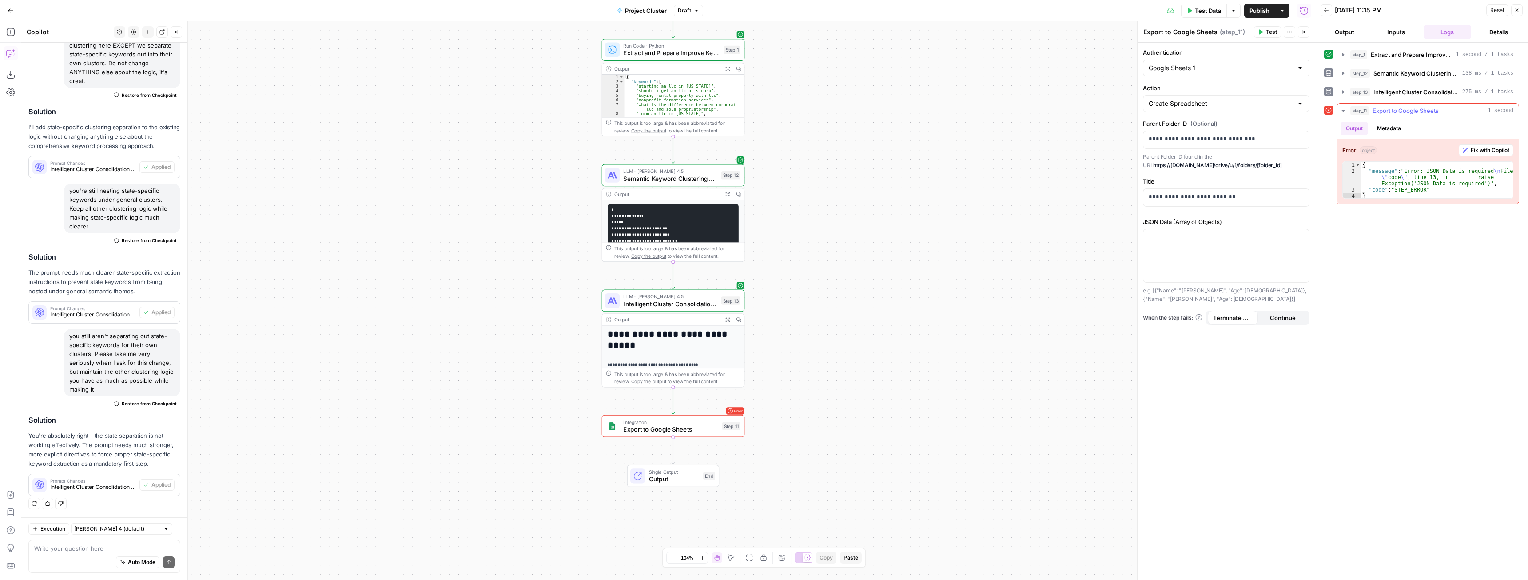
drag, startPoint x: 1344, startPoint y: 110, endPoint x: 1496, endPoint y: 263, distance: 215.5
click at [1504, 257] on div "step_1 Extract and Prepare Improve Keywords 1 second / 1 tasks step_12 Semantic…" at bounding box center [1421, 311] width 195 height 528
click at [1493, 145] on button "Fix with Copilot" at bounding box center [1486, 150] width 55 height 12
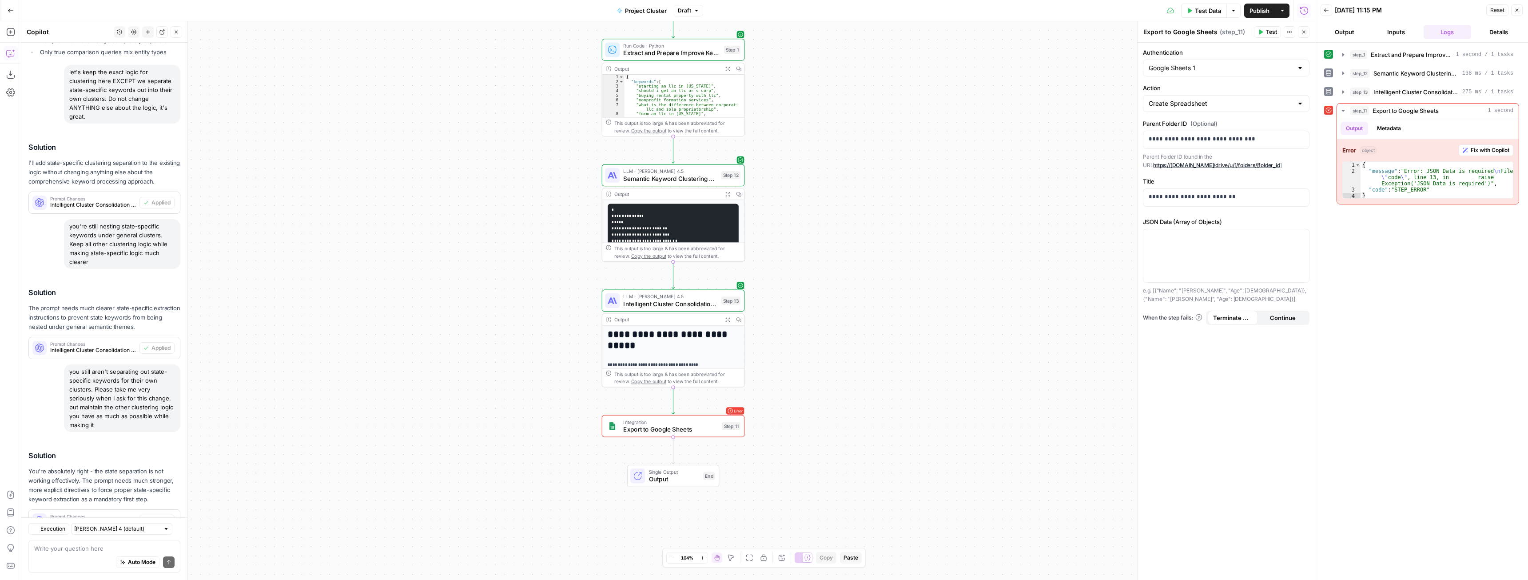
scroll to position [4058, 0]
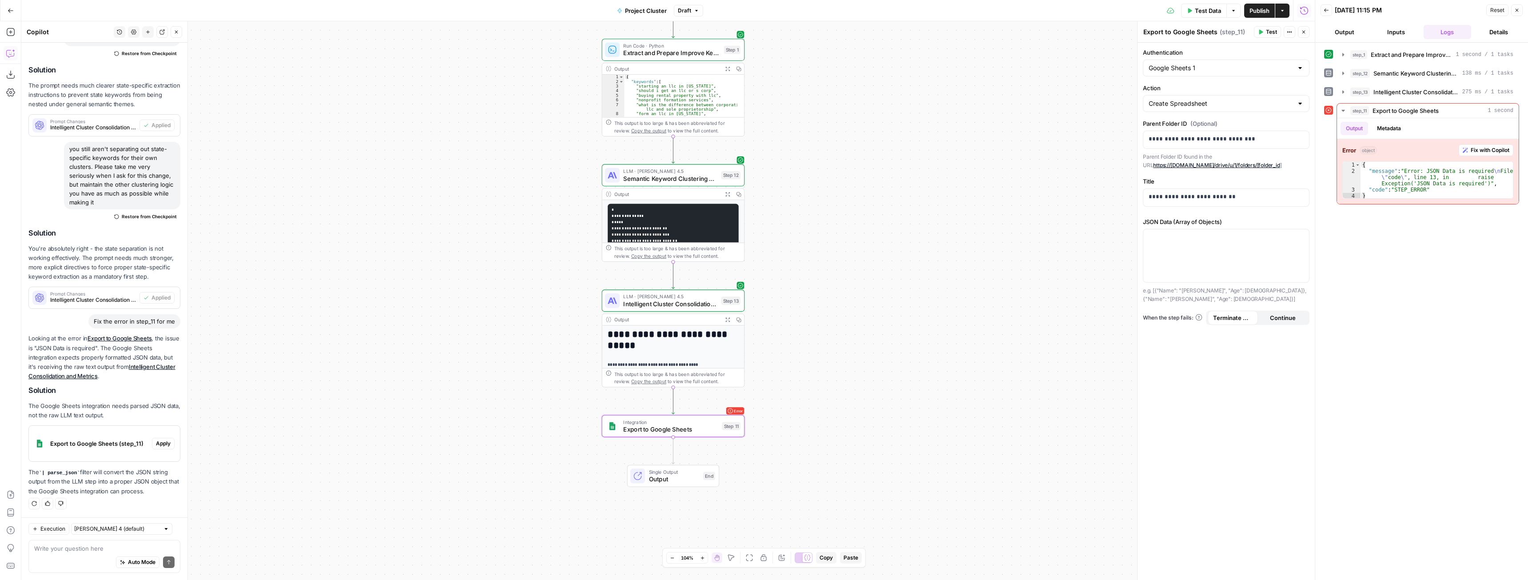
click at [156, 441] on span "Apply" at bounding box center [163, 443] width 15 height 8
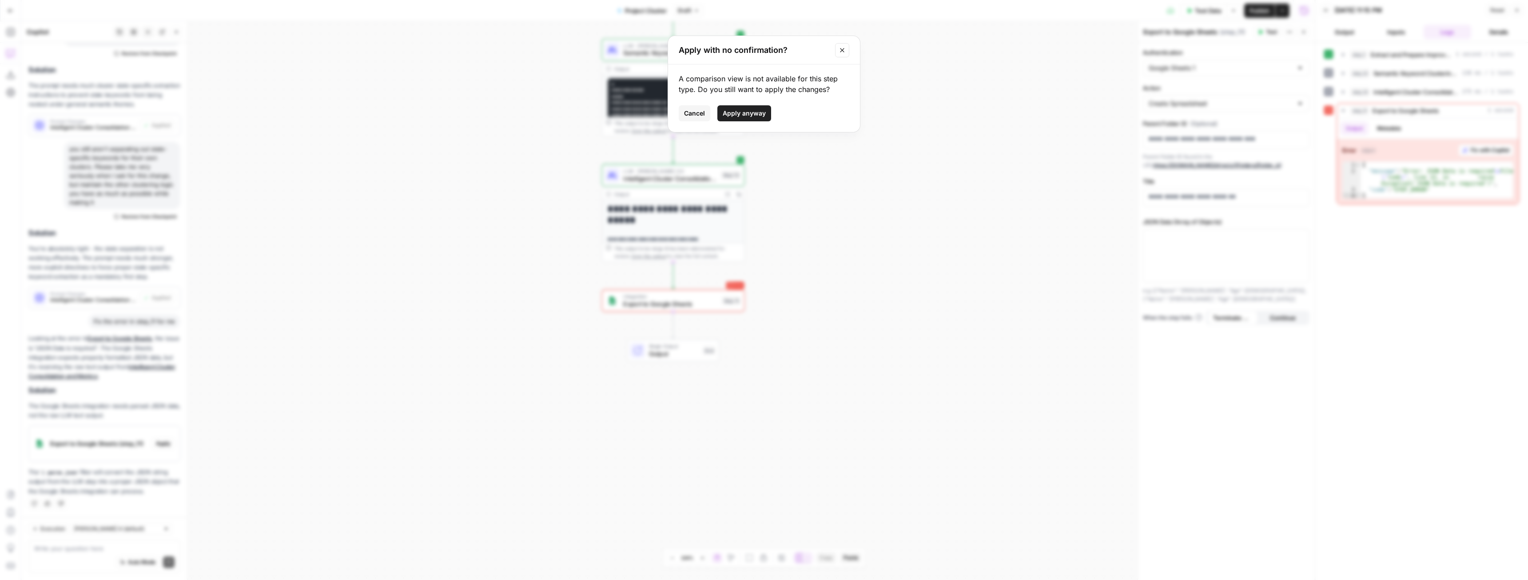
click at [764, 108] on button "Apply anyway" at bounding box center [744, 113] width 54 height 16
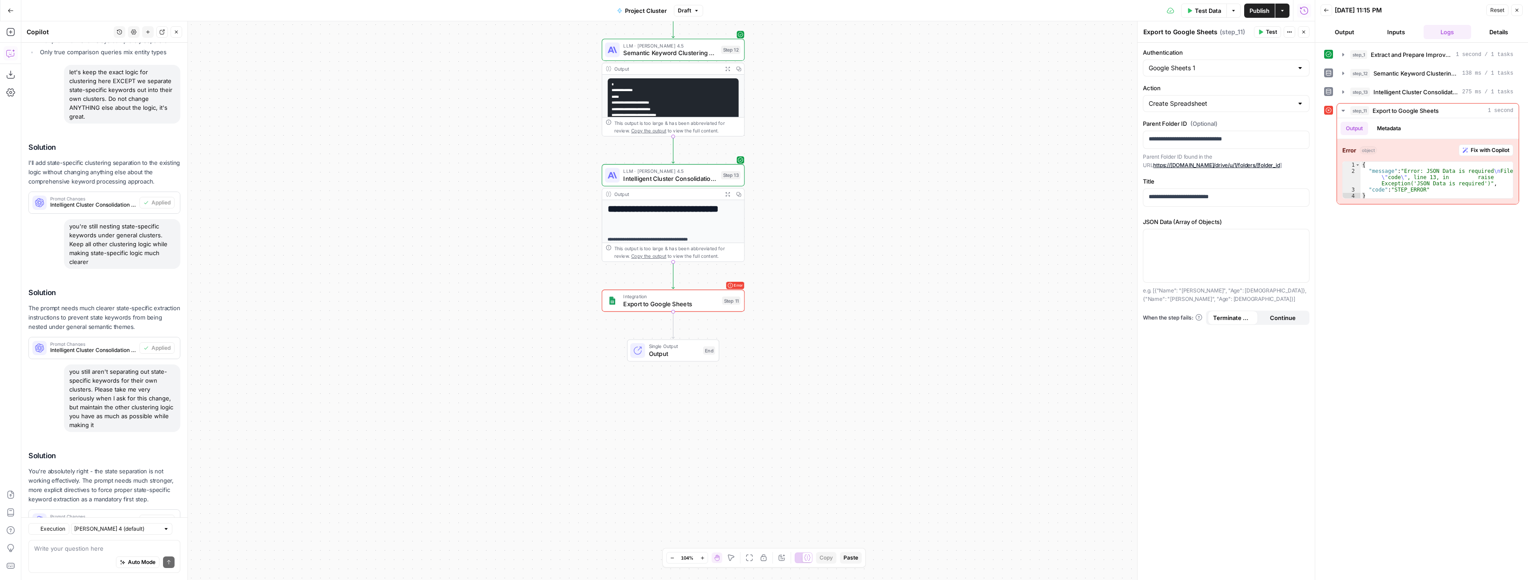
scroll to position [4072, 0]
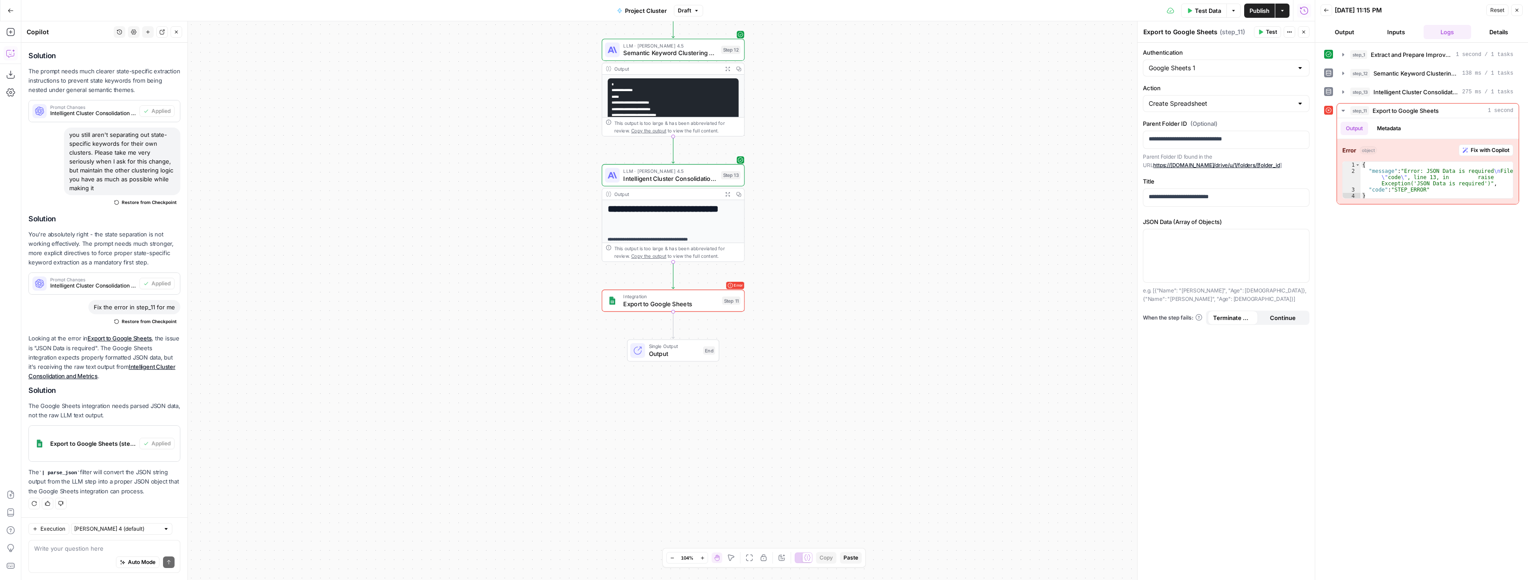
click at [1201, 10] on span "Test Data" at bounding box center [1208, 10] width 26 height 9
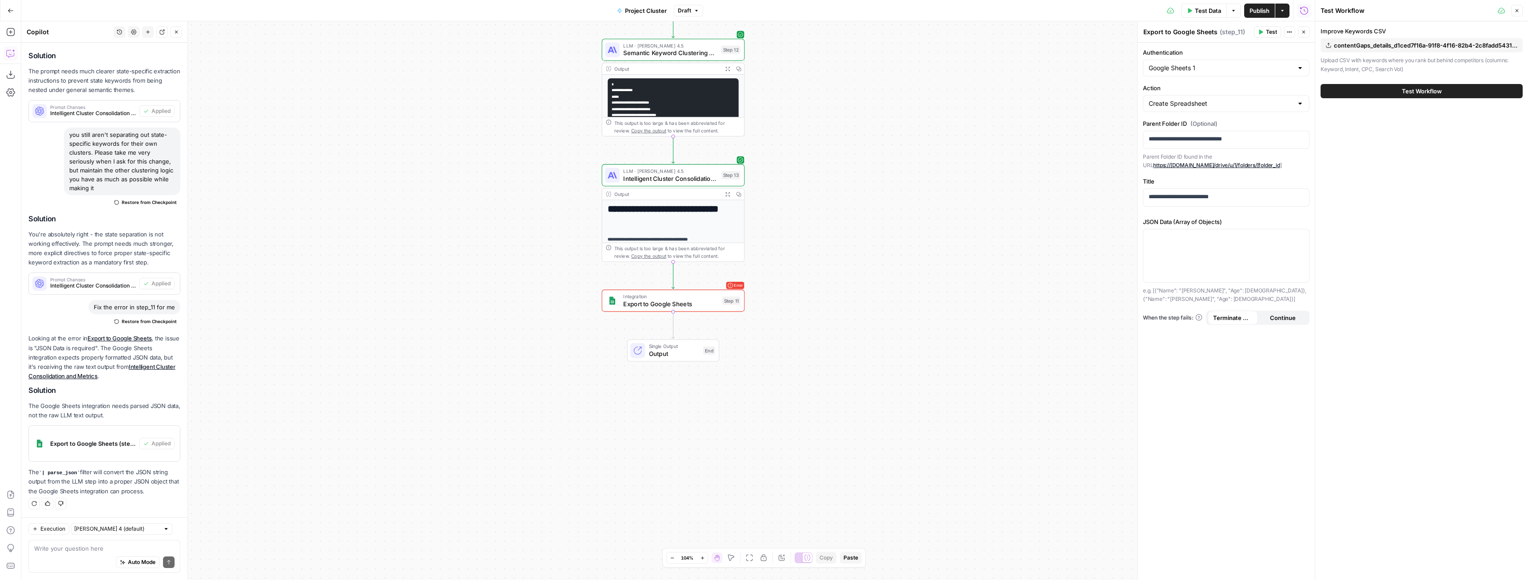
click at [1423, 92] on span "Test Workflow" at bounding box center [1422, 91] width 40 height 9
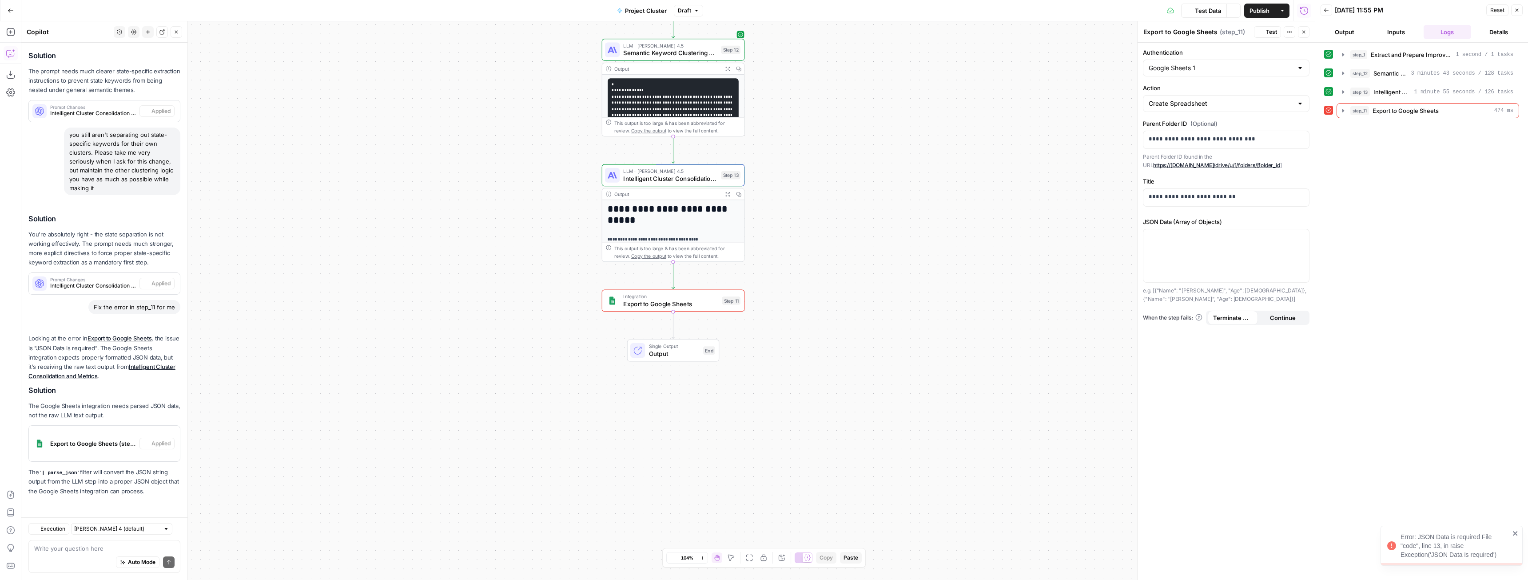
scroll to position [4072, 0]
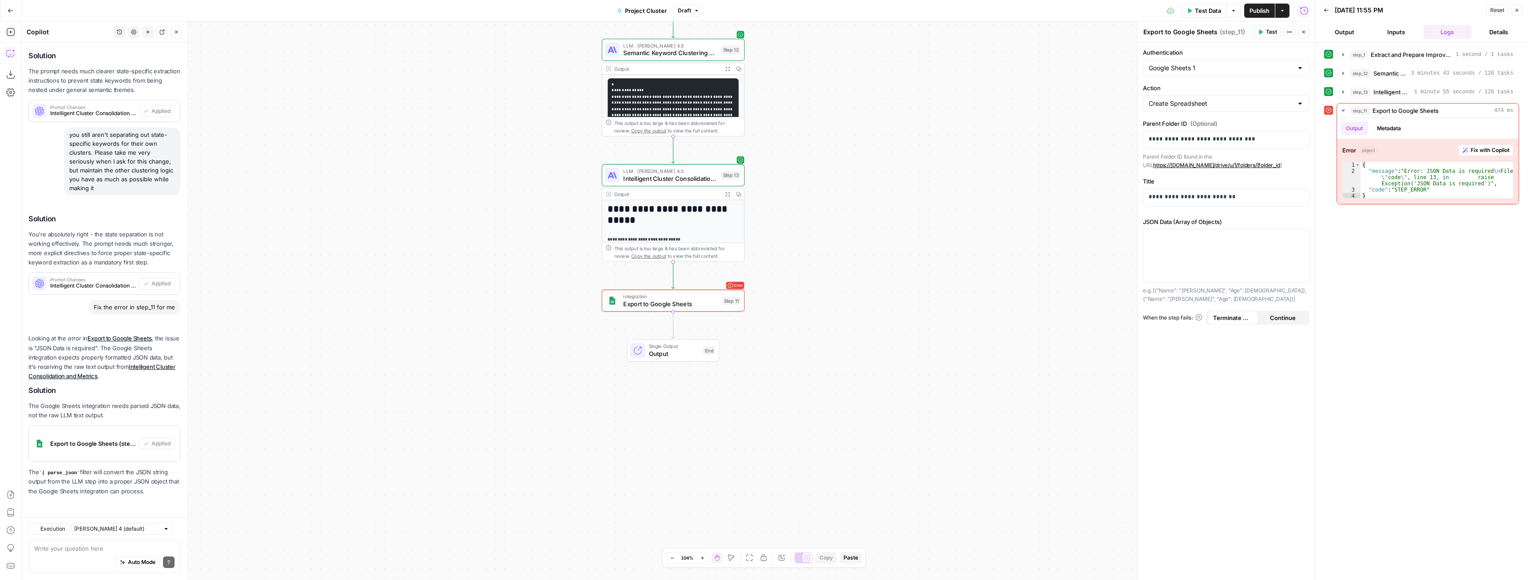
scroll to position [4072, 0]
click at [1482, 151] on span "Fix with Copilot" at bounding box center [1490, 150] width 39 height 8
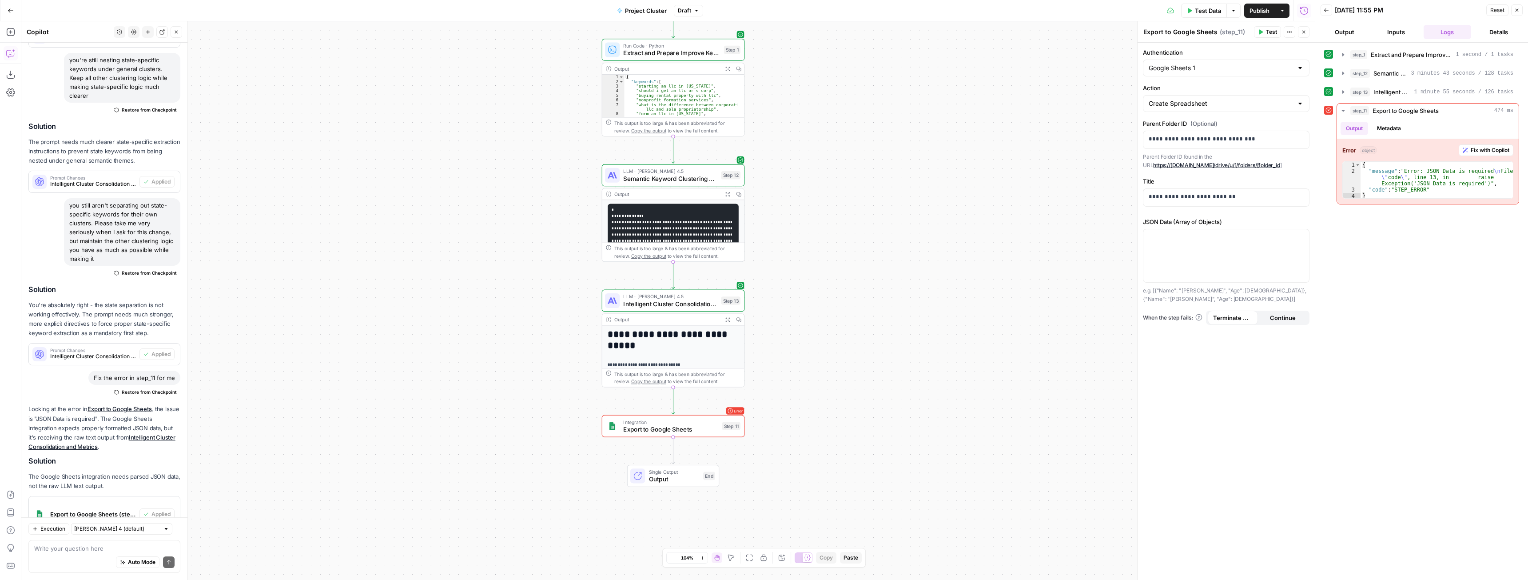
scroll to position [4238, 0]
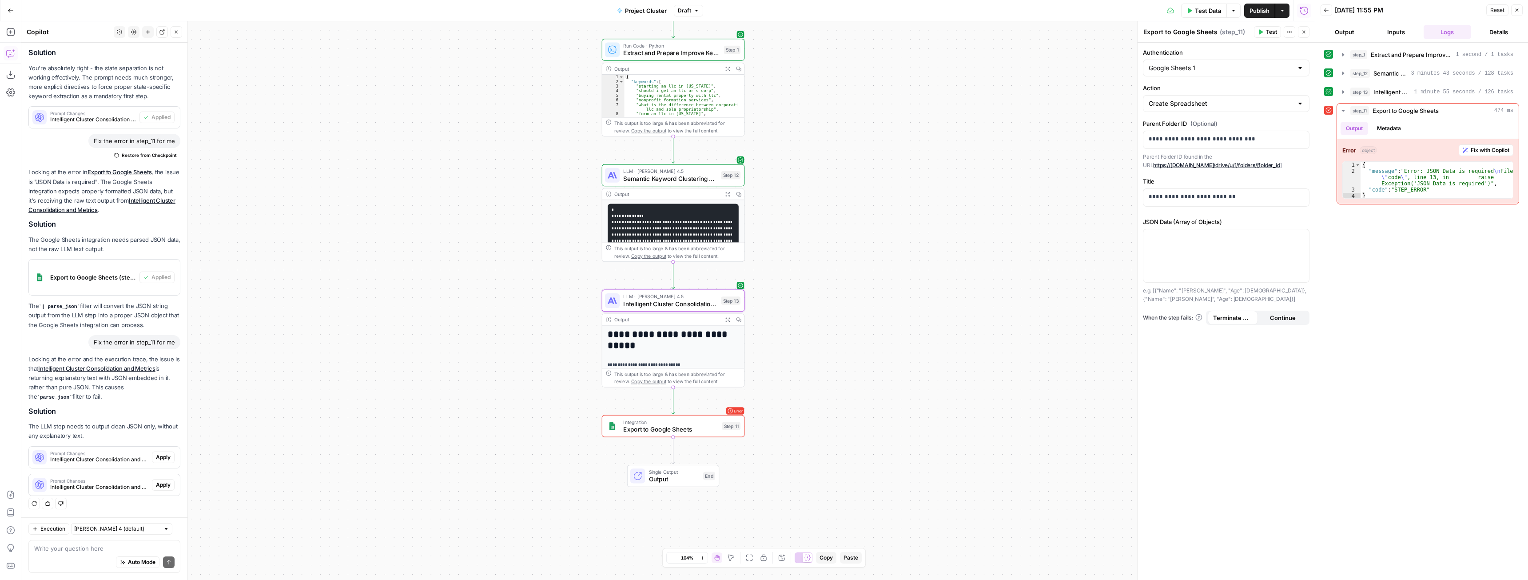
click at [156, 460] on span "Apply" at bounding box center [163, 457] width 15 height 8
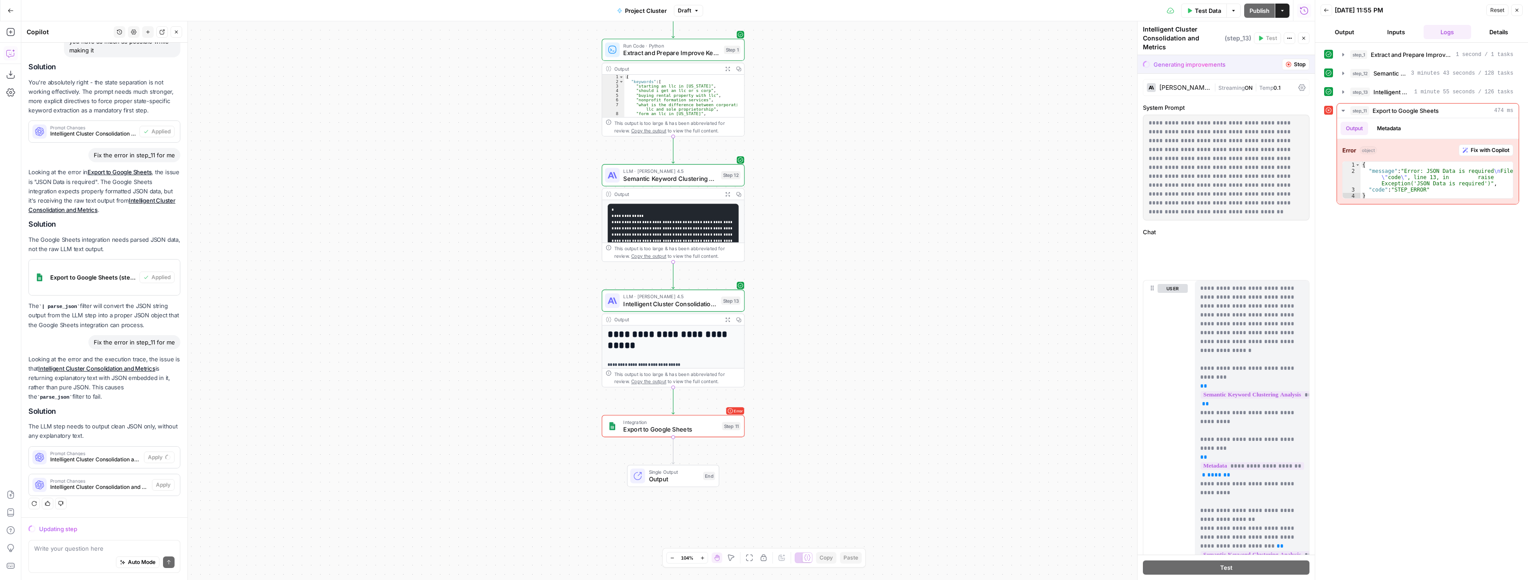
scroll to position [3954, 0]
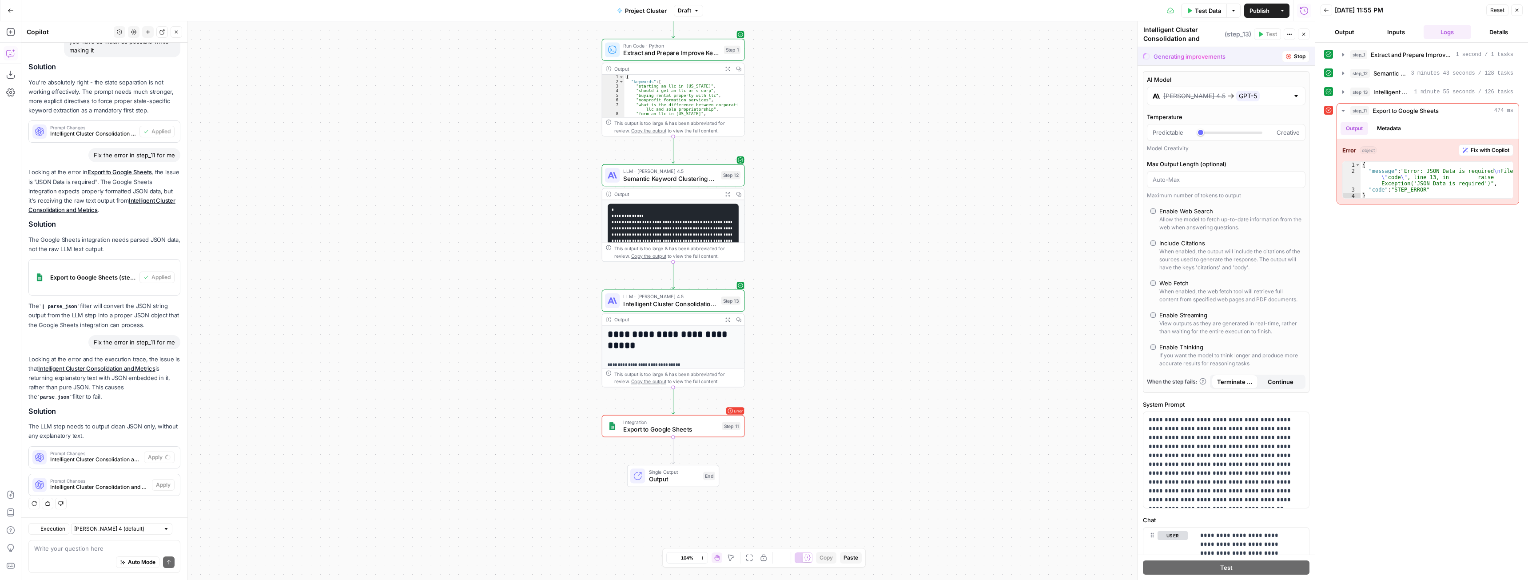
type input "***"
click at [1284, 51] on button "Accept All" at bounding box center [1288, 57] width 41 height 12
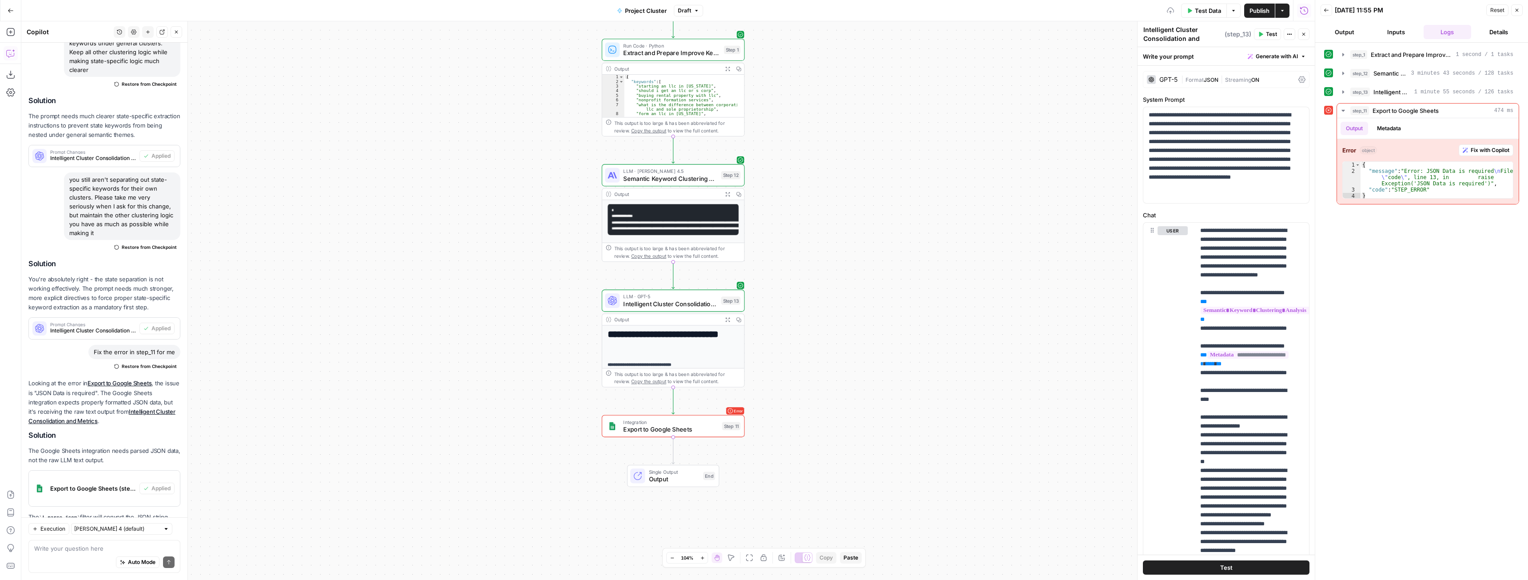
scroll to position [4252, 0]
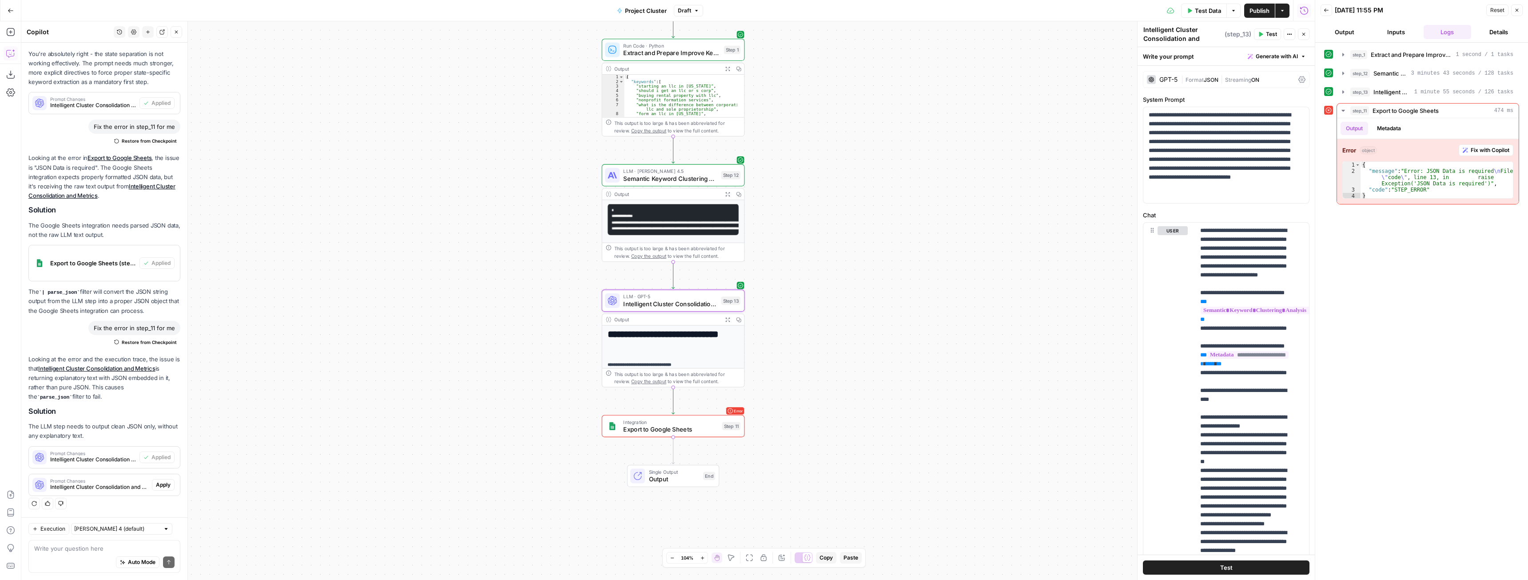
click at [157, 487] on span "Apply" at bounding box center [163, 485] width 15 height 8
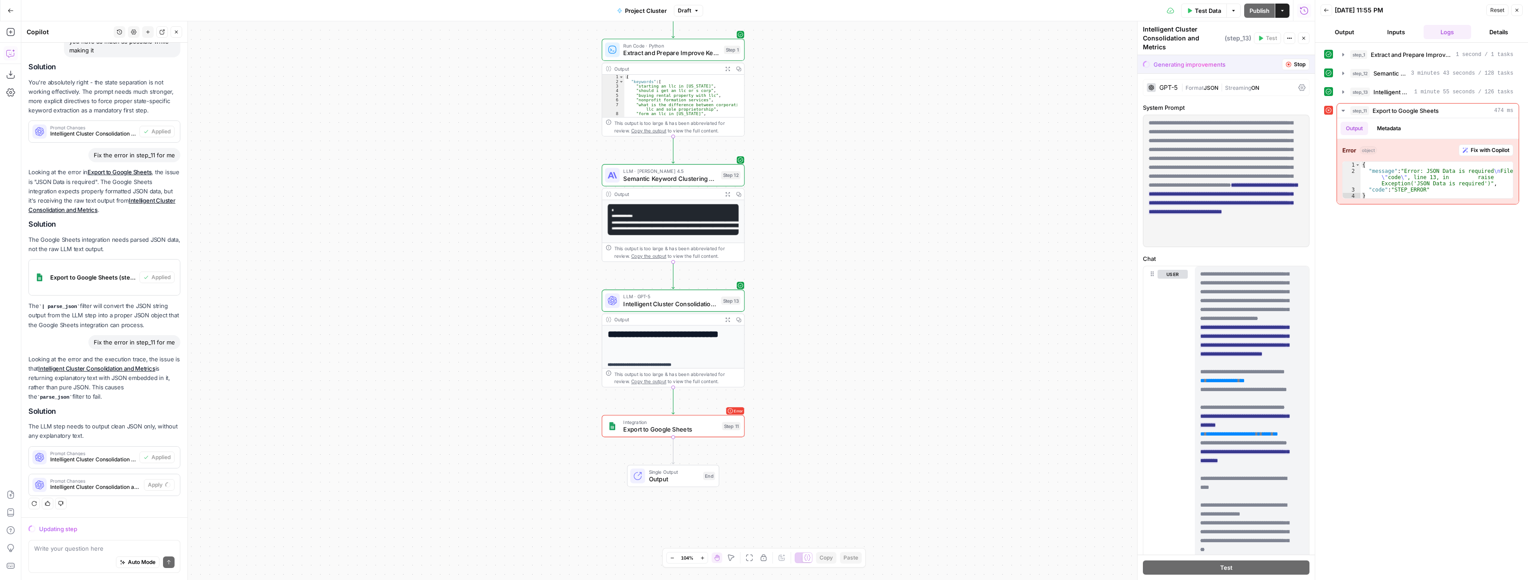
scroll to position [3954, 0]
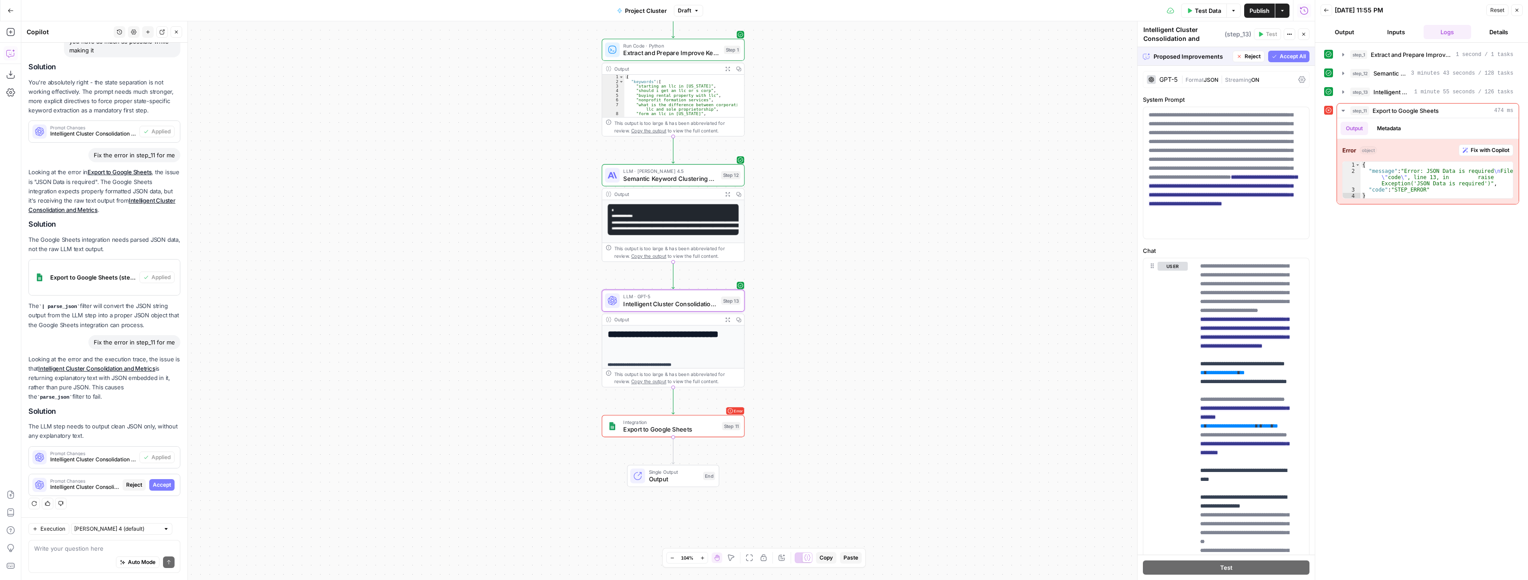
click at [162, 491] on div "Prompt Changes Intelligent Cluster Consolidation and Metrics (step_13) Reject A…" at bounding box center [104, 485] width 151 height 14
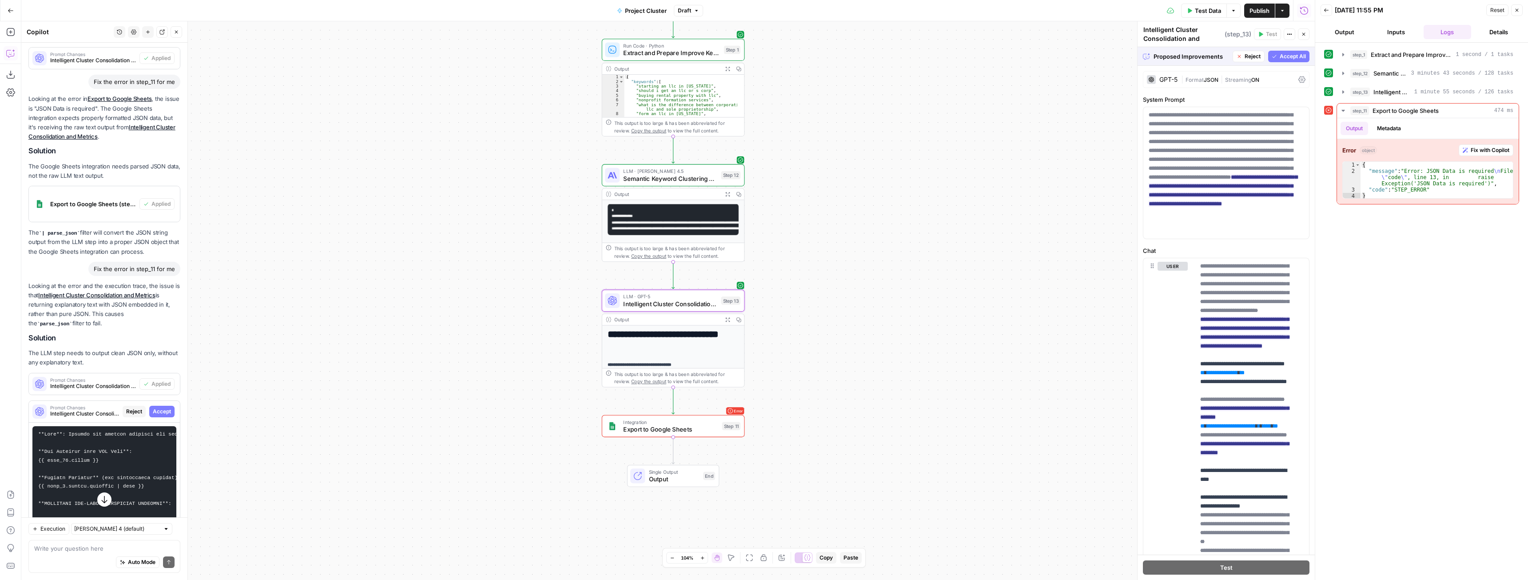
scroll to position [3982, 0]
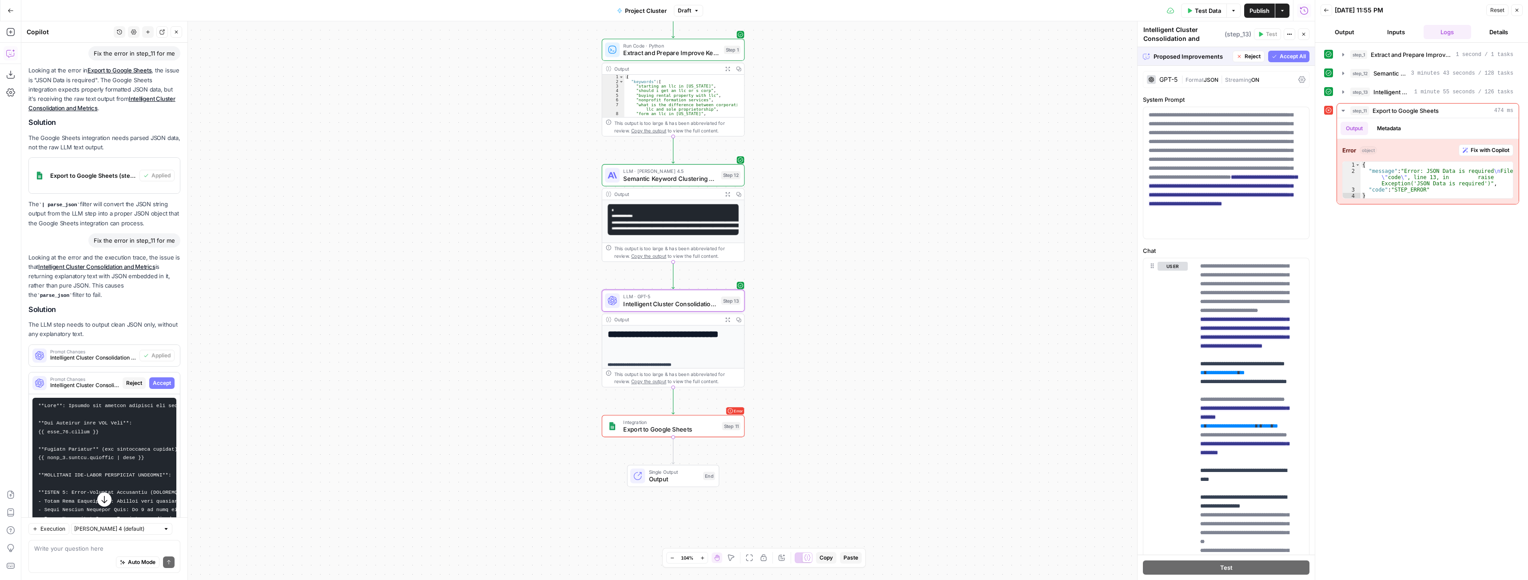
click at [1283, 51] on button "Accept All" at bounding box center [1288, 57] width 41 height 12
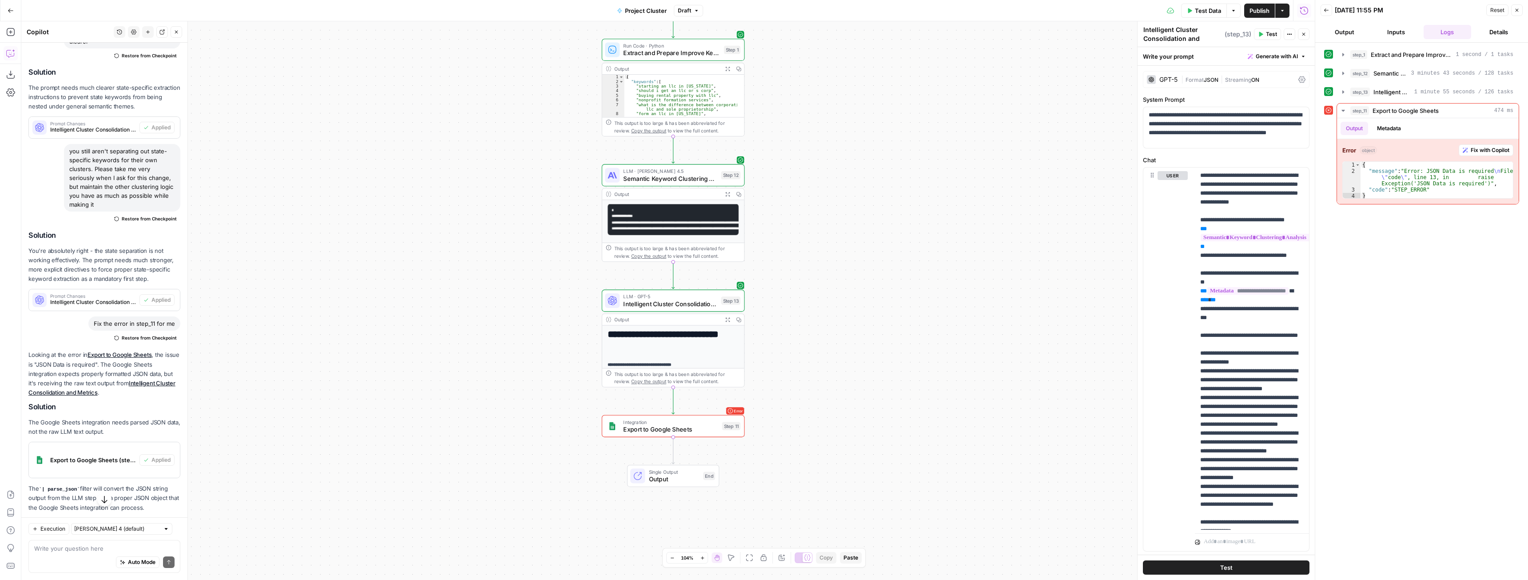
scroll to position [4252, 0]
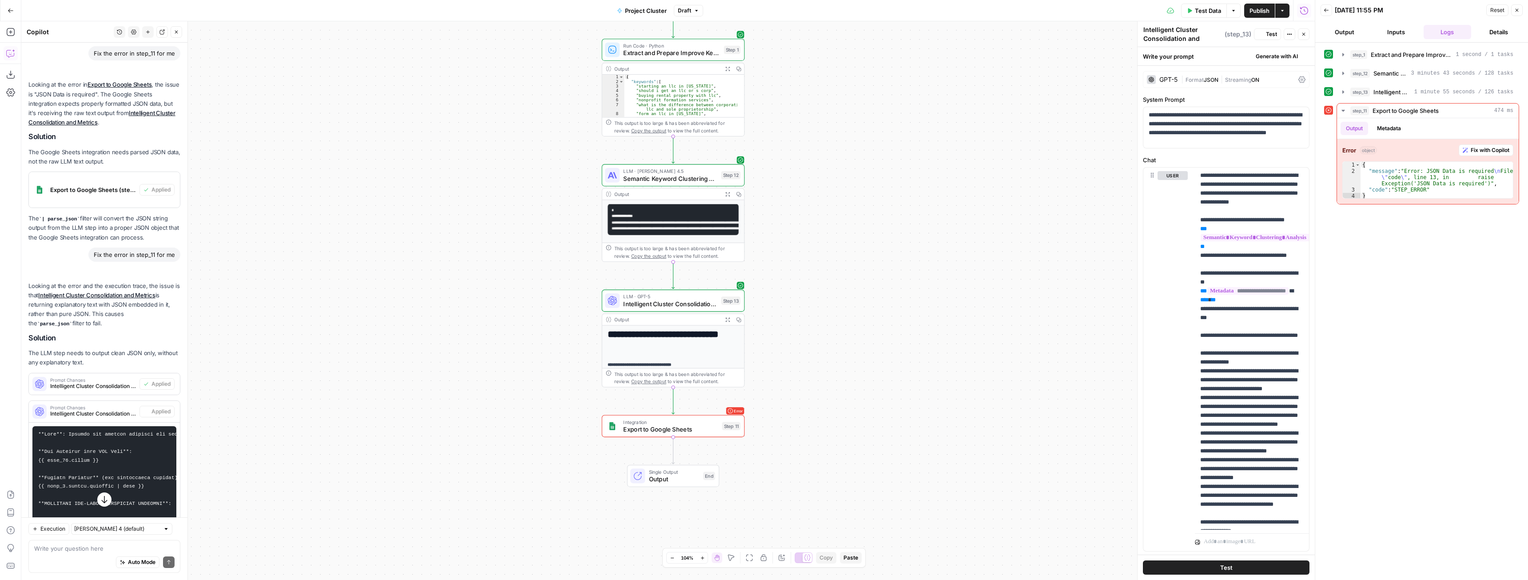
click at [1208, 12] on span "Test Data" at bounding box center [1208, 10] width 26 height 9
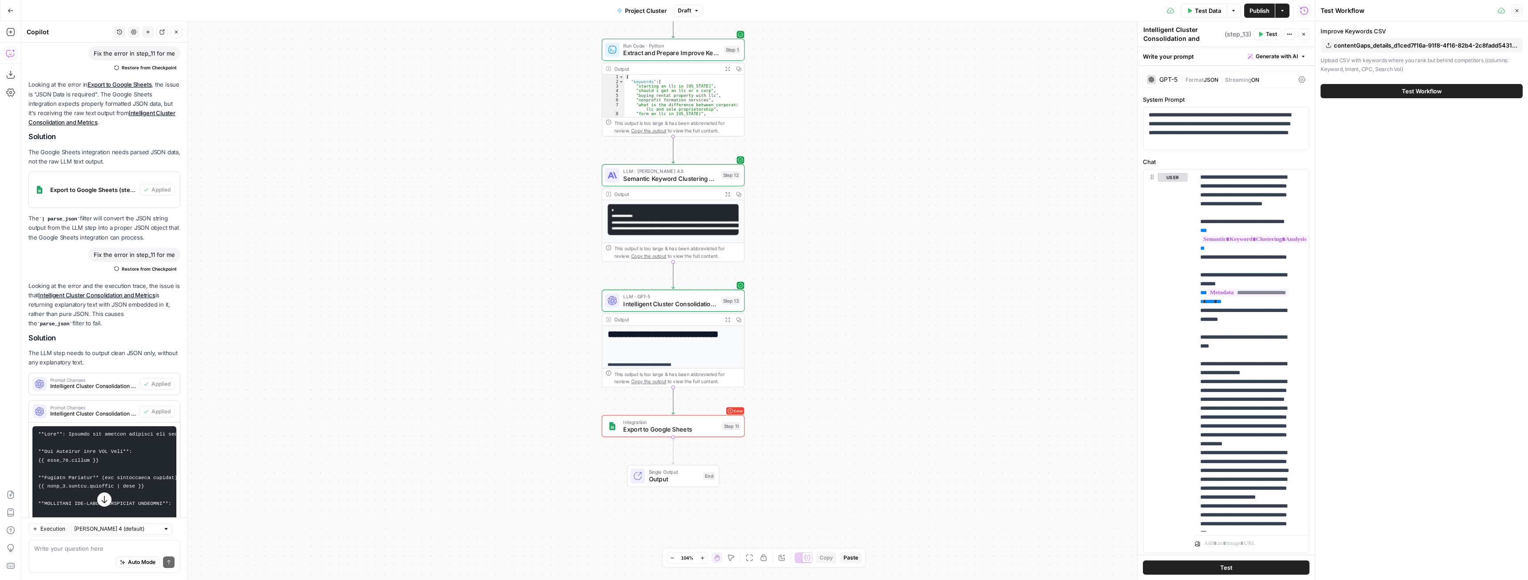
click at [1374, 84] on button "Test Workflow" at bounding box center [1422, 91] width 202 height 14
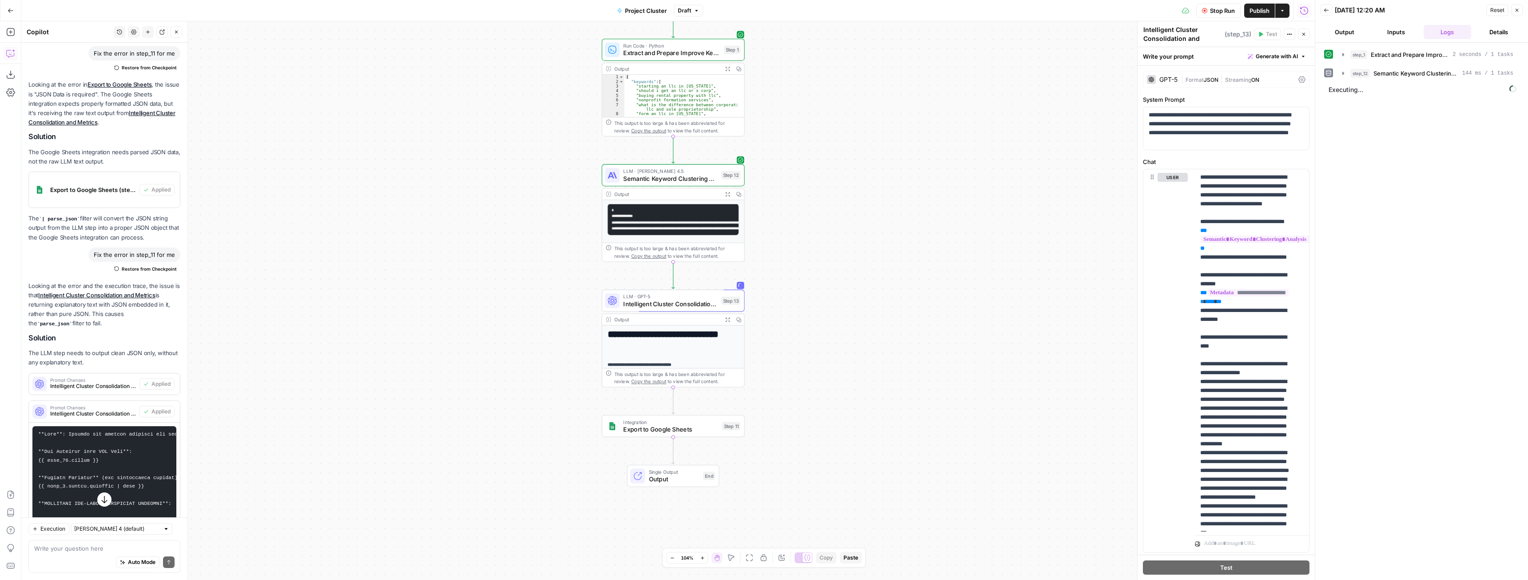
click at [1344, 72] on icon "button" at bounding box center [1343, 73] width 7 height 7
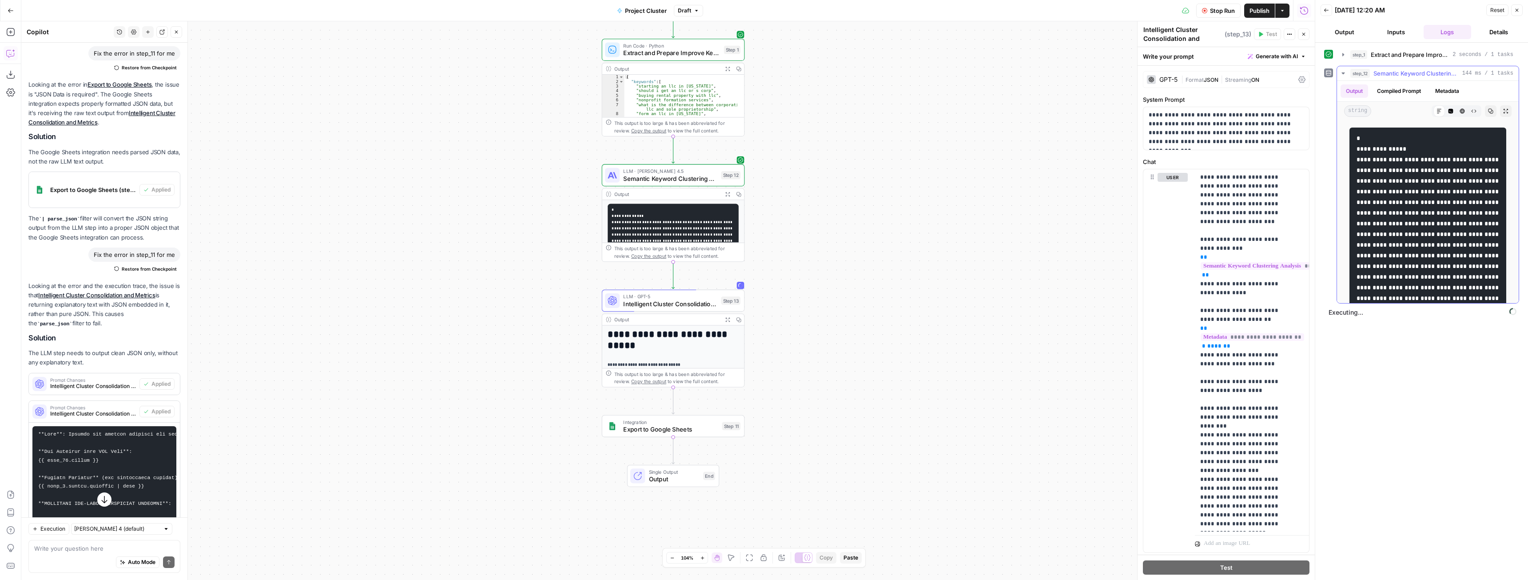
click at [1344, 75] on icon "button" at bounding box center [1343, 73] width 7 height 7
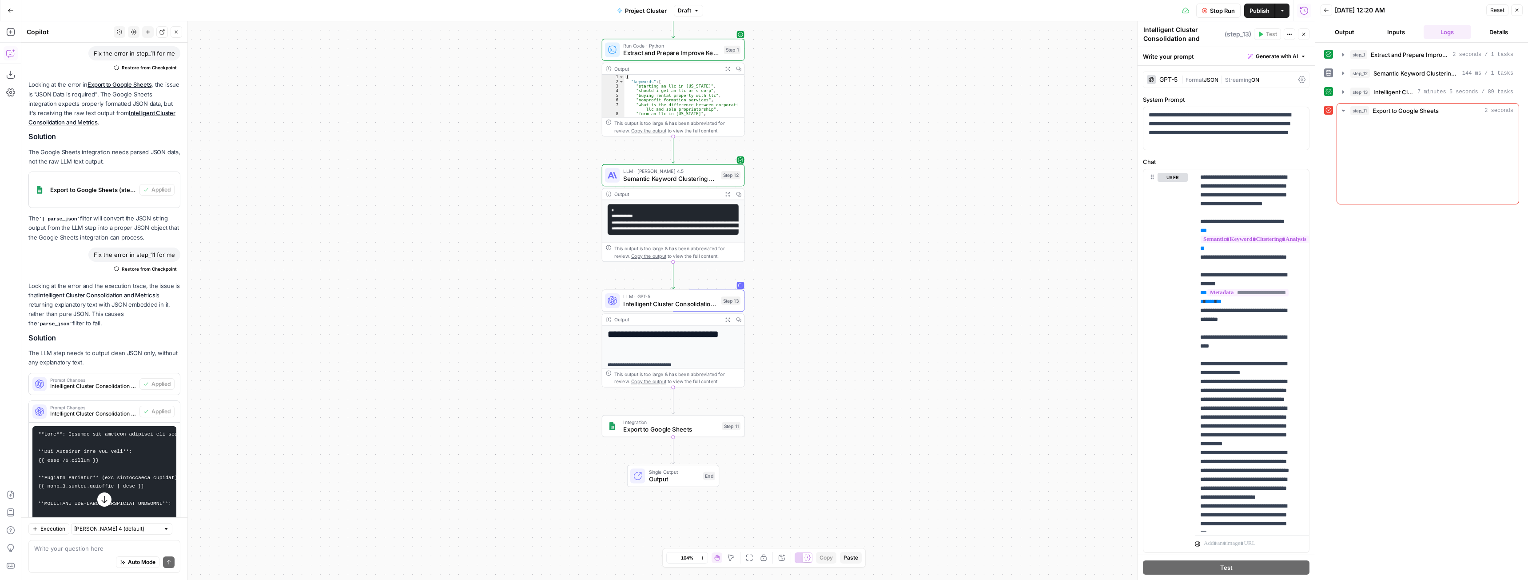
click at [1486, 151] on span "Fix with Copilot" at bounding box center [1490, 150] width 39 height 8
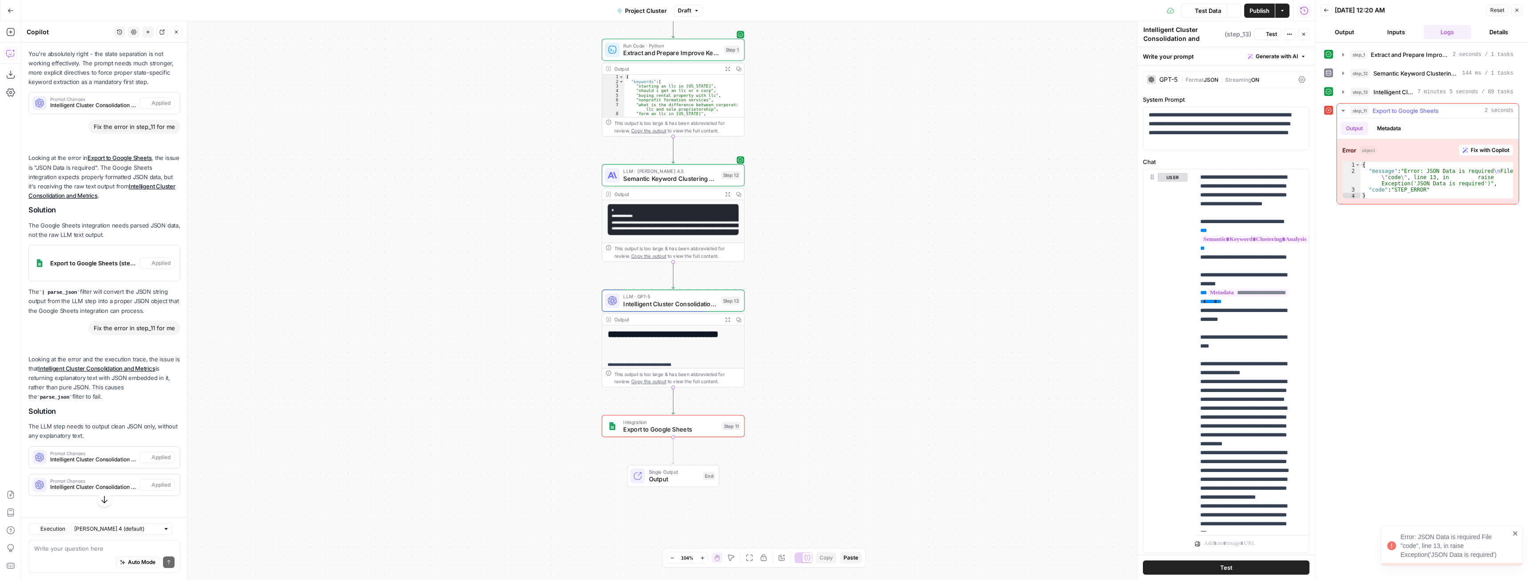
drag, startPoint x: 1517, startPoint y: 530, endPoint x: 1380, endPoint y: 144, distance: 409.4
click at [1517, 530] on icon "close" at bounding box center [1516, 533] width 6 height 7
click at [1345, 94] on icon "button" at bounding box center [1343, 91] width 7 height 7
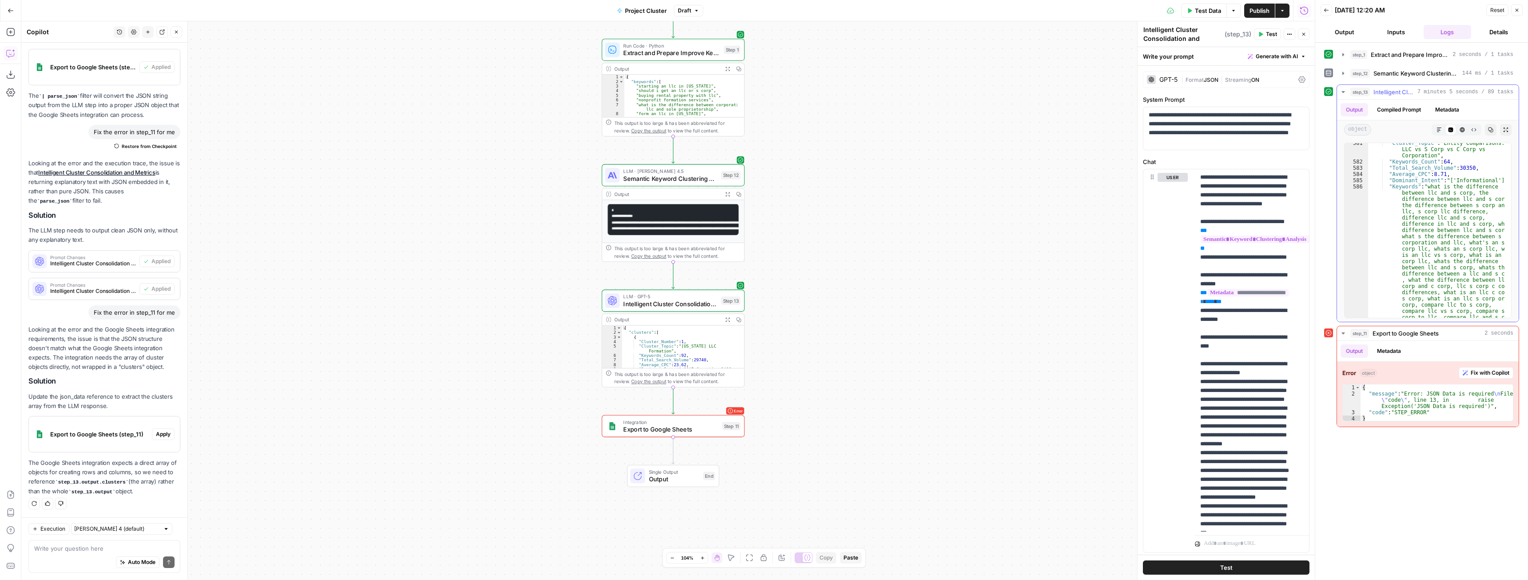
scroll to position [9672, 0]
click at [1491, 372] on span "Fix with Copilot" at bounding box center [1490, 373] width 39 height 8
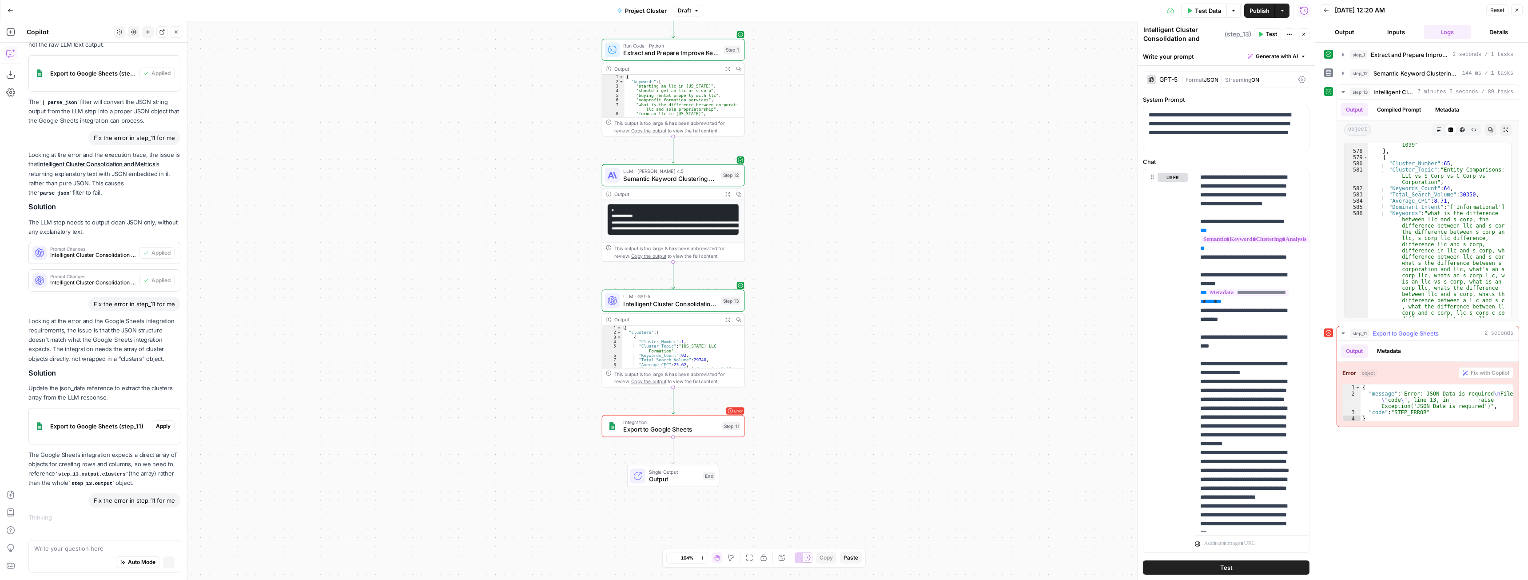
scroll to position [4154, 0]
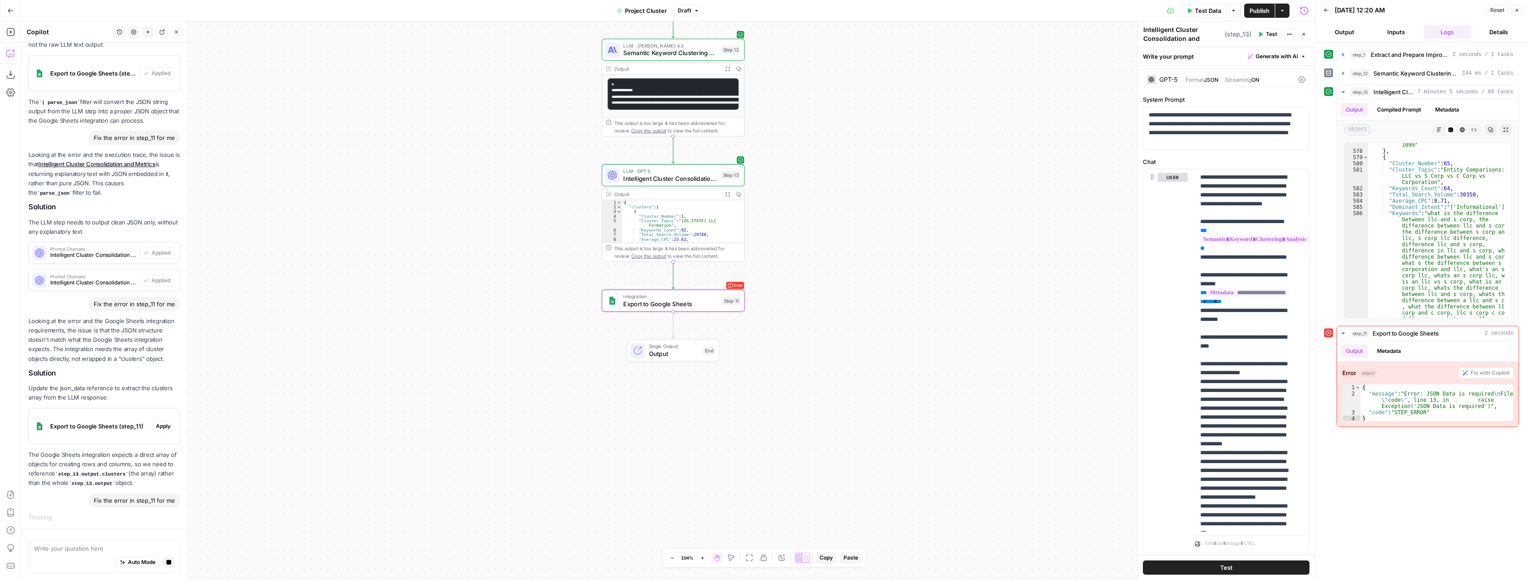
click at [156, 425] on span "Apply" at bounding box center [163, 426] width 15 height 8
click at [734, 108] on button "Apply anyway" at bounding box center [744, 113] width 54 height 16
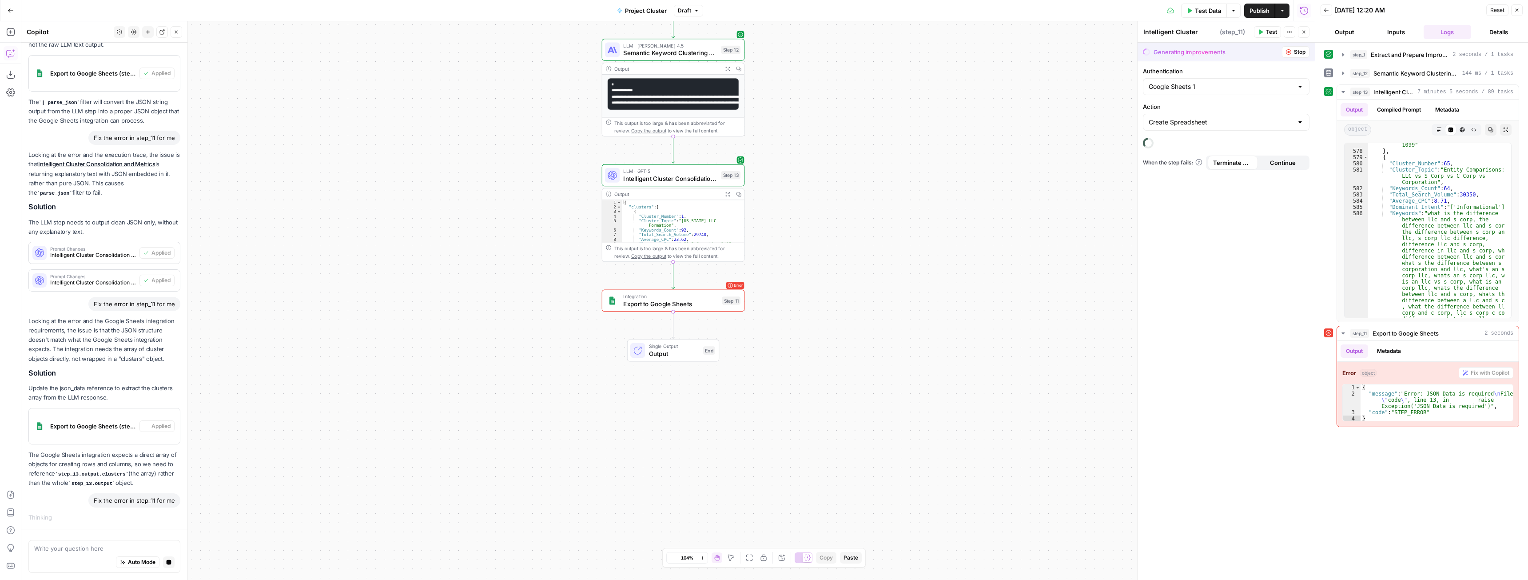
type textarea "Export to Google Sheets"
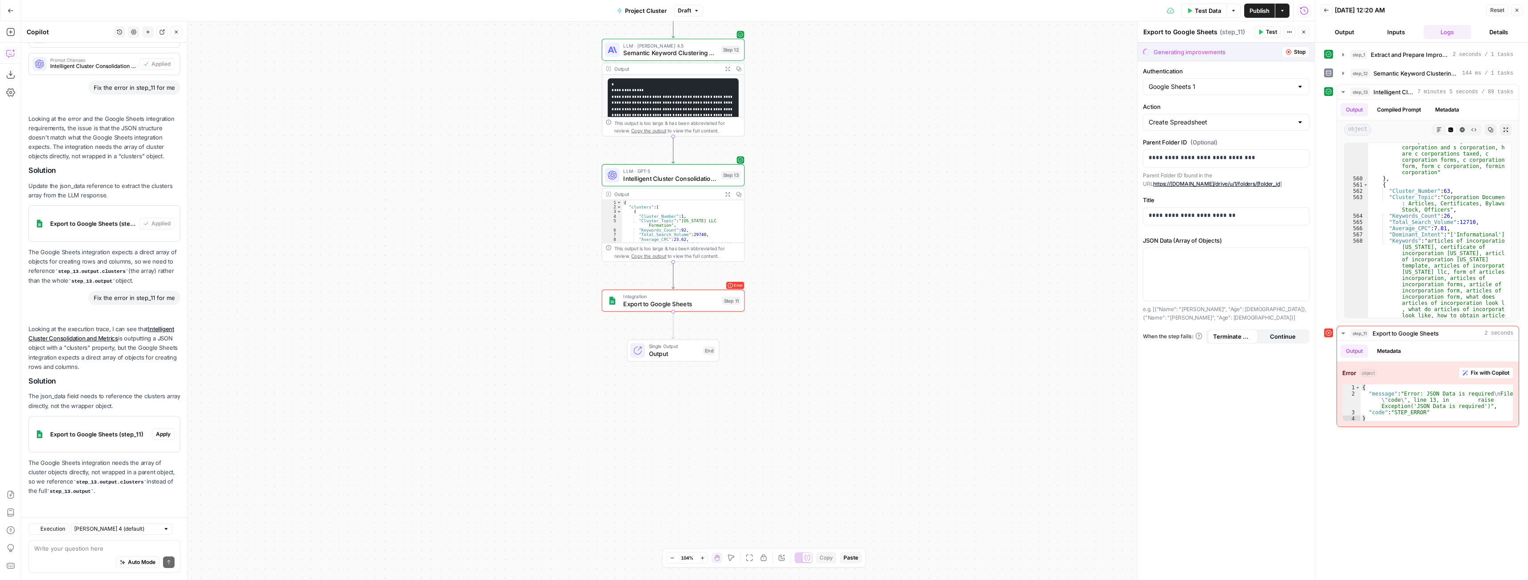
scroll to position [4673, 0]
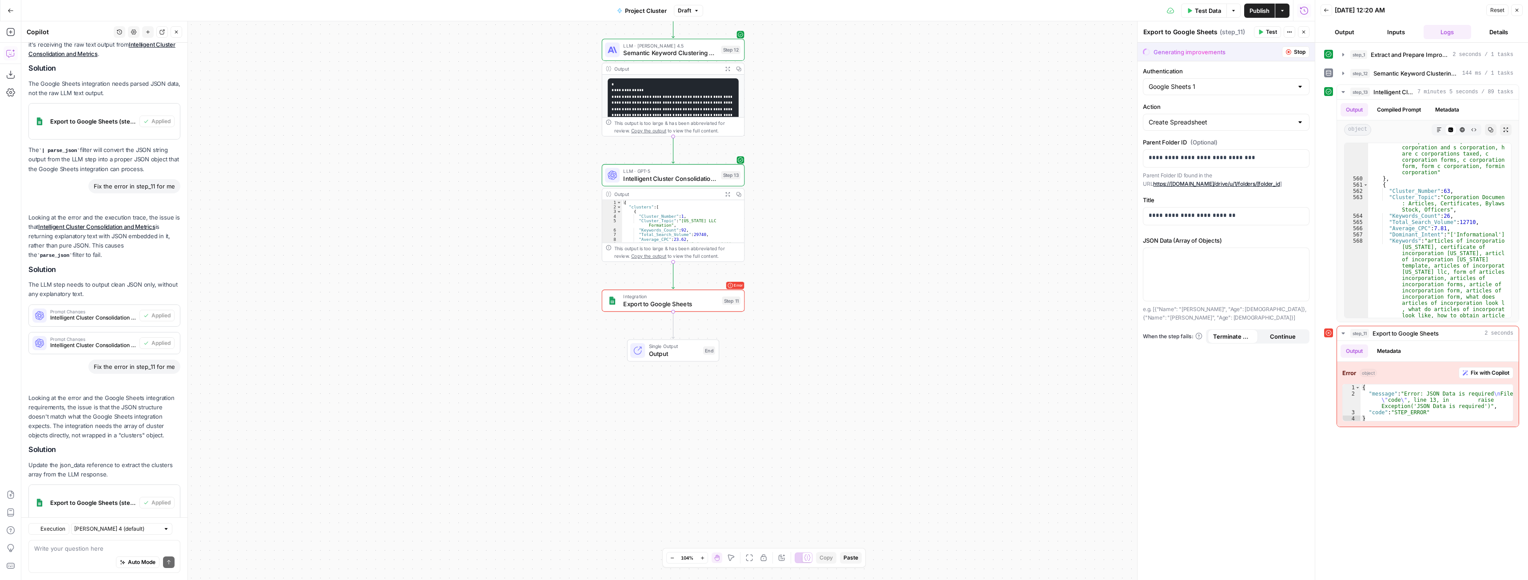
scroll to position [4673, 0]
